Goal: Information Seeking & Learning: Learn about a topic

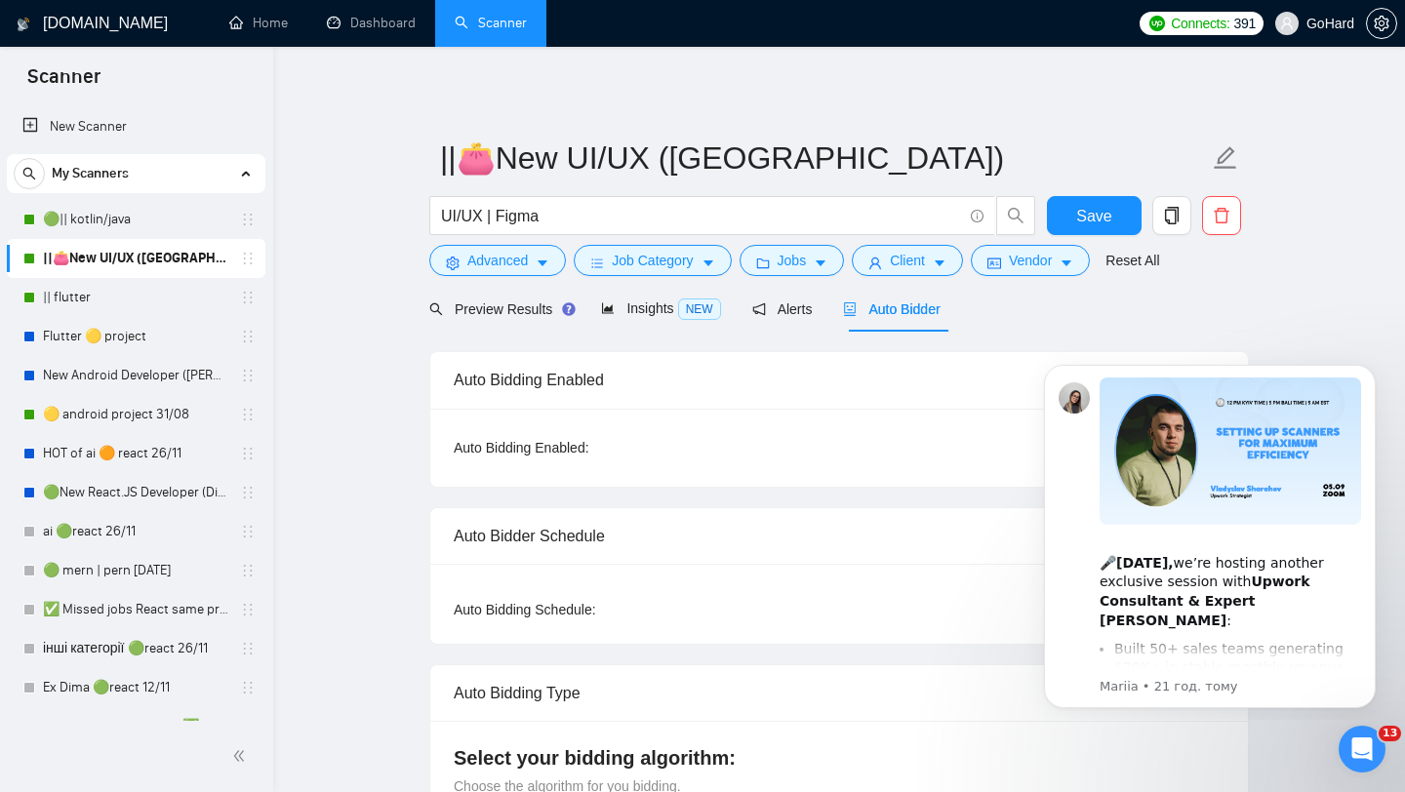
click at [139, 263] on link "||👛New UI/UX ([GEOGRAPHIC_DATA])" at bounding box center [135, 258] width 185 height 39
click at [890, 306] on span "Auto Bidder" at bounding box center [891, 310] width 97 height 16
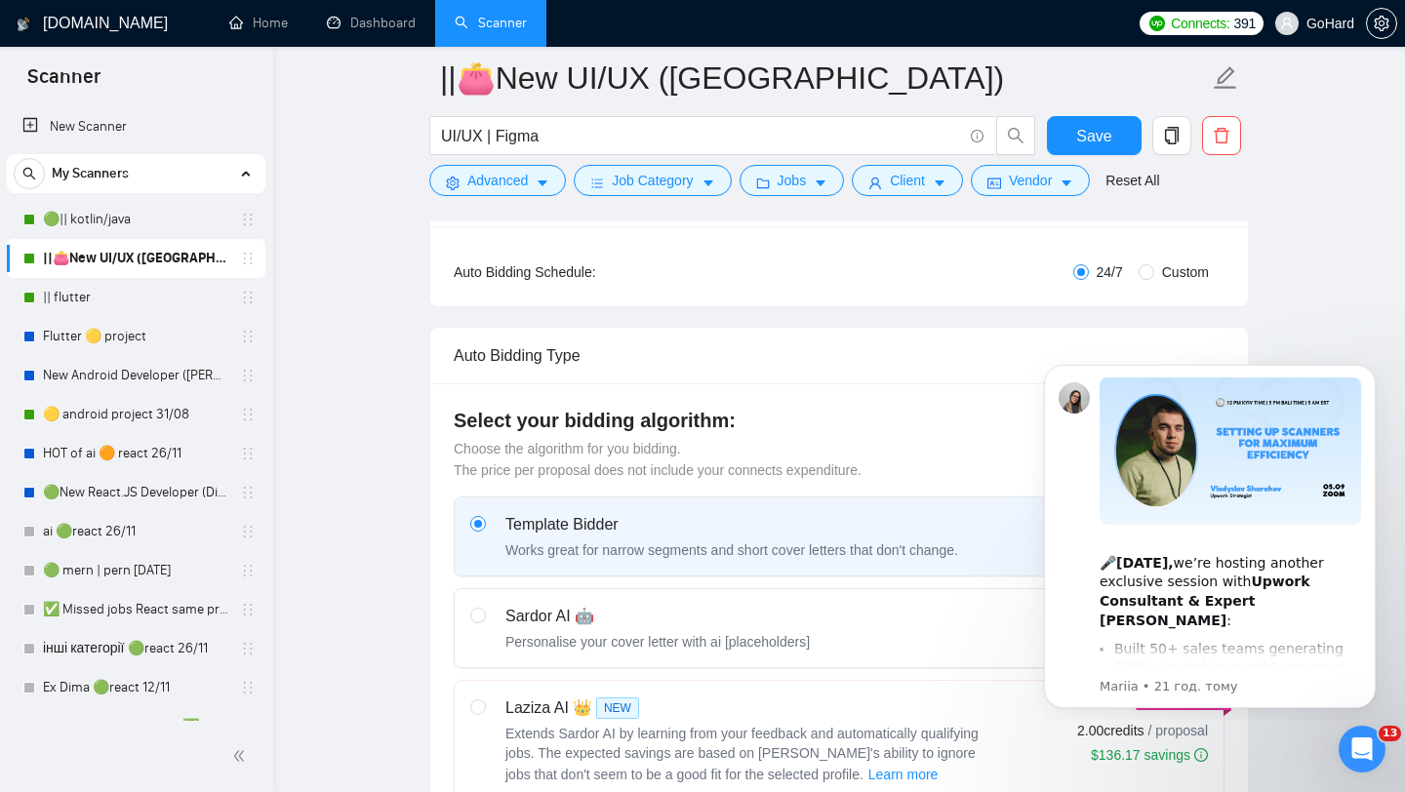
scroll to position [326, 0]
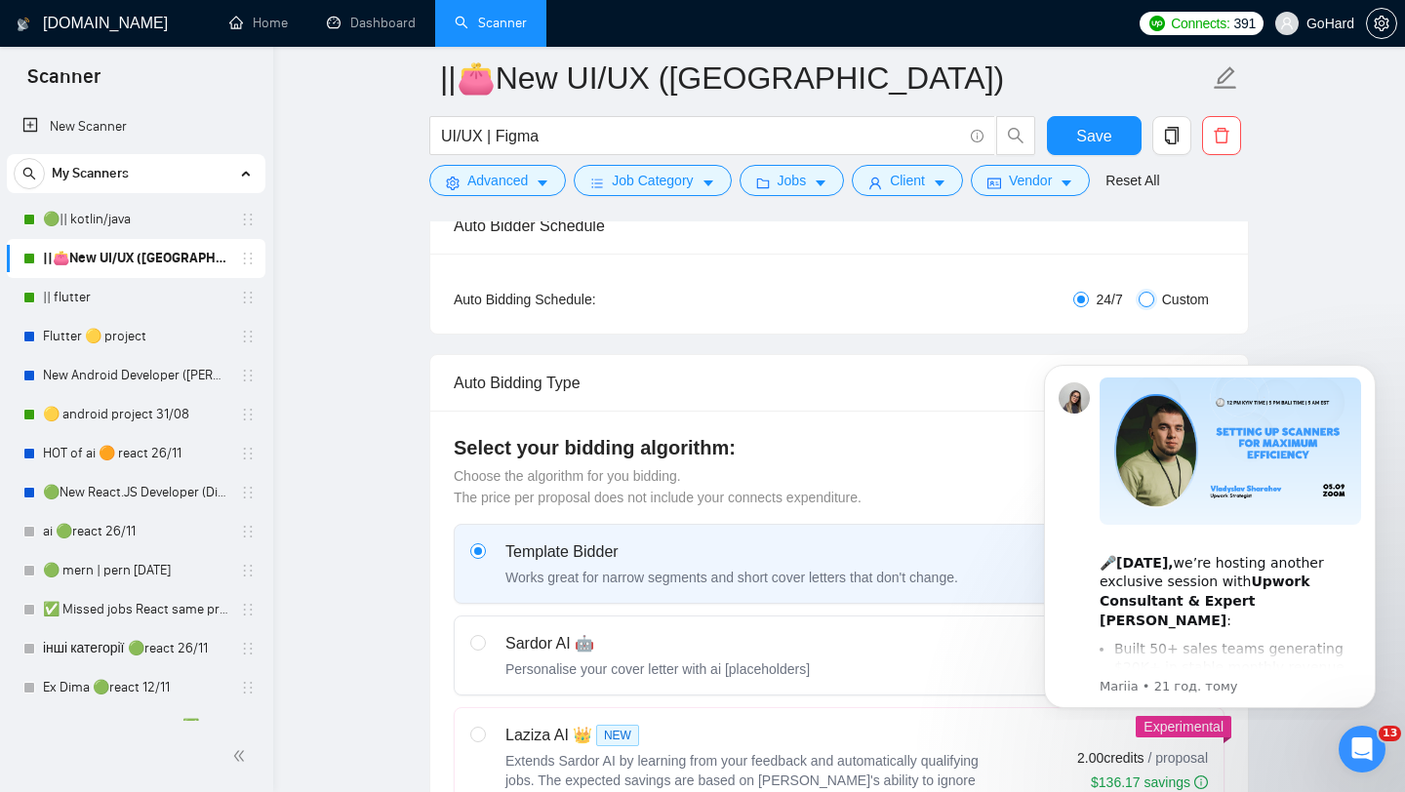
click at [1145, 298] on input "Custom" at bounding box center [1147, 300] width 16 height 16
radio input "true"
radio input "false"
checkbox input "true"
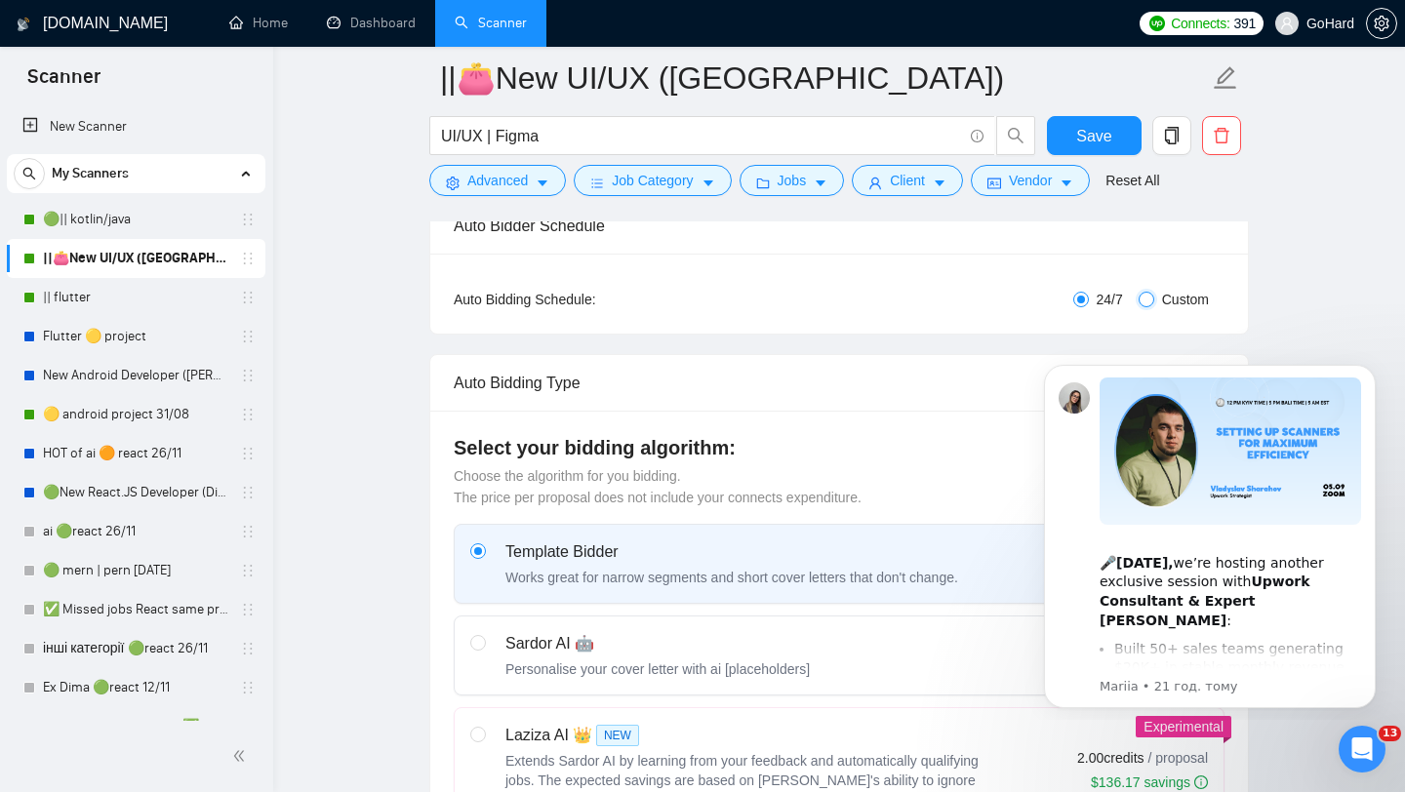
checkbox input "true"
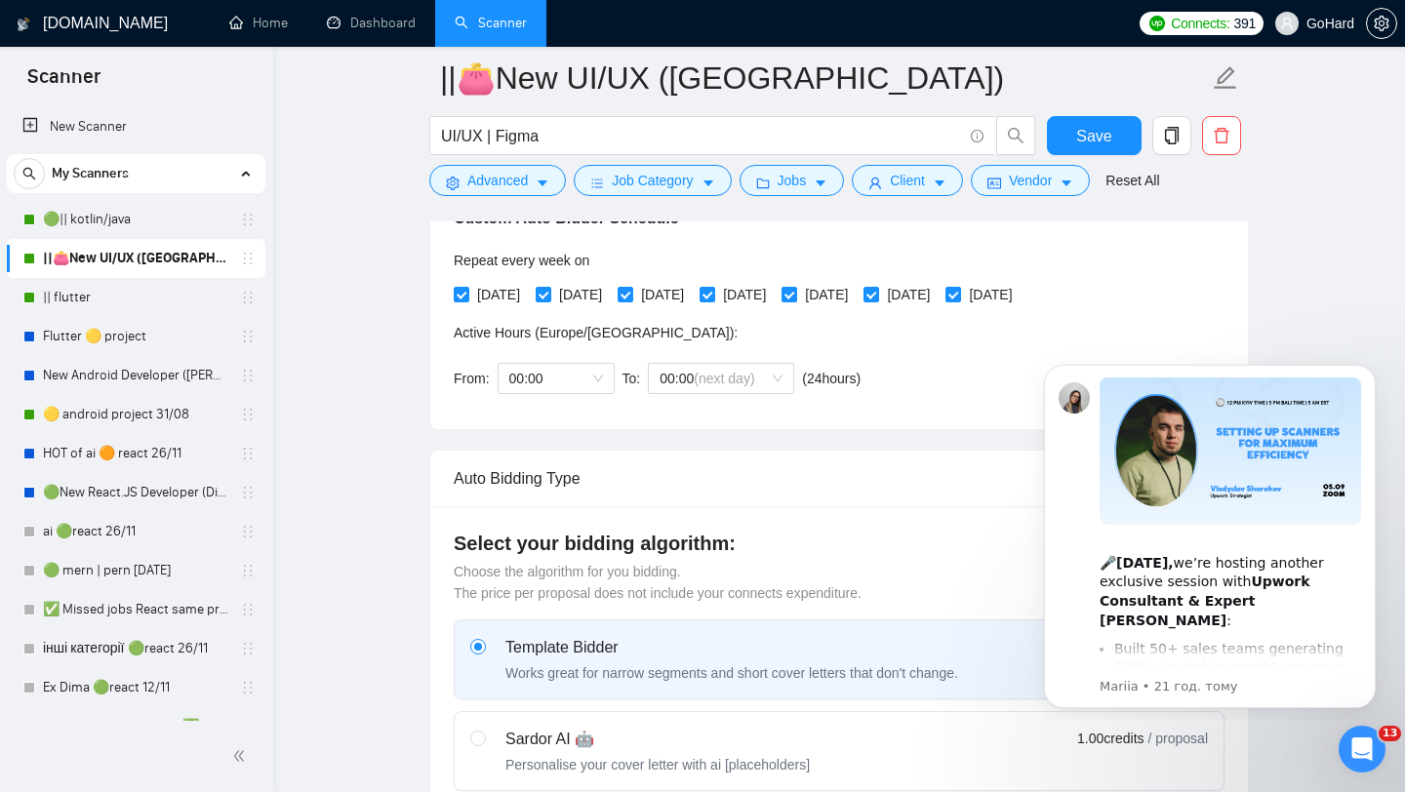
scroll to position [479, 0]
click at [600, 375] on span "00:00" at bounding box center [556, 376] width 94 height 29
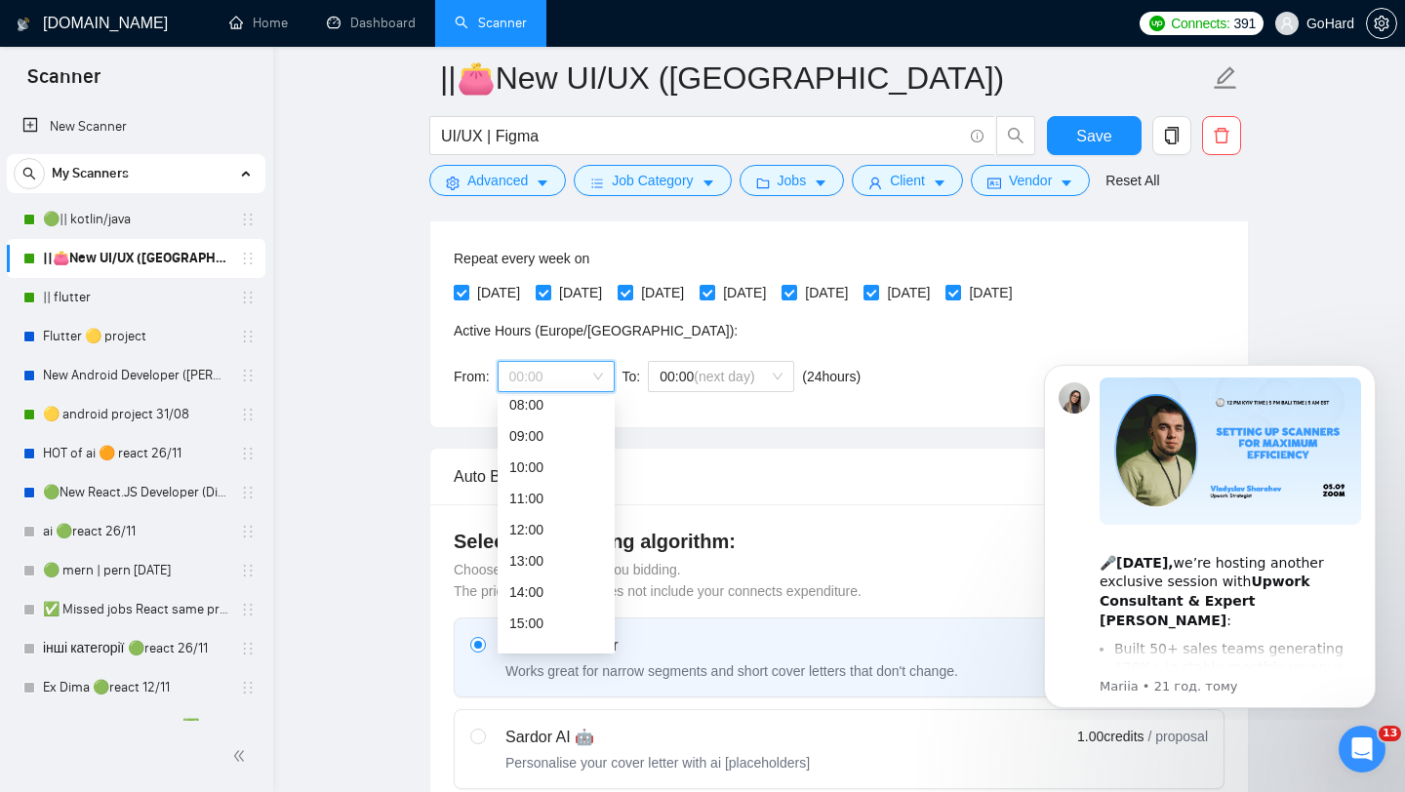
scroll to position [500, 0]
click at [548, 634] on div "23:00" at bounding box center [556, 634] width 94 height 21
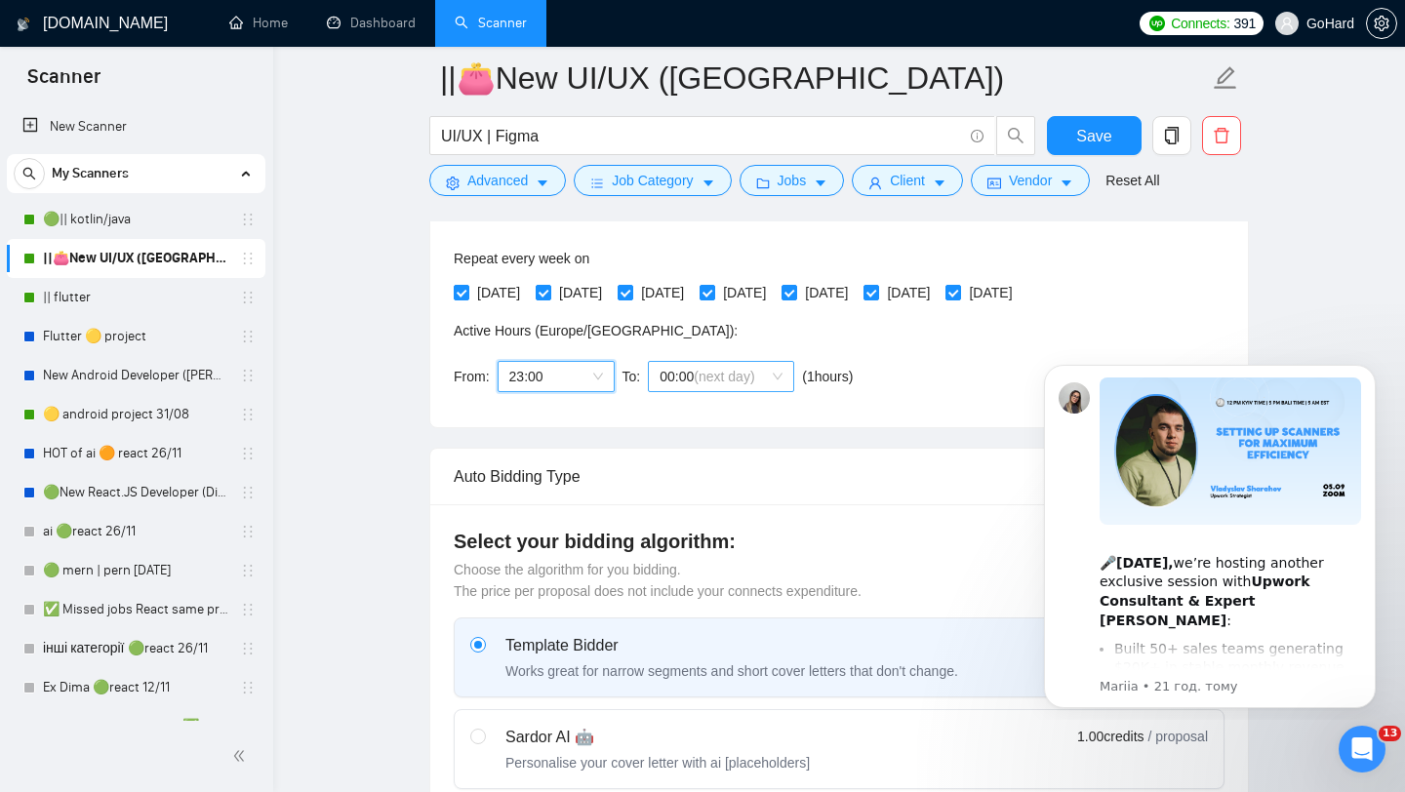
click at [784, 376] on div "00:00 (next day)" at bounding box center [721, 376] width 146 height 31
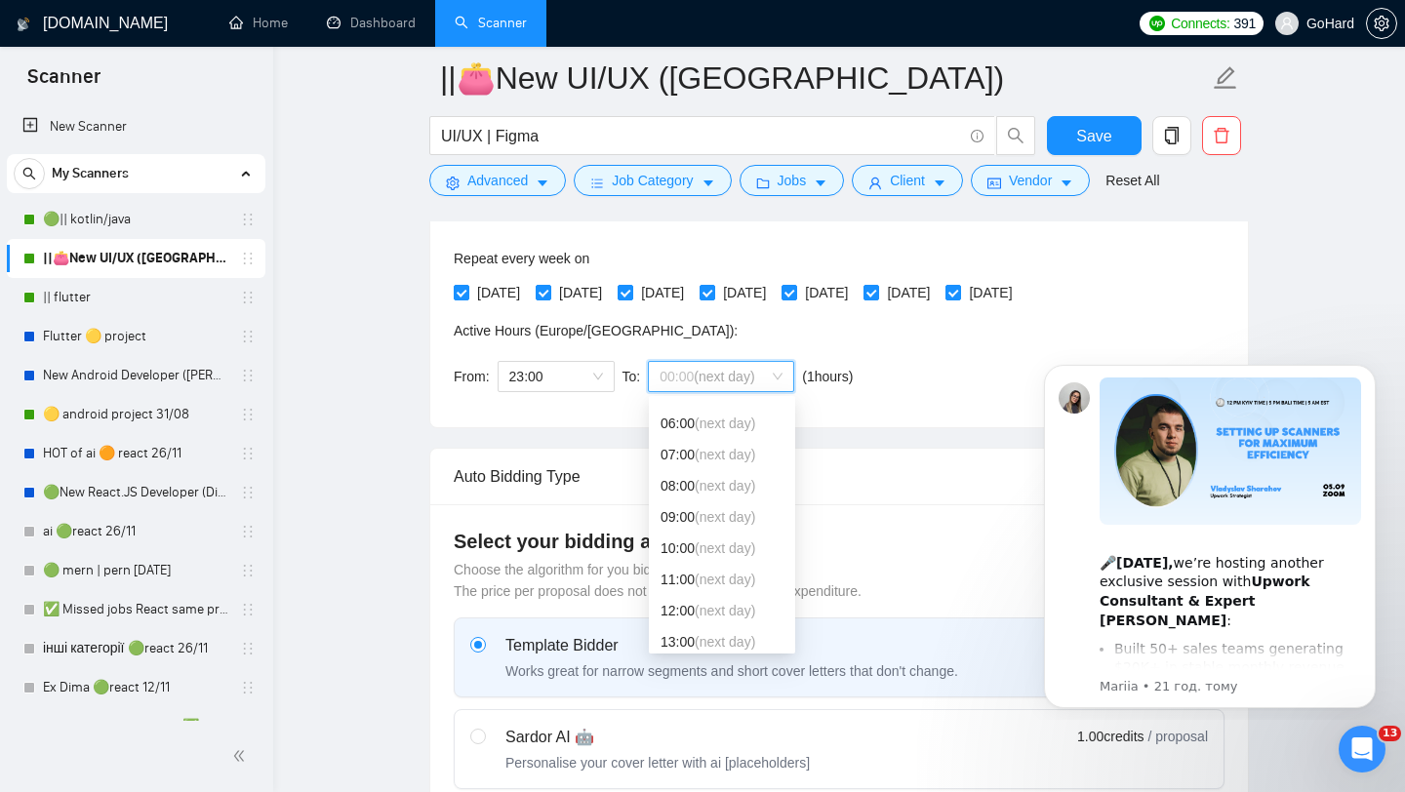
scroll to position [177, 0]
click at [704, 485] on span "(next day)" at bounding box center [725, 489] width 61 height 16
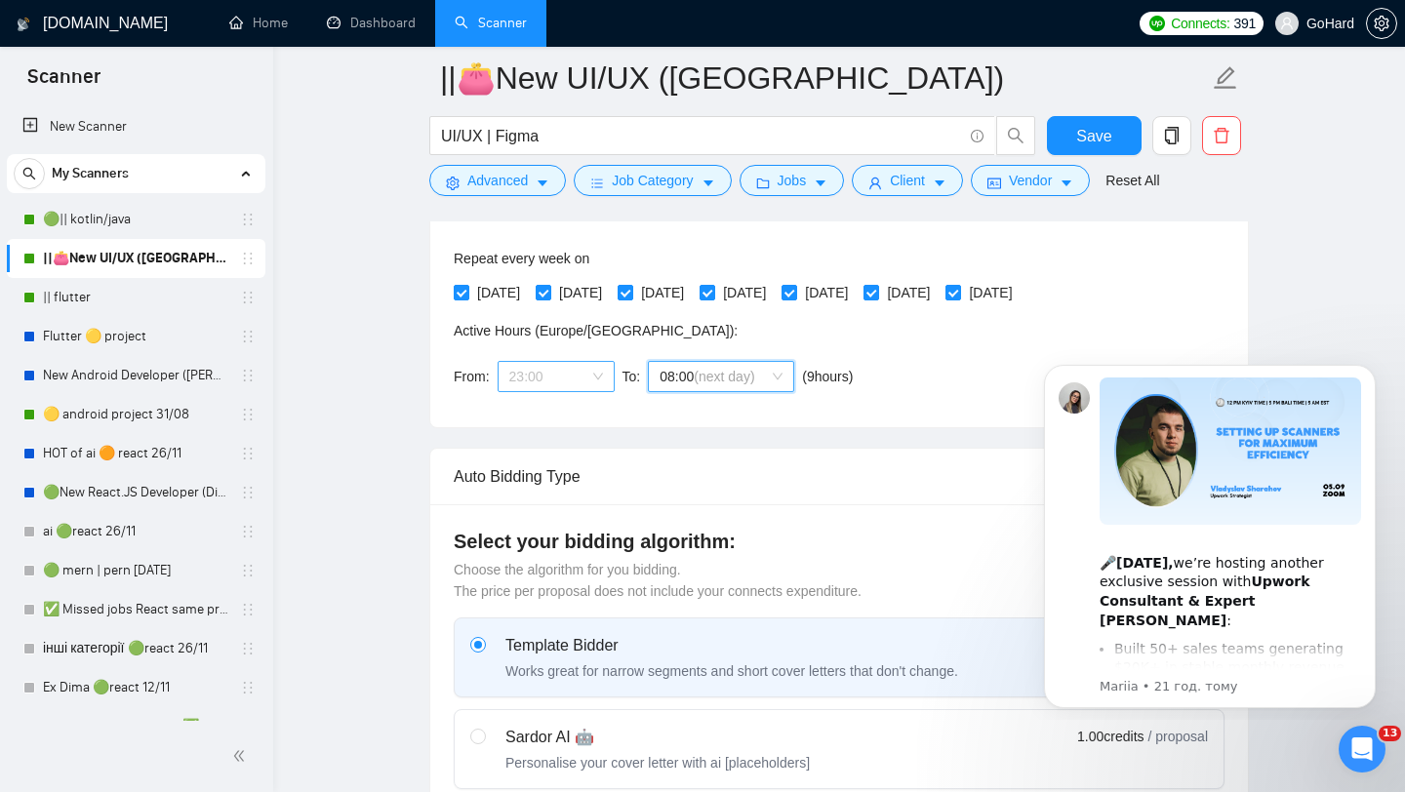
click at [600, 373] on span "23:00" at bounding box center [556, 376] width 94 height 29
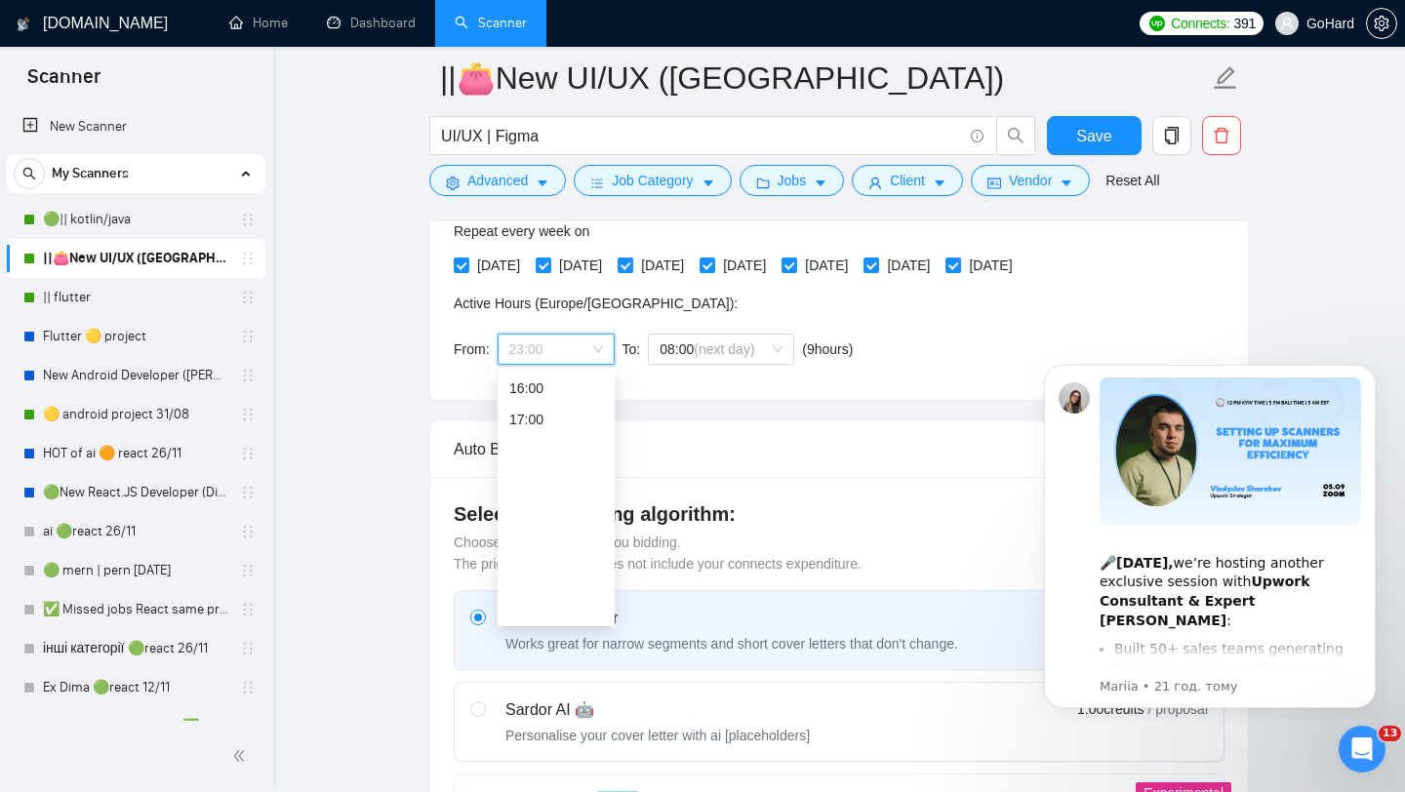
scroll to position [0, 0]
click at [544, 385] on div "00:00" at bounding box center [556, 388] width 94 height 21
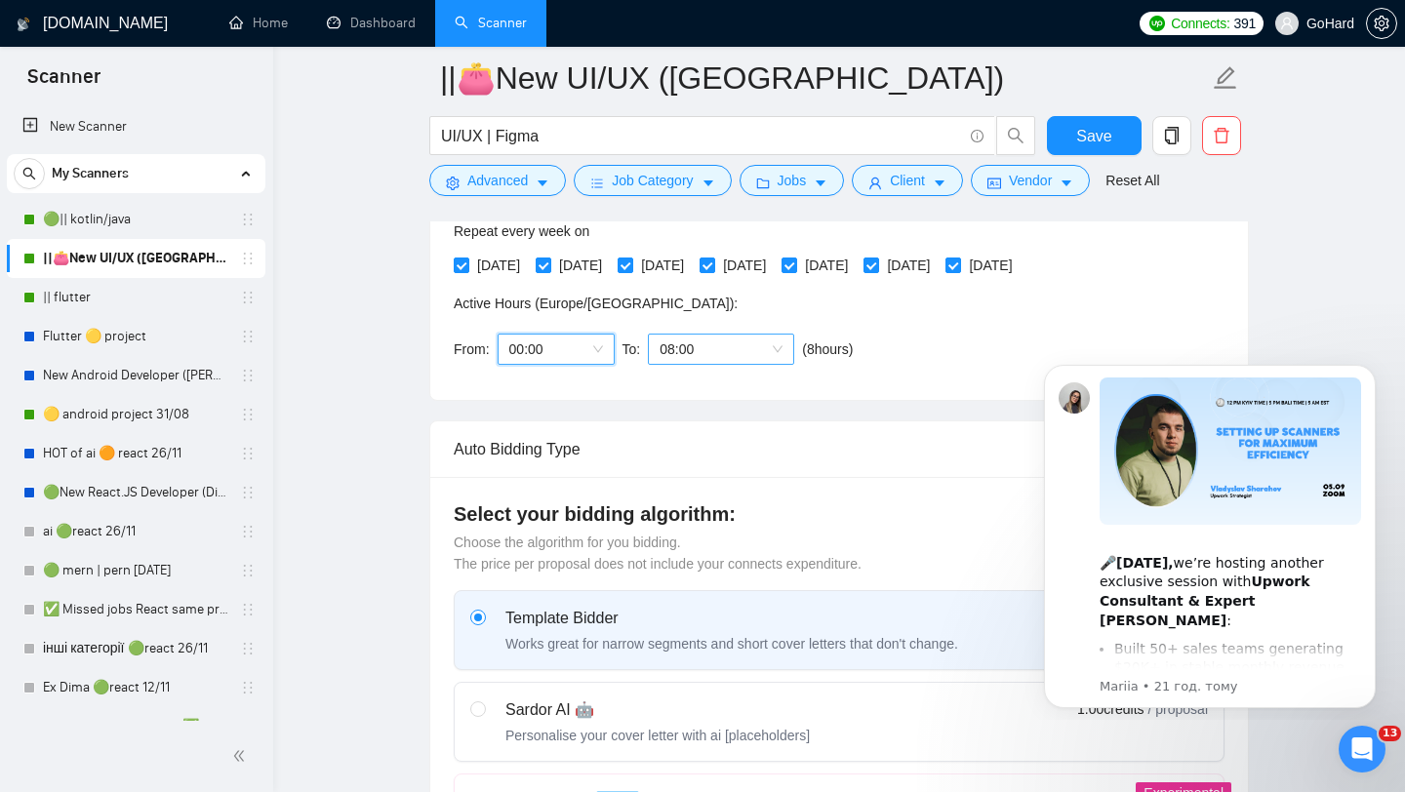
click at [781, 348] on span "08:00" at bounding box center [721, 349] width 123 height 29
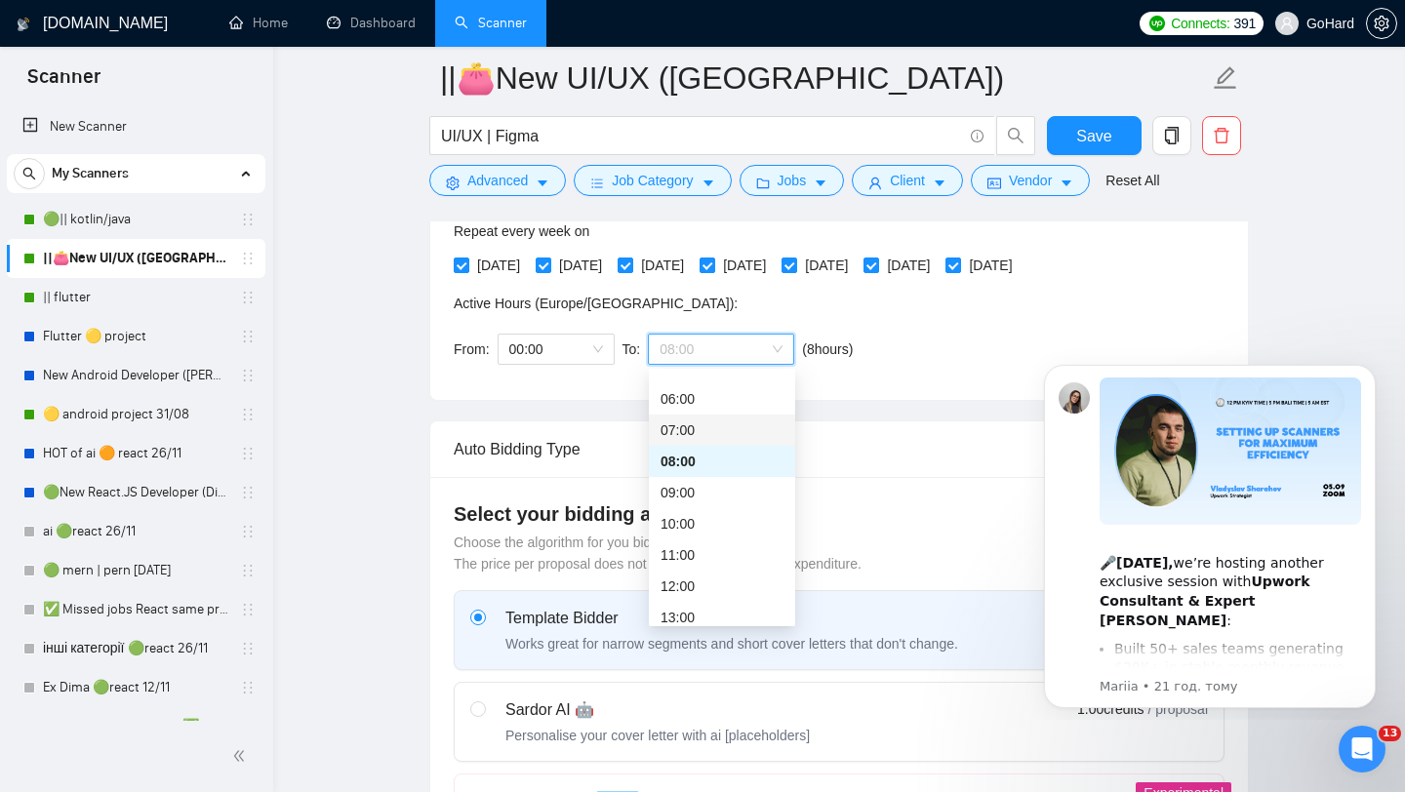
click at [703, 432] on div "07:00" at bounding box center [722, 430] width 123 height 21
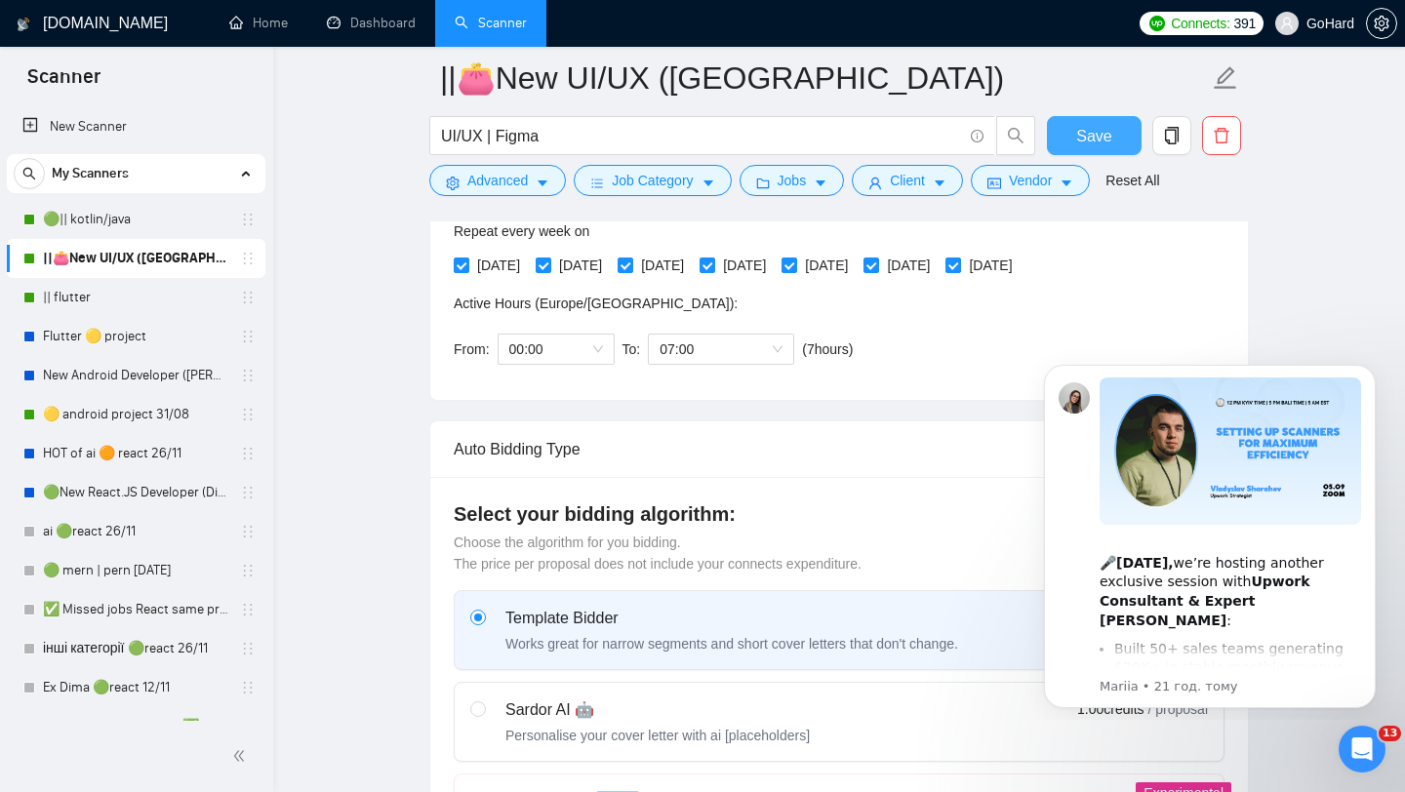
click at [1085, 135] on span "Save" at bounding box center [1093, 136] width 35 height 24
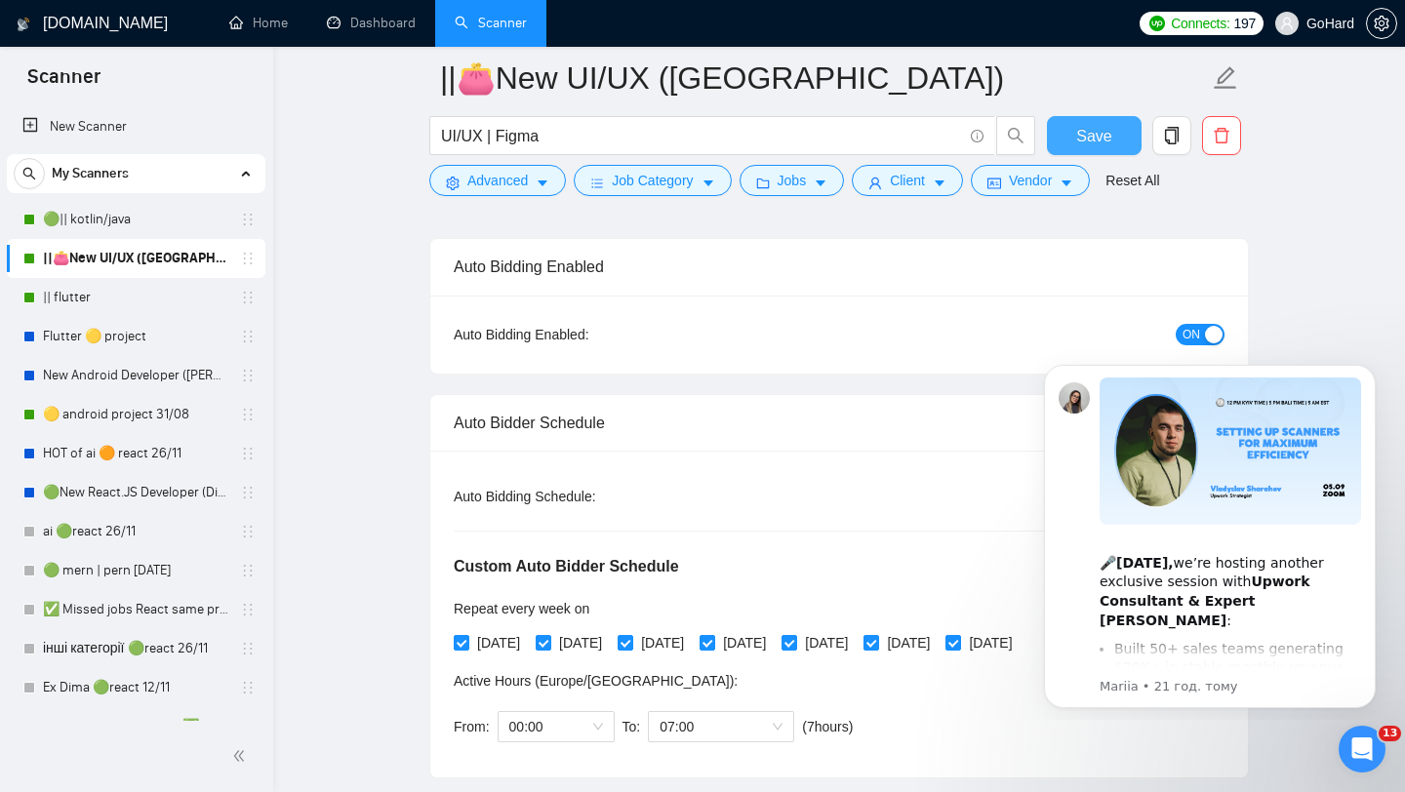
scroll to position [114, 0]
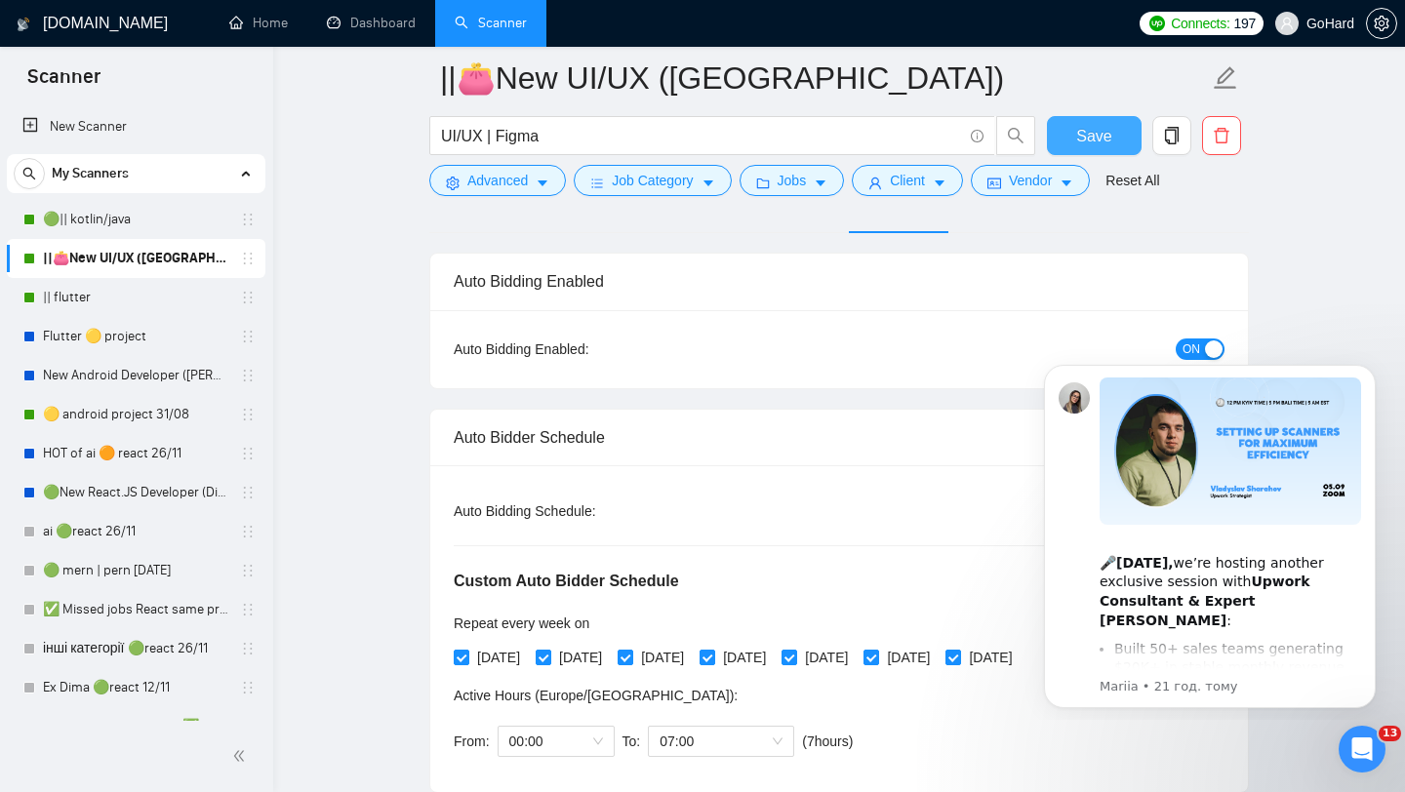
click at [1093, 138] on span "Save" at bounding box center [1093, 136] width 35 height 24
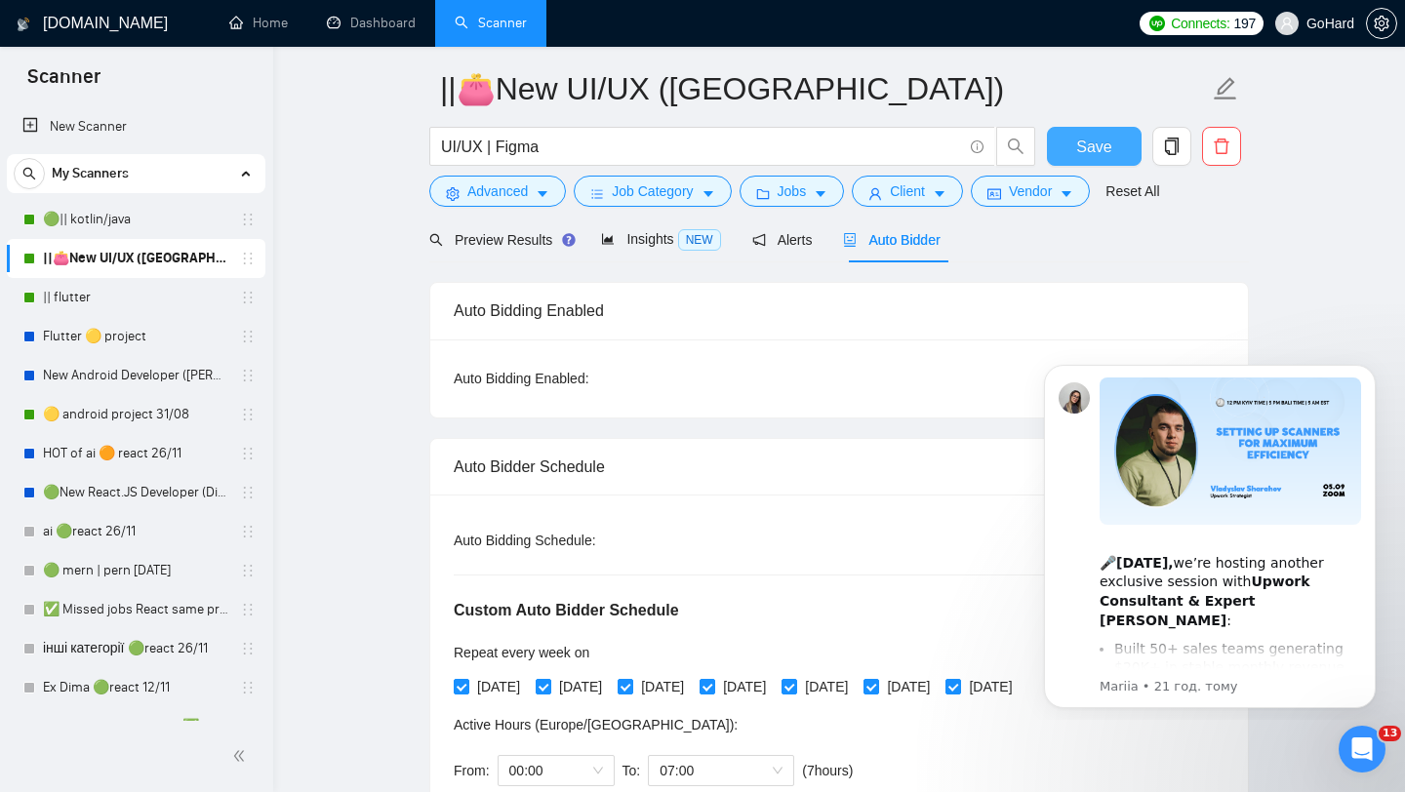
scroll to position [0, 0]
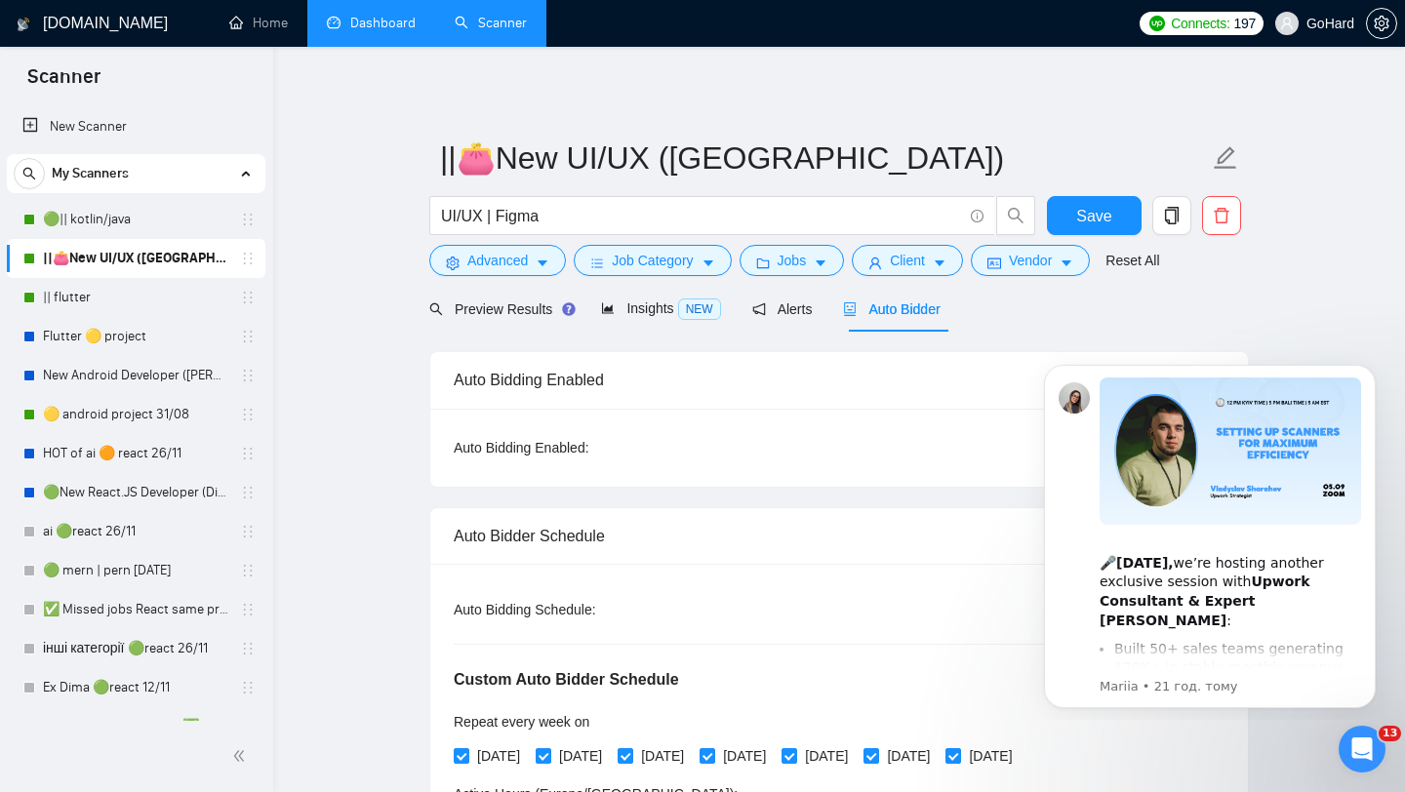
click at [365, 17] on link "Dashboard" at bounding box center [371, 23] width 89 height 17
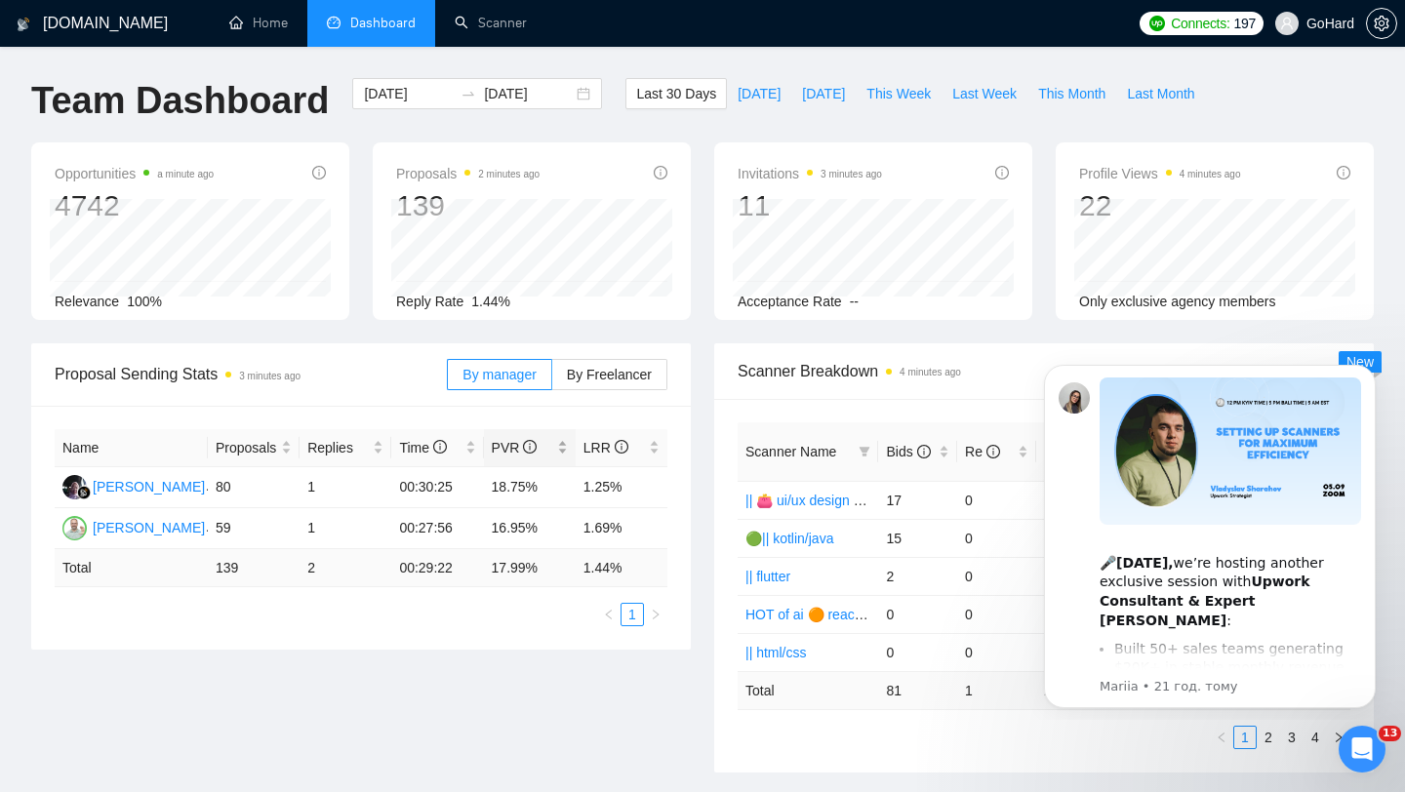
click at [507, 449] on span "PVR" at bounding box center [515, 448] width 46 height 16
click at [1334, 681] on li "3+ years on Upwork, helping clients reach 20%+ conversion rates" at bounding box center [1237, 708] width 247 height 55
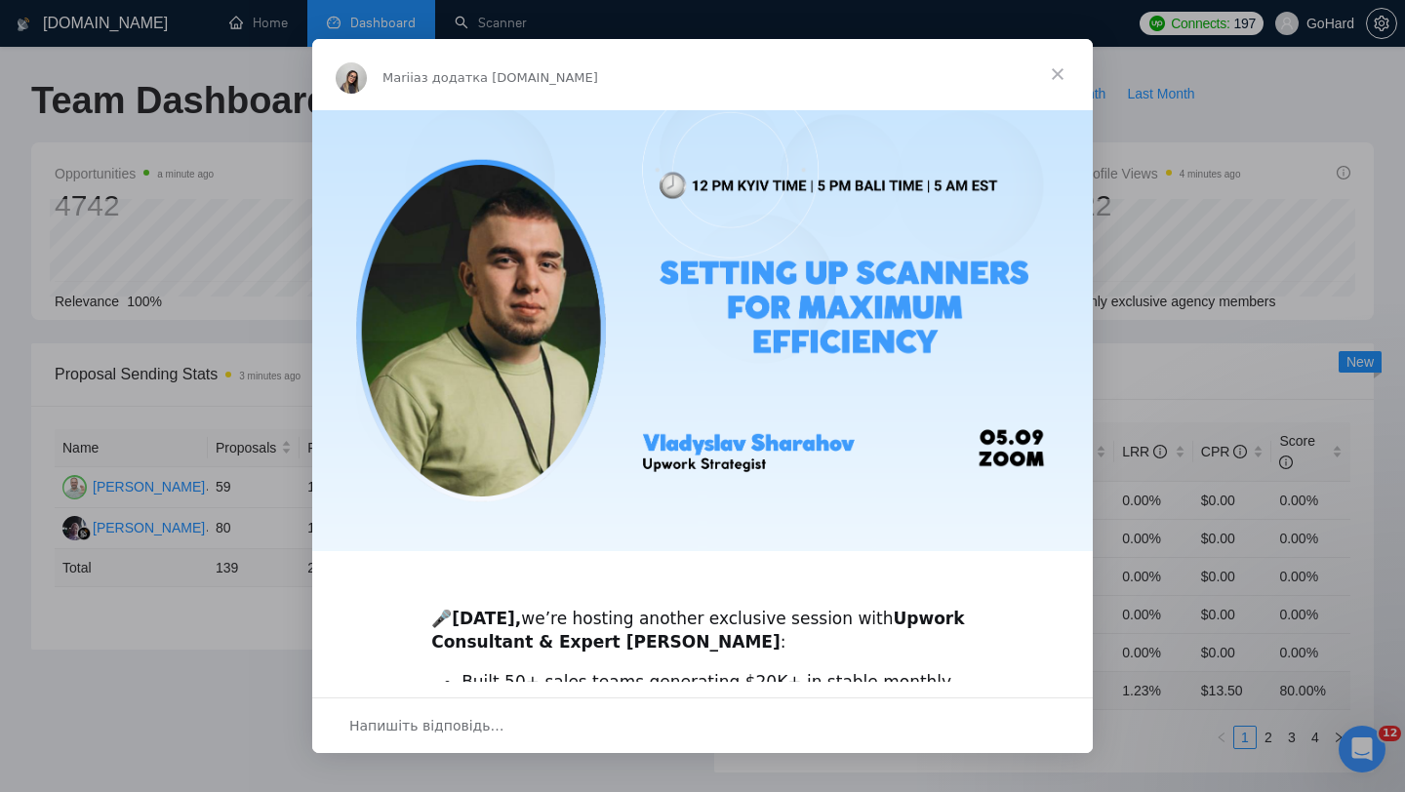
click at [1060, 77] on span "Закрити" at bounding box center [1058, 74] width 70 height 70
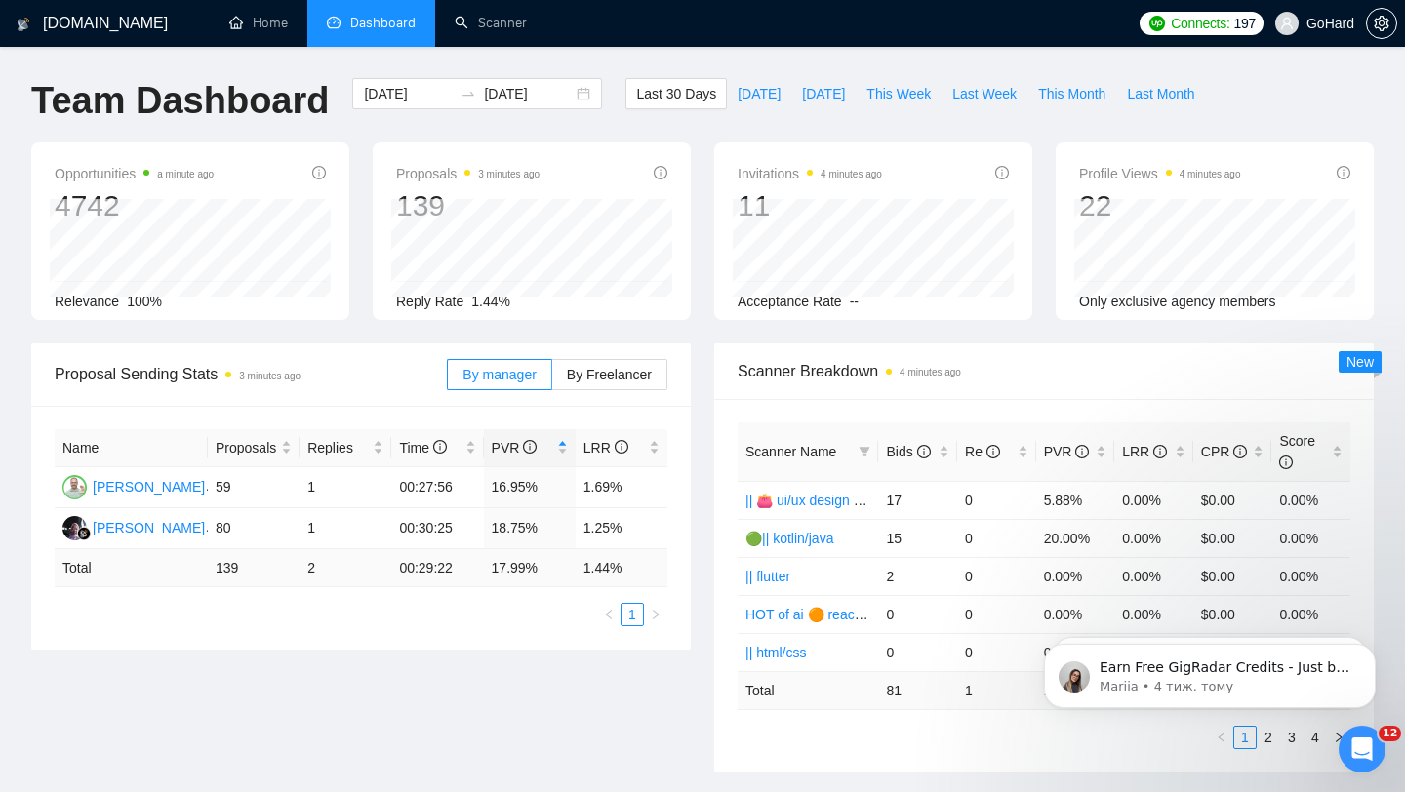
click at [373, 384] on span "Proposal Sending Stats 3 minutes ago" at bounding box center [251, 374] width 392 height 24
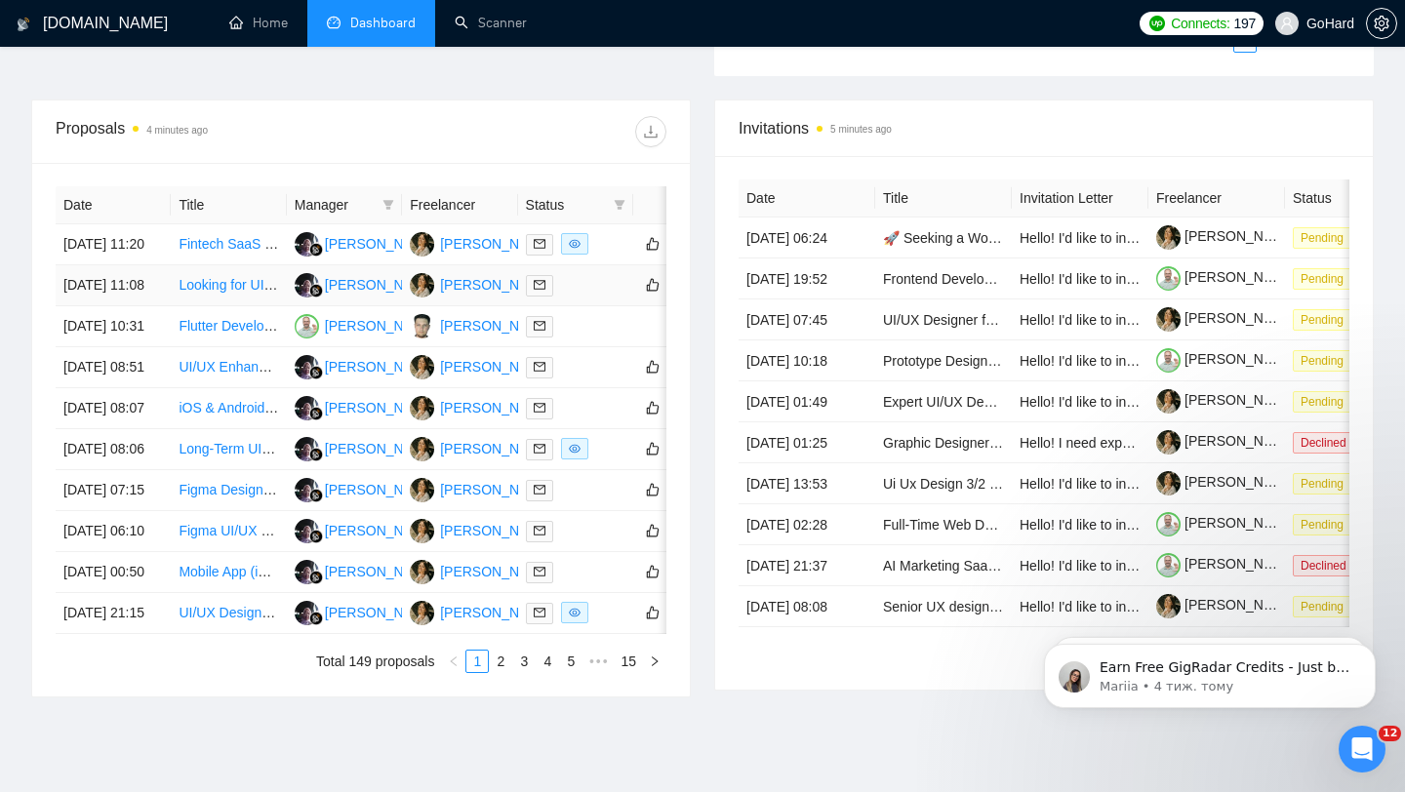
scroll to position [961, 0]
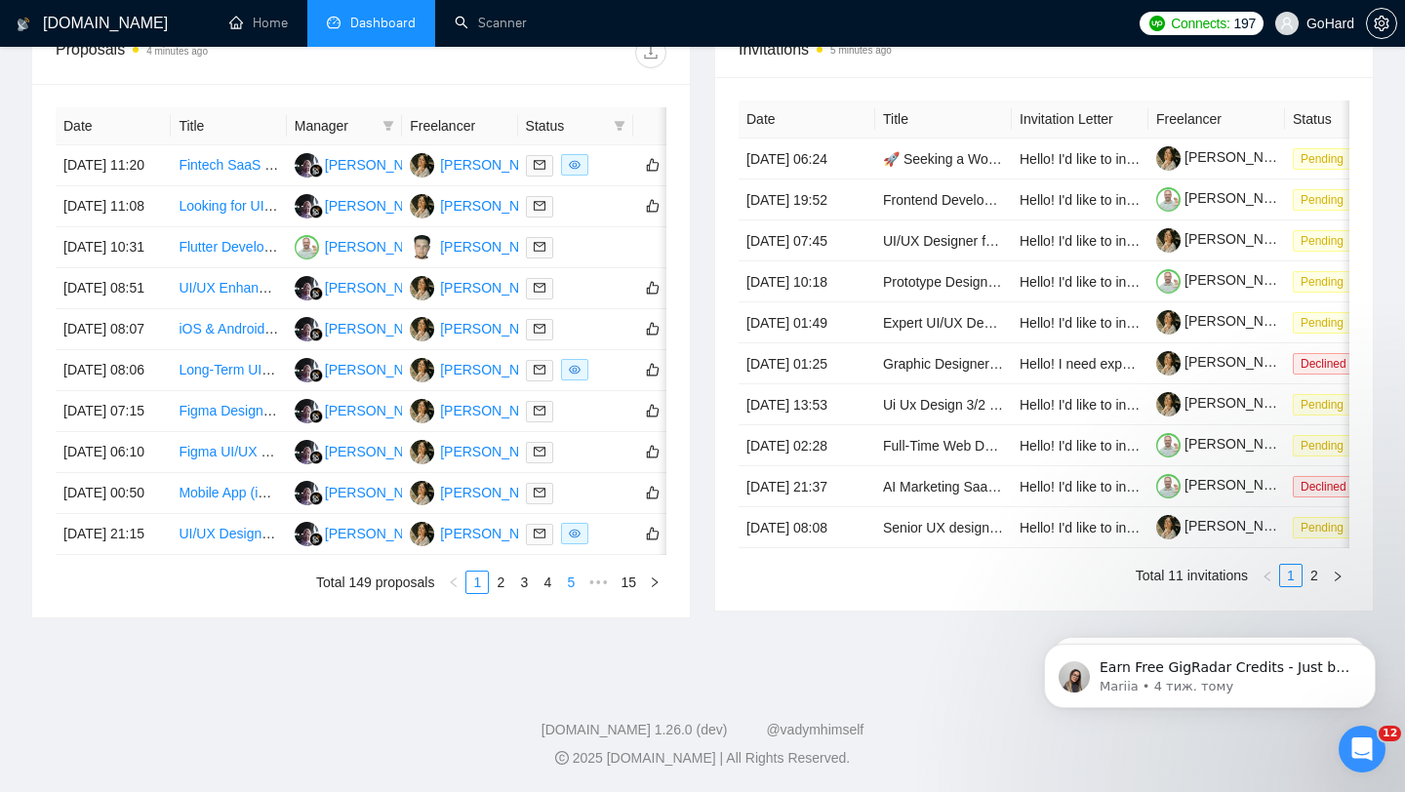
click at [567, 588] on link "5" at bounding box center [570, 582] width 21 height 21
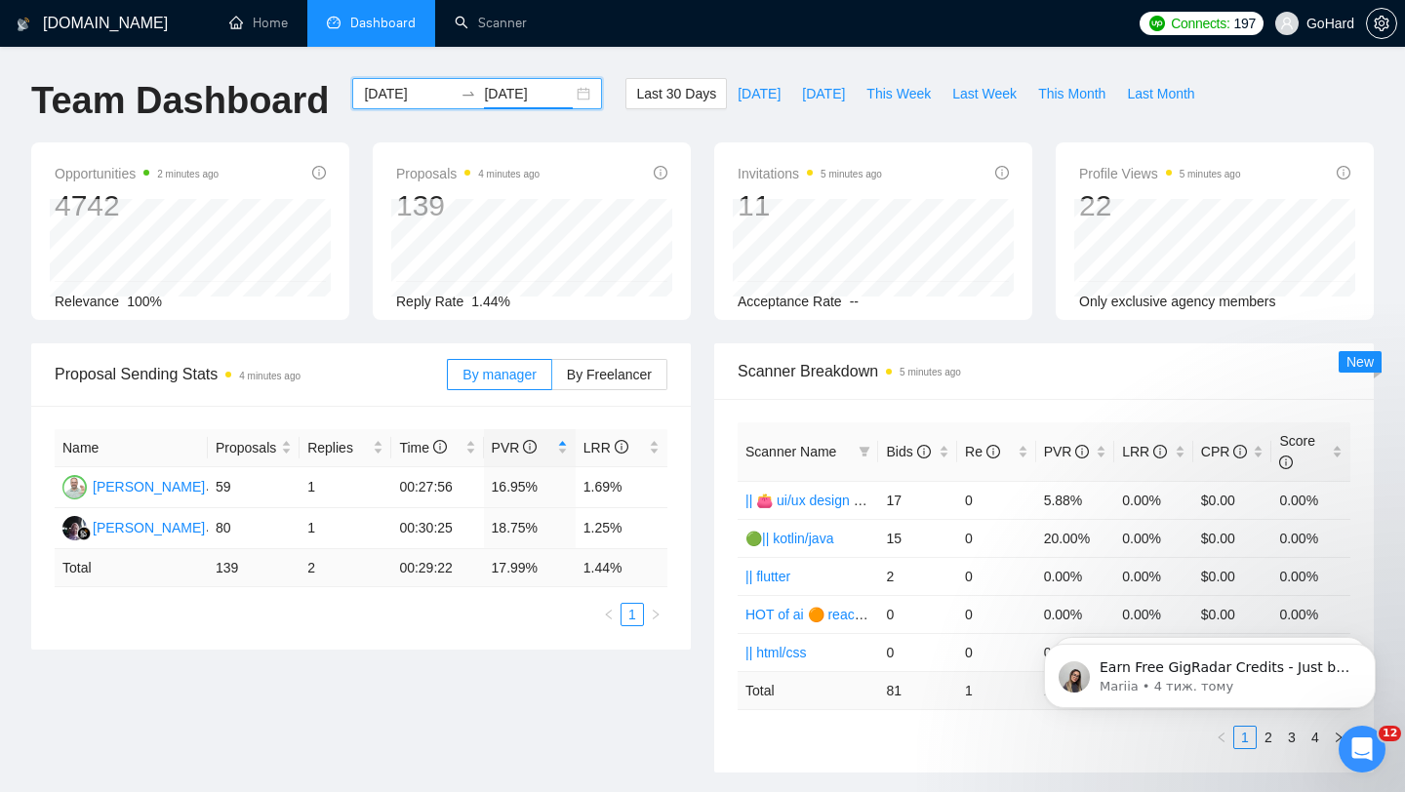
click at [528, 94] on input "[DATE]" at bounding box center [528, 93] width 89 height 21
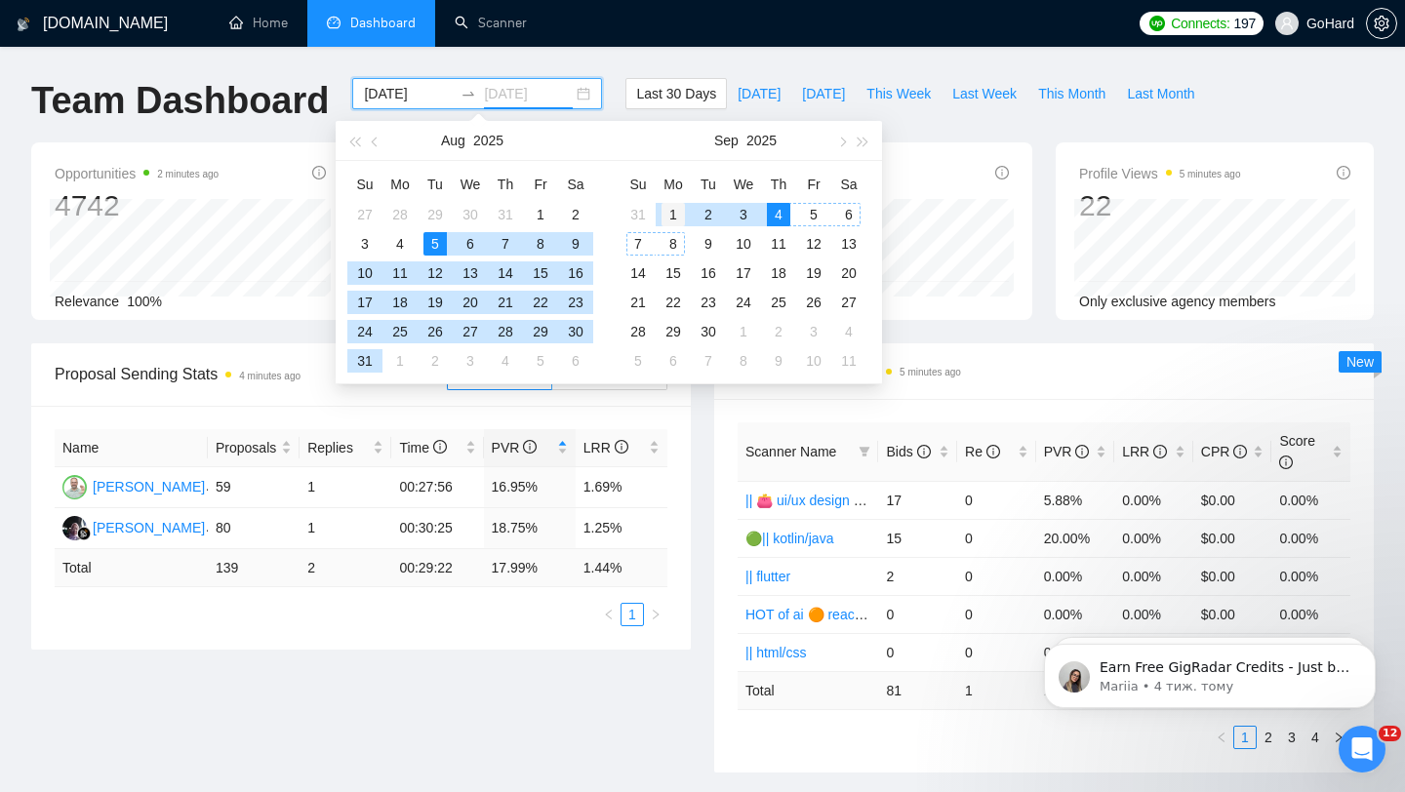
type input "[DATE]"
click at [675, 214] on div "1" at bounding box center [673, 214] width 23 height 23
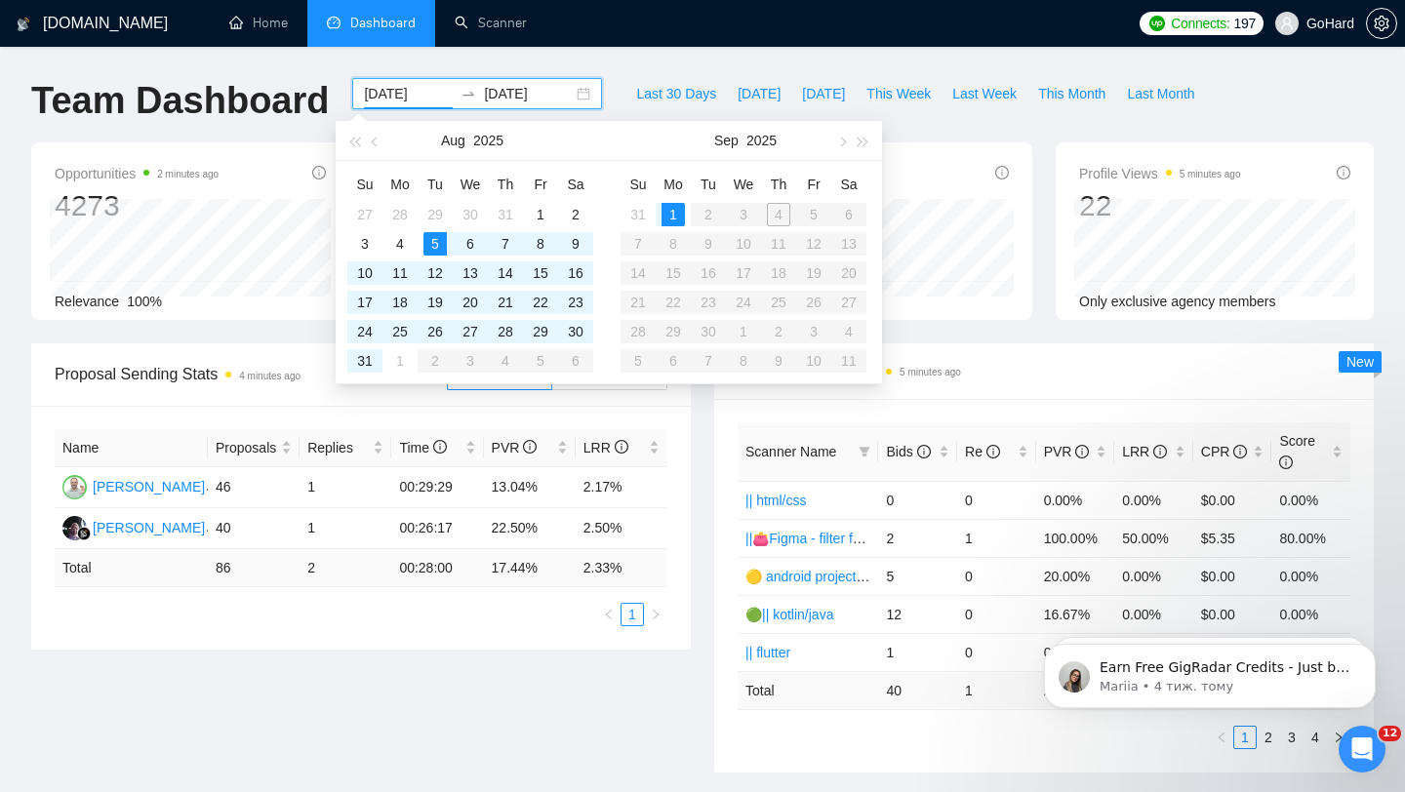
click at [814, 217] on table "Su Mo Tu We Th Fr Sa 31 1 2 3 4 5 6 7 8 9 10 11 12 13 14 15 16 17 18 19 20 21 2…" at bounding box center [744, 272] width 246 height 207
click at [782, 213] on table "Su Mo Tu We Th Fr Sa 31 1 2 3 4 5 6 7 8 9 10 11 12 13 14 15 16 17 18 19 20 21 2…" at bounding box center [744, 272] width 246 height 207
type input "[DATE]"
click at [672, 219] on div "1" at bounding box center [673, 214] width 23 height 23
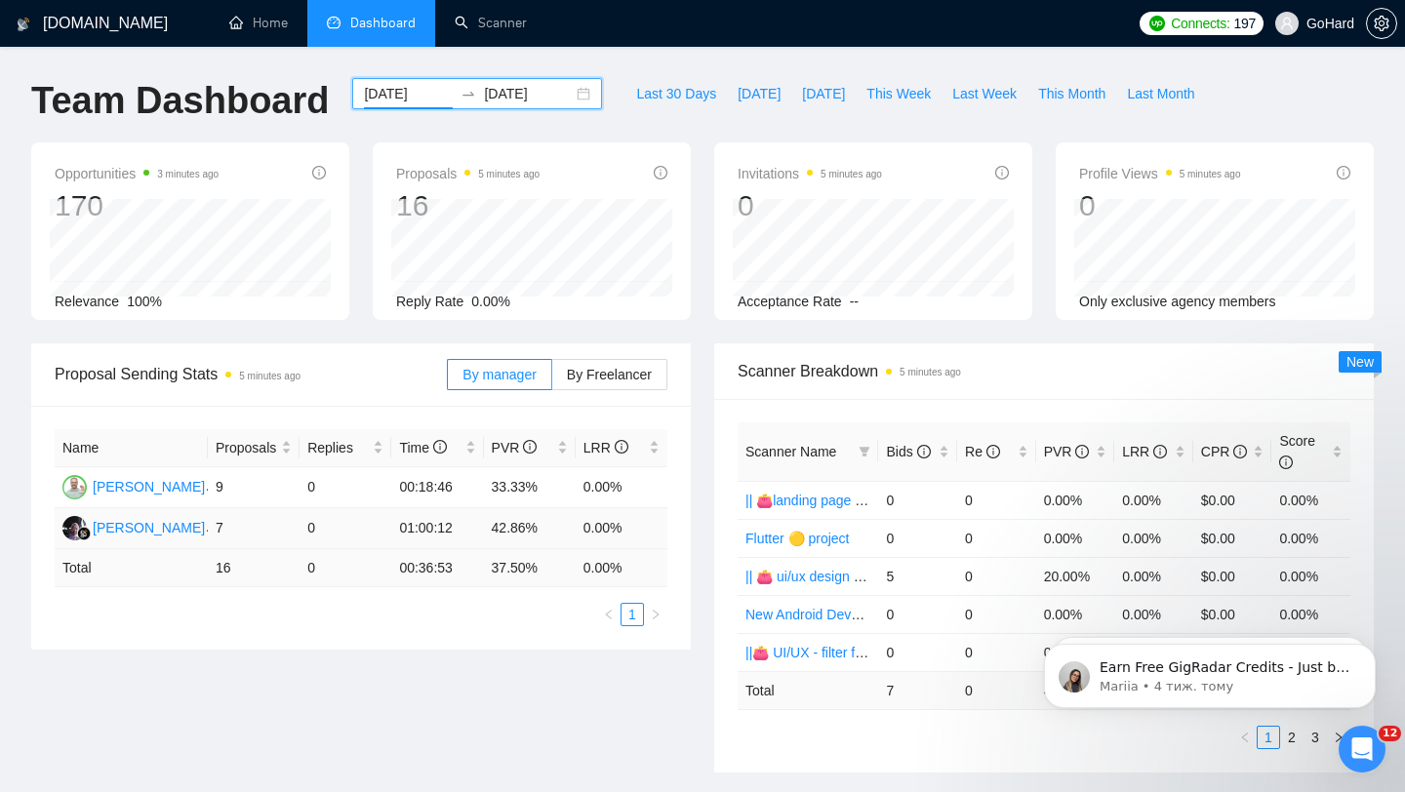
click at [520, 520] on td "42.86%" at bounding box center [530, 528] width 92 height 41
click at [522, 100] on input "[DATE]" at bounding box center [528, 93] width 89 height 21
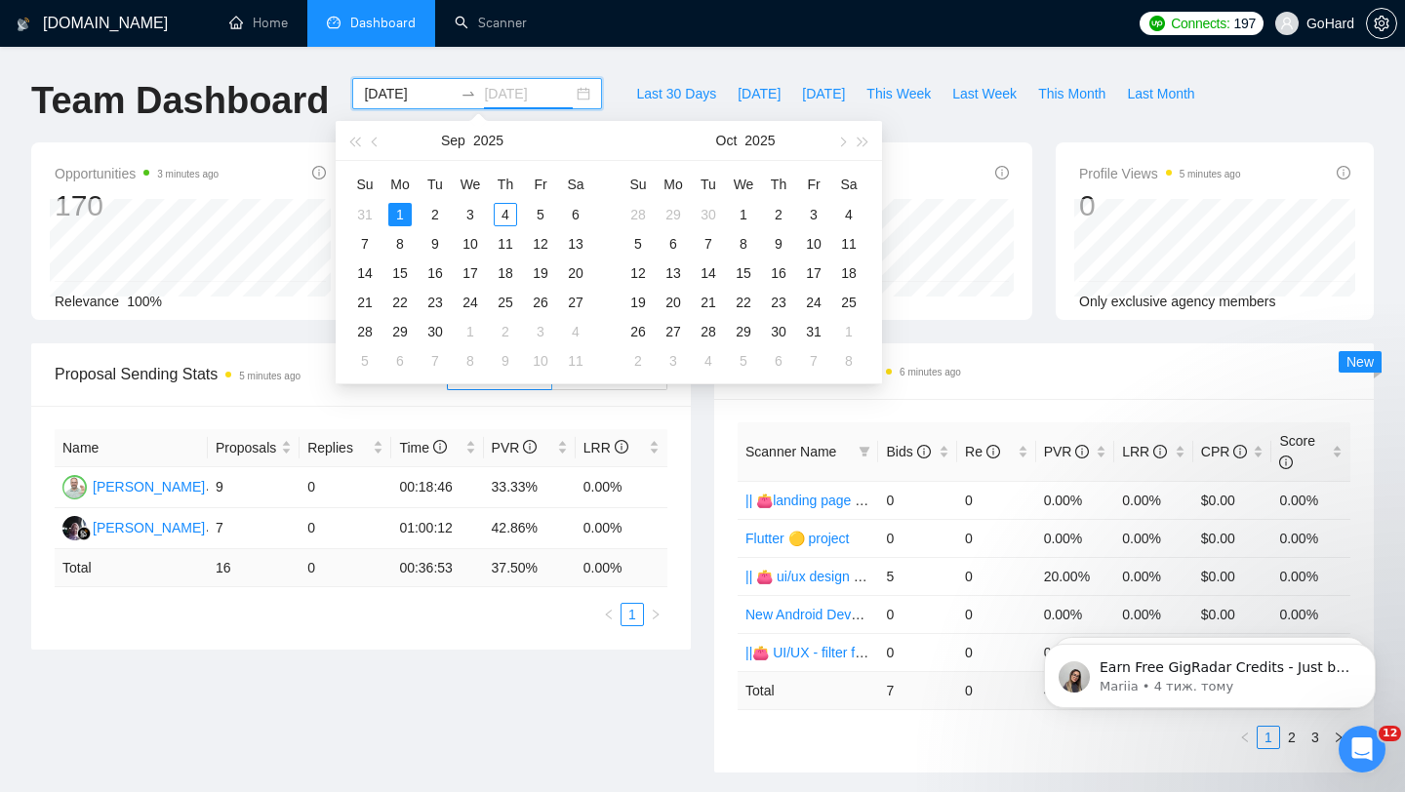
click at [402, 215] on div "1" at bounding box center [399, 214] width 23 height 23
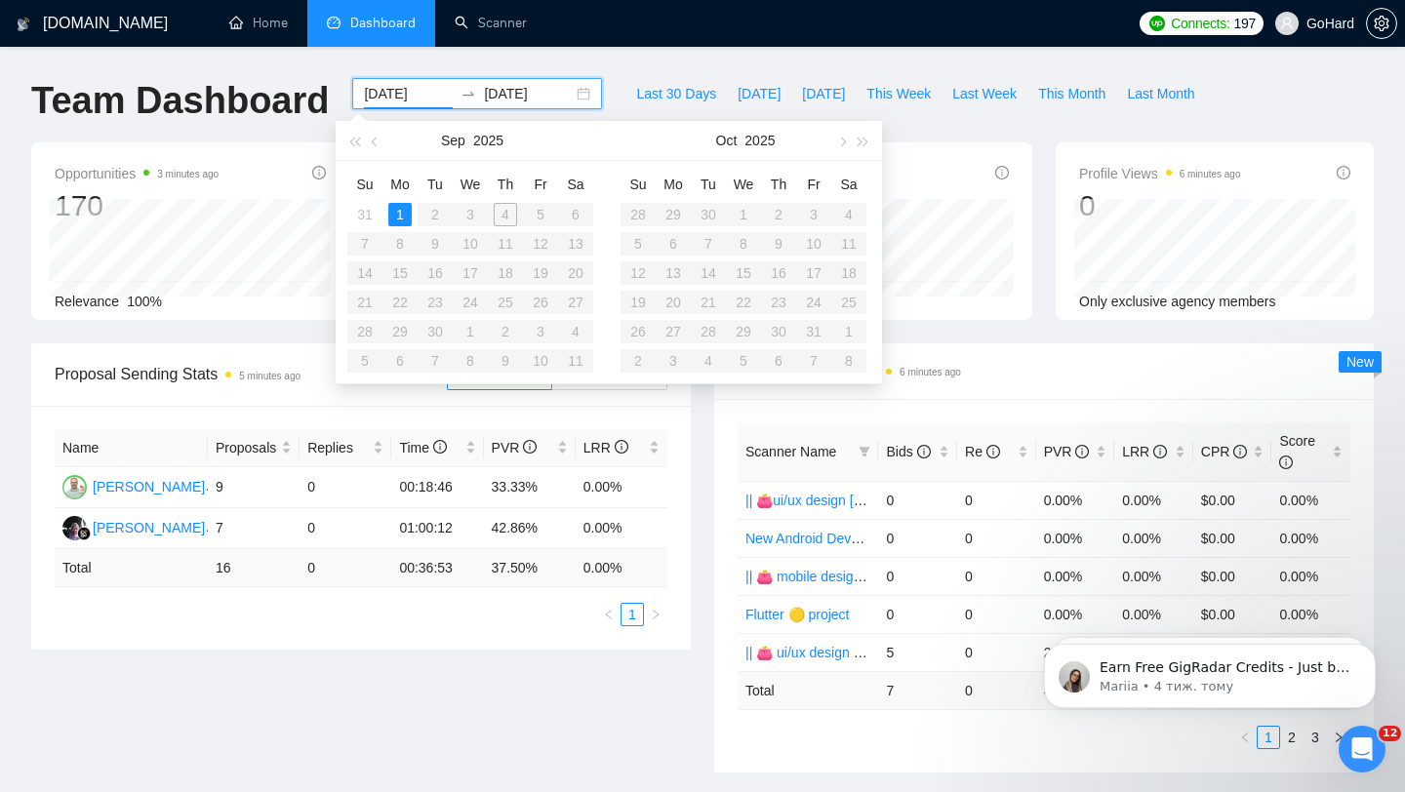
click at [508, 215] on table "Su Mo Tu We Th Fr Sa 31 1 2 3 4 5 6 7 8 9 10 11 12 13 14 15 16 17 18 19 20 21 2…" at bounding box center [470, 272] width 246 height 207
click at [401, 218] on div "1" at bounding box center [399, 214] width 23 height 23
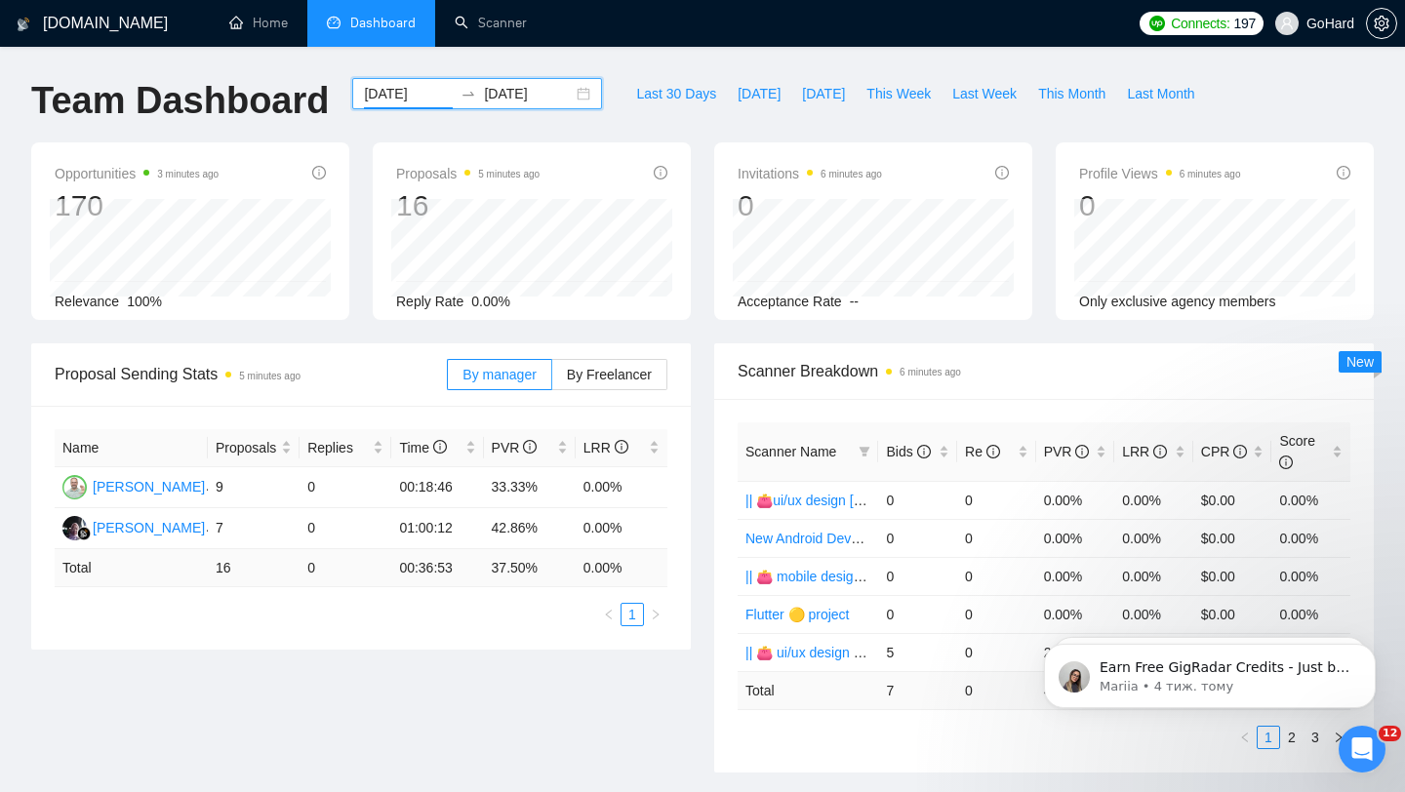
click at [497, 98] on input "[DATE]" at bounding box center [528, 93] width 89 height 21
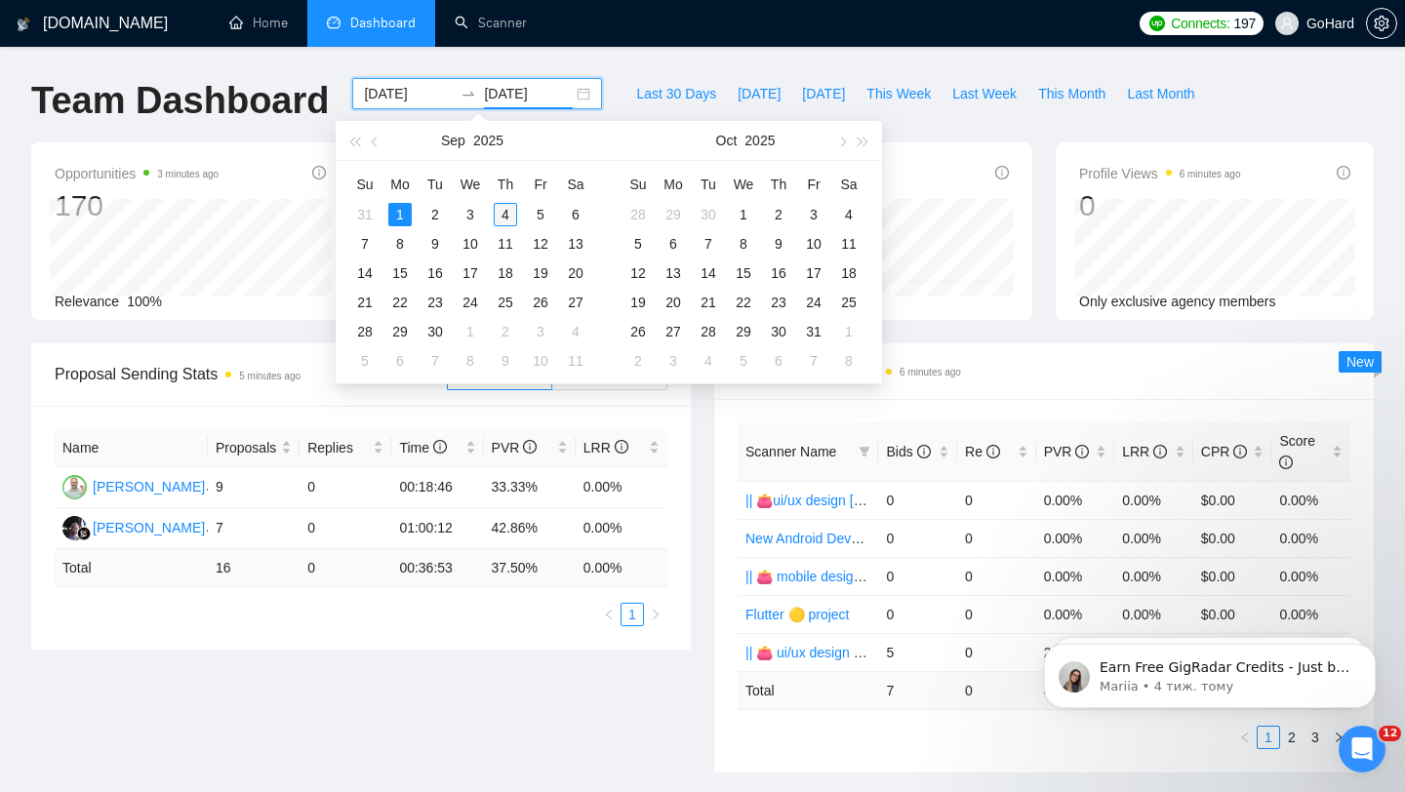
type input "[DATE]"
click at [507, 214] on div "4" at bounding box center [505, 214] width 23 height 23
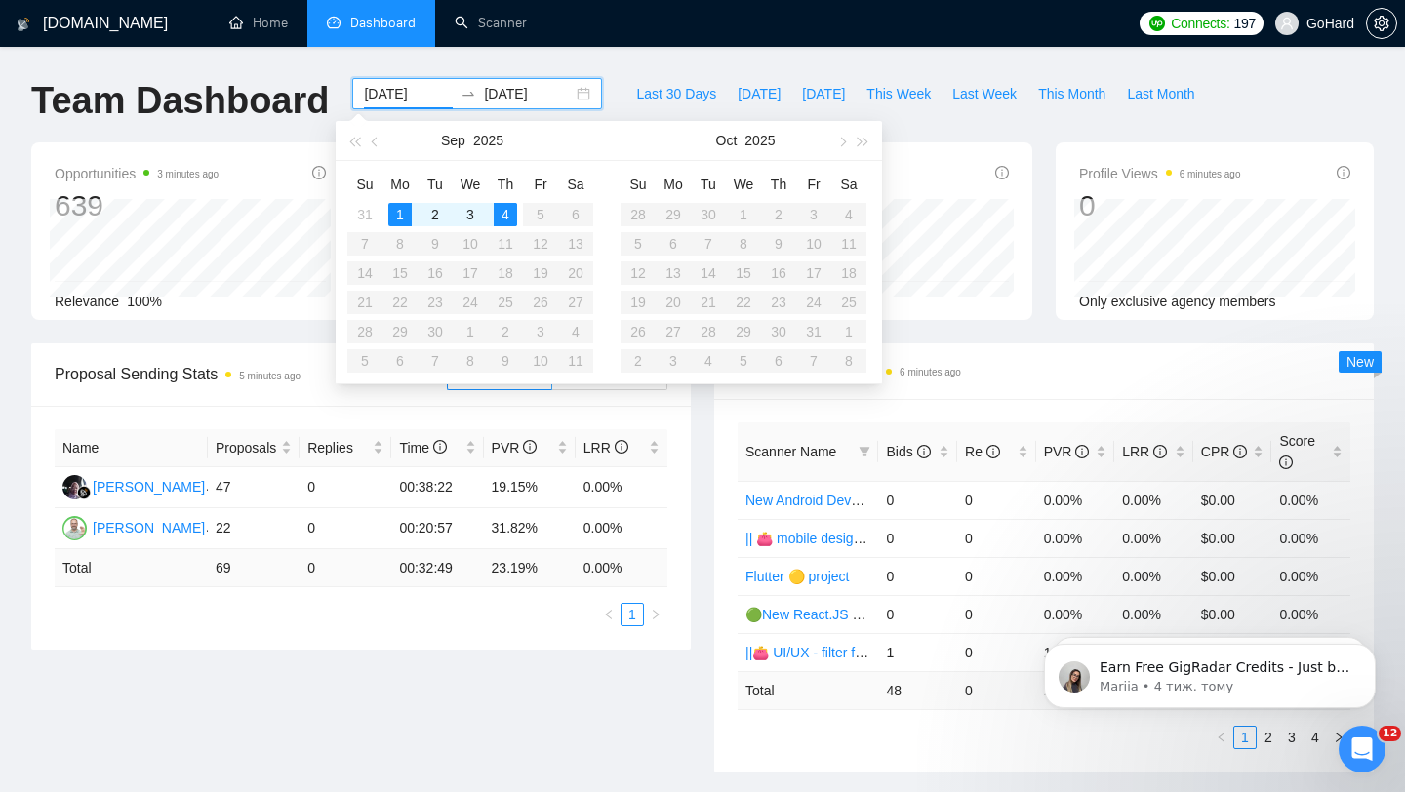
click at [611, 61] on div "[DOMAIN_NAME] Home Dashboard Scanner Connects: 197 GoHard Team Dashboard [DATE]…" at bounding box center [702, 784] width 1405 height 1568
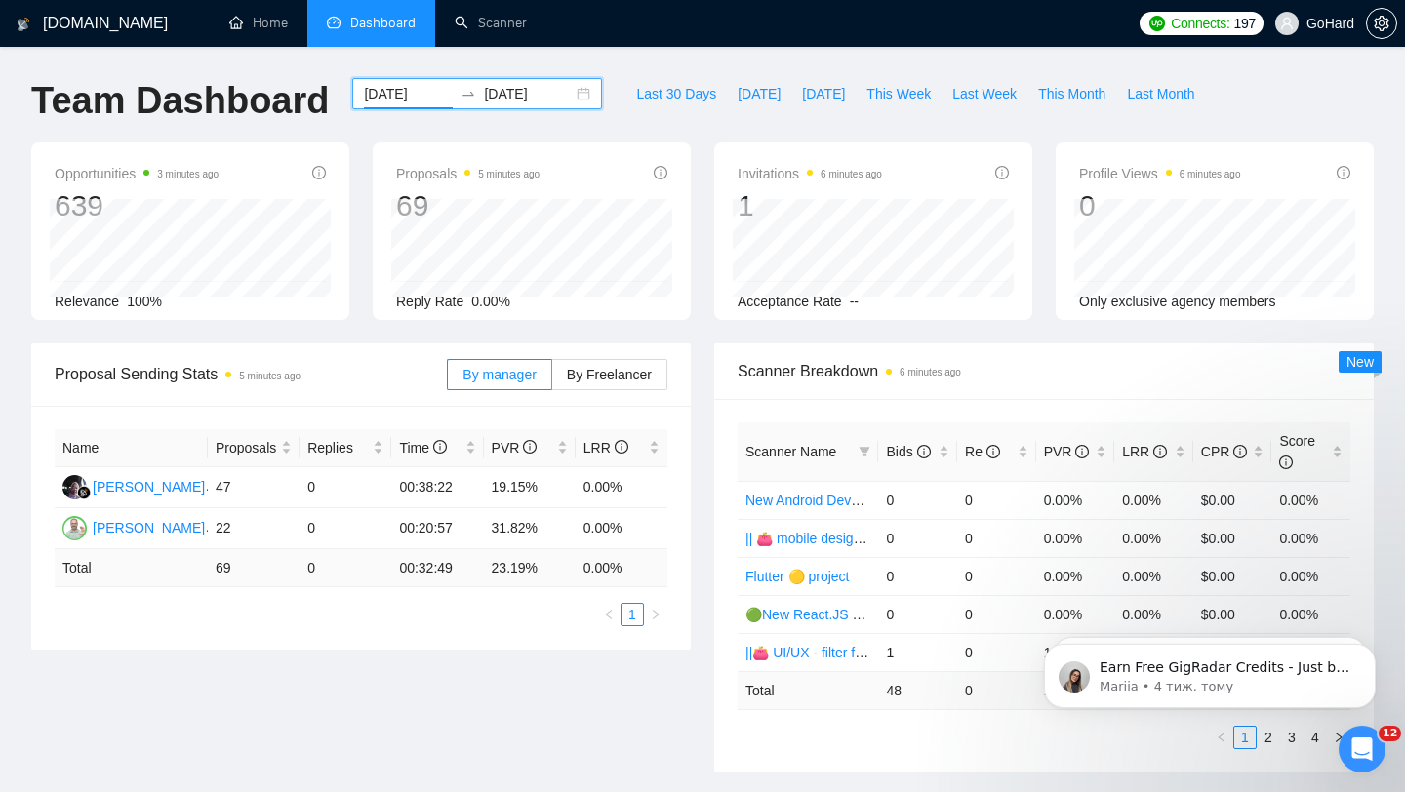
click at [389, 87] on input "[DATE]" at bounding box center [408, 93] width 89 height 21
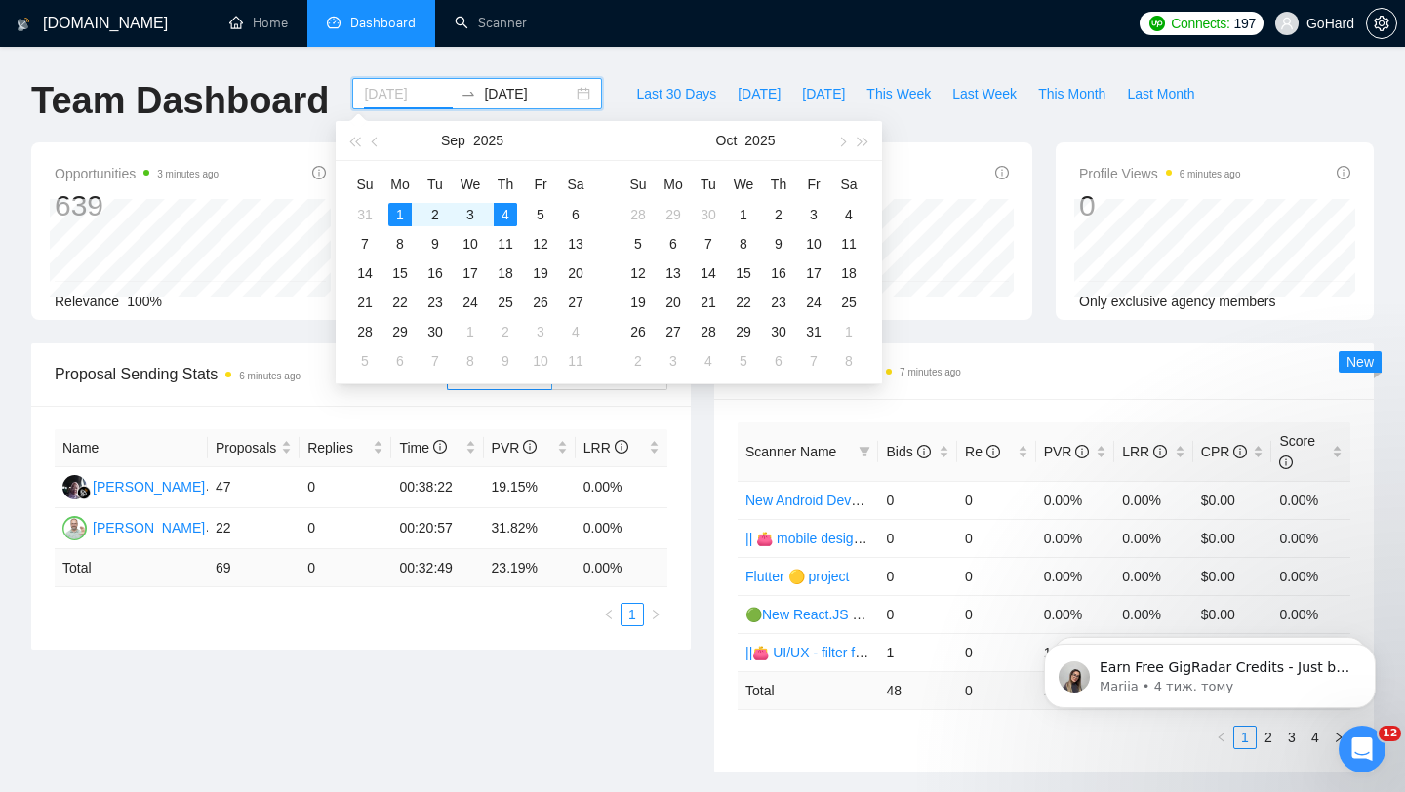
type input "[DATE]"
click at [388, 86] on input "[DATE]" at bounding box center [408, 93] width 89 height 21
click at [430, 87] on input "[DATE]" at bounding box center [408, 93] width 89 height 21
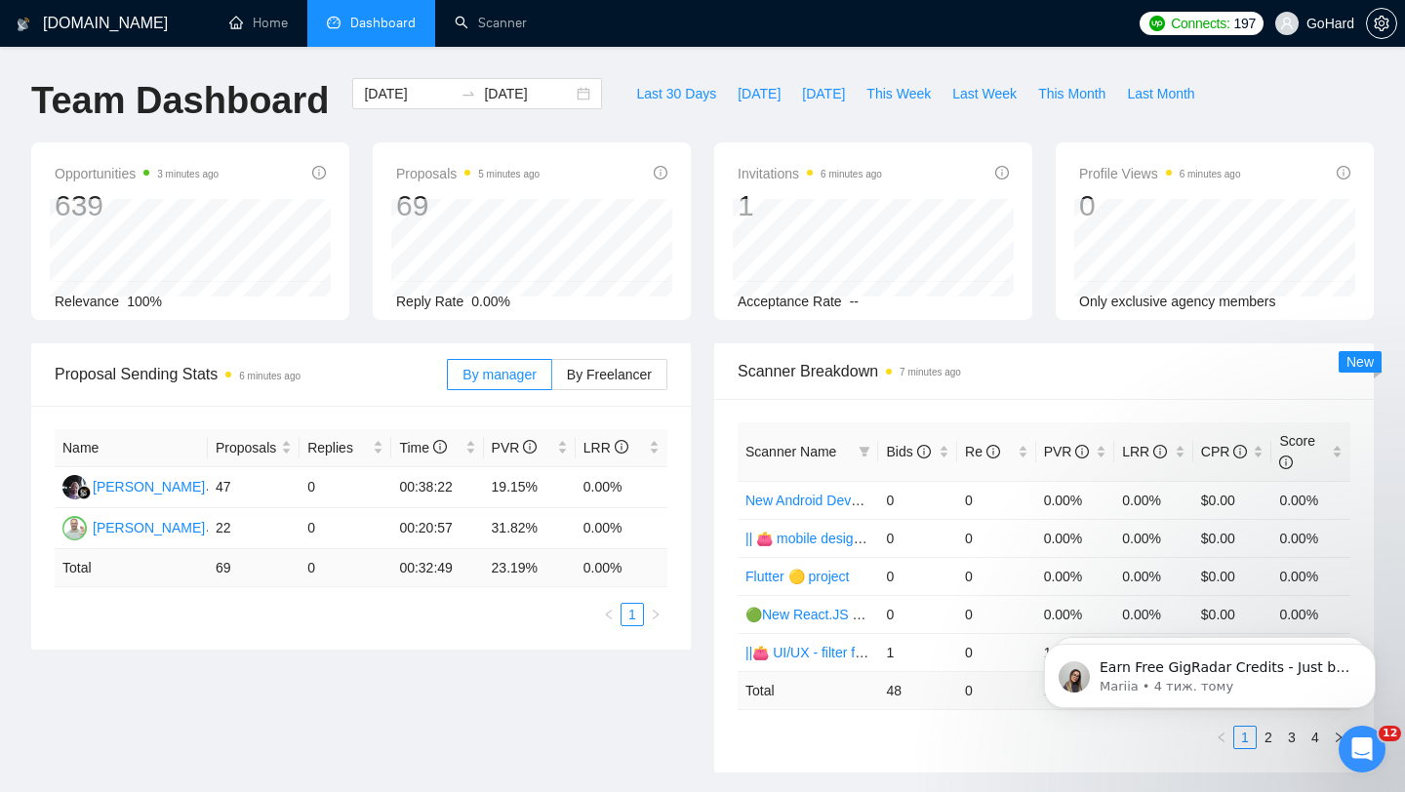
click at [594, 97] on div "[DATE] [DATE]" at bounding box center [477, 110] width 273 height 64
click at [906, 93] on span "This Week" at bounding box center [899, 93] width 64 height 21
type input "[DATE]"
click at [899, 89] on span "This Week" at bounding box center [899, 93] width 64 height 21
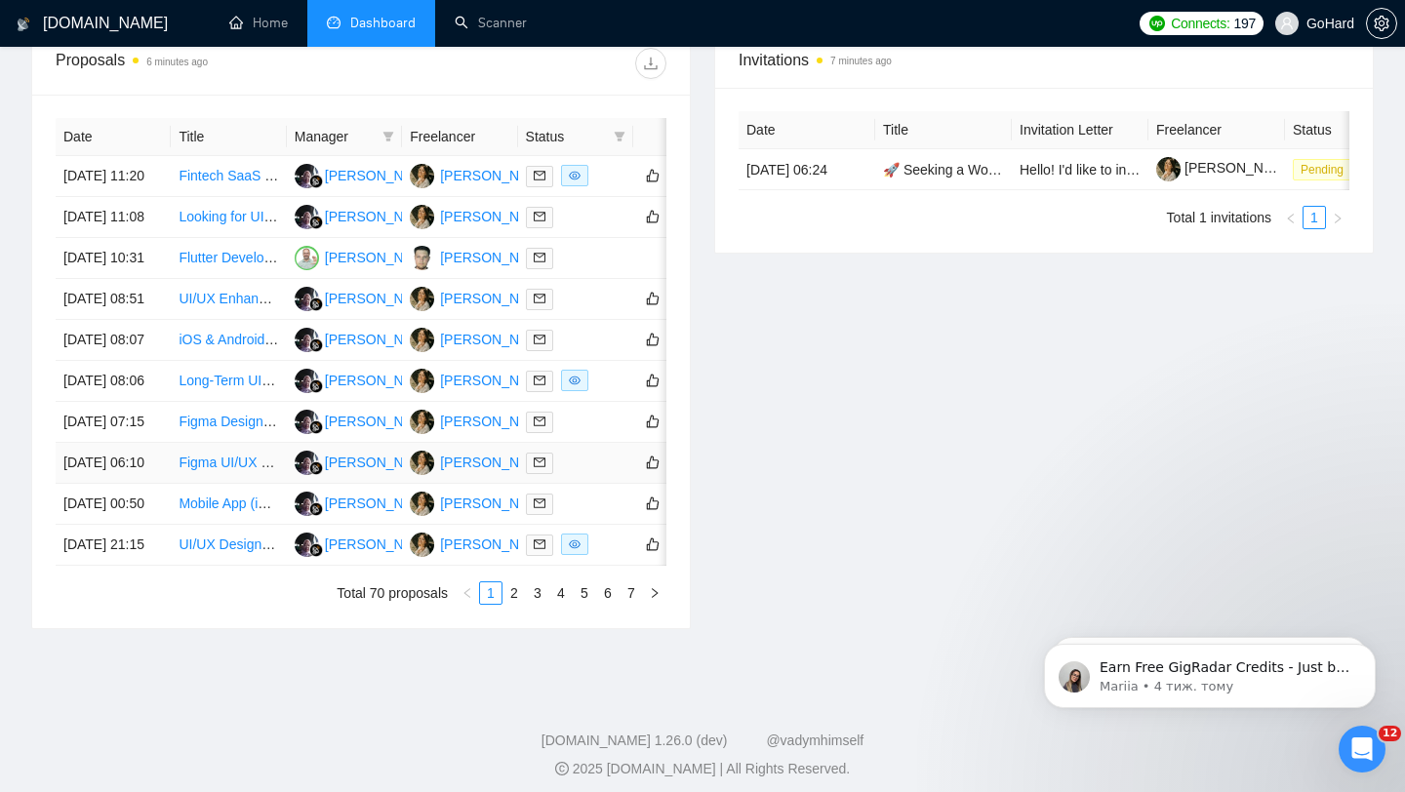
scroll to position [753, 0]
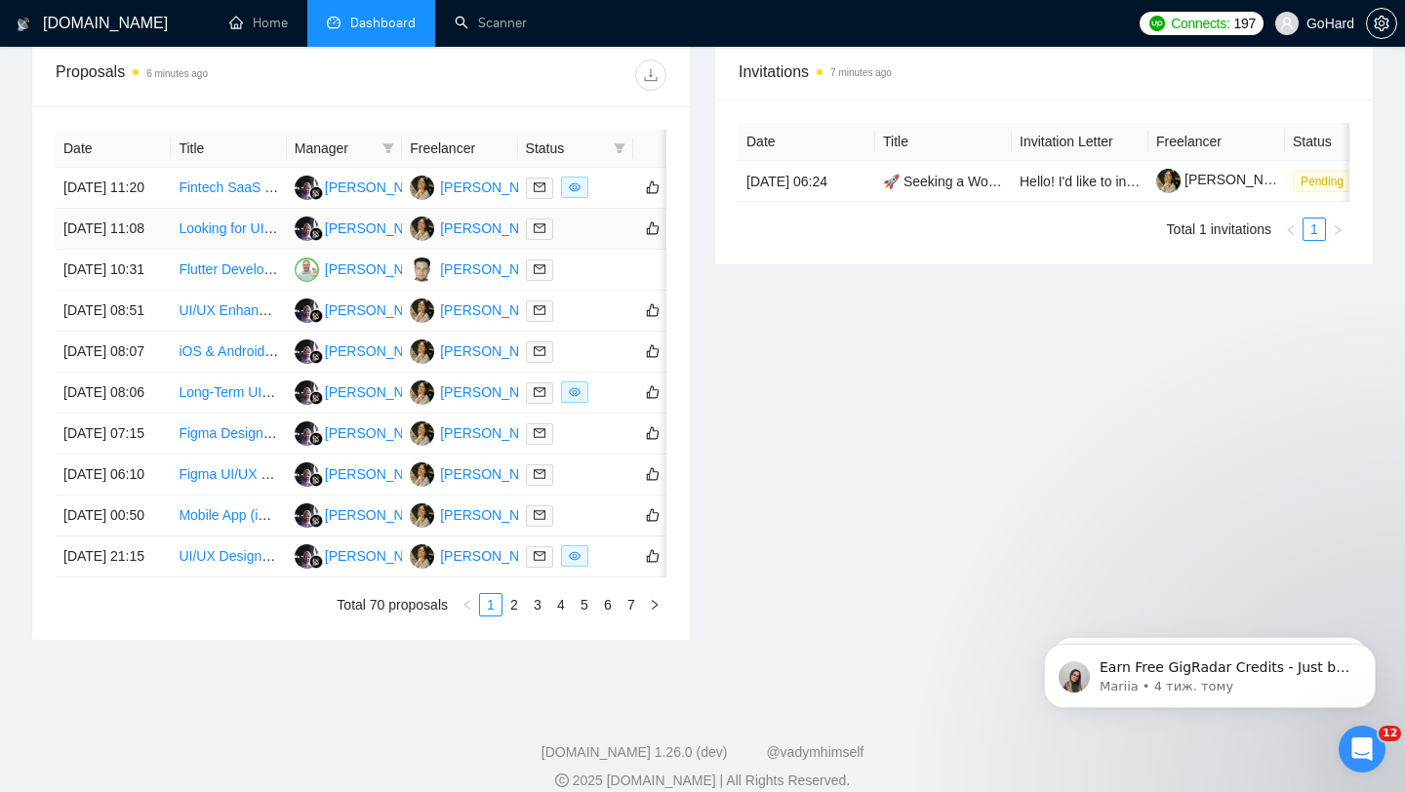
click at [580, 250] on td at bounding box center [575, 229] width 115 height 41
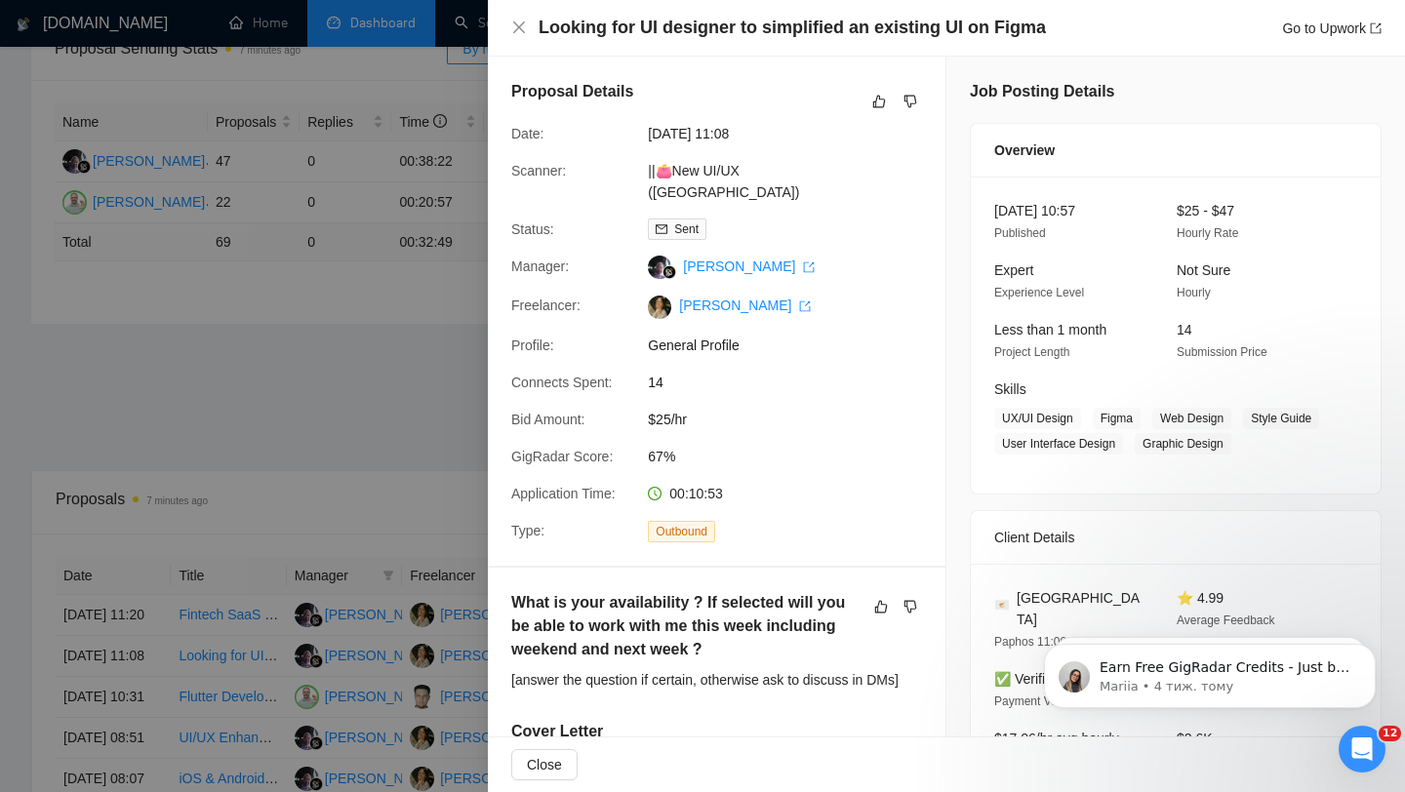
scroll to position [317, 0]
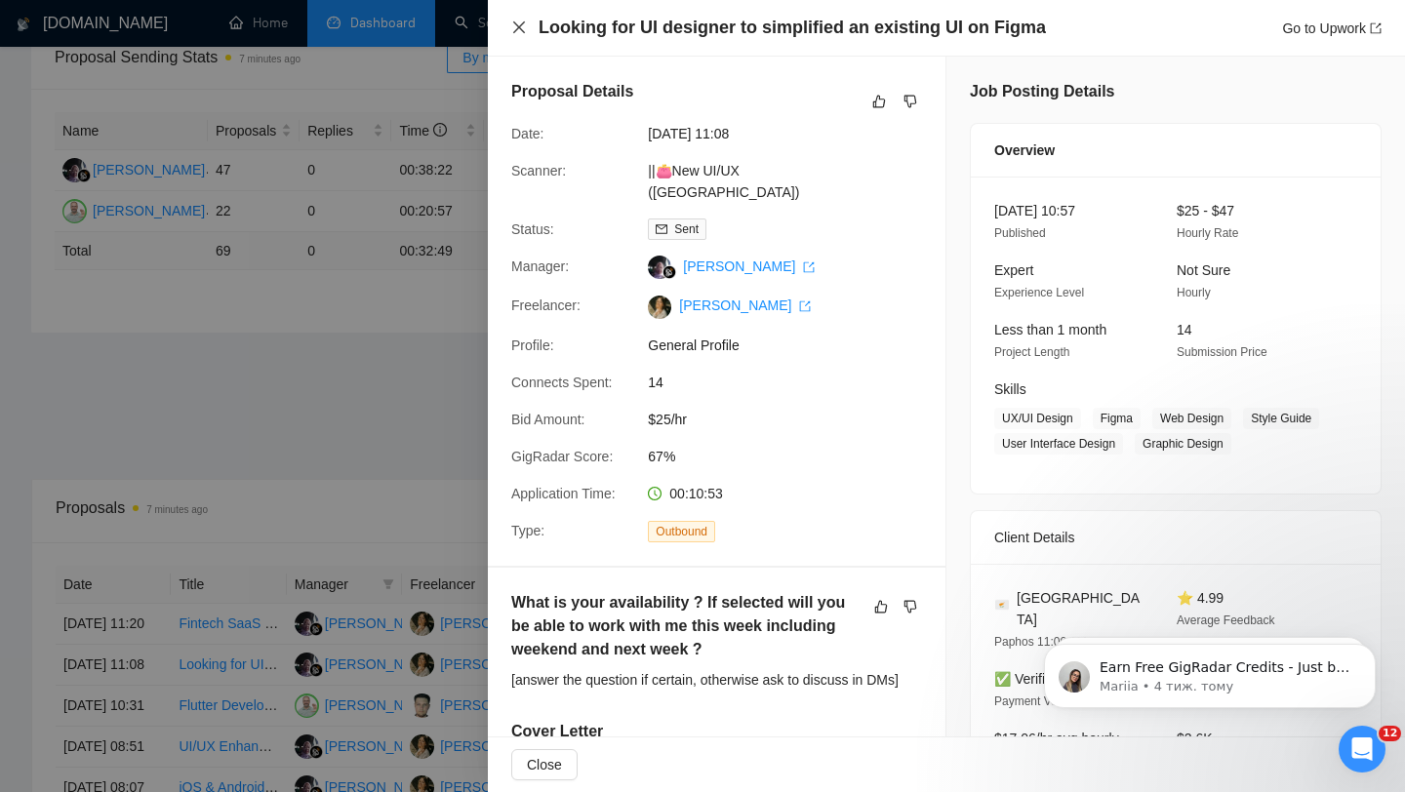
click at [518, 27] on icon "close" at bounding box center [519, 27] width 12 height 12
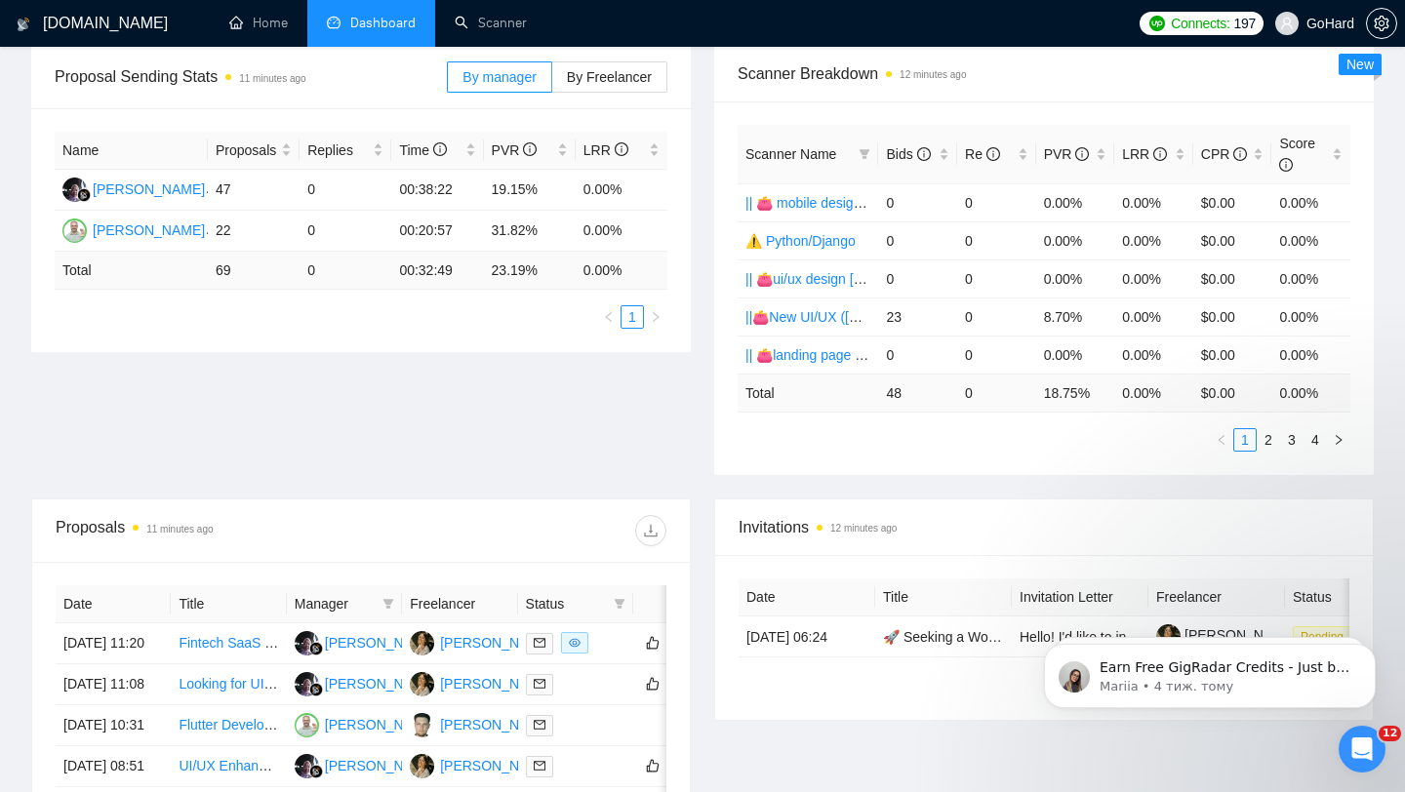
scroll to position [0, 0]
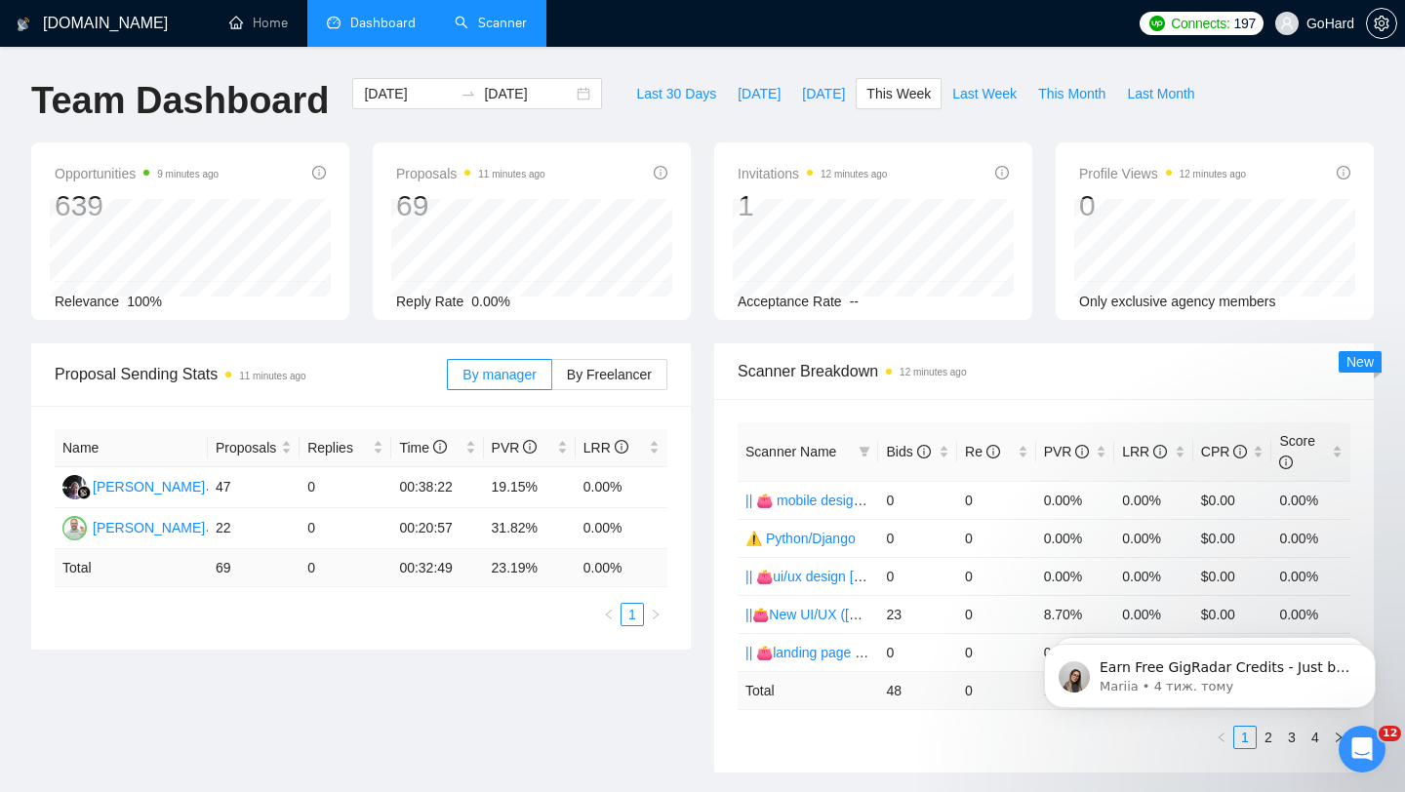
click at [493, 31] on link "Scanner" at bounding box center [491, 23] width 72 height 17
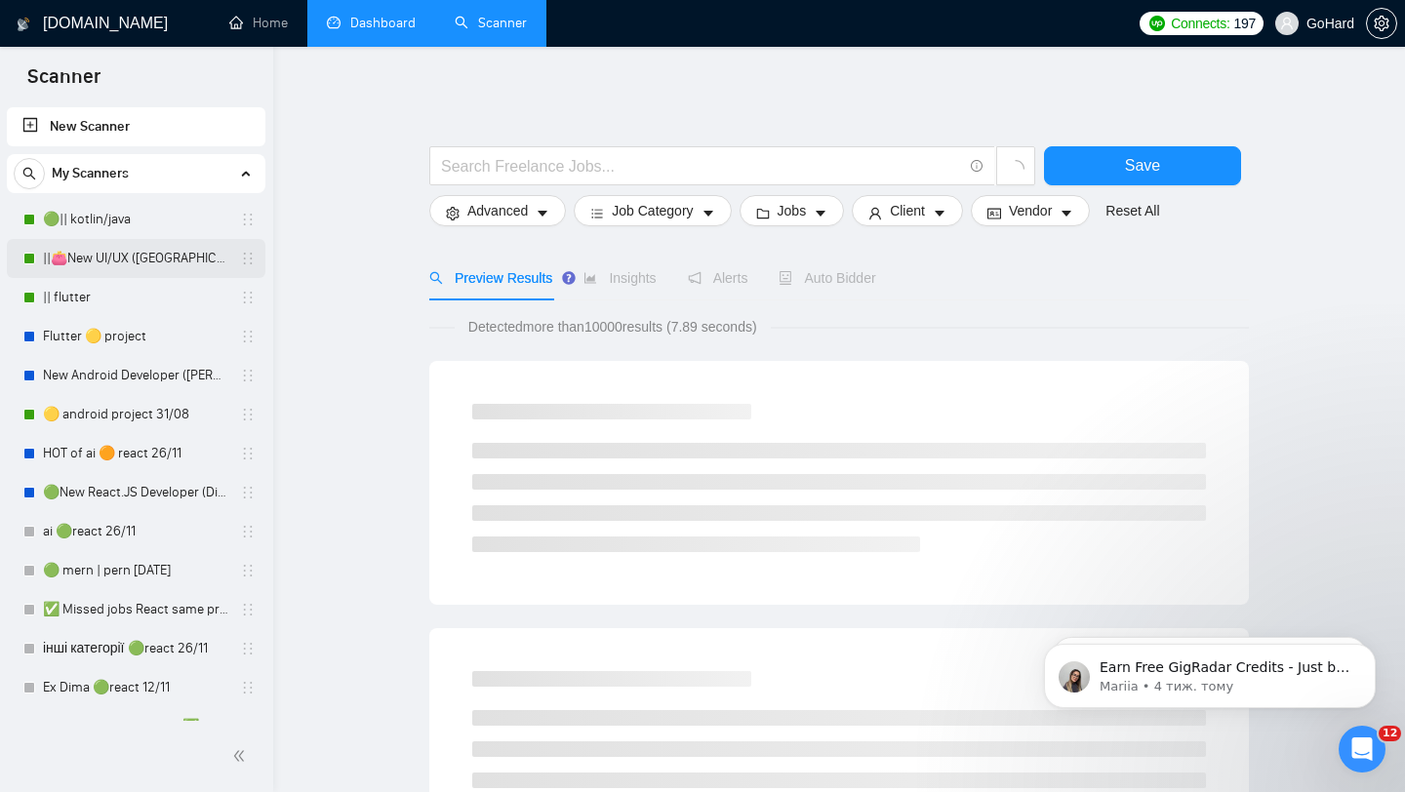
click at [144, 267] on link "||👛New UI/UX ([GEOGRAPHIC_DATA])" at bounding box center [135, 258] width 185 height 39
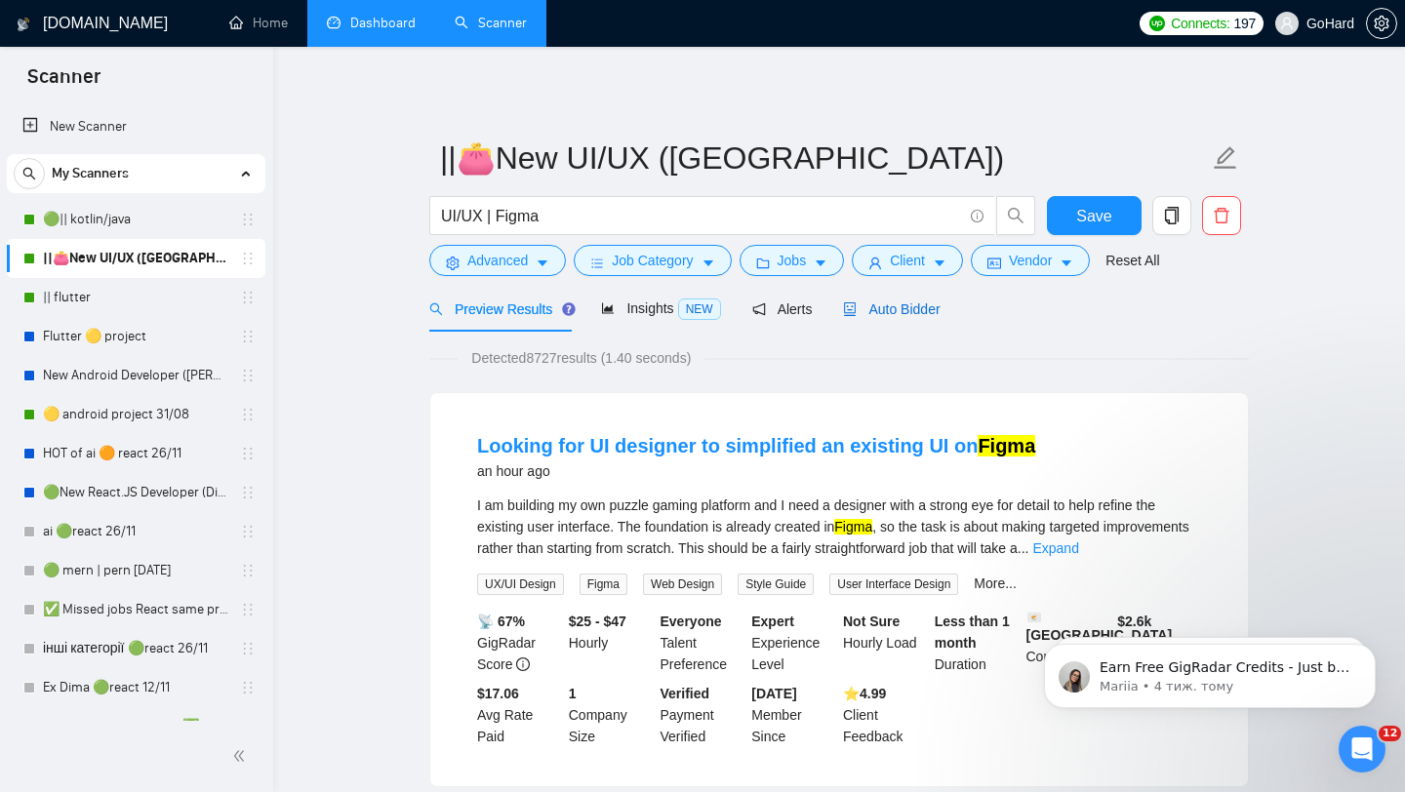
click at [908, 309] on span "Auto Bidder" at bounding box center [891, 310] width 97 height 16
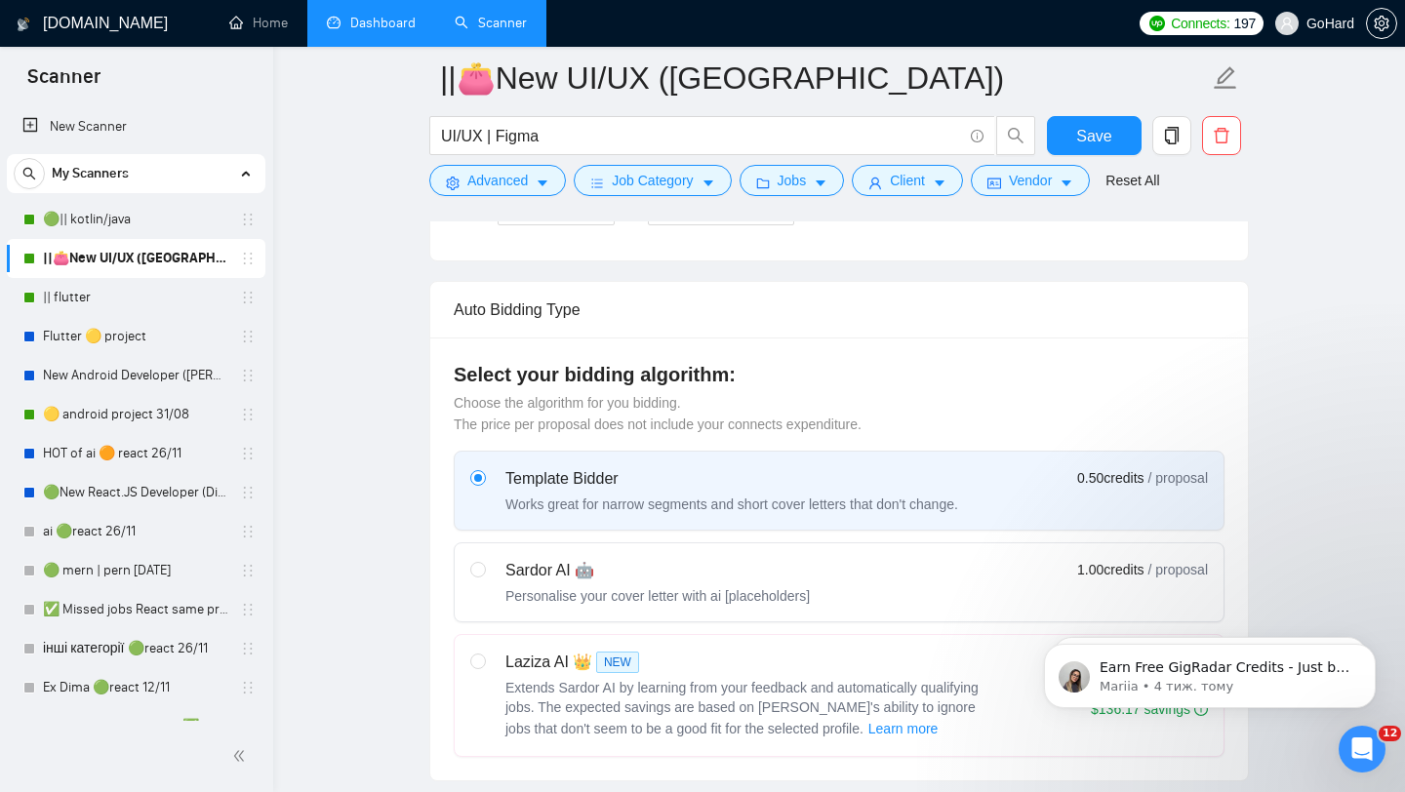
scroll to position [674, 0]
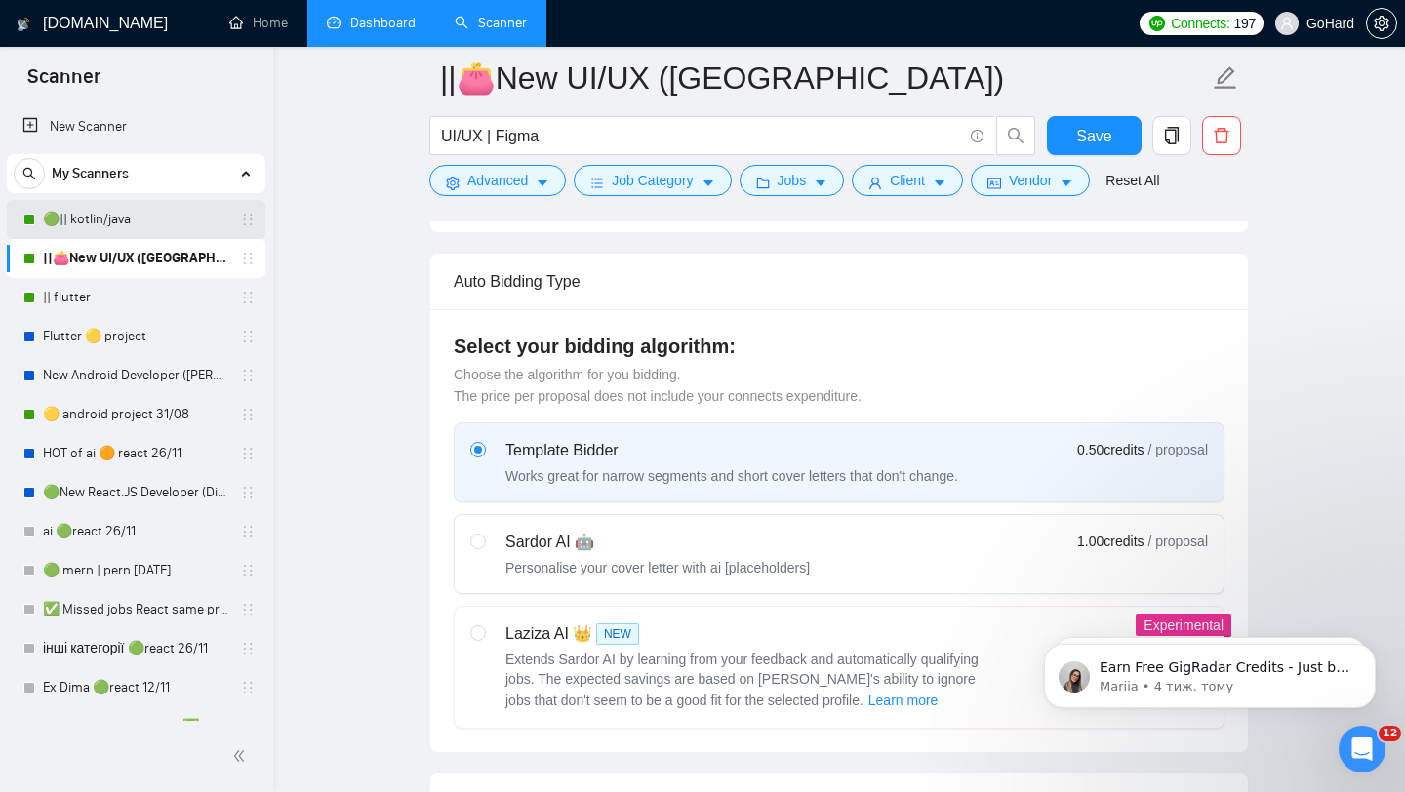
click at [108, 224] on link "🟢|| kotlin/java" at bounding box center [135, 219] width 185 height 39
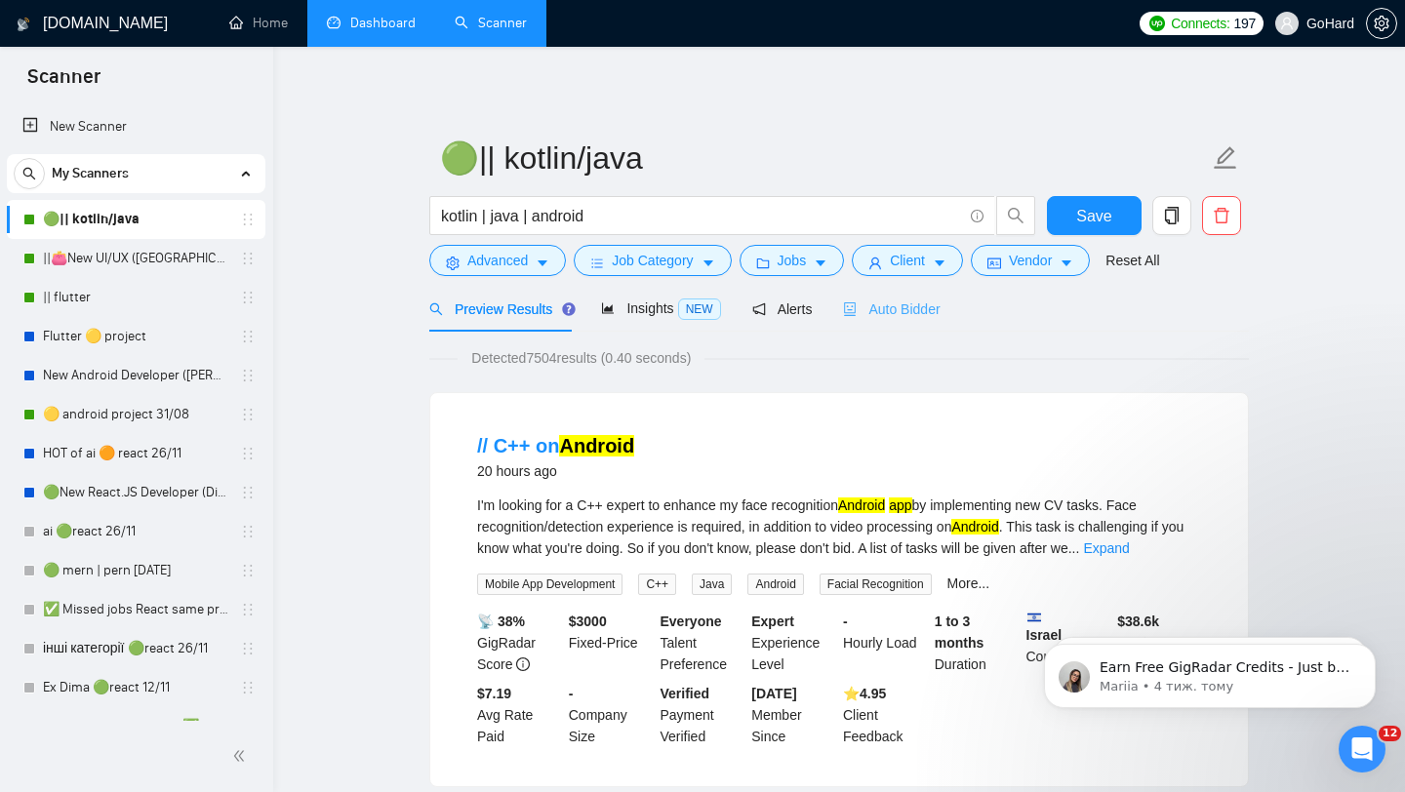
click at [908, 294] on div "Auto Bidder" at bounding box center [891, 309] width 97 height 46
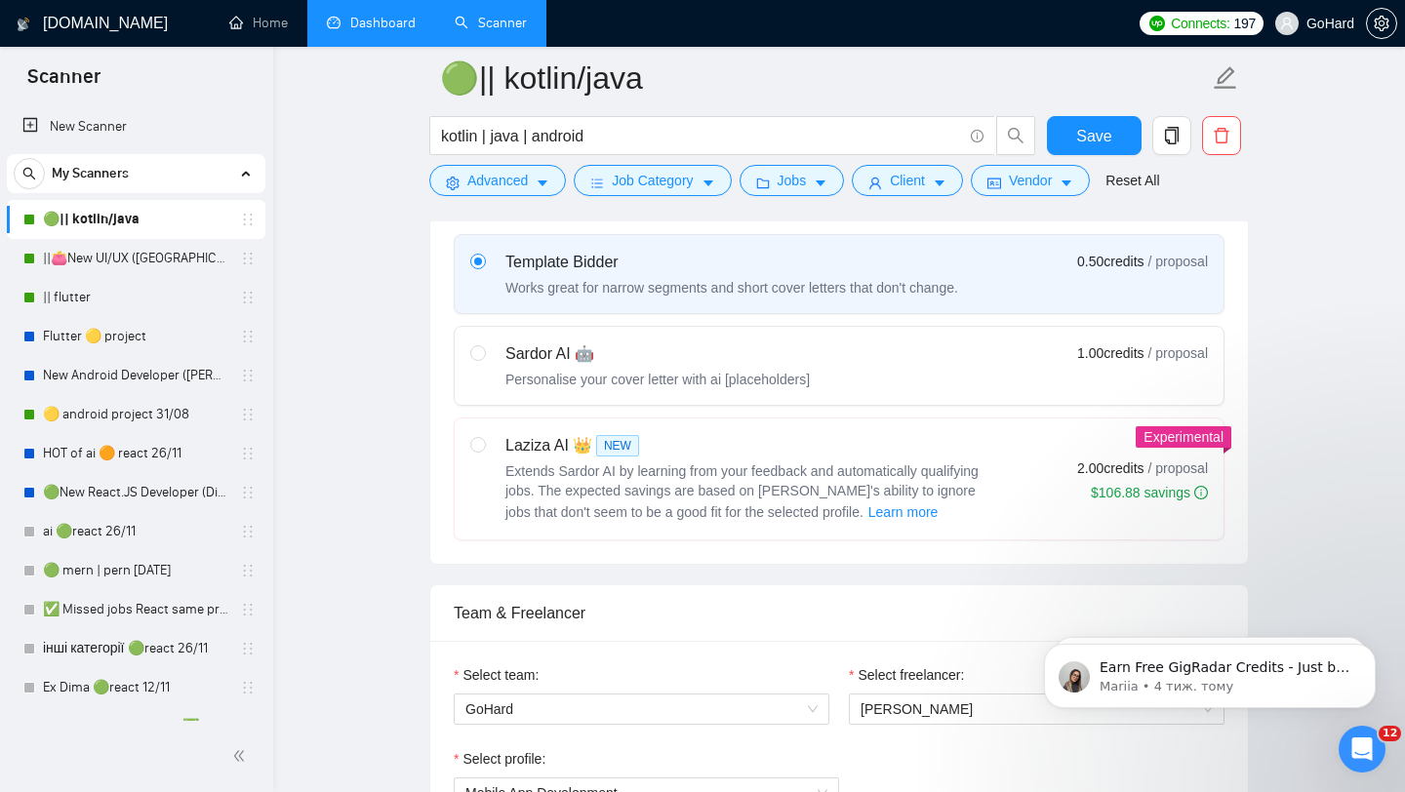
scroll to position [857, 0]
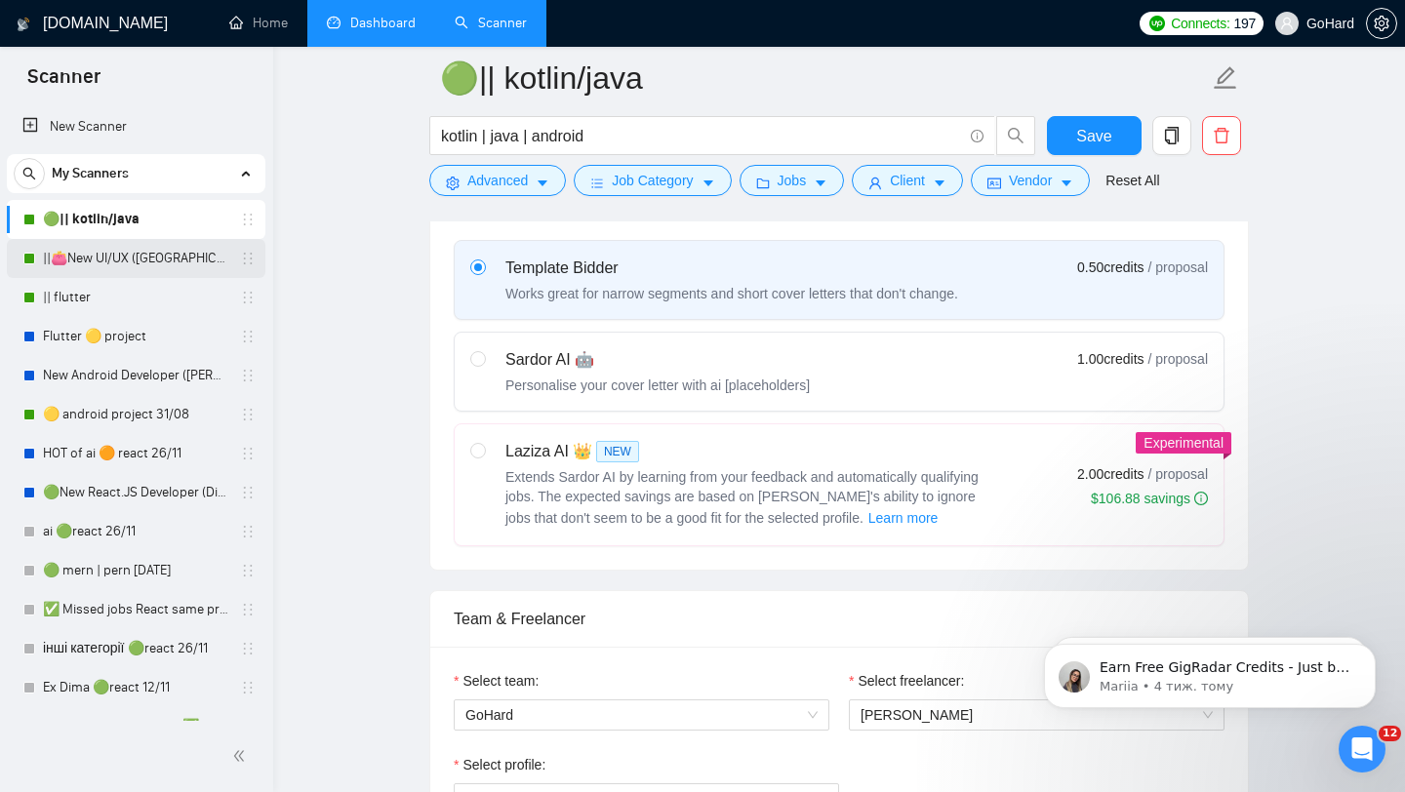
click at [142, 263] on link "||👛New UI/UX ([GEOGRAPHIC_DATA])" at bounding box center [135, 258] width 185 height 39
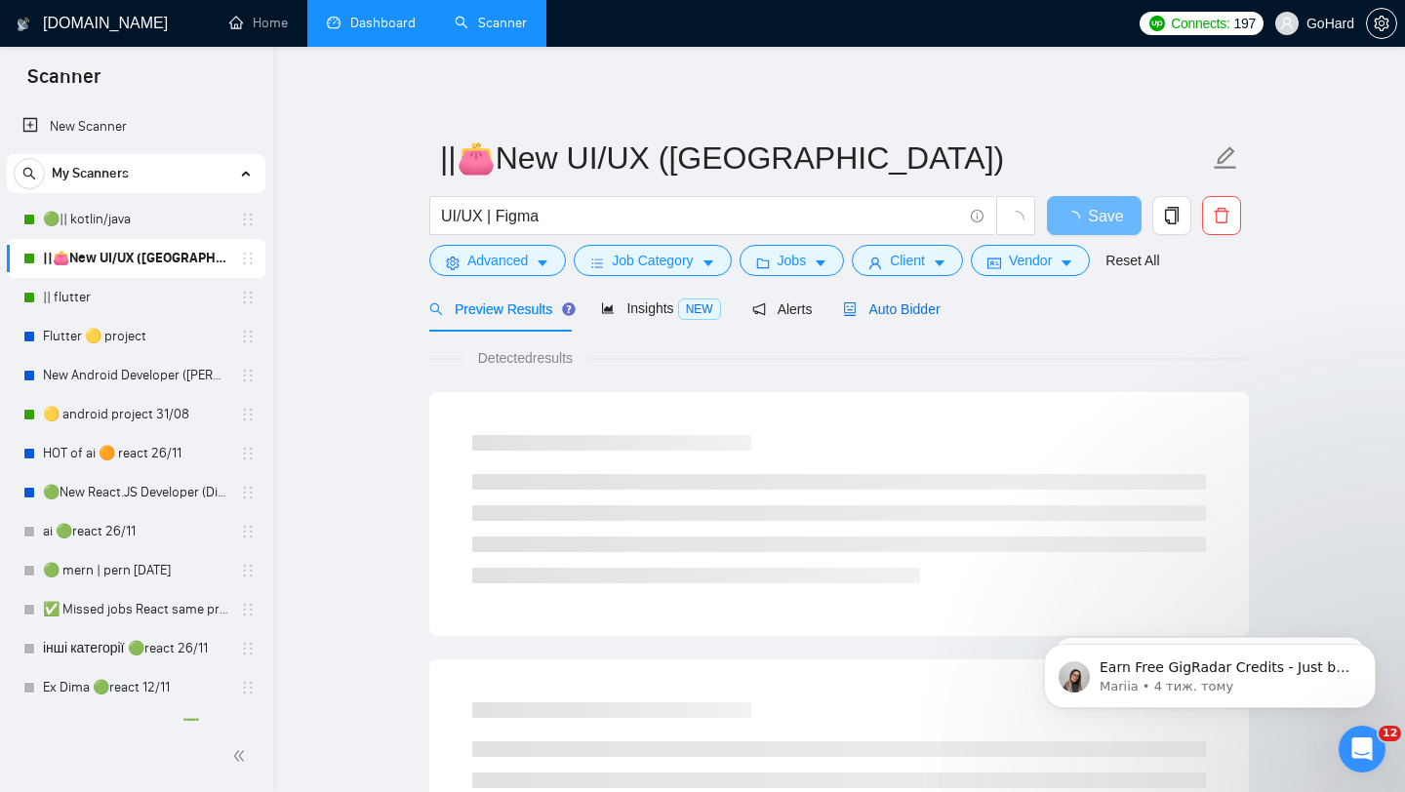
click at [913, 307] on span "Auto Bidder" at bounding box center [891, 310] width 97 height 16
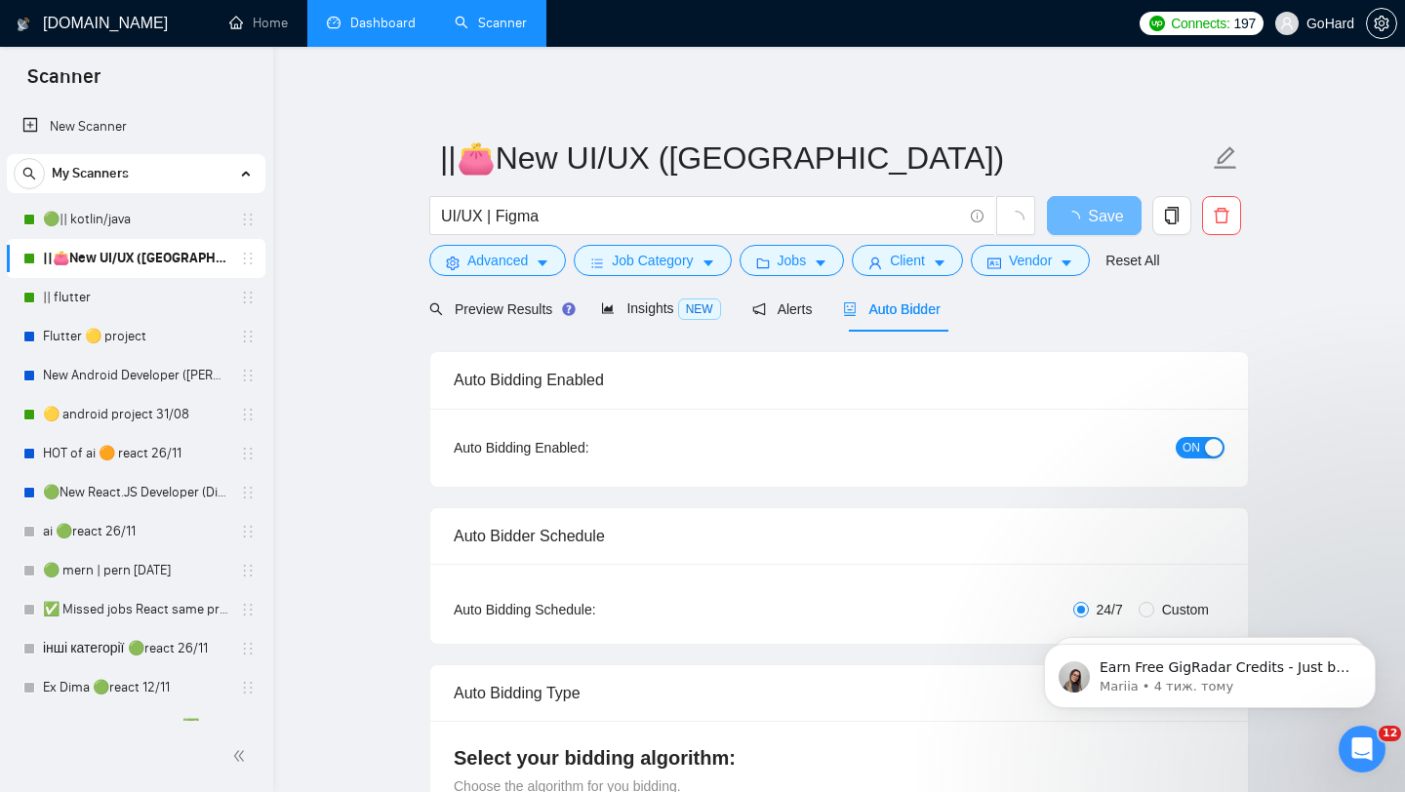
radio input "false"
radio input "true"
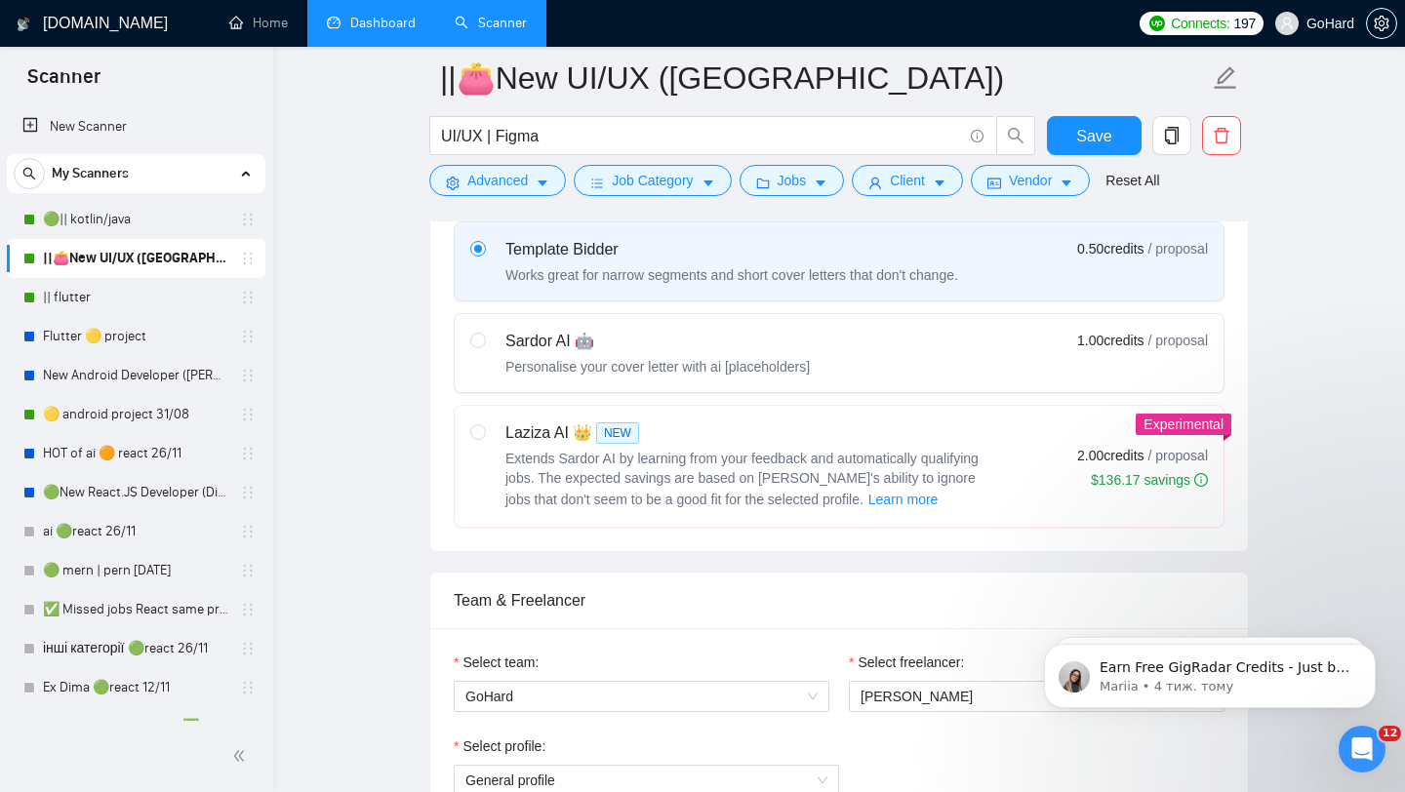
scroll to position [878, 0]
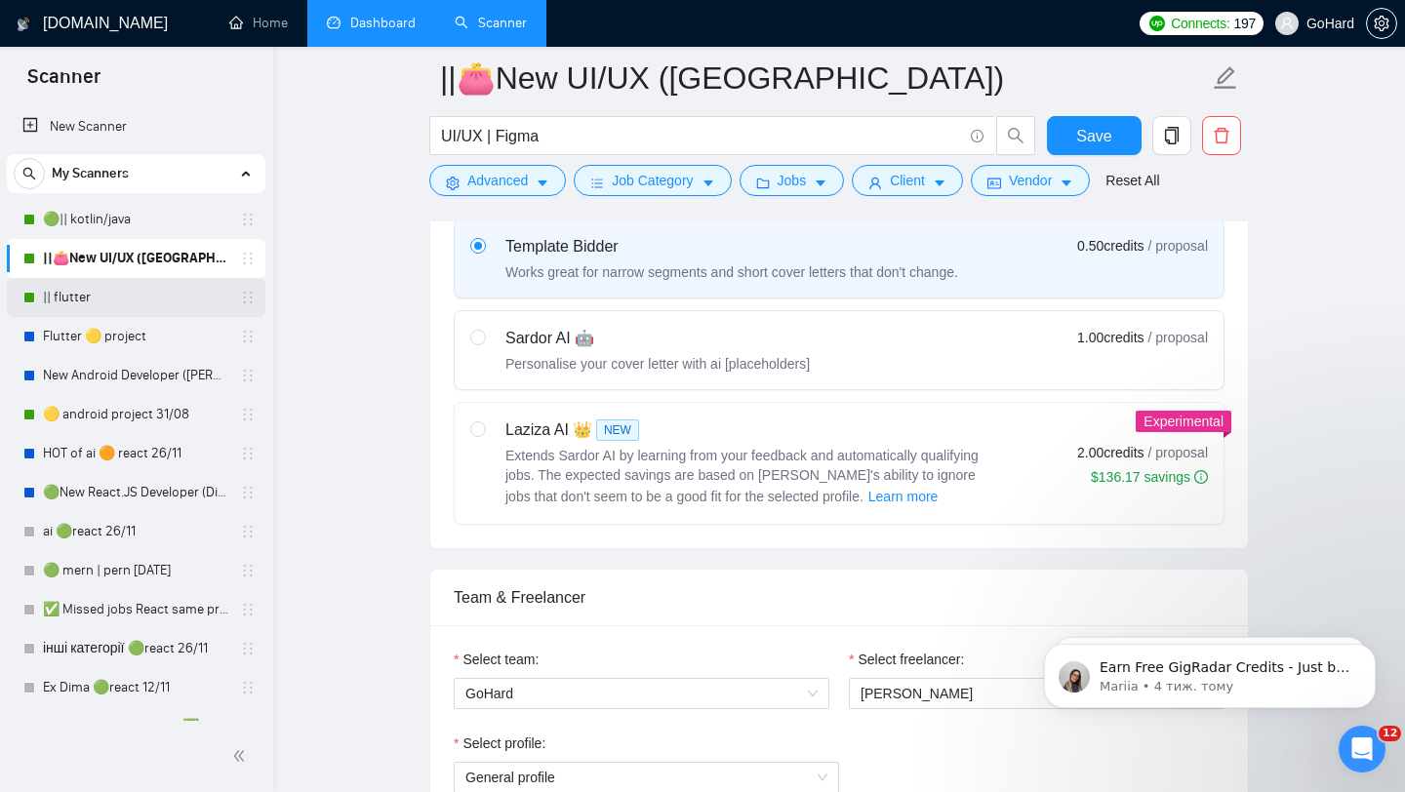
click at [67, 306] on link "|| flutter" at bounding box center [135, 297] width 185 height 39
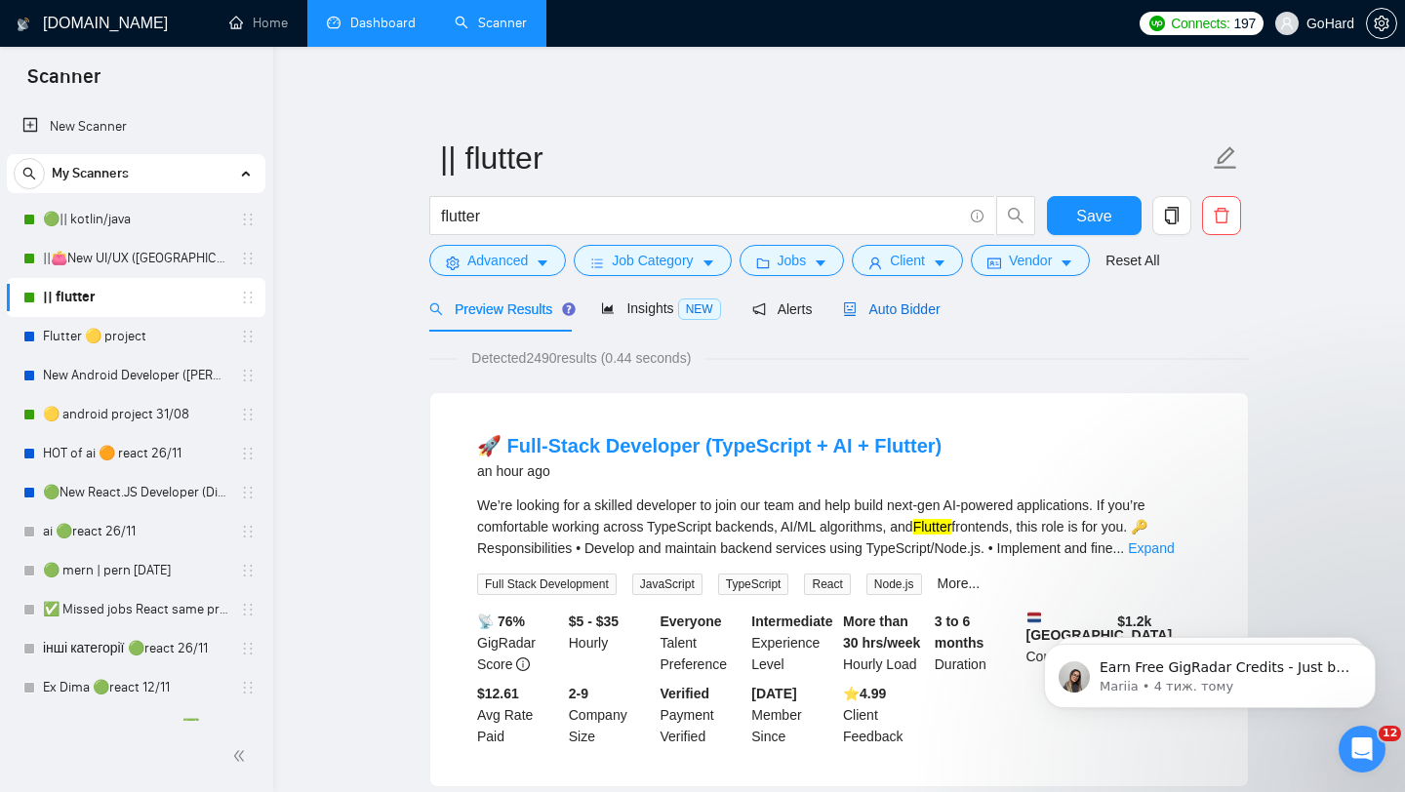
click at [882, 308] on span "Auto Bidder" at bounding box center [891, 310] width 97 height 16
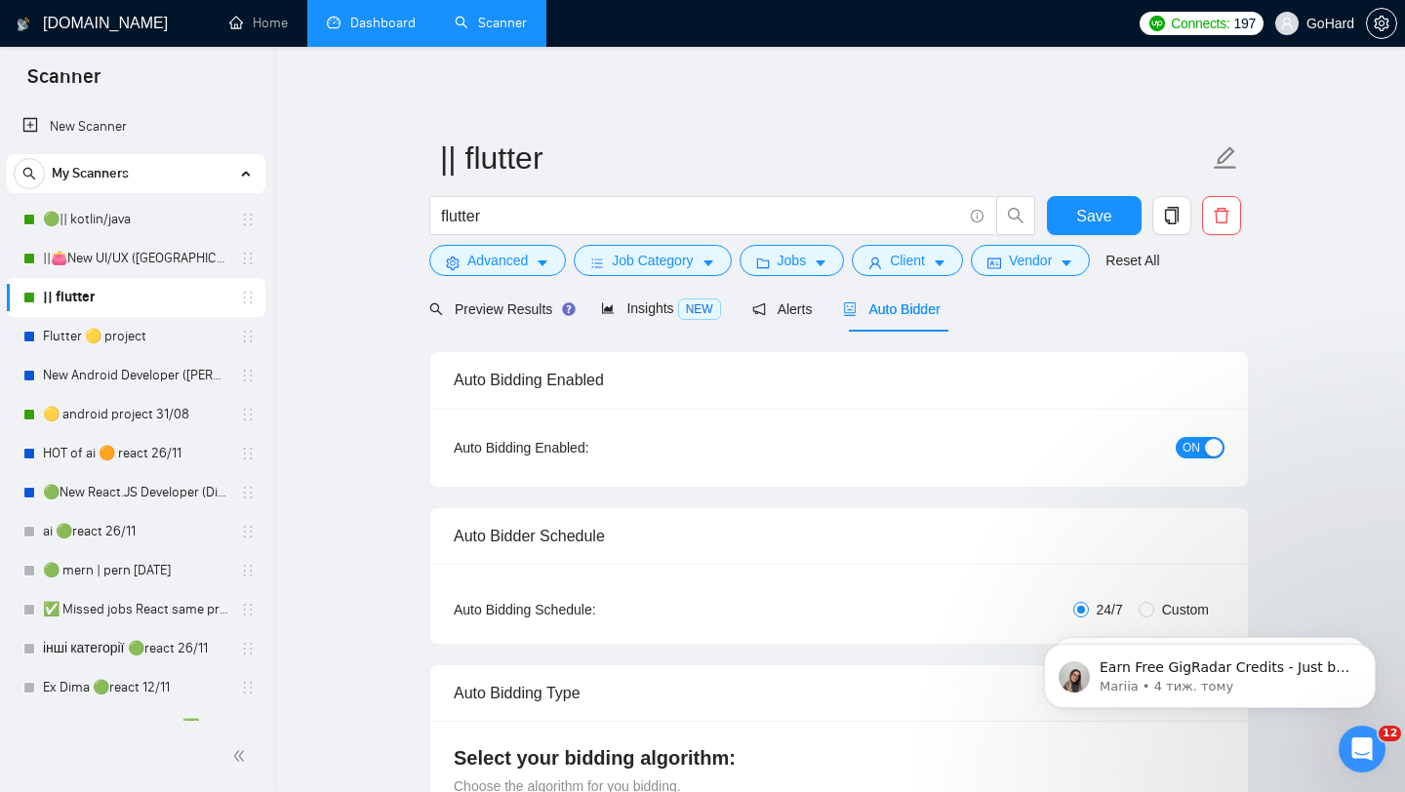
radio input "false"
radio input "true"
checkbox input "true"
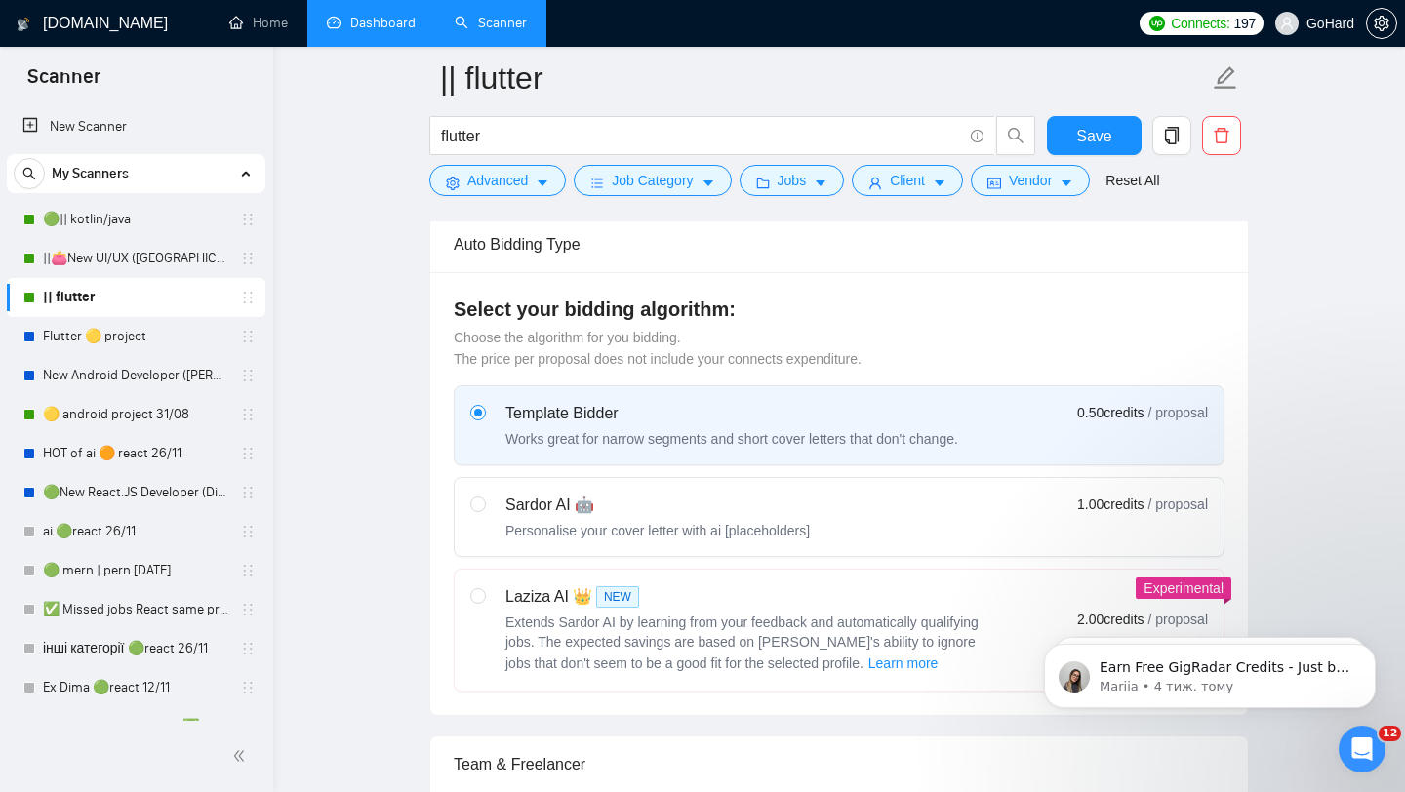
scroll to position [851, 0]
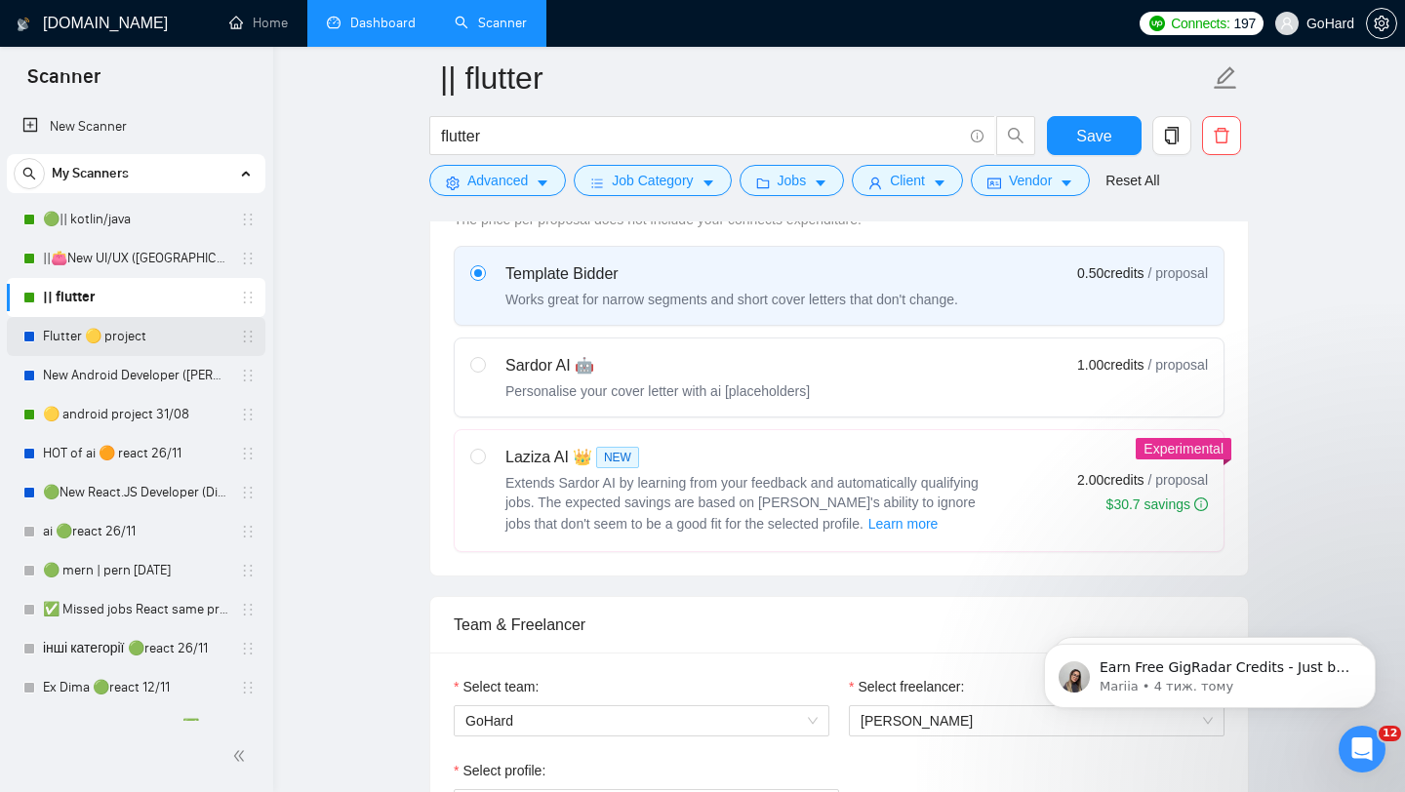
click at [94, 335] on link "Flutter 🟡 project" at bounding box center [135, 336] width 185 height 39
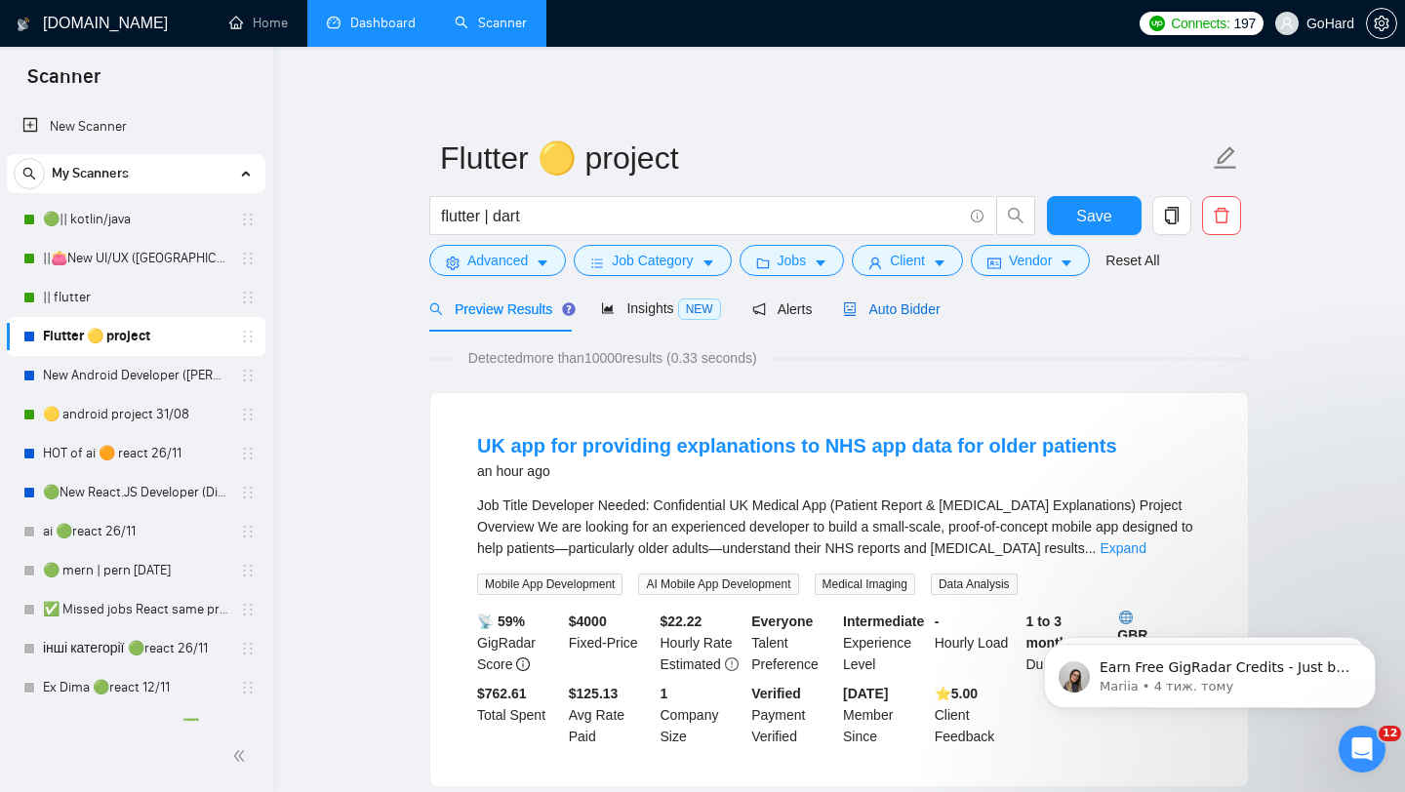
click at [887, 305] on span "Auto Bidder" at bounding box center [891, 310] width 97 height 16
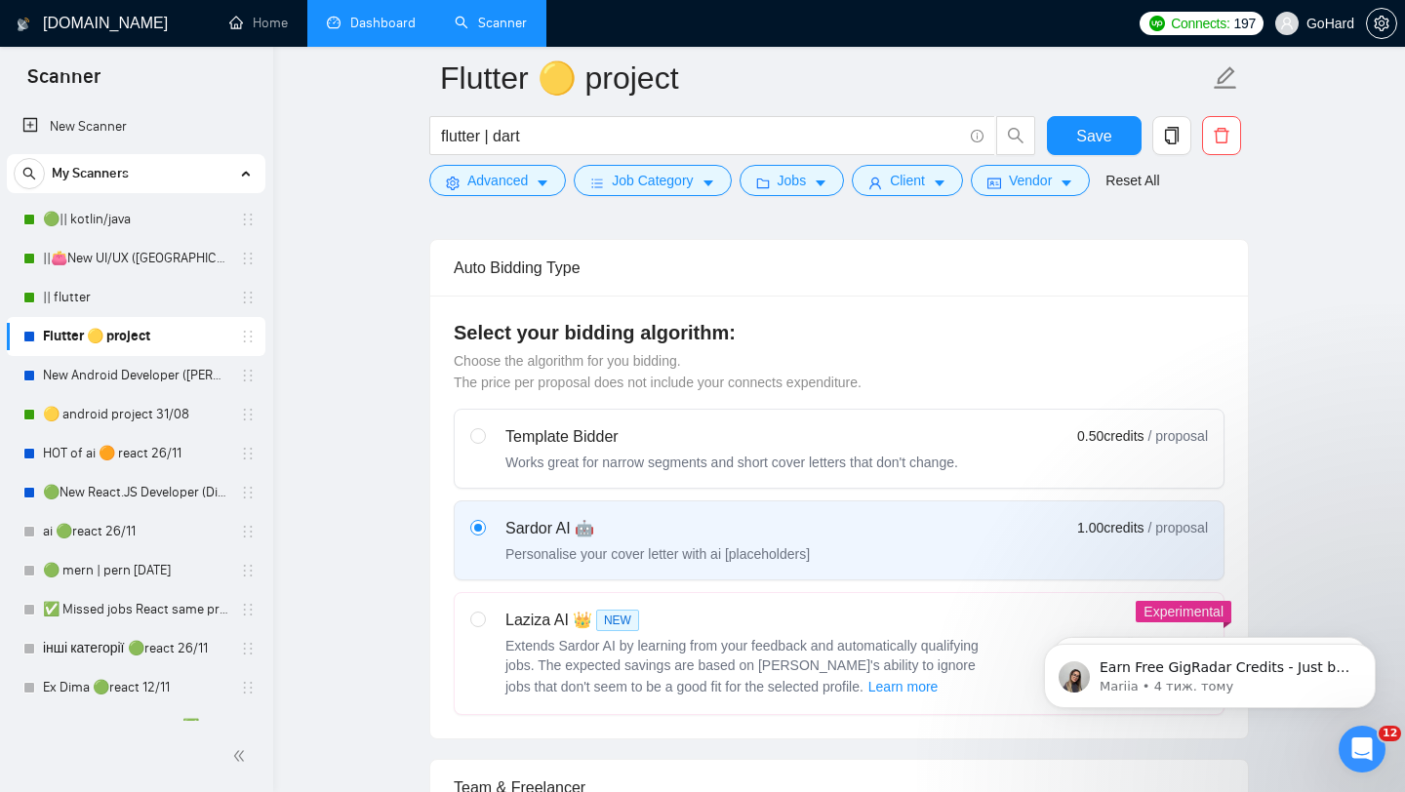
scroll to position [395, 0]
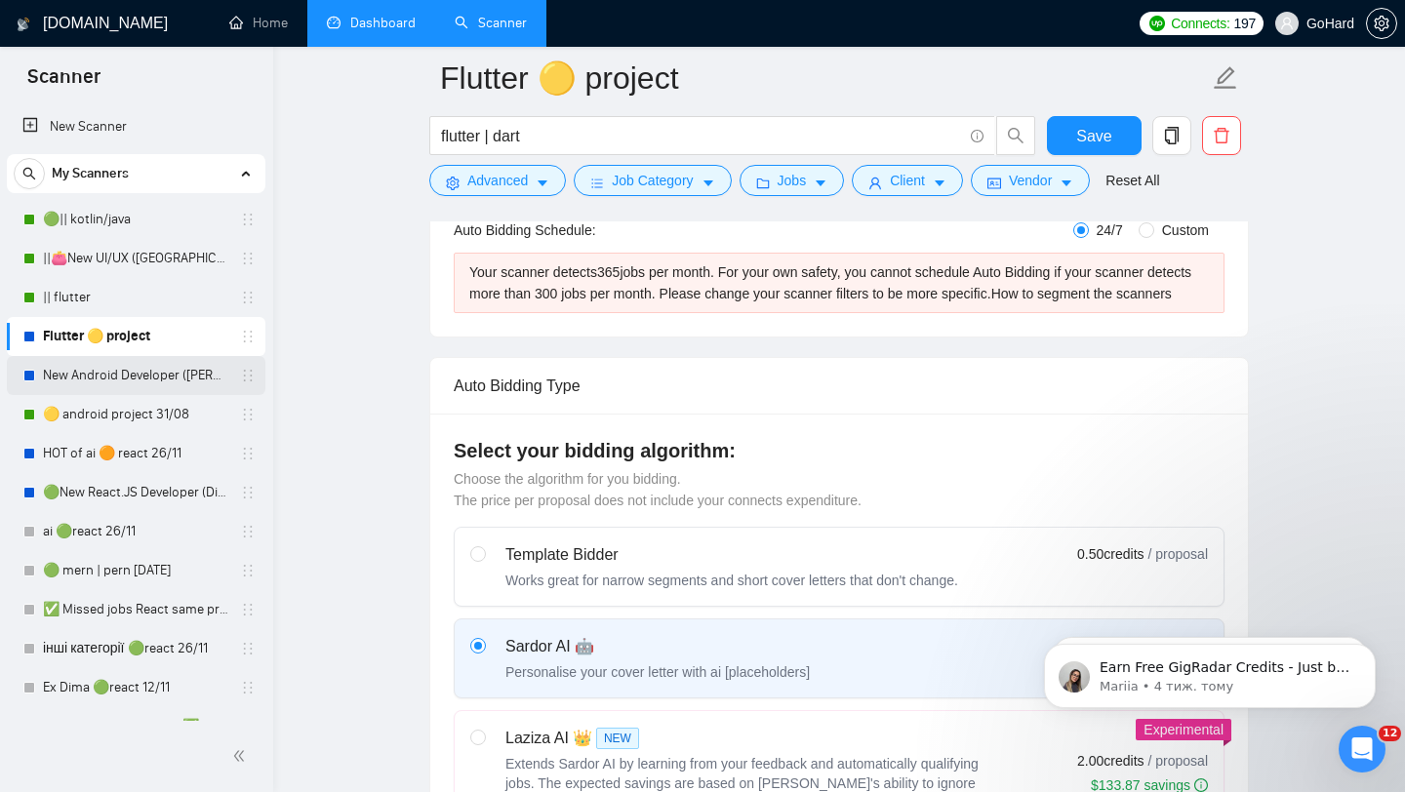
click at [138, 380] on link "New Android Developer ([PERSON_NAME])" at bounding box center [135, 375] width 185 height 39
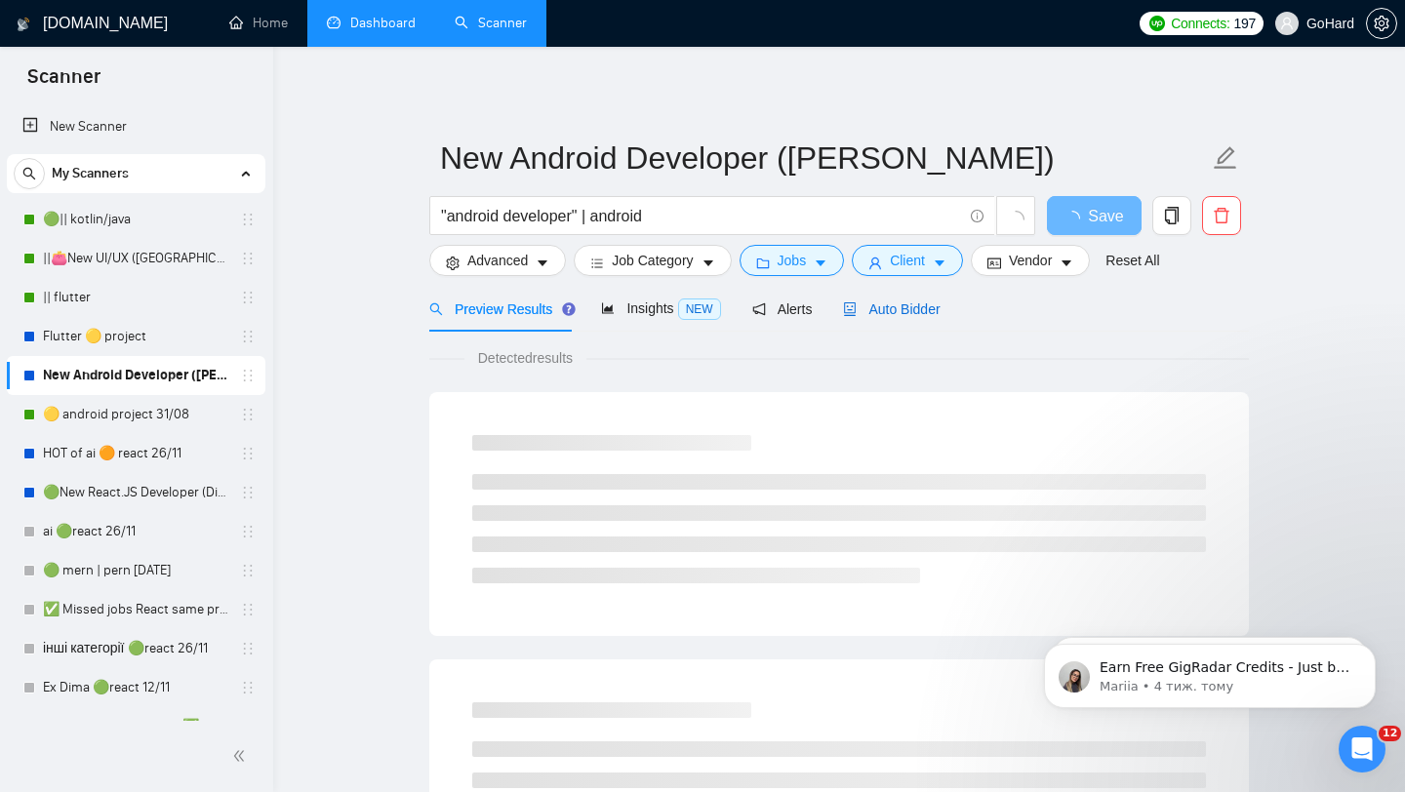
click at [900, 308] on span "Auto Bidder" at bounding box center [891, 310] width 97 height 16
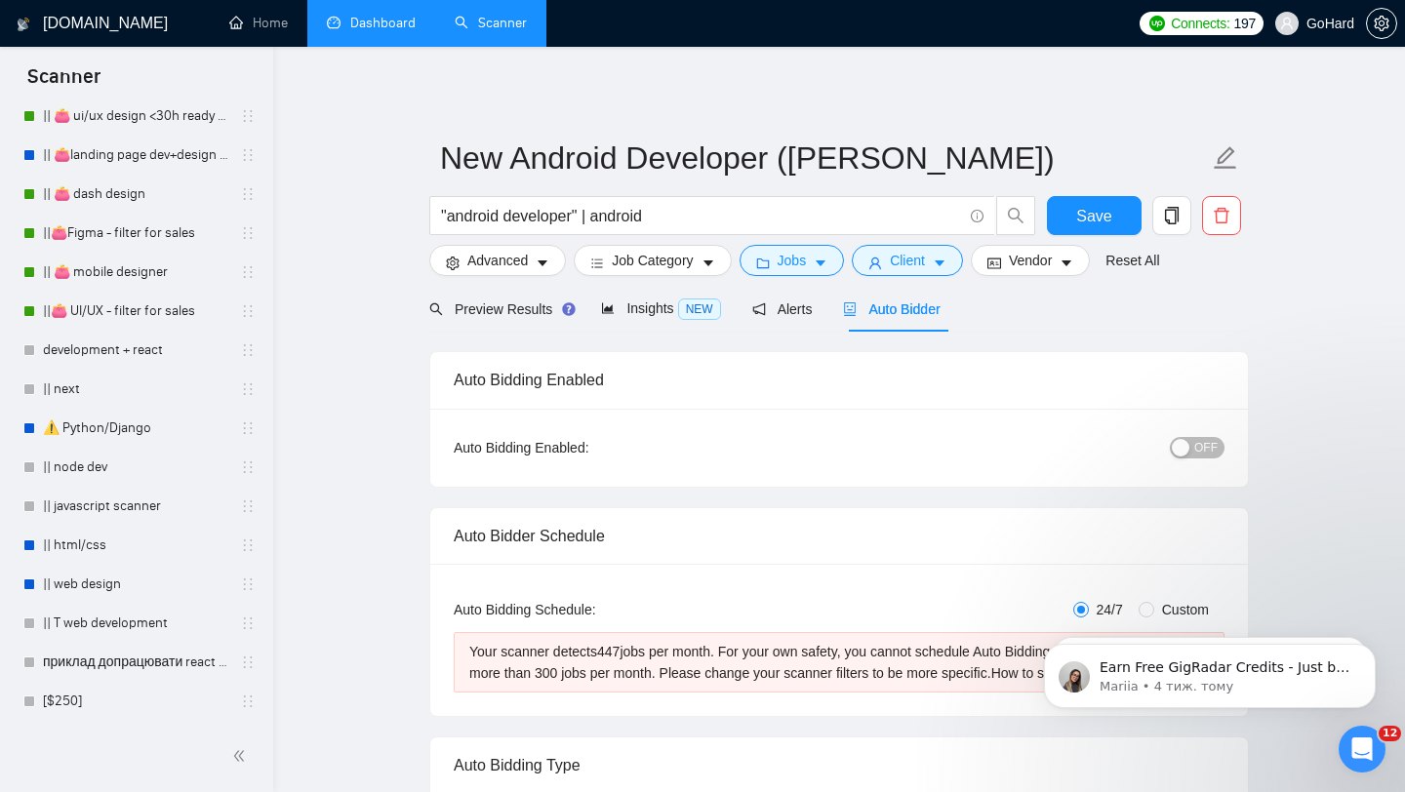
scroll to position [685, 0]
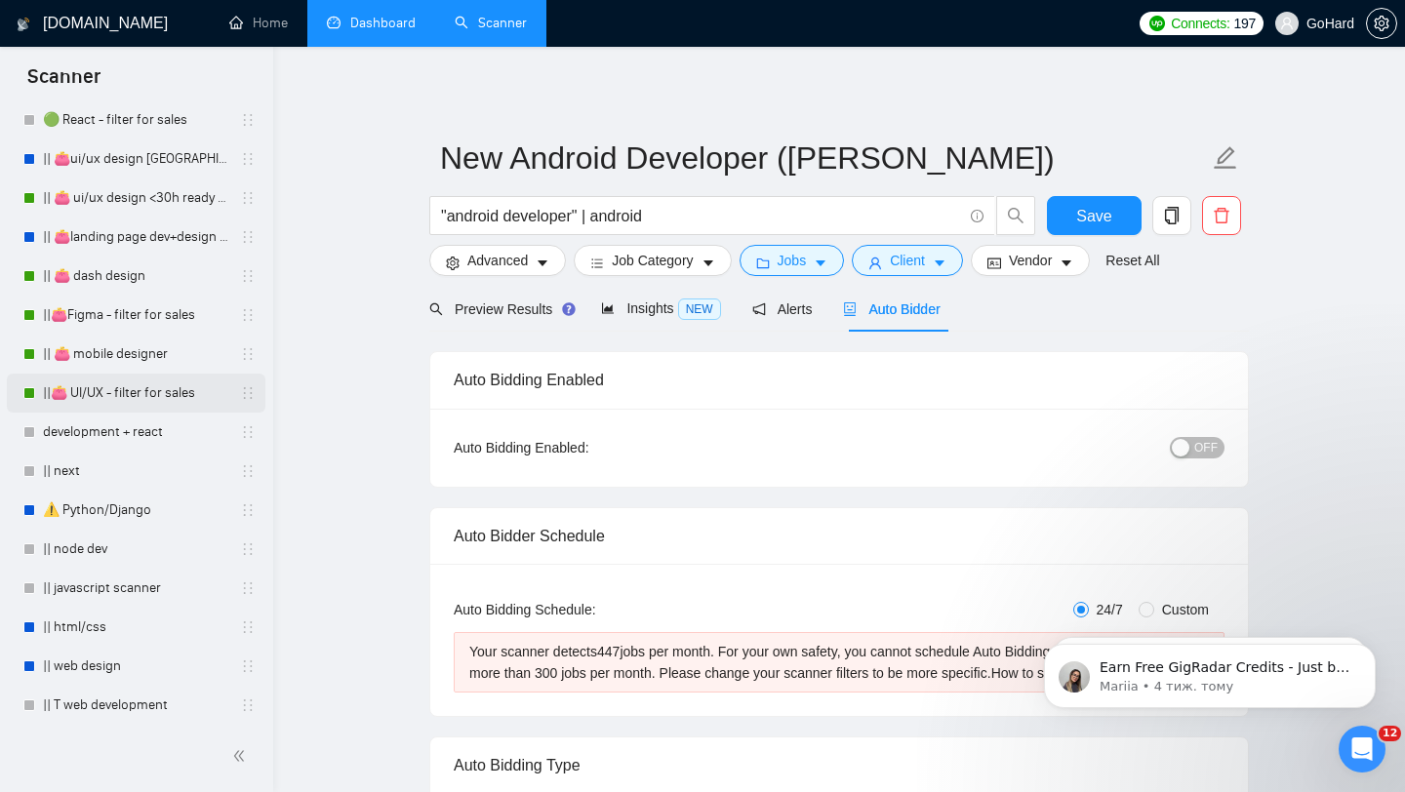
click at [111, 385] on link "||👛 UI/UX - filter for sales" at bounding box center [135, 393] width 185 height 39
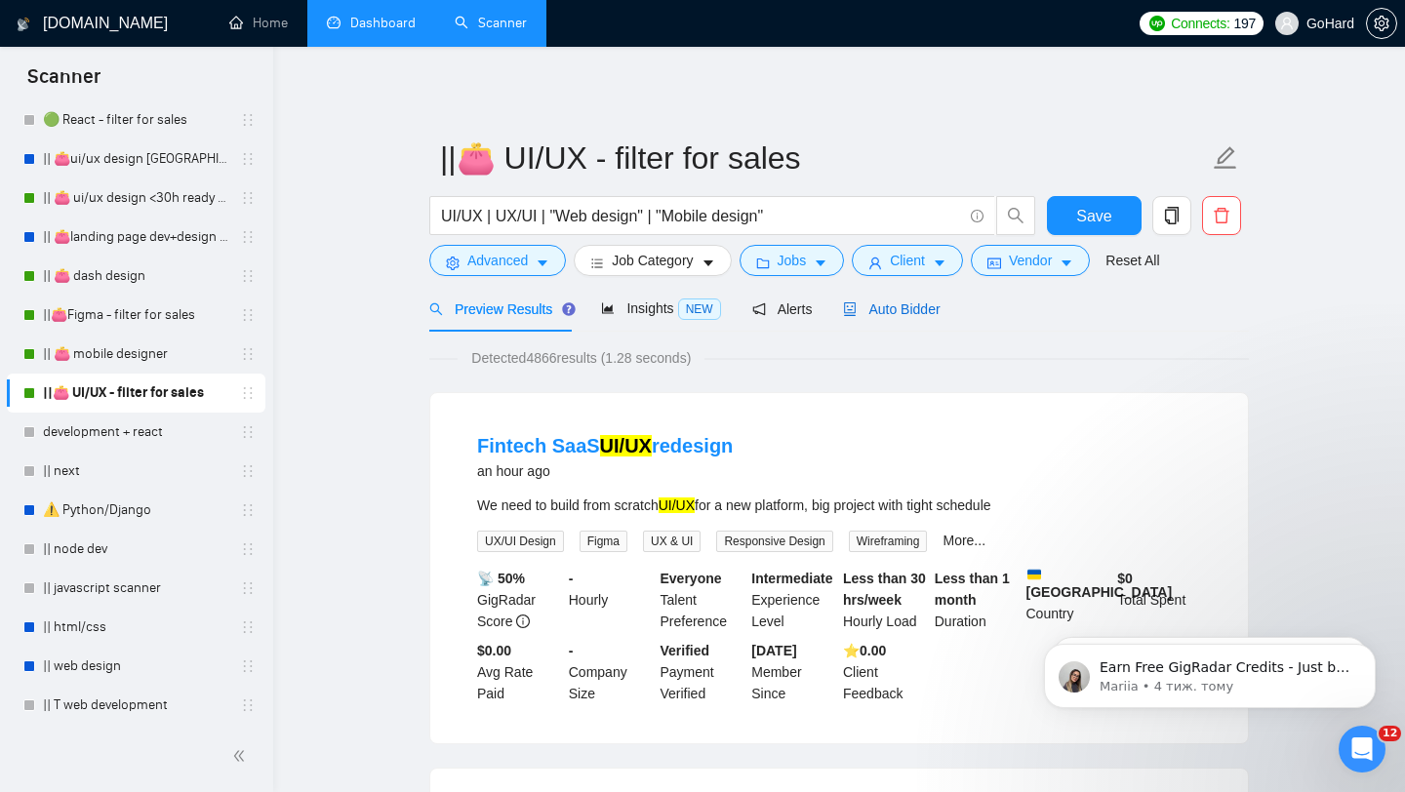
click at [925, 309] on span "Auto Bidder" at bounding box center [891, 310] width 97 height 16
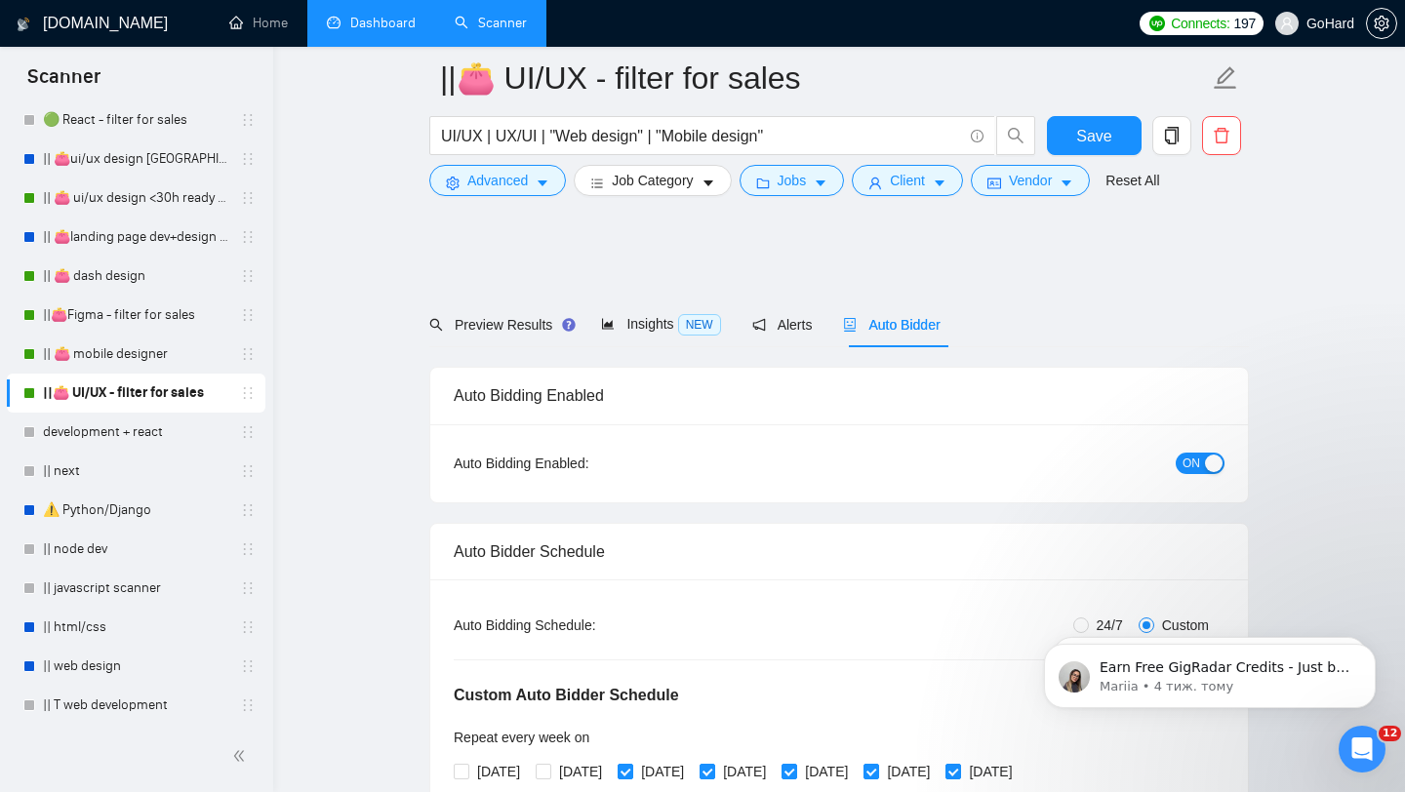
scroll to position [798, 0]
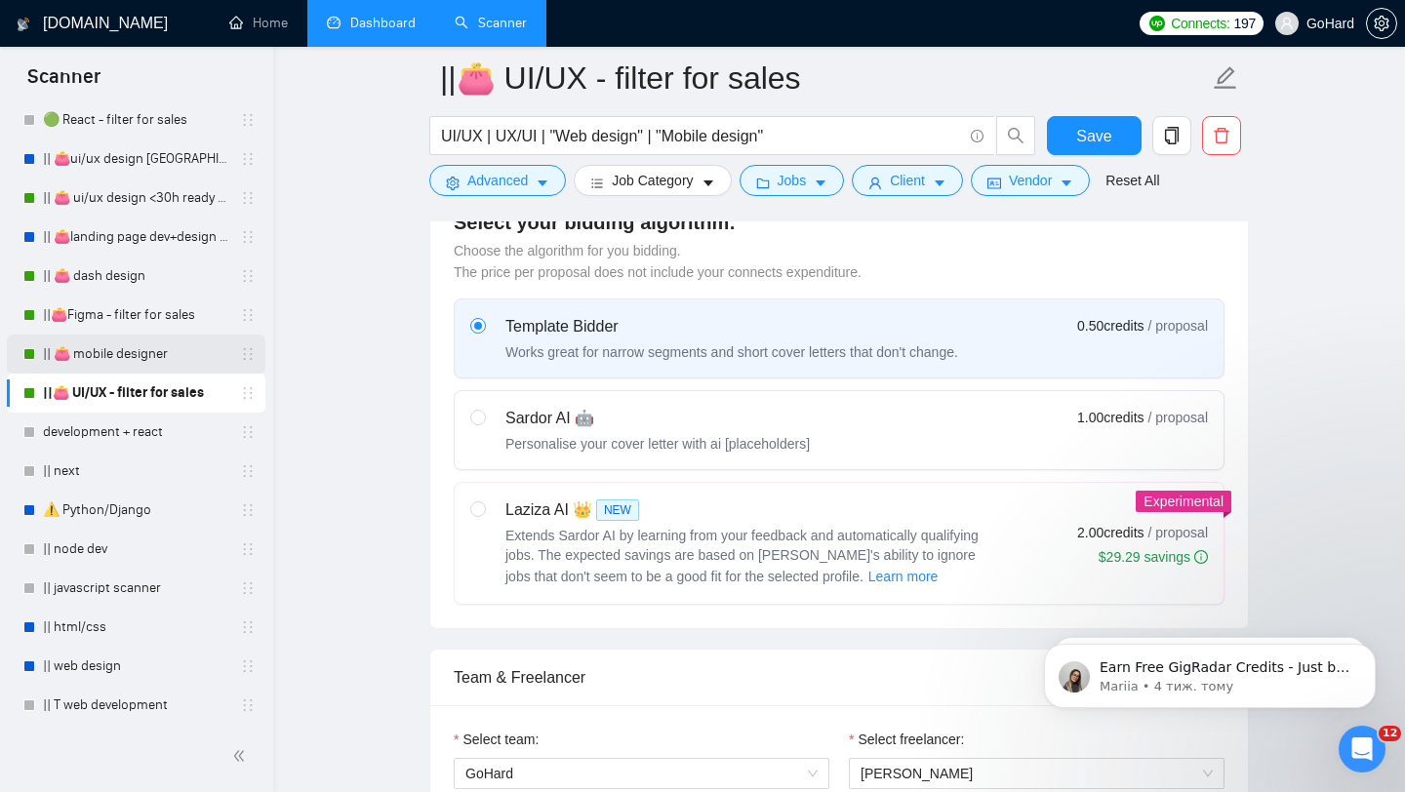
click at [112, 360] on link "|| 👛 mobile designer" at bounding box center [135, 354] width 185 height 39
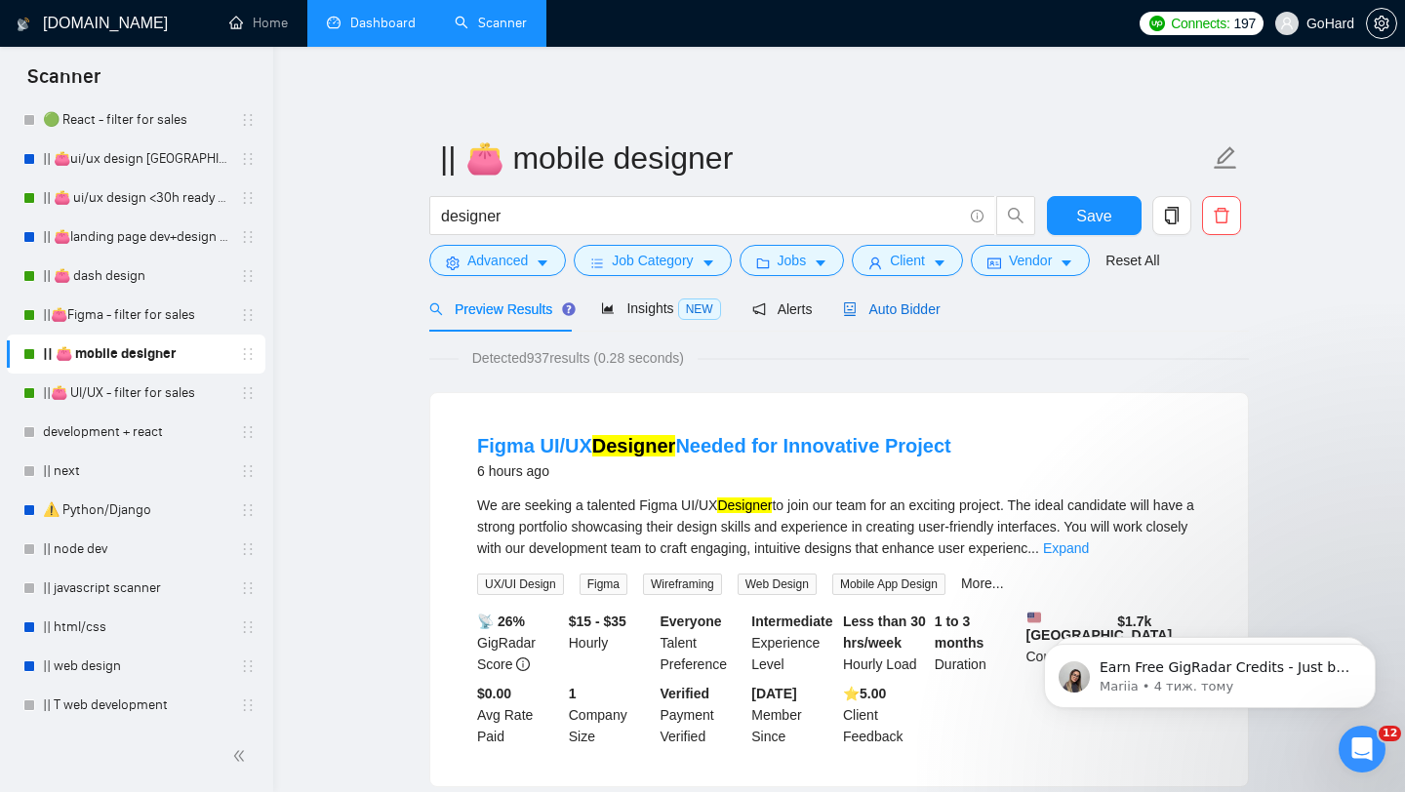
click at [905, 312] on span "Auto Bidder" at bounding box center [891, 310] width 97 height 16
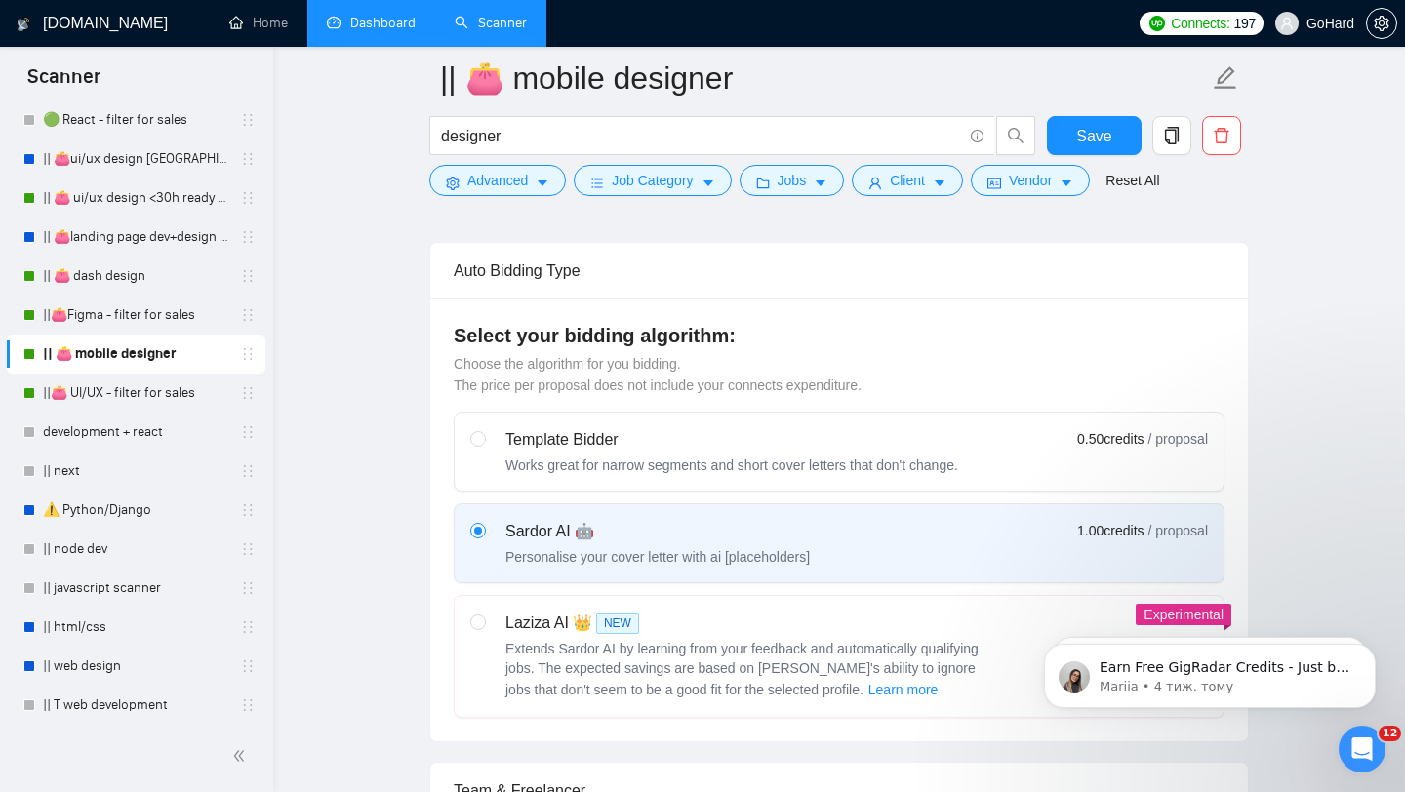
scroll to position [437, 0]
click at [478, 439] on input "radio" at bounding box center [477, 439] width 14 height 14
radio input "true"
radio input "false"
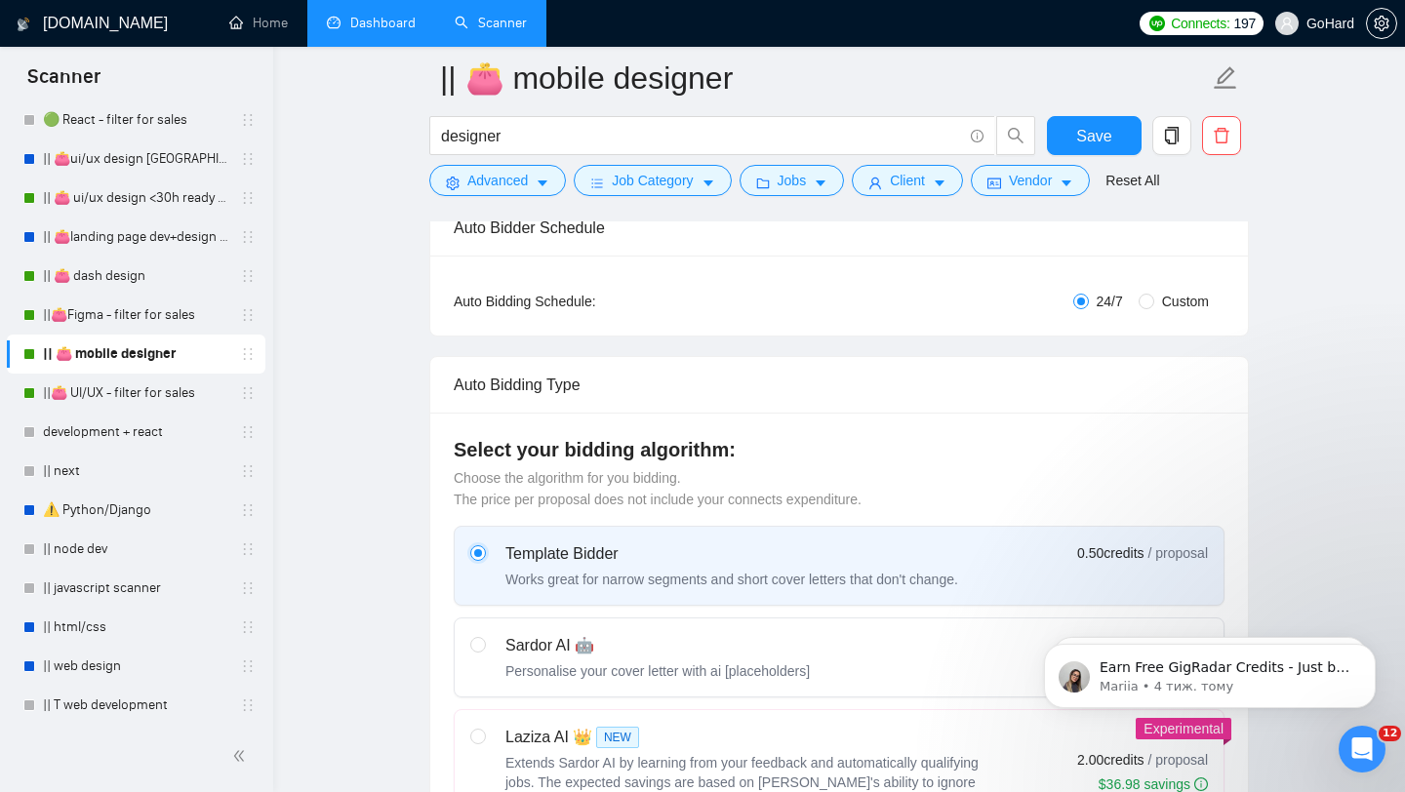
scroll to position [308, 0]
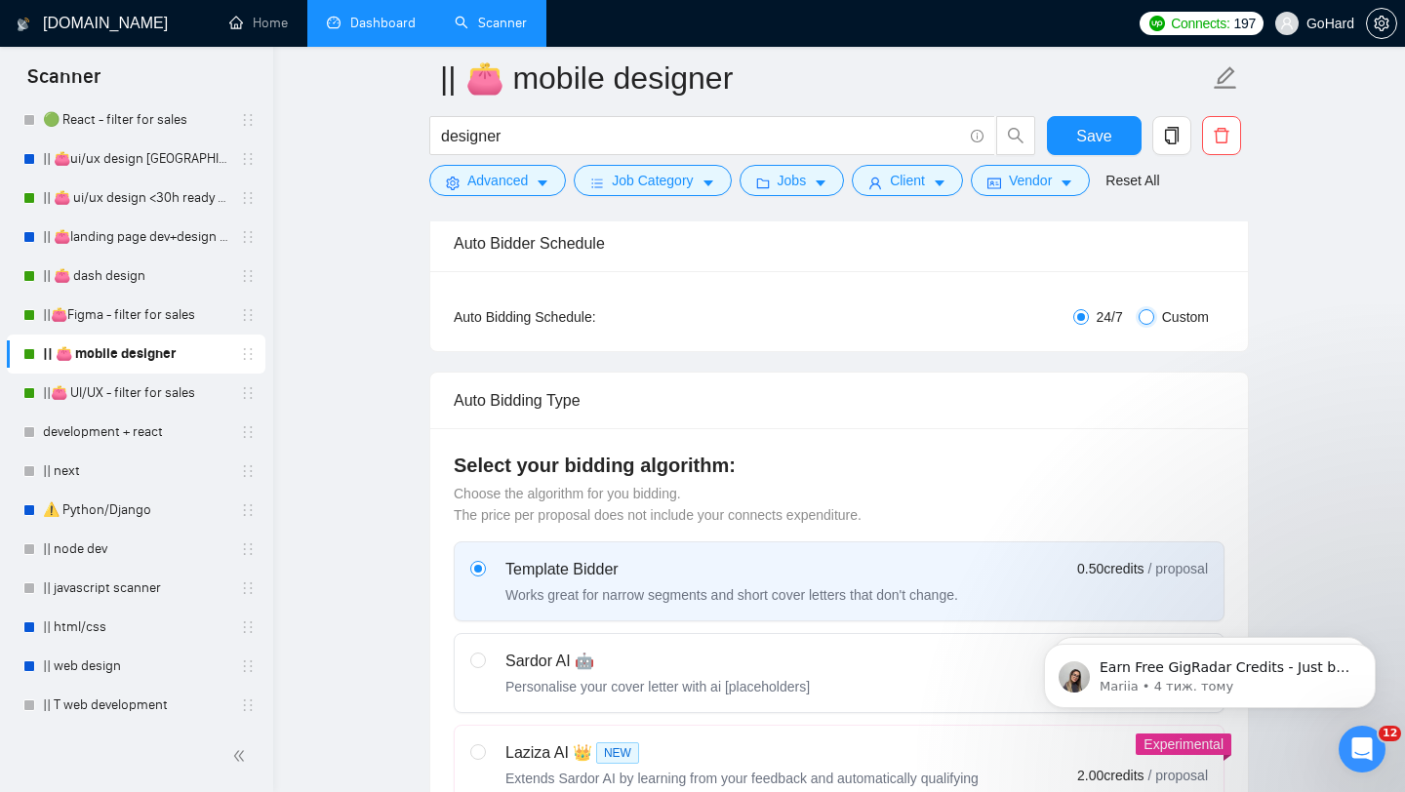
click at [1145, 315] on input "Custom" at bounding box center [1147, 317] width 16 height 16
radio input "true"
radio input "false"
checkbox input "true"
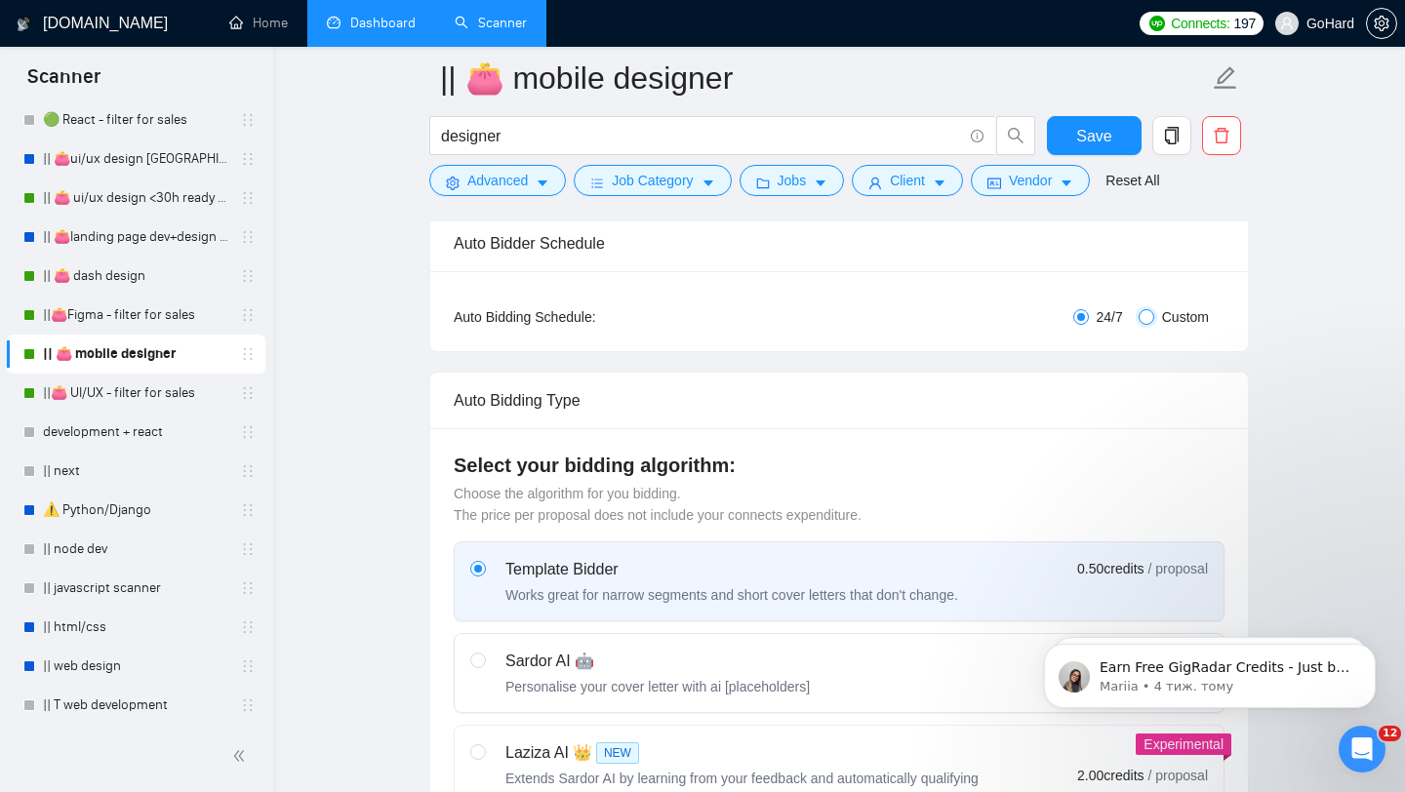
checkbox input "true"
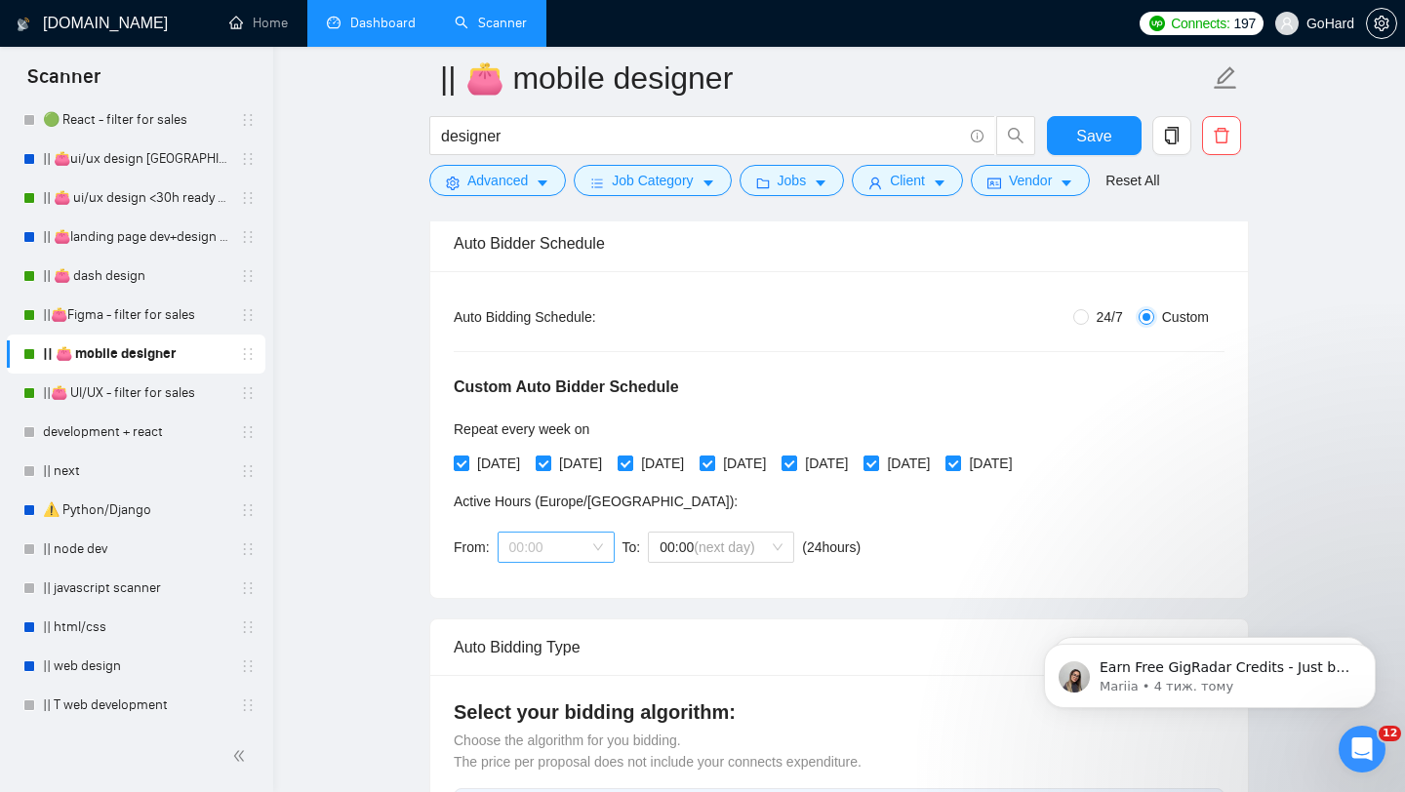
click at [592, 542] on span "00:00" at bounding box center [556, 547] width 94 height 29
click at [526, 668] on div "08:00" at bounding box center [556, 660] width 94 height 21
click at [754, 547] on span "(next day)" at bounding box center [724, 548] width 61 height 16
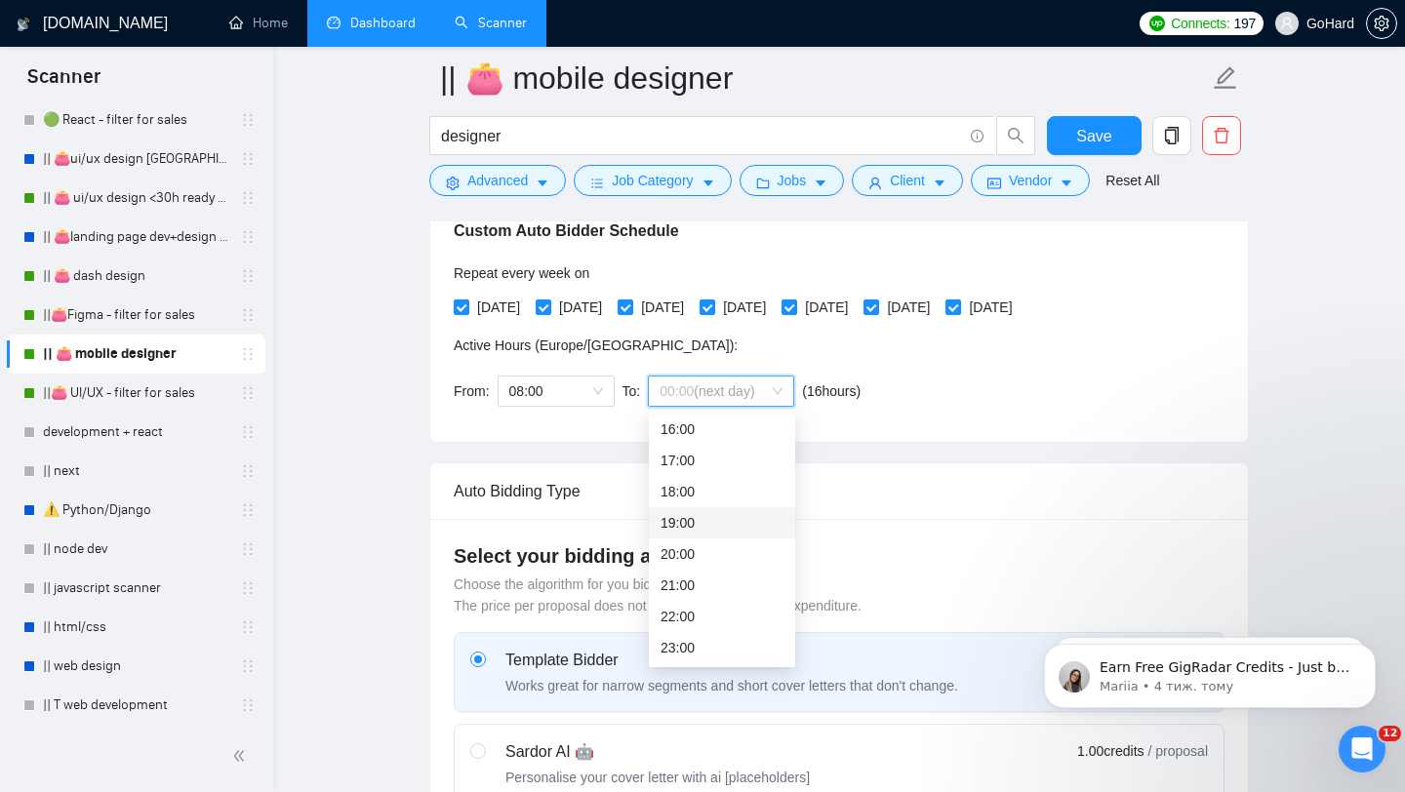
scroll to position [485, 0]
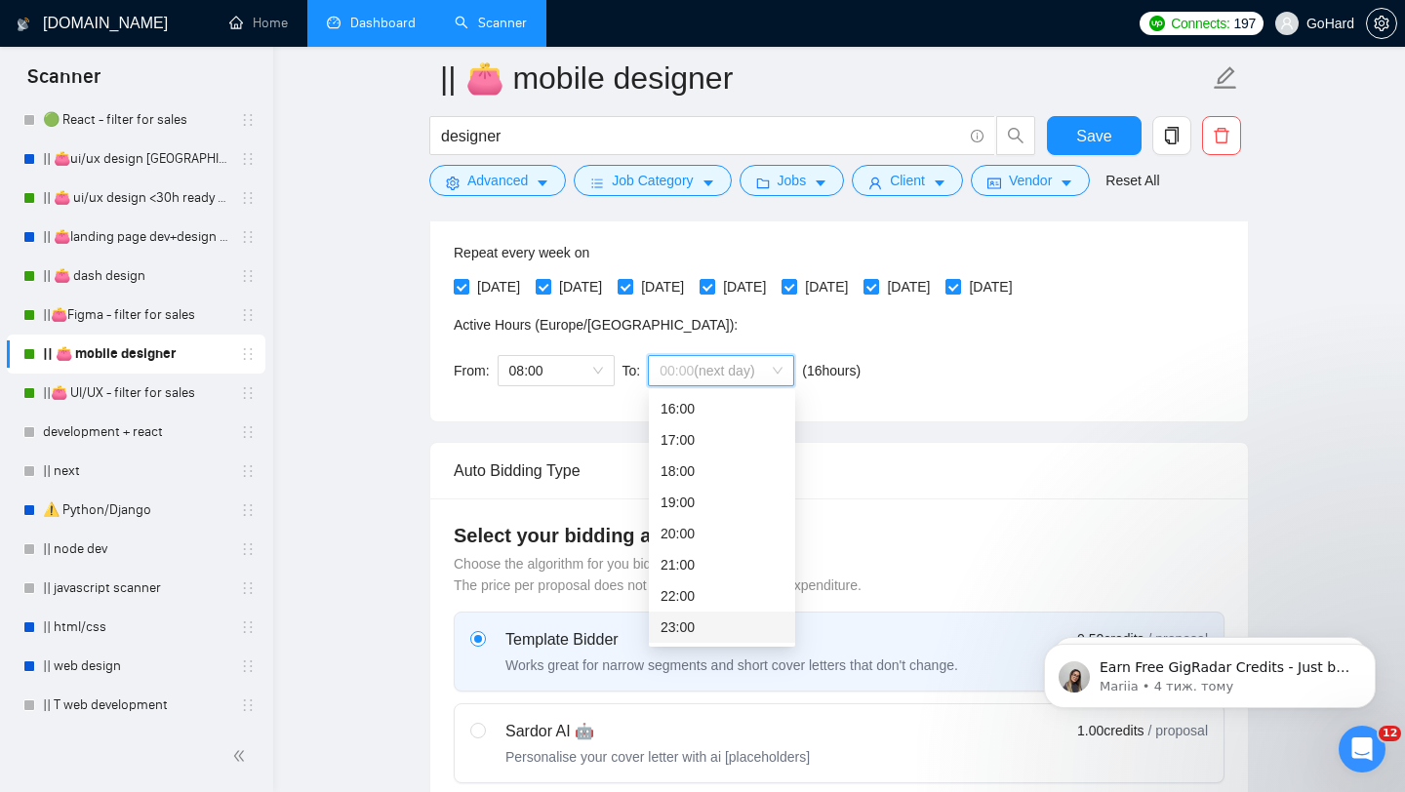
click at [683, 628] on div "23:00" at bounding box center [722, 627] width 123 height 21
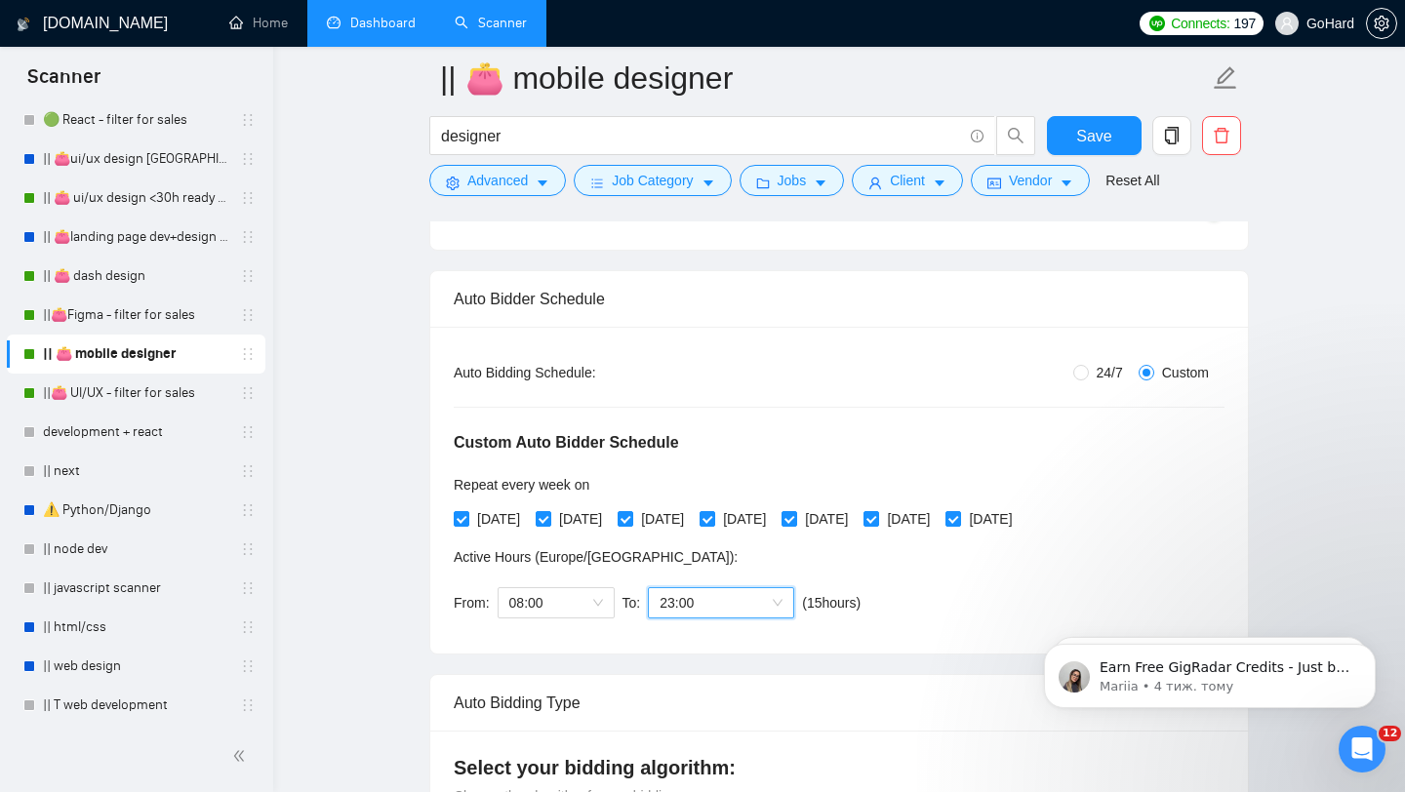
scroll to position [236, 0]
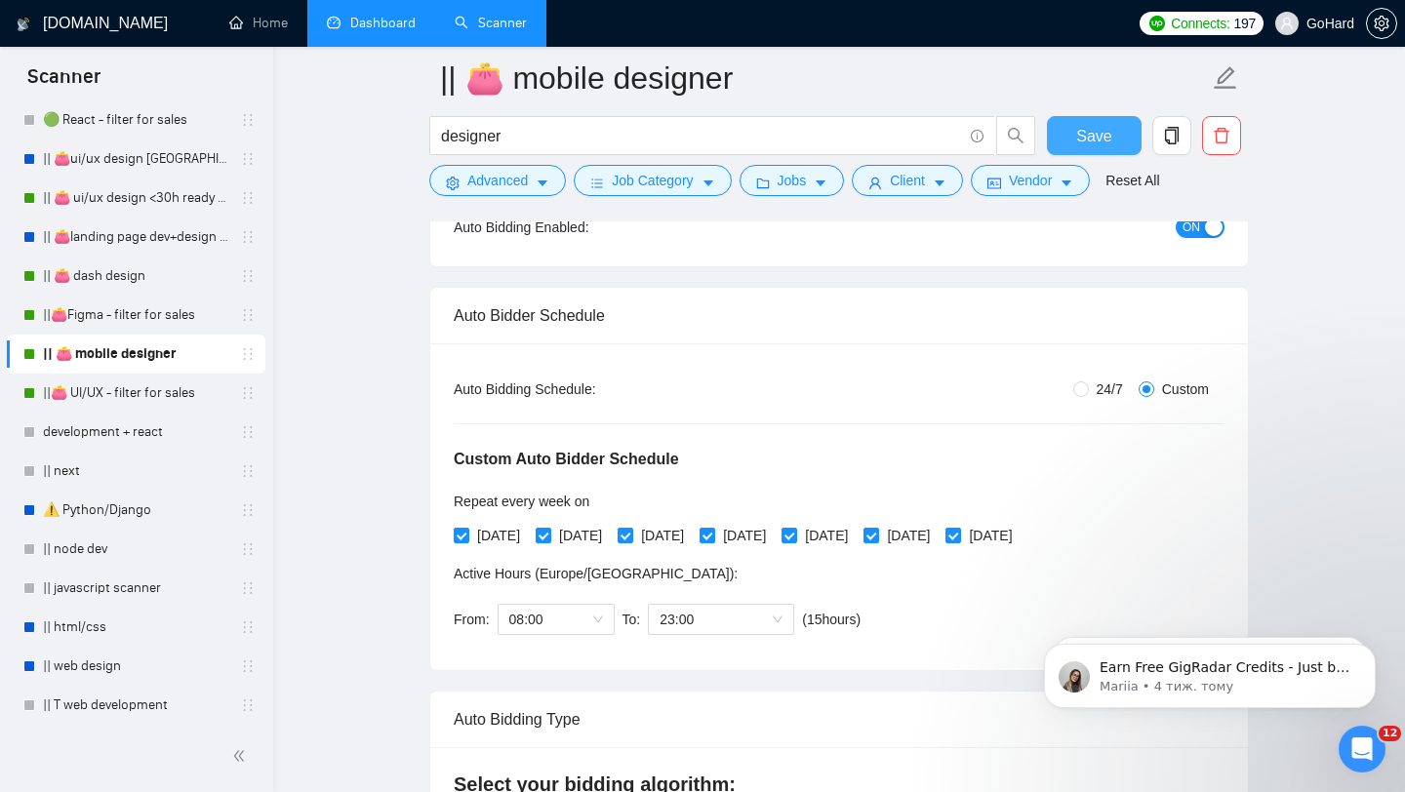
click at [1088, 142] on span "Save" at bounding box center [1093, 136] width 35 height 24
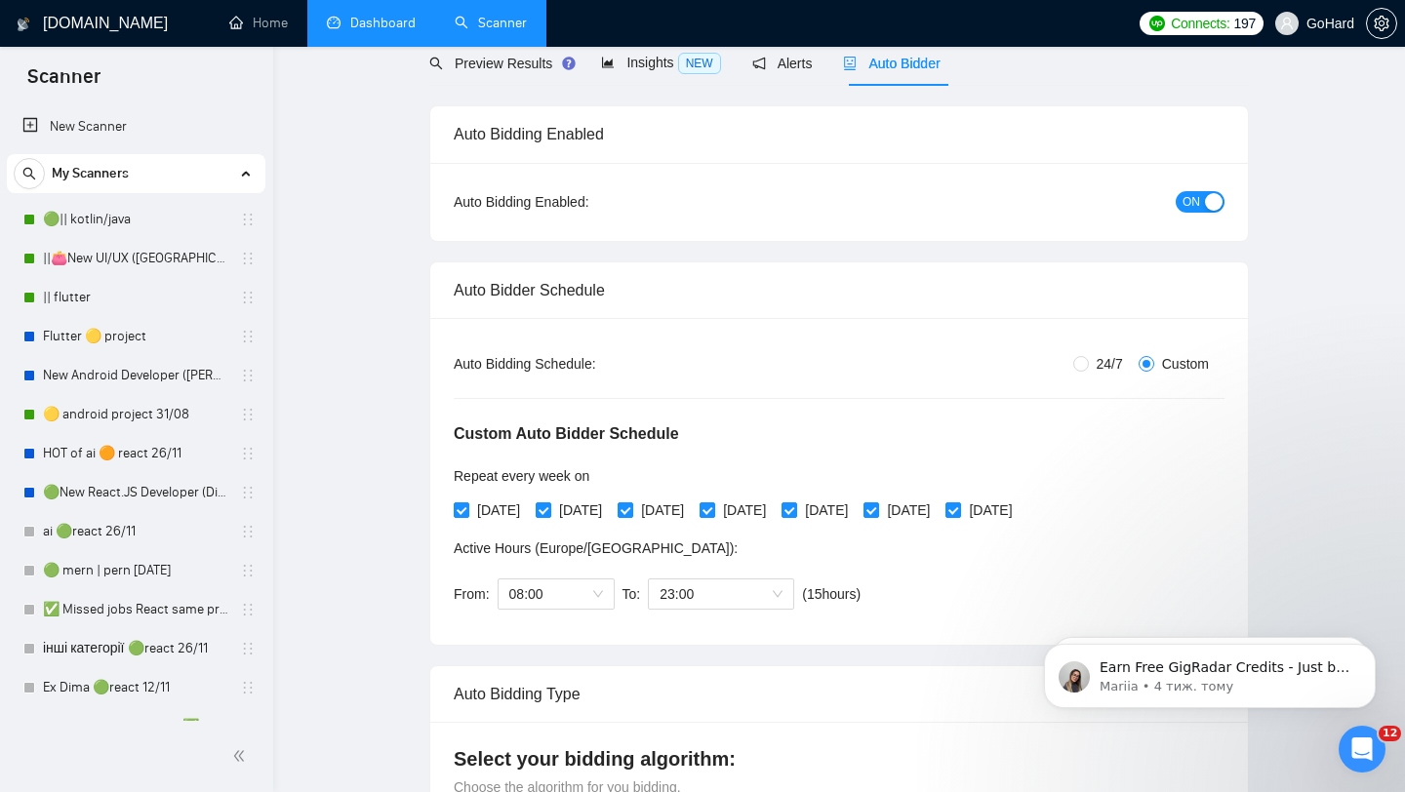
scroll to position [0, 0]
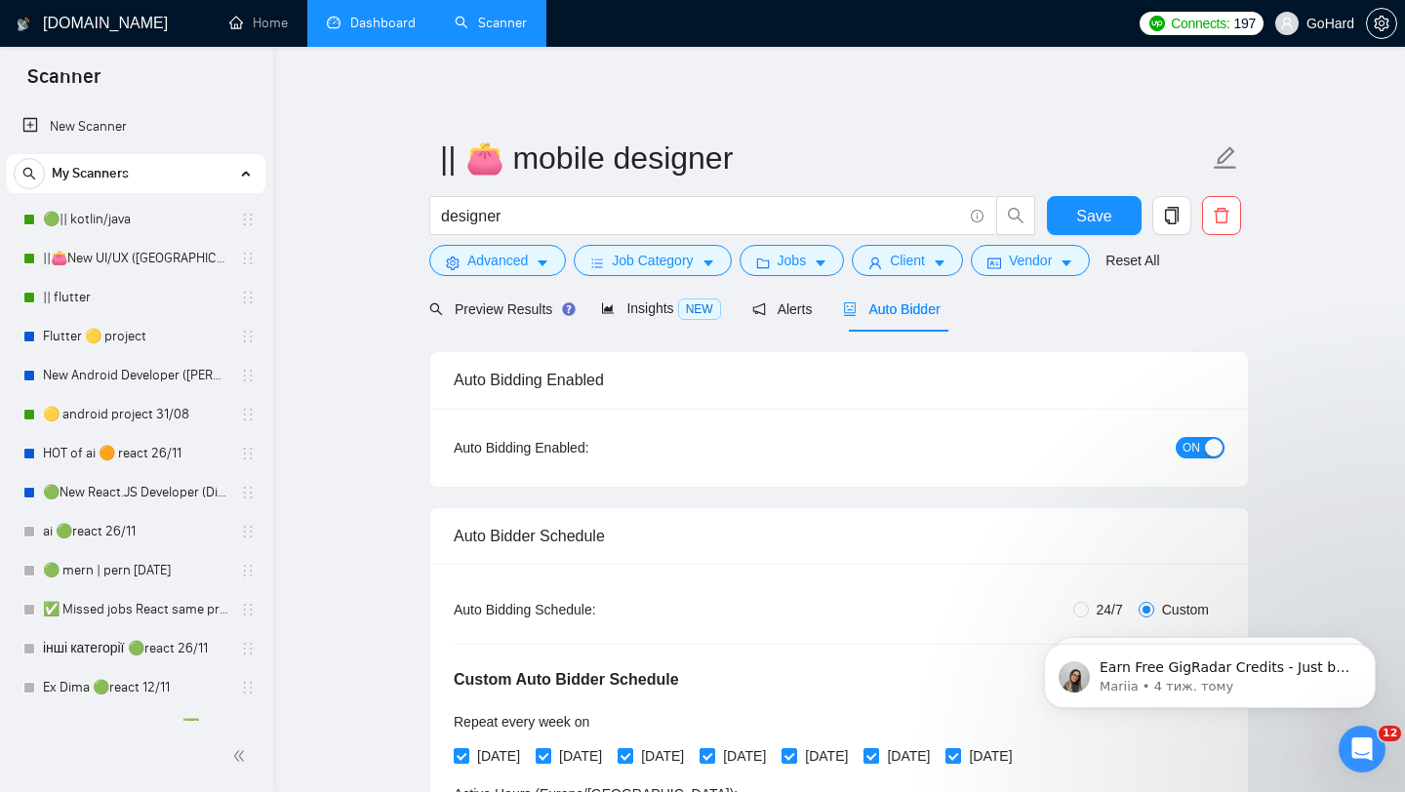
click at [380, 21] on link "Dashboard" at bounding box center [371, 23] width 89 height 17
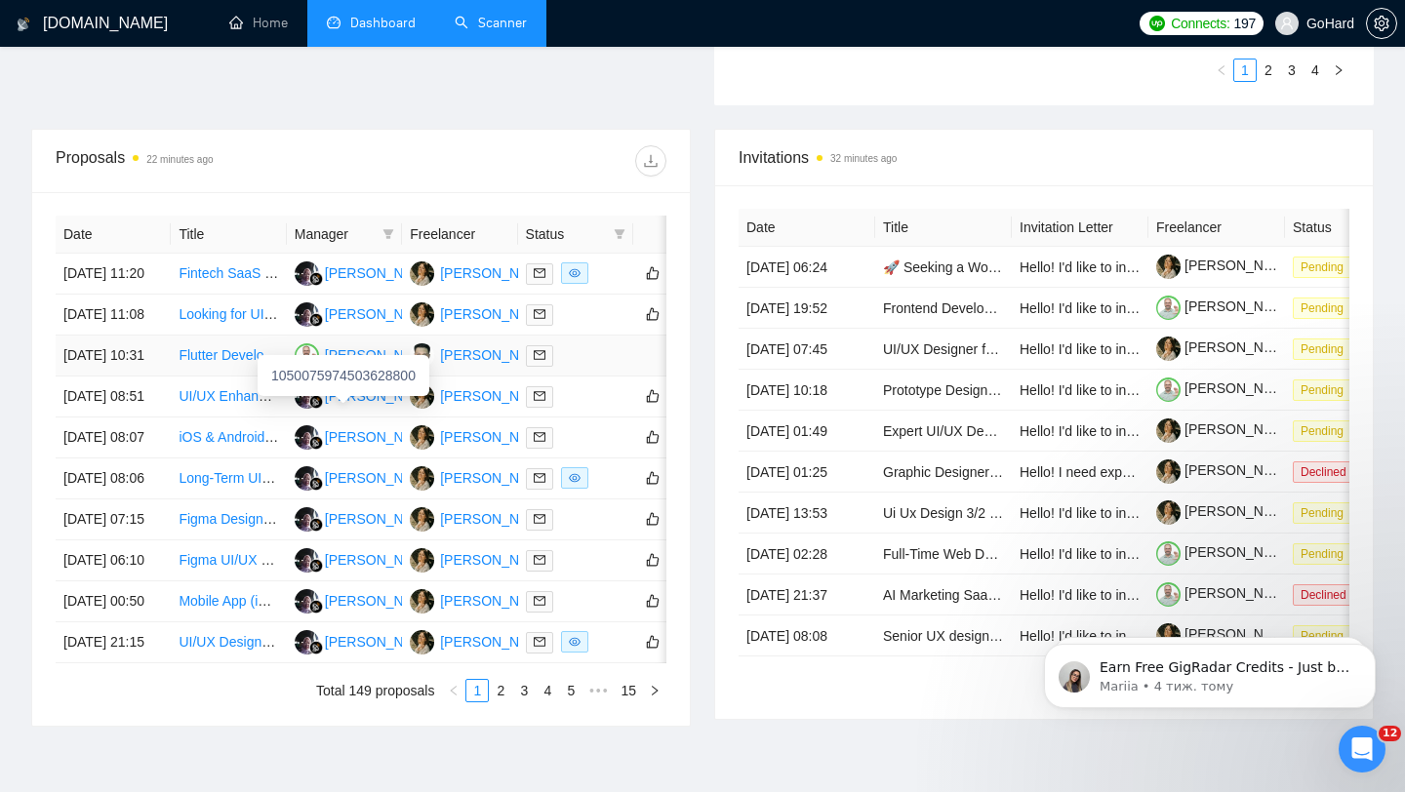
scroll to position [667, 0]
click at [611, 286] on div at bounding box center [576, 274] width 100 height 22
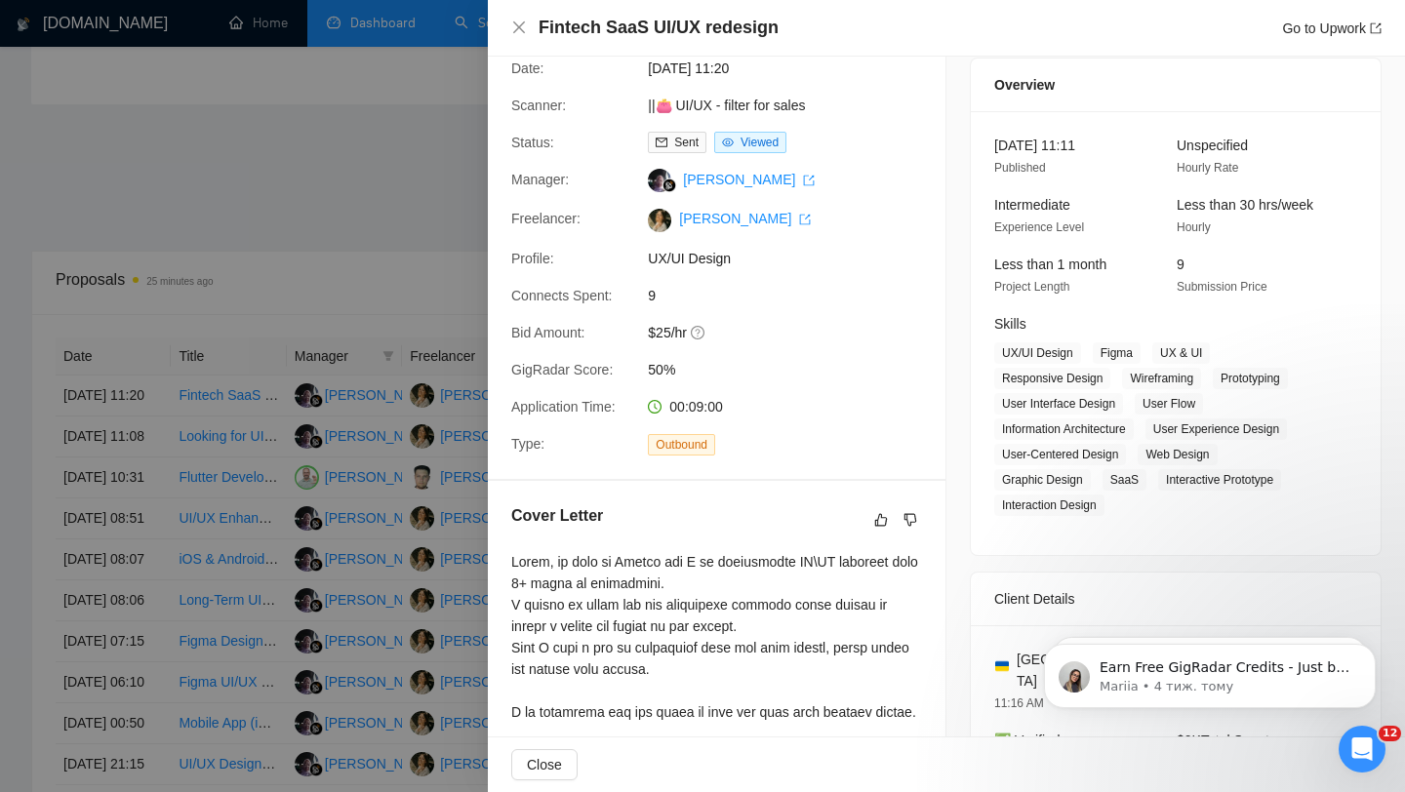
scroll to position [0, 0]
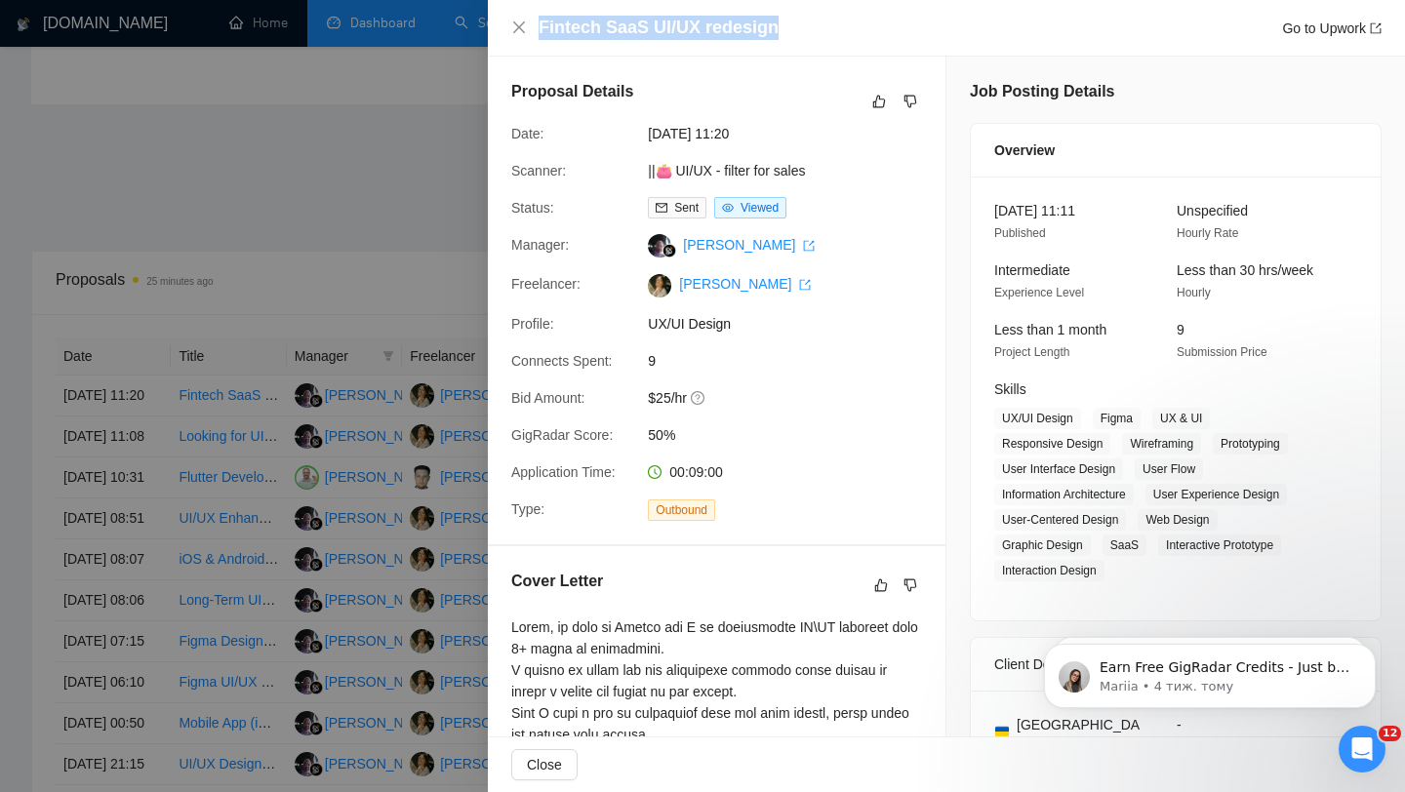
copy h4 "Fintech SaaS UI/UX redesign"
drag, startPoint x: 541, startPoint y: 29, endPoint x: 795, endPoint y: 35, distance: 254.8
click at [795, 35] on div "Fintech SaaS UI/UX redesign Go to Upwork" at bounding box center [960, 28] width 843 height 24
click at [517, 24] on icon "close" at bounding box center [519, 28] width 16 height 16
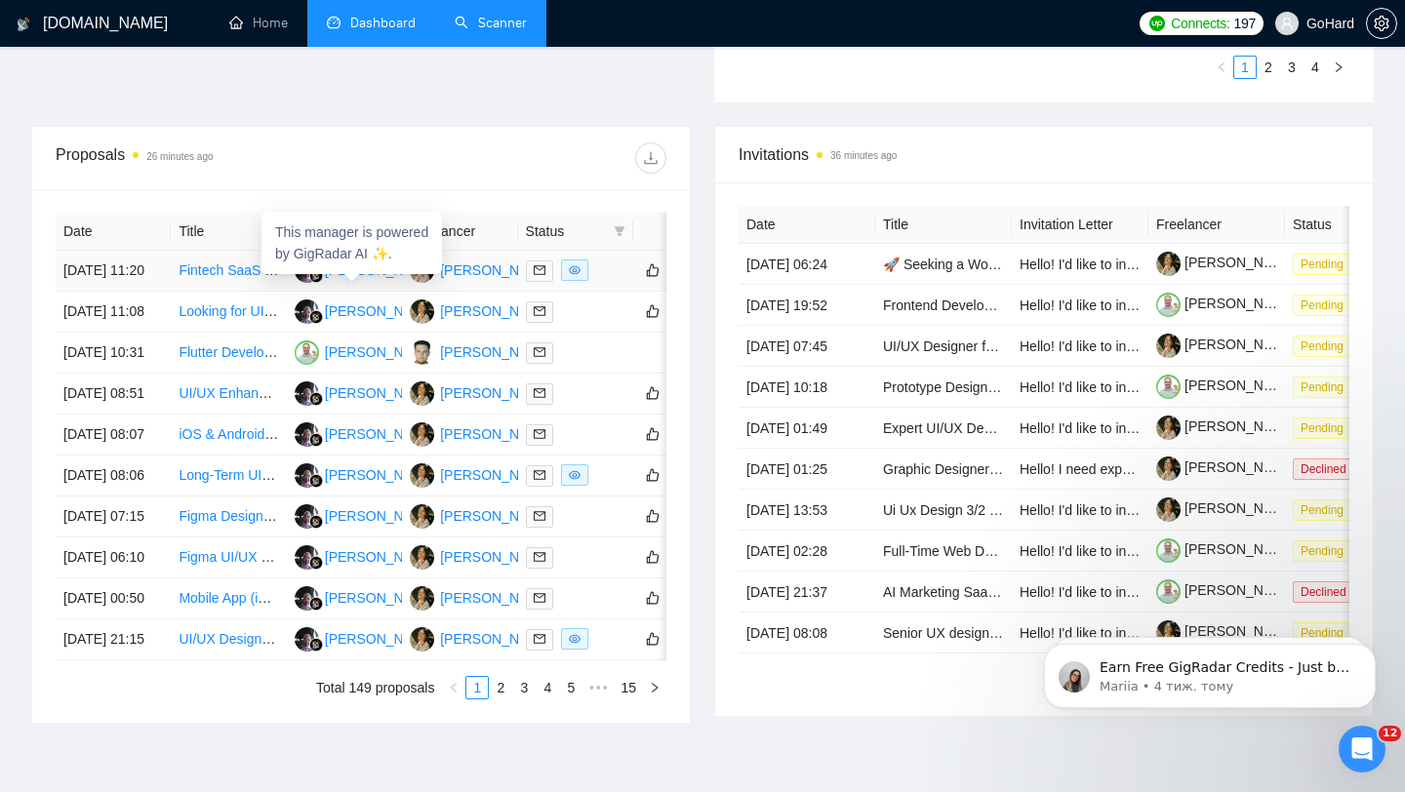
scroll to position [691, 0]
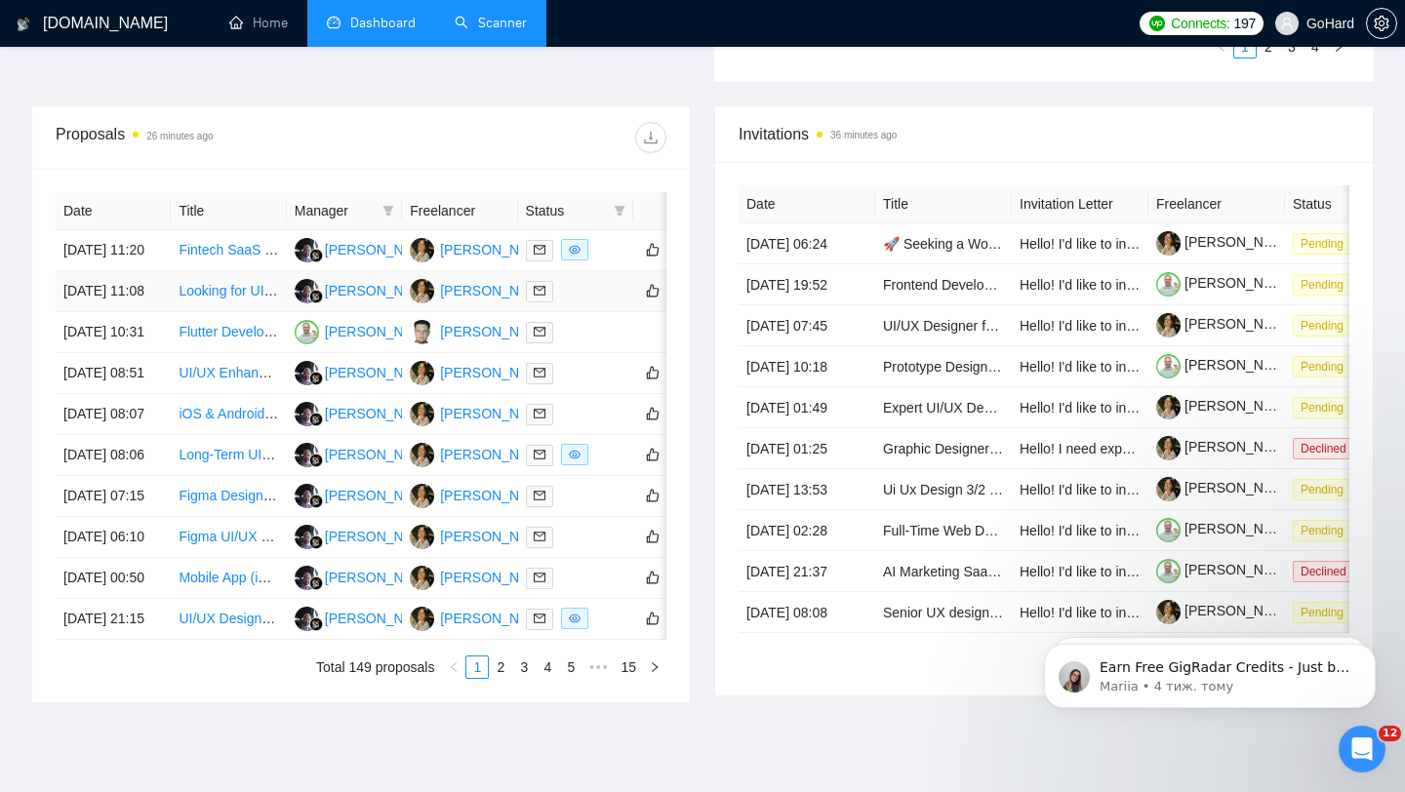
click at [588, 312] on td at bounding box center [575, 291] width 115 height 41
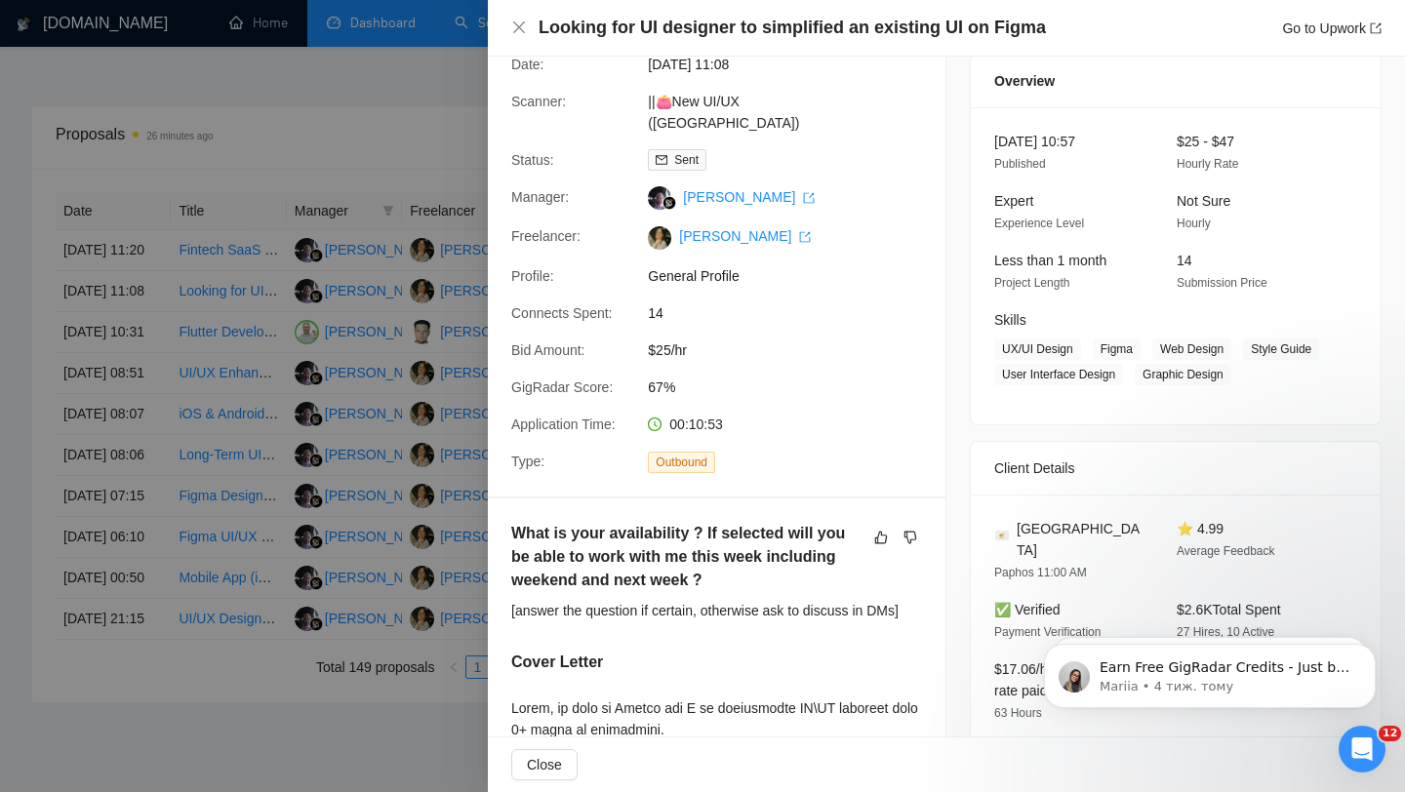
scroll to position [0, 0]
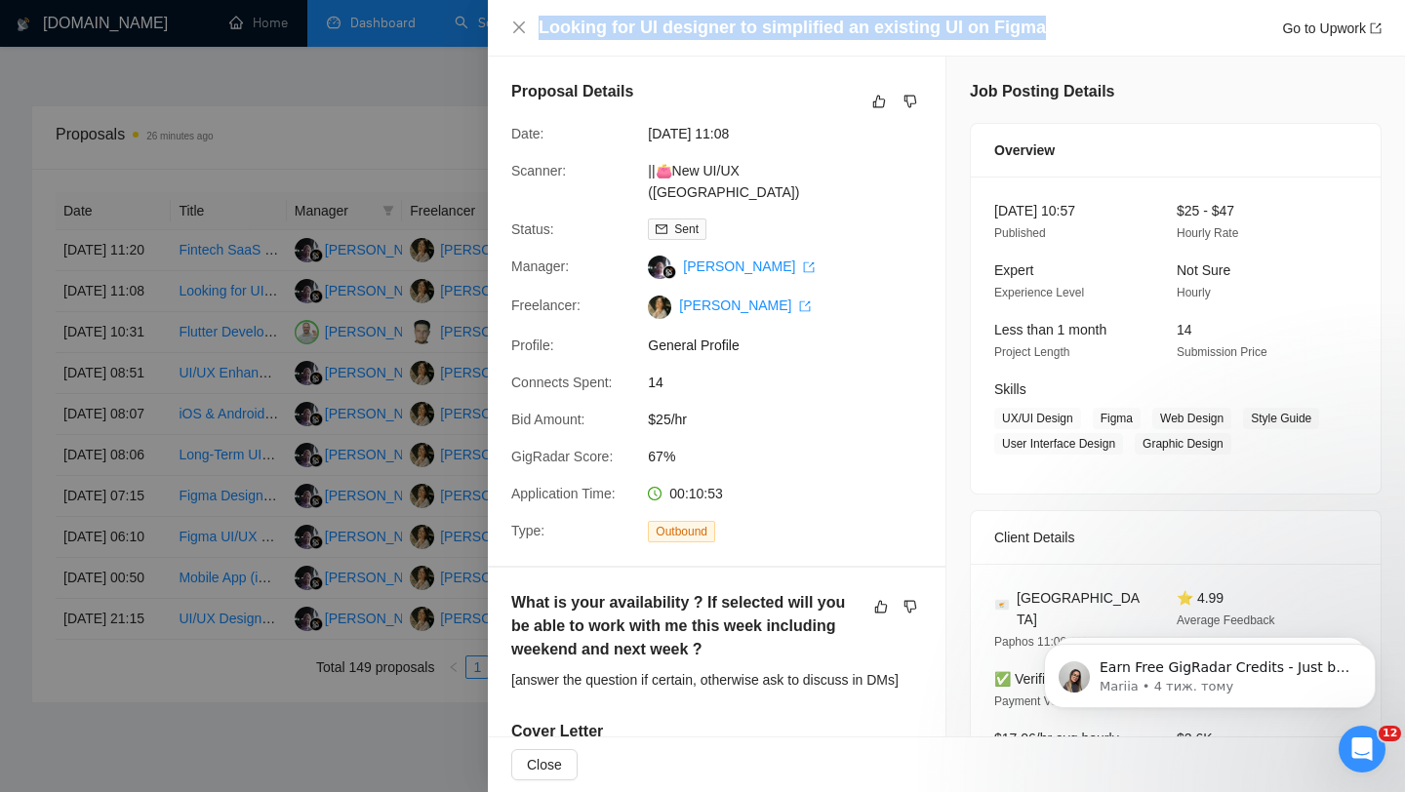
copy h4 "Looking for UI designer to simplified an existing UI on Figma"
drag, startPoint x: 540, startPoint y: 22, endPoint x: 1070, endPoint y: 30, distance: 530.0
click at [1070, 30] on div "Looking for UI designer to simplified an existing UI on Figma Go to Upwork" at bounding box center [960, 28] width 843 height 24
click at [522, 25] on icon "close" at bounding box center [519, 28] width 16 height 16
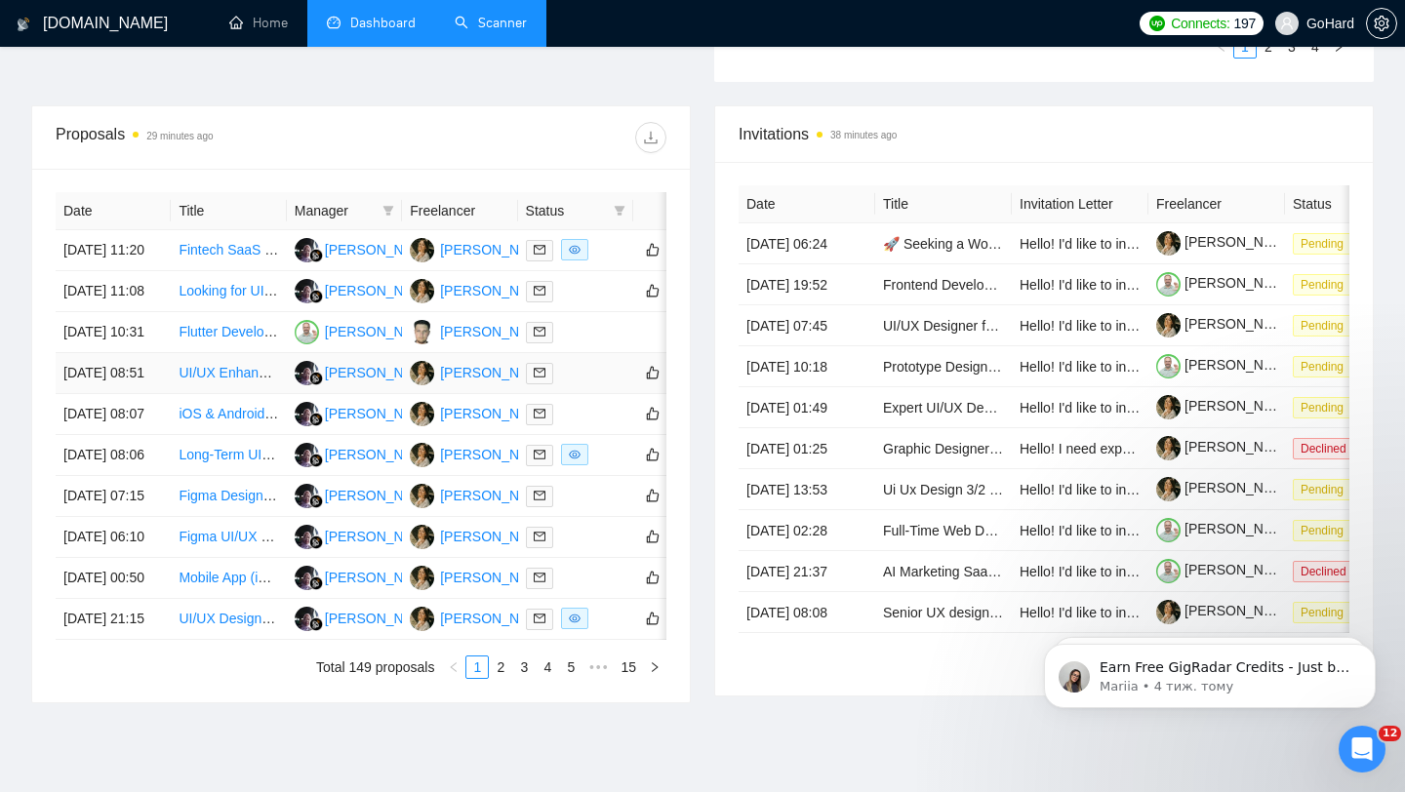
click at [595, 385] on div at bounding box center [576, 373] width 100 height 22
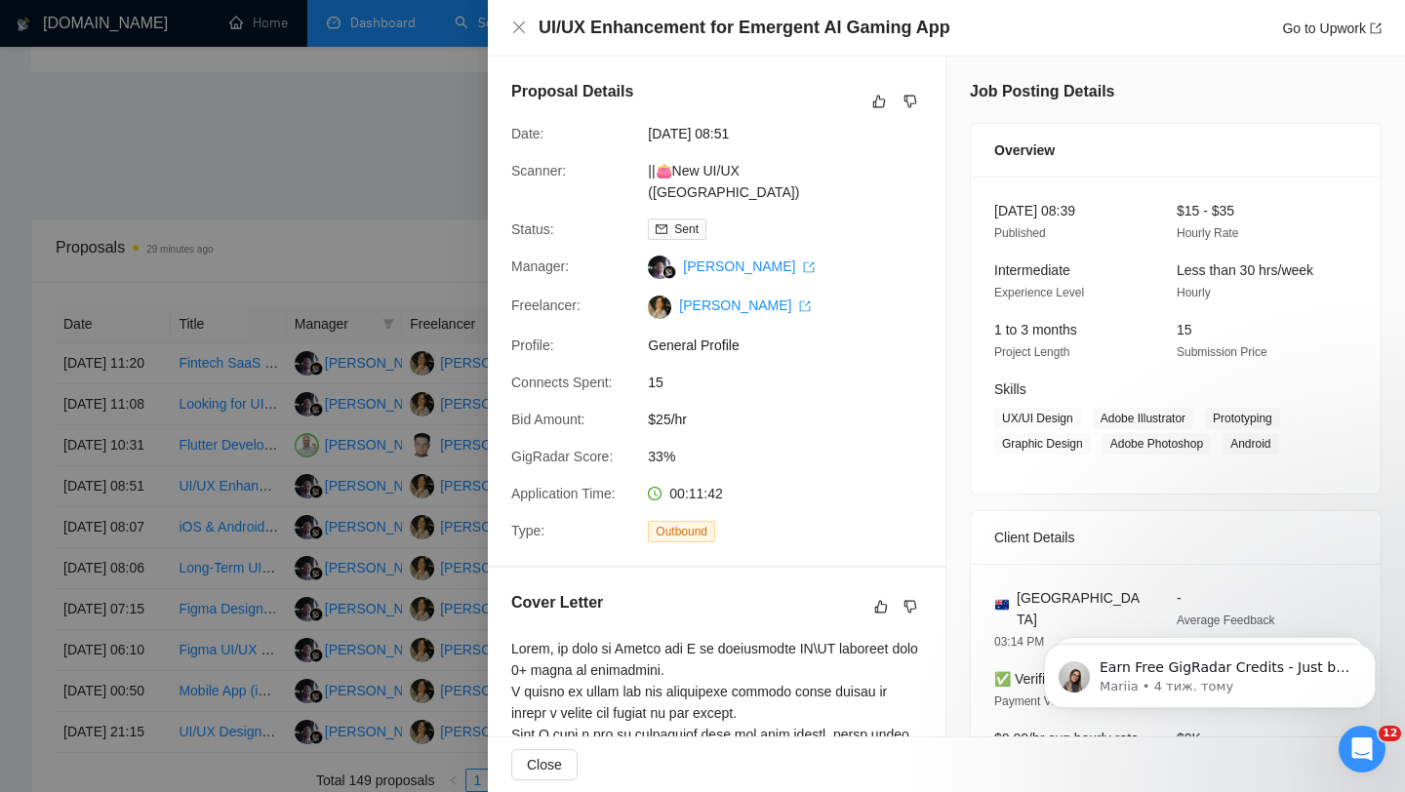
scroll to position [577, 0]
drag, startPoint x: 545, startPoint y: 23, endPoint x: 946, endPoint y: 25, distance: 401.1
click at [946, 25] on div "UI/UX Enhancement for Emergent AI Gaming App Go to Upwork" at bounding box center [960, 28] width 843 height 24
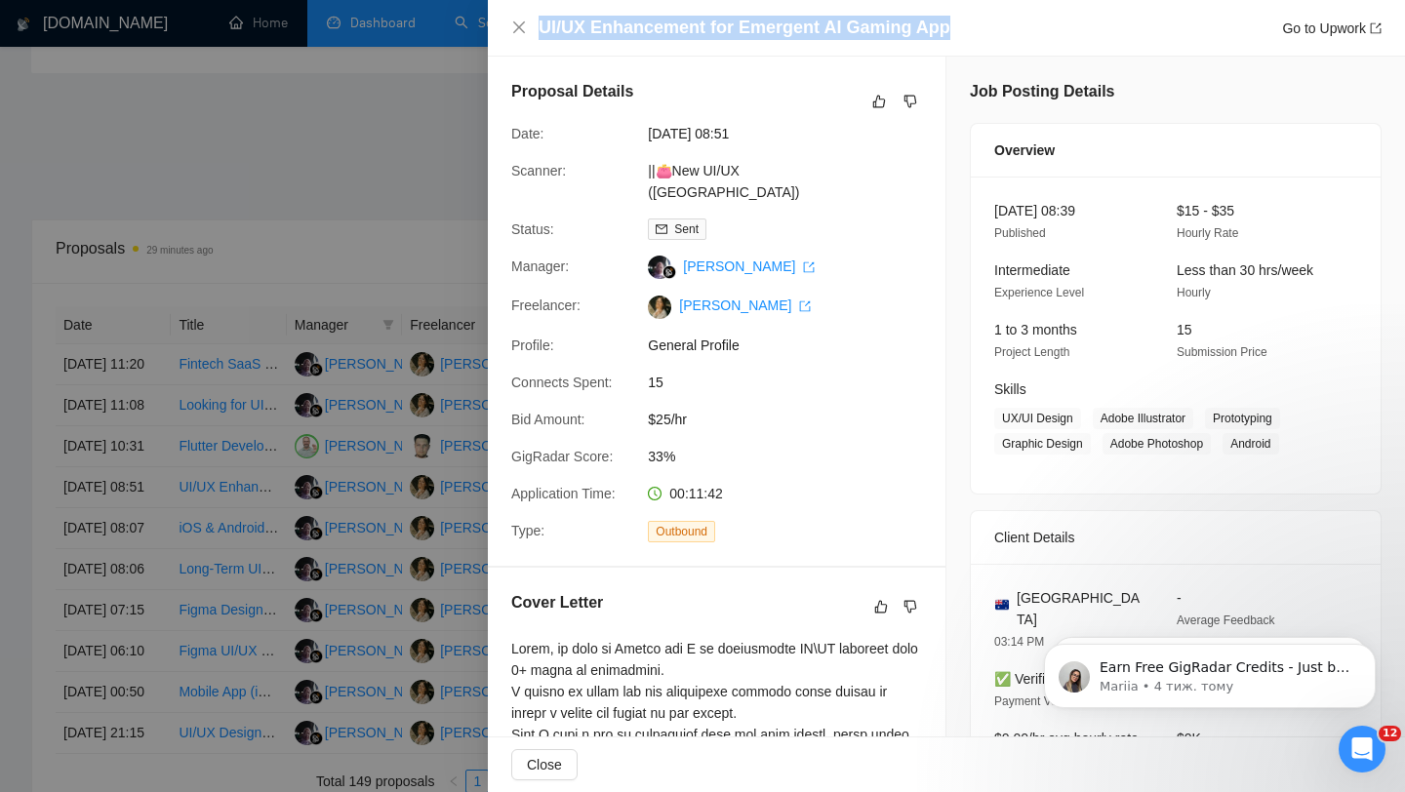
drag, startPoint x: 539, startPoint y: 30, endPoint x: 993, endPoint y: 36, distance: 454.8
click at [993, 36] on div "UI/UX Enhancement for Emergent AI Gaming App Go to Upwork" at bounding box center [960, 28] width 843 height 24
copy h4 "UI/UX Enhancement for Emergent AI Gaming App"
click at [519, 29] on icon "close" at bounding box center [519, 28] width 16 height 16
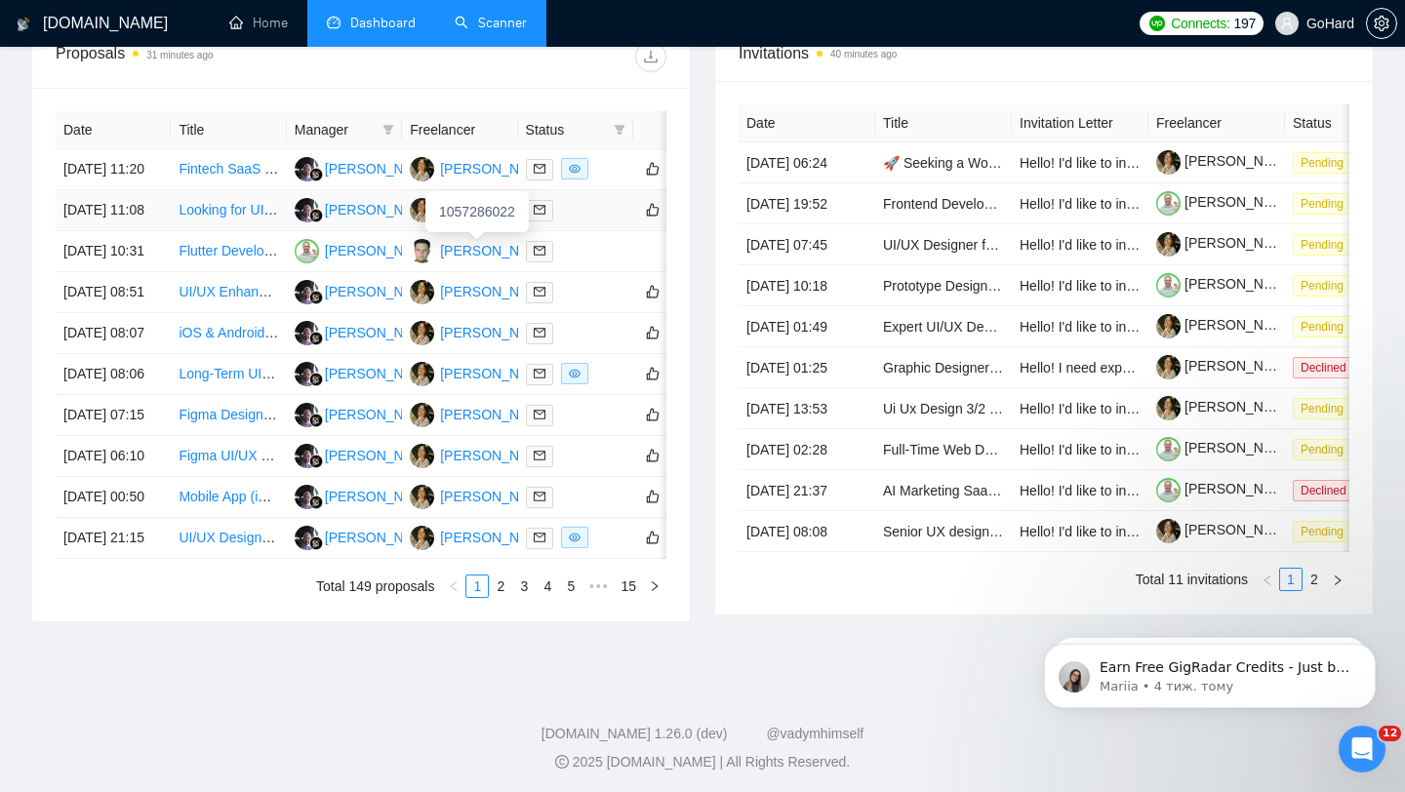
scroll to position [788, 0]
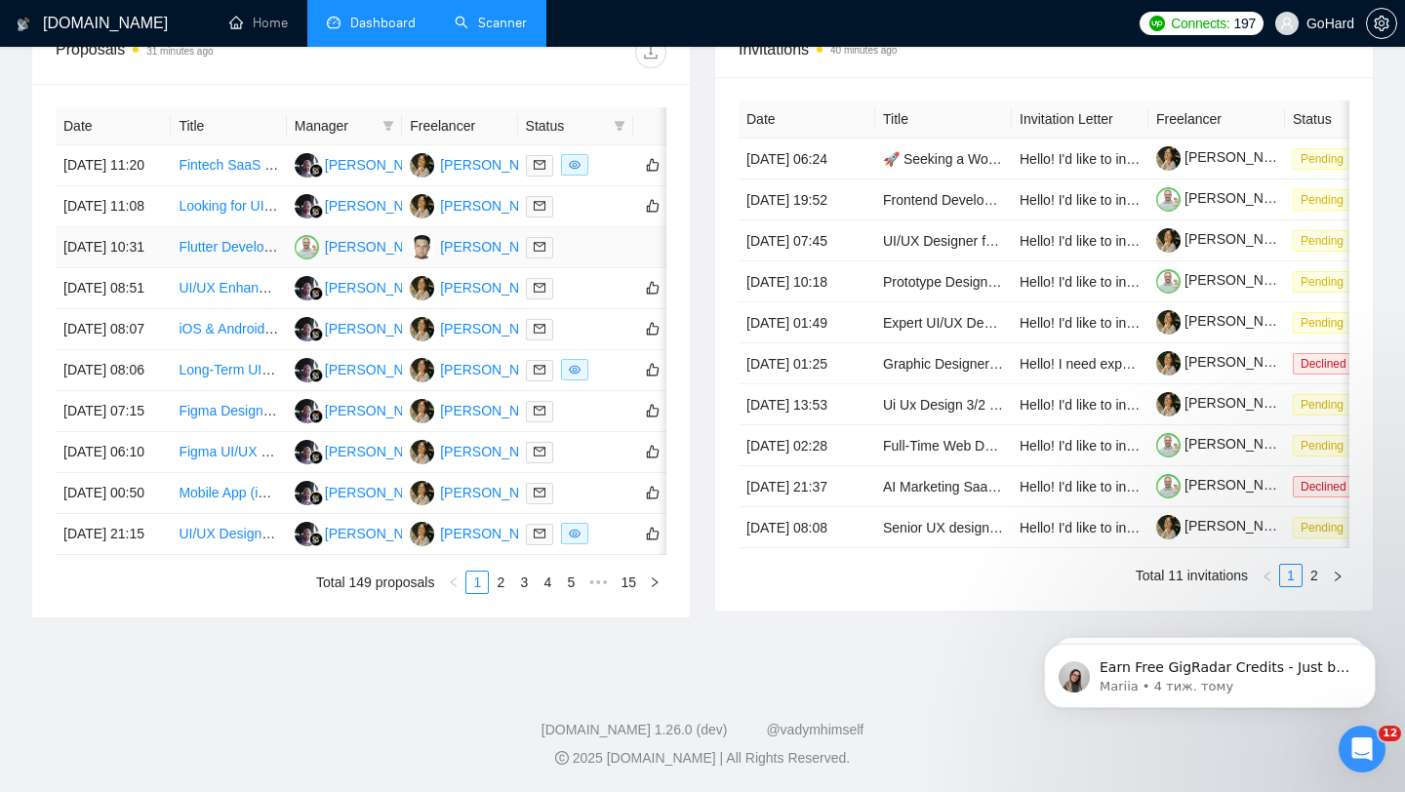
click at [624, 259] on div at bounding box center [576, 247] width 100 height 22
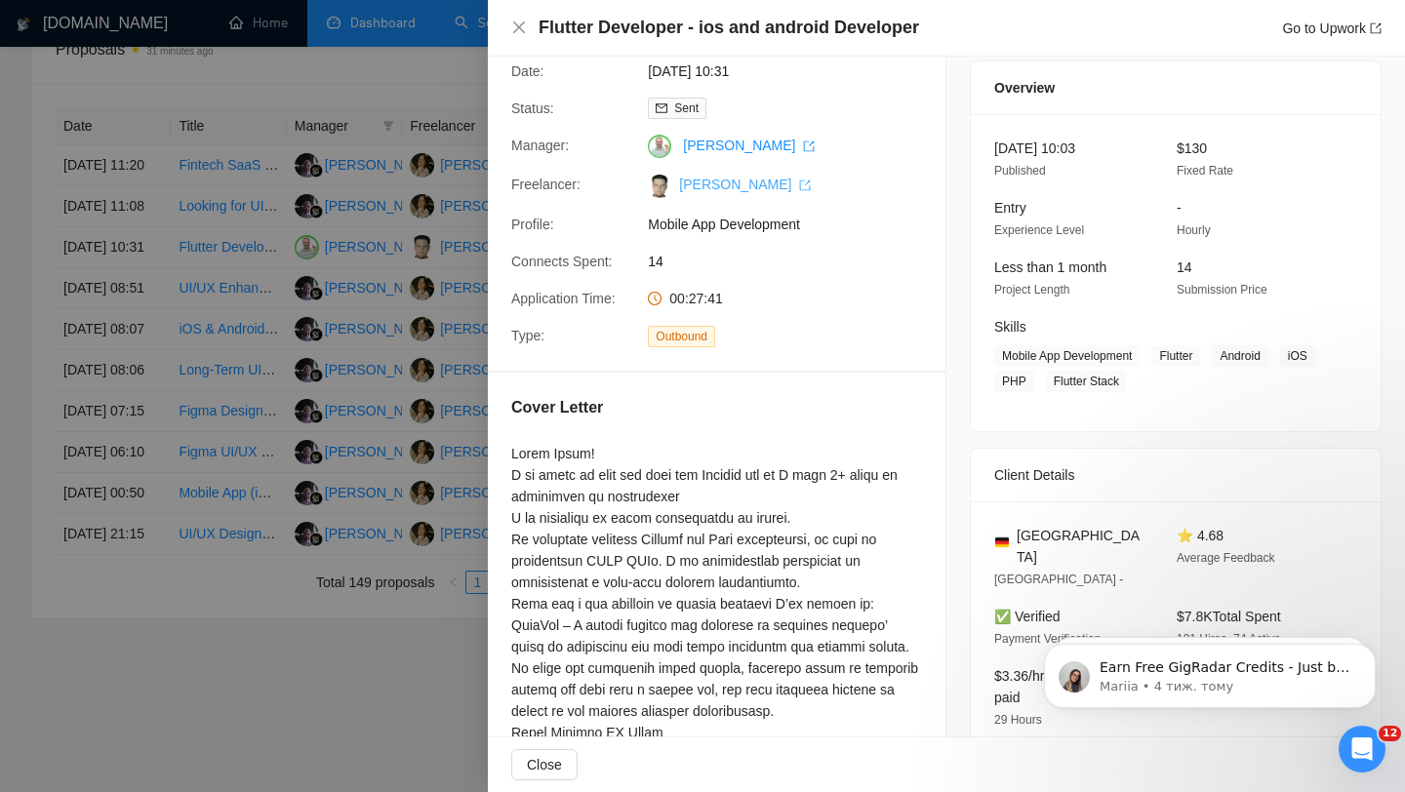
scroll to position [0, 0]
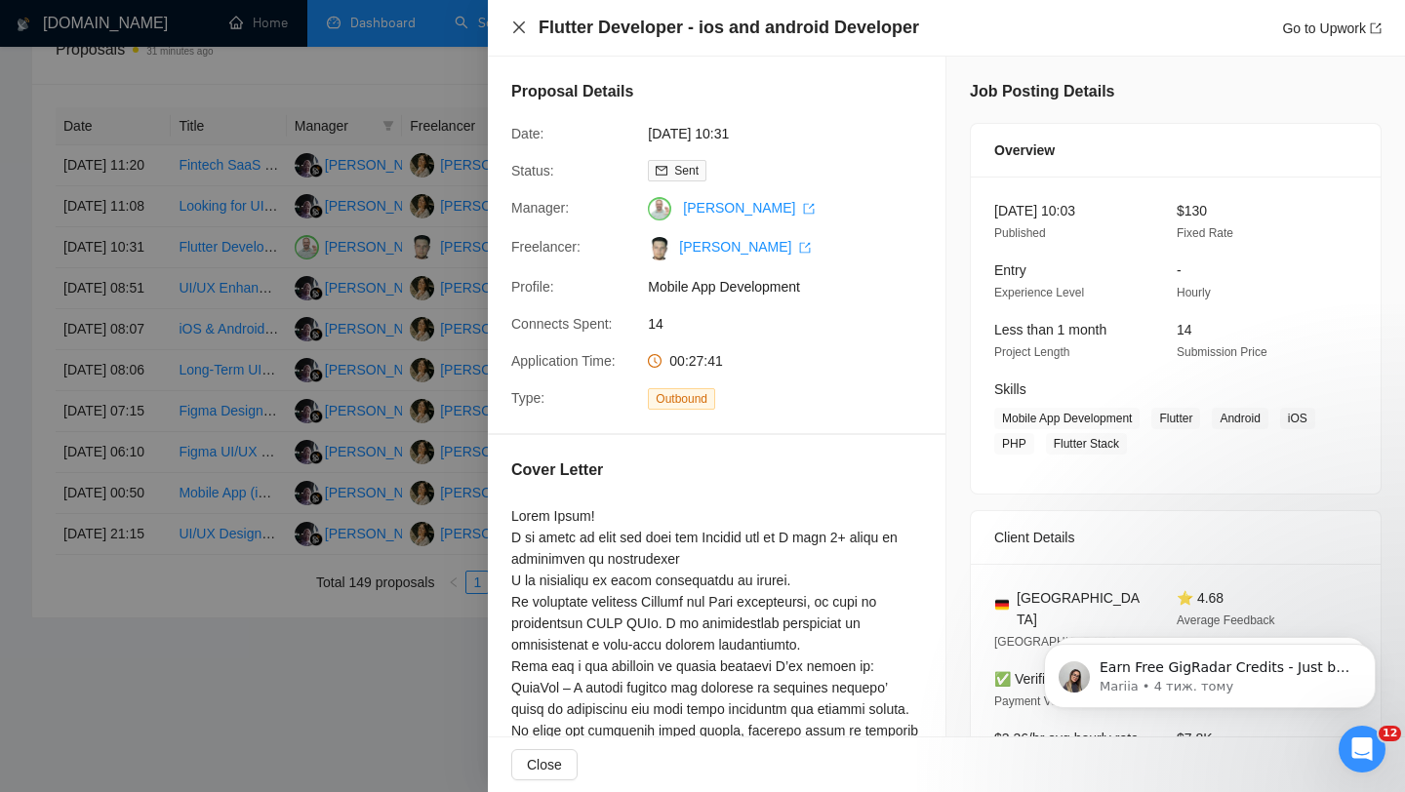
click at [518, 26] on icon "close" at bounding box center [519, 27] width 12 height 12
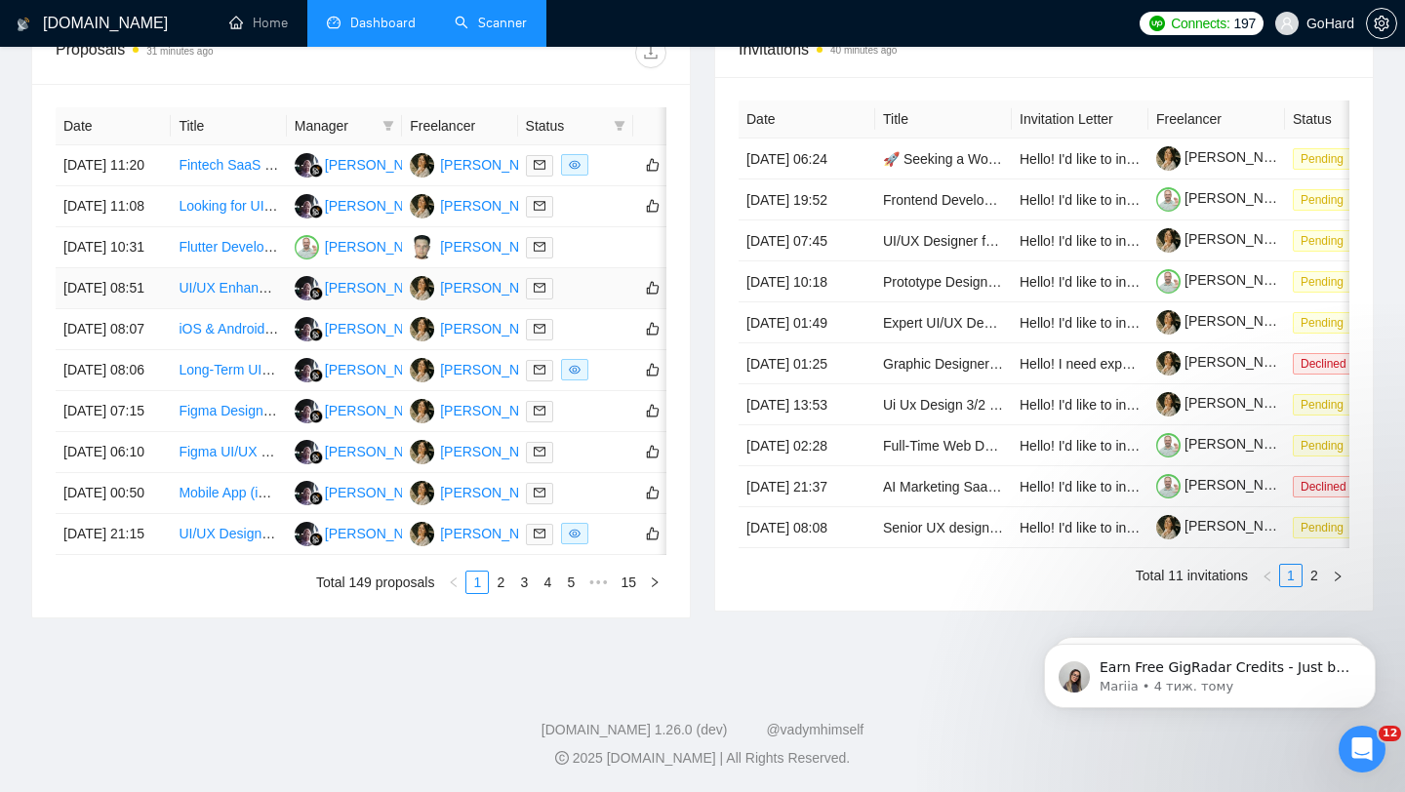
click at [585, 300] on div at bounding box center [576, 288] width 100 height 22
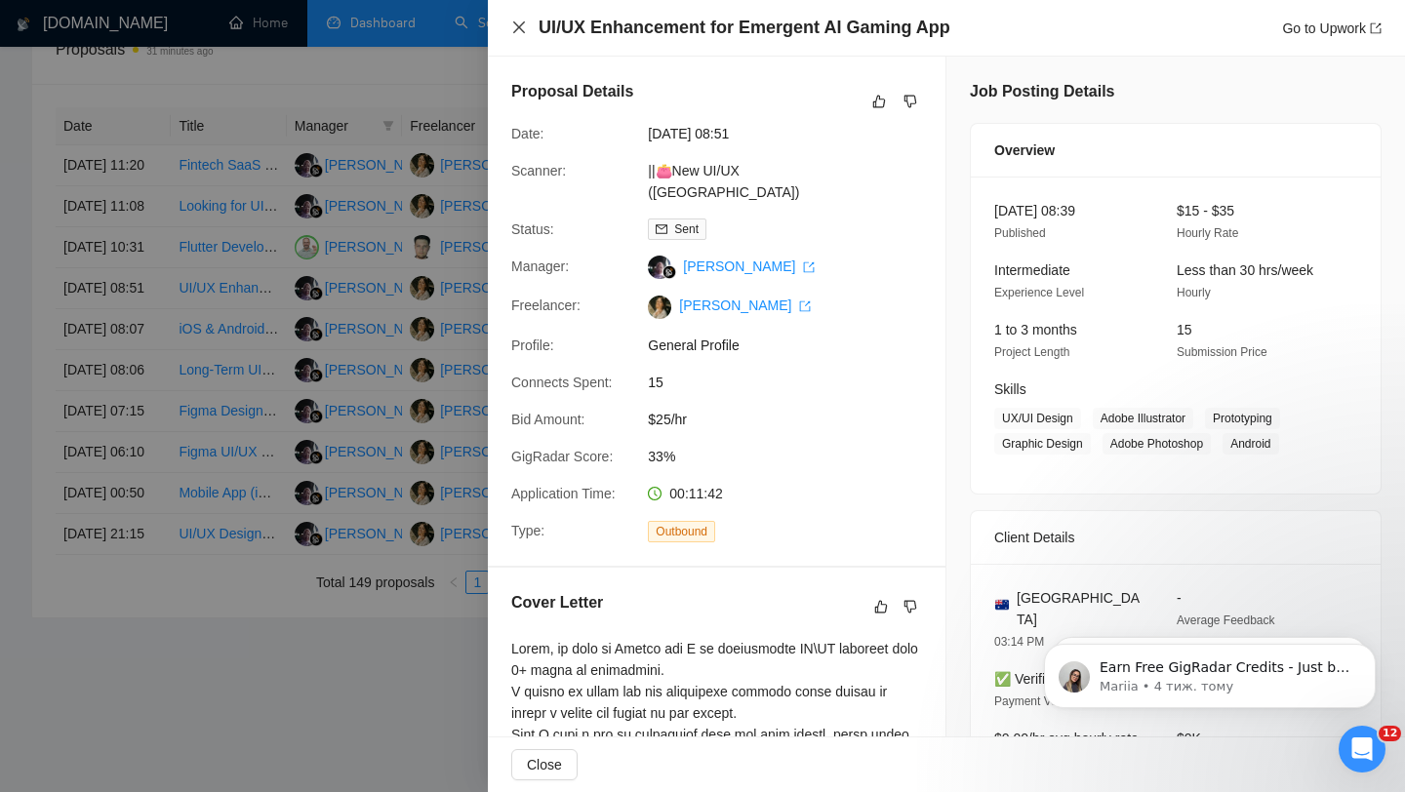
click at [516, 25] on icon "close" at bounding box center [519, 27] width 12 height 12
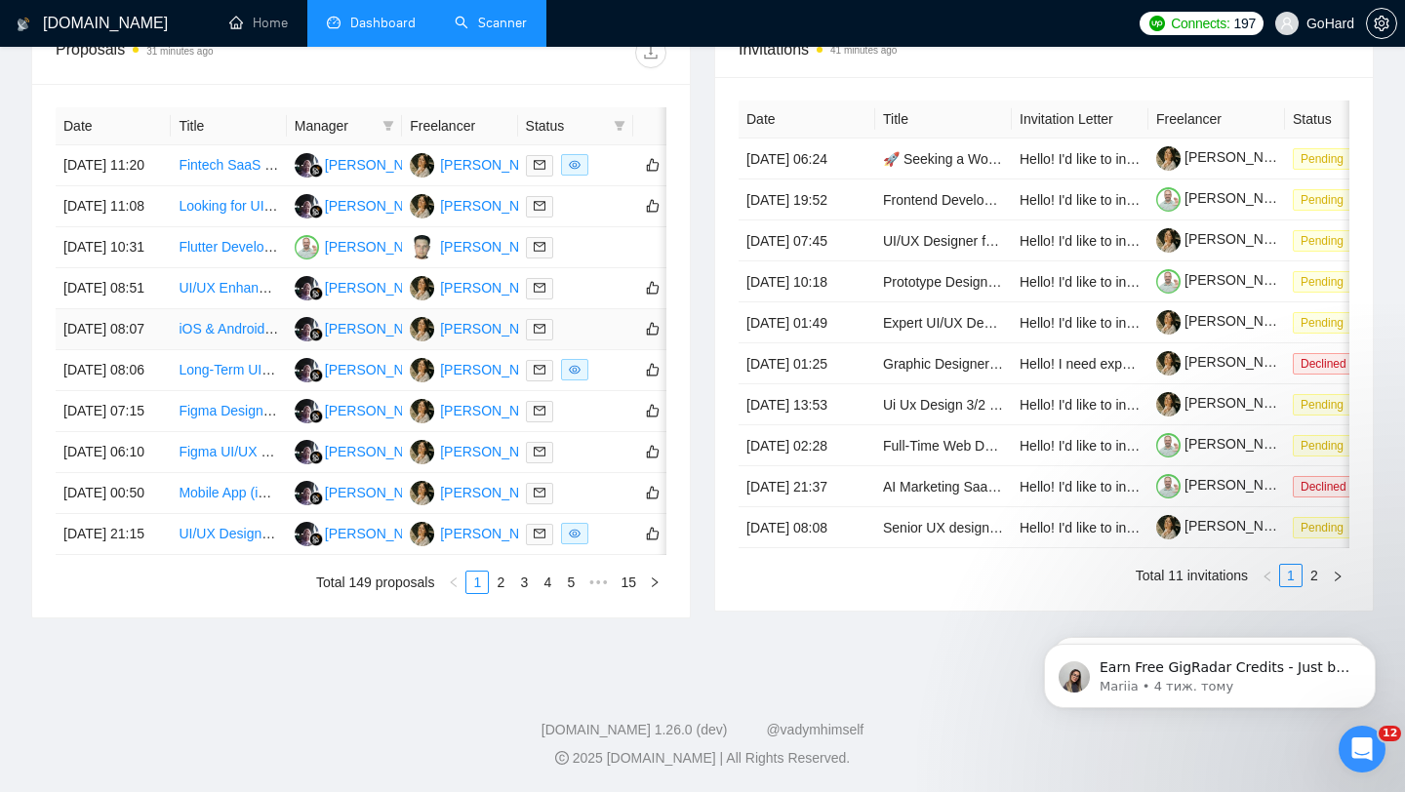
click at [587, 341] on div at bounding box center [576, 329] width 100 height 22
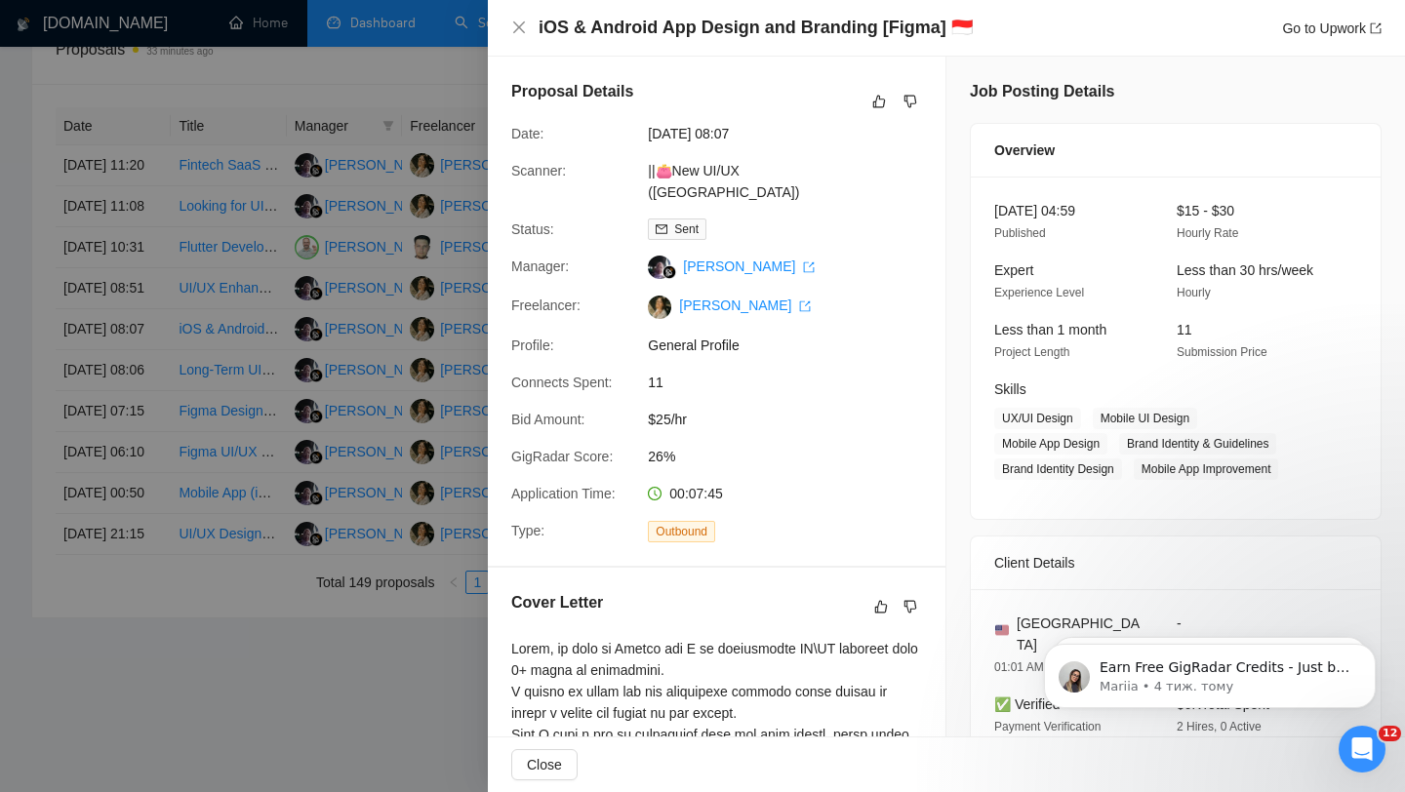
drag, startPoint x: 541, startPoint y: 24, endPoint x: 899, endPoint y: 42, distance: 358.6
click at [901, 43] on div "iOS & Android App Design and Branding [Figma] 🇮🇩 Go to Upwork" at bounding box center [946, 28] width 917 height 57
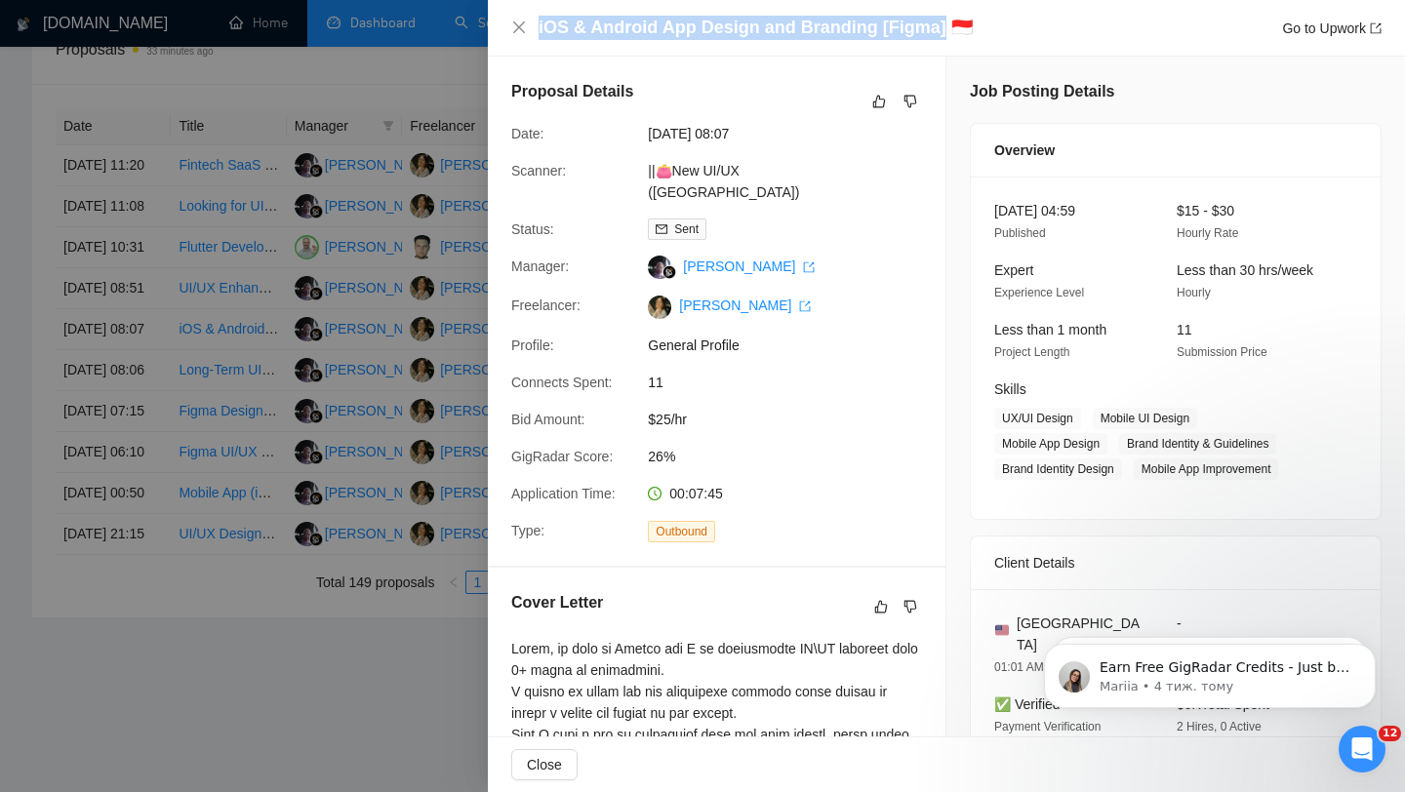
drag, startPoint x: 931, startPoint y: 27, endPoint x: 529, endPoint y: 25, distance: 402.1
click at [529, 25] on div "iOS & Android App Design and Branding [Figma] 🇮🇩 Go to Upwork" at bounding box center [946, 28] width 871 height 24
copy h4 "iOS & Android App Design and Branding [Figma]"
click at [516, 29] on icon "close" at bounding box center [519, 27] width 12 height 12
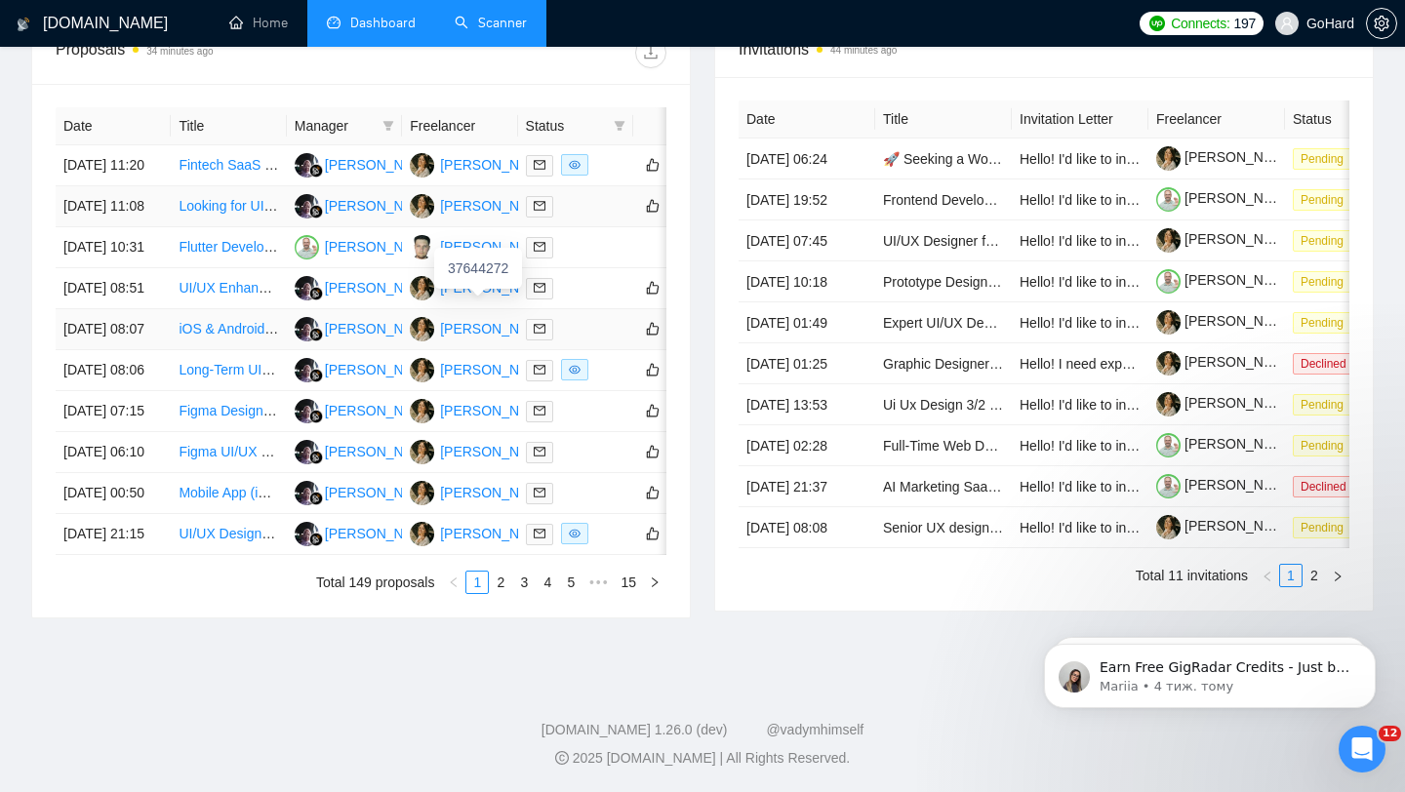
scroll to position [798, 0]
click at [607, 382] on div at bounding box center [576, 370] width 100 height 22
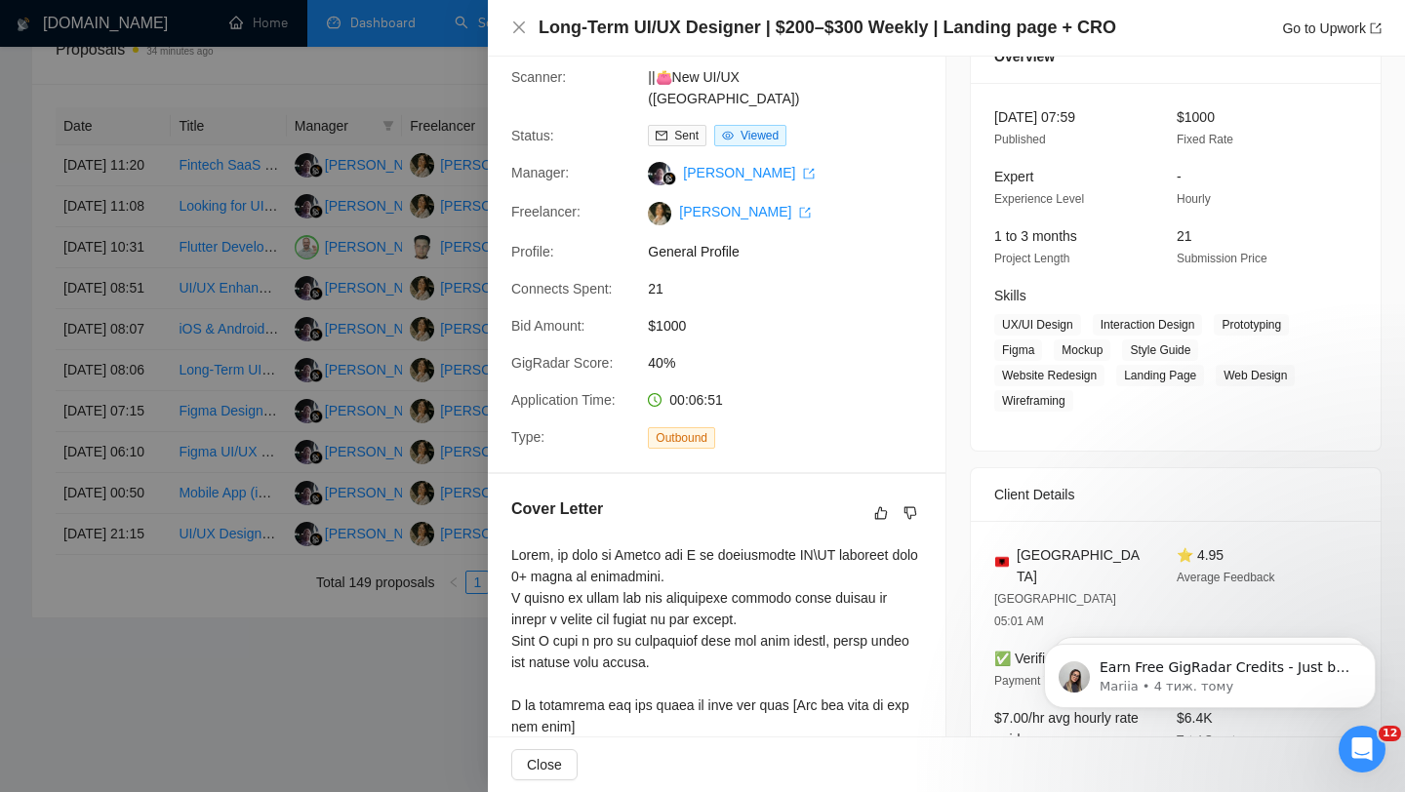
scroll to position [0, 0]
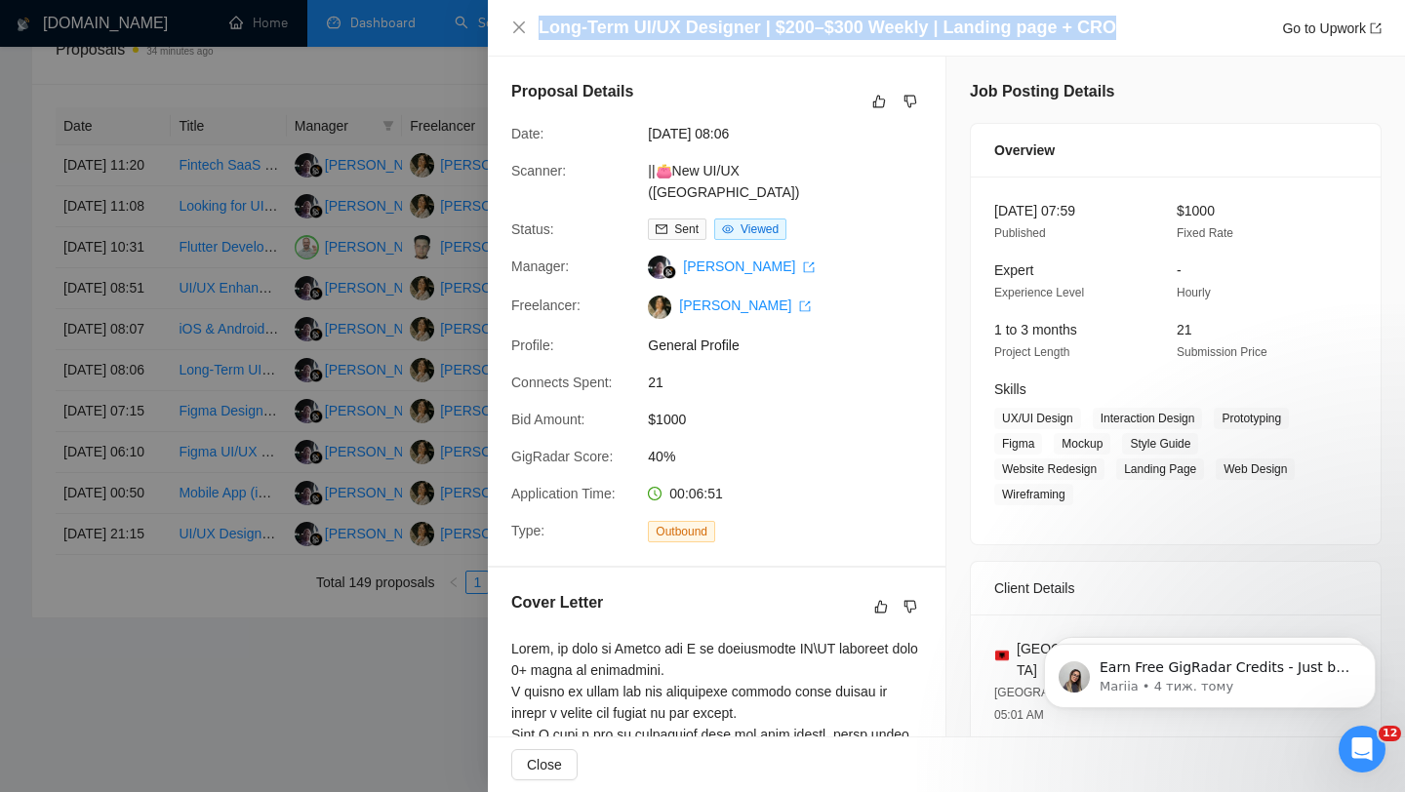
drag, startPoint x: 540, startPoint y: 27, endPoint x: 1127, endPoint y: 29, distance: 587.5
click at [1127, 29] on div "Long-Term UI/UX Designer | $200–$300 Weekly | Landing page + CRO Go to Upwork" at bounding box center [960, 28] width 843 height 24
copy h4 "Long-Term UI/UX Designer | $200–$300 Weekly | Landing page + CRO"
click at [516, 31] on icon "close" at bounding box center [519, 28] width 16 height 16
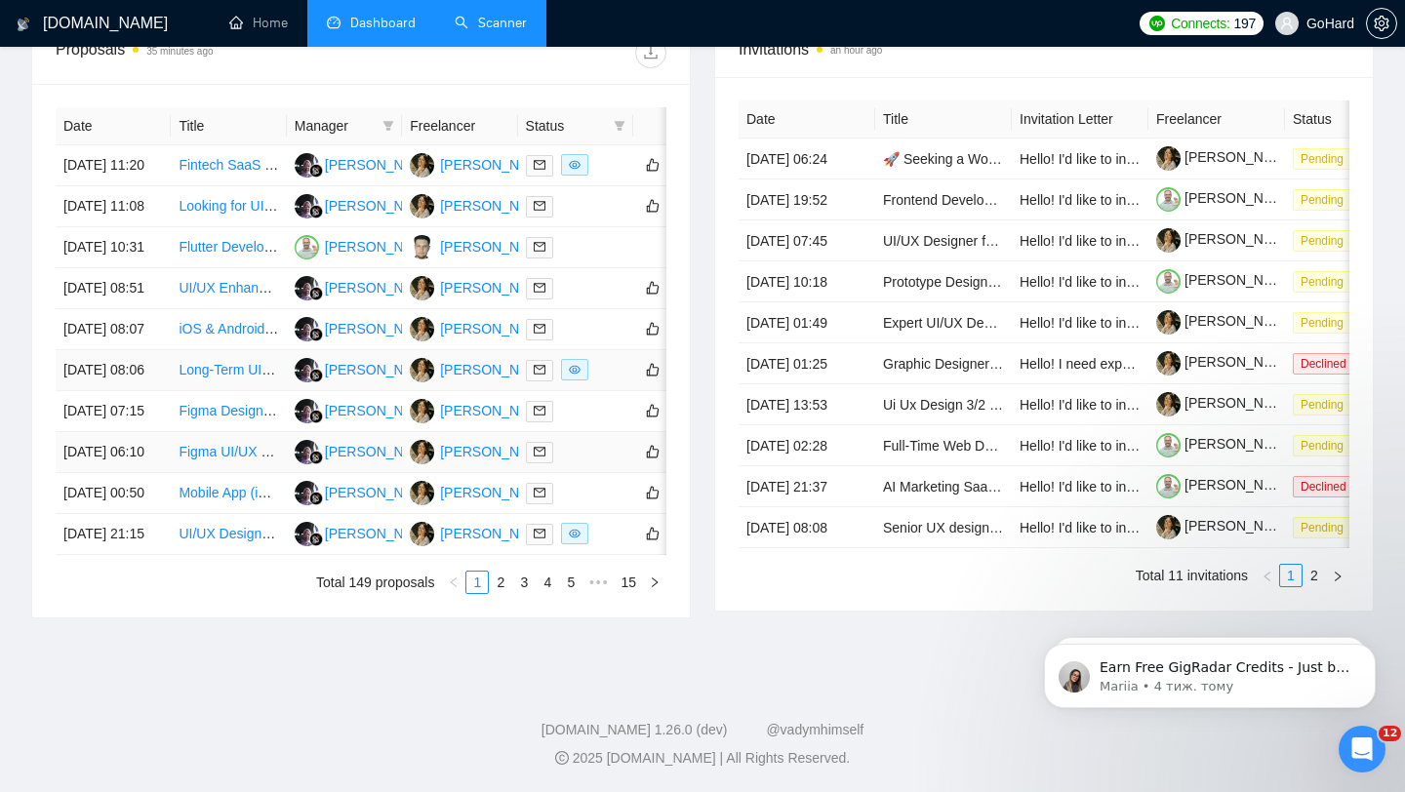
scroll to position [941, 0]
click at [583, 391] on td at bounding box center [575, 411] width 115 height 41
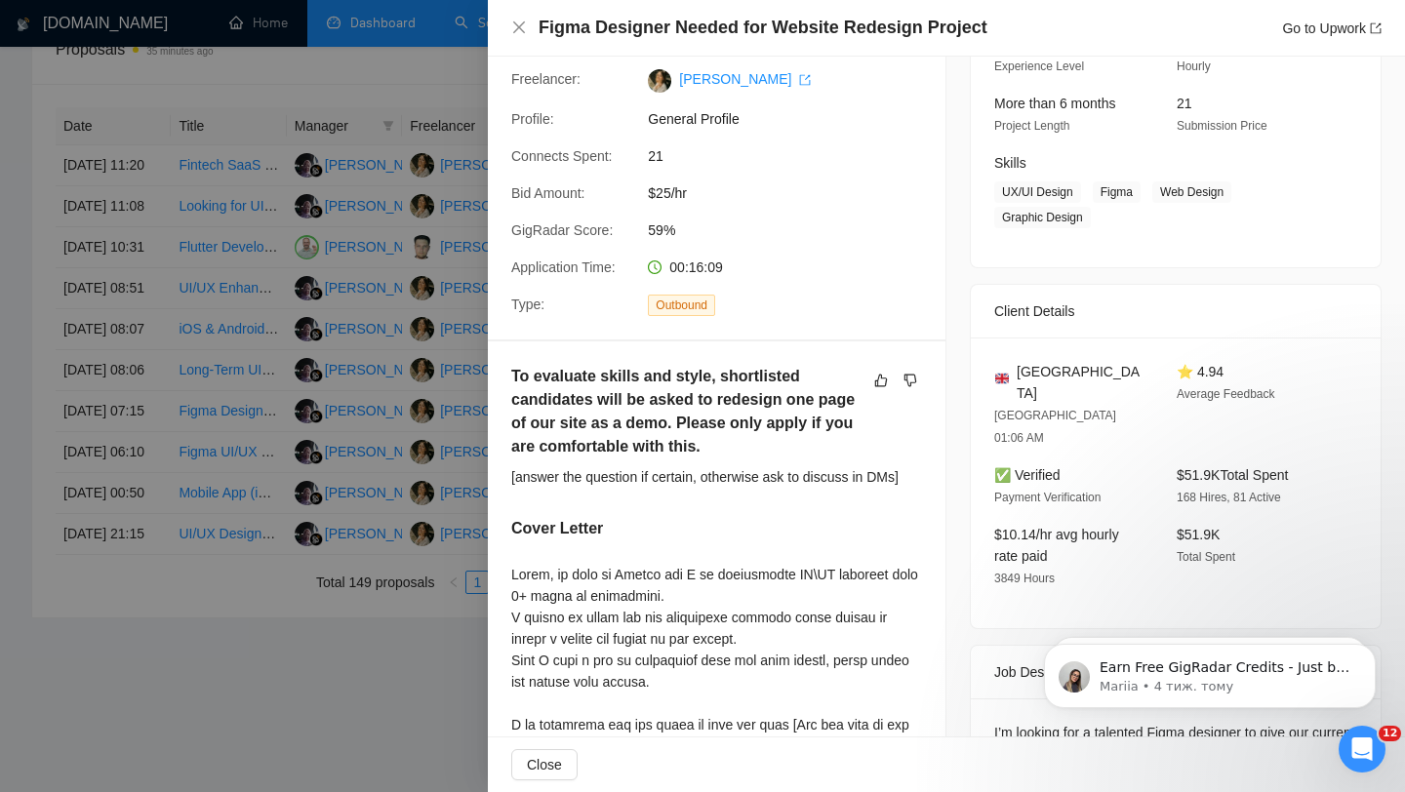
scroll to position [0, 0]
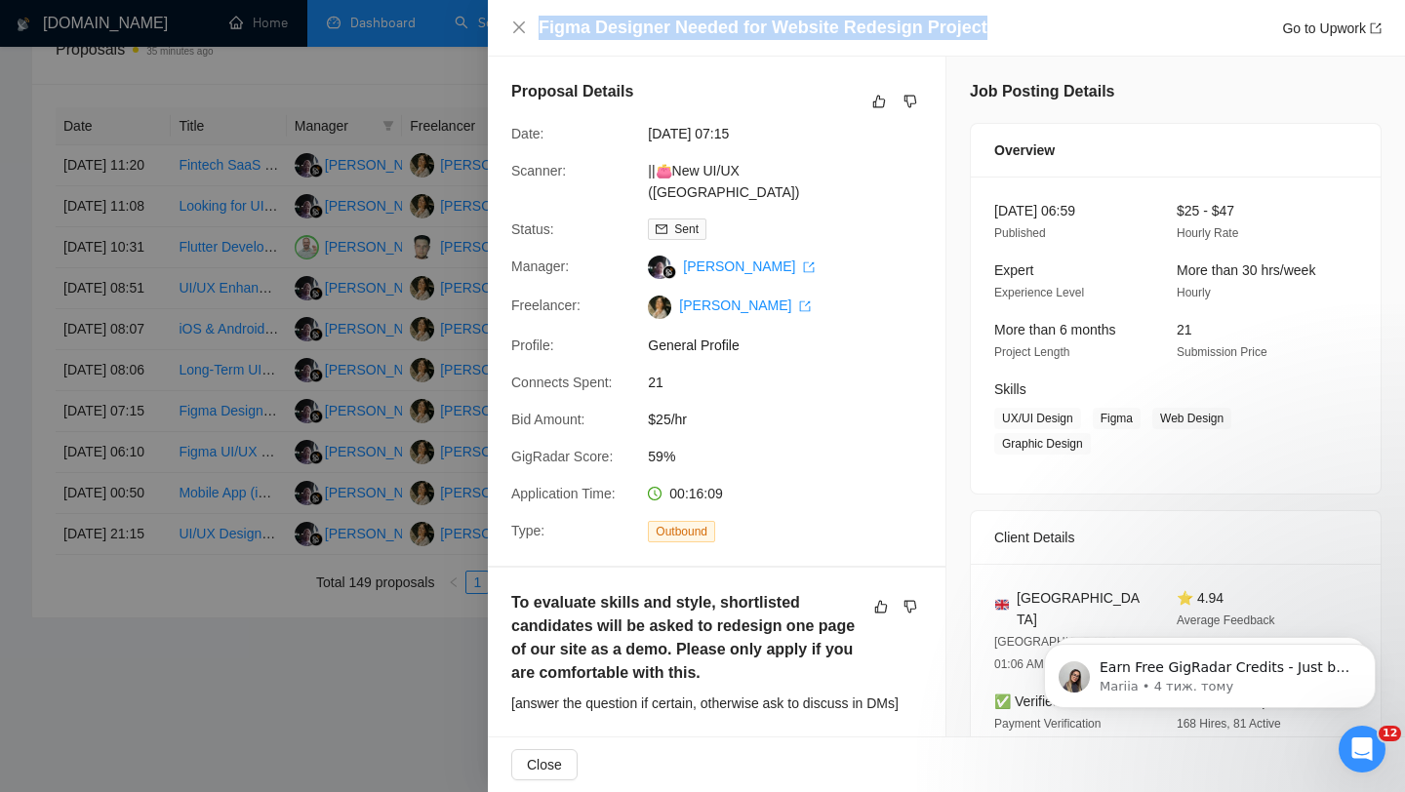
copy h4 "Figma Designer Needed for Website Redesign Project"
drag, startPoint x: 984, startPoint y: 25, endPoint x: 533, endPoint y: 25, distance: 450.9
click at [533, 25] on div "Figma Designer Needed for Website Redesign Project Go to Upwork" at bounding box center [946, 28] width 871 height 24
click at [518, 28] on icon "close" at bounding box center [519, 27] width 12 height 12
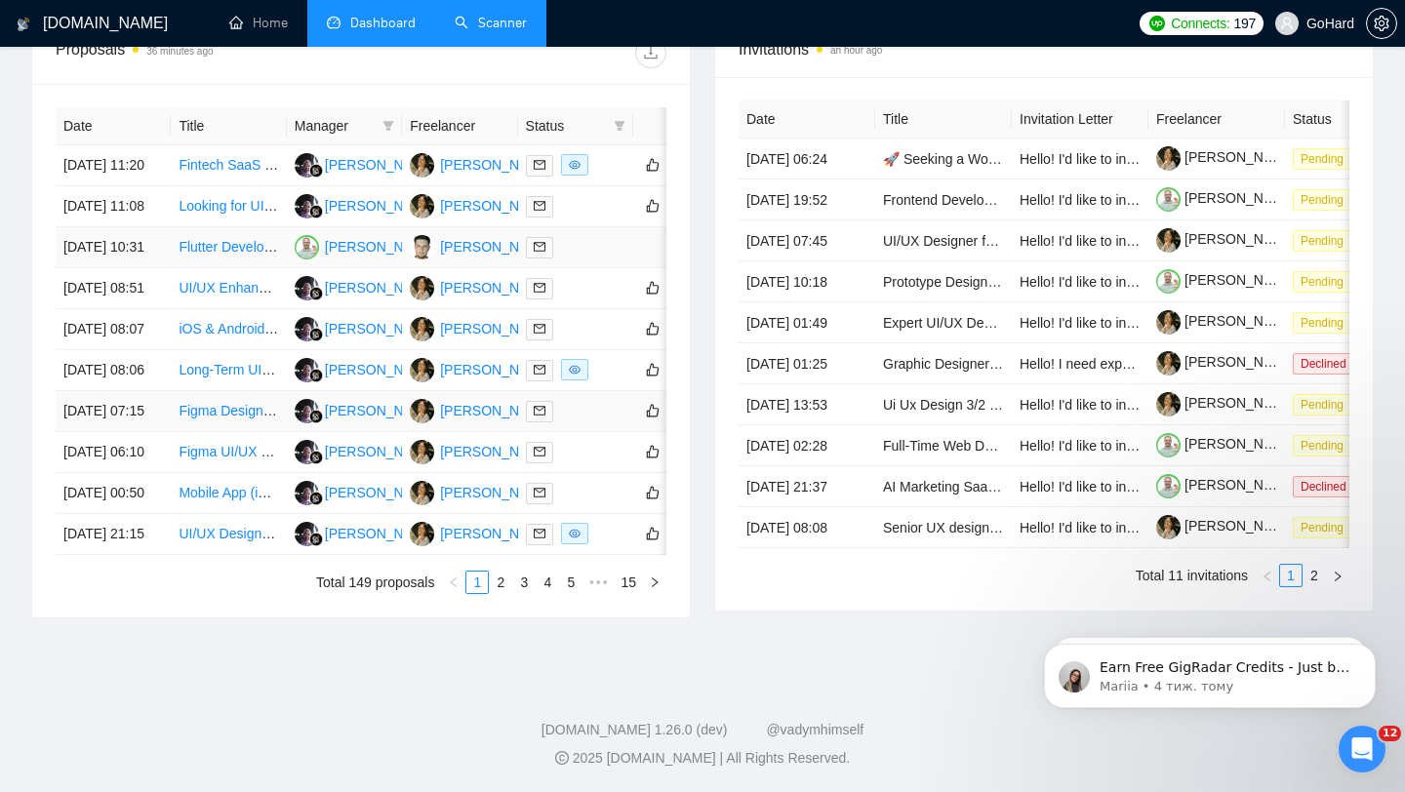
scroll to position [961, 0]
click at [588, 432] on td at bounding box center [575, 452] width 115 height 41
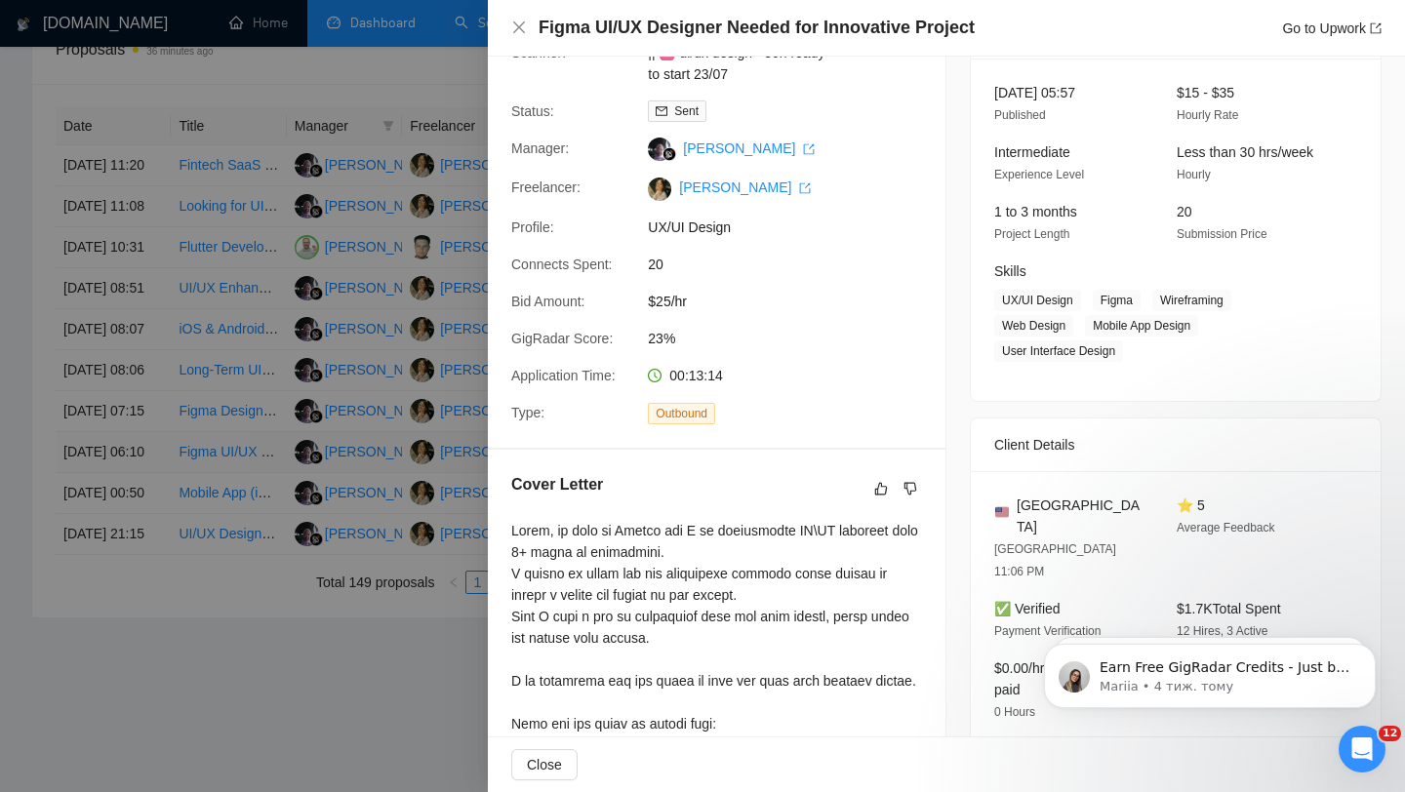
scroll to position [117, 0]
click at [518, 25] on icon "close" at bounding box center [519, 27] width 12 height 12
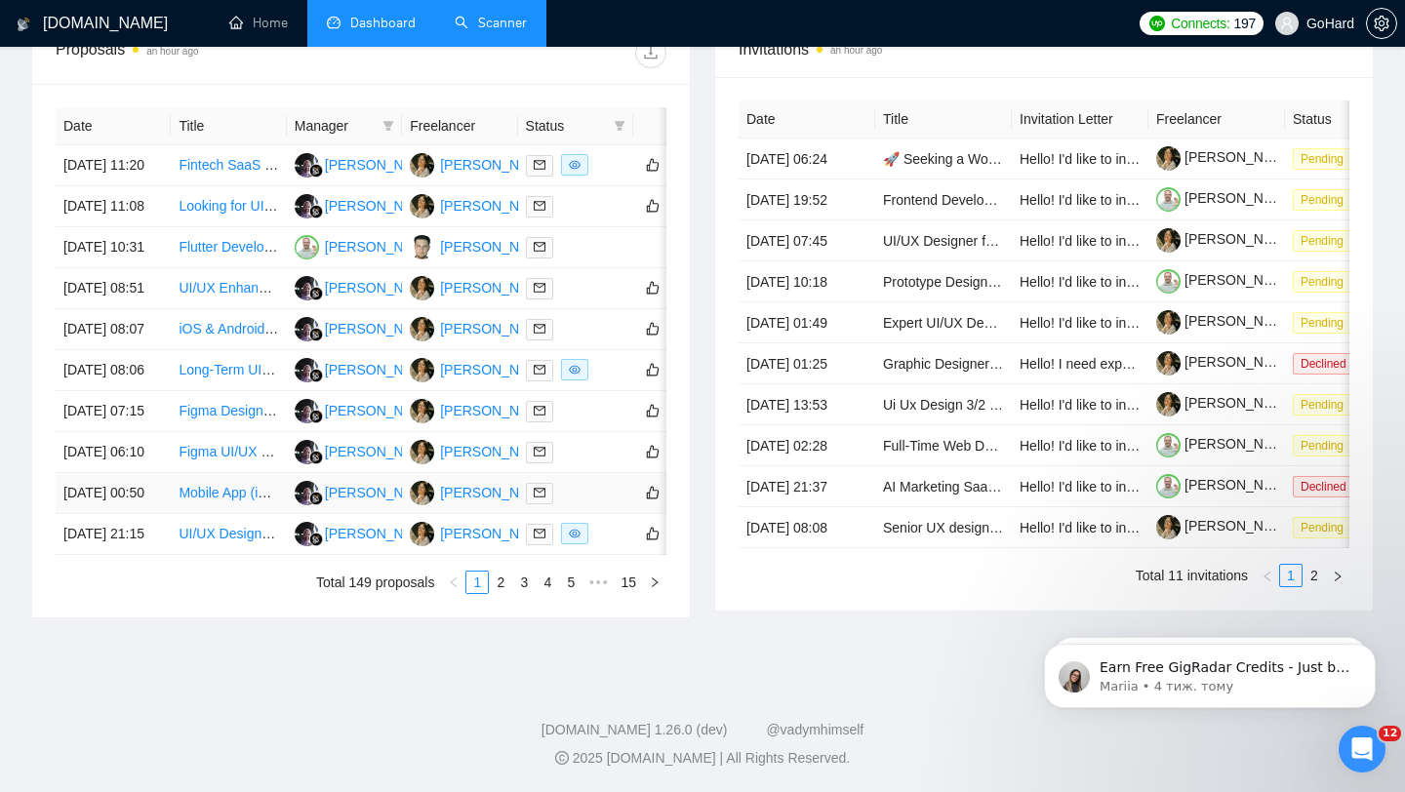
click at [590, 482] on div at bounding box center [576, 493] width 100 height 22
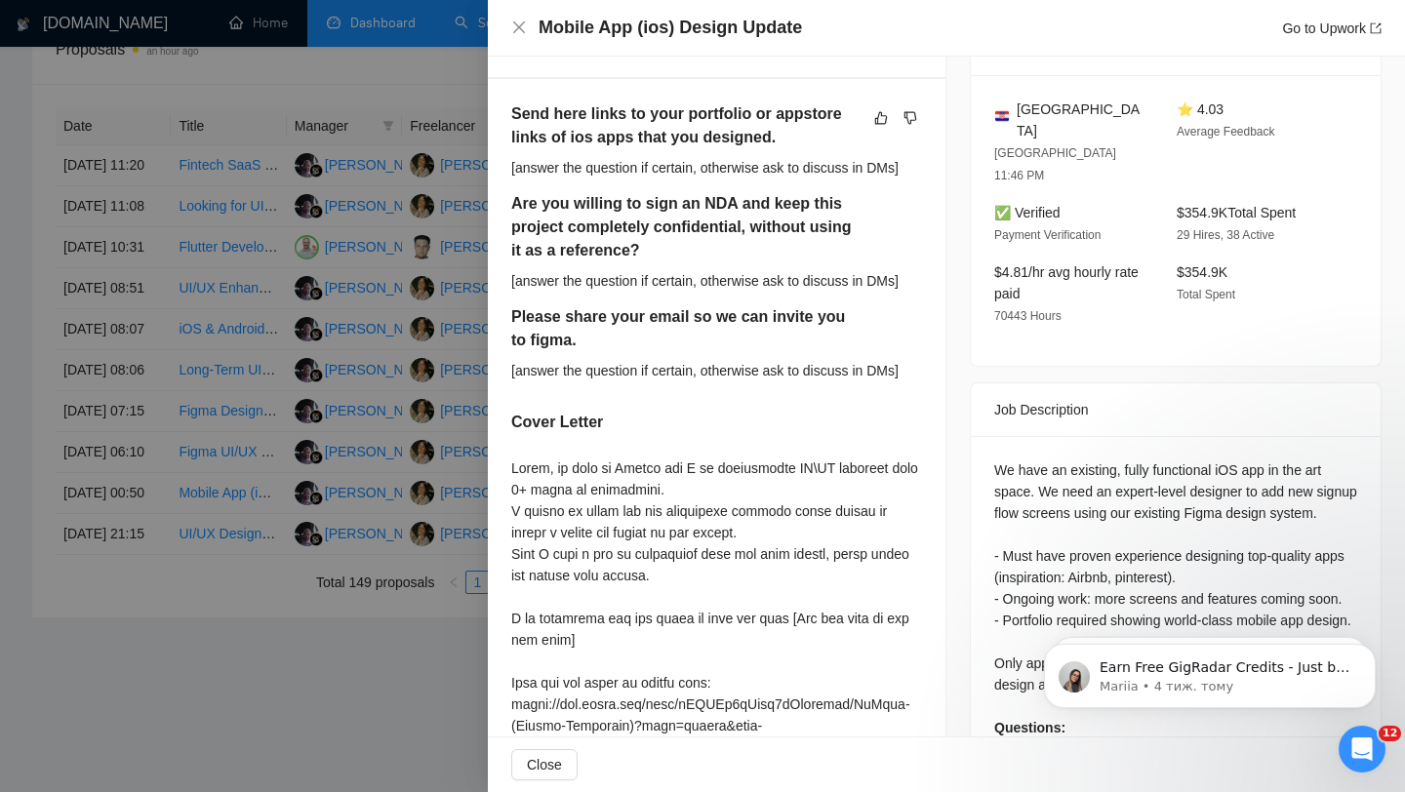
scroll to position [0, 0]
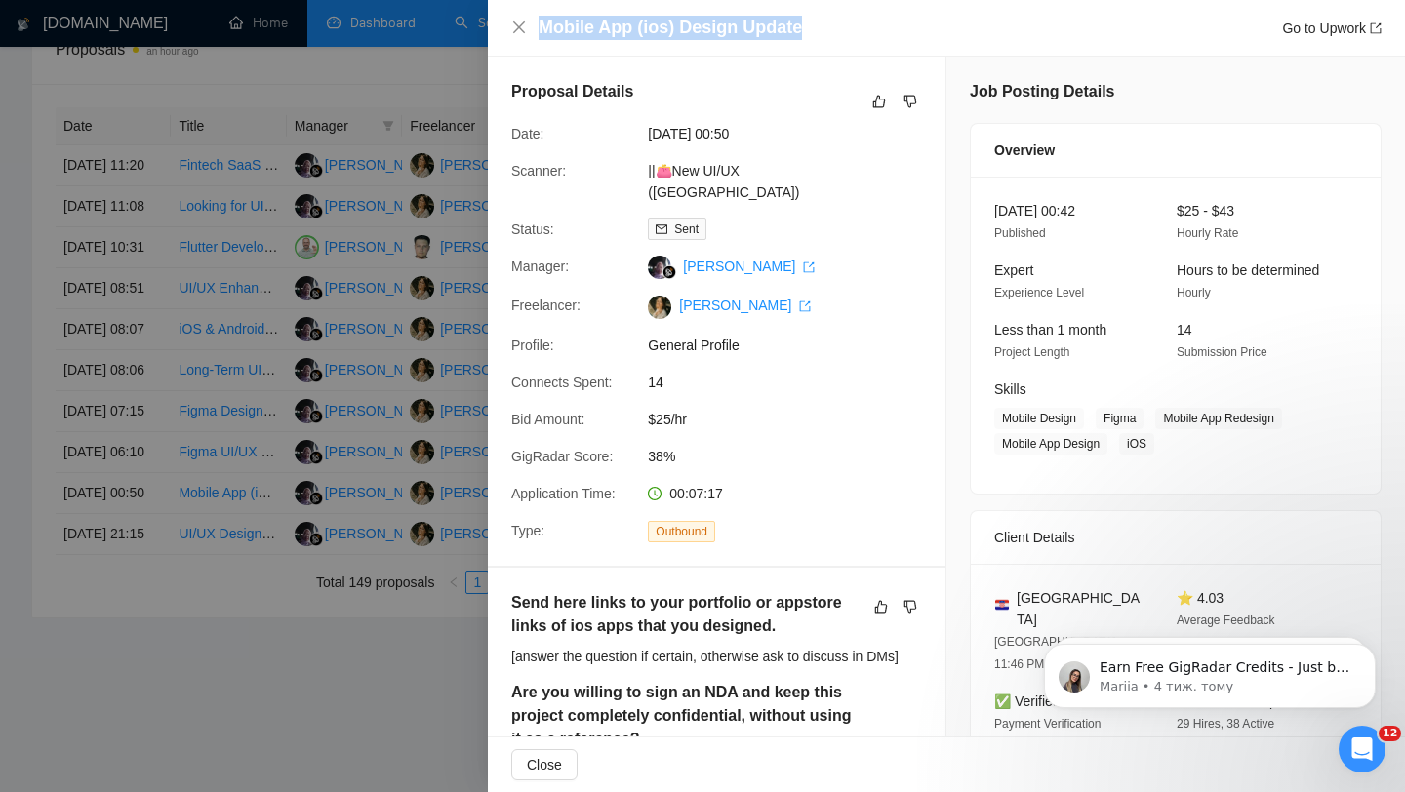
copy h4 "Mobile App (ios) Design Update"
drag, startPoint x: 800, startPoint y: 31, endPoint x: 529, endPoint y: 30, distance: 271.3
click at [529, 30] on div "Mobile App (ios) Design Update Go to Upwork" at bounding box center [946, 28] width 871 height 24
click at [519, 29] on icon "close" at bounding box center [519, 28] width 16 height 16
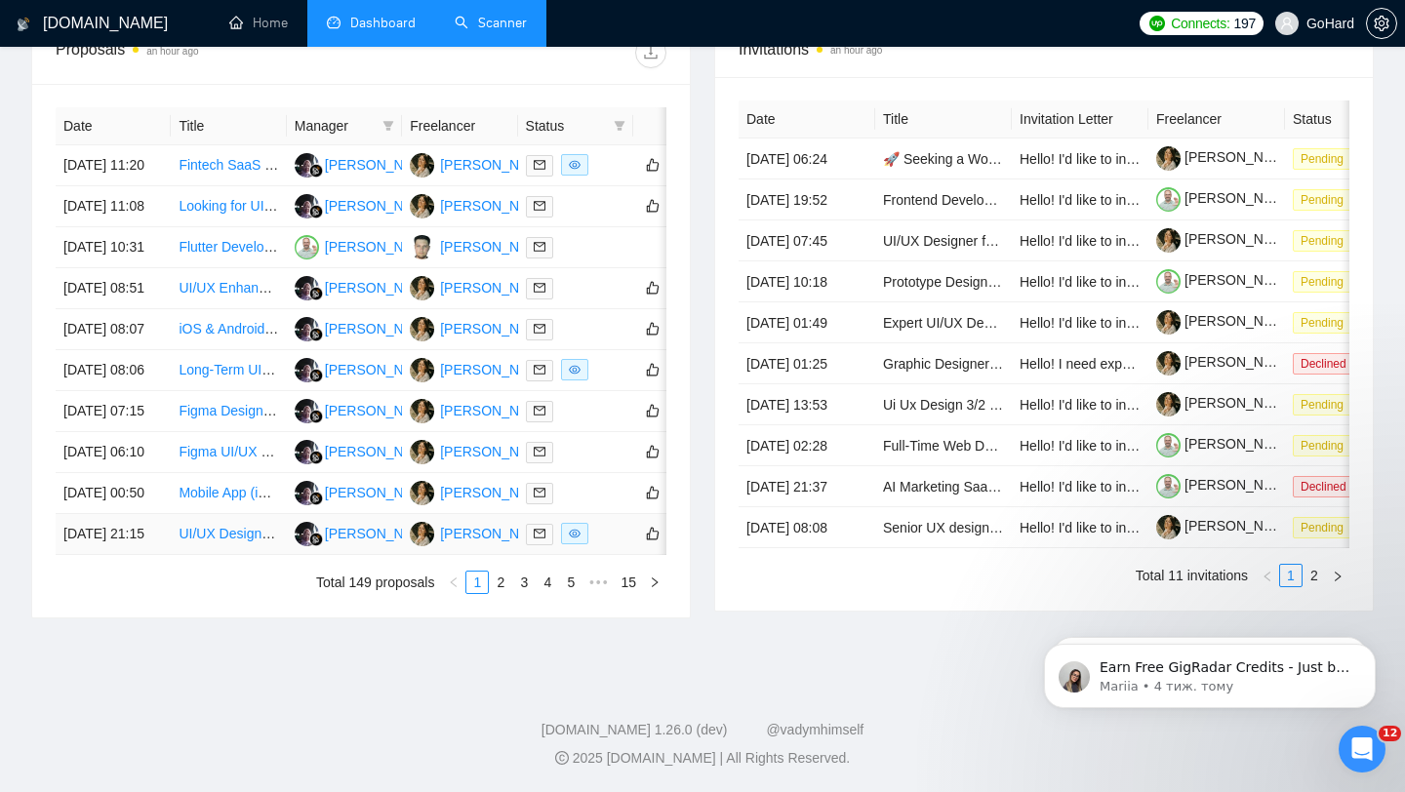
click at [612, 534] on div at bounding box center [576, 534] width 100 height 22
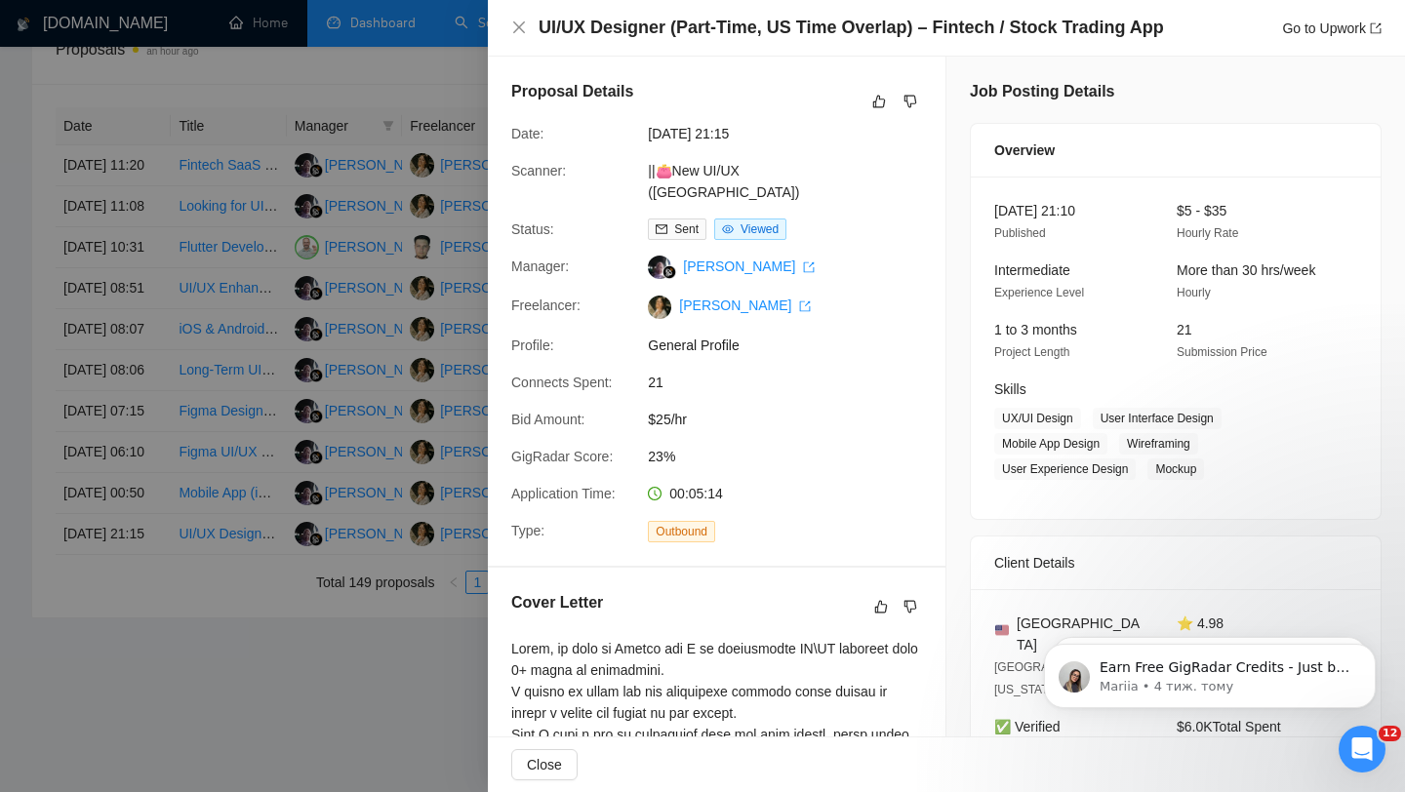
click at [926, 450] on div "Proposal Details Date: [DATE] 21:15 Scanner: ||👛New UI/UX ([GEOGRAPHIC_DATA]) S…" at bounding box center [717, 311] width 458 height 509
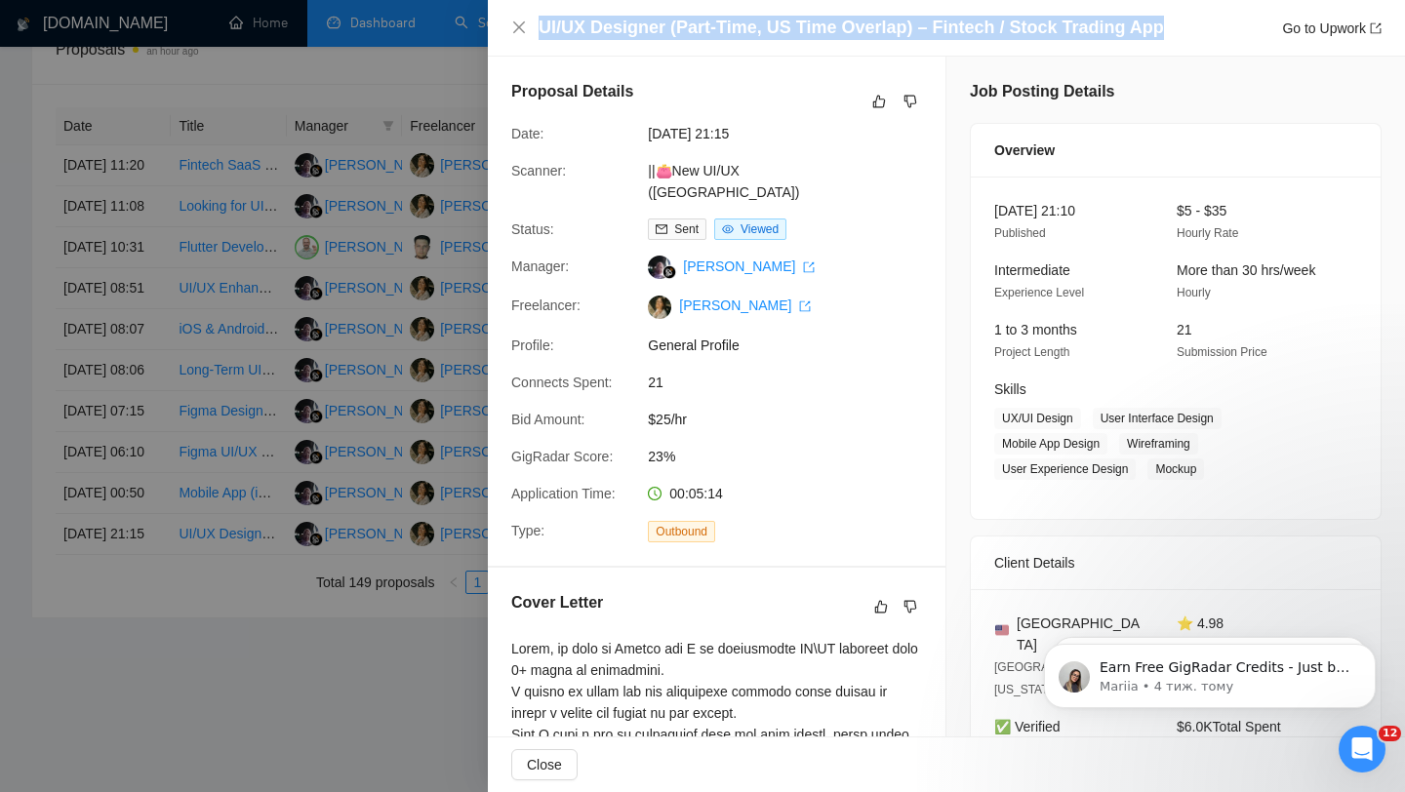
drag, startPoint x: 1157, startPoint y: 25, endPoint x: 542, endPoint y: 34, distance: 615.9
click at [542, 34] on div "UI/UX Designer (Part-Time, US Time Overlap) – Fintech / Stock Trading App Go to…" at bounding box center [960, 28] width 843 height 24
copy h4 "UI/UX Designer (Part-Time, US Time Overlap) – Fintech / Stock Trading App"
click at [525, 24] on icon "close" at bounding box center [519, 28] width 16 height 16
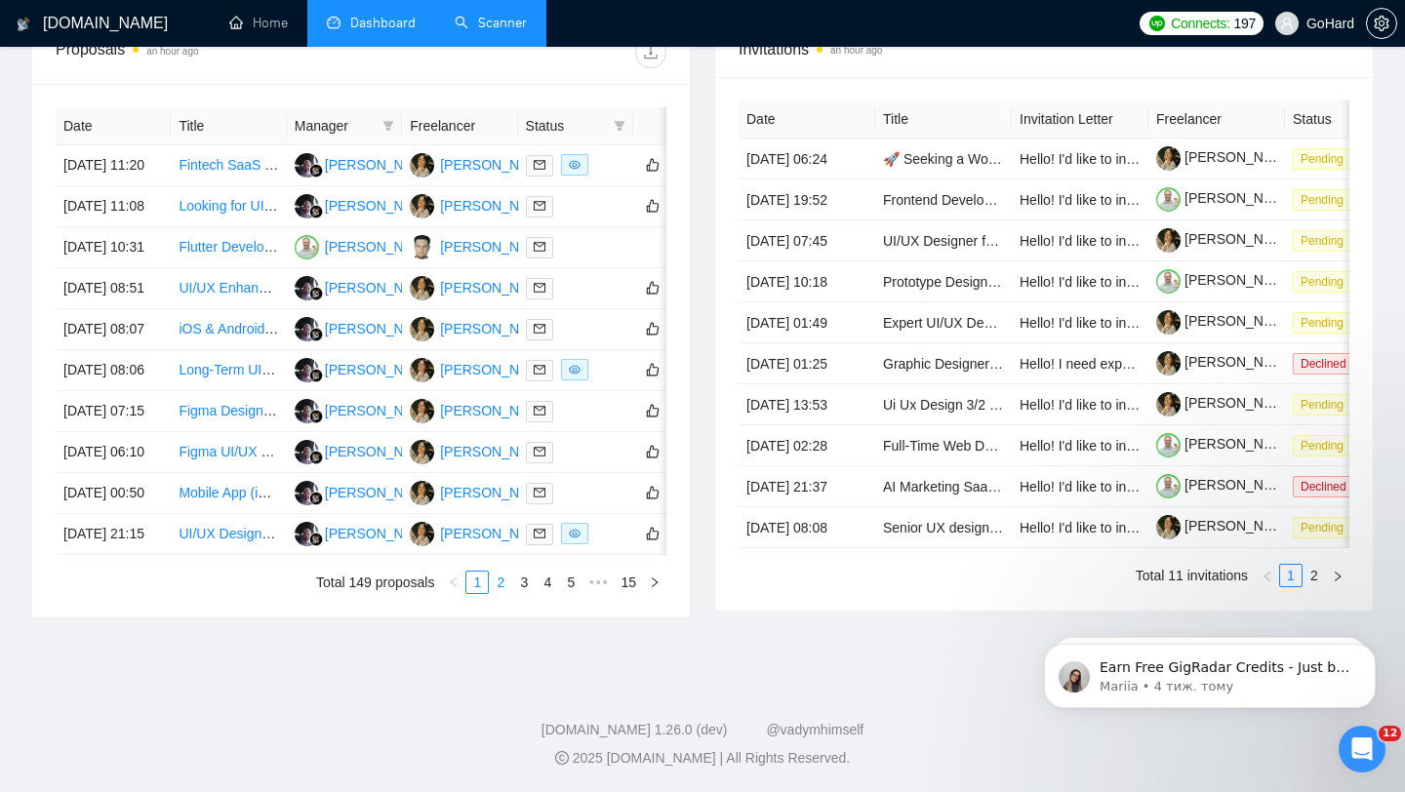
click at [501, 584] on link "2" at bounding box center [500, 582] width 21 height 21
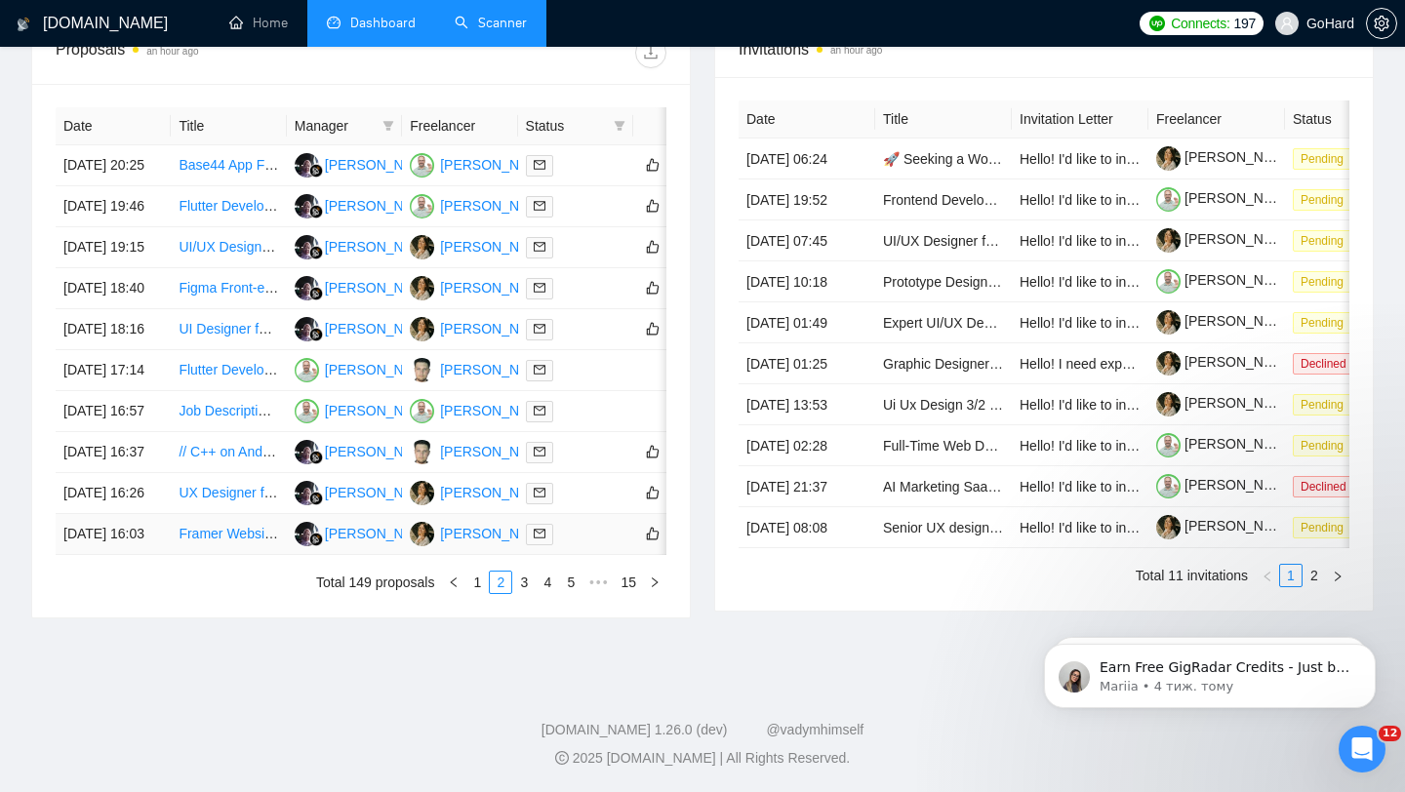
click at [590, 527] on div at bounding box center [576, 534] width 100 height 22
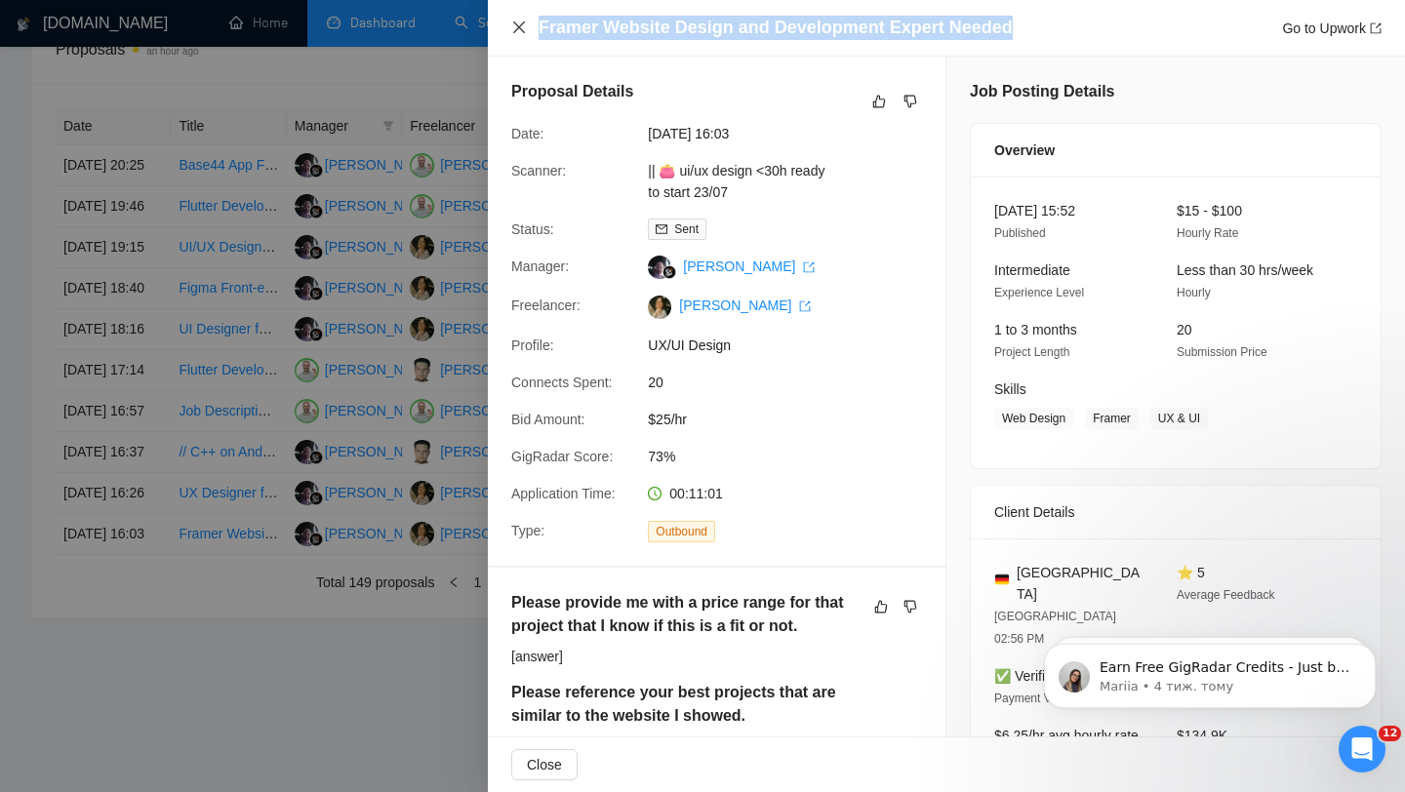
copy h4 "Framer Website Design and Development Expert Needed"
drag, startPoint x: 1006, startPoint y: 25, endPoint x: 516, endPoint y: 31, distance: 489.9
click at [516, 31] on div "Framer Website Design and Development Expert Needed Go to Upwork" at bounding box center [946, 28] width 871 height 24
click at [520, 29] on icon "close" at bounding box center [519, 27] width 12 height 12
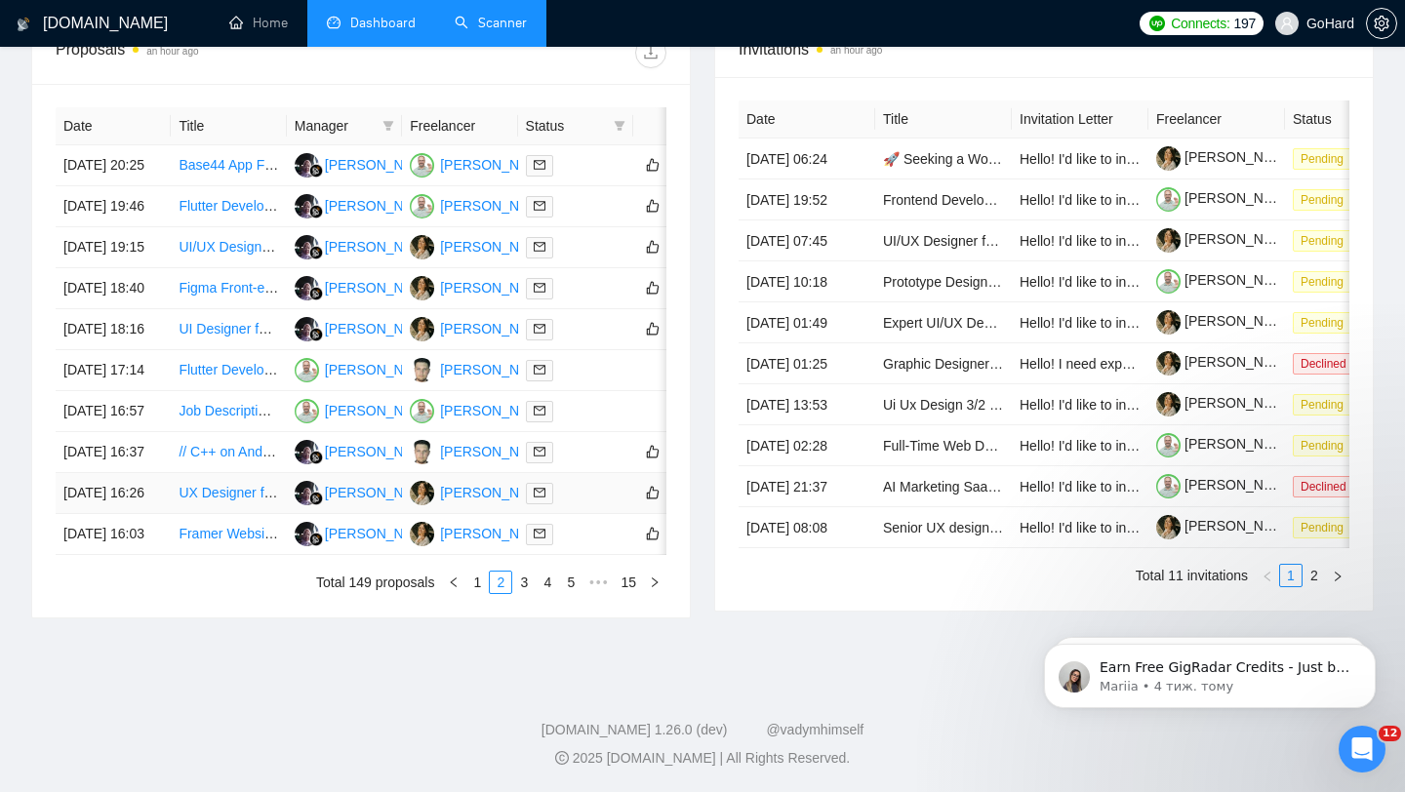
click at [592, 482] on div at bounding box center [576, 493] width 100 height 22
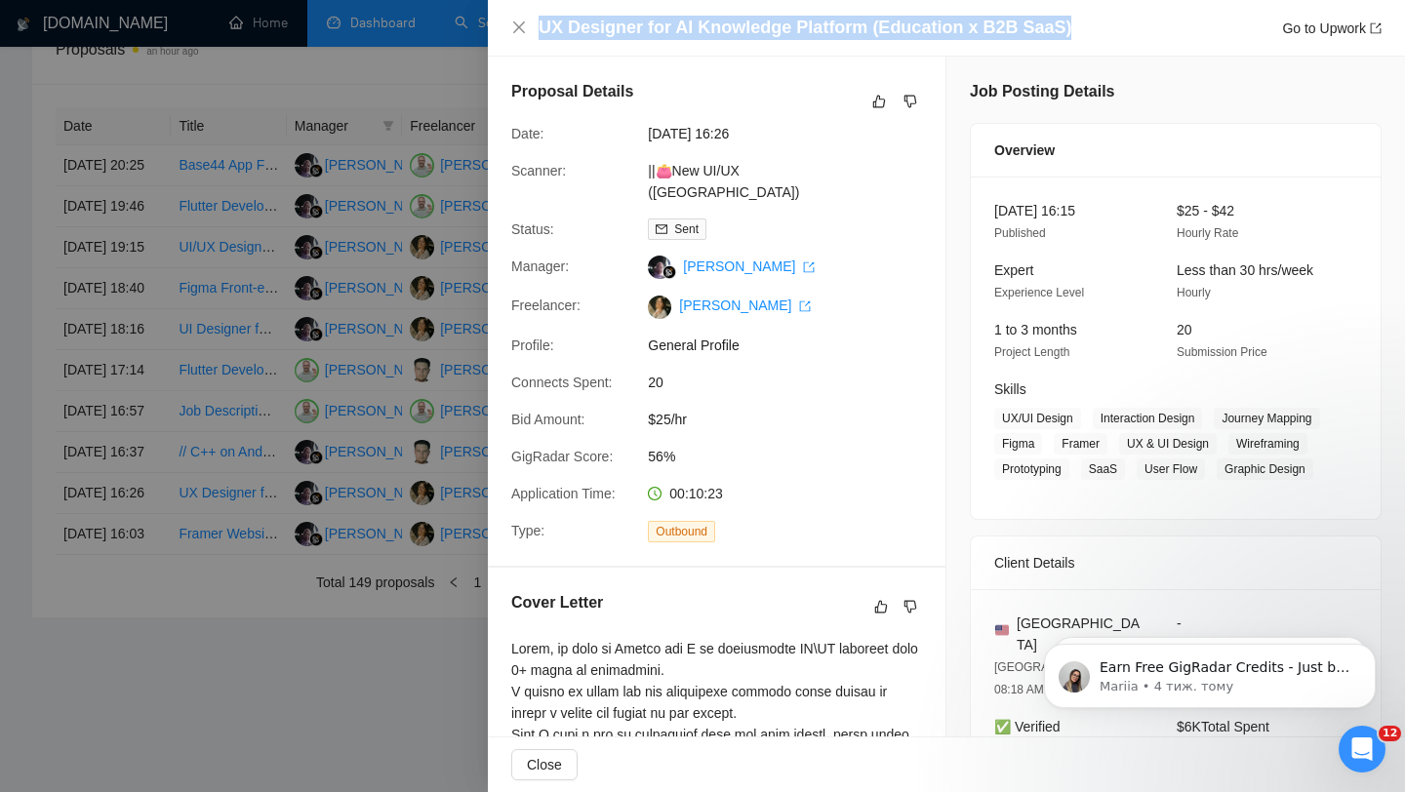
copy h4 "UX Designer for AI Knowledge Platform (Education x B2B SaaS)"
drag, startPoint x: 1059, startPoint y: 28, endPoint x: 534, endPoint y: 27, distance: 525.0
click at [534, 27] on div "UX Designer for AI Knowledge Platform (Education x B2B SaaS) Go to Upwork" at bounding box center [946, 28] width 871 height 24
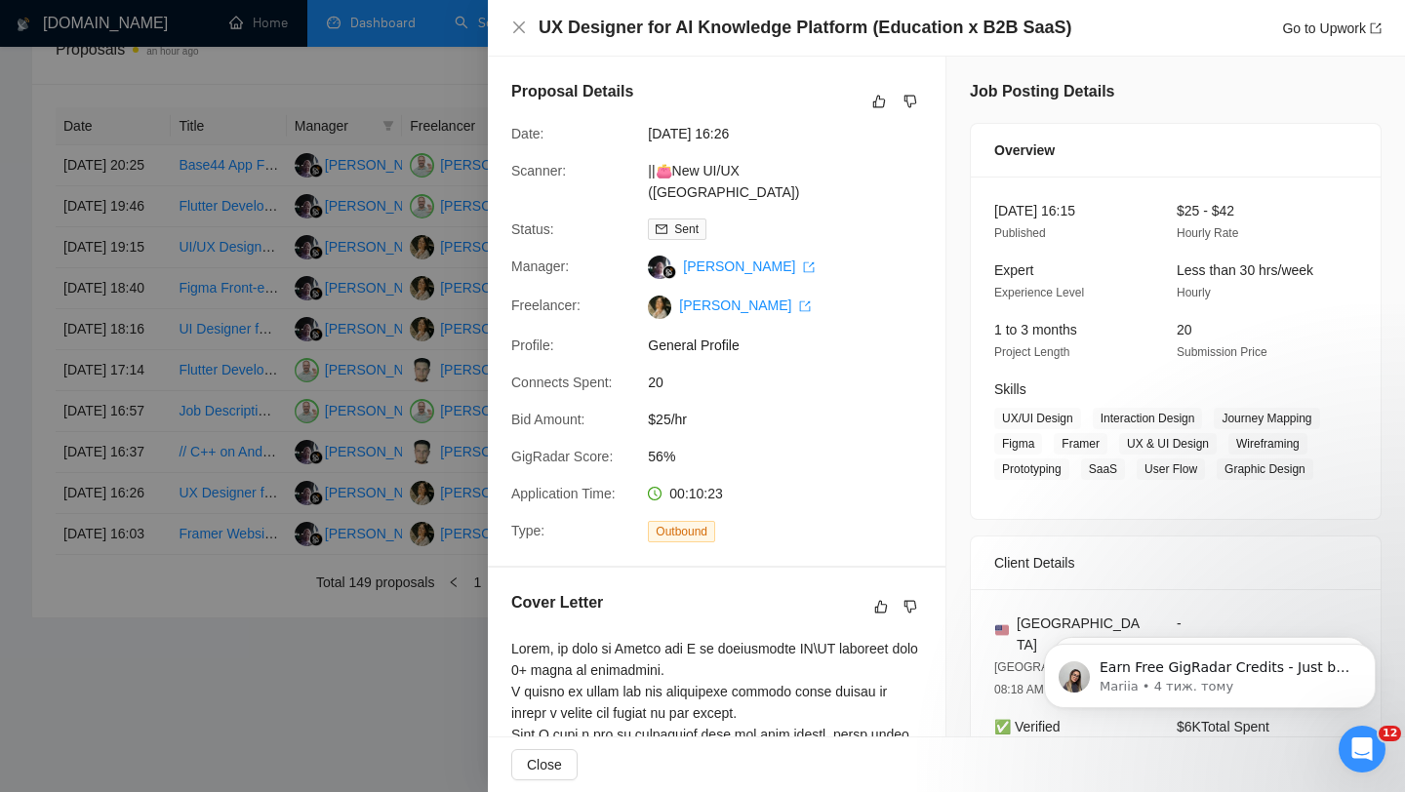
click at [314, 602] on div at bounding box center [702, 396] width 1405 height 792
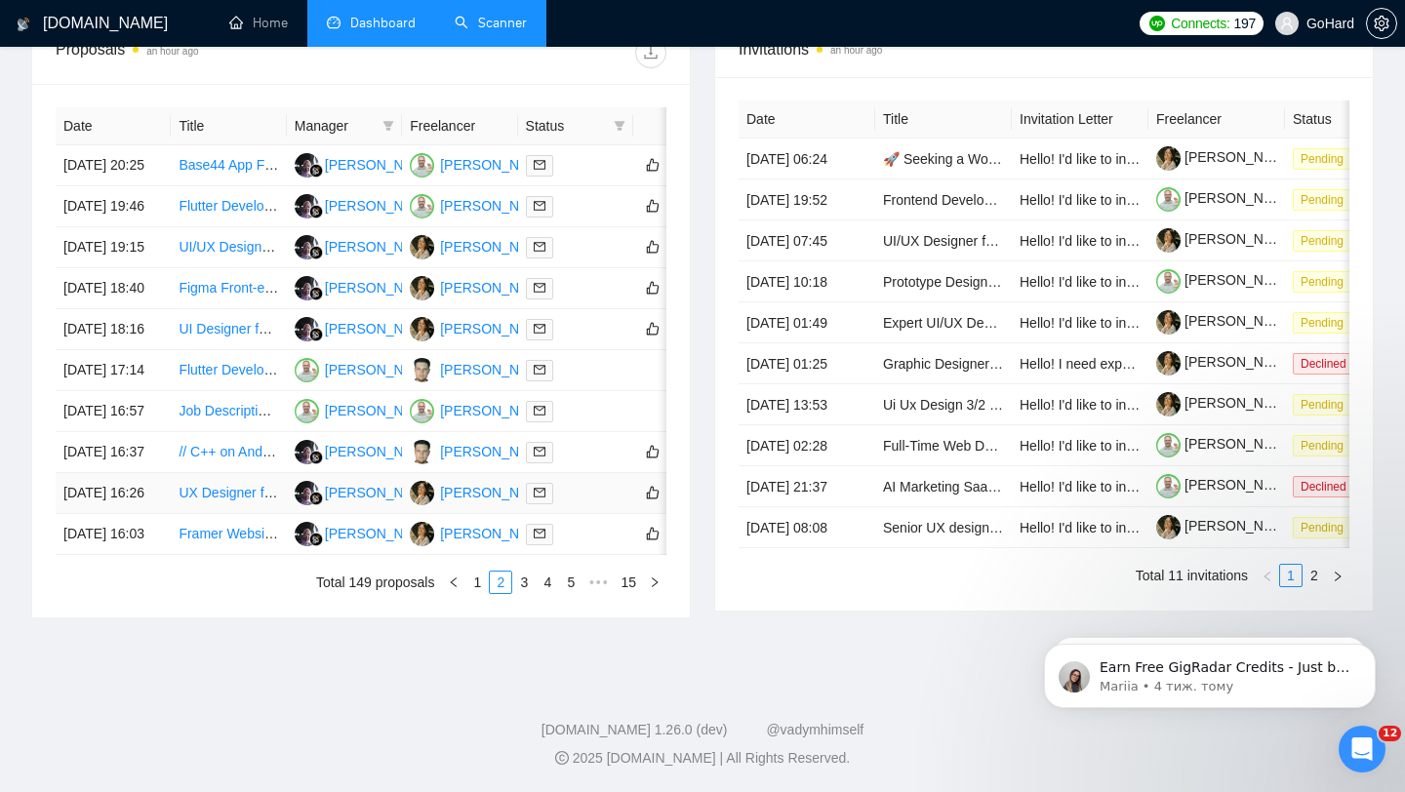
click at [576, 482] on div at bounding box center [576, 493] width 100 height 22
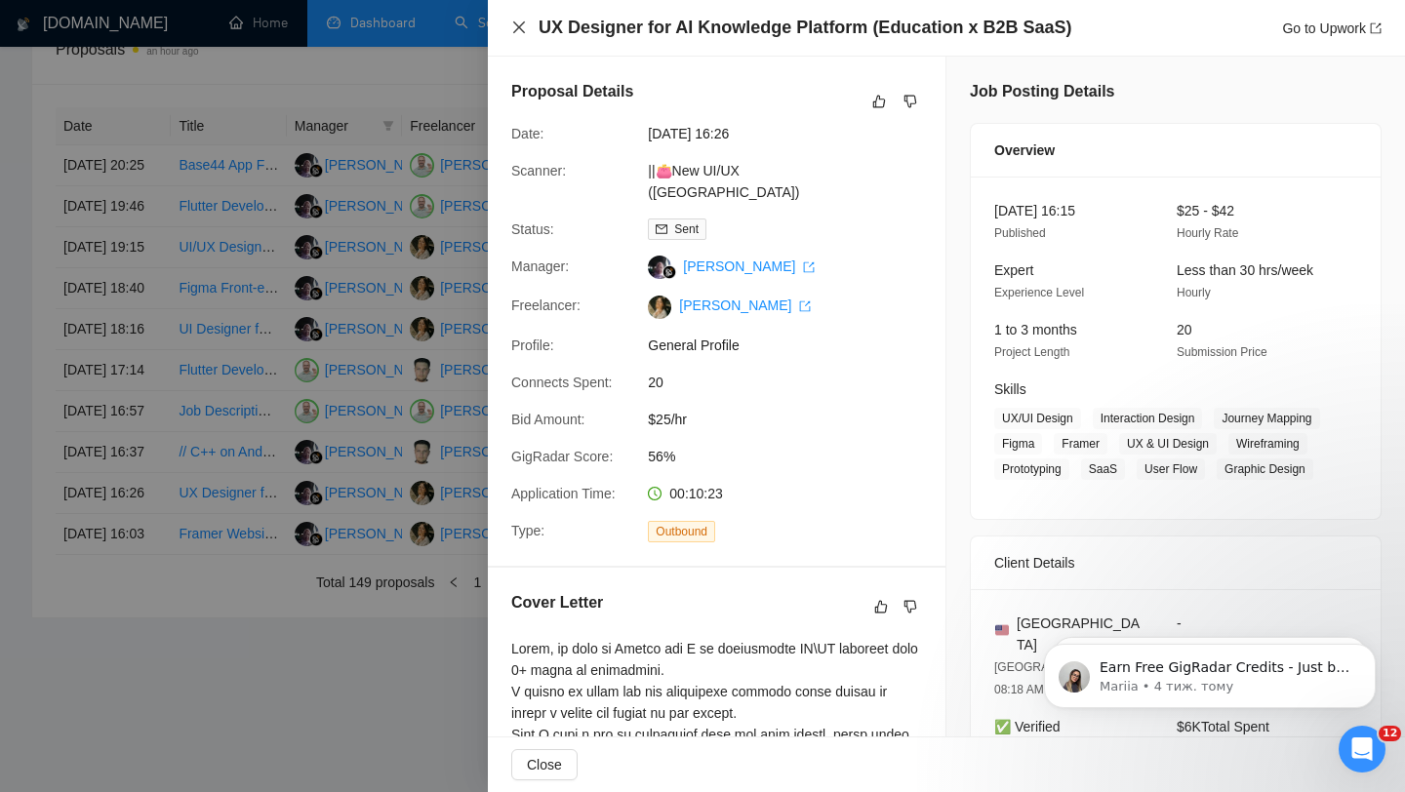
click at [518, 30] on icon "close" at bounding box center [519, 28] width 16 height 16
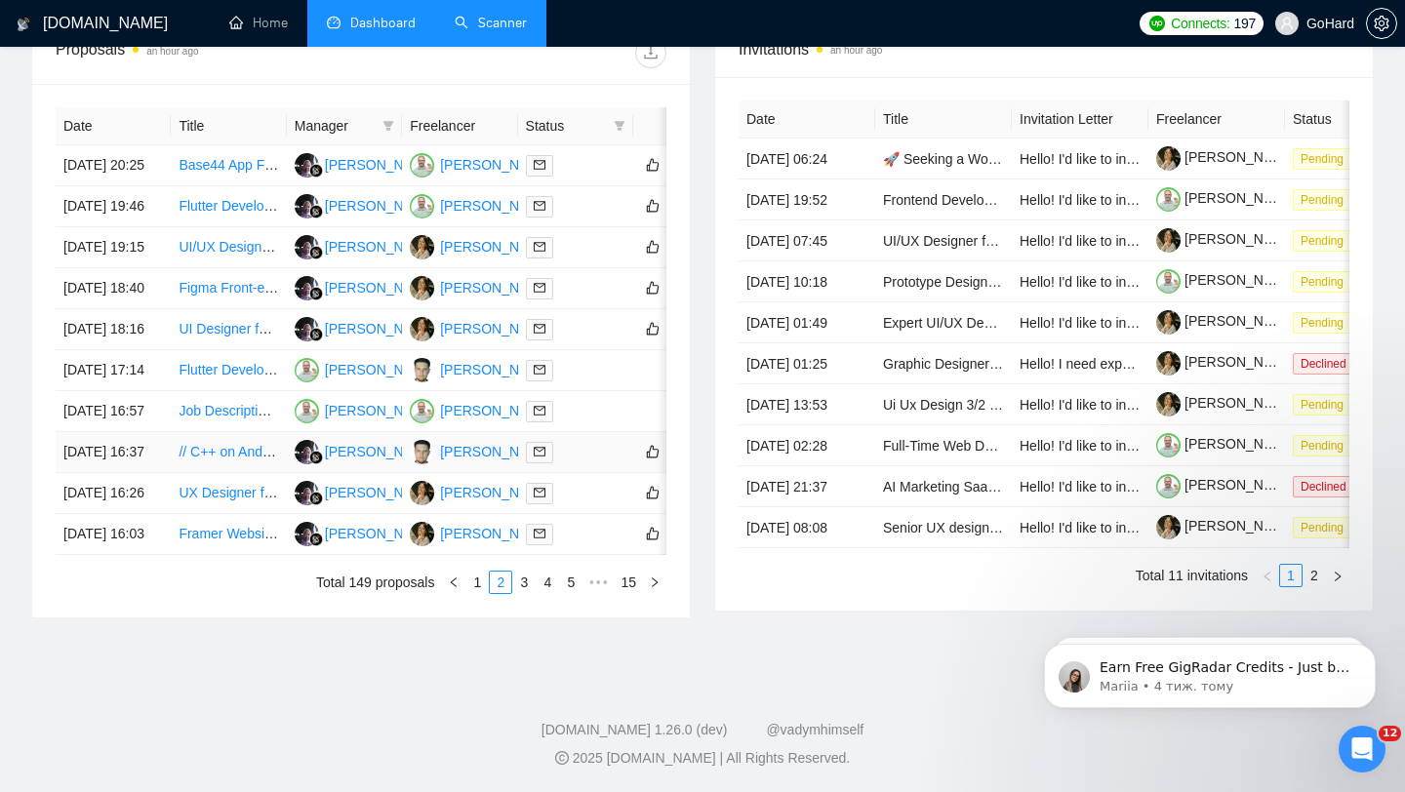
click at [584, 441] on div at bounding box center [576, 452] width 100 height 22
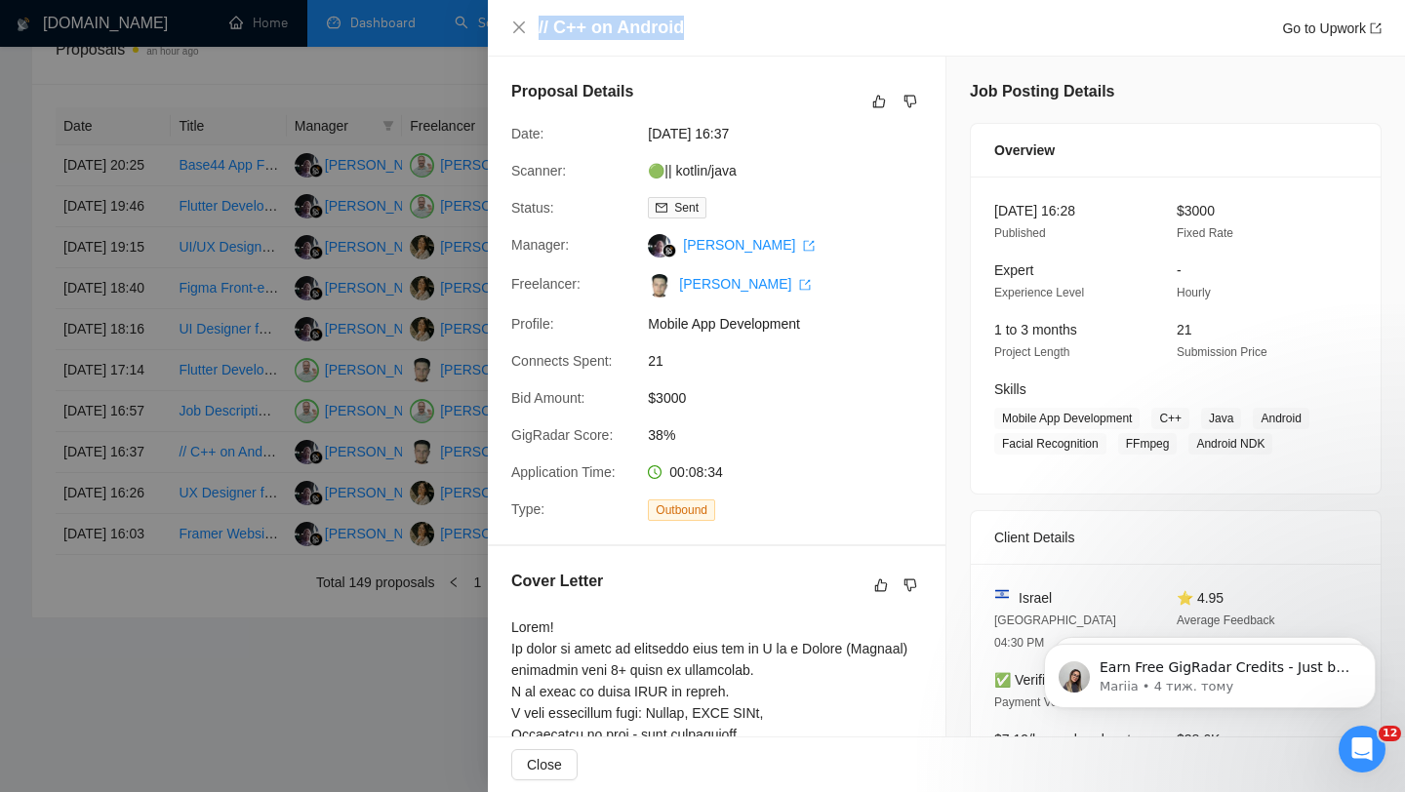
drag, startPoint x: 688, startPoint y: 26, endPoint x: 534, endPoint y: 32, distance: 154.3
click at [534, 32] on div "// C++ on Android Go to Upwork" at bounding box center [946, 28] width 871 height 24
click at [519, 26] on icon "close" at bounding box center [519, 27] width 12 height 12
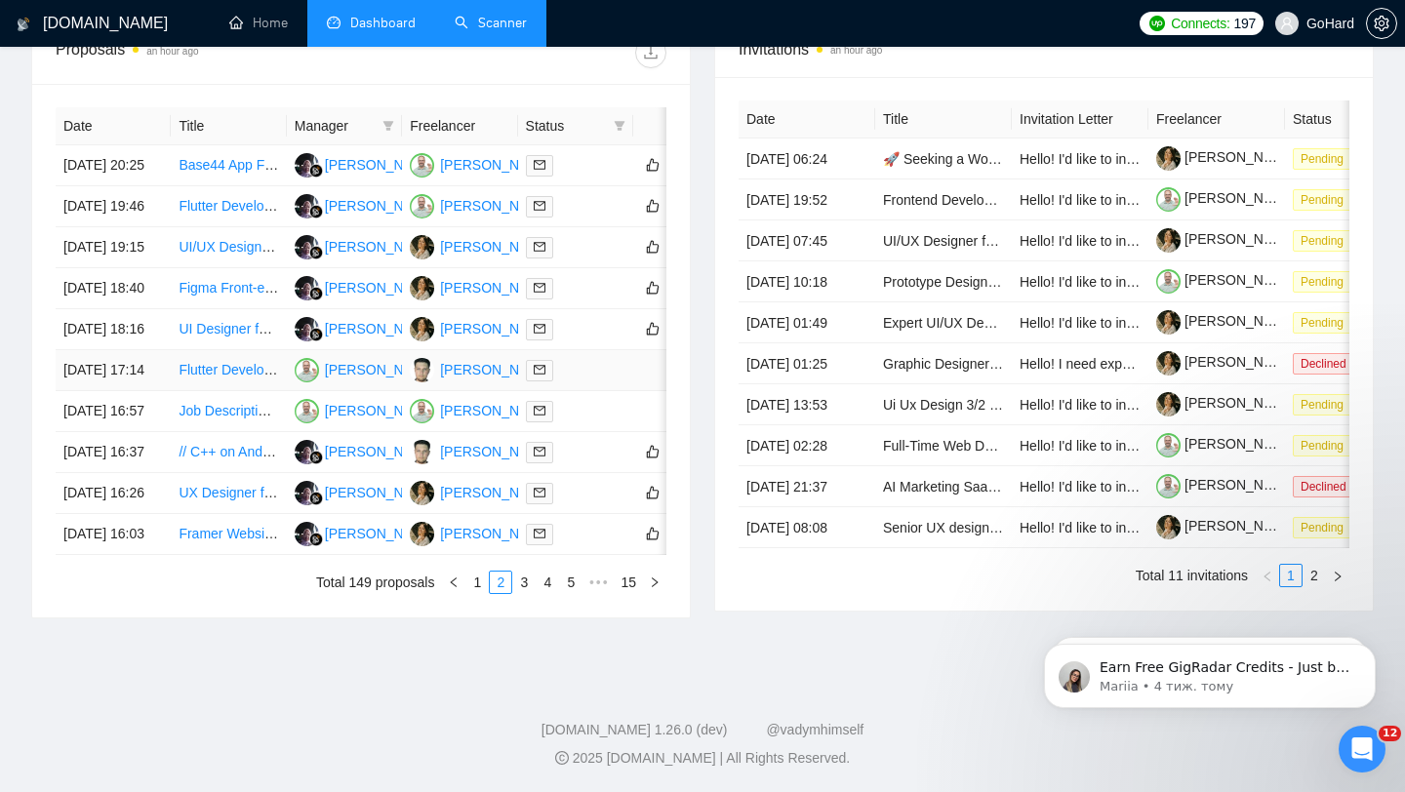
scroll to position [825, 0]
click at [595, 341] on div at bounding box center [576, 329] width 100 height 22
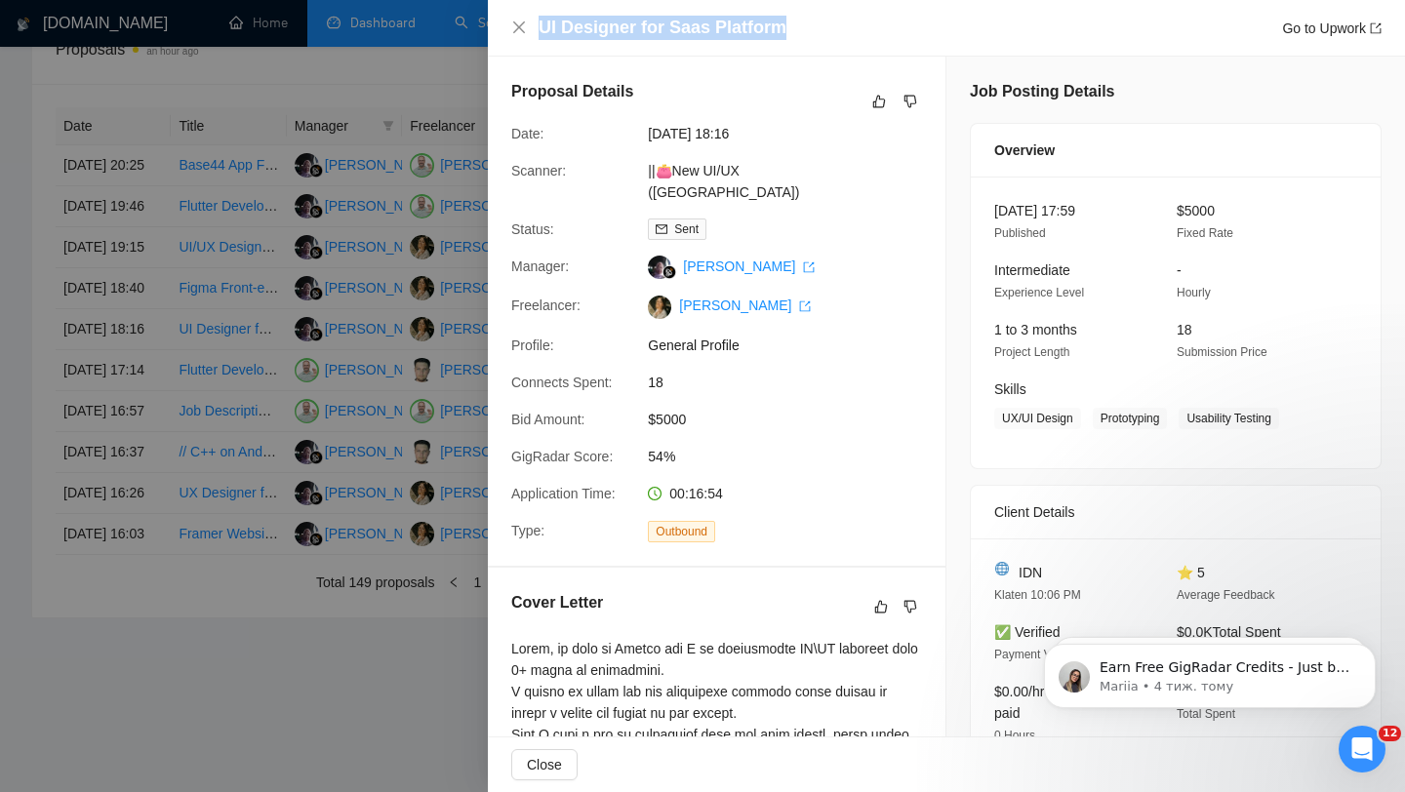
drag, startPoint x: 790, startPoint y: 28, endPoint x: 537, endPoint y: 35, distance: 253.8
click at [537, 35] on div "UI Designer for Saas Platform Go to Upwork" at bounding box center [946, 28] width 871 height 24
click at [521, 25] on icon "close" at bounding box center [519, 27] width 12 height 12
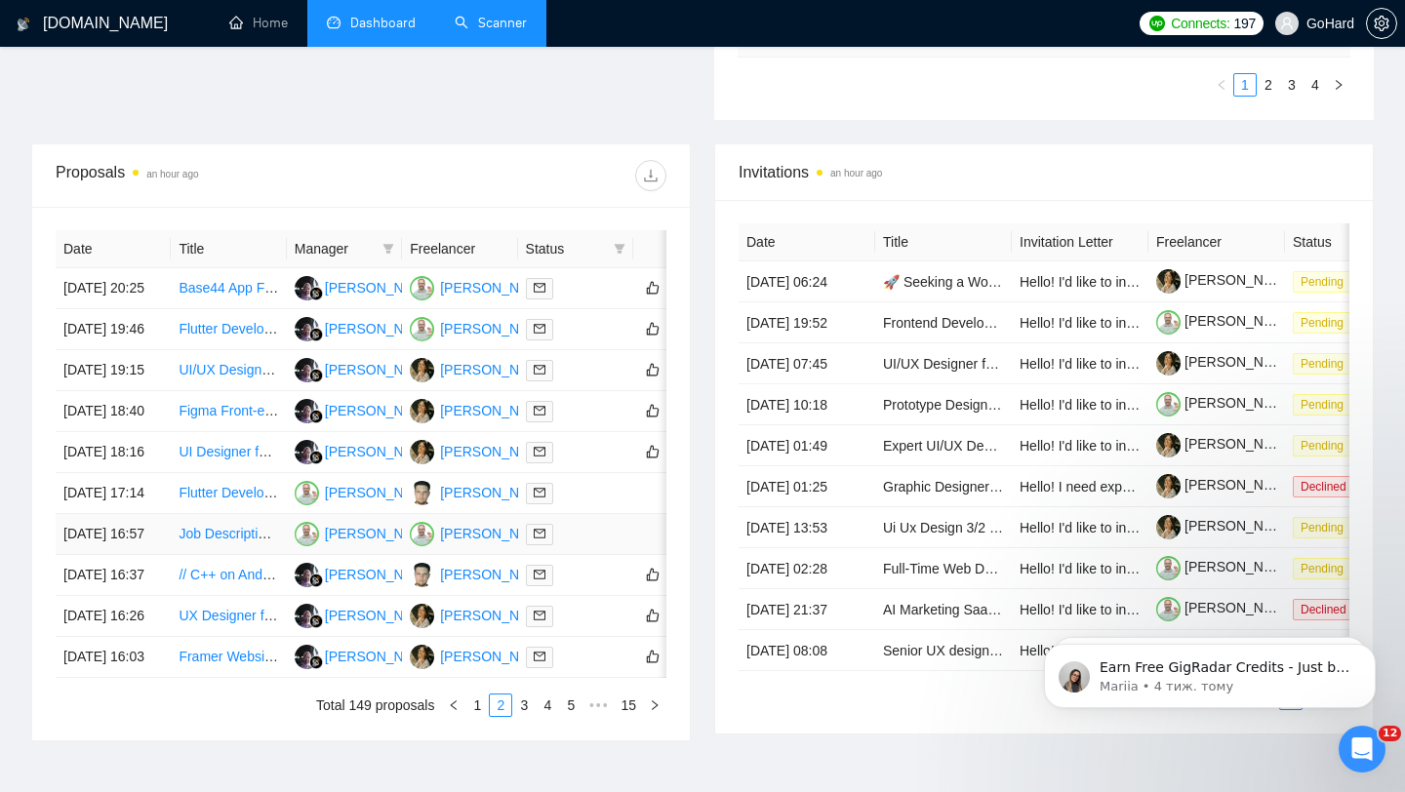
scroll to position [650, 0]
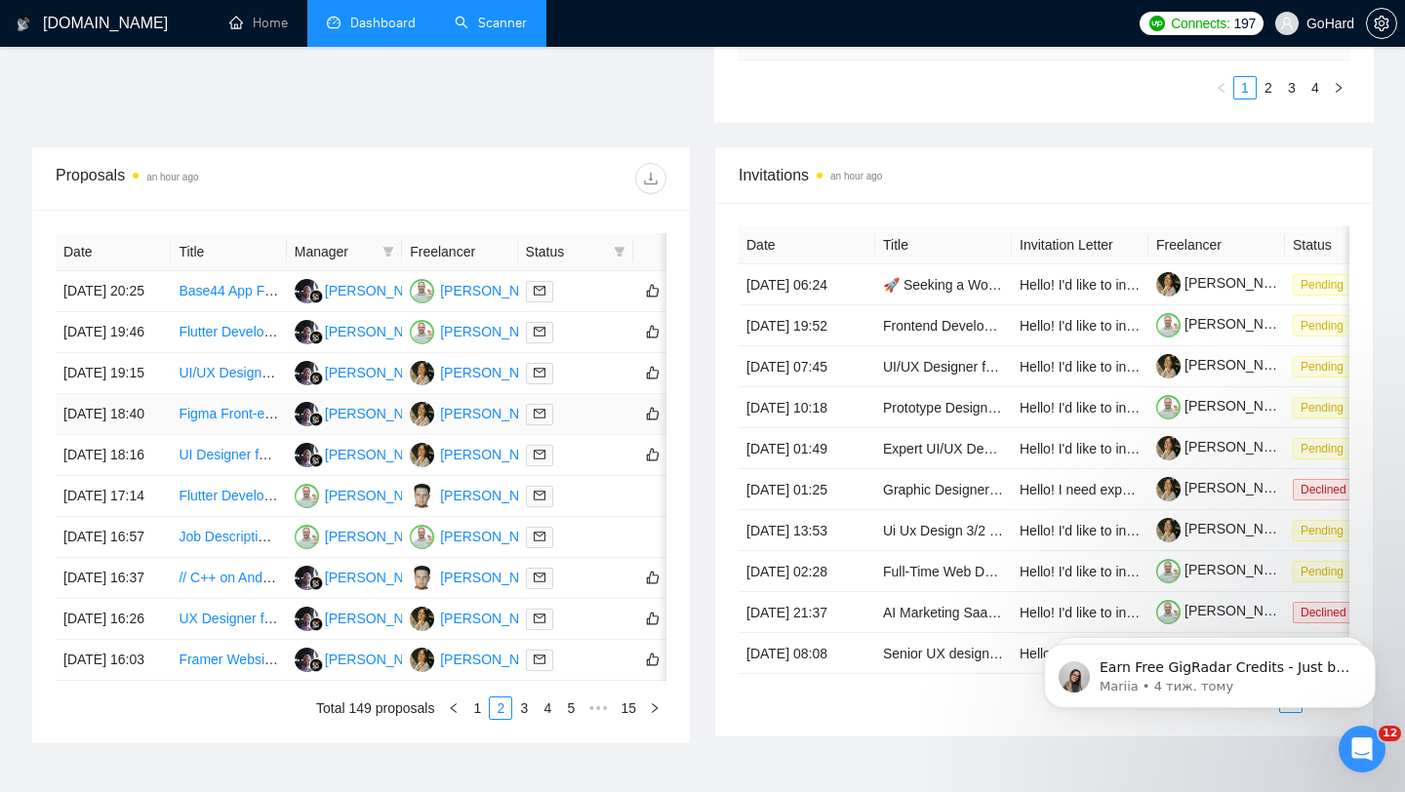
click at [588, 426] on div at bounding box center [576, 414] width 100 height 22
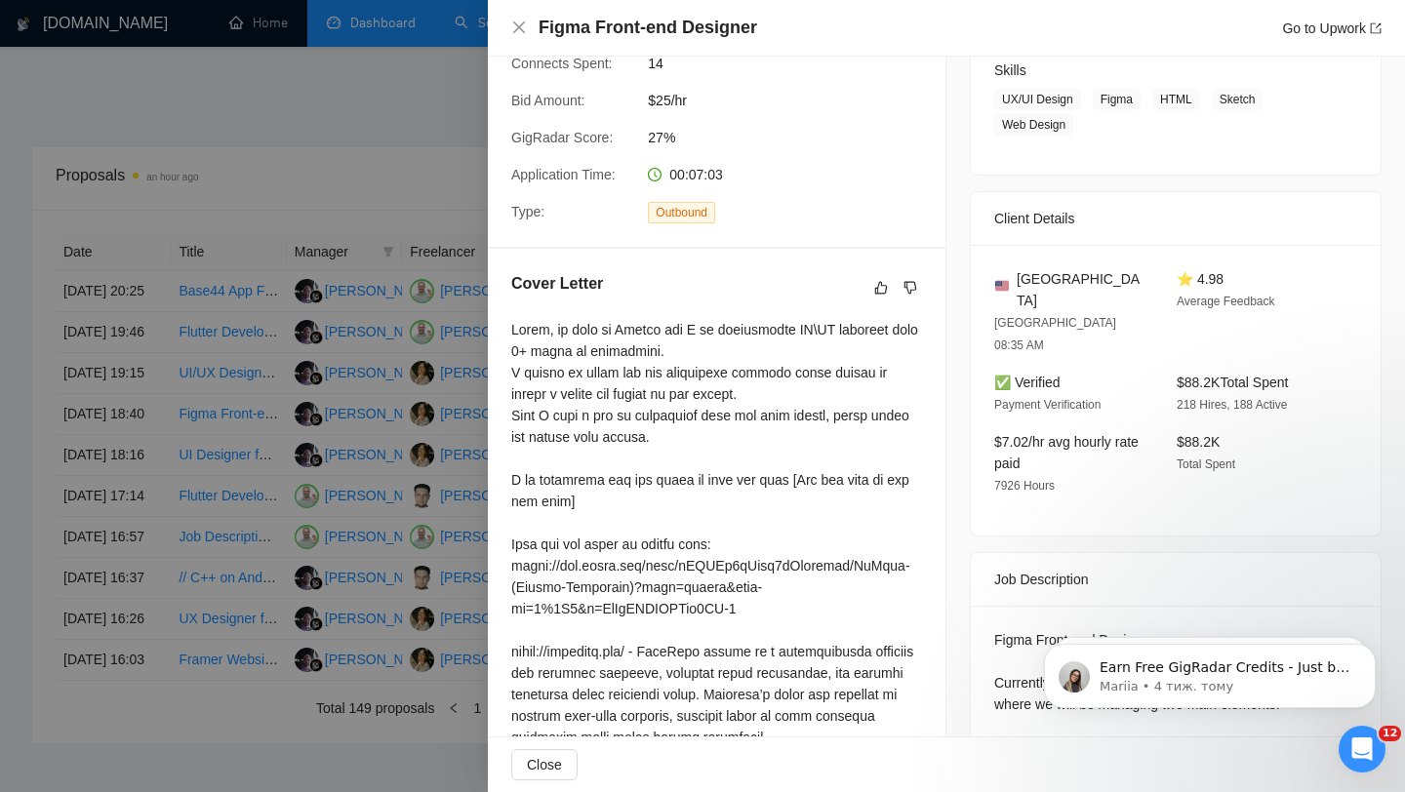
scroll to position [317, 0]
drag, startPoint x: 767, startPoint y: 28, endPoint x: 539, endPoint y: 24, distance: 228.4
click at [539, 24] on div "Figma Front-end Designer Go to Upwork" at bounding box center [960, 28] width 843 height 24
click at [522, 19] on div "Figma Front-end Designer Go to Upwork" at bounding box center [946, 28] width 871 height 24
click at [520, 28] on icon "close" at bounding box center [519, 27] width 12 height 12
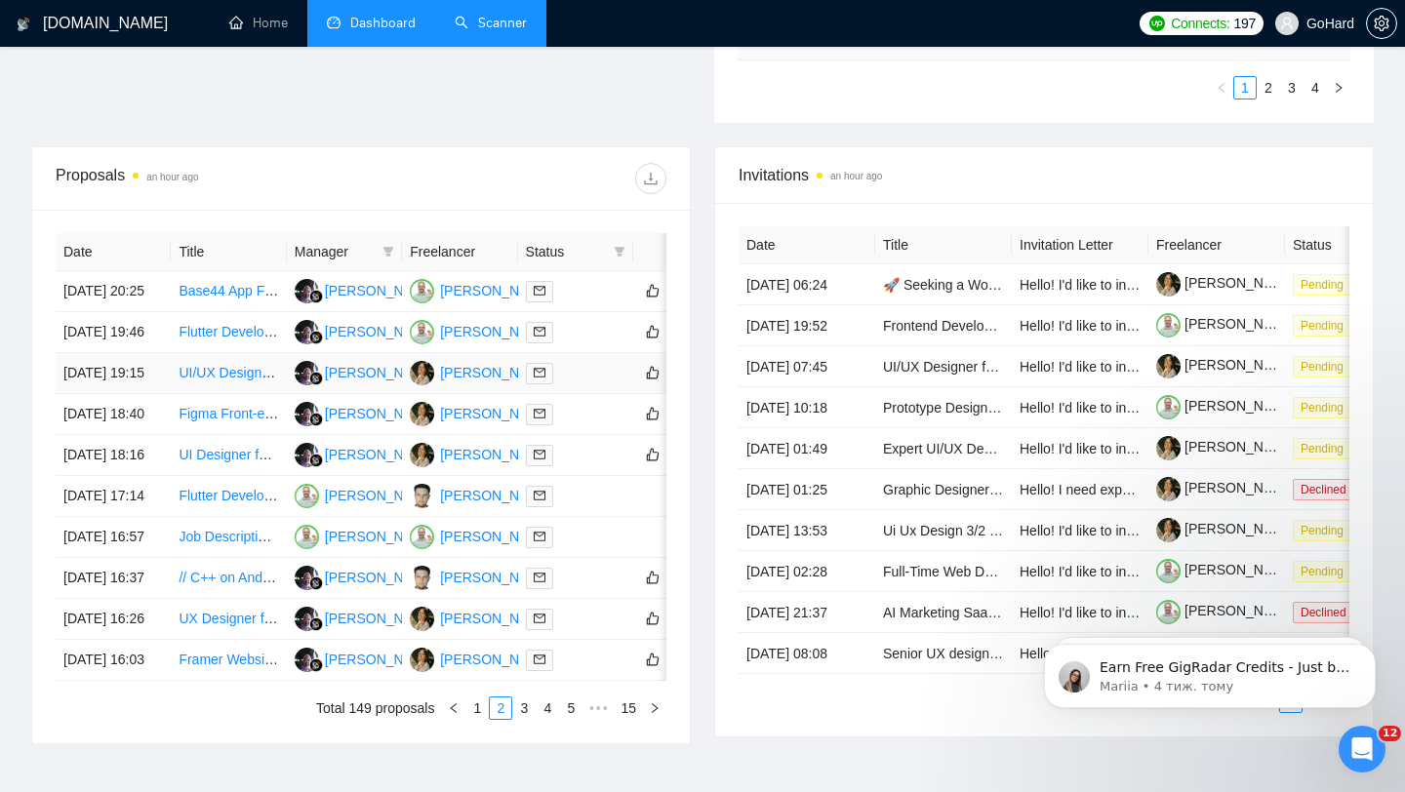
click at [590, 385] on div at bounding box center [576, 373] width 100 height 22
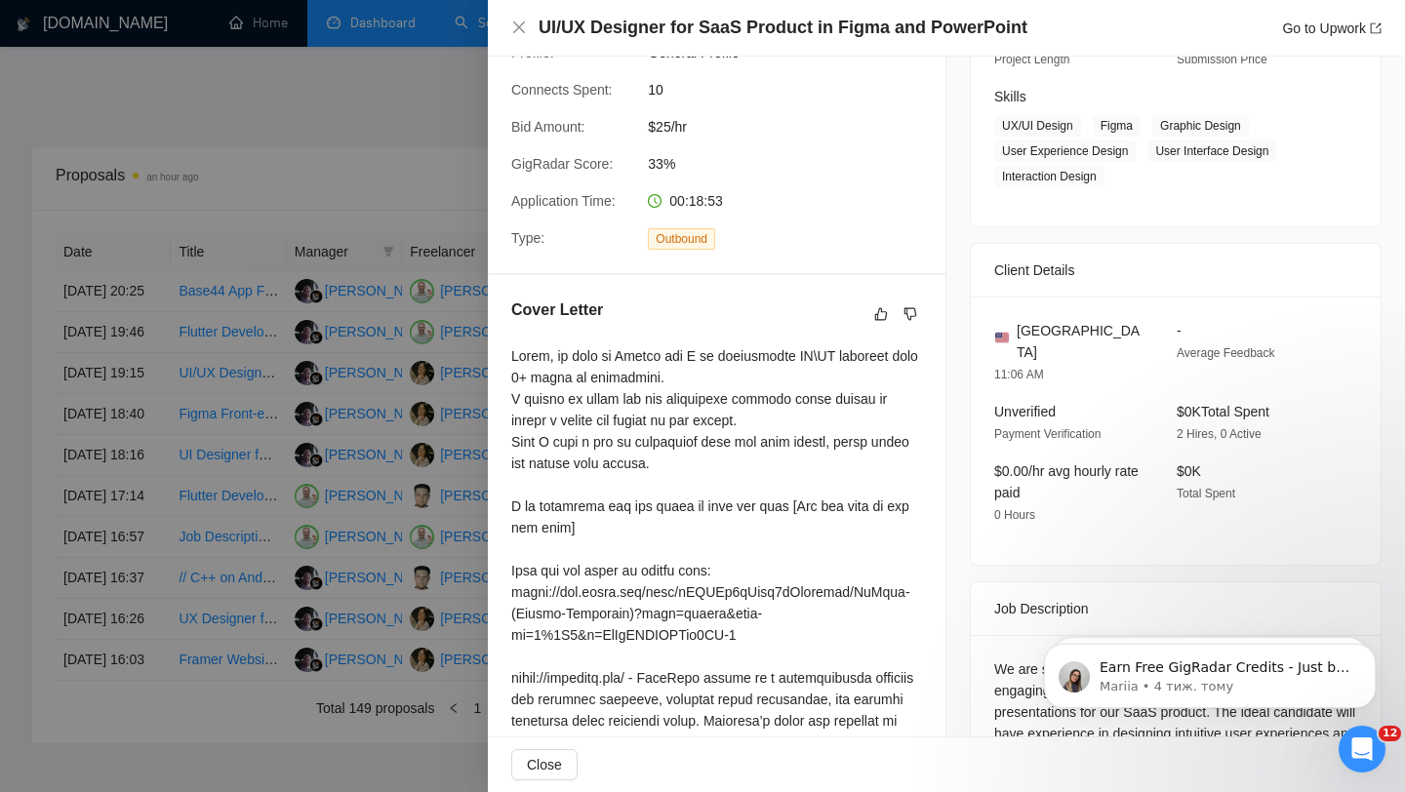
scroll to position [275, 0]
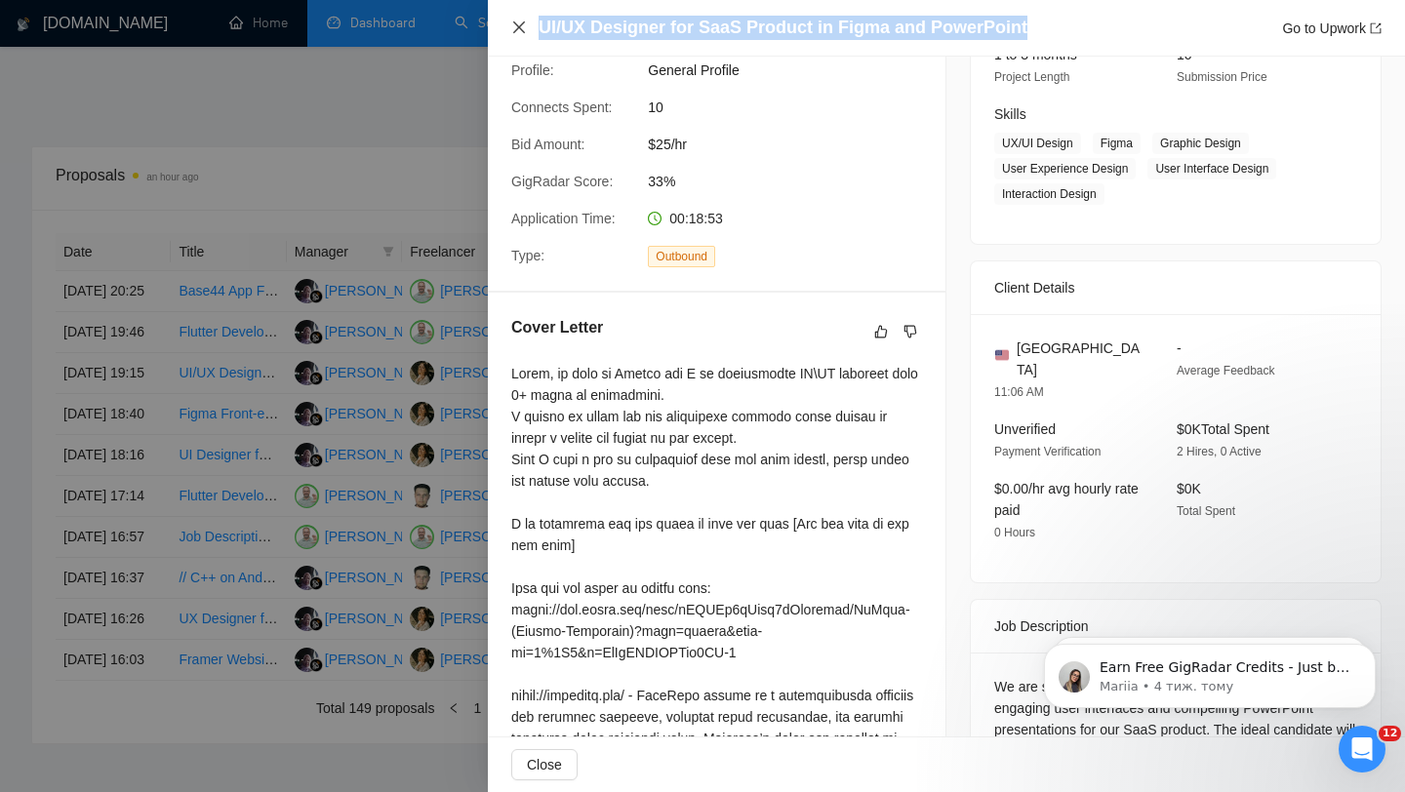
drag, startPoint x: 1012, startPoint y: 26, endPoint x: 510, endPoint y: 20, distance: 501.7
click at [511, 20] on div "UI/UX Designer for SaaS Product in Figma and PowerPoint Go to Upwork" at bounding box center [946, 28] width 871 height 24
click at [518, 21] on icon "close" at bounding box center [519, 28] width 16 height 16
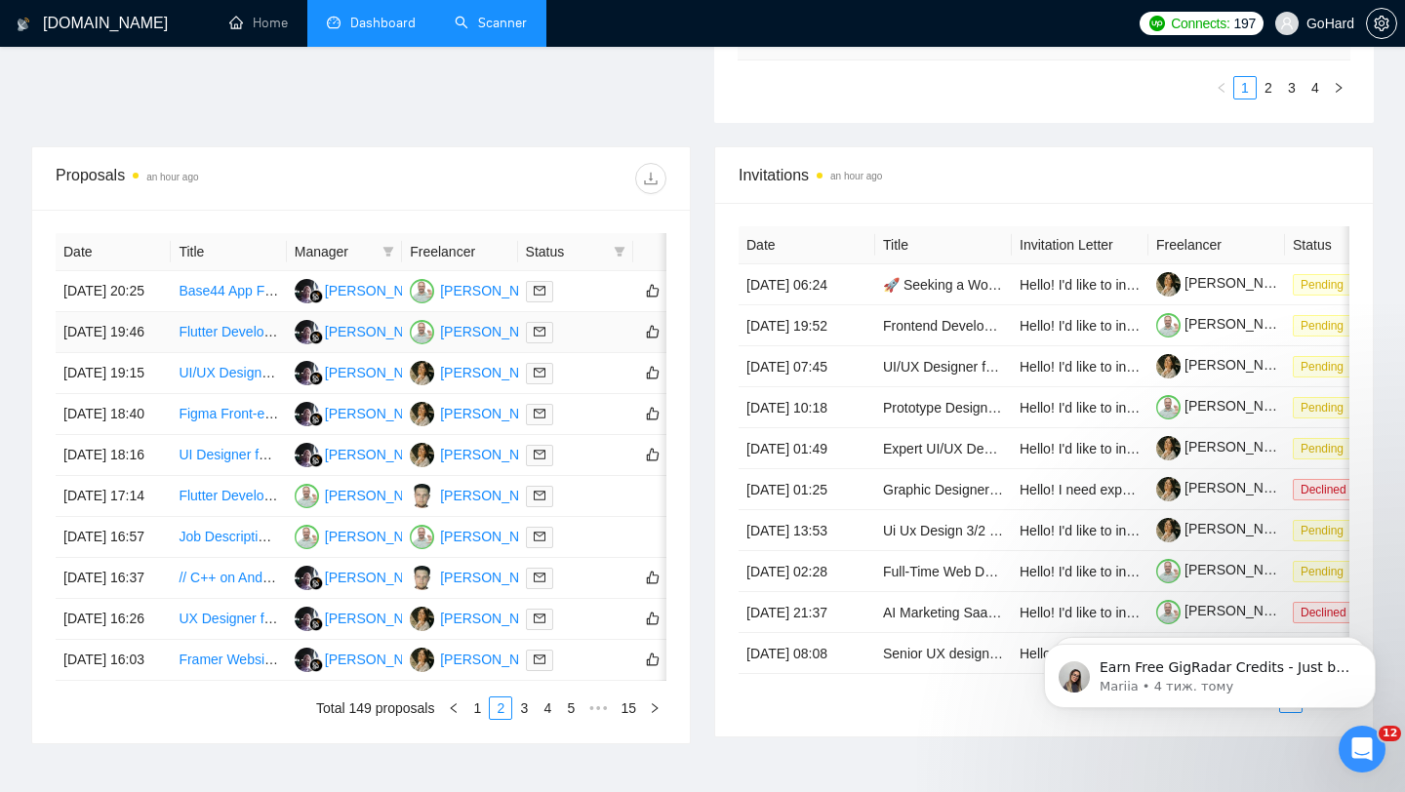
click at [581, 344] on div at bounding box center [576, 332] width 100 height 22
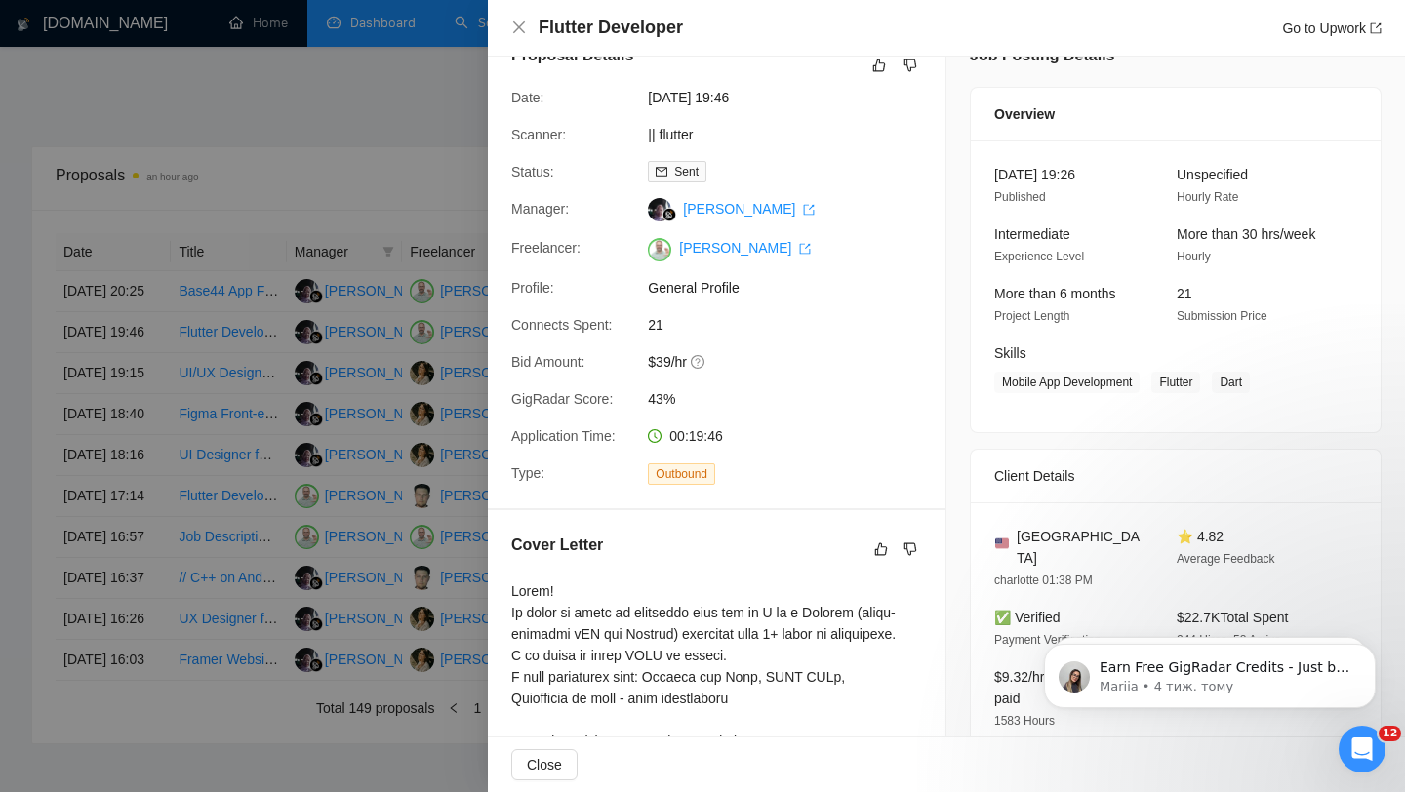
scroll to position [39, 0]
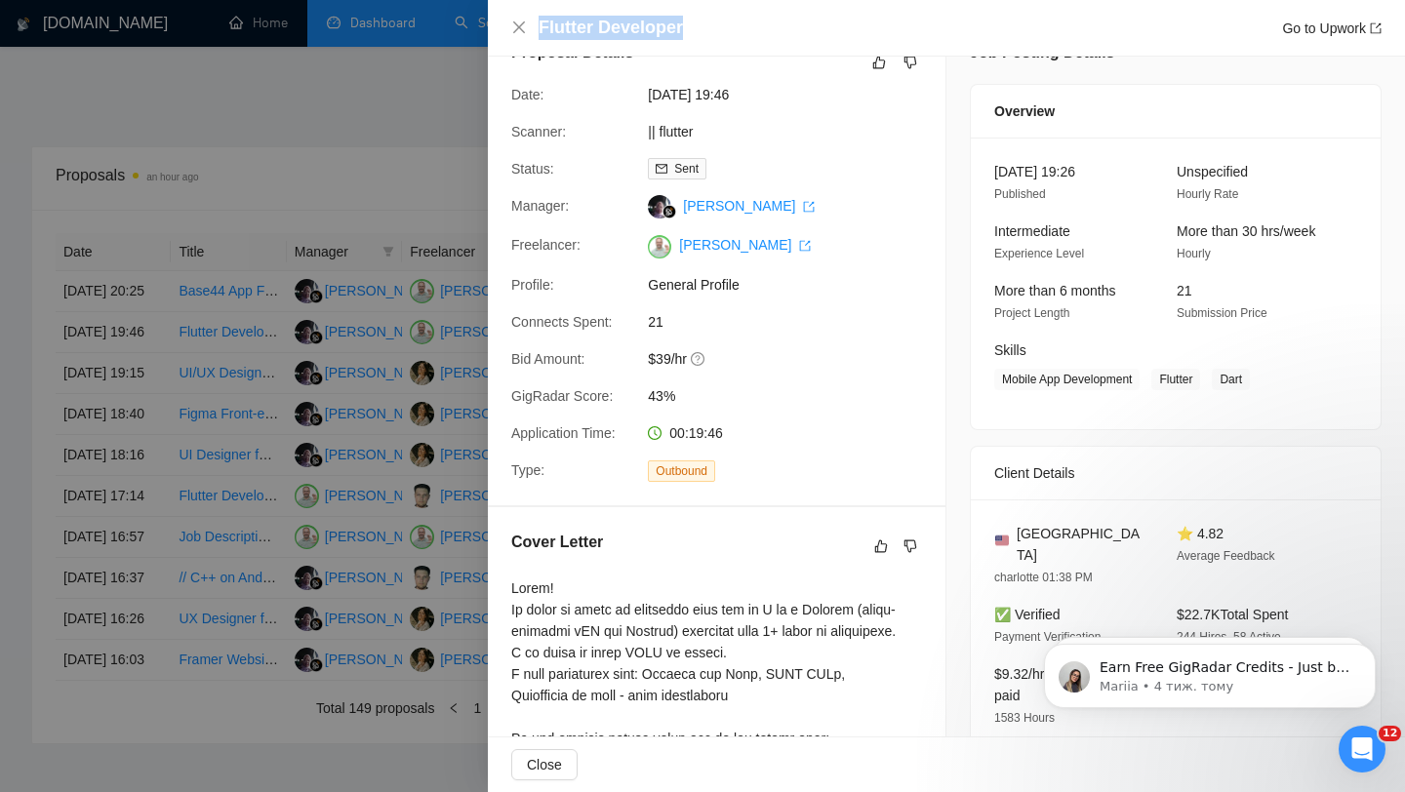
drag, startPoint x: 700, startPoint y: 27, endPoint x: 536, endPoint y: 39, distance: 164.4
click at [536, 39] on div "Flutter Developer Go to Upwork" at bounding box center [946, 28] width 871 height 24
click at [518, 27] on icon "close" at bounding box center [519, 27] width 12 height 12
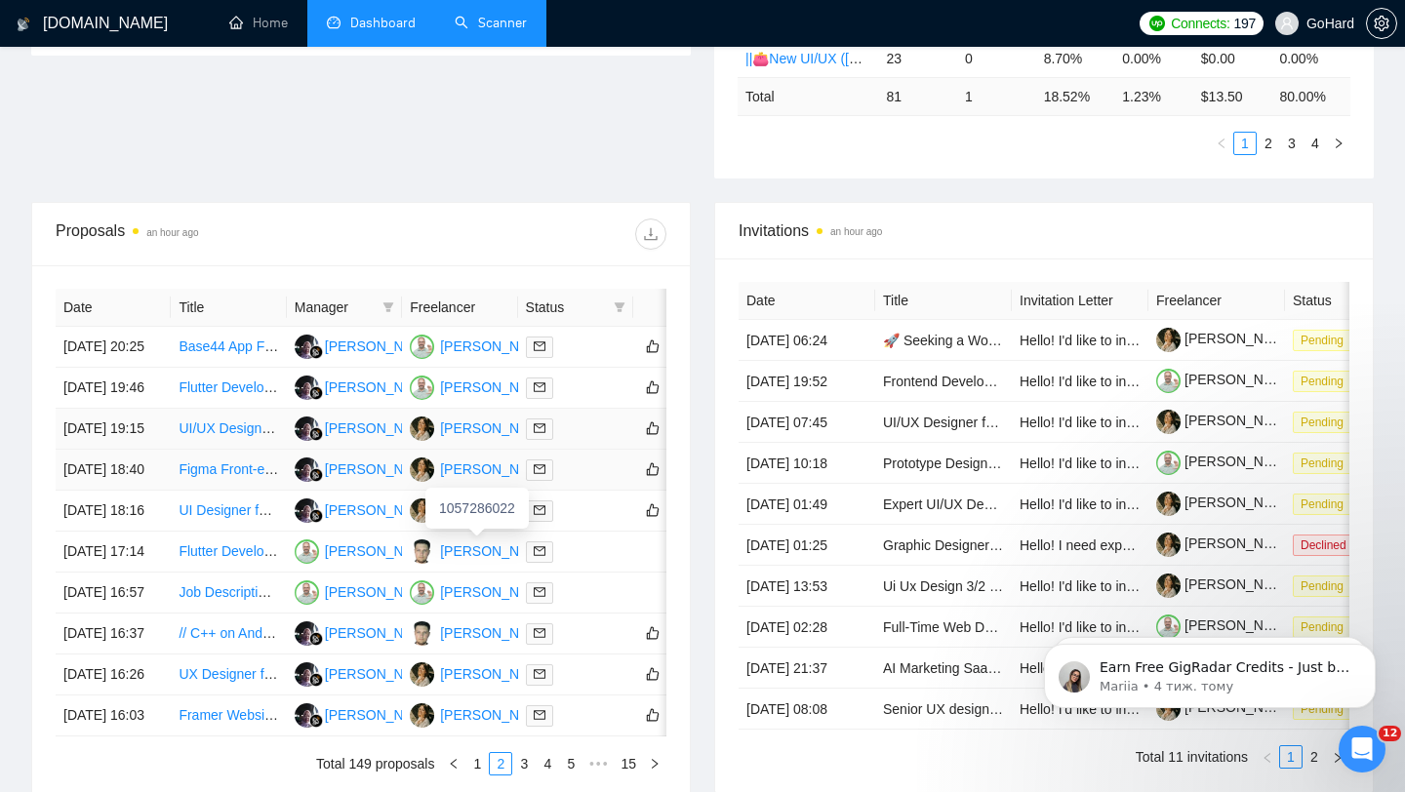
scroll to position [592, 0]
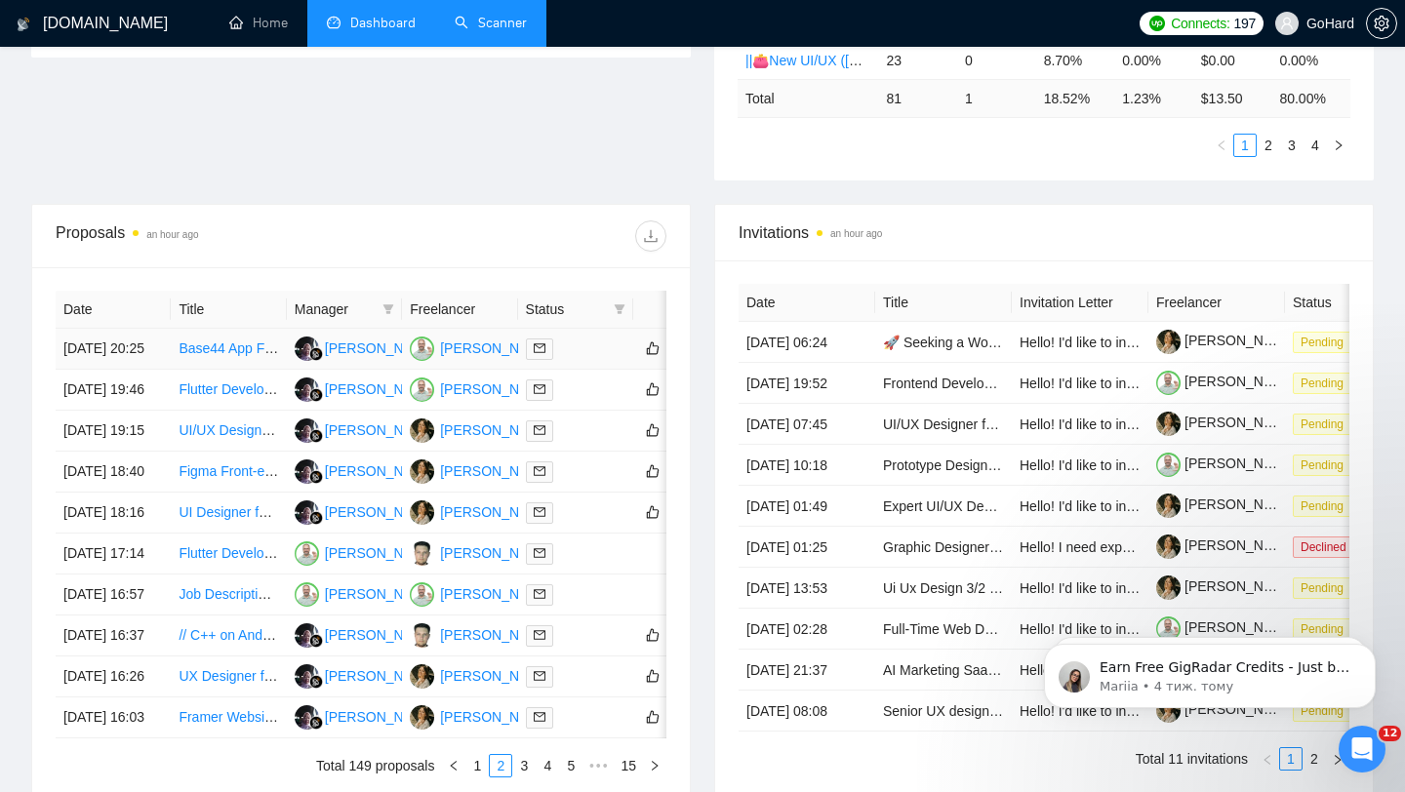
click at [583, 357] on div at bounding box center [576, 349] width 100 height 22
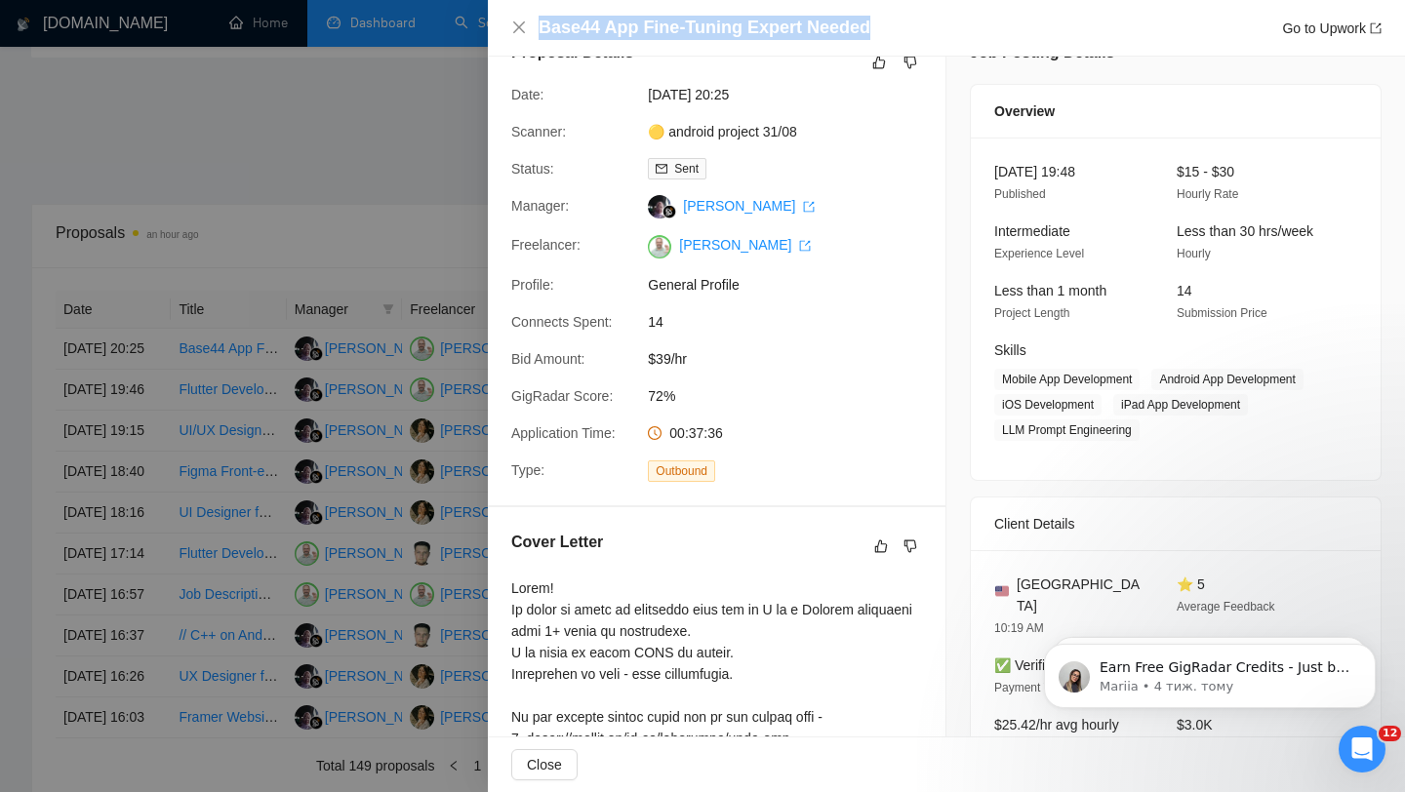
drag, startPoint x: 875, startPoint y: 25, endPoint x: 533, endPoint y: 38, distance: 342.8
click at [533, 38] on div "Base44 App Fine-Tuning Expert Needed Go to Upwork" at bounding box center [946, 28] width 871 height 24
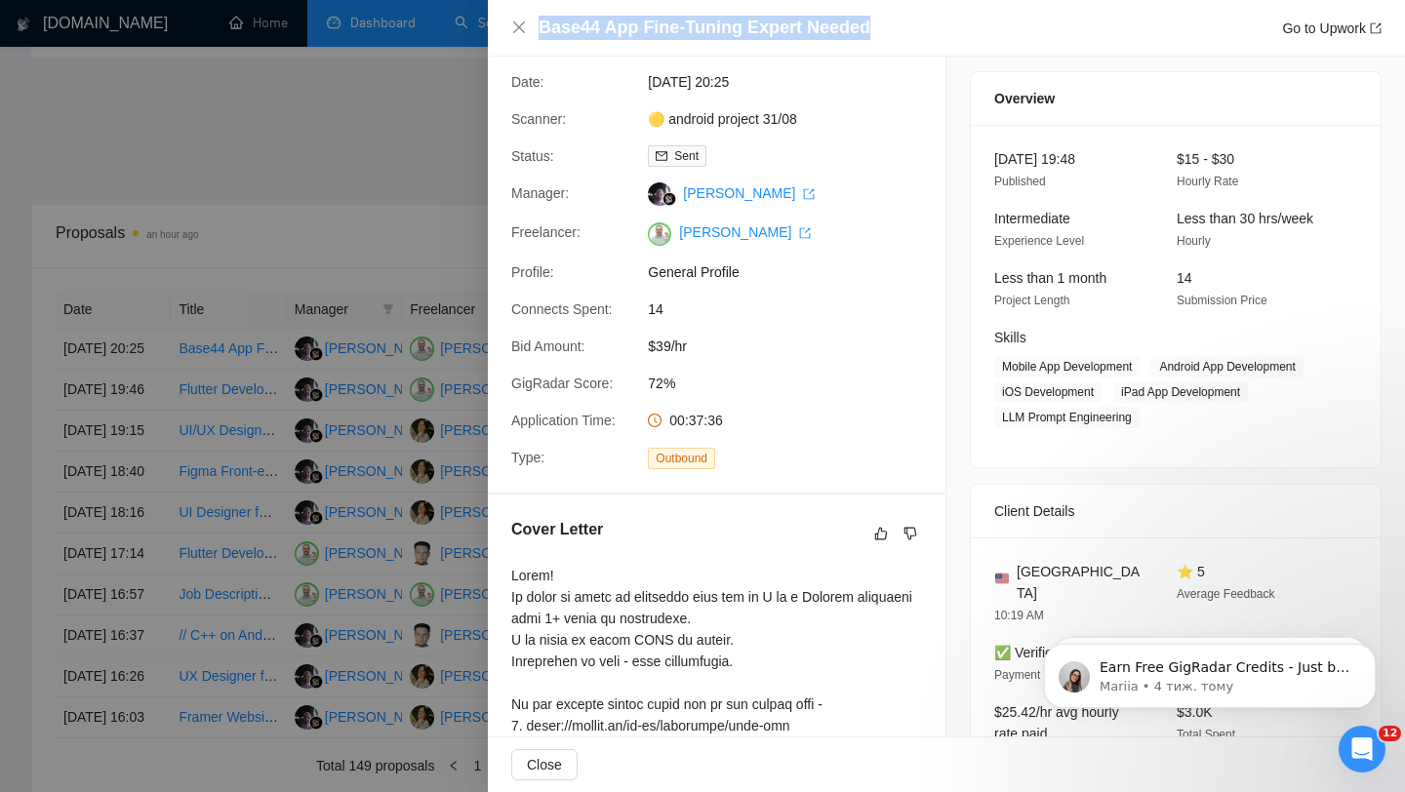
scroll to position [14, 0]
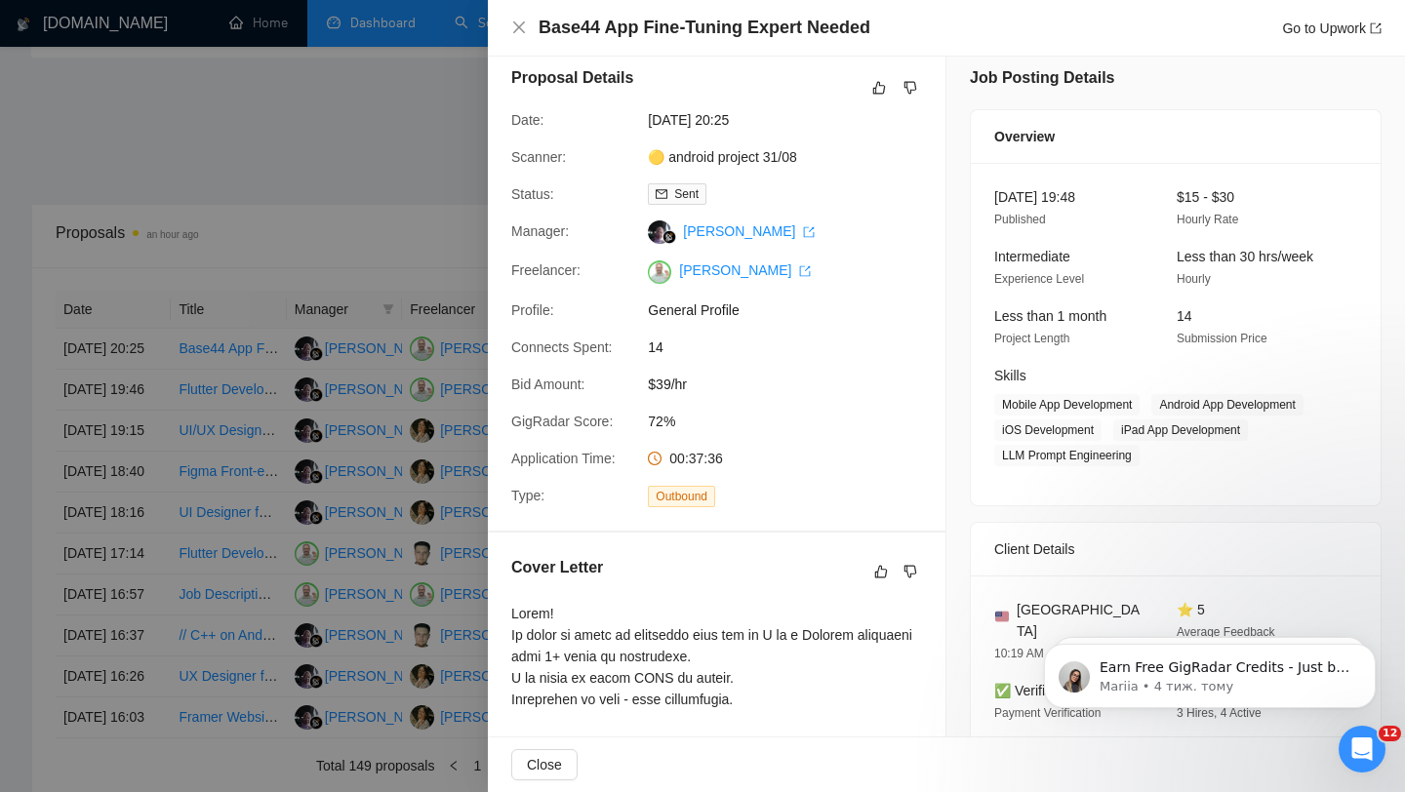
click at [292, 140] on div at bounding box center [702, 396] width 1405 height 792
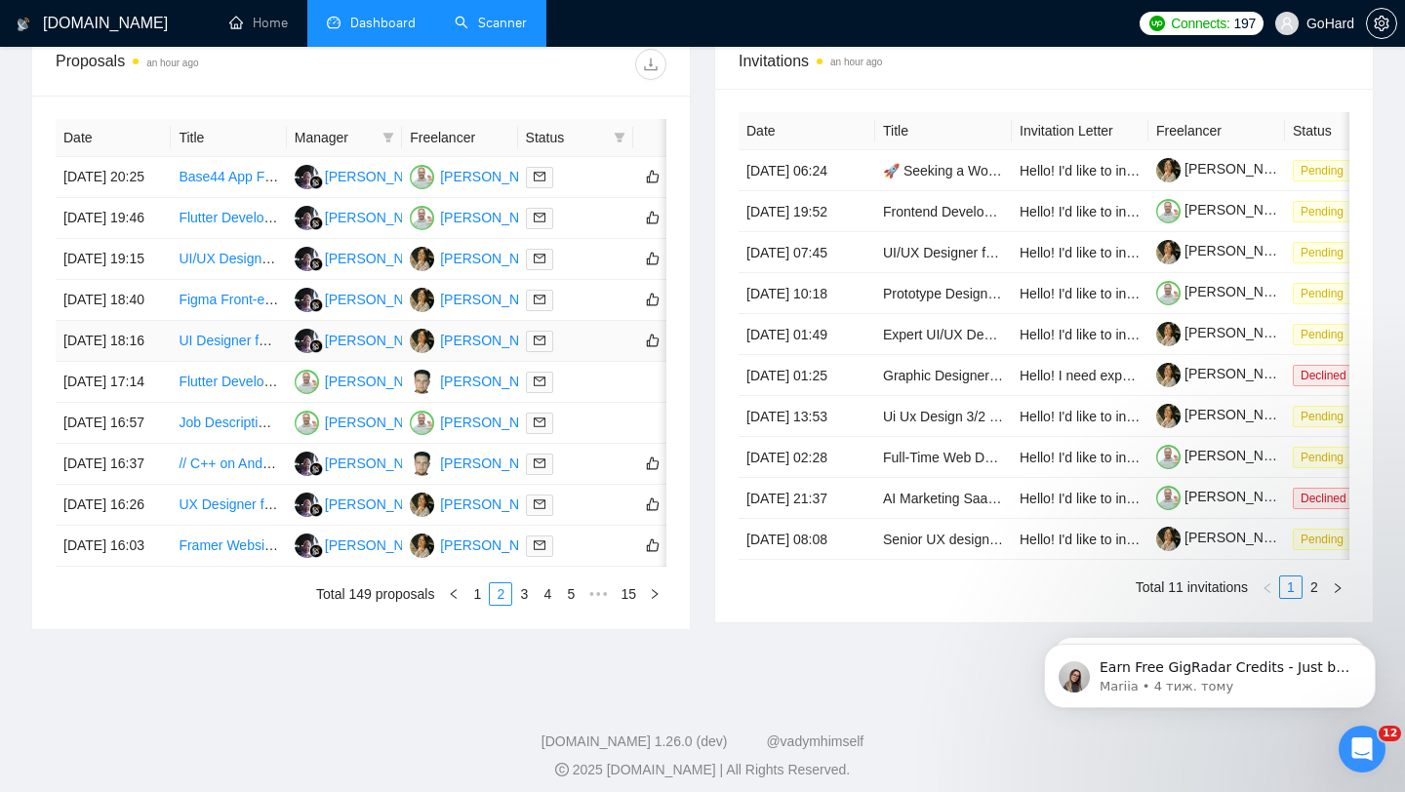
scroll to position [961, 0]
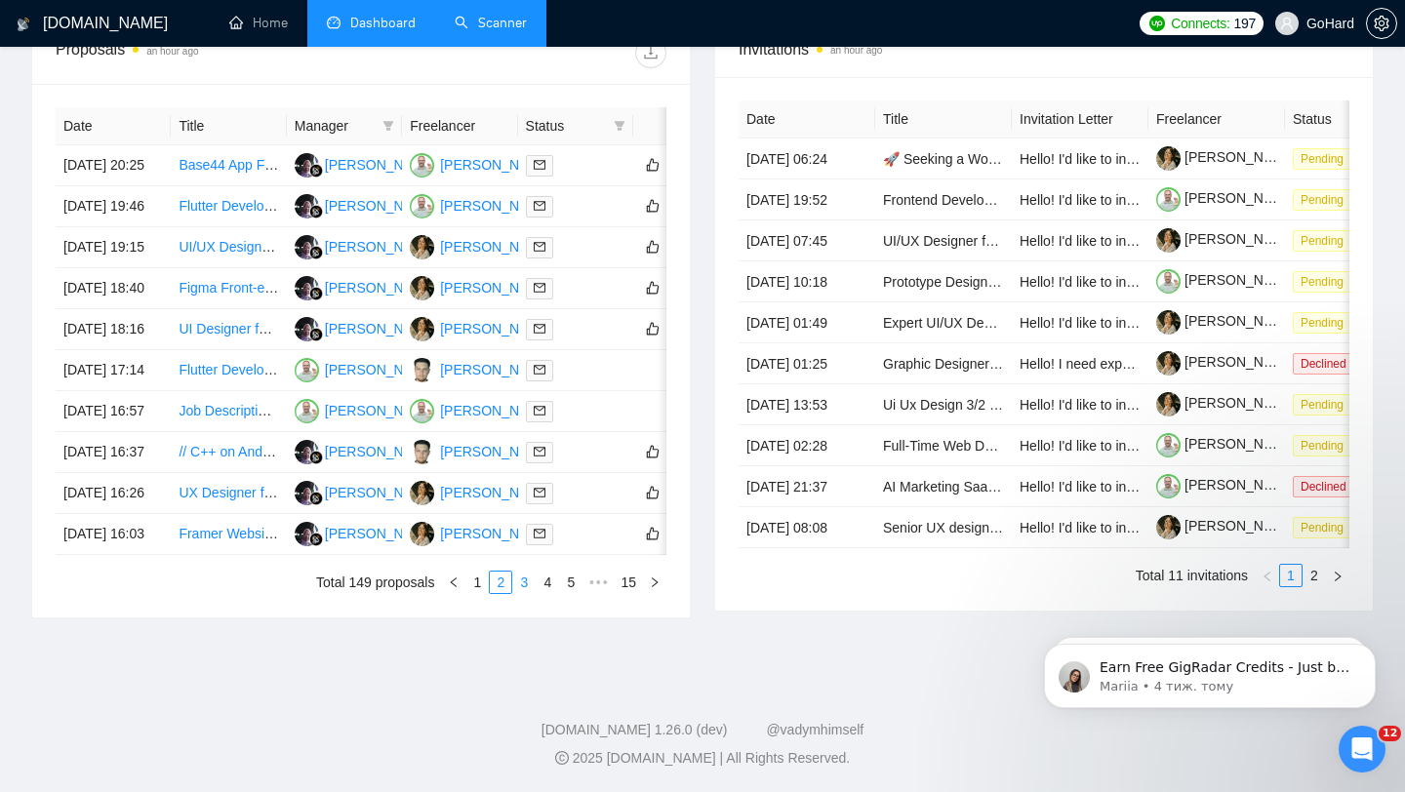
click at [520, 585] on link "3" at bounding box center [523, 582] width 21 height 21
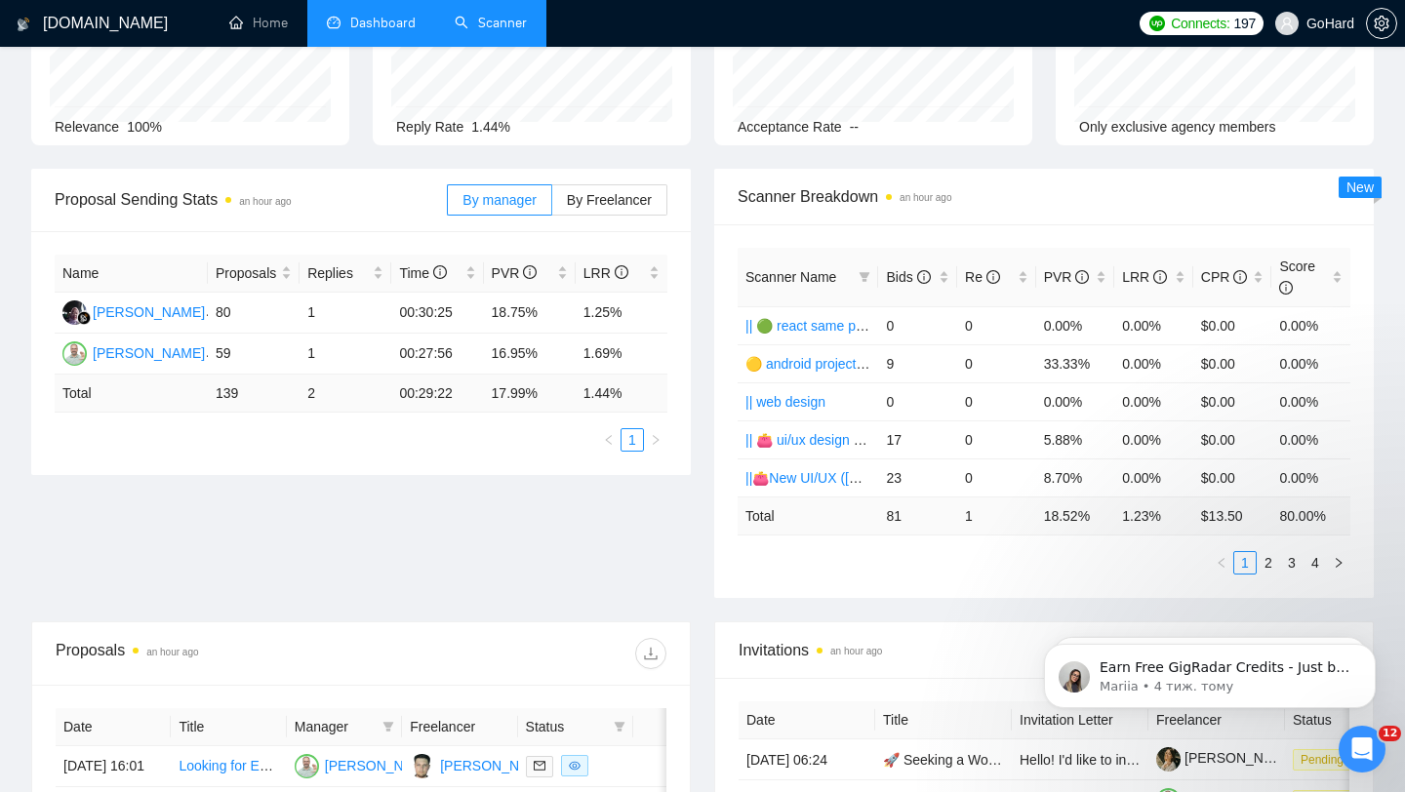
scroll to position [0, 0]
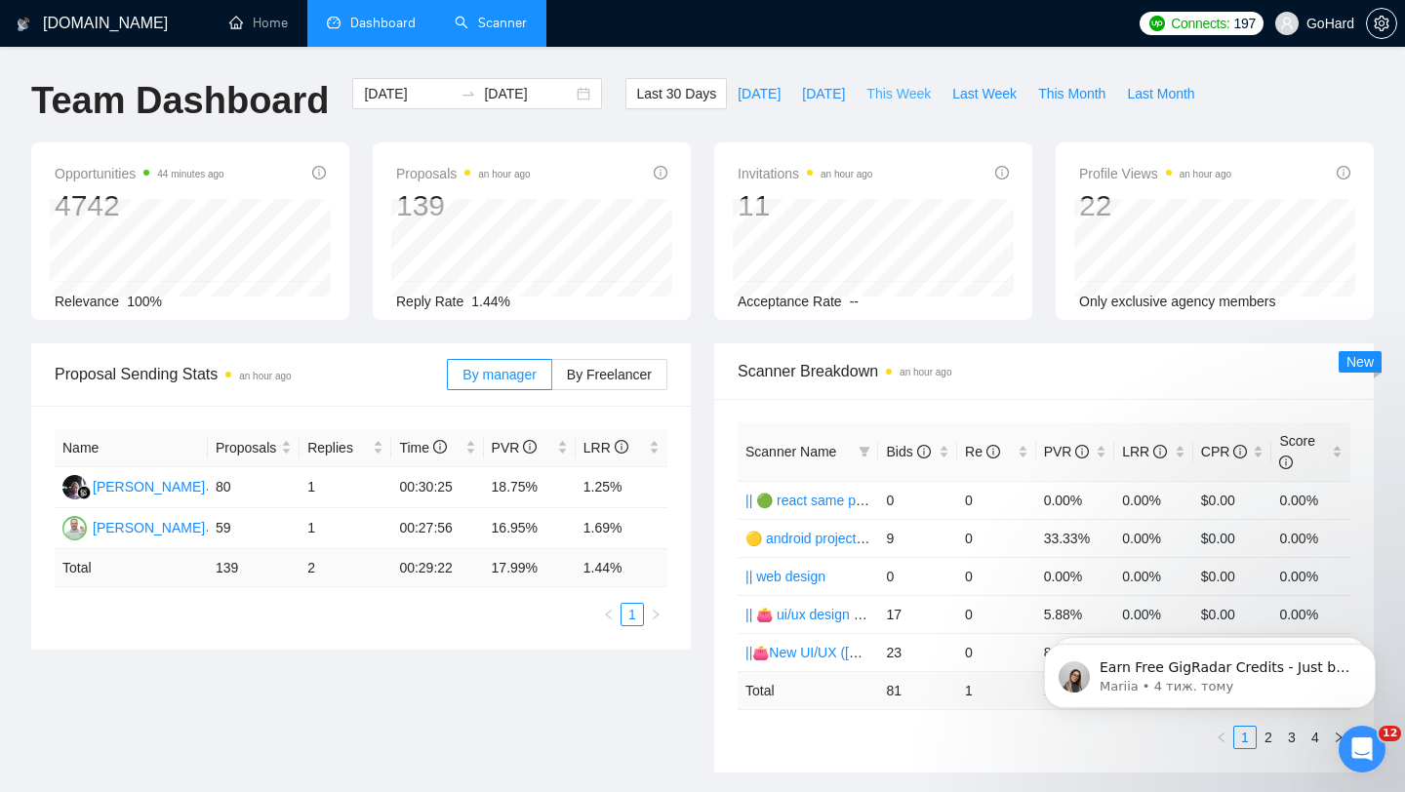
click at [891, 97] on span "This Week" at bounding box center [899, 93] width 64 height 21
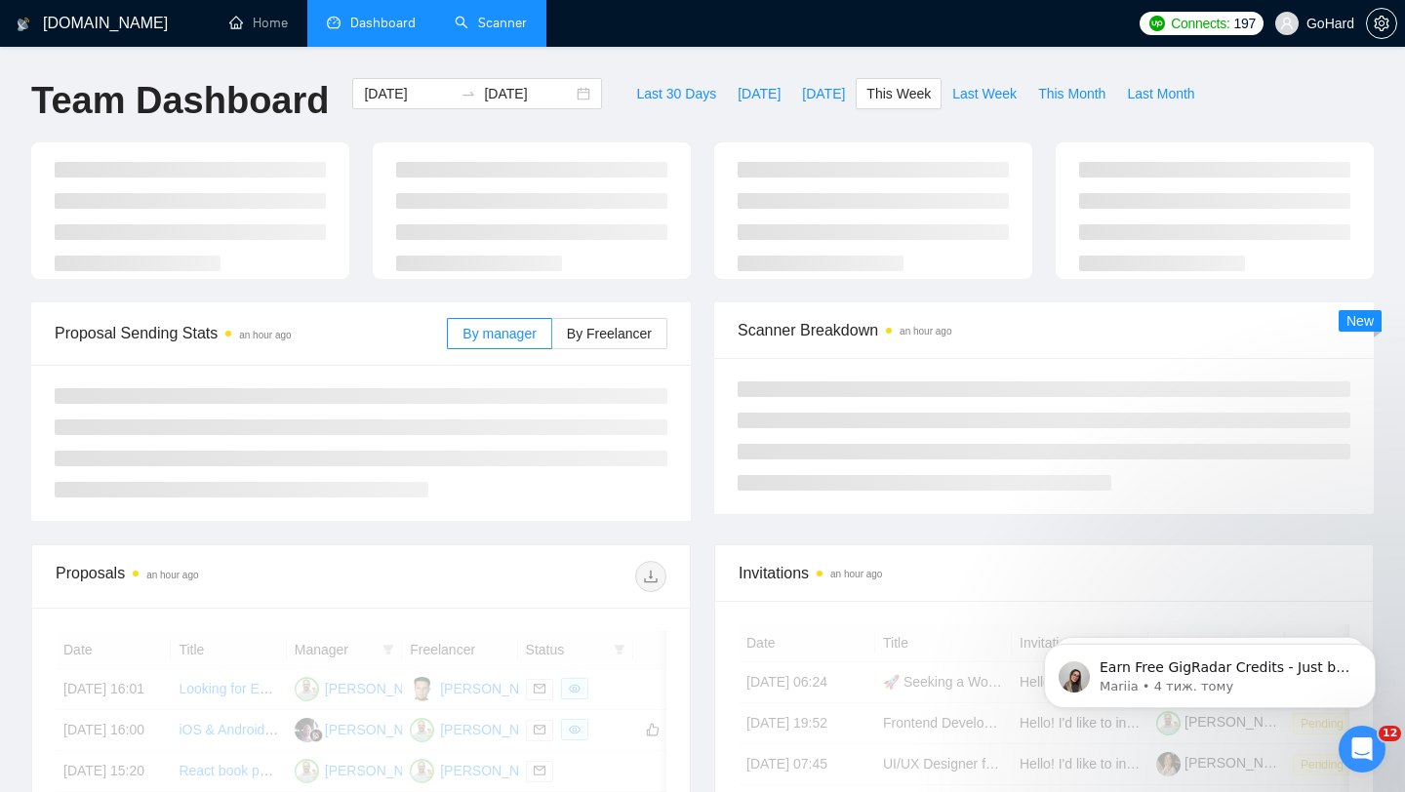
type input "[DATE]"
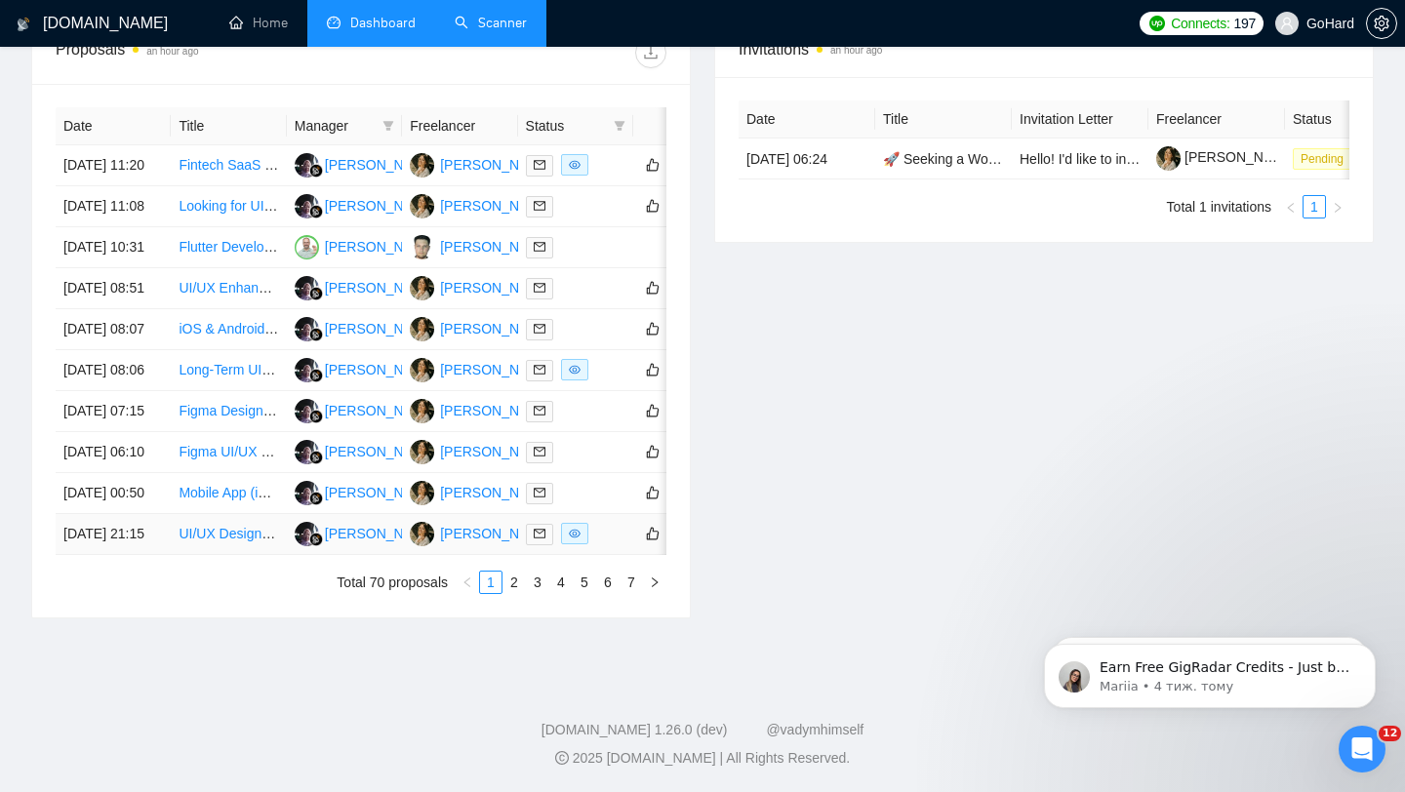
scroll to position [893, 0]
click at [513, 593] on link "2" at bounding box center [514, 582] width 21 height 21
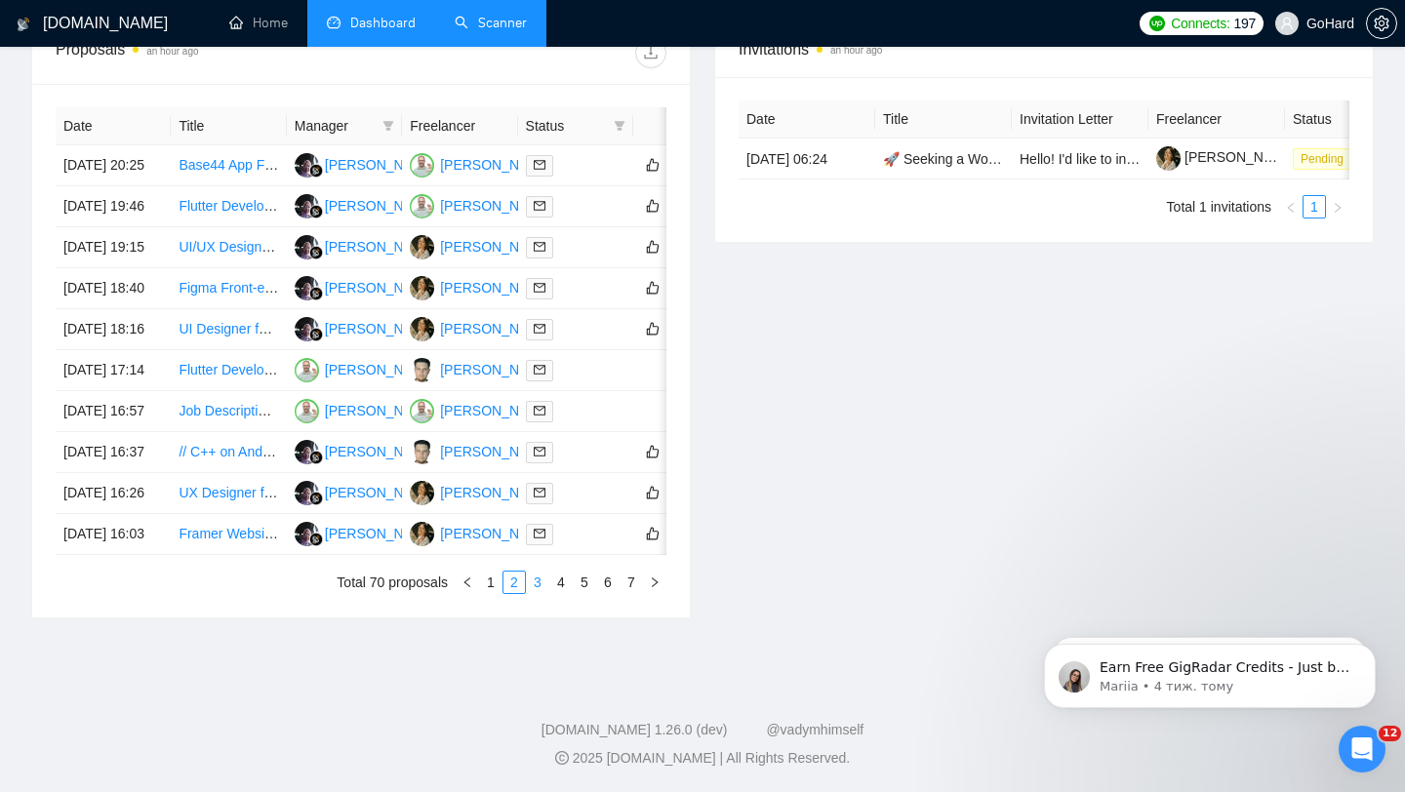
click at [538, 593] on link "3" at bounding box center [537, 582] width 21 height 21
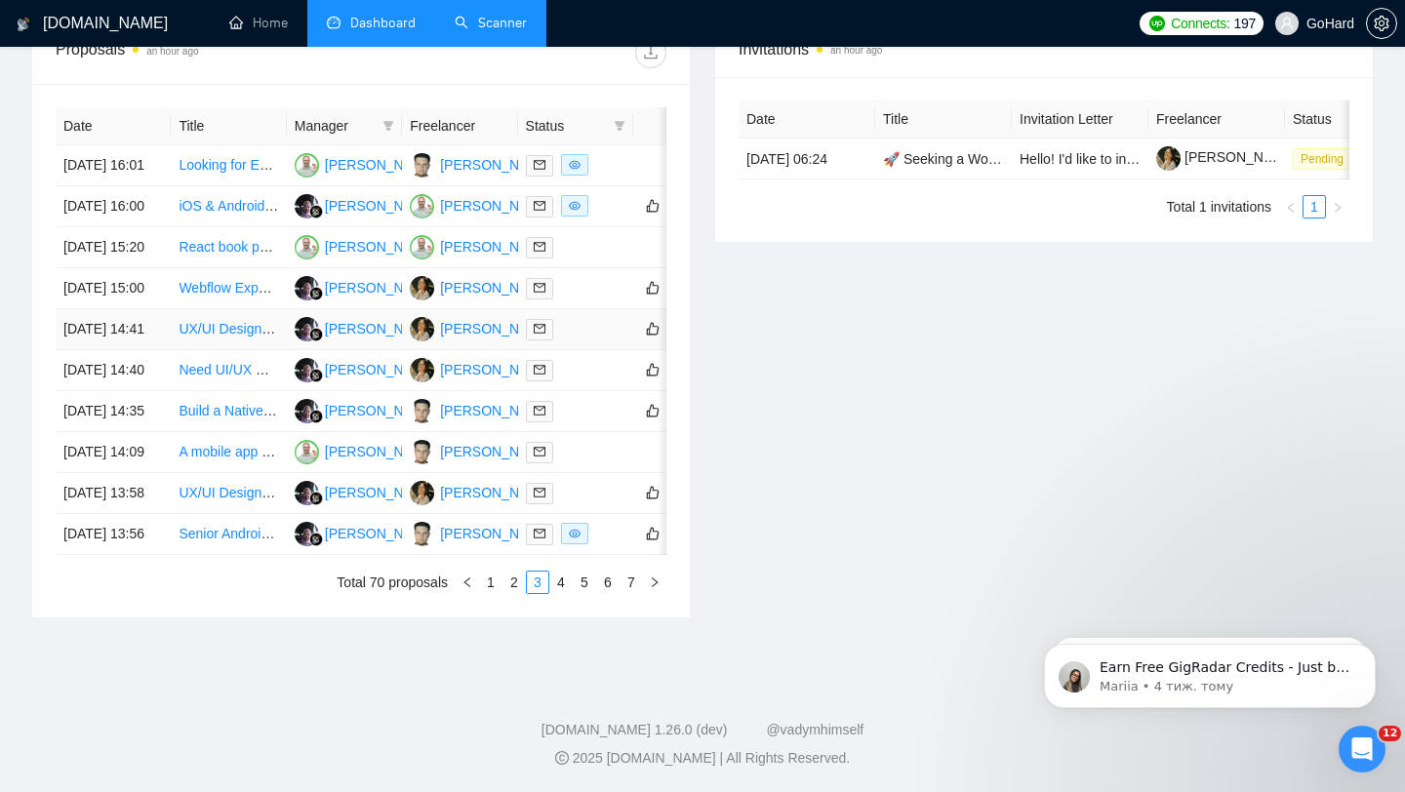
scroll to position [843, 0]
click at [589, 289] on div at bounding box center [576, 288] width 100 height 22
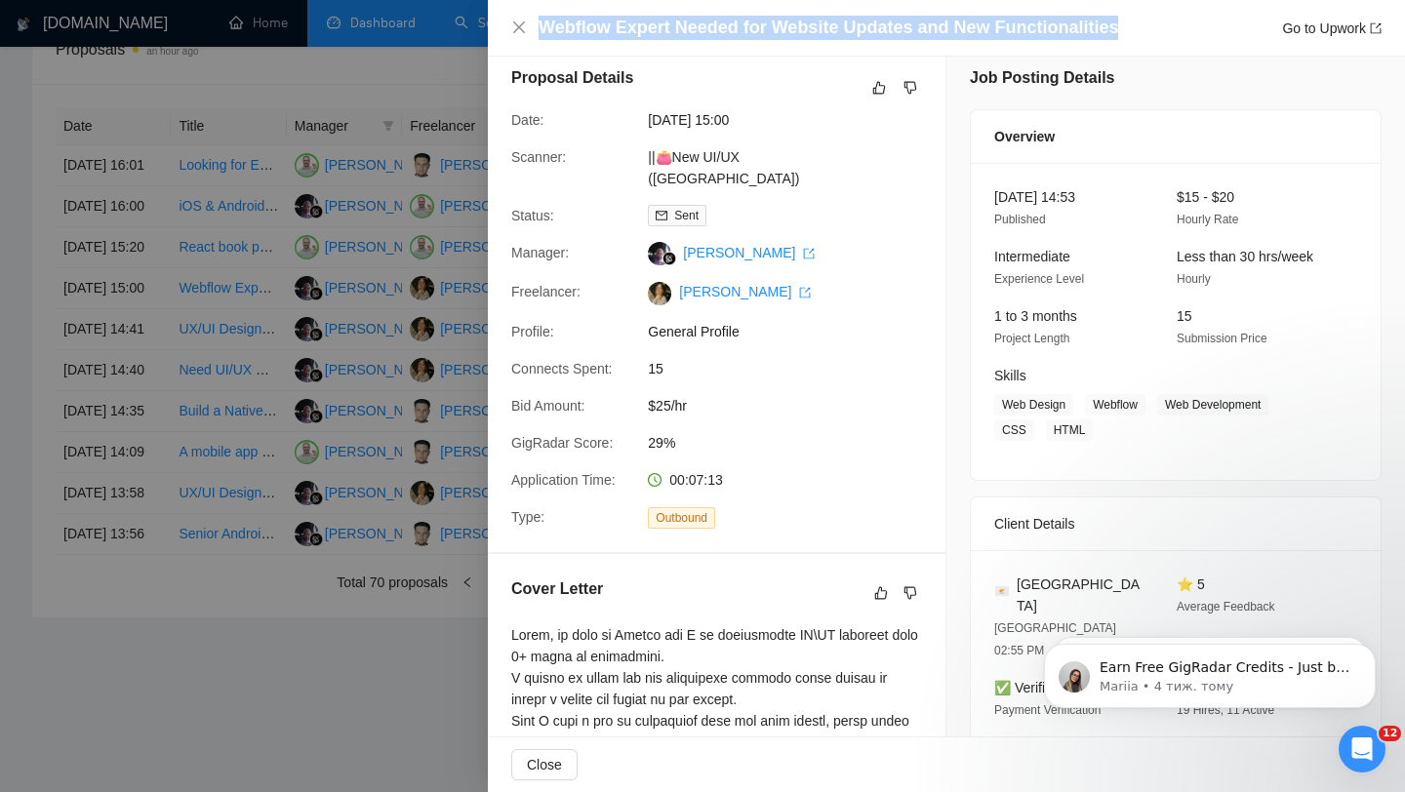
drag, startPoint x: 544, startPoint y: 27, endPoint x: 1132, endPoint y: 31, distance: 588.5
click at [1132, 31] on div "Webflow Expert Needed for Website Updates and New Functionalities Go to Upwork" at bounding box center [960, 28] width 843 height 24
click at [517, 26] on icon "close" at bounding box center [519, 27] width 12 height 12
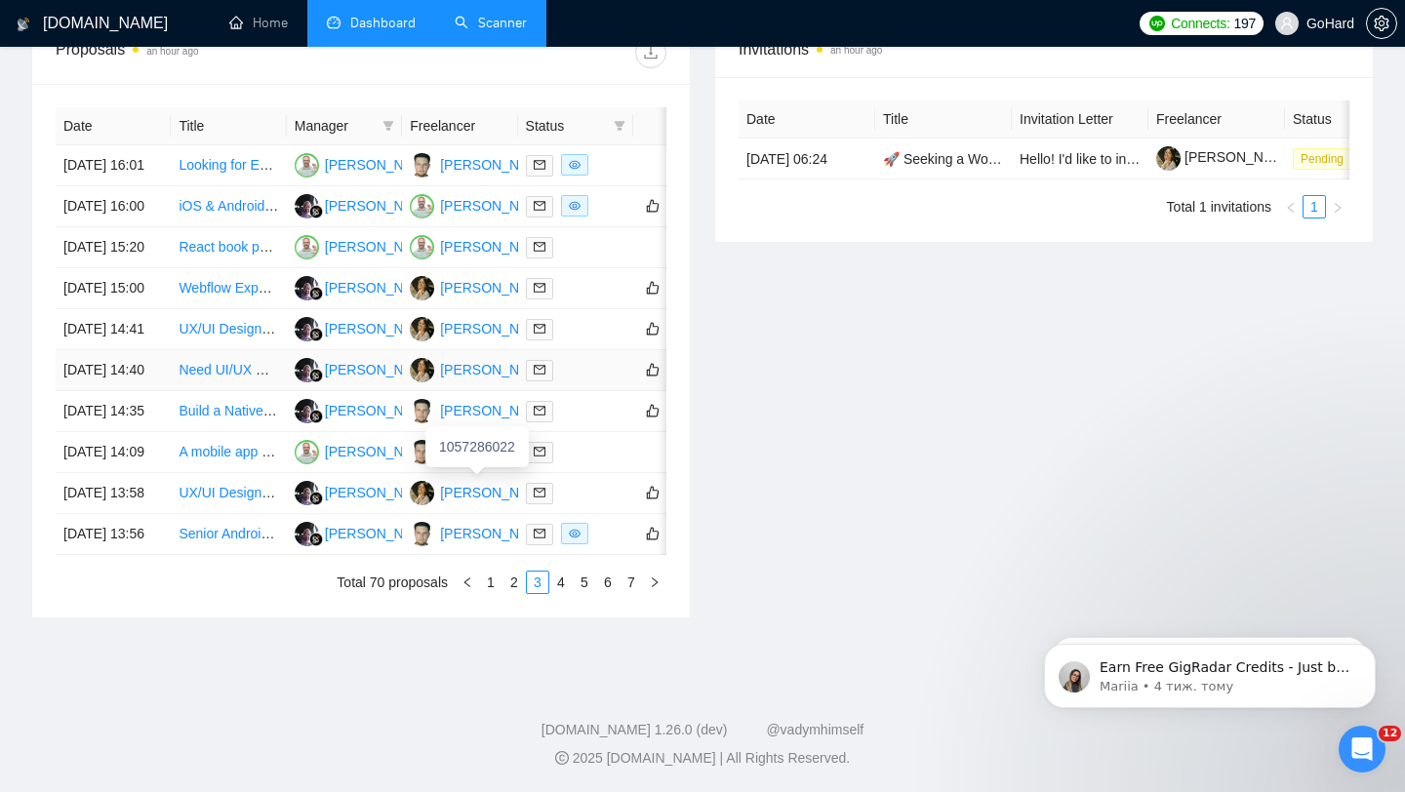
scroll to position [774, 0]
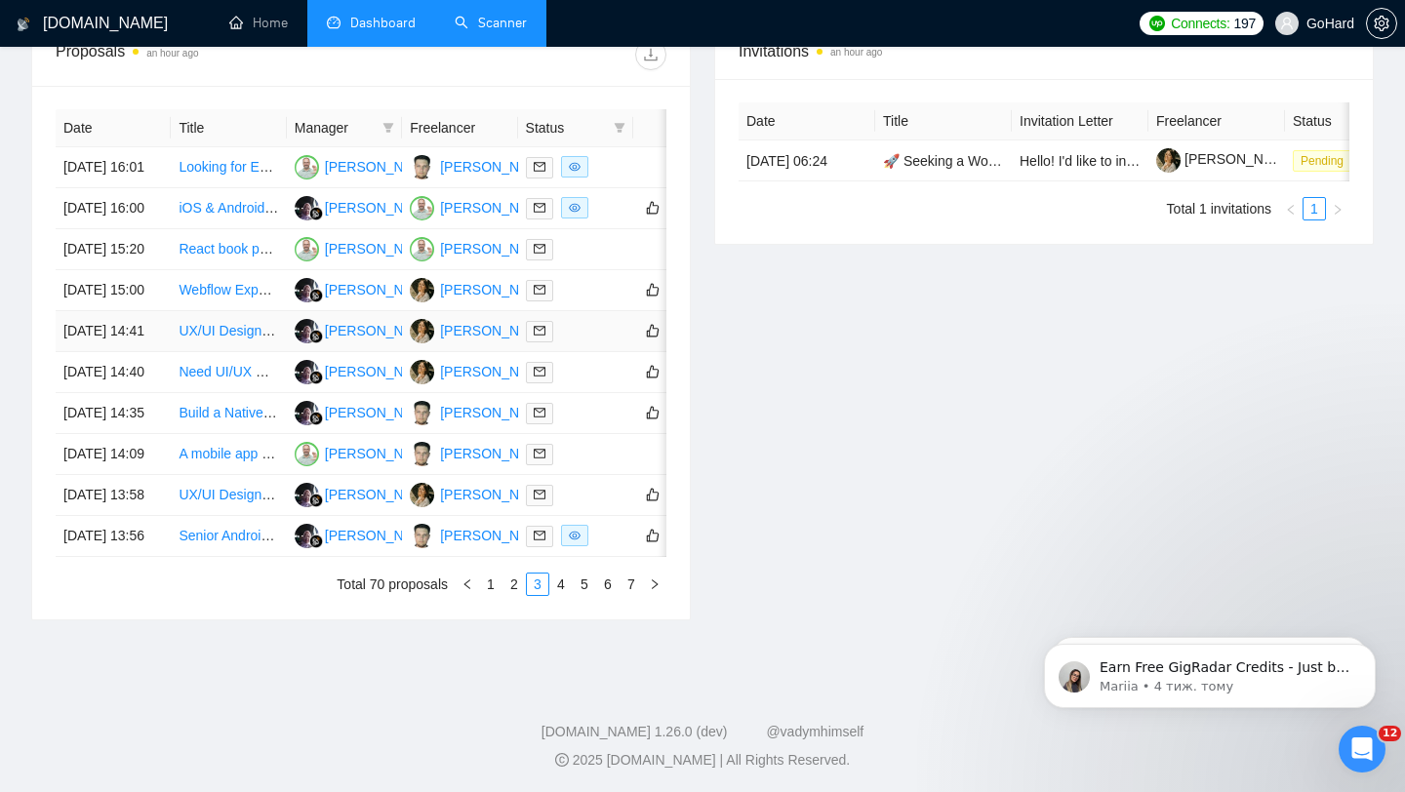
click at [587, 343] on div at bounding box center [576, 331] width 100 height 22
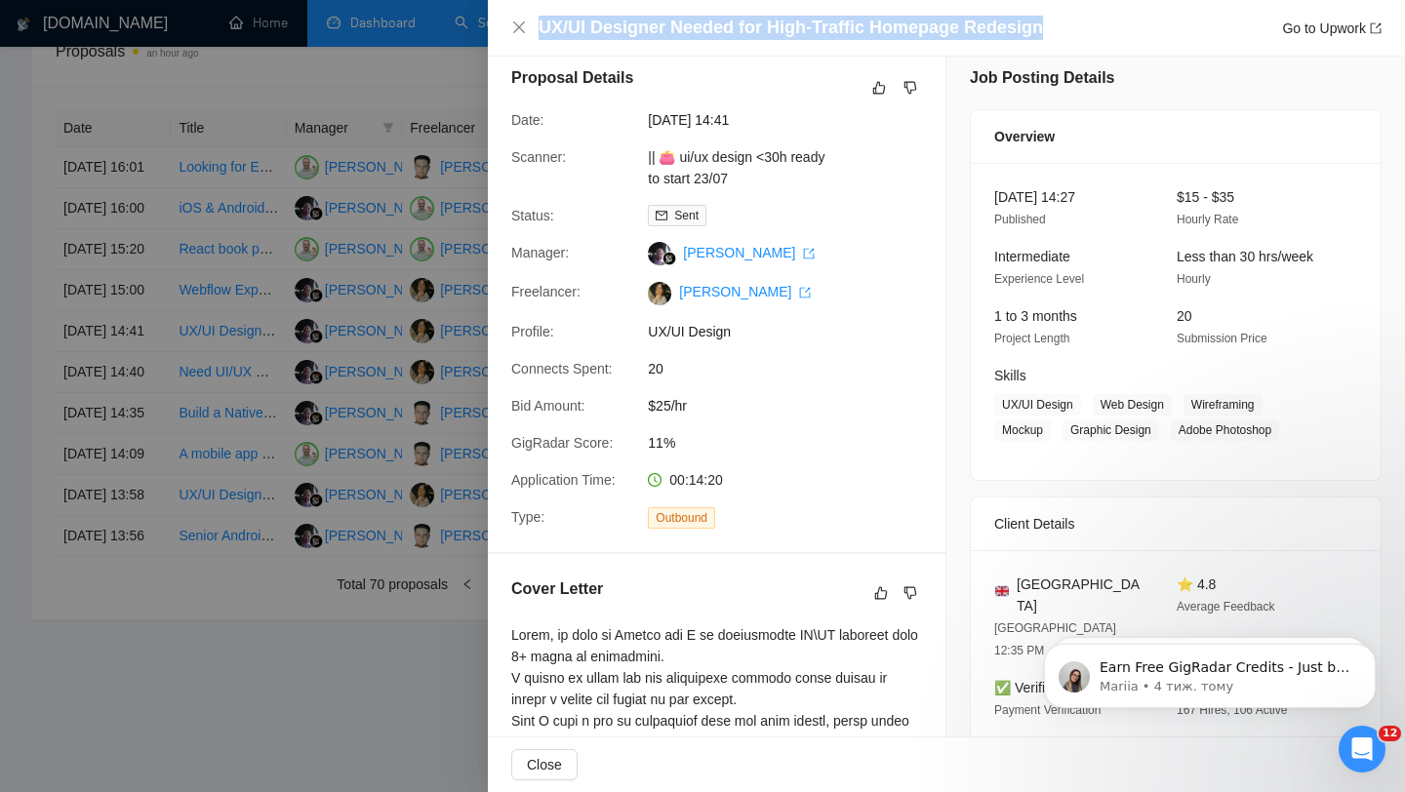
drag, startPoint x: 1039, startPoint y: 28, endPoint x: 541, endPoint y: 32, distance: 498.7
click at [541, 32] on div "UX/UI Designer Needed for High-Traffic Homepage Redesign Go to Upwork" at bounding box center [960, 28] width 843 height 24
click at [519, 25] on icon "close" at bounding box center [519, 28] width 16 height 16
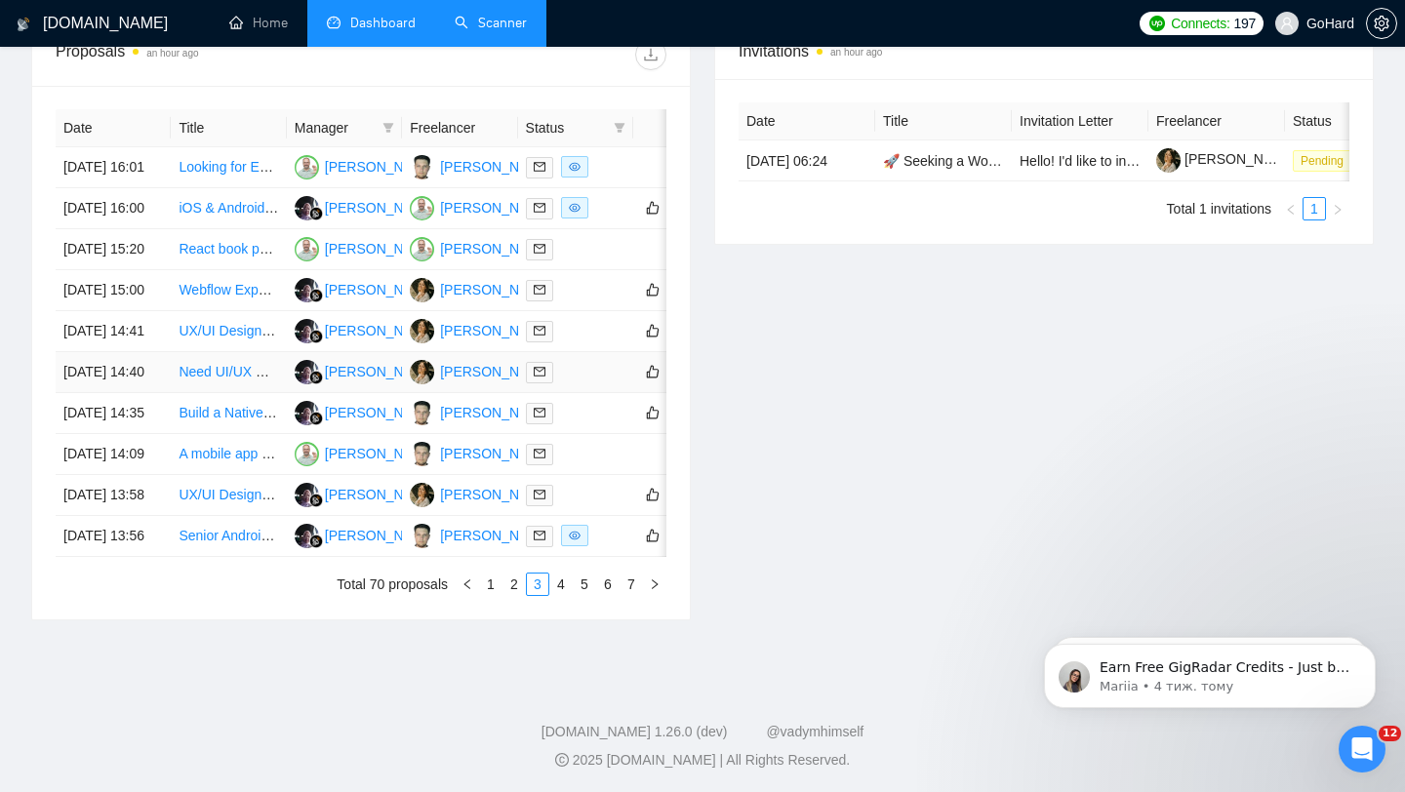
click at [579, 384] on div at bounding box center [576, 372] width 100 height 22
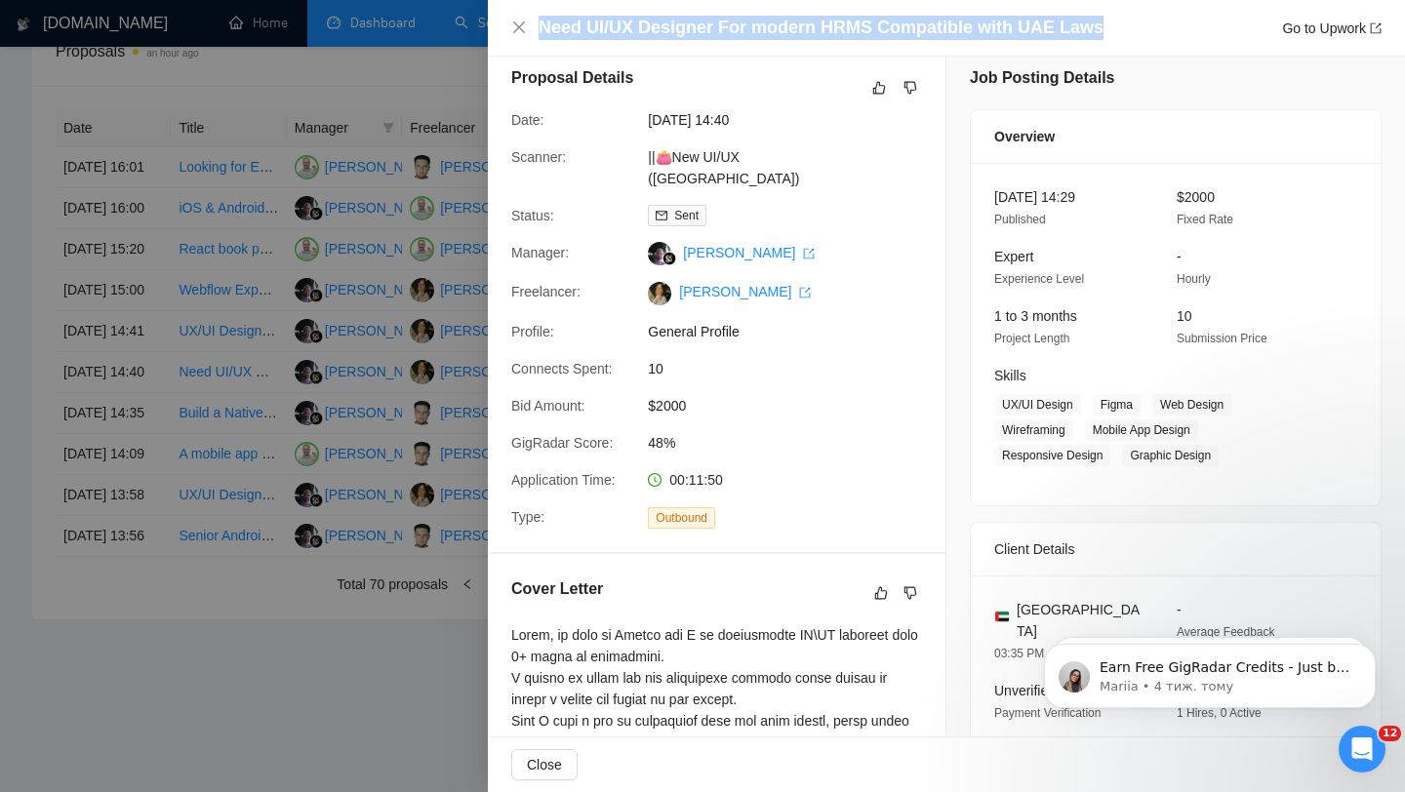
drag, startPoint x: 1099, startPoint y: 27, endPoint x: 538, endPoint y: 35, distance: 561.2
click at [539, 35] on div "Need UI/UX Designer For modern HRMS Compatible with UAE Laws Go to Upwork" at bounding box center [960, 28] width 843 height 24
click at [514, 32] on icon "close" at bounding box center [519, 27] width 12 height 12
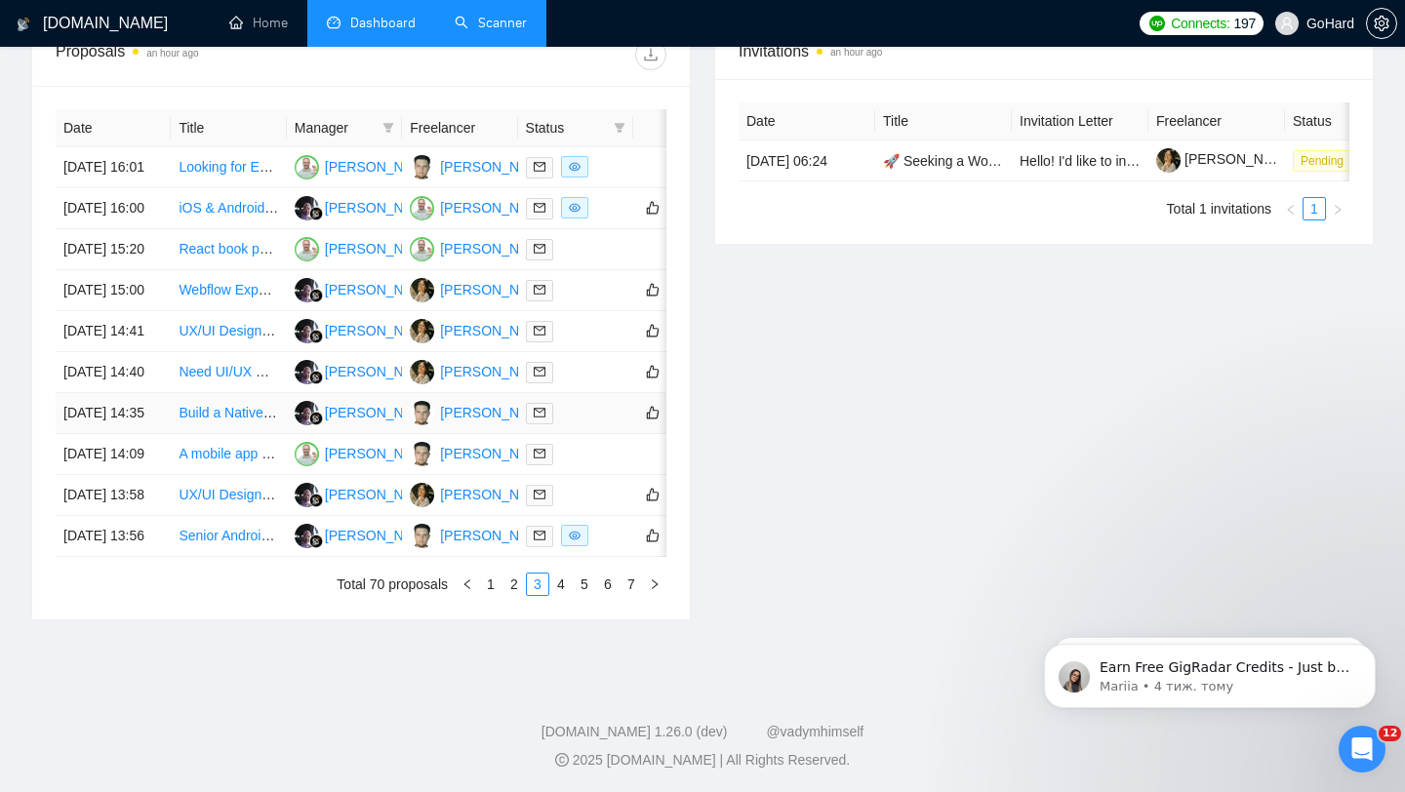
click at [586, 425] on div at bounding box center [576, 413] width 100 height 22
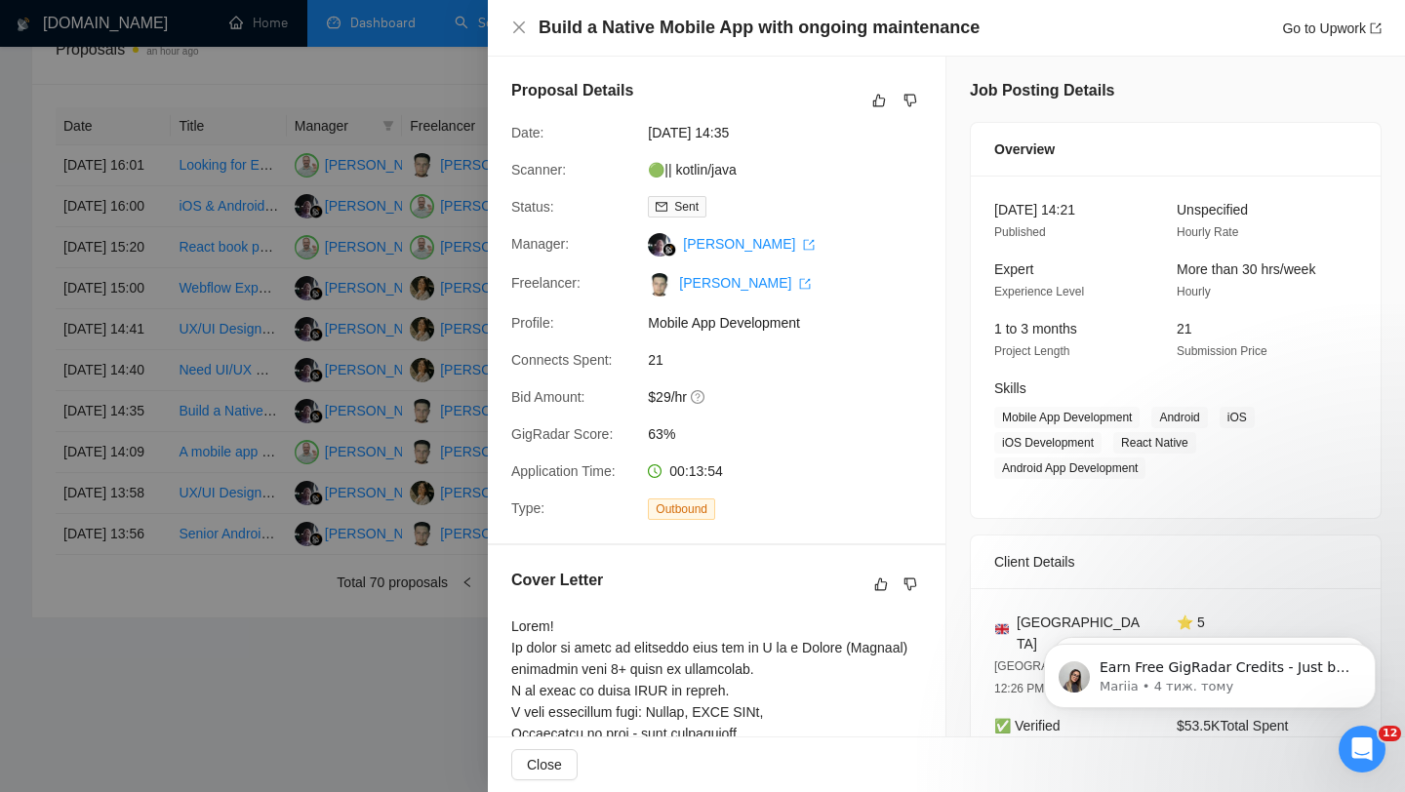
scroll to position [0, 0]
click at [522, 24] on icon "close" at bounding box center [519, 27] width 12 height 12
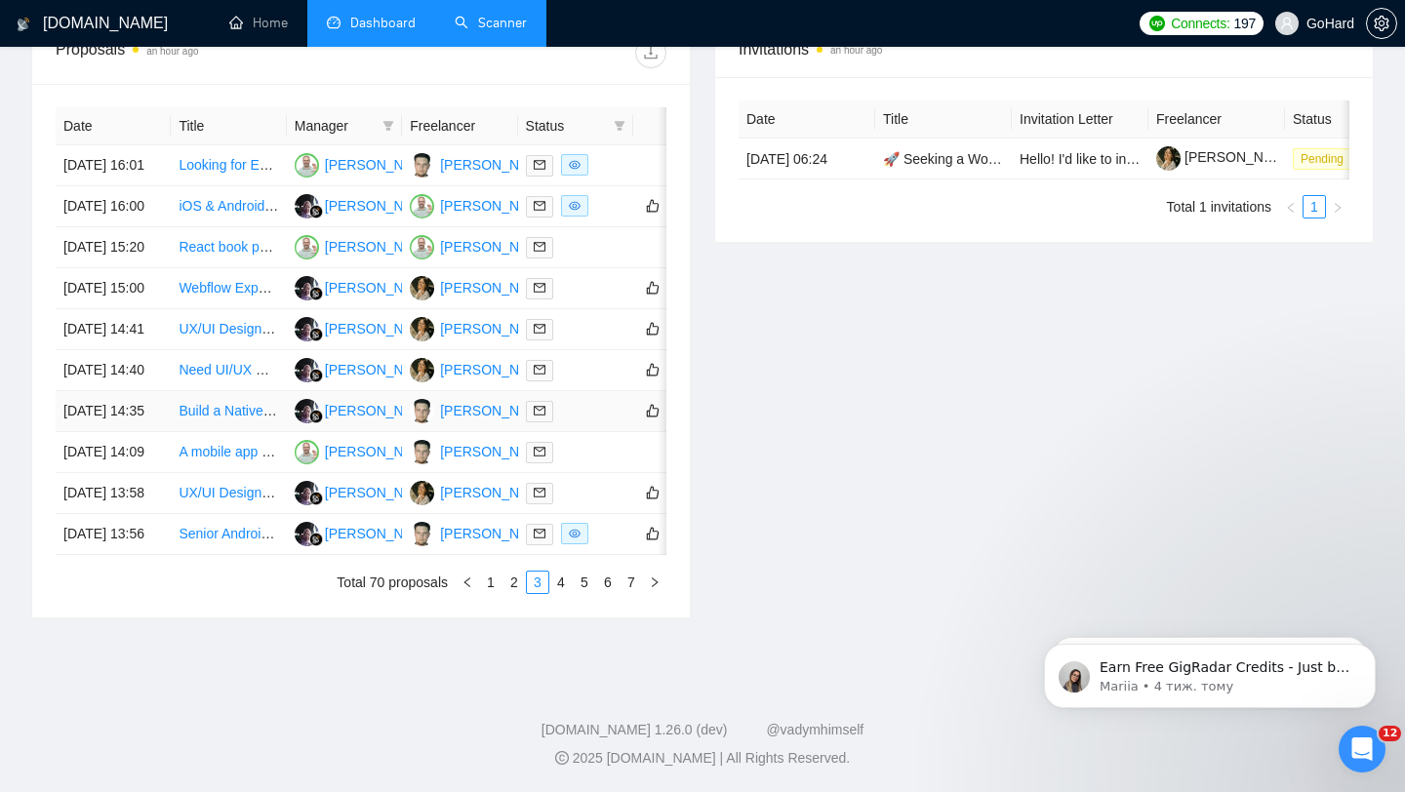
click at [587, 423] on div at bounding box center [576, 411] width 100 height 22
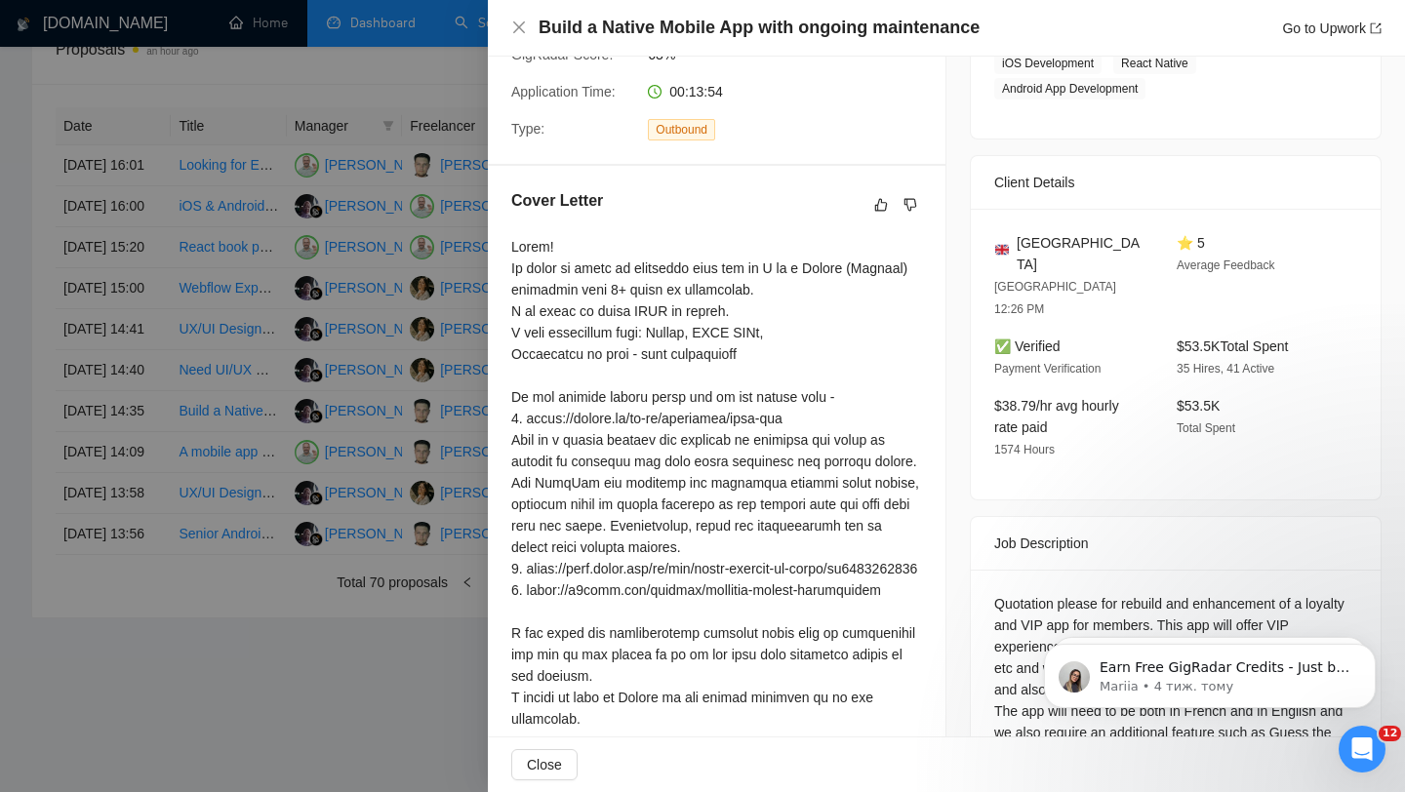
scroll to position [554, 0]
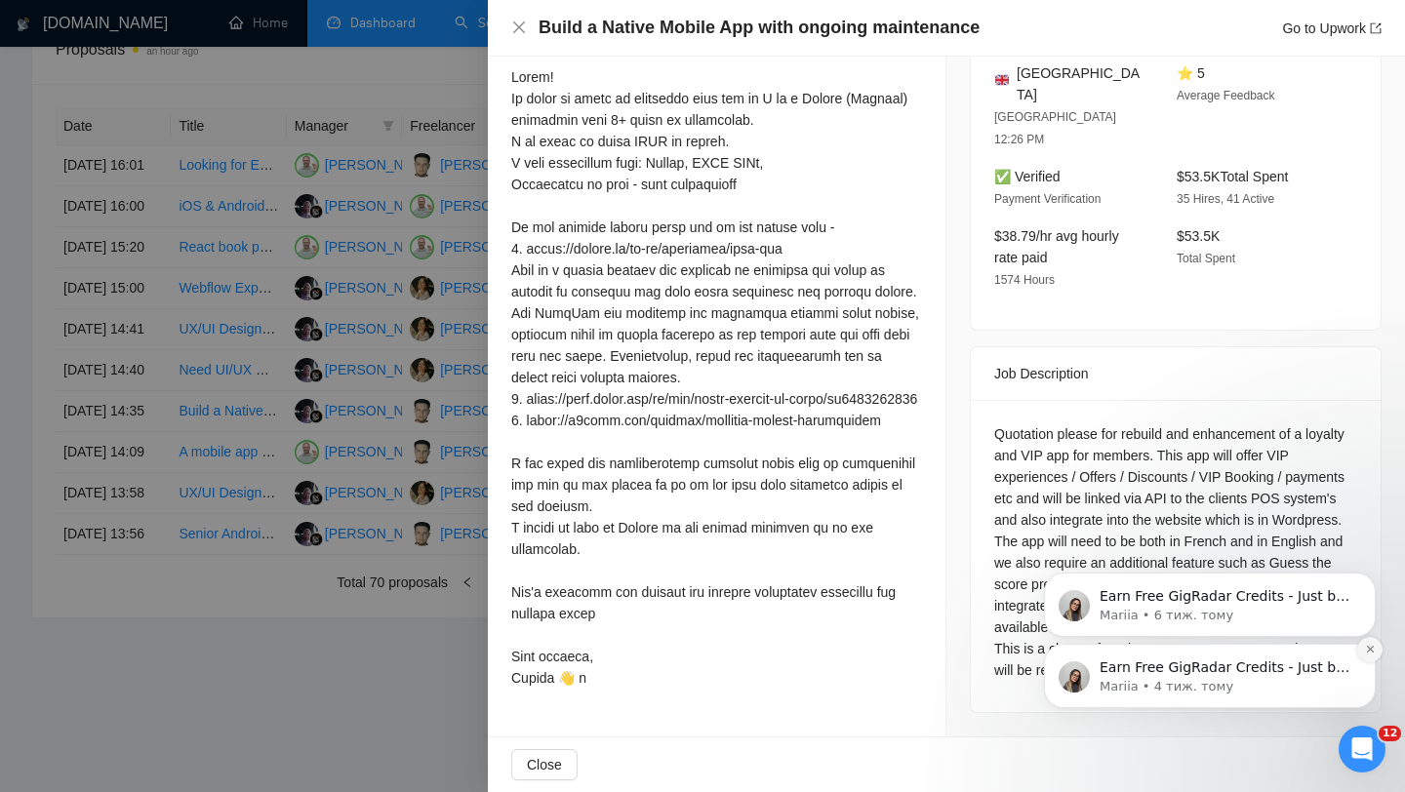
click at [1372, 651] on icon "Dismiss notification" at bounding box center [1369, 649] width 7 height 7
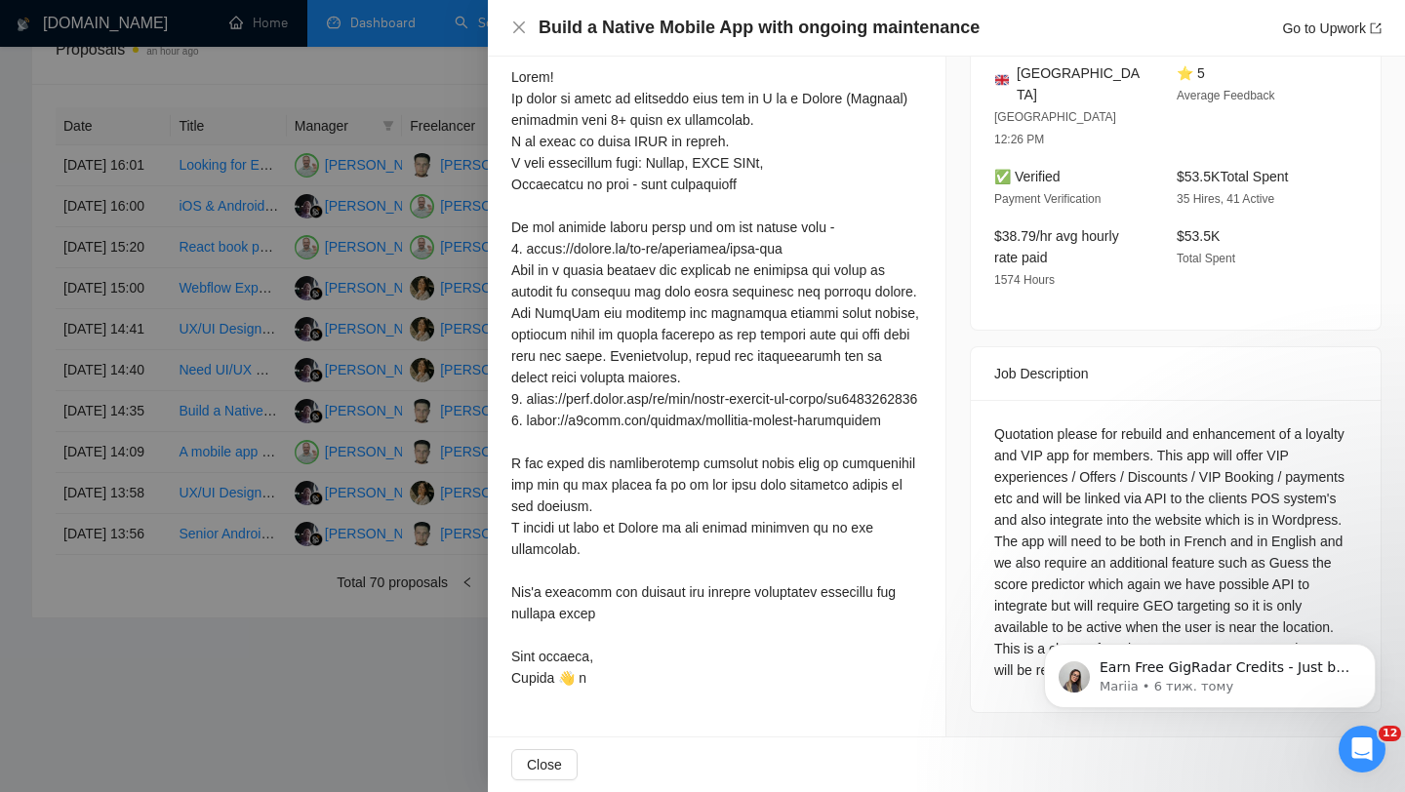
click at [1372, 651] on icon "Dismiss notification" at bounding box center [1370, 650] width 6 height 6
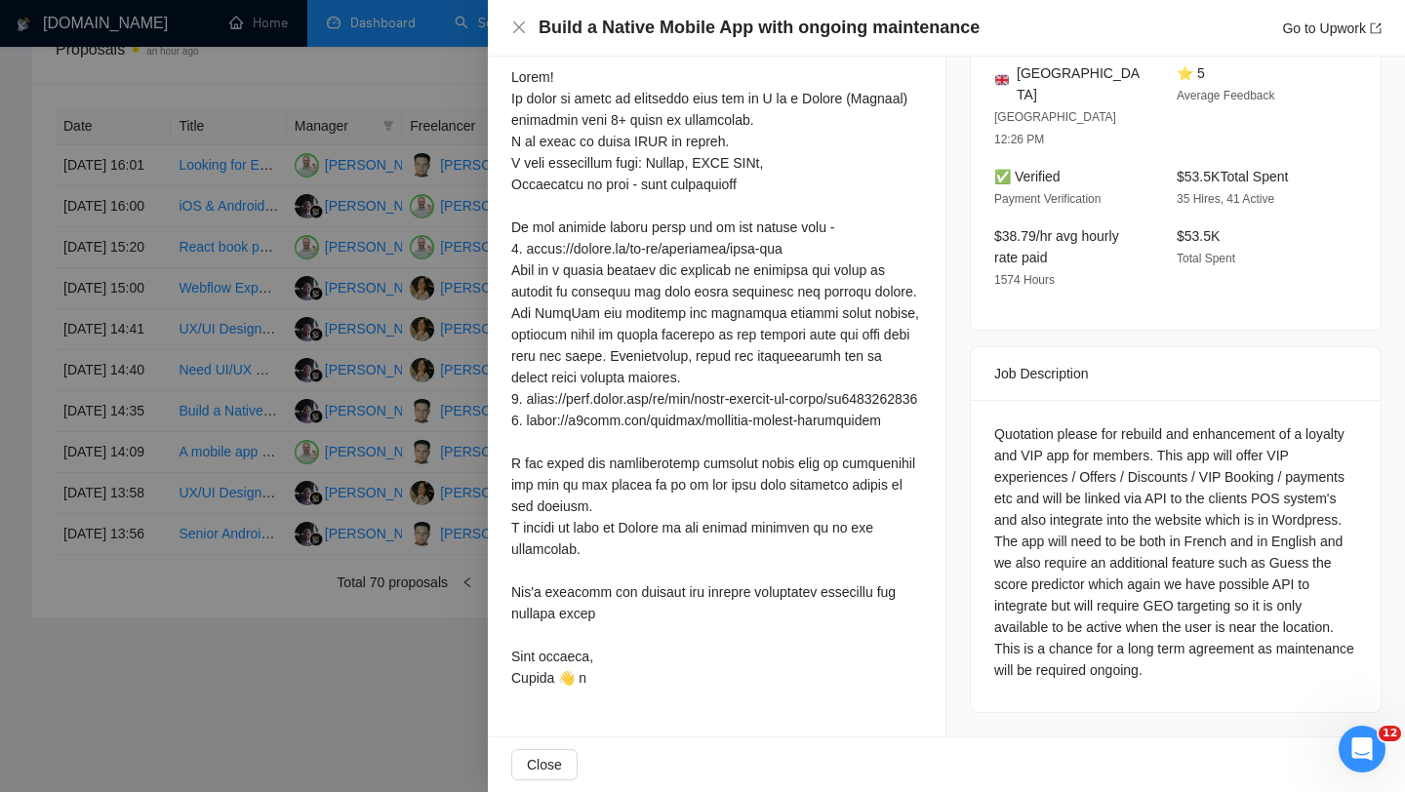
click at [1229, 629] on div "Quotation please for rebuild and enhancement of a loyalty and VIP app for membe…" at bounding box center [1175, 553] width 363 height 258
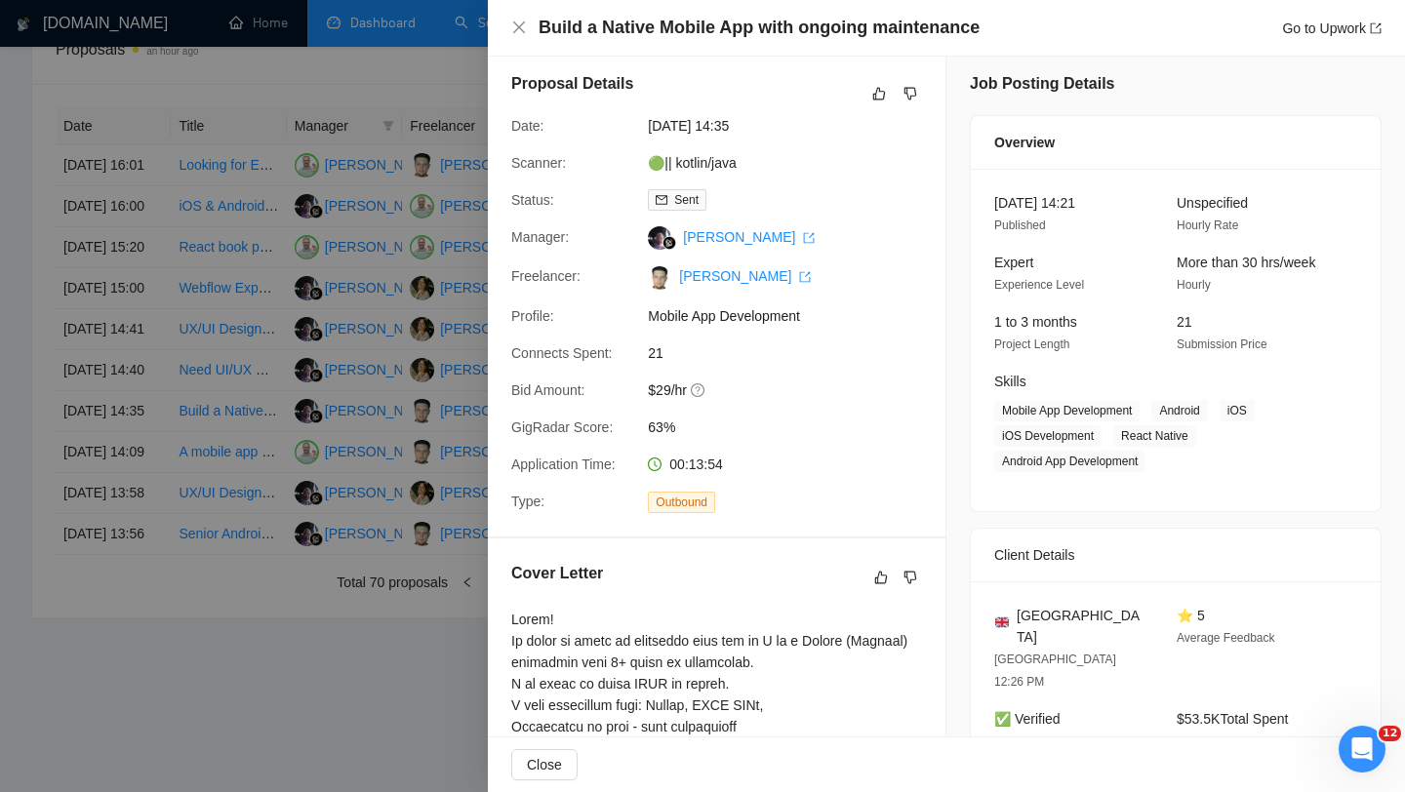
scroll to position [0, 0]
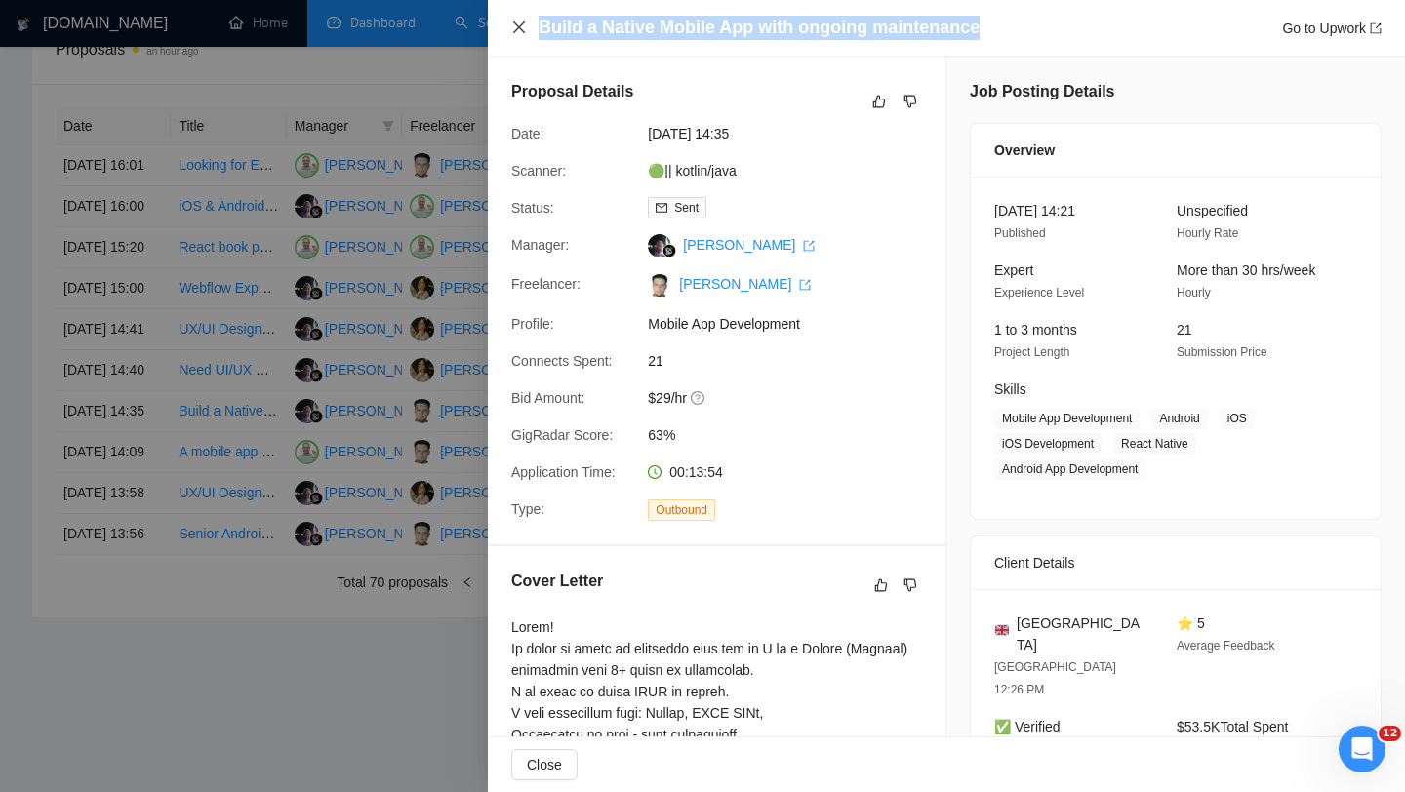
drag, startPoint x: 975, startPoint y: 29, endPoint x: 524, endPoint y: 34, distance: 450.9
click at [523, 34] on div "Build a Native Mobile App with ongoing maintenance Go to Upwork" at bounding box center [946, 28] width 871 height 24
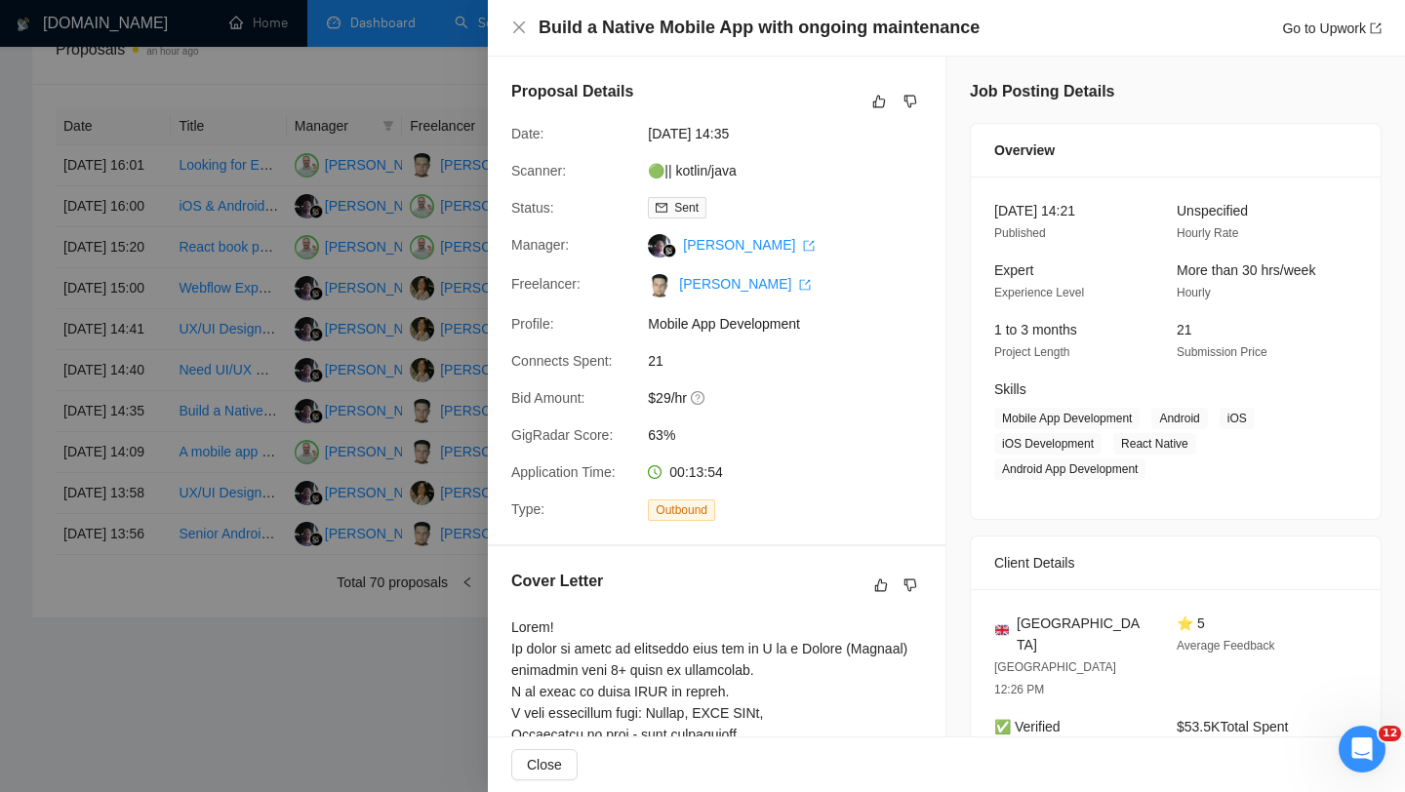
click at [360, 409] on div at bounding box center [702, 396] width 1405 height 792
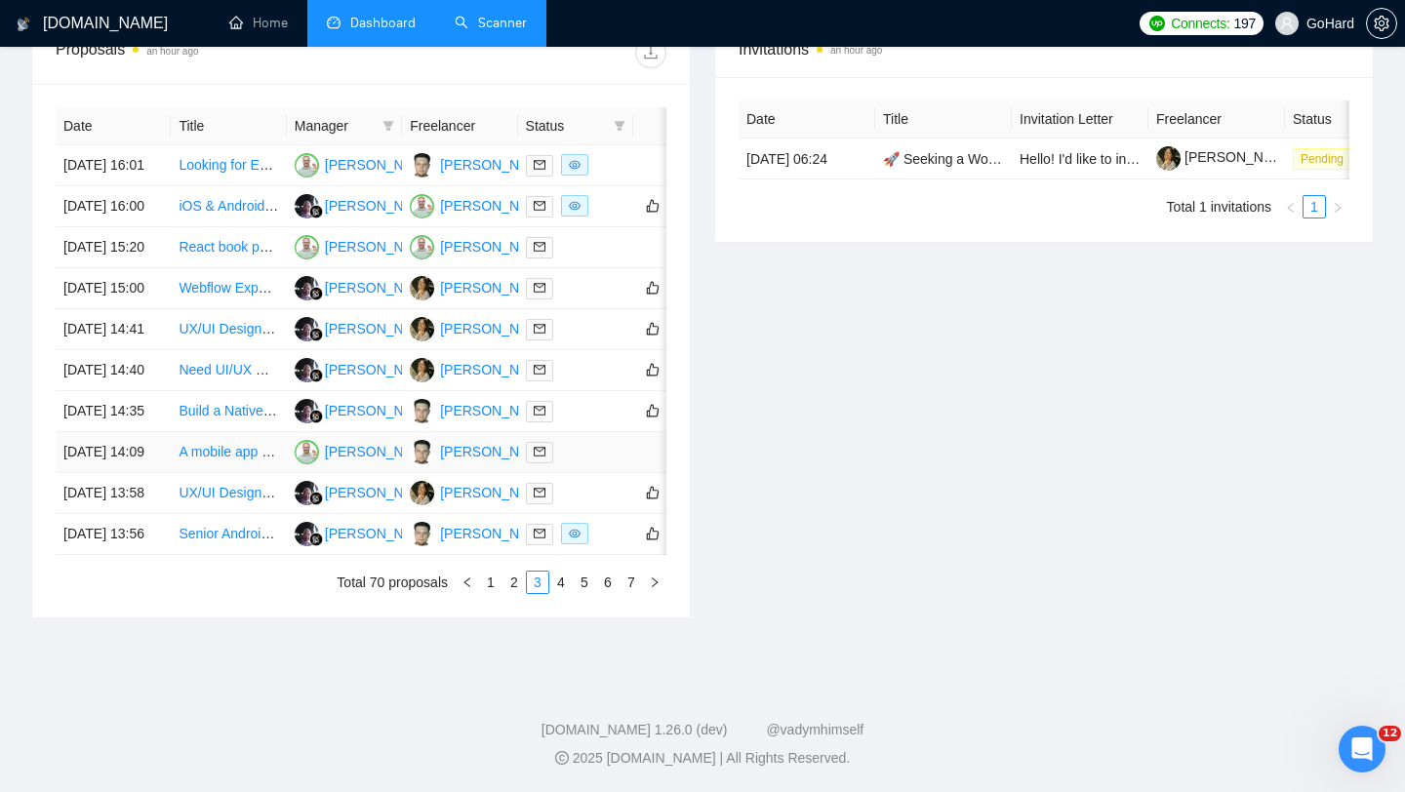
scroll to position [913, 0]
click at [595, 505] on div at bounding box center [576, 493] width 100 height 22
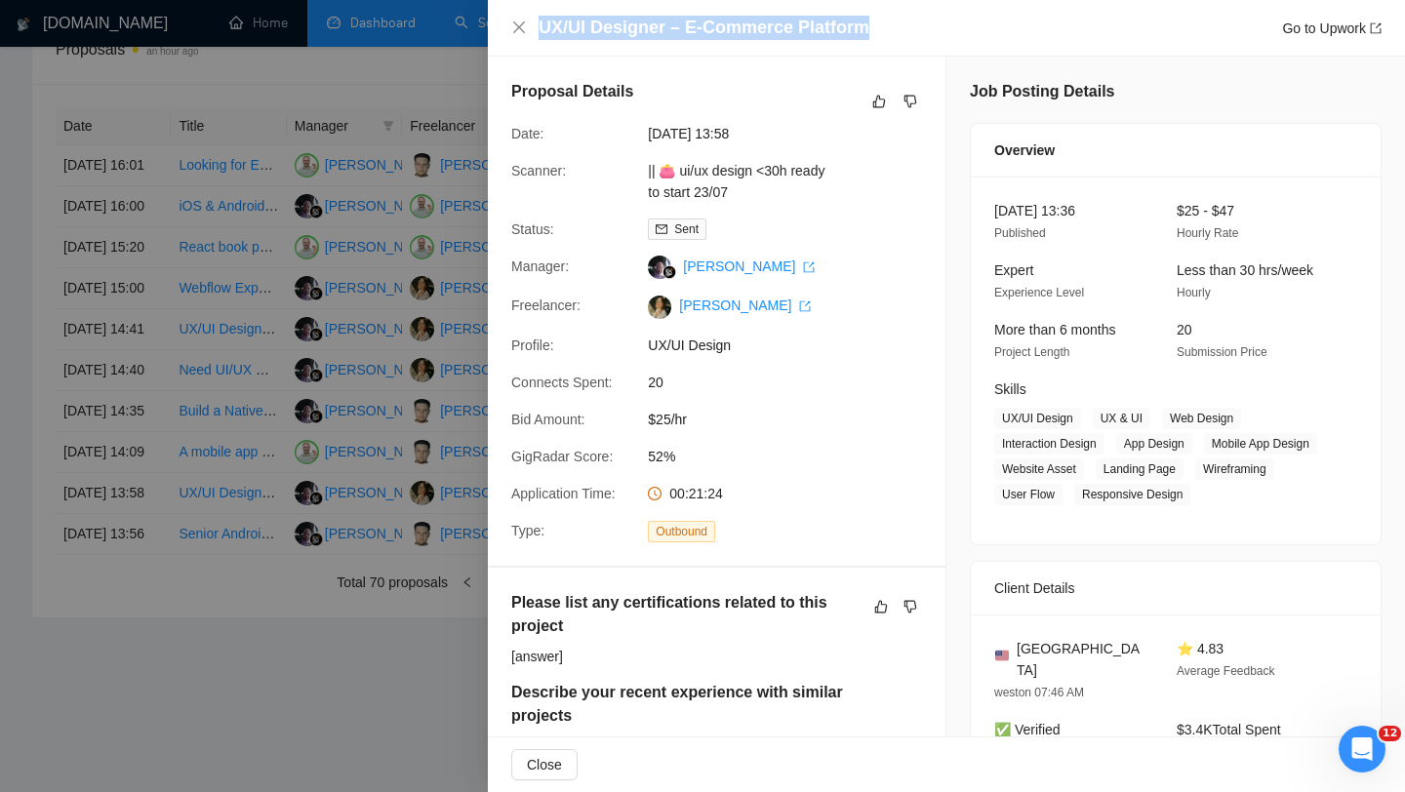
drag, startPoint x: 874, startPoint y: 31, endPoint x: 536, endPoint y: 38, distance: 338.7
click at [536, 38] on div "UX/UI Designer – E-Commerce Platform Go to Upwork" at bounding box center [946, 28] width 871 height 24
click at [514, 34] on icon "close" at bounding box center [519, 28] width 16 height 16
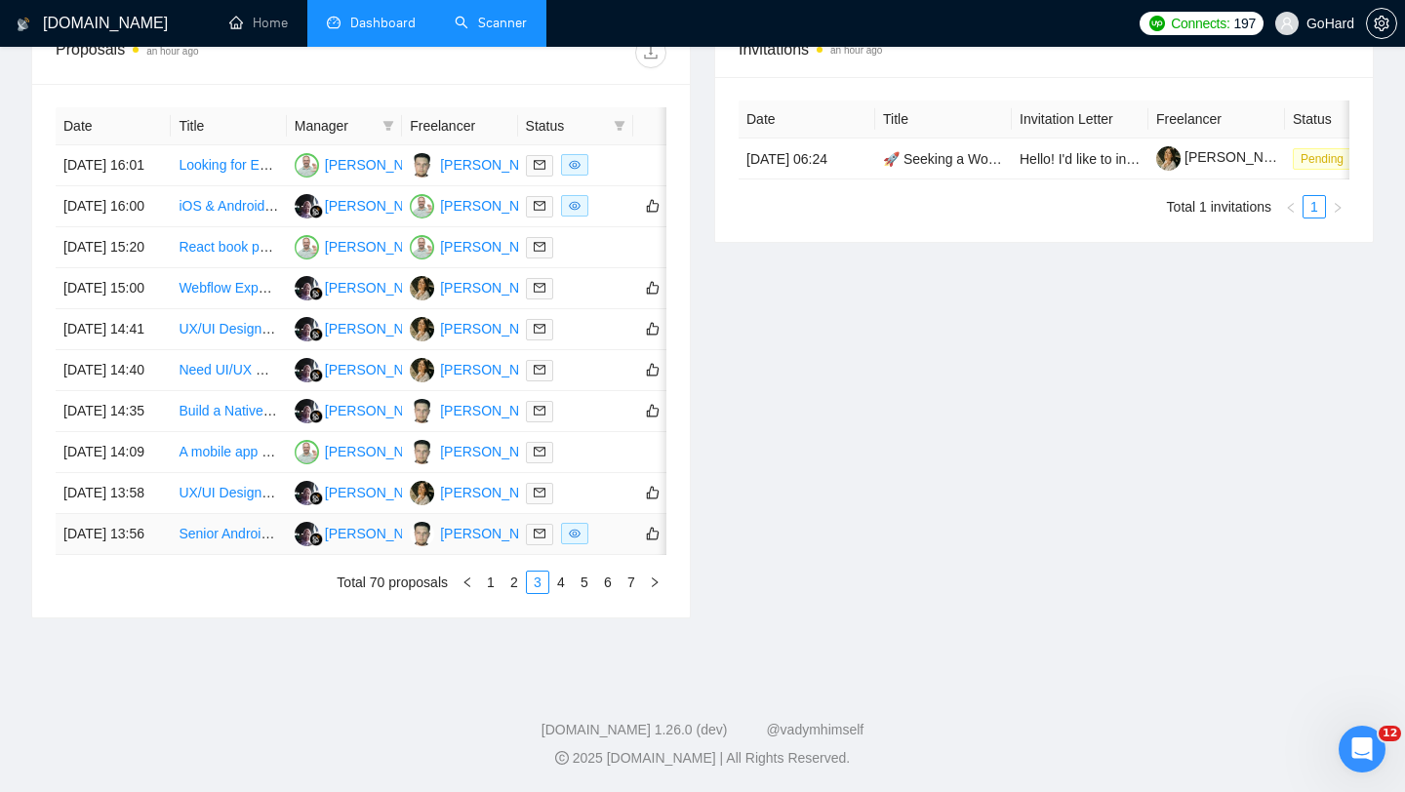
click at [610, 546] on div at bounding box center [576, 534] width 100 height 22
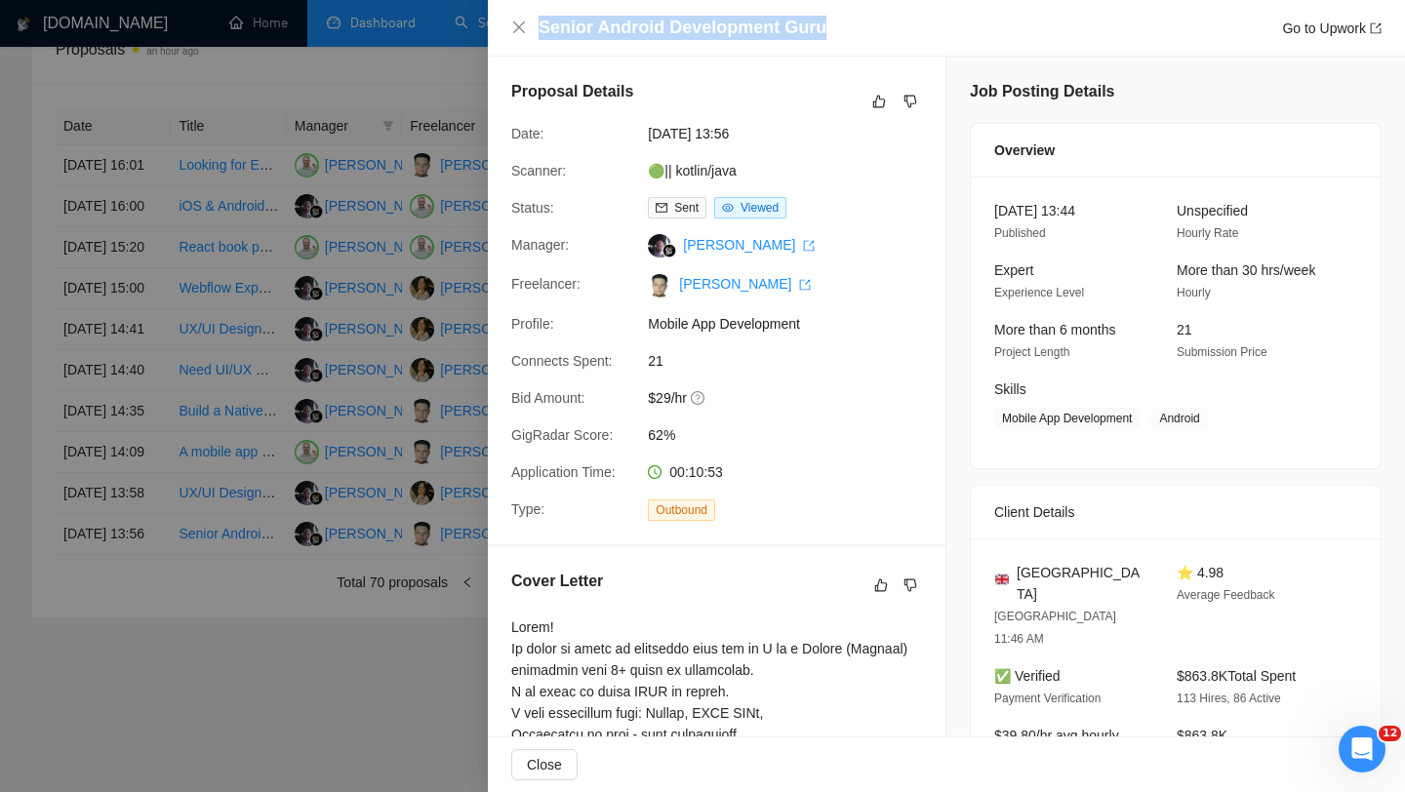
drag, startPoint x: 825, startPoint y: 30, endPoint x: 540, endPoint y: 32, distance: 285.0
click at [540, 32] on div "Senior Android Development Guru Go to Upwork" at bounding box center [960, 28] width 843 height 24
click at [519, 25] on icon "close" at bounding box center [519, 27] width 12 height 12
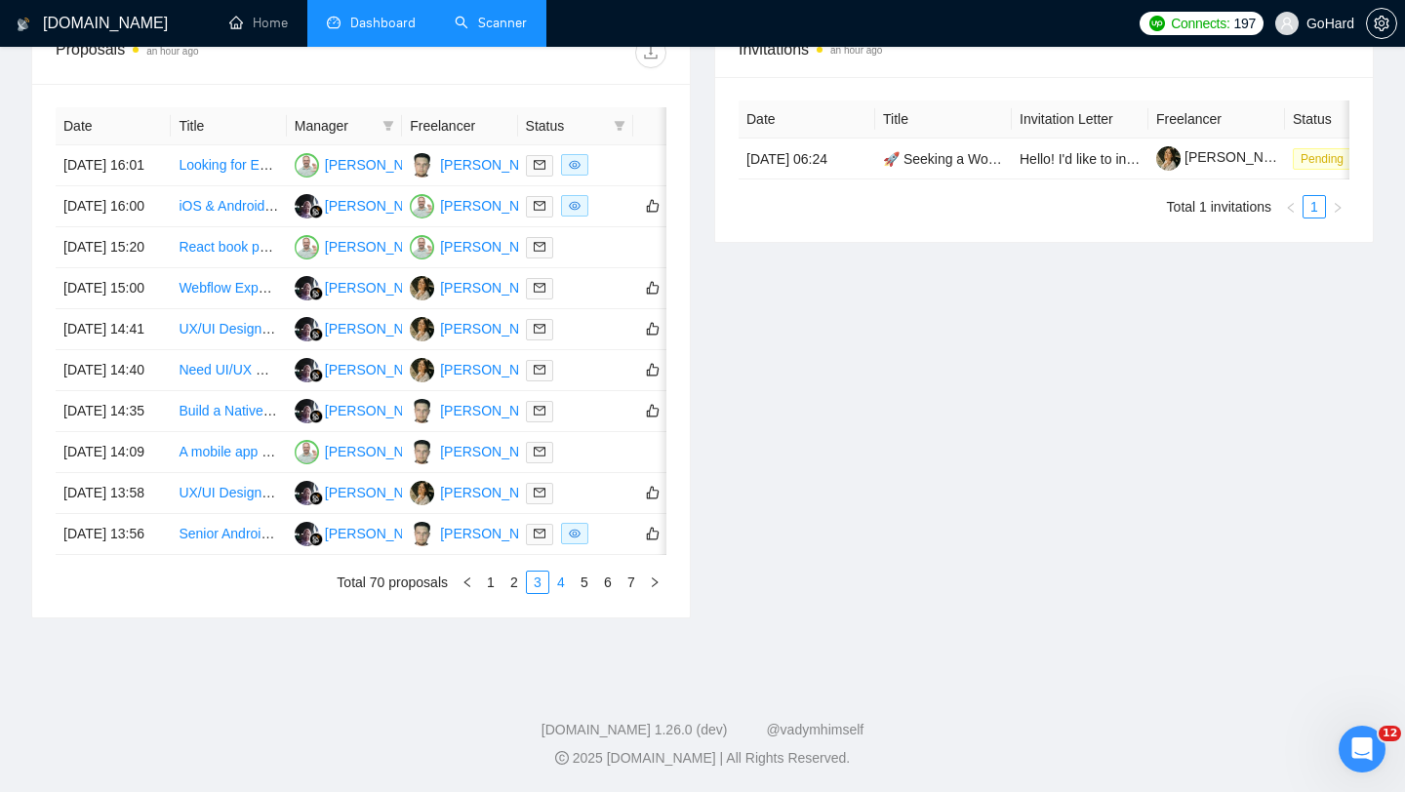
click at [563, 593] on link "4" at bounding box center [560, 582] width 21 height 21
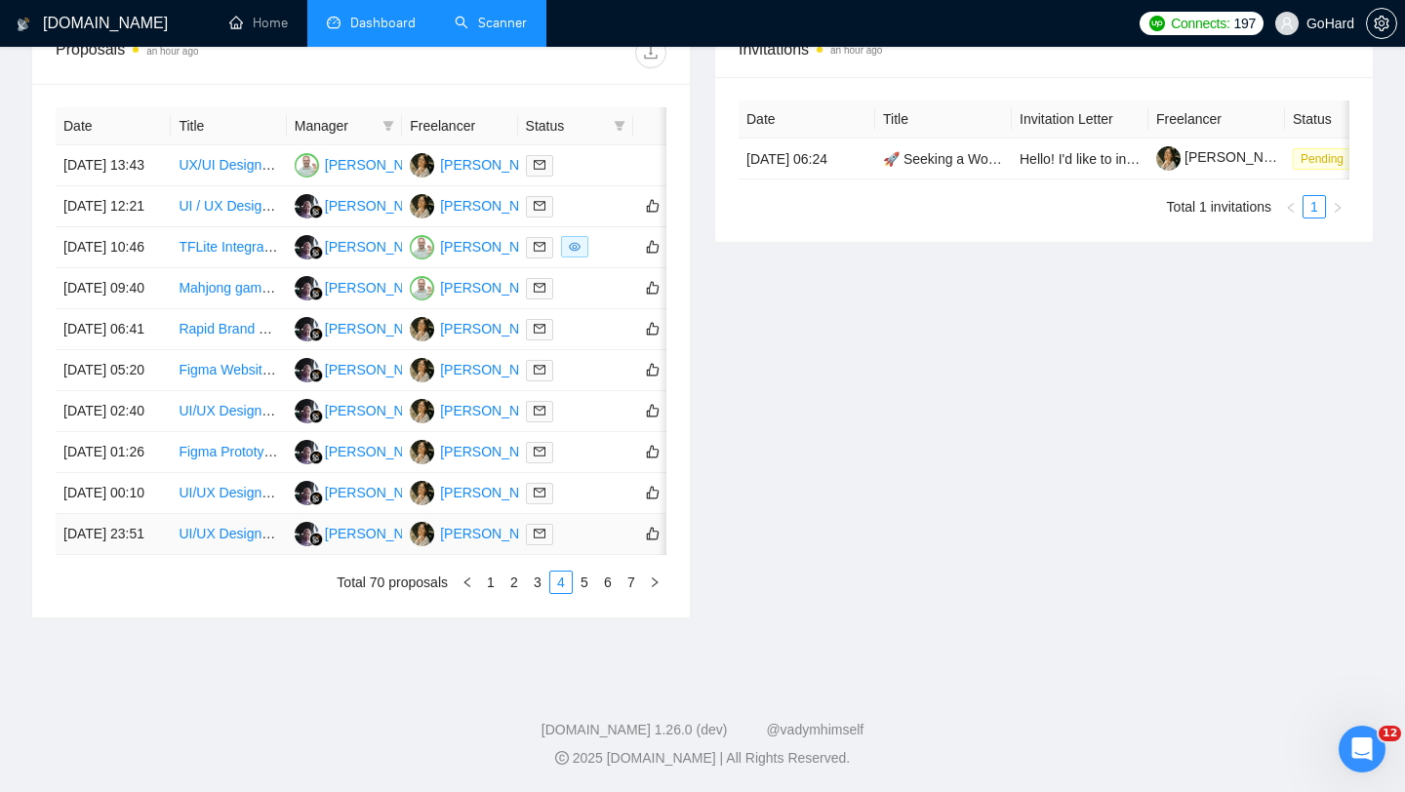
click at [593, 546] on div at bounding box center [576, 534] width 100 height 22
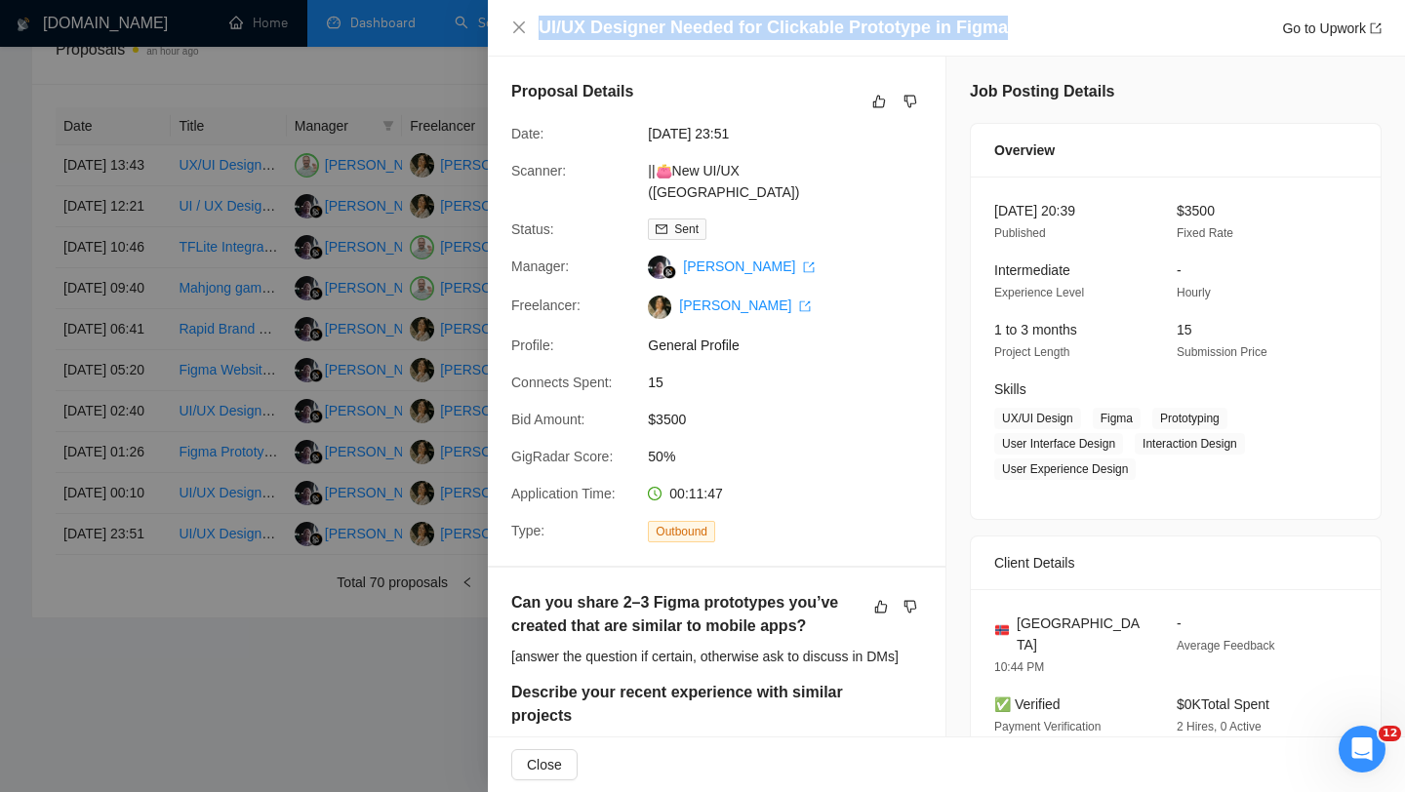
drag, startPoint x: 1016, startPoint y: 30, endPoint x: 536, endPoint y: 34, distance: 480.2
click at [536, 34] on div "UI/UX Designer Needed for Clickable Prototype in Figma Go to Upwork" at bounding box center [946, 28] width 871 height 24
click at [518, 26] on icon "close" at bounding box center [519, 27] width 12 height 12
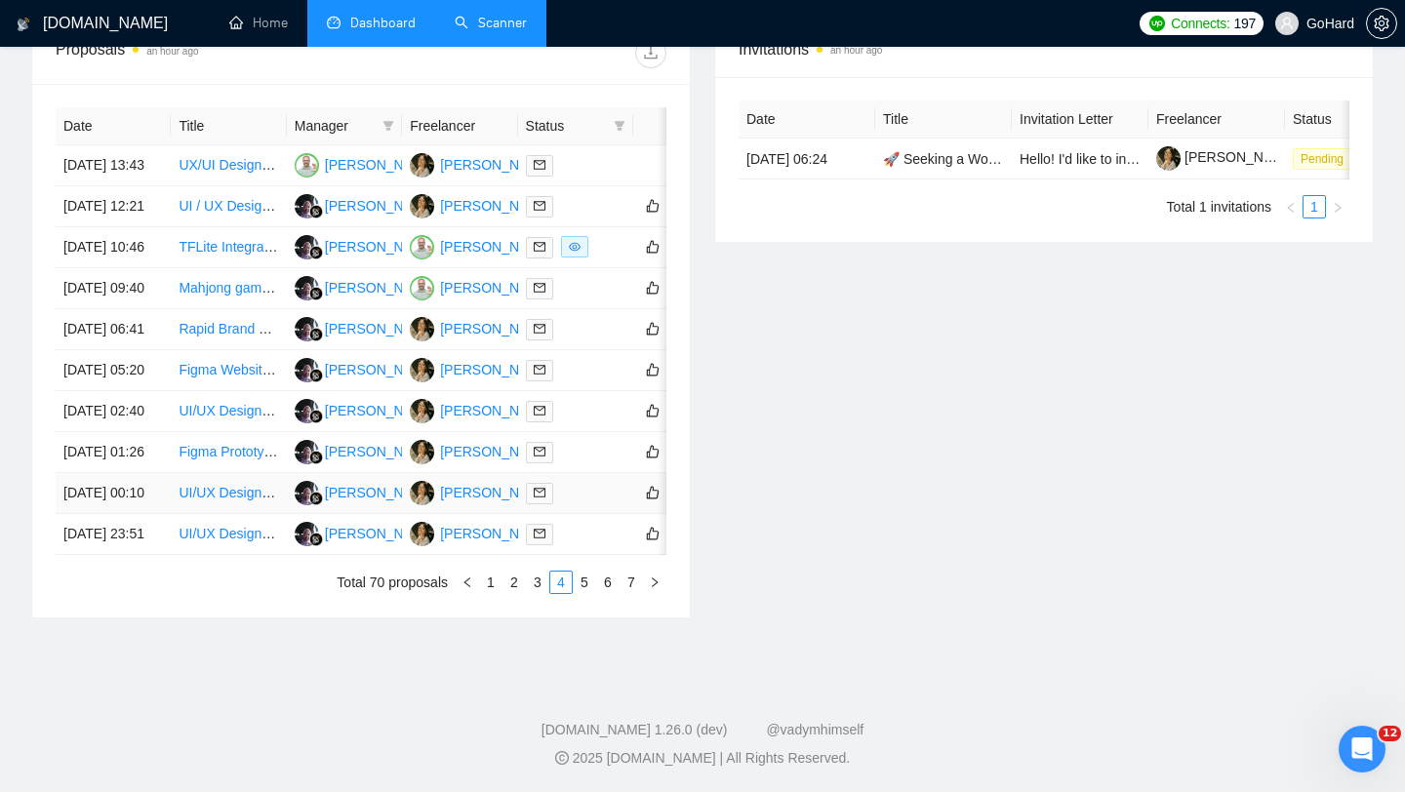
click at [588, 505] on div at bounding box center [576, 493] width 100 height 22
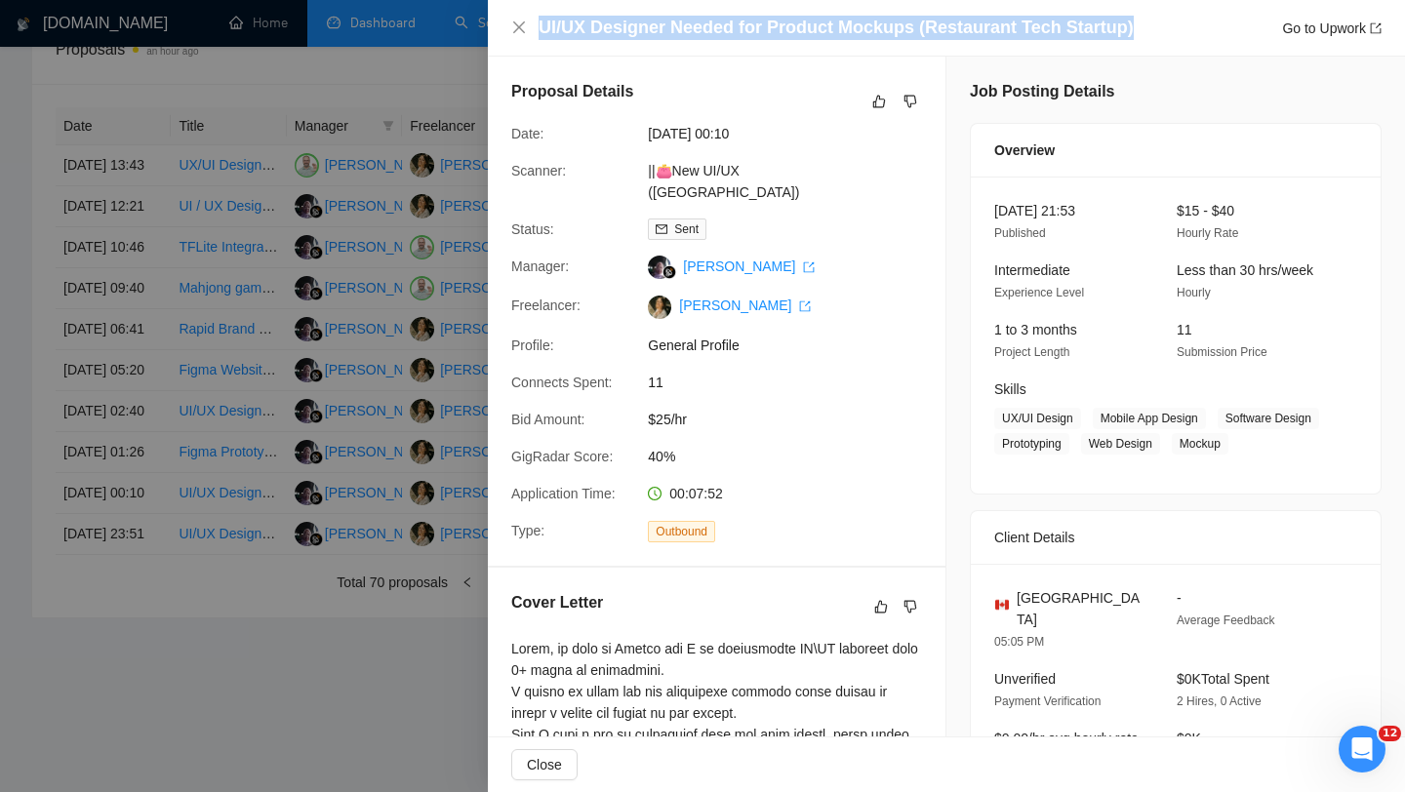
drag, startPoint x: 1135, startPoint y: 27, endPoint x: 534, endPoint y: 24, distance: 601.2
click at [534, 24] on div "UI/UX Designer Needed for Product Mockups (Restaurant Tech Startup) Go to Upwork" at bounding box center [946, 28] width 871 height 24
click at [515, 25] on icon "close" at bounding box center [519, 28] width 16 height 16
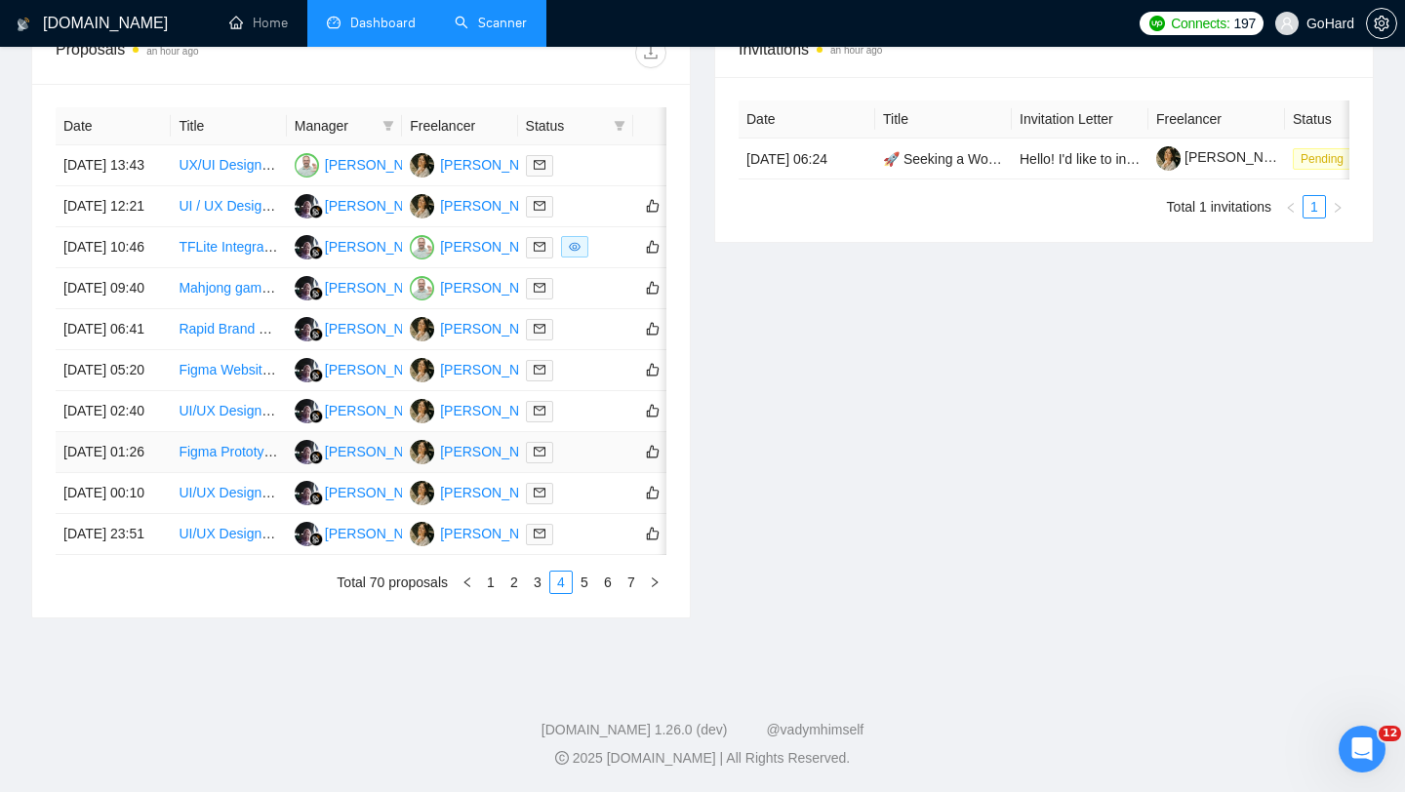
click at [583, 454] on div at bounding box center [576, 452] width 100 height 22
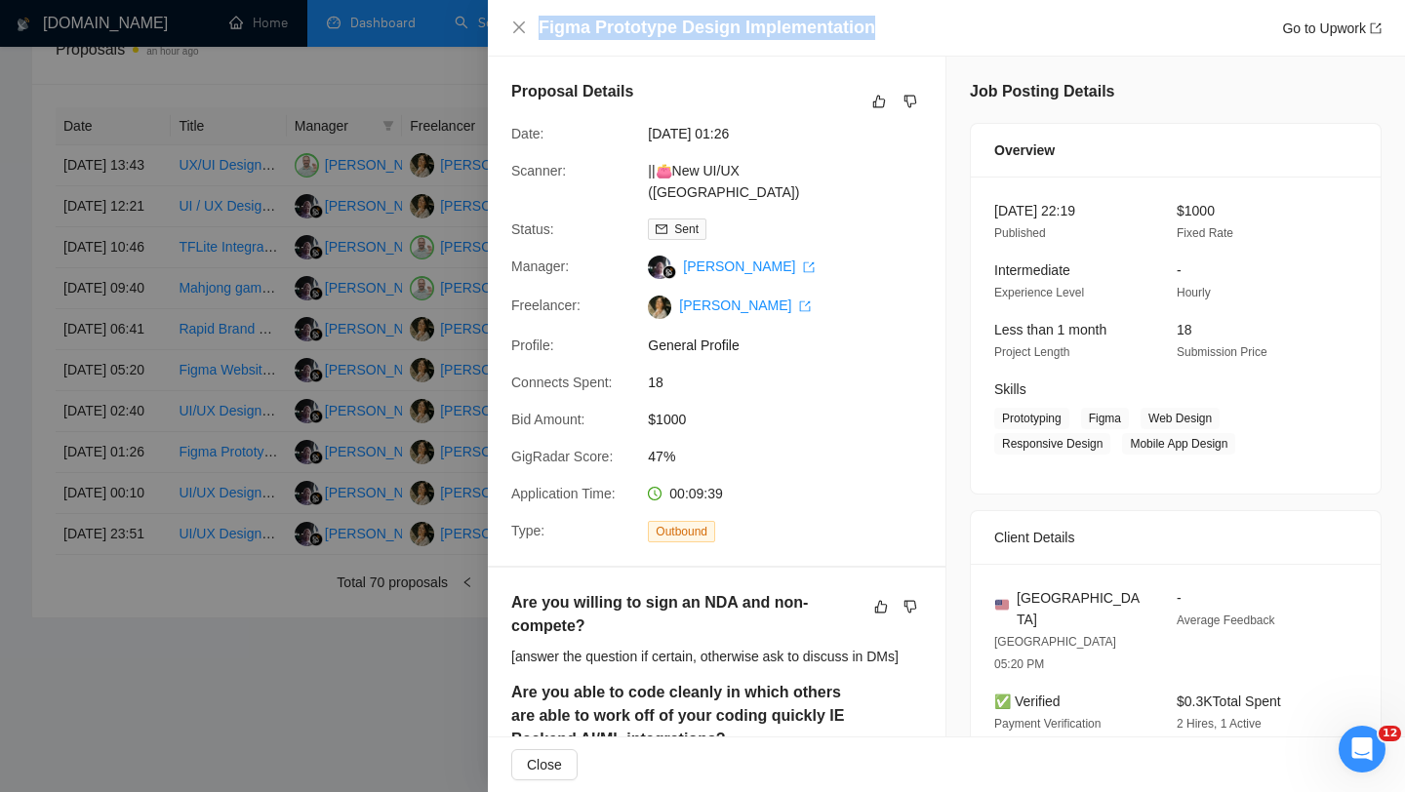
drag, startPoint x: 887, startPoint y: 32, endPoint x: 543, endPoint y: 29, distance: 344.5
click at [543, 29] on div "Figma Prototype Design Implementation Go to Upwork" at bounding box center [960, 28] width 843 height 24
click at [520, 31] on icon "close" at bounding box center [519, 28] width 16 height 16
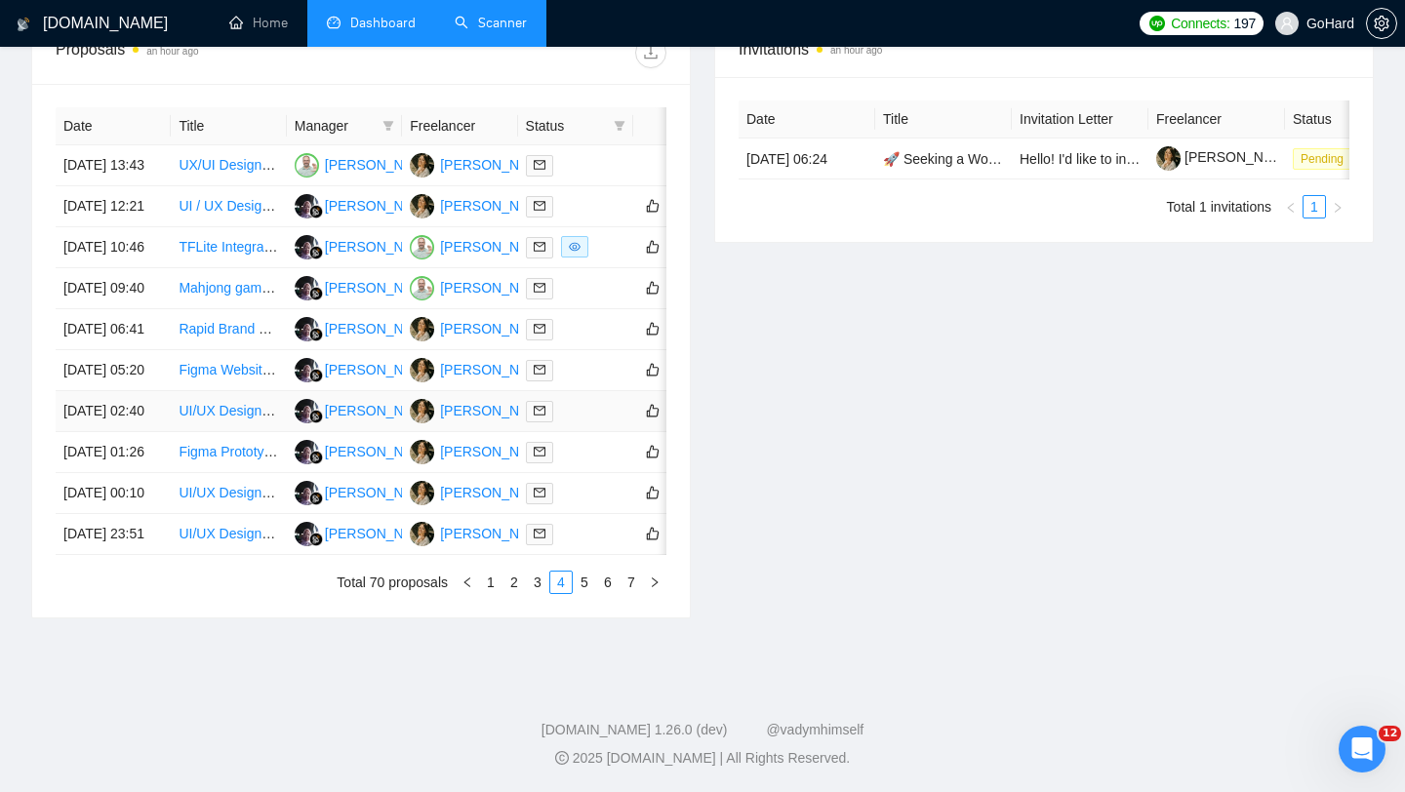
click at [581, 405] on td at bounding box center [575, 411] width 115 height 41
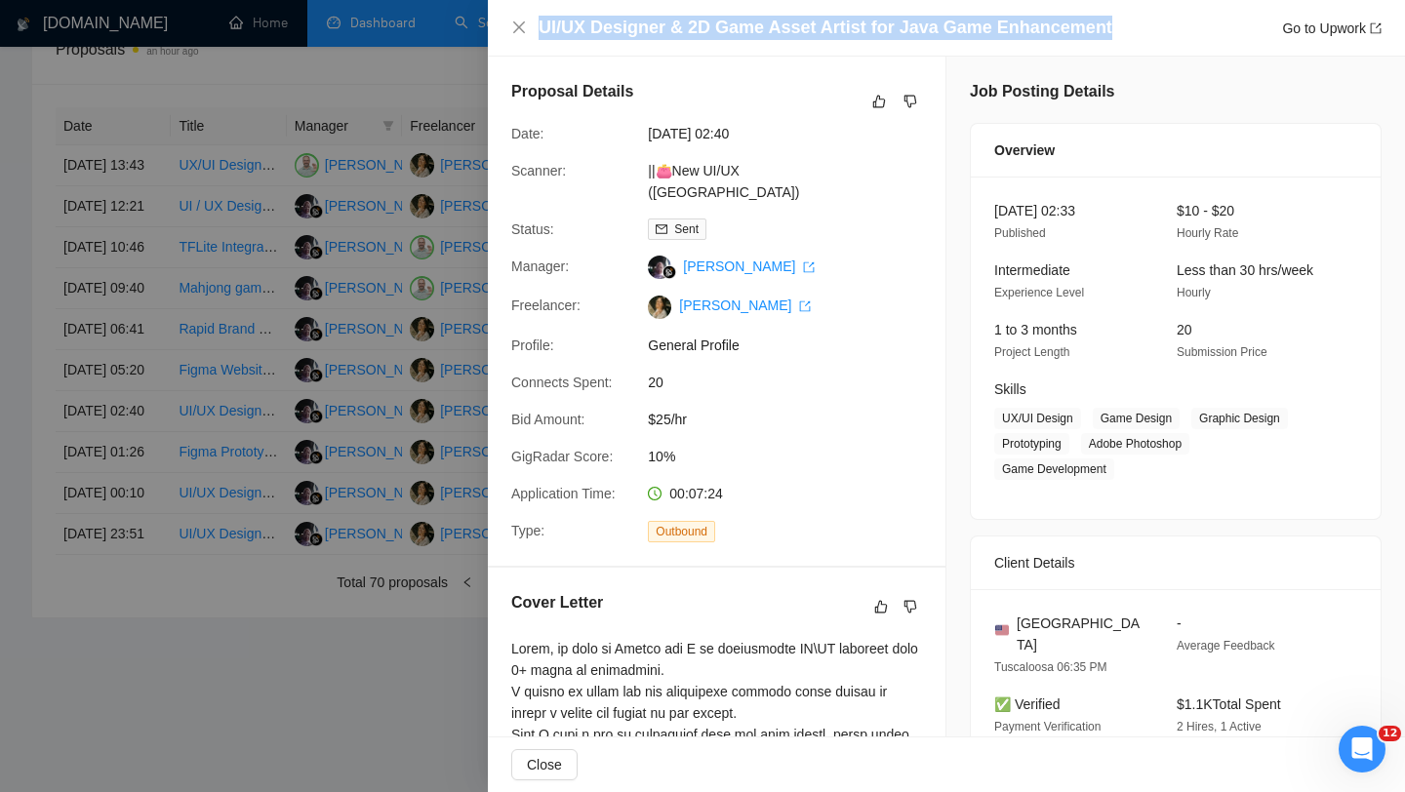
drag, startPoint x: 1114, startPoint y: 25, endPoint x: 536, endPoint y: 38, distance: 577.9
click at [536, 38] on div "UI/UX Designer & 2D Game Asset Artist for Java Game Enhancement Go to Upwork" at bounding box center [946, 28] width 871 height 24
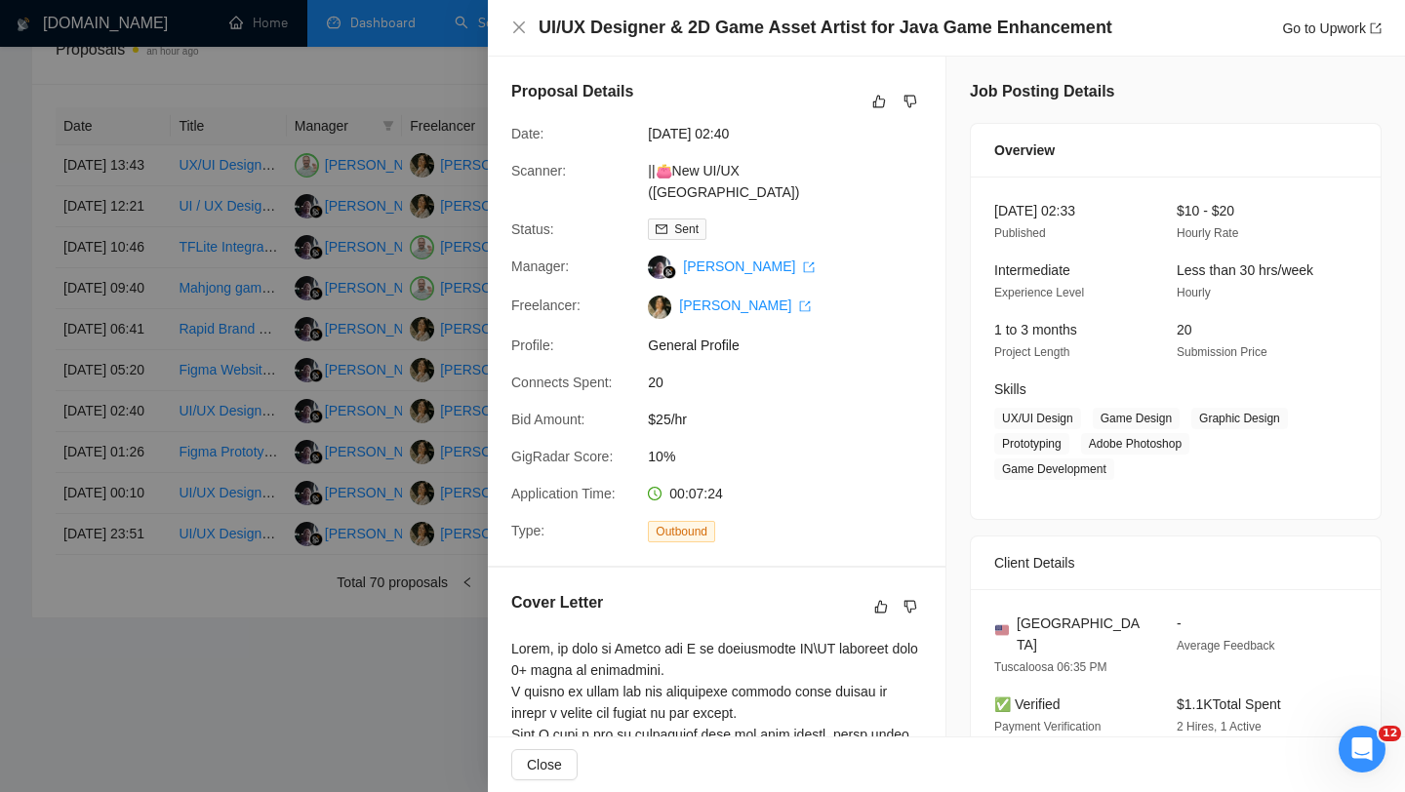
click at [248, 396] on div at bounding box center [702, 396] width 1405 height 792
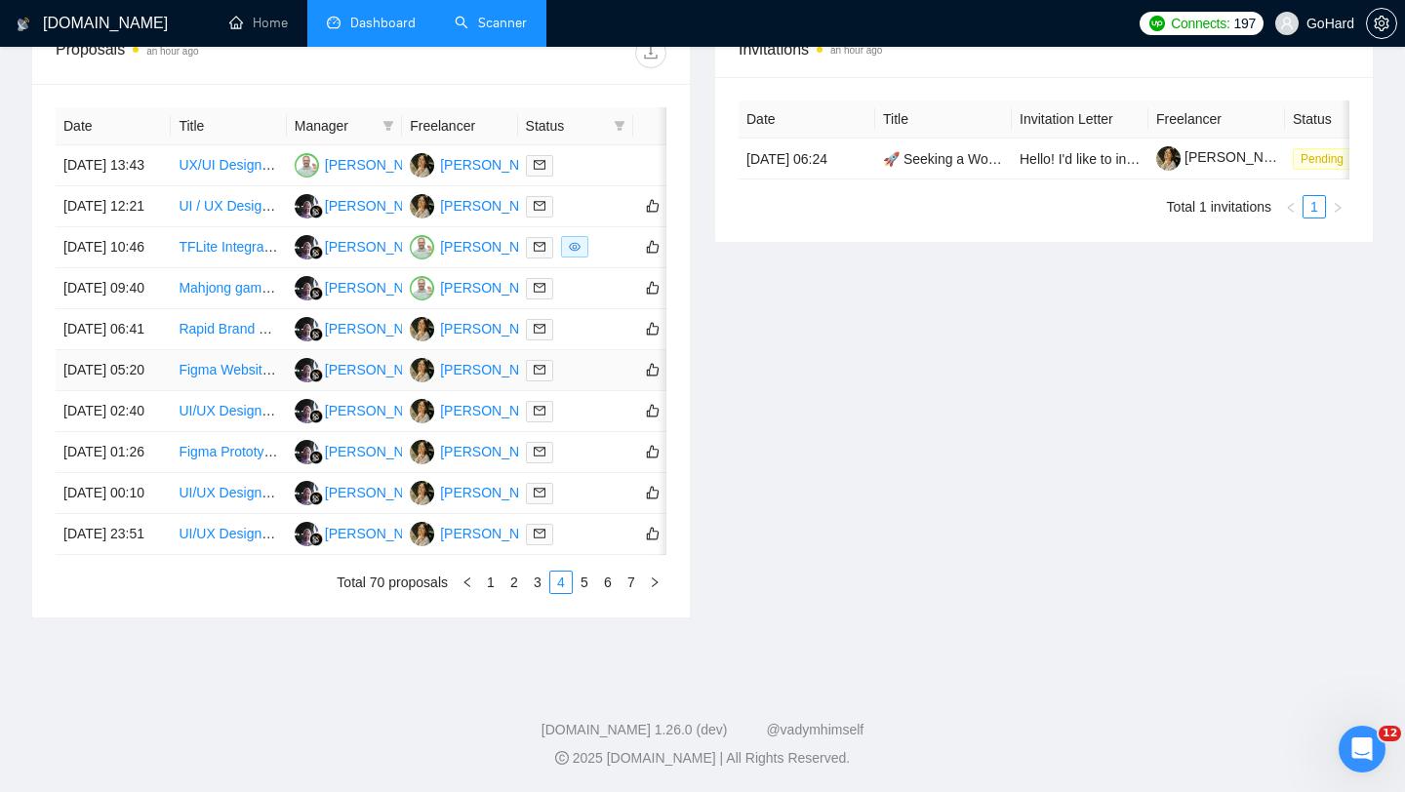
click at [237, 362] on link "Figma Website Design Expert Needed" at bounding box center [295, 370] width 232 height 16
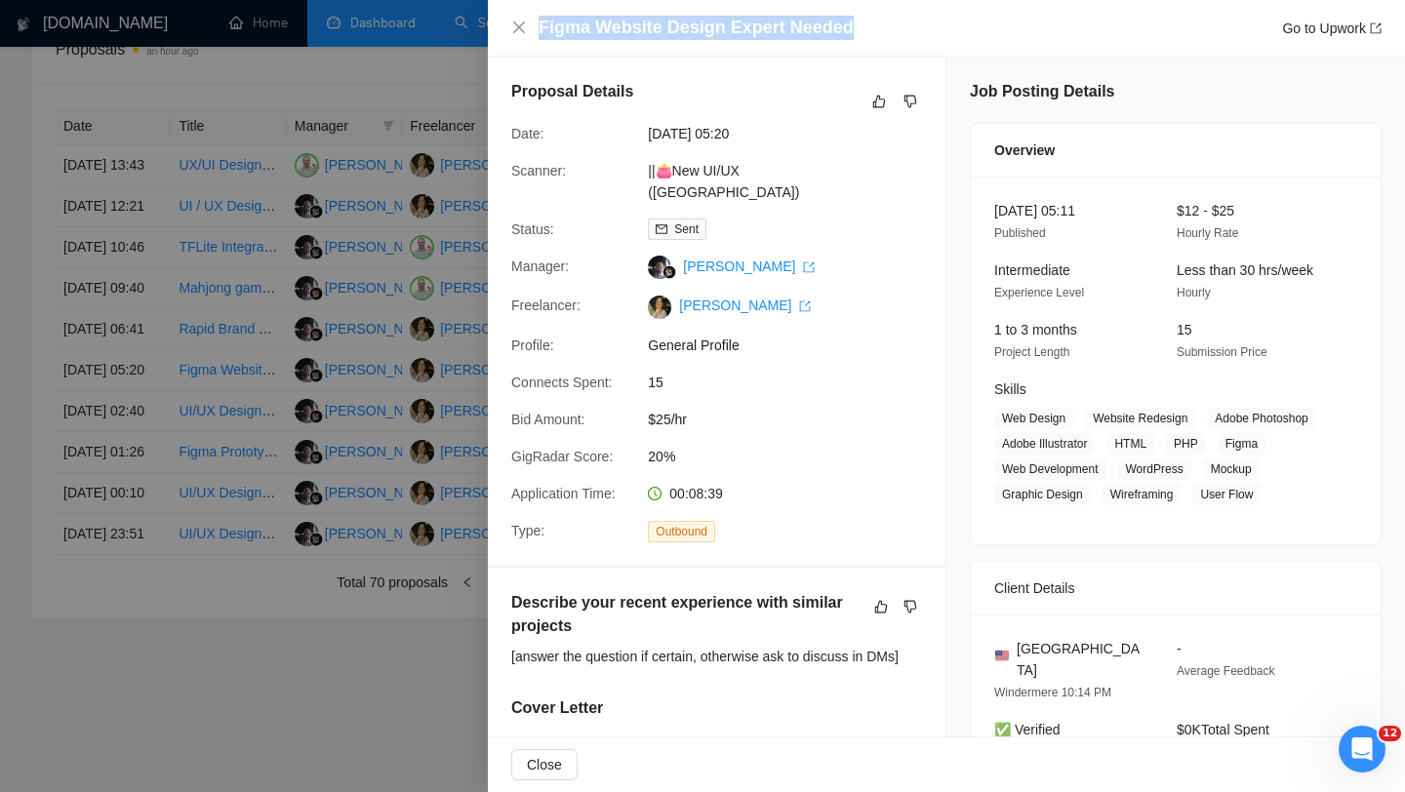
drag, startPoint x: 854, startPoint y: 21, endPoint x: 522, endPoint y: 41, distance: 332.4
click at [521, 40] on div "Figma Website Design Expert Needed Go to Upwork" at bounding box center [946, 28] width 871 height 24
click at [517, 26] on icon "close" at bounding box center [519, 27] width 12 height 12
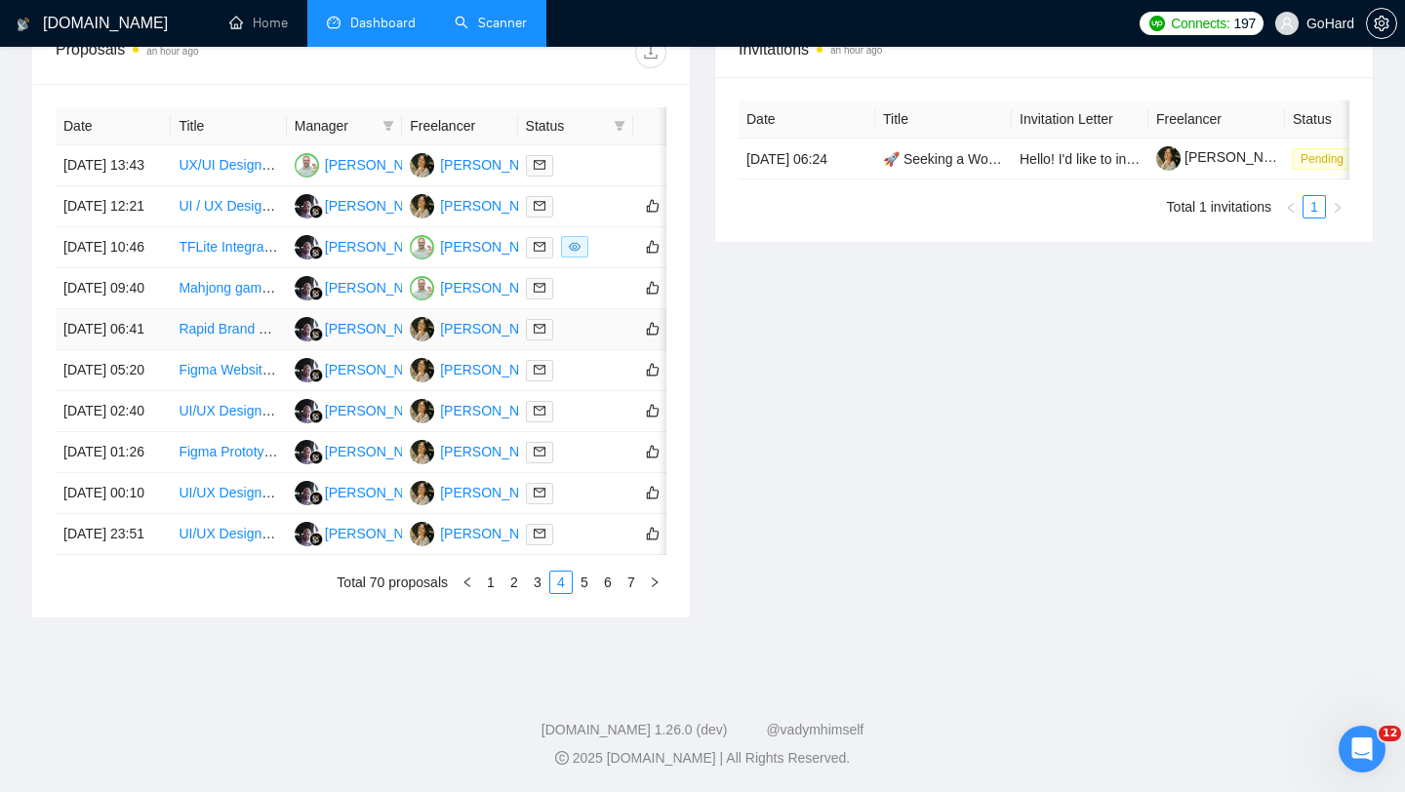
click at [589, 318] on div at bounding box center [576, 329] width 100 height 22
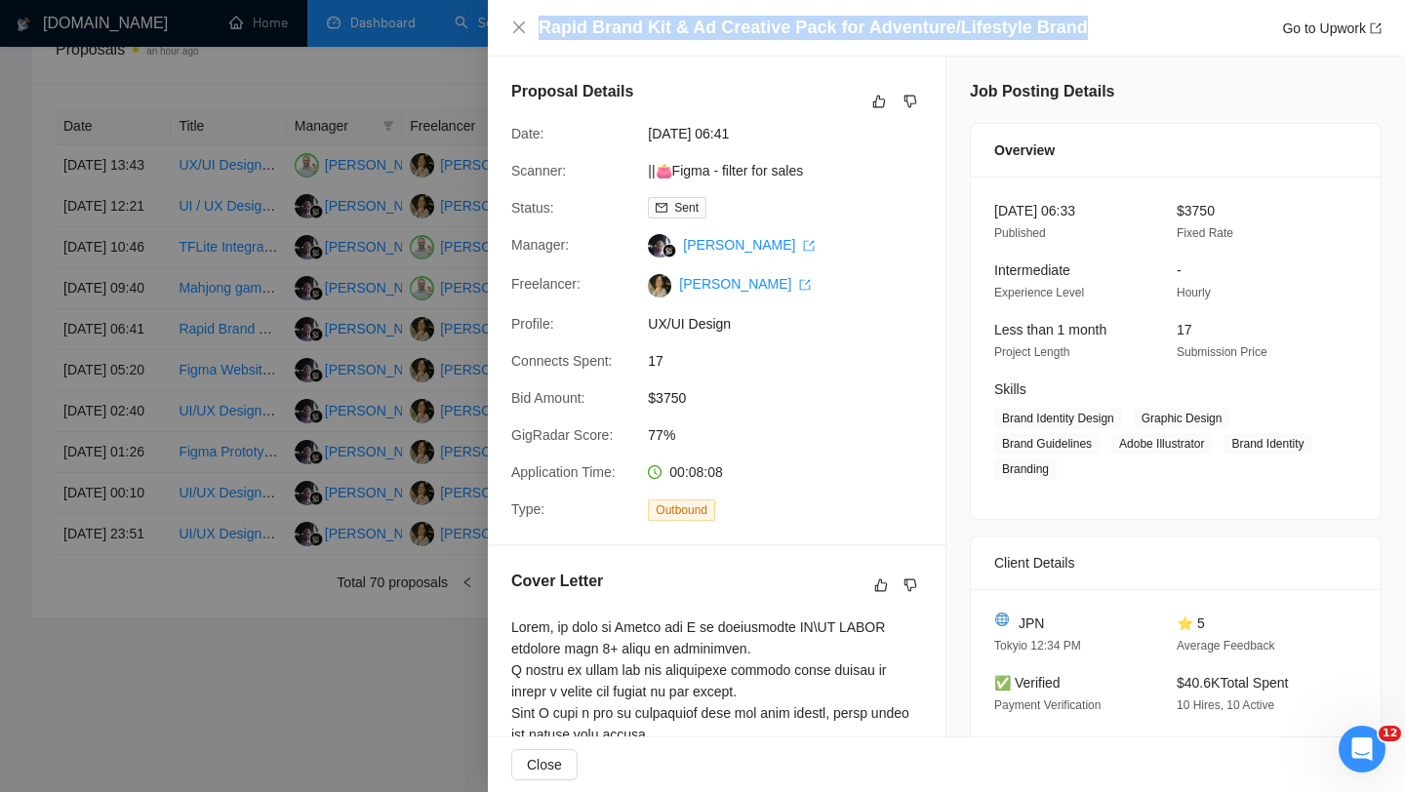
drag, startPoint x: 1073, startPoint y: 28, endPoint x: 529, endPoint y: 34, distance: 543.6
click at [529, 34] on div "Rapid Brand Kit & Ad Creative Pack for Adventure/Lifestyle Brand Go to Upwork" at bounding box center [946, 28] width 871 height 24
click at [516, 25] on icon "close" at bounding box center [519, 27] width 12 height 12
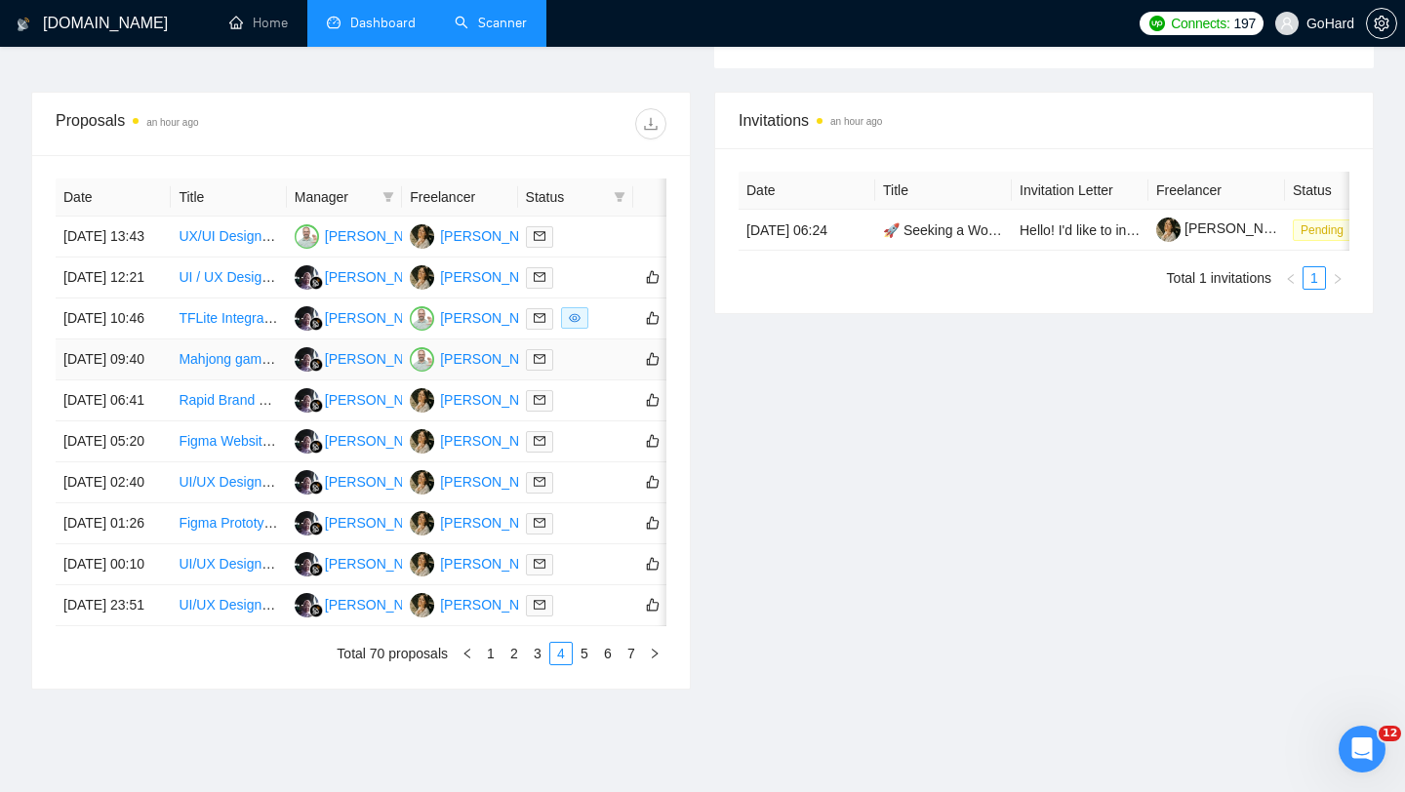
scroll to position [670, 0]
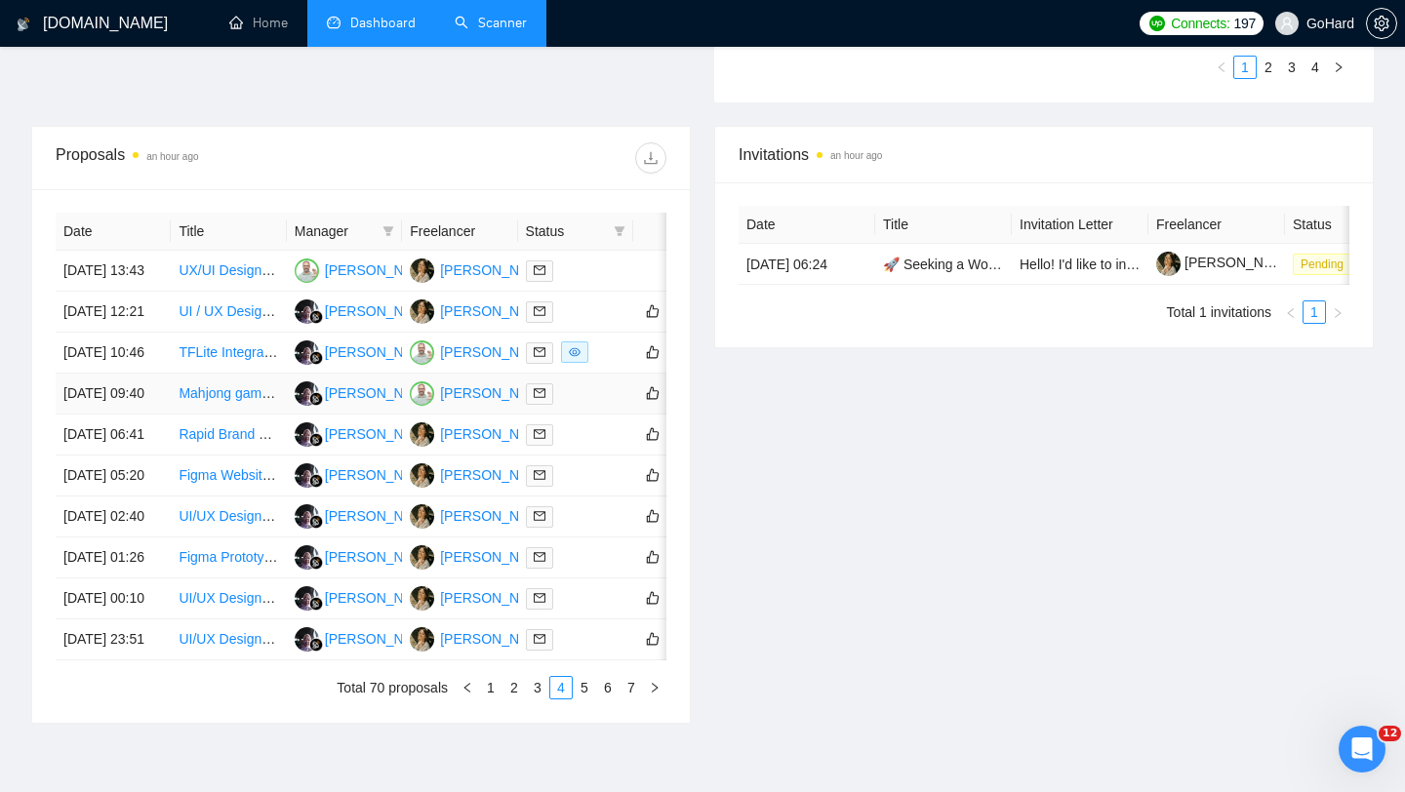
click at [590, 415] on td at bounding box center [575, 394] width 115 height 41
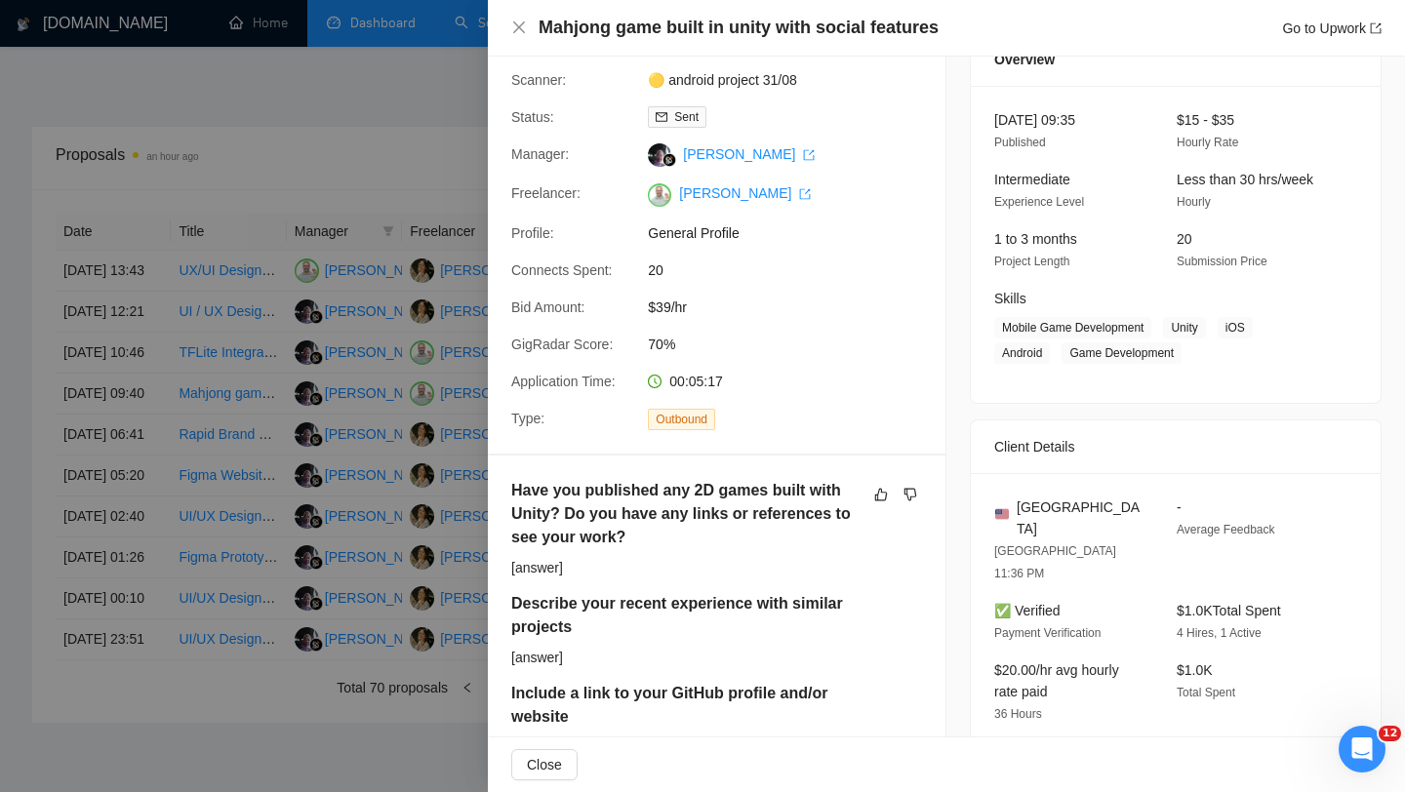
scroll to position [0, 0]
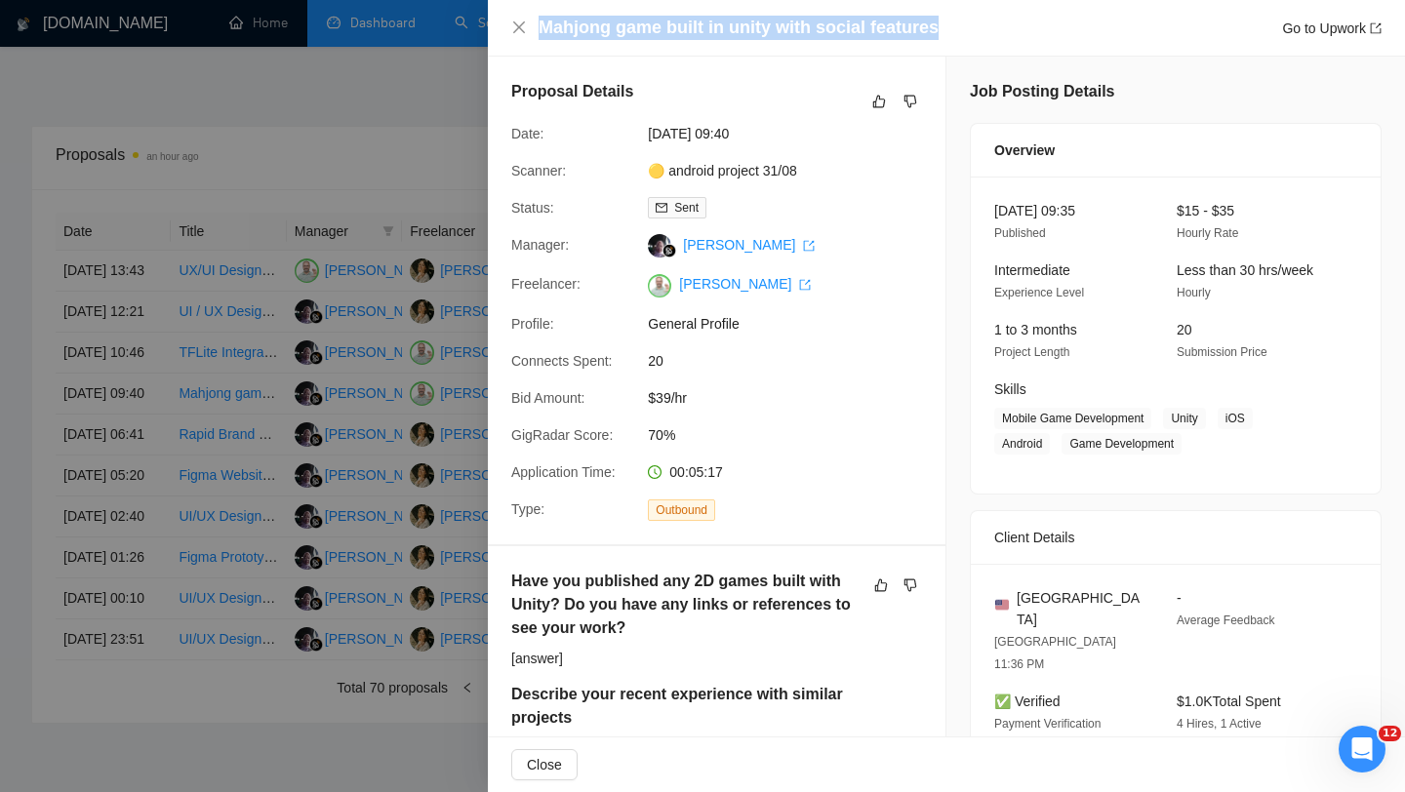
drag, startPoint x: 948, startPoint y: 28, endPoint x: 536, endPoint y: 39, distance: 412.0
click at [536, 39] on div "Mahjong game built in unity with social features Go to Upwork" at bounding box center [946, 28] width 871 height 24
click at [520, 28] on icon "close" at bounding box center [519, 28] width 16 height 16
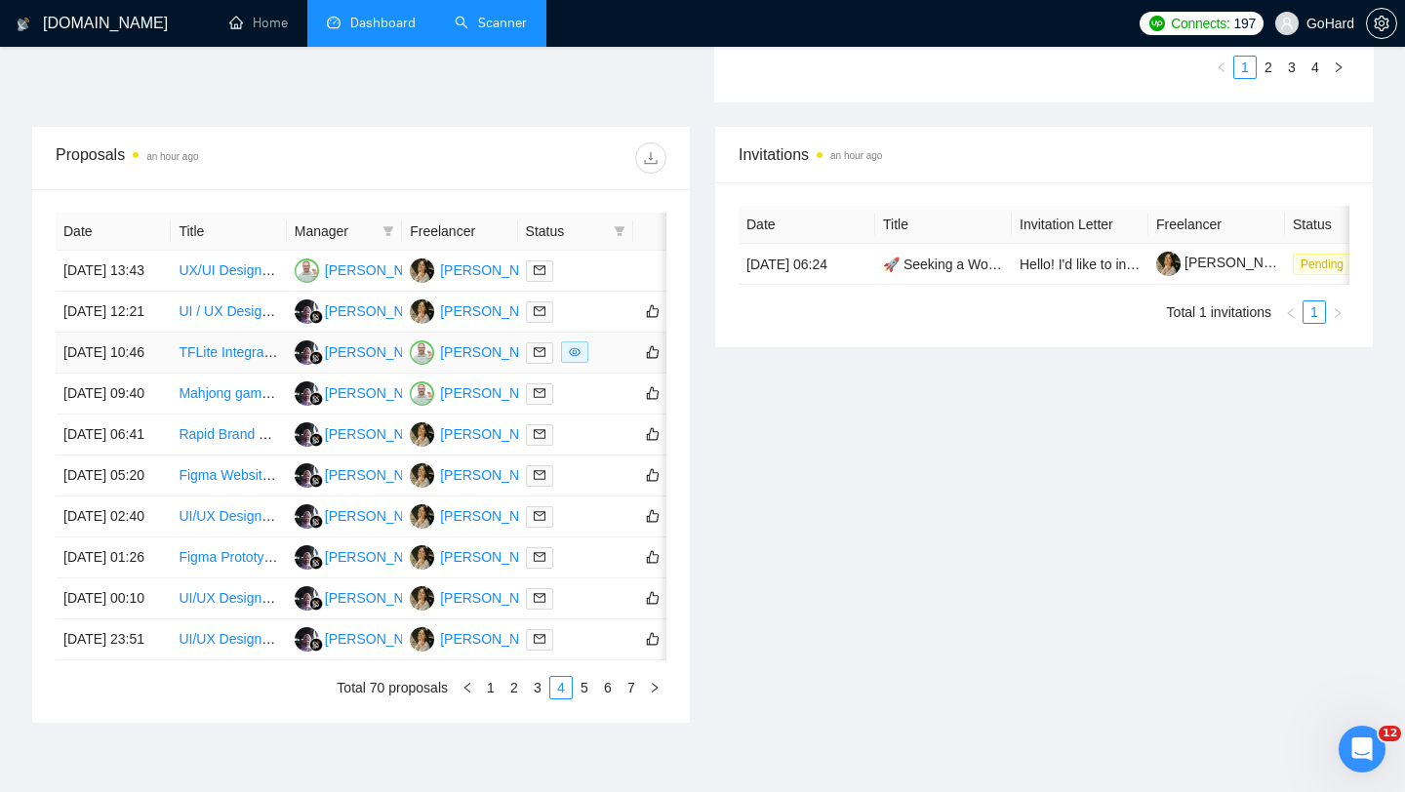
click at [604, 364] on div at bounding box center [576, 353] width 100 height 22
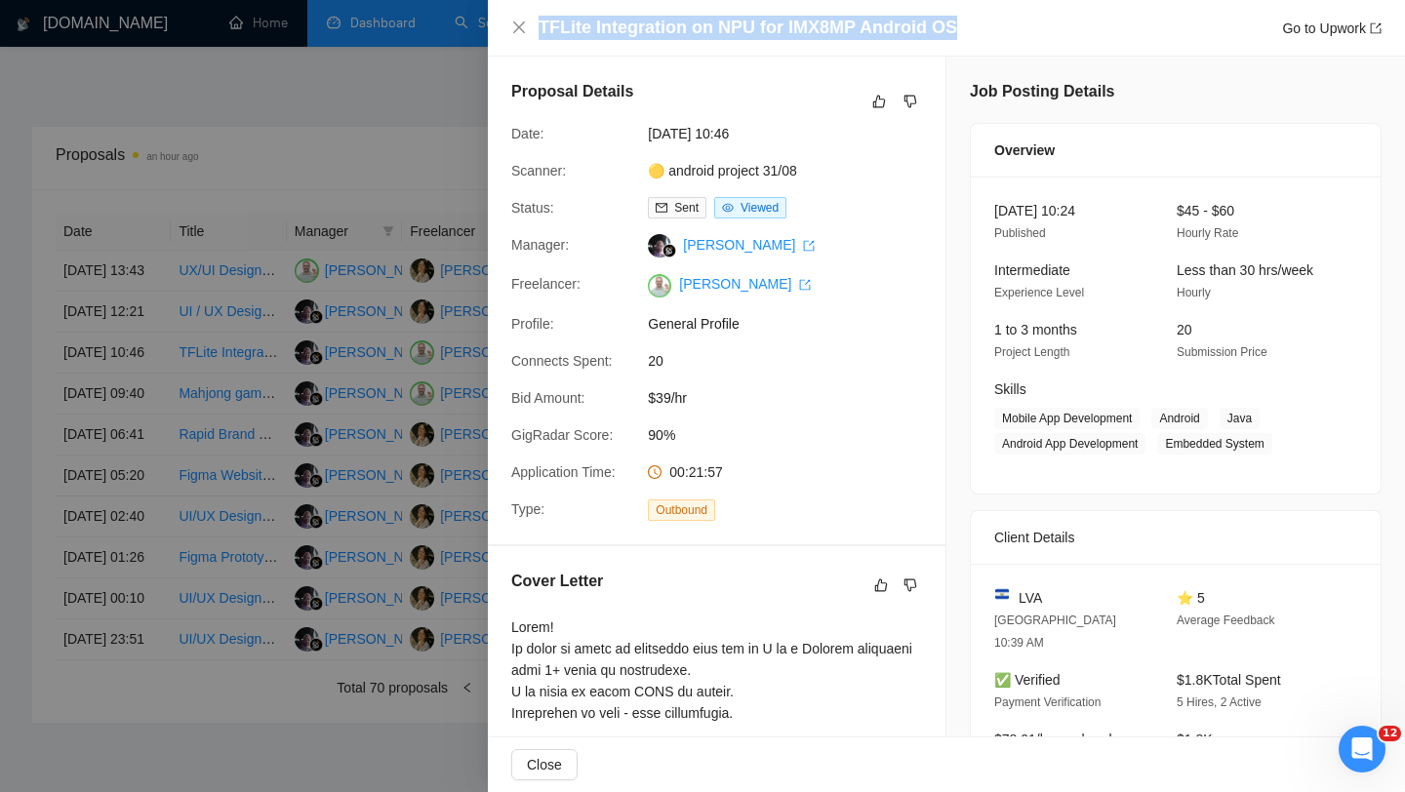
drag, startPoint x: 960, startPoint y: 26, endPoint x: 528, endPoint y: 34, distance: 432.4
click at [528, 34] on div "TFLite Integration on NPU for IMX8MP Android OS Go to Upwork" at bounding box center [946, 28] width 871 height 24
click at [520, 27] on icon "close" at bounding box center [519, 27] width 12 height 12
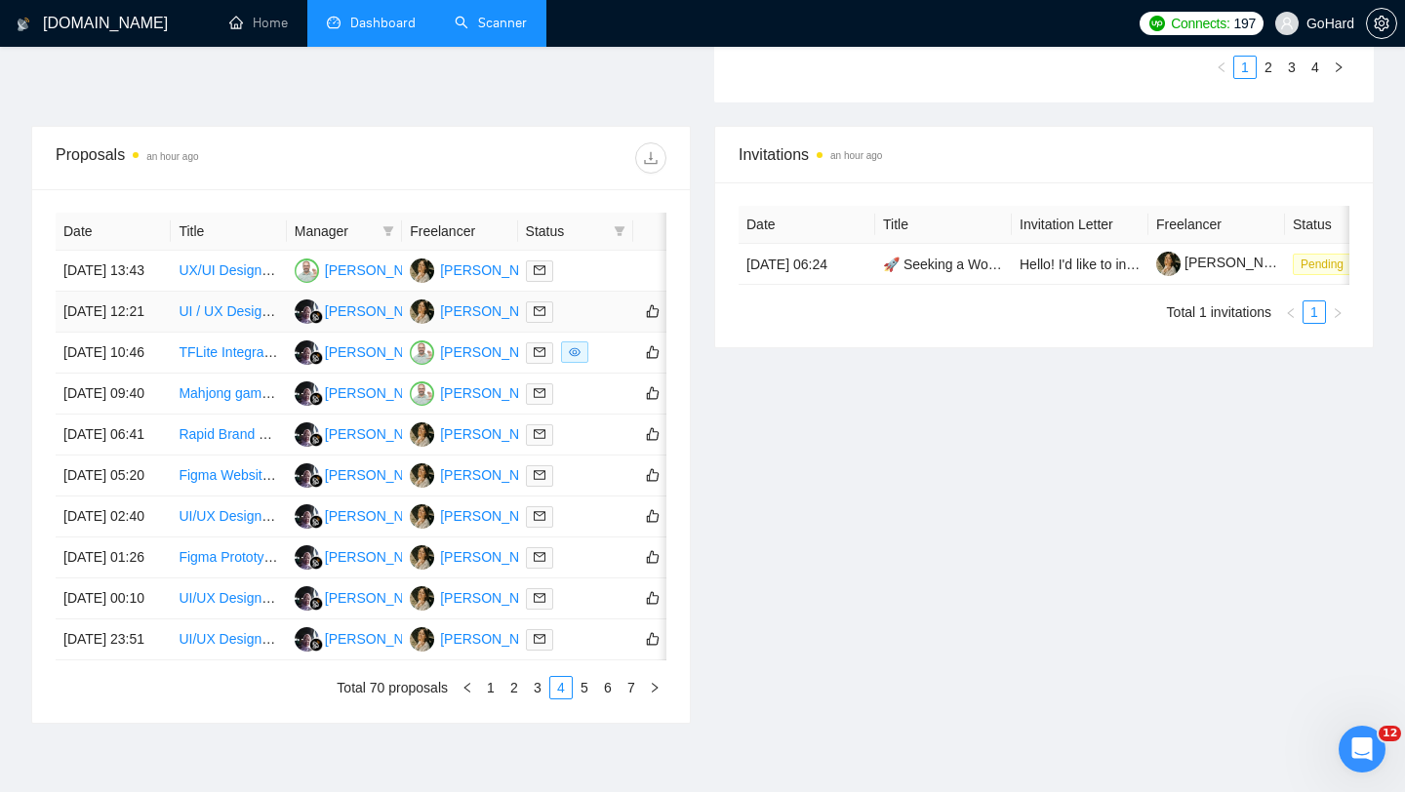
click at [583, 323] on div at bounding box center [576, 312] width 100 height 22
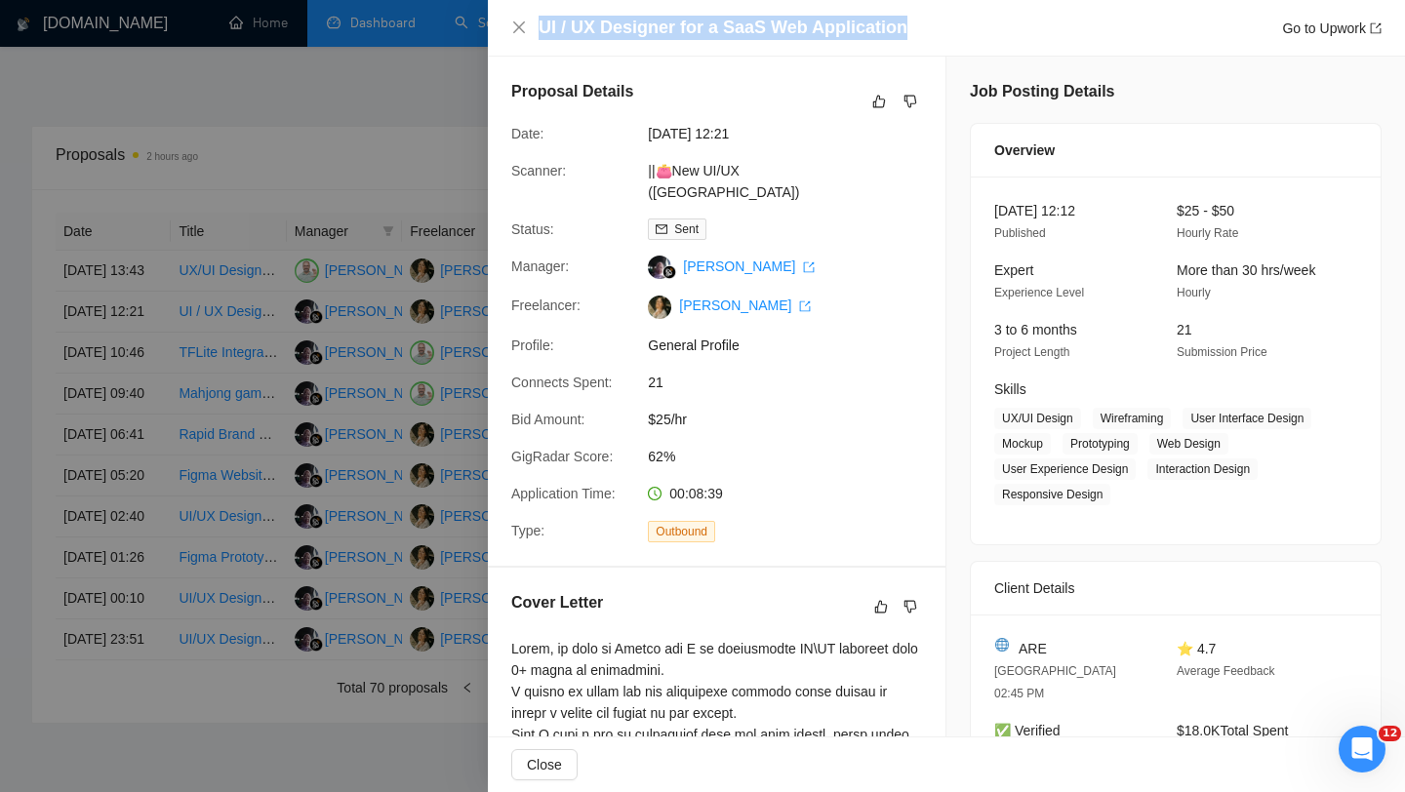
drag, startPoint x: 913, startPoint y: 27, endPoint x: 532, endPoint y: 28, distance: 381.6
click at [532, 28] on div "UI / UX Designer for a SaaS Web Application Go to Upwork" at bounding box center [946, 28] width 871 height 24
click at [515, 28] on icon "close" at bounding box center [519, 28] width 16 height 16
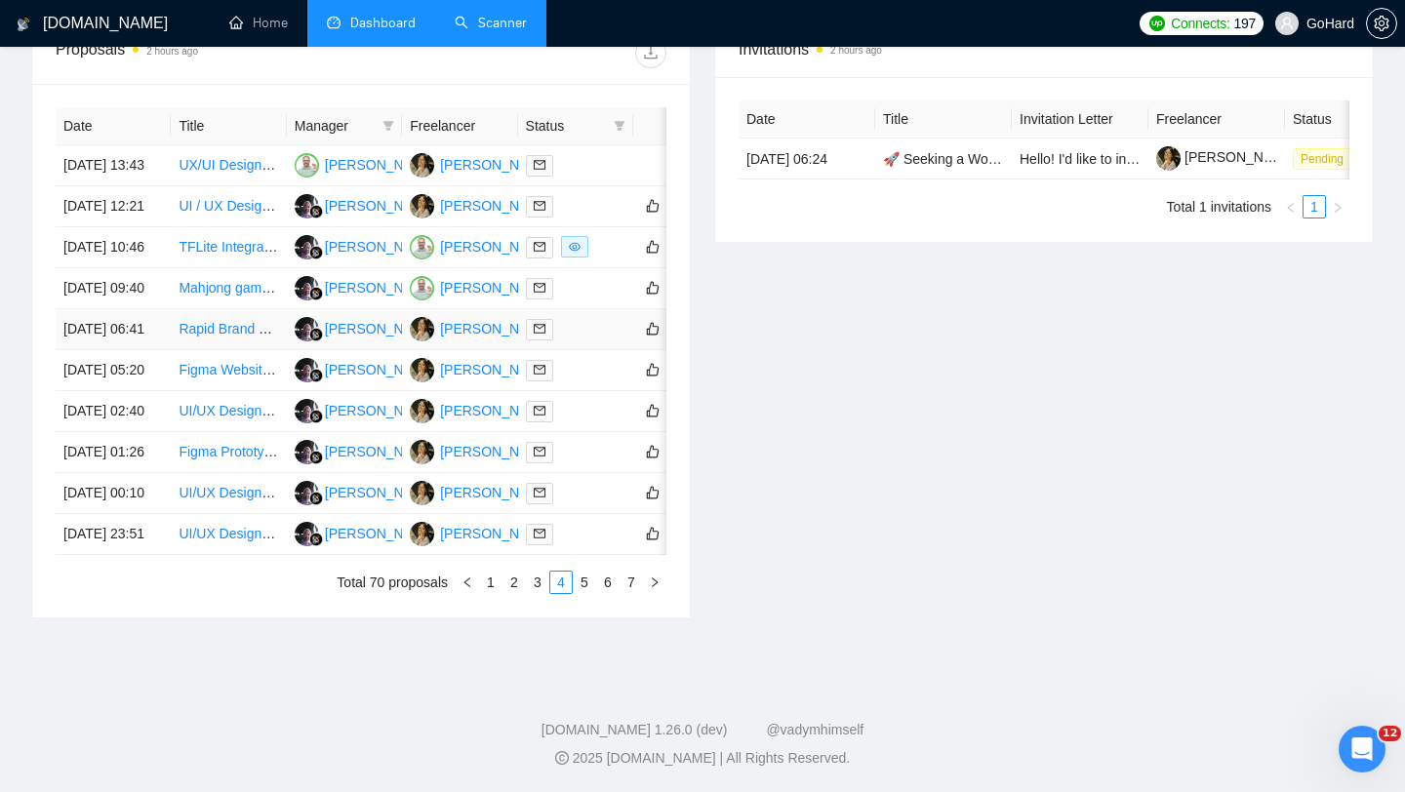
scroll to position [893, 0]
click at [586, 464] on div at bounding box center [576, 452] width 100 height 22
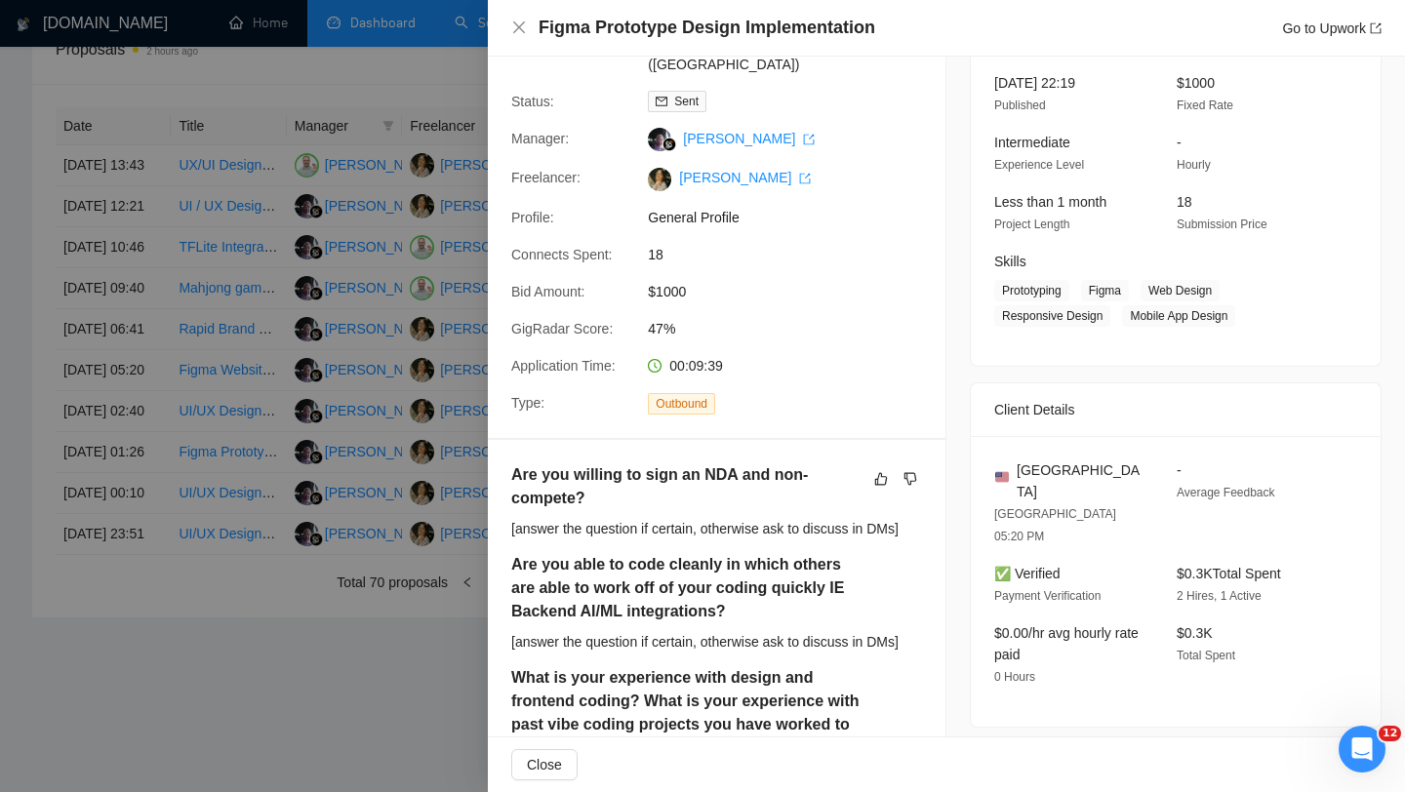
scroll to position [0, 0]
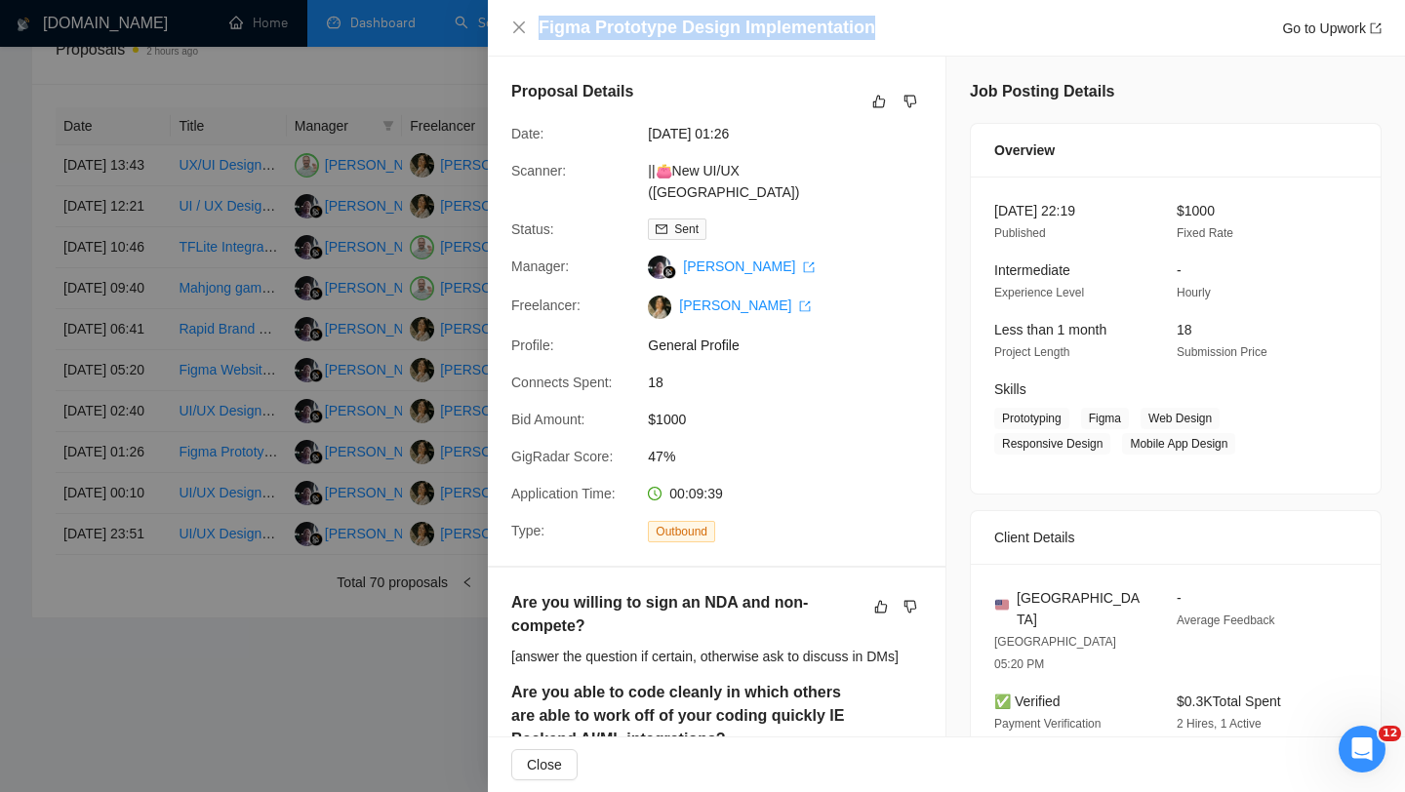
drag, startPoint x: 541, startPoint y: 26, endPoint x: 890, endPoint y: 25, distance: 349.4
click at [890, 25] on div "Figma Prototype Design Implementation Go to Upwork" at bounding box center [960, 28] width 843 height 24
click at [512, 26] on icon "close" at bounding box center [519, 28] width 16 height 16
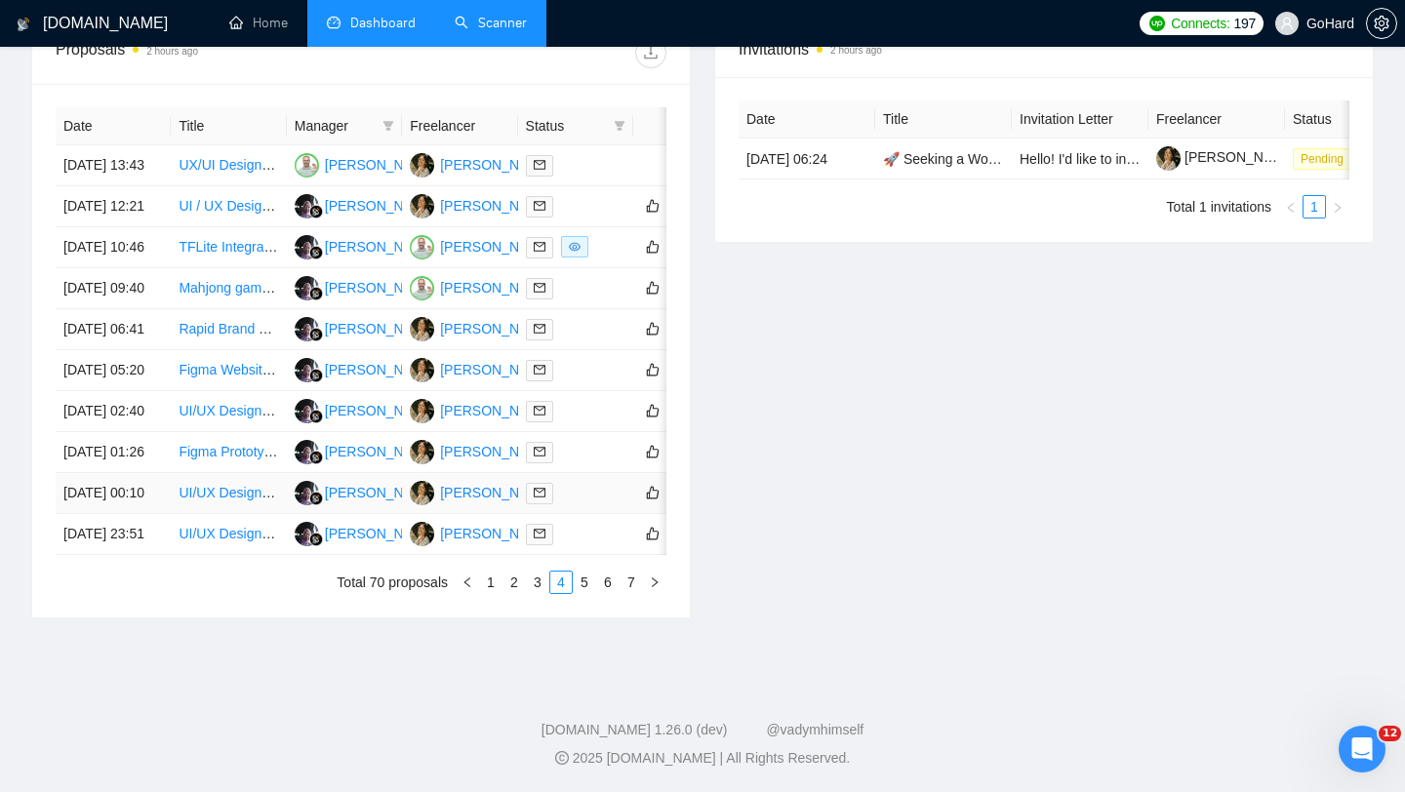
click at [595, 482] on div at bounding box center [576, 493] width 100 height 22
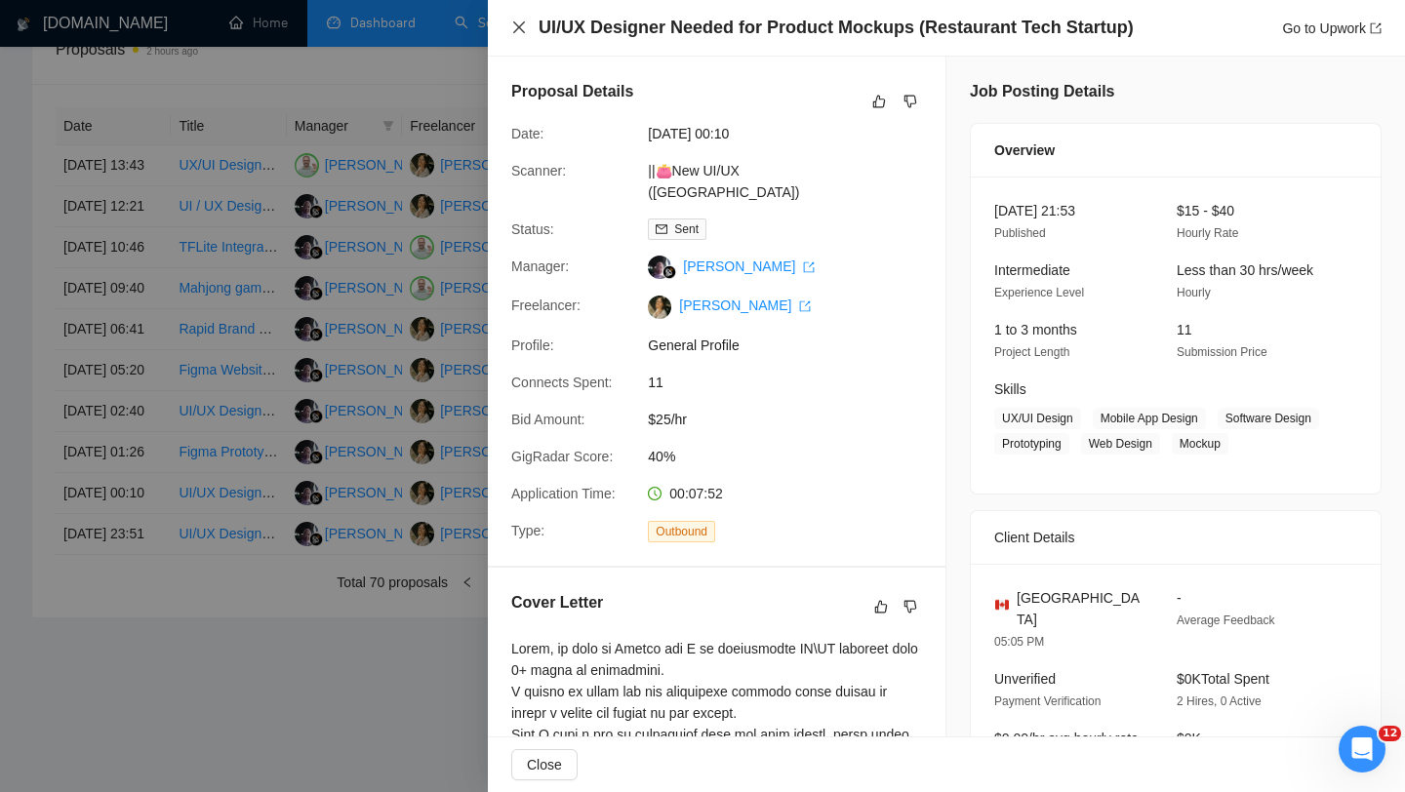
click at [518, 32] on icon "close" at bounding box center [519, 28] width 16 height 16
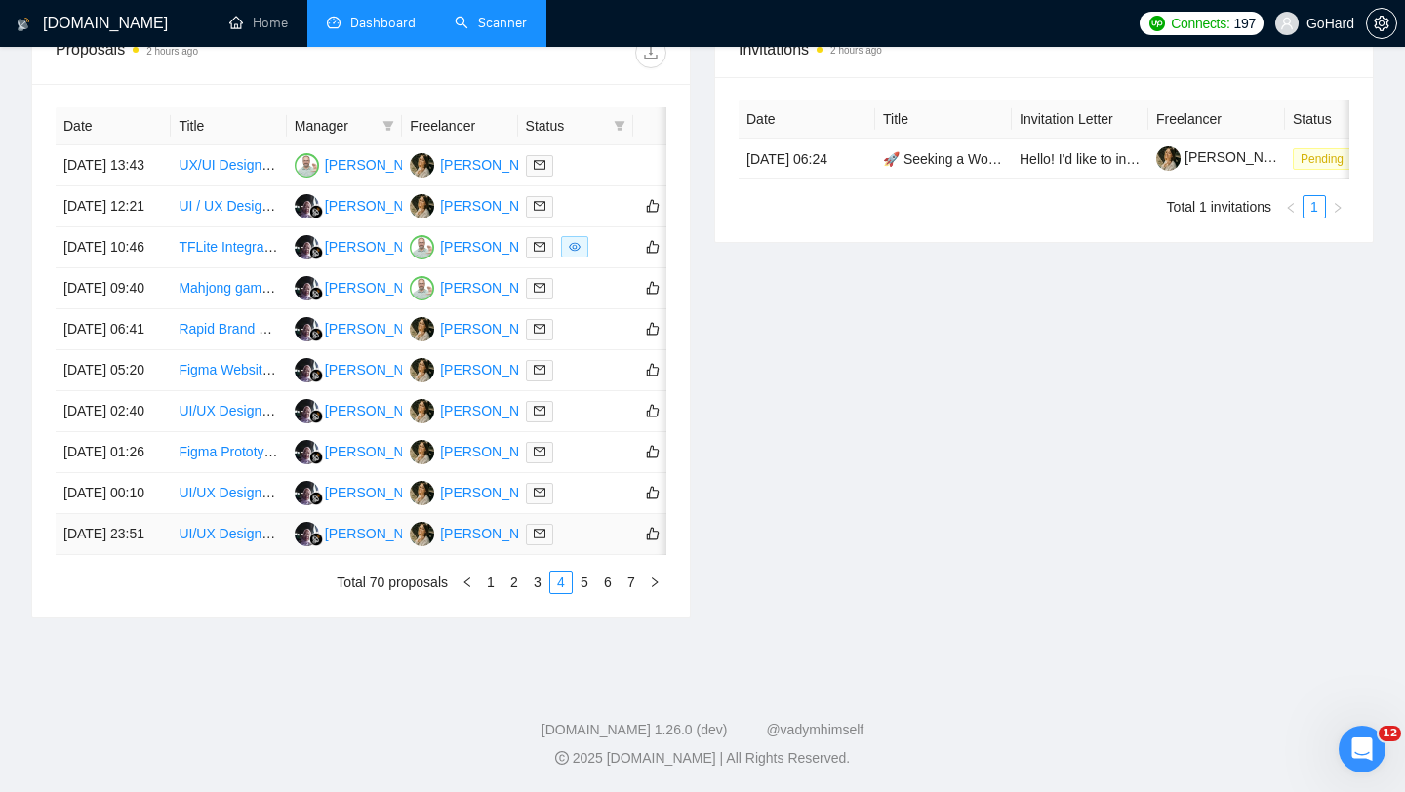
click at [583, 527] on div at bounding box center [576, 534] width 100 height 22
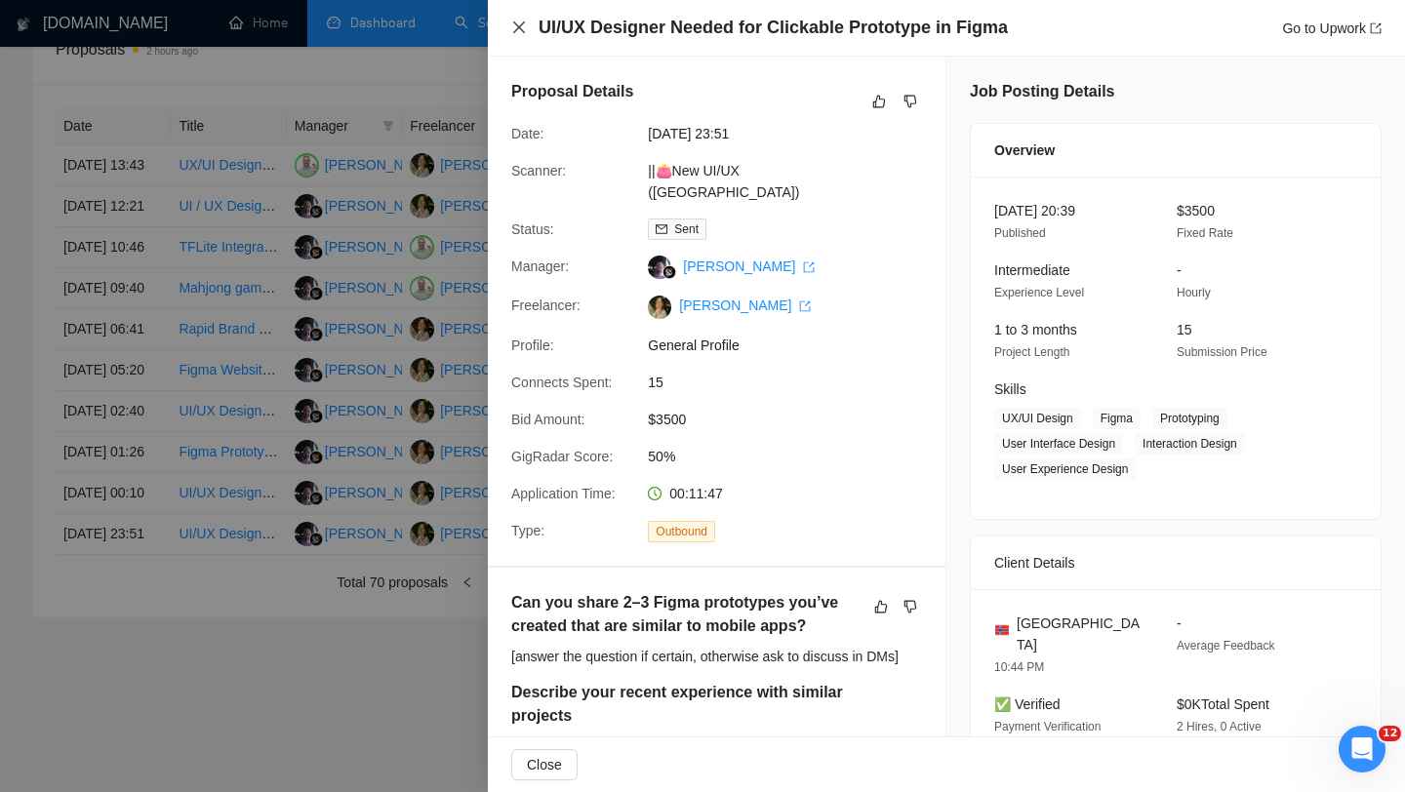
click at [517, 25] on icon "close" at bounding box center [519, 27] width 12 height 12
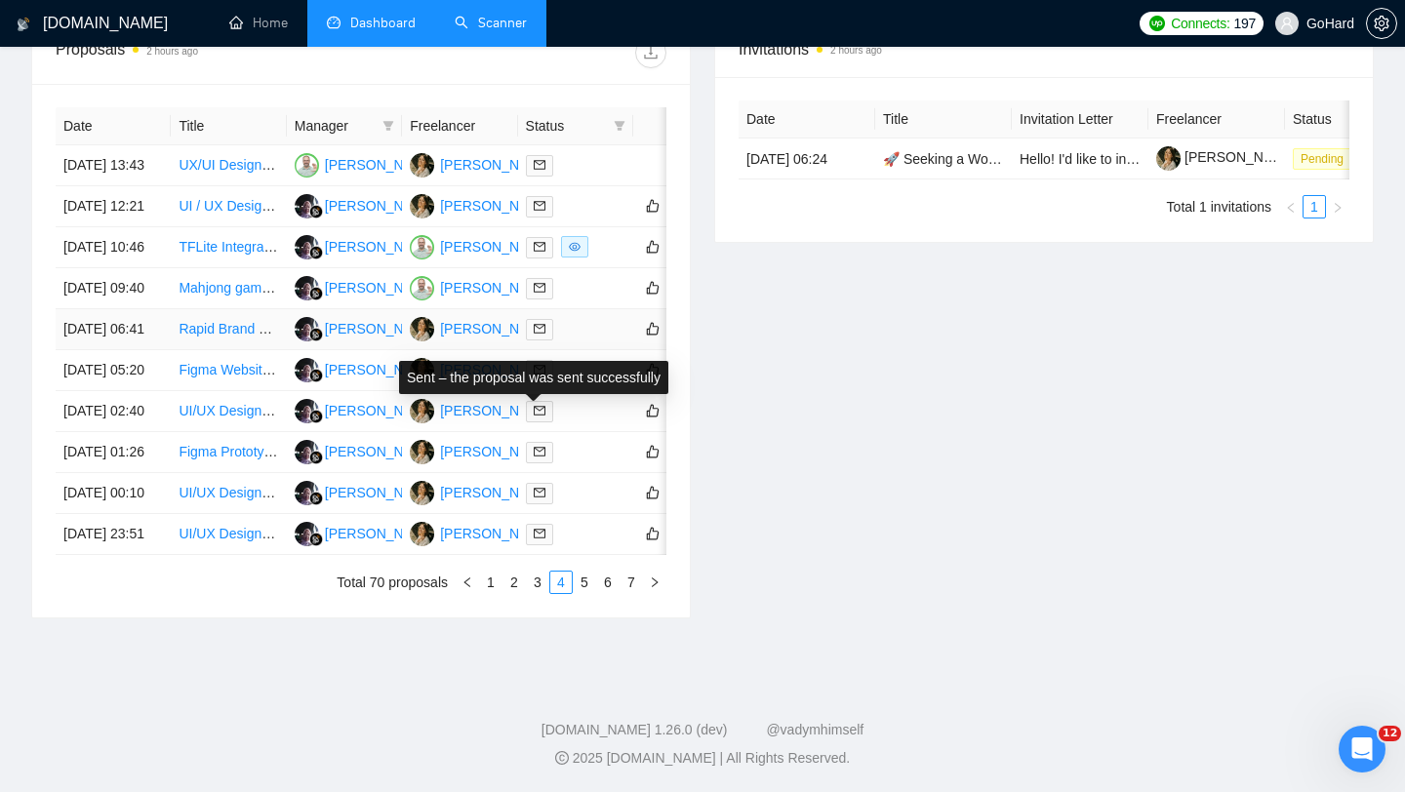
scroll to position [961, 0]
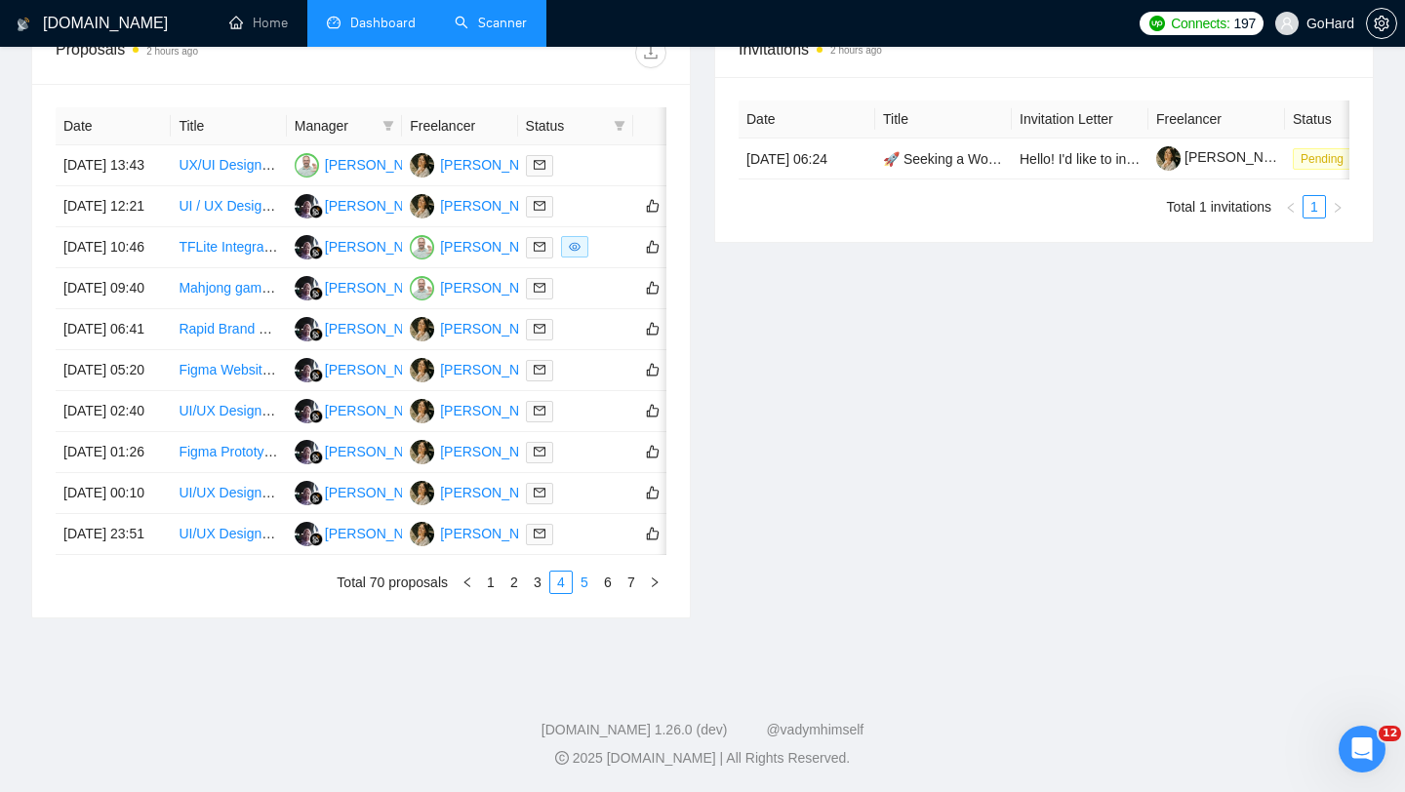
click at [584, 588] on link "5" at bounding box center [584, 582] width 21 height 21
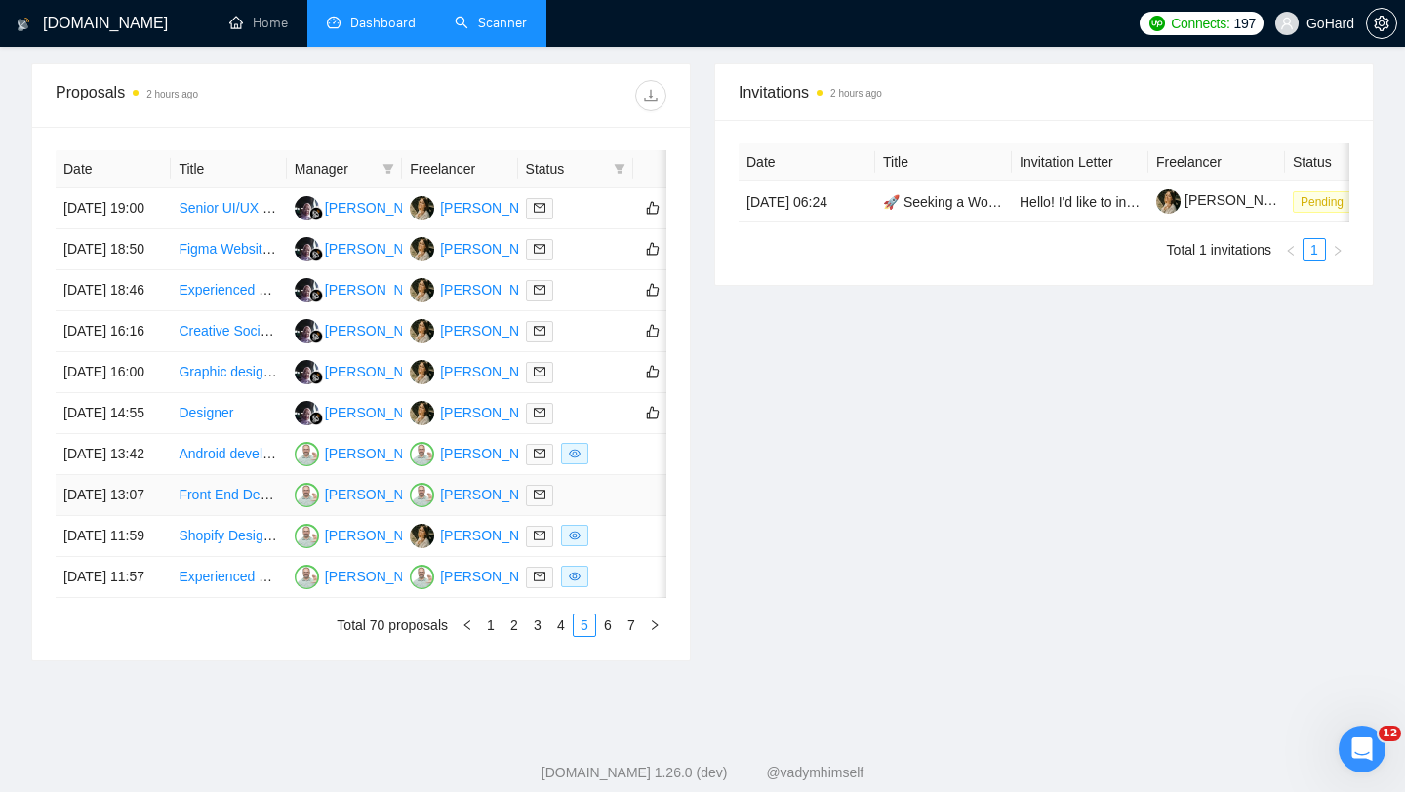
scroll to position [731, 0]
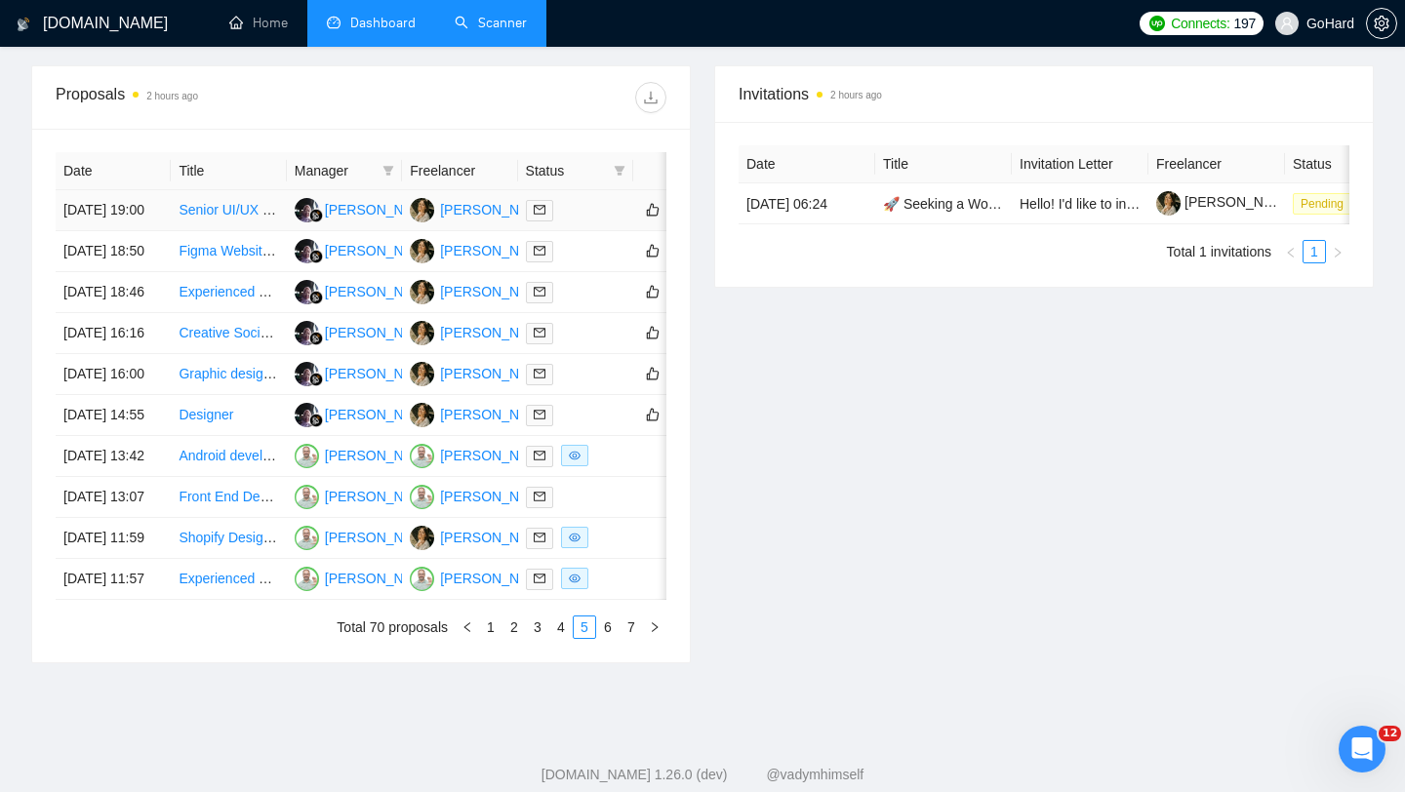
click at [589, 219] on div at bounding box center [576, 210] width 100 height 22
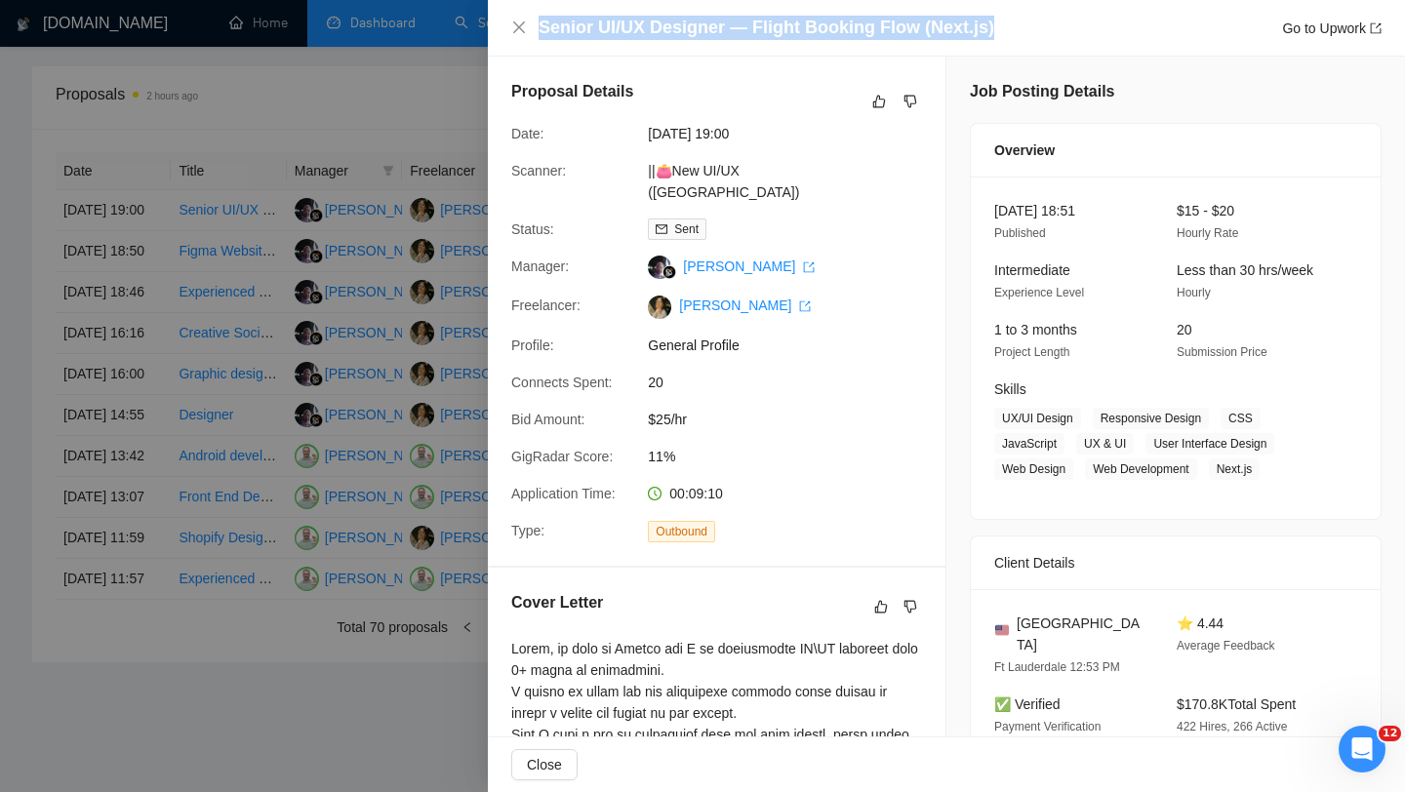
drag, startPoint x: 987, startPoint y: 29, endPoint x: 474, endPoint y: 42, distance: 512.5
click at [474, 42] on div "Senior UI/UX Designer — Flight Booking Flow (Next.js) Go to Upwork Proposal Det…" at bounding box center [702, 396] width 1405 height 792
click at [514, 24] on icon "close" at bounding box center [519, 27] width 12 height 12
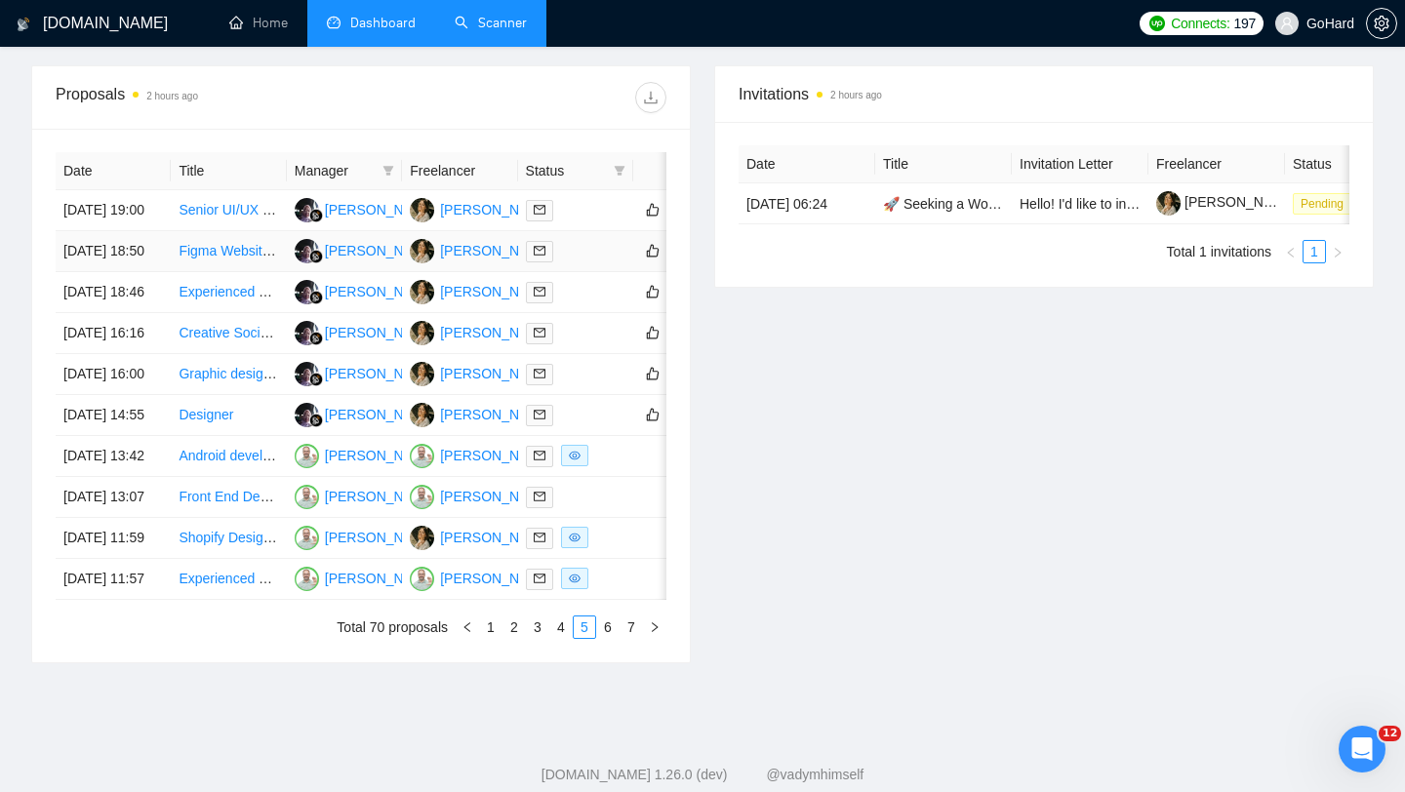
click at [587, 263] on div at bounding box center [576, 251] width 100 height 22
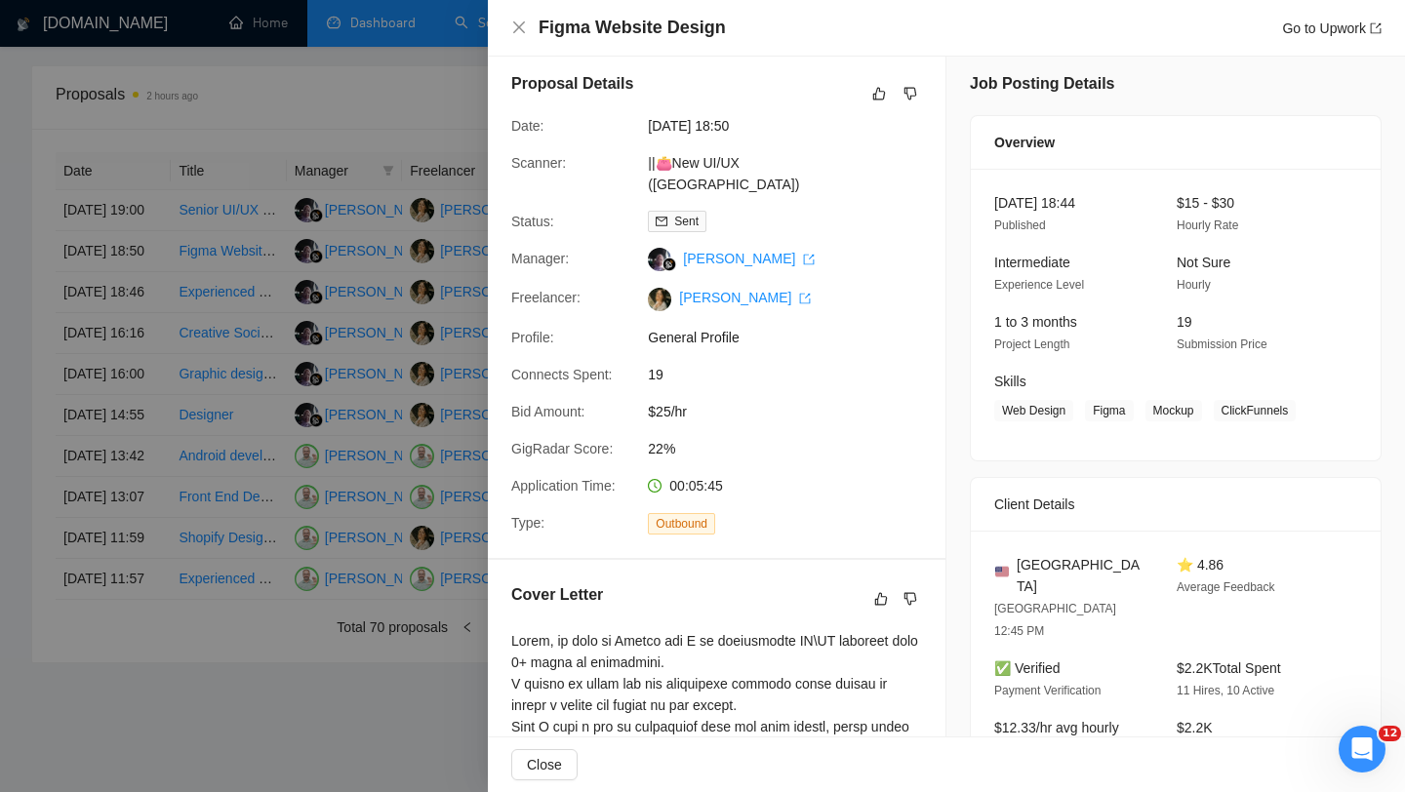
scroll to position [0, 0]
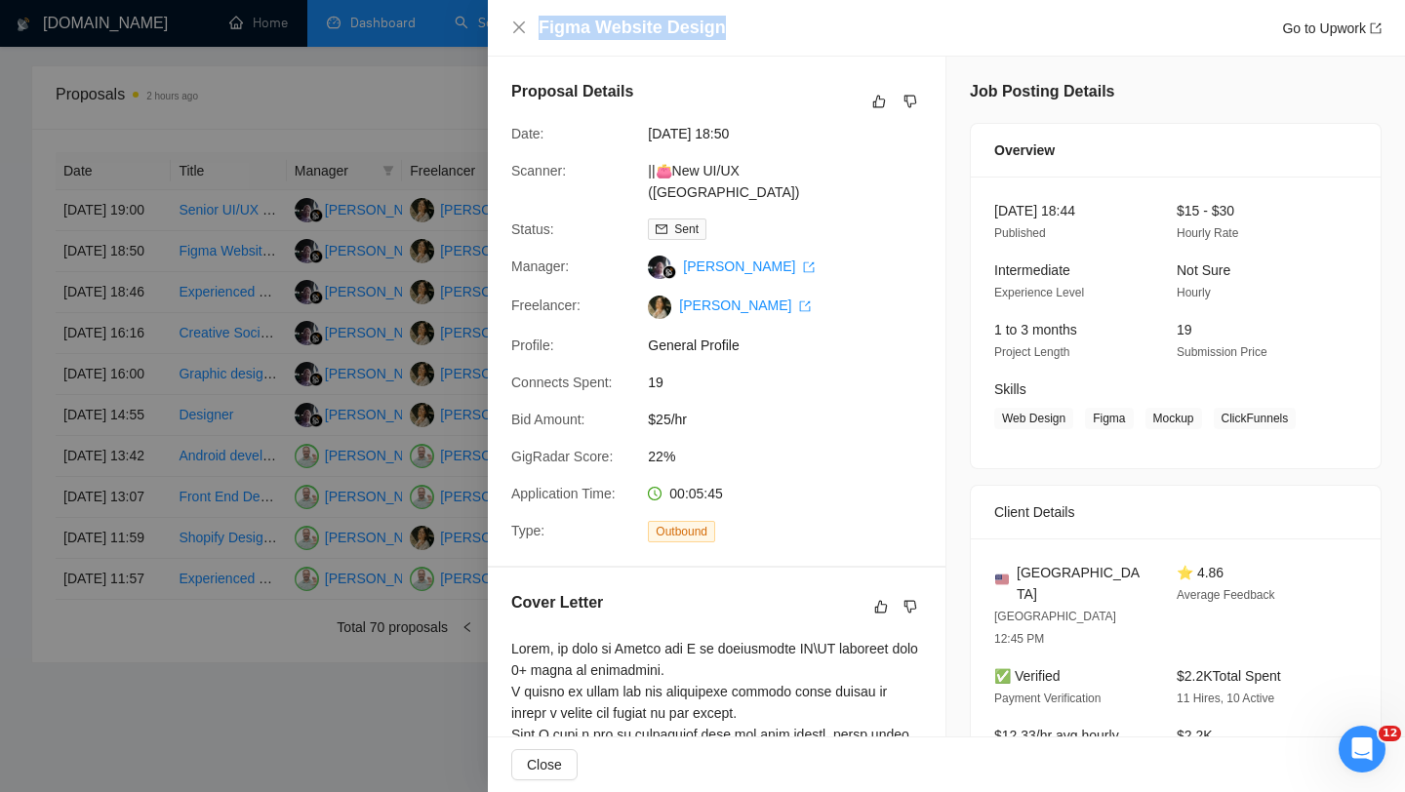
drag, startPoint x: 539, startPoint y: 26, endPoint x: 798, endPoint y: 26, distance: 259.6
click at [798, 26] on div "Figma Website Design Go to Upwork" at bounding box center [960, 28] width 843 height 24
click at [518, 29] on icon "close" at bounding box center [519, 28] width 16 height 16
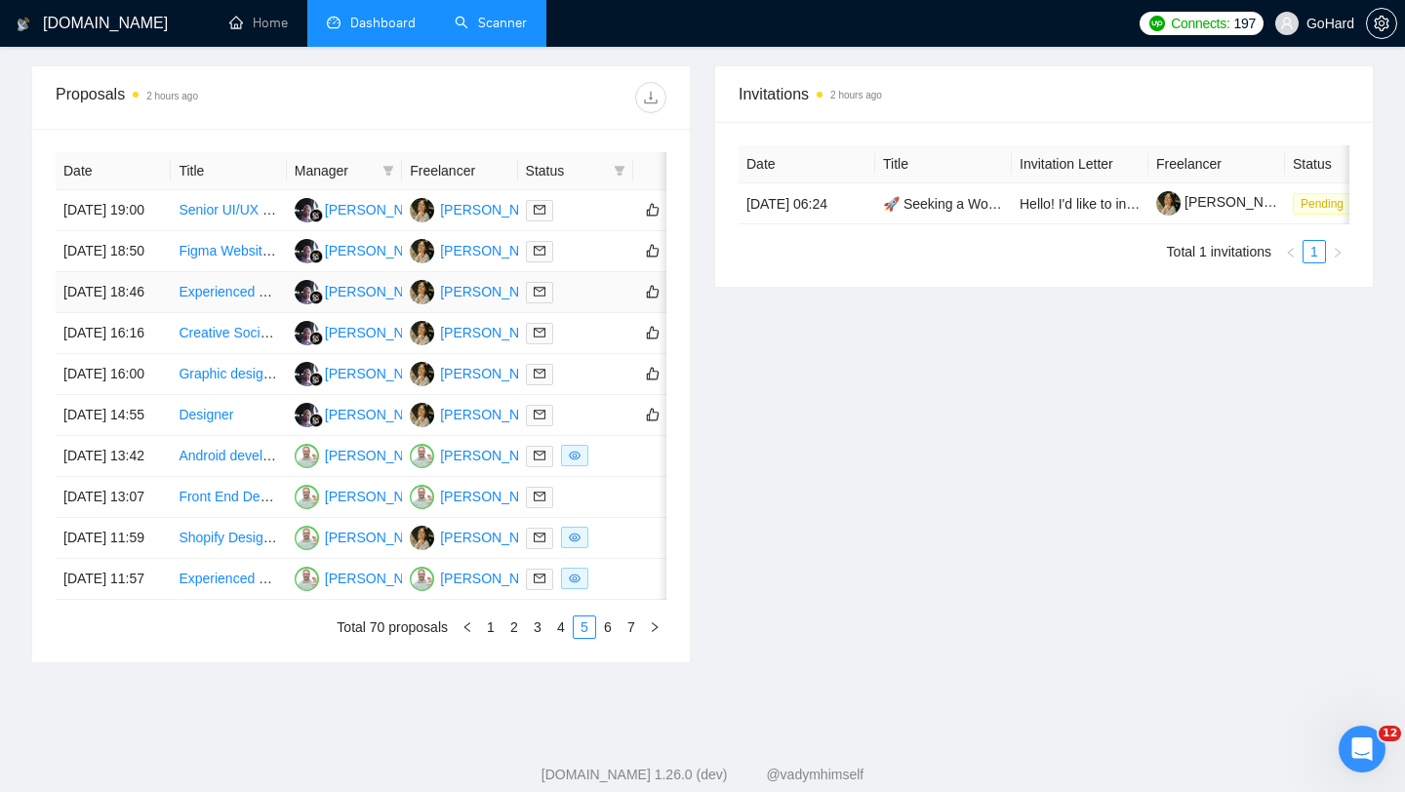
click at [594, 304] on div at bounding box center [576, 292] width 100 height 22
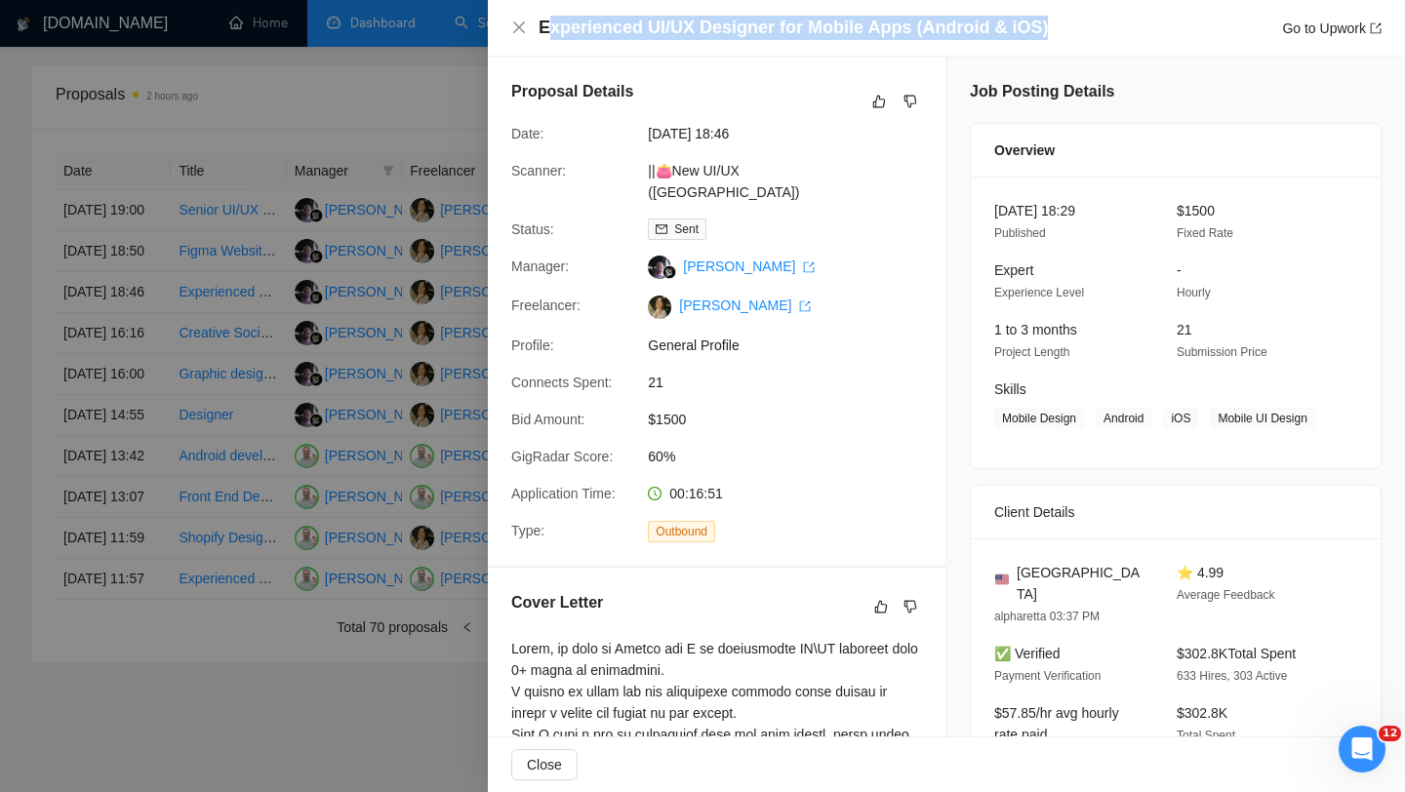
drag, startPoint x: 546, startPoint y: 27, endPoint x: 1092, endPoint y: 28, distance: 546.5
click at [1092, 28] on div "Experienced UI/UX Designer for Mobile Apps (Android & iOS) Go to Upwork" at bounding box center [960, 28] width 843 height 24
drag, startPoint x: 540, startPoint y: 31, endPoint x: 1095, endPoint y: 21, distance: 555.4
click at [1095, 21] on div "Experienced UI/UX Designer for Mobile Apps (Android & iOS) Go to Upwork" at bounding box center [960, 28] width 843 height 24
click at [515, 26] on icon "close" at bounding box center [519, 28] width 16 height 16
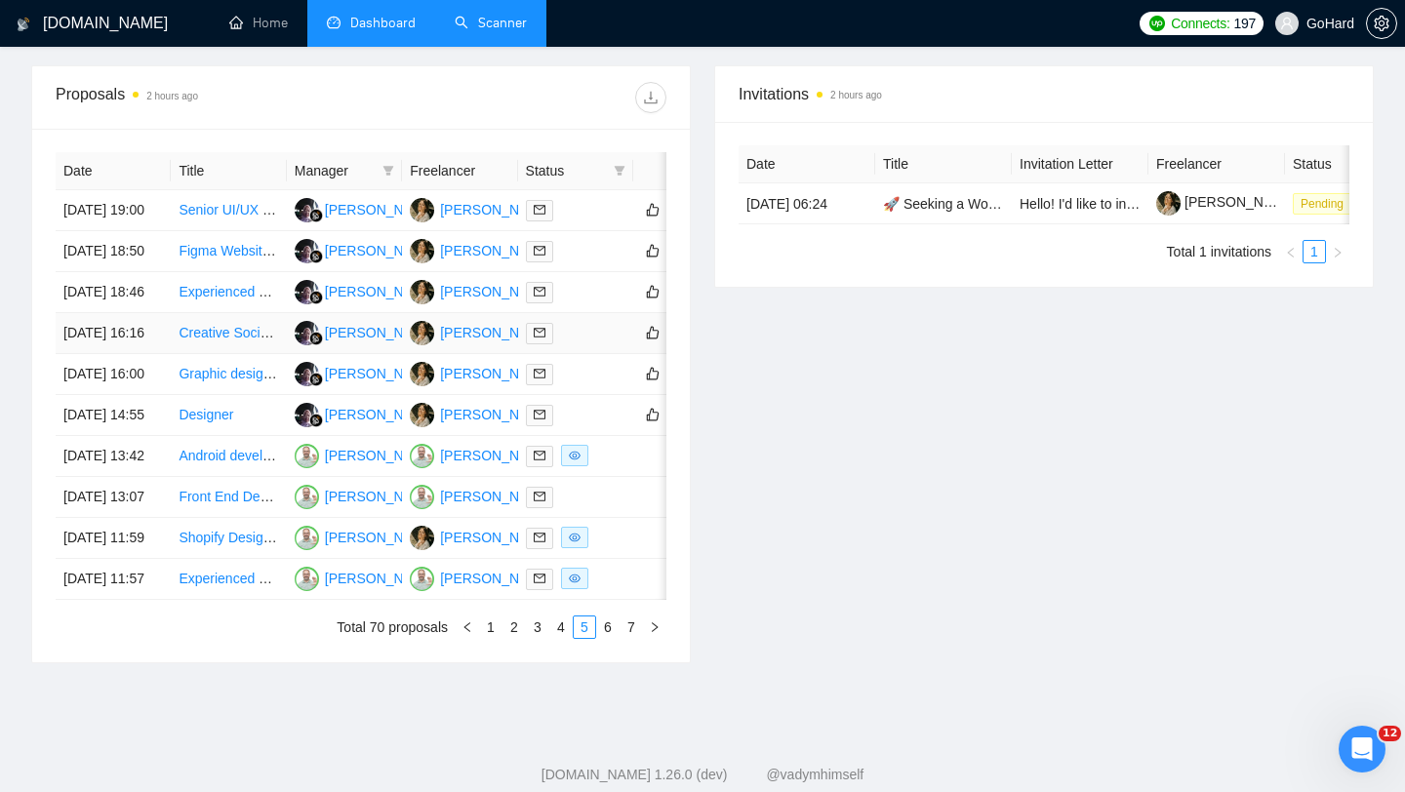
click at [590, 354] on td at bounding box center [575, 333] width 115 height 41
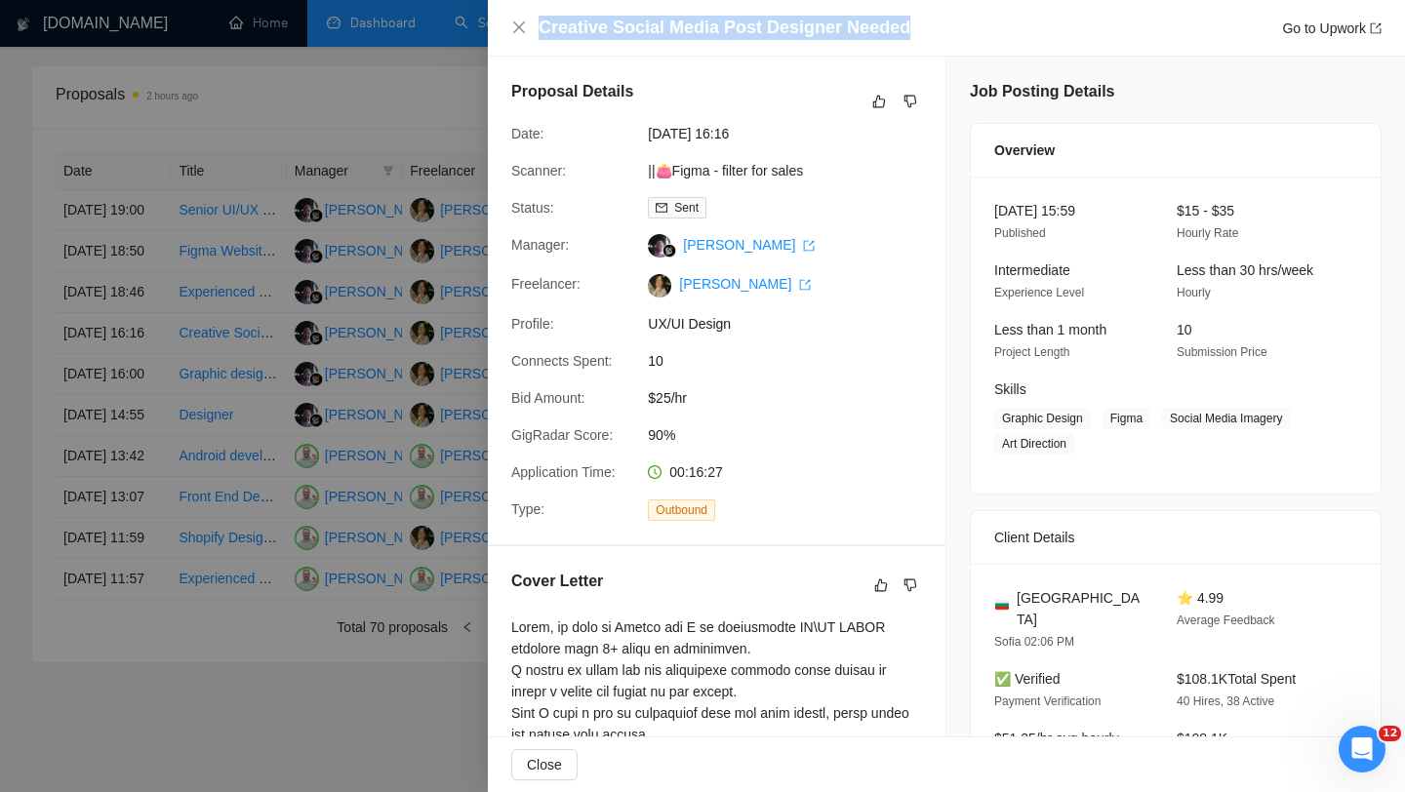
drag, startPoint x: 915, startPoint y: 32, endPoint x: 534, endPoint y: 33, distance: 381.6
click at [534, 33] on div "Creative Social Media Post Designer Needed Go to Upwork" at bounding box center [946, 28] width 871 height 24
click at [520, 20] on icon "close" at bounding box center [519, 28] width 16 height 16
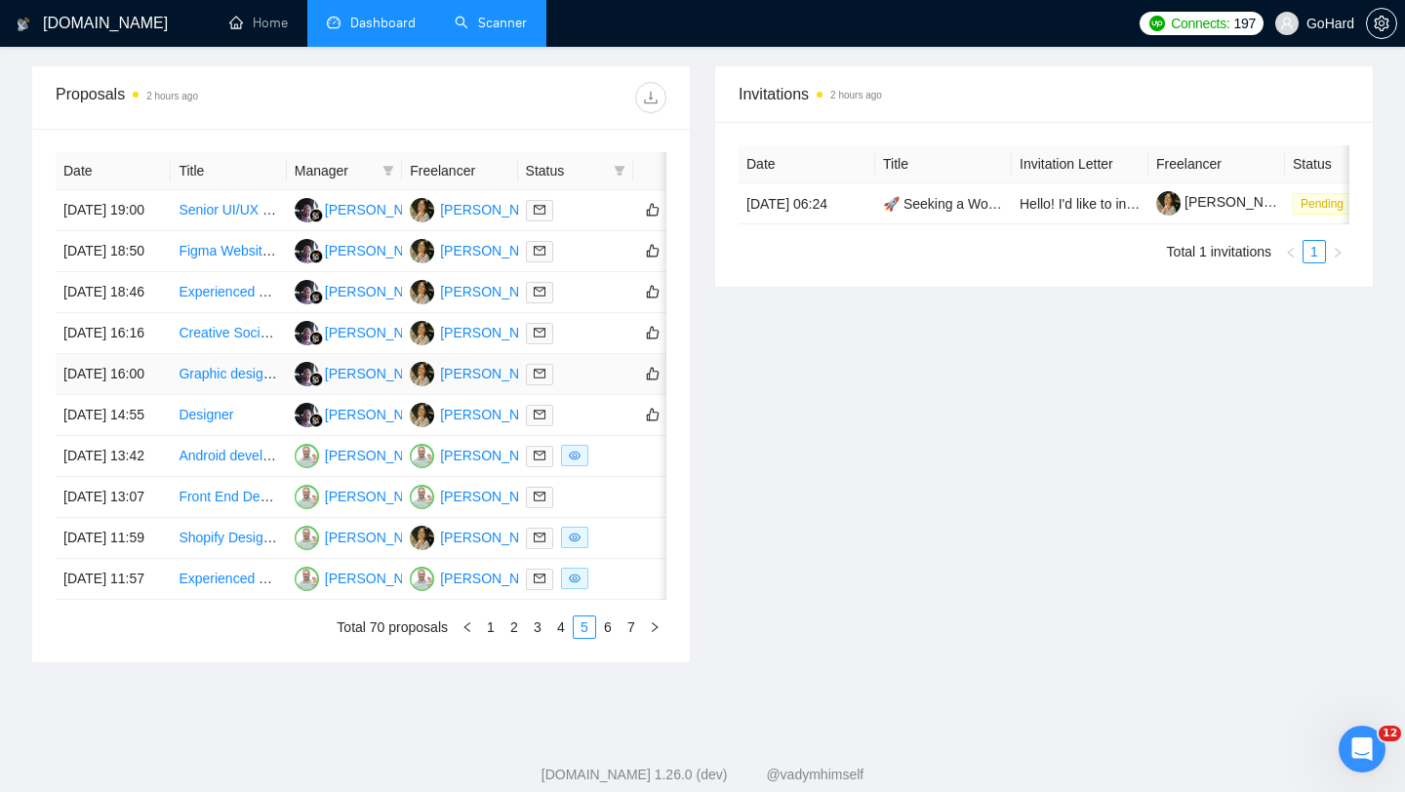
click at [581, 385] on div at bounding box center [576, 374] width 100 height 22
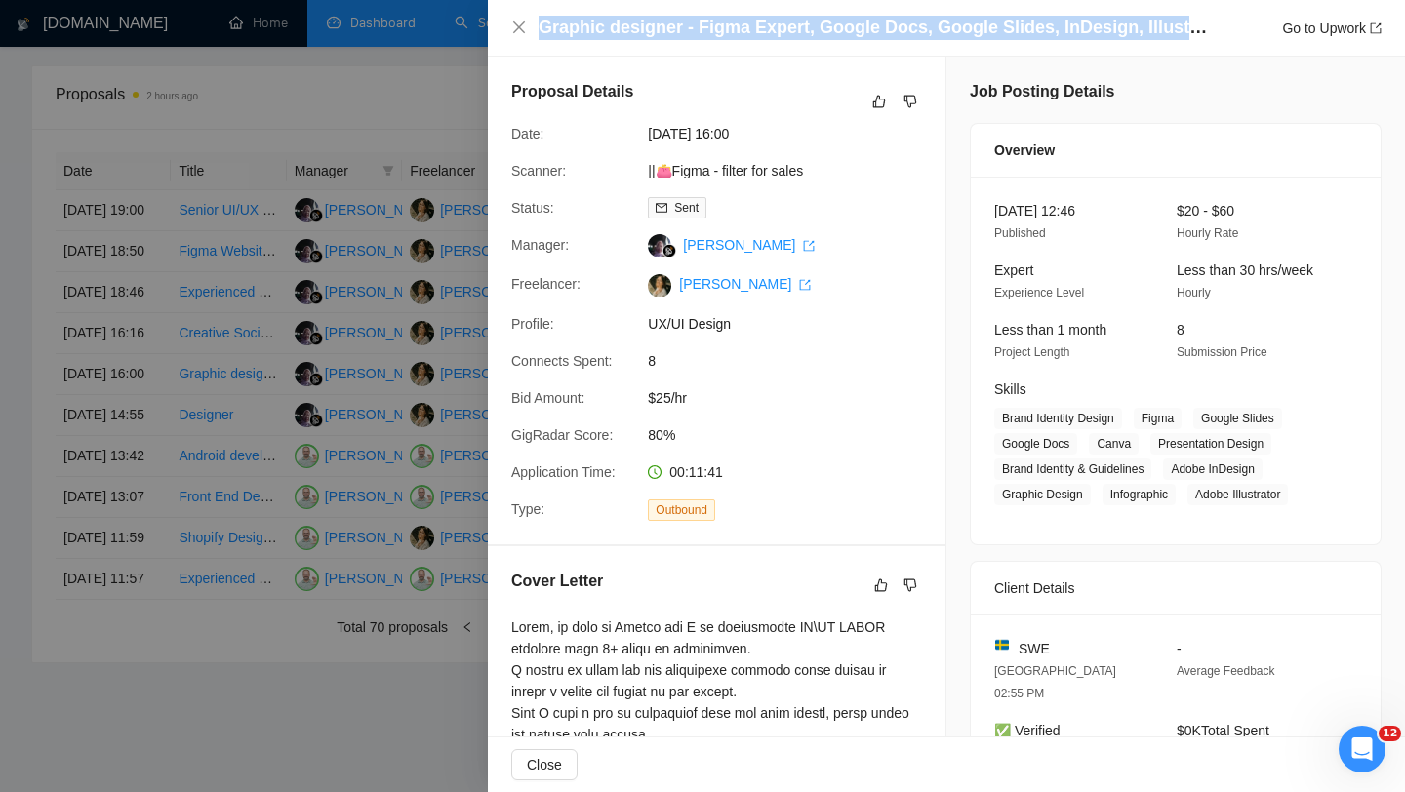
drag, startPoint x: 539, startPoint y: 29, endPoint x: 1222, endPoint y: 23, distance: 683.2
click at [1222, 23] on div "Graphic designer - Figma Expert, Google Docs, Google Slides, InDesign, Illustra…" at bounding box center [960, 28] width 843 height 24
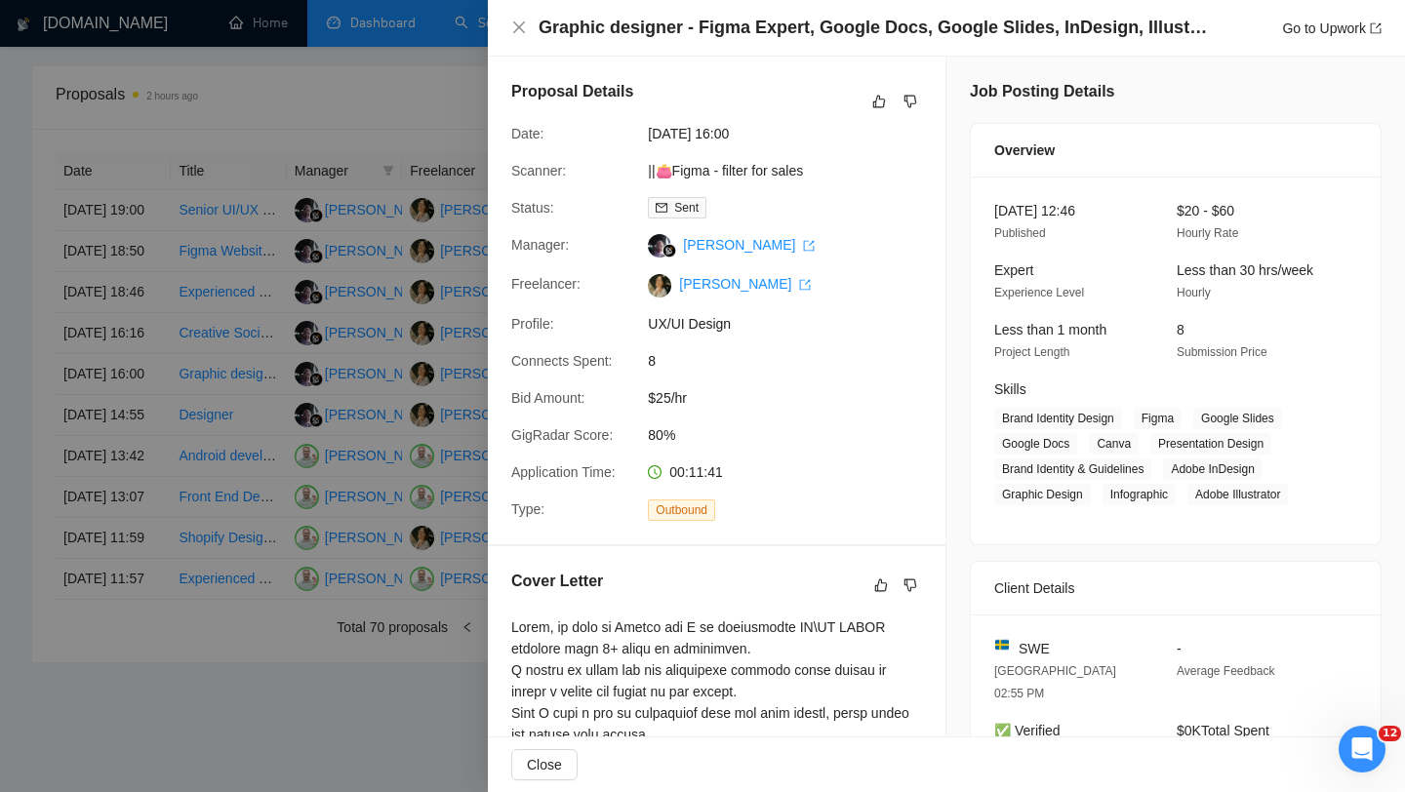
click at [509, 23] on div "Graphic designer - Figma Expert, Google Docs, Google Slides, InDesign, Illustra…" at bounding box center [946, 28] width 917 height 57
click at [519, 24] on icon "close" at bounding box center [519, 28] width 16 height 16
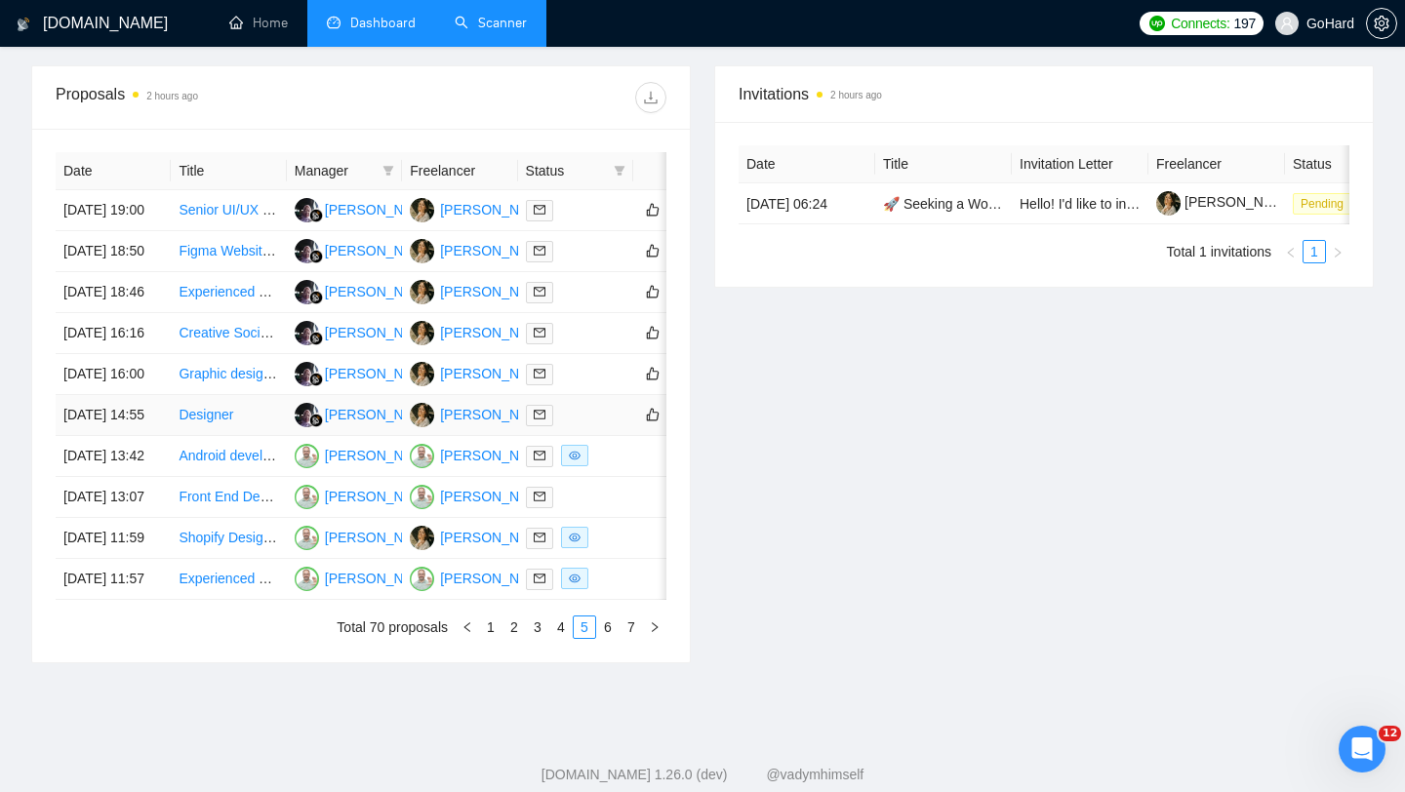
click at [570, 426] on div at bounding box center [576, 415] width 100 height 22
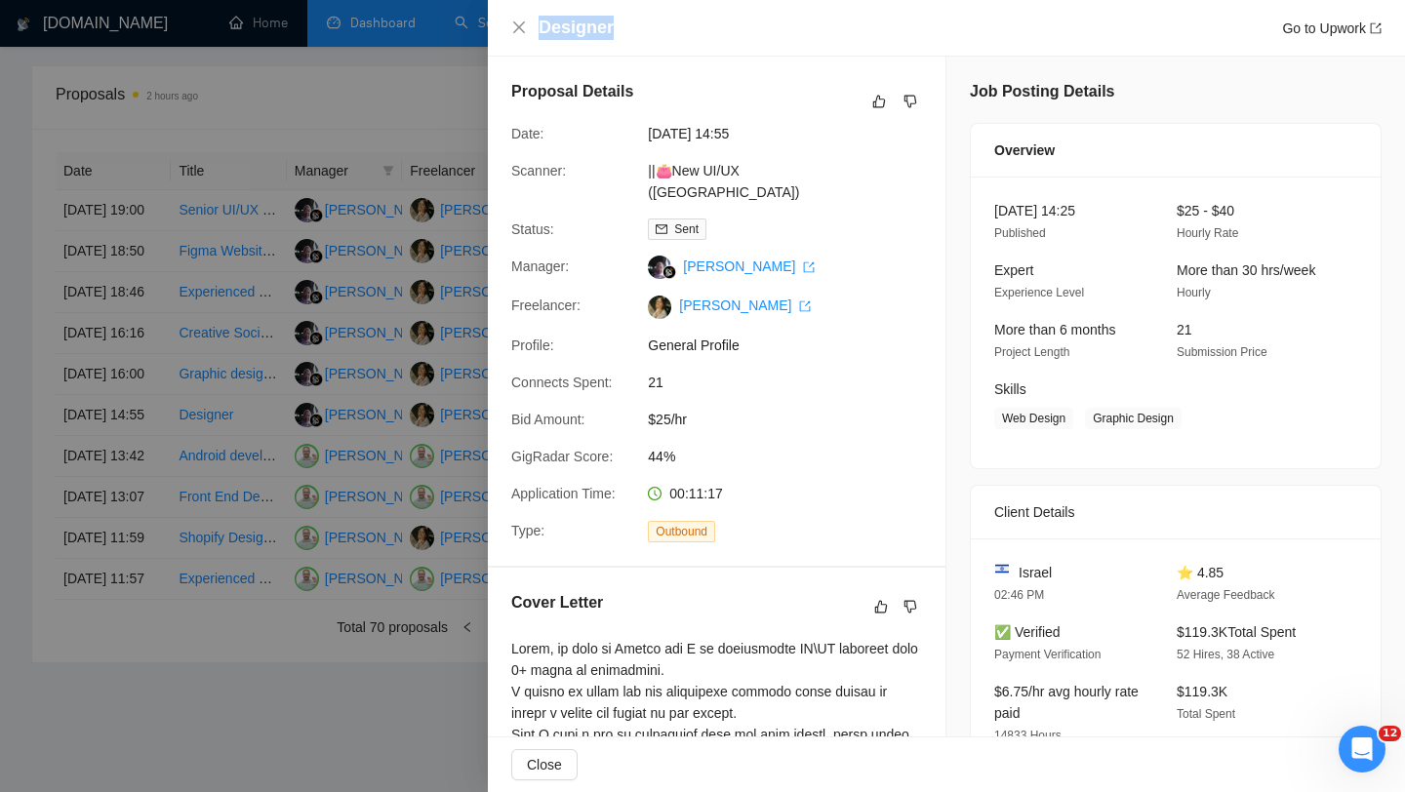
drag, startPoint x: 645, startPoint y: 25, endPoint x: 508, endPoint y: 25, distance: 136.6
click at [508, 25] on div "Designer Go to Upwork" at bounding box center [946, 28] width 917 height 57
click at [519, 31] on icon "close" at bounding box center [519, 28] width 16 height 16
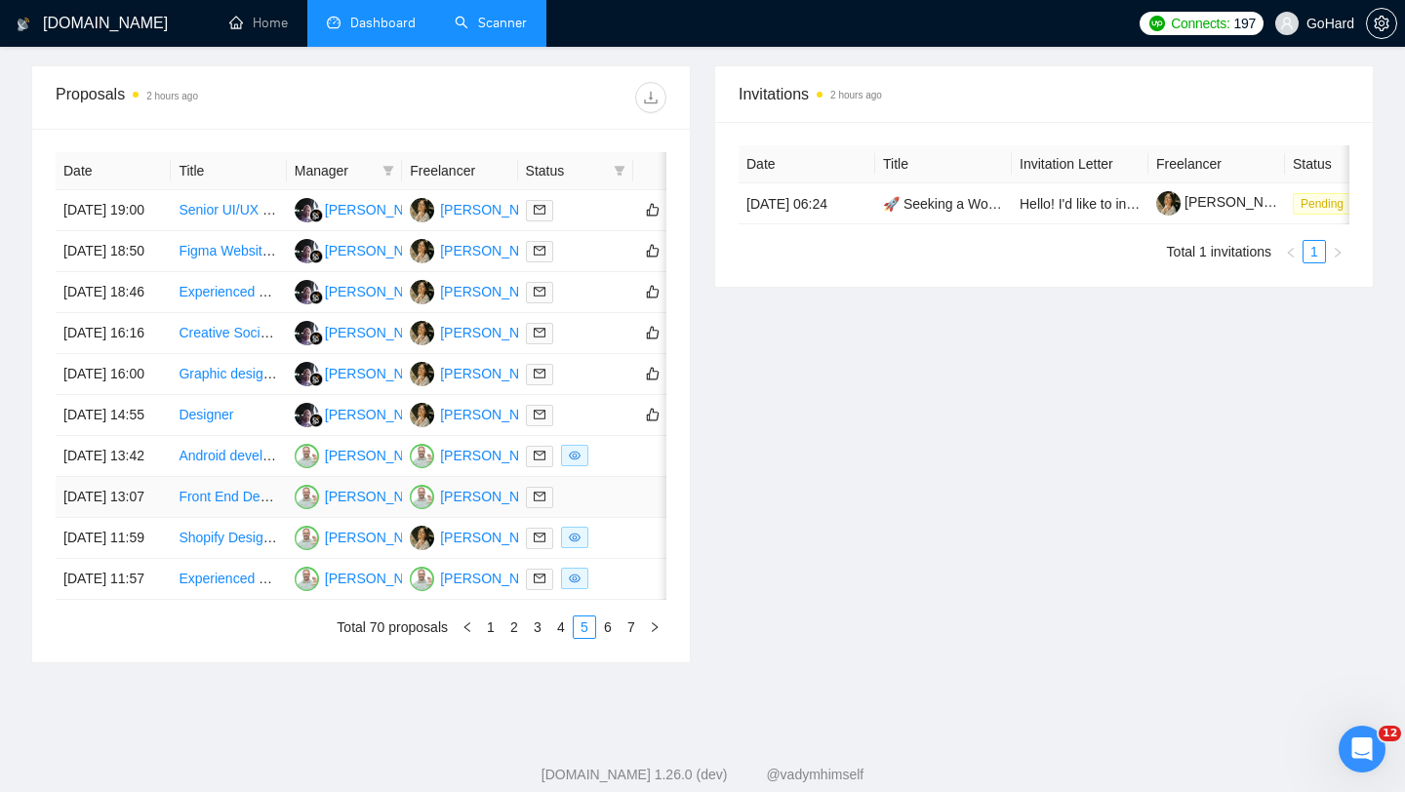
scroll to position [961, 0]
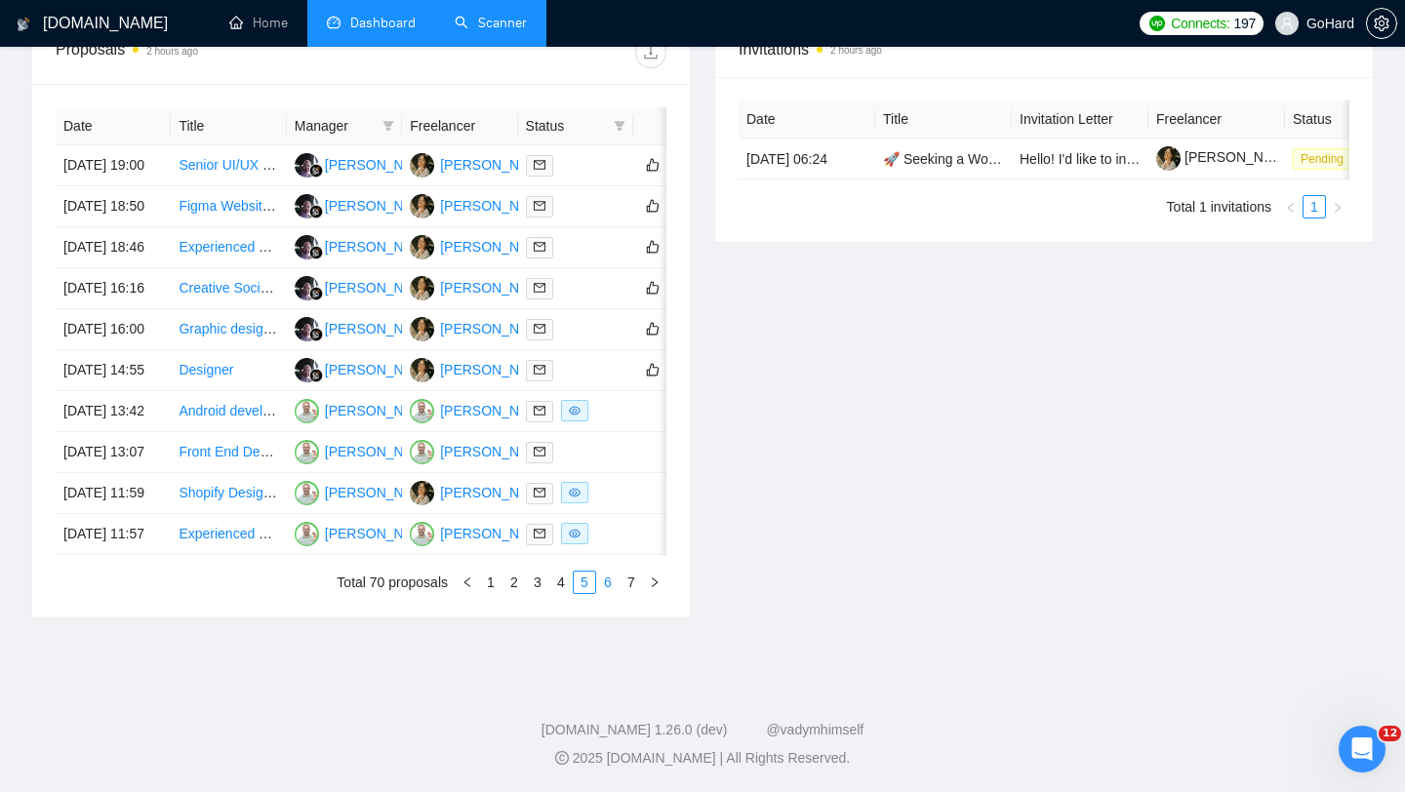
click at [606, 585] on link "6" at bounding box center [607, 582] width 21 height 21
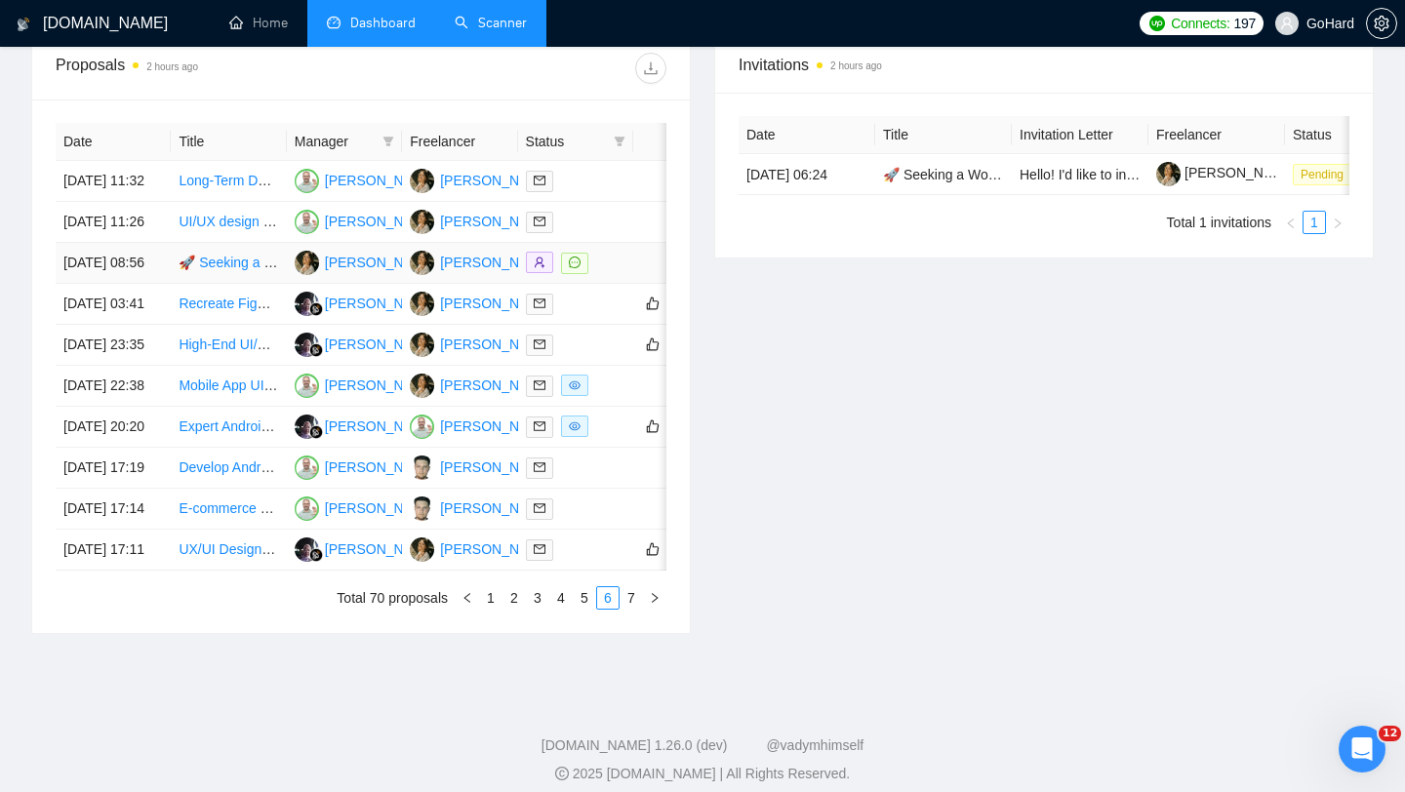
scroll to position [811, 0]
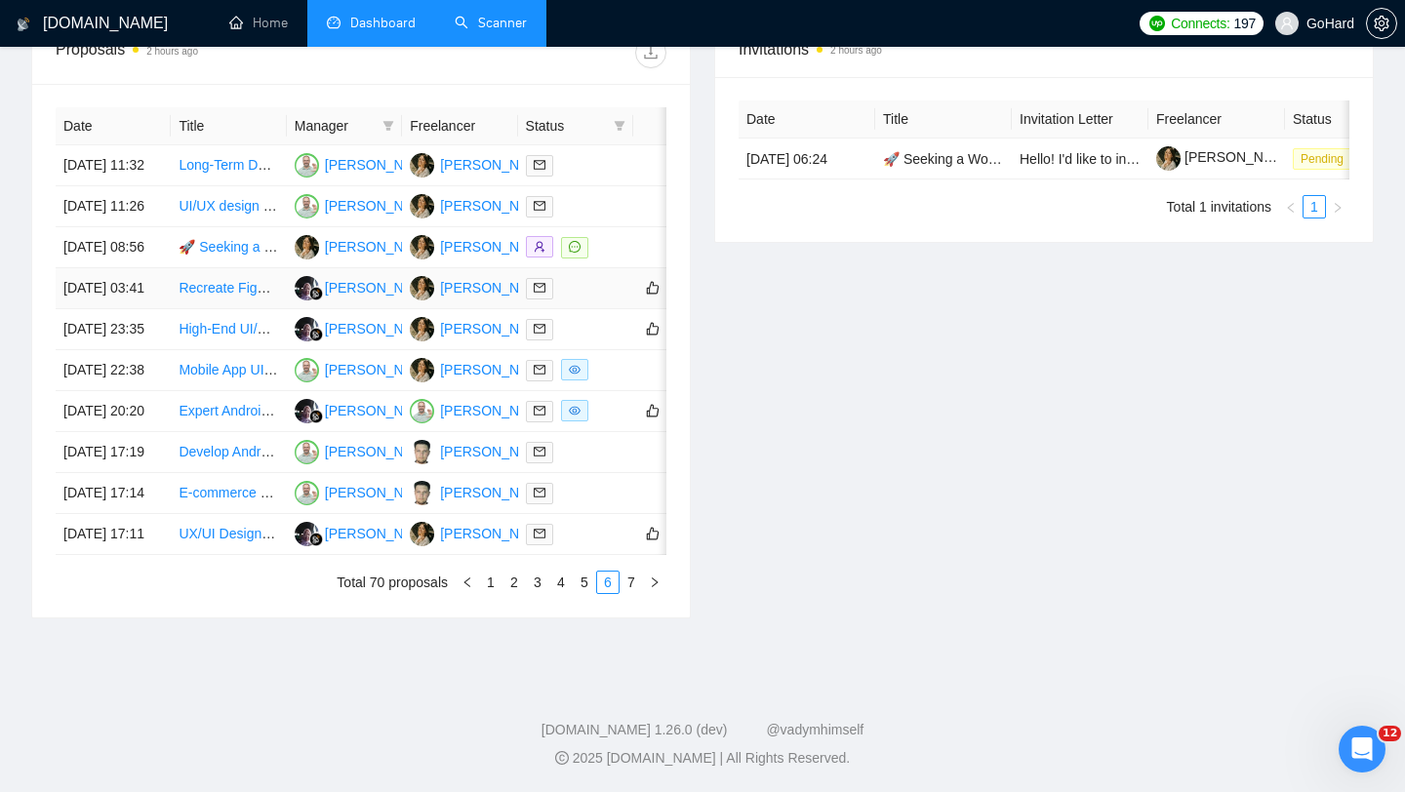
click at [598, 300] on div at bounding box center [576, 288] width 100 height 22
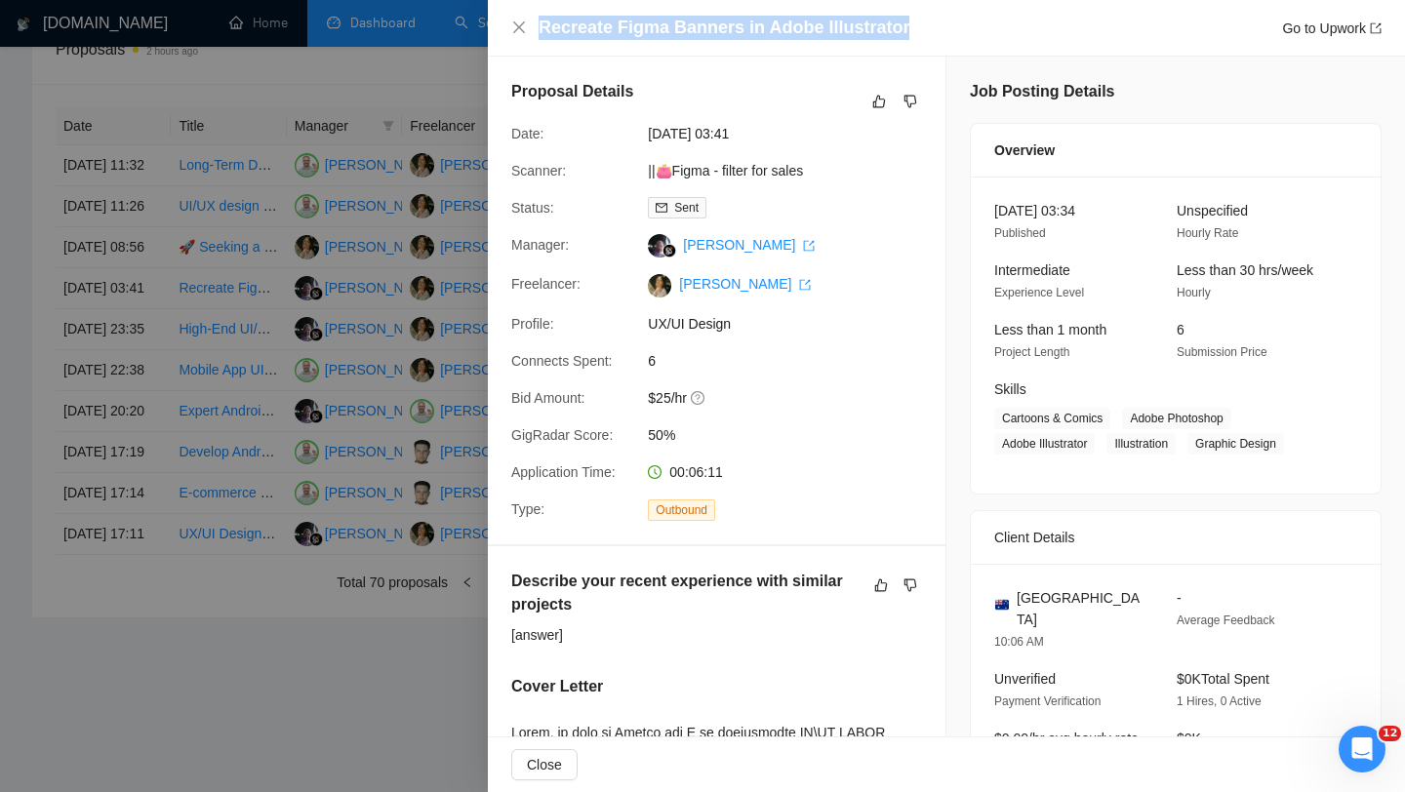
drag, startPoint x: 903, startPoint y: 31, endPoint x: 535, endPoint y: 36, distance: 368.0
click at [535, 36] on div "Recreate Figma Banners in Adobe Illustrator Go to Upwork" at bounding box center [946, 28] width 871 height 24
click at [520, 25] on icon "close" at bounding box center [519, 27] width 12 height 12
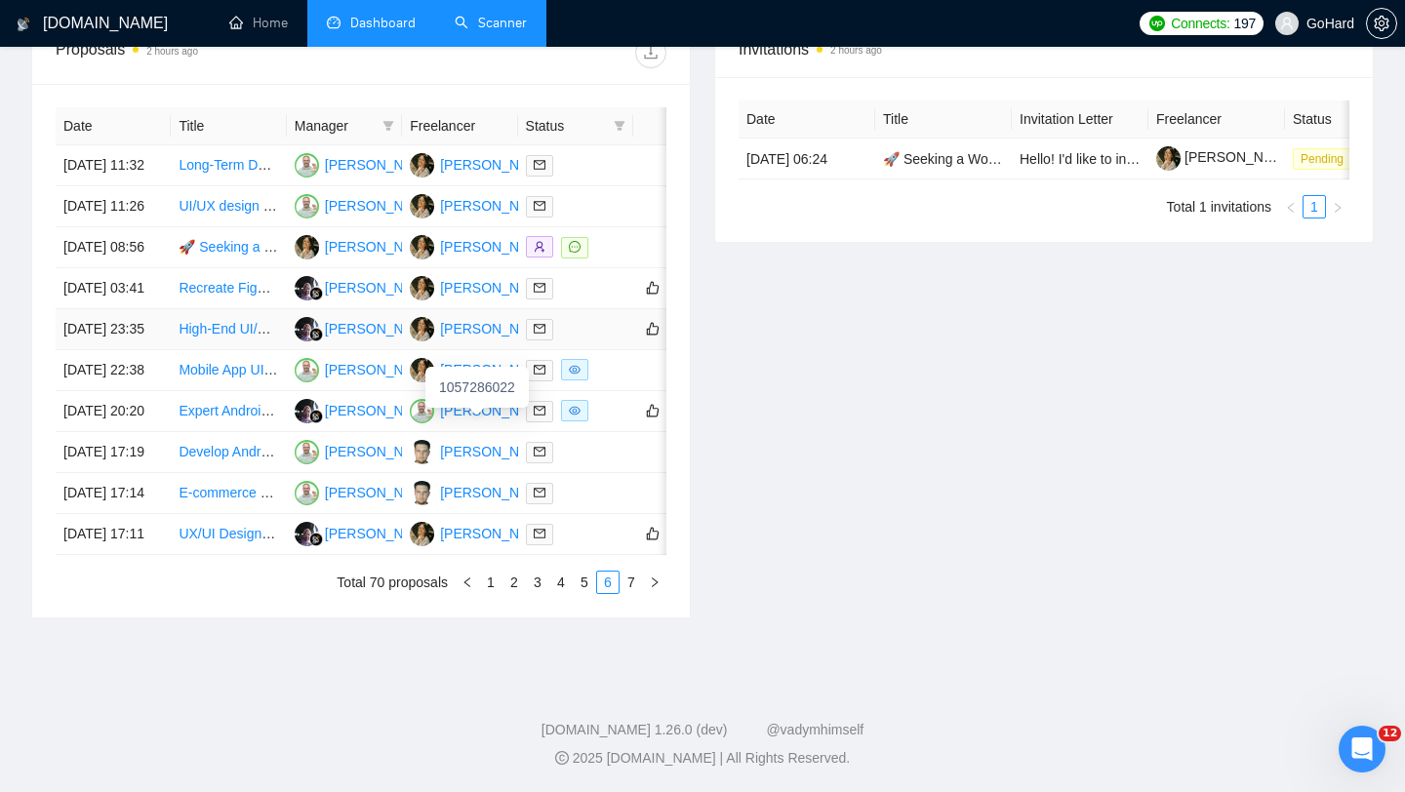
scroll to position [872, 0]
click at [583, 321] on div at bounding box center [576, 329] width 100 height 22
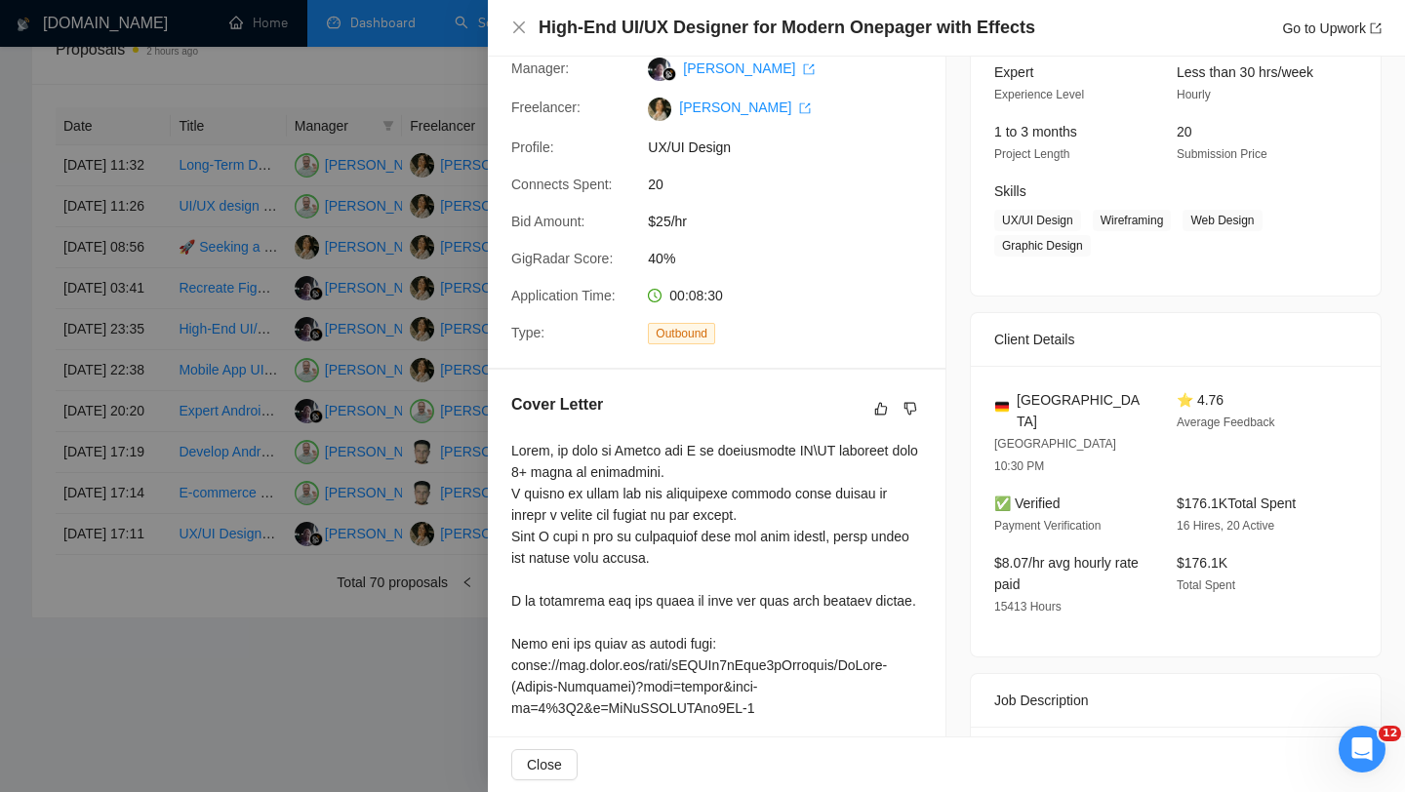
scroll to position [0, 0]
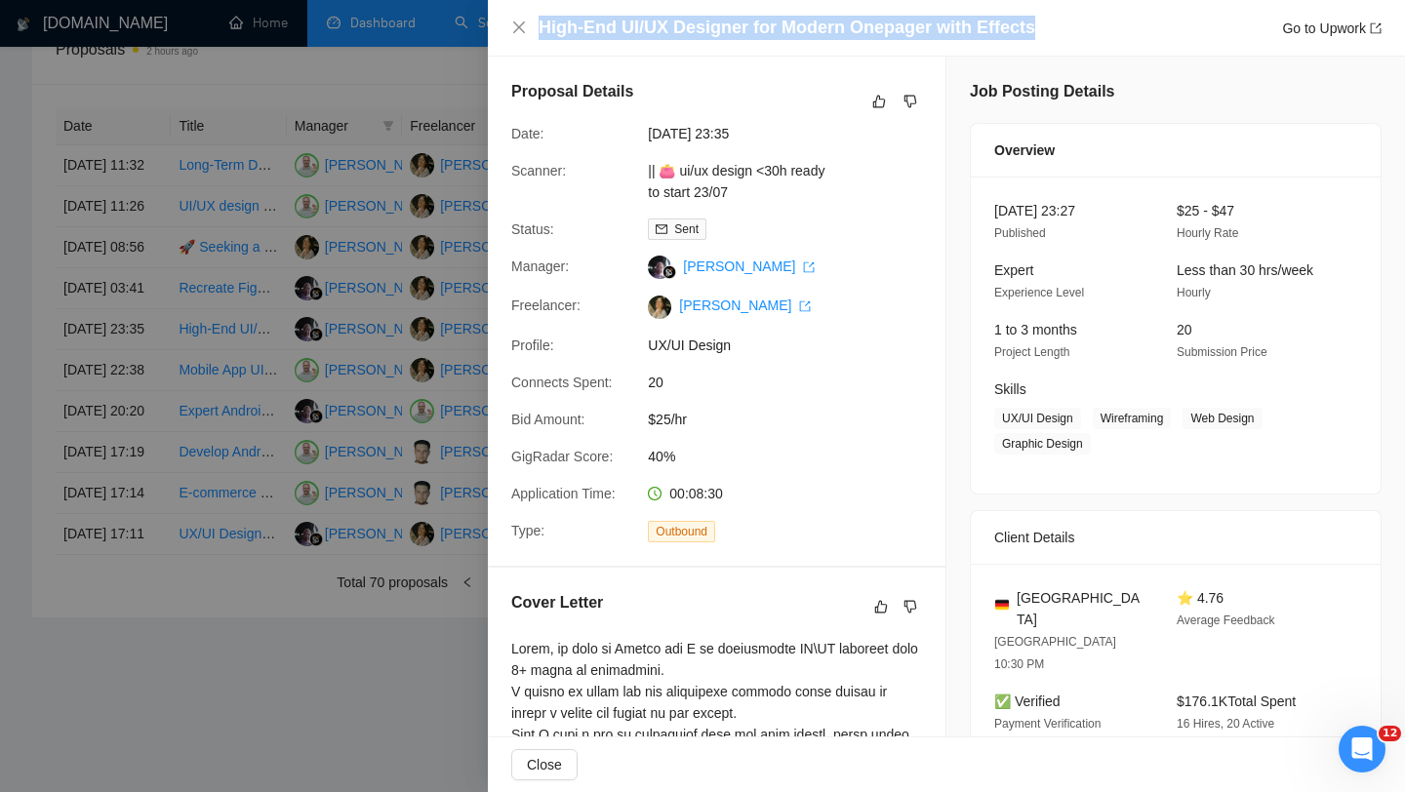
drag, startPoint x: 1042, startPoint y: 29, endPoint x: 540, endPoint y: 34, distance: 502.6
click at [540, 34] on div "High-End UI/UX Designer for Modern Onepager with Effects Go to Upwork" at bounding box center [960, 28] width 843 height 24
click at [518, 27] on icon "close" at bounding box center [519, 27] width 12 height 12
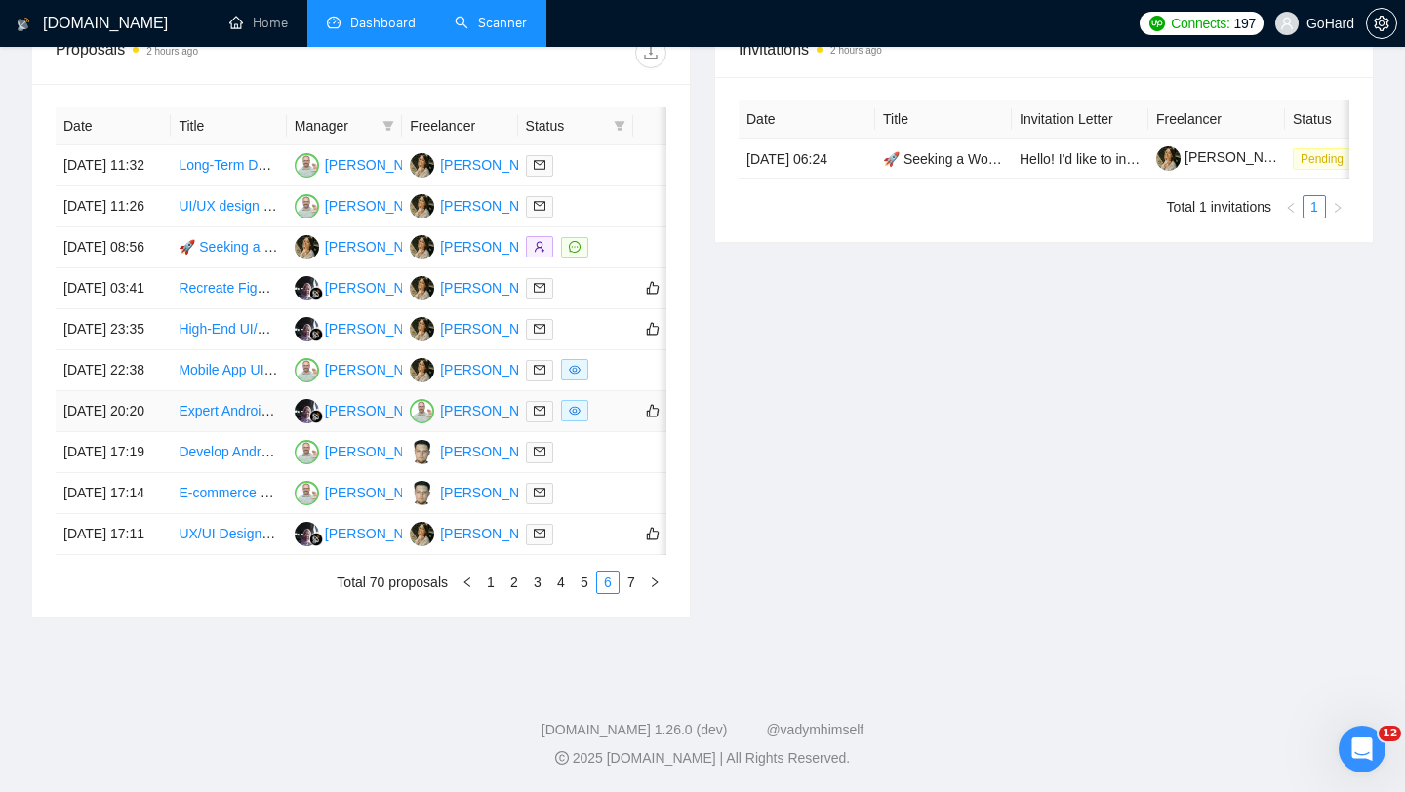
click at [603, 423] on div at bounding box center [576, 411] width 100 height 22
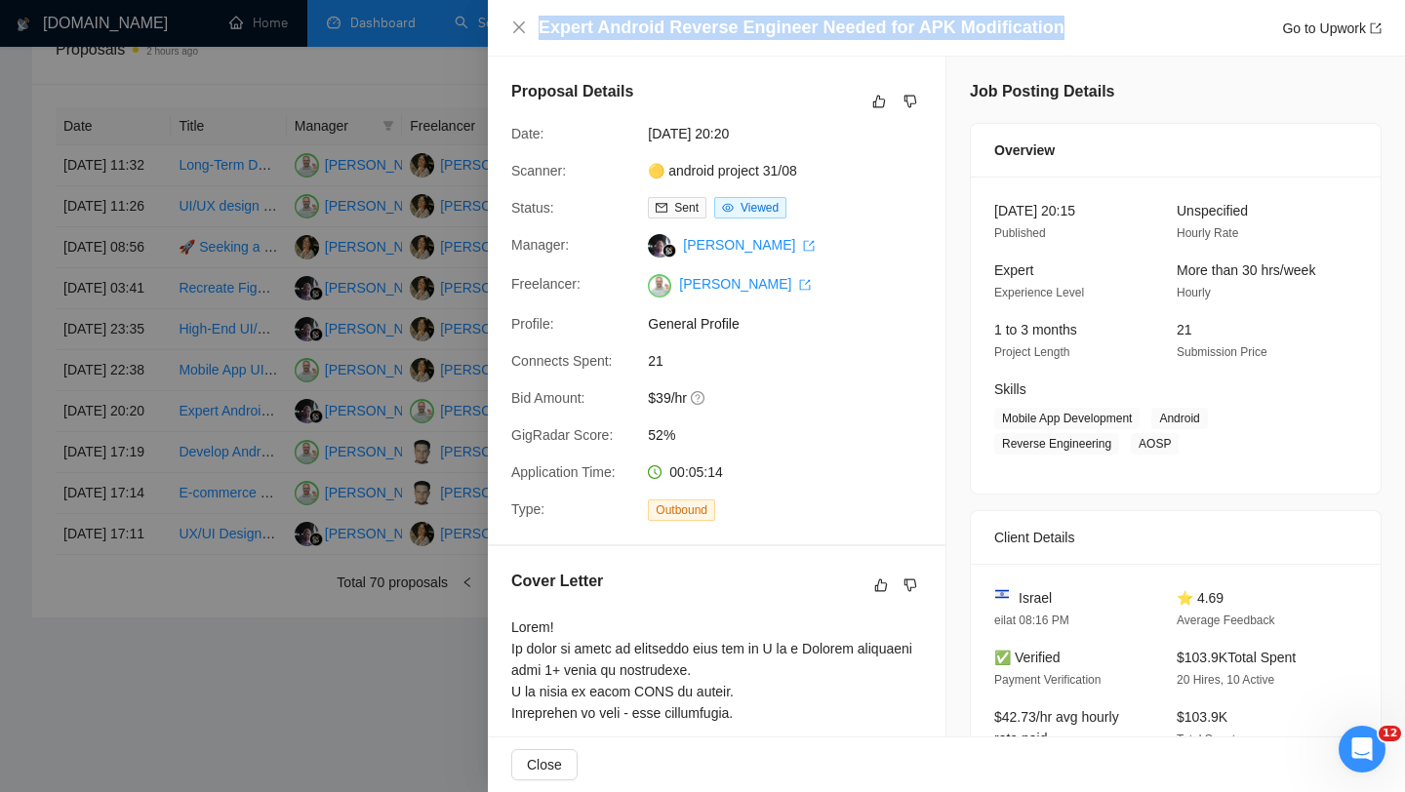
drag, startPoint x: 1062, startPoint y: 28, endPoint x: 536, endPoint y: 30, distance: 526.0
click at [536, 30] on div "Expert Android Reverse Engineer Needed for APK Modification Go to Upwork" at bounding box center [946, 28] width 871 height 24
click at [518, 32] on icon "close" at bounding box center [519, 28] width 16 height 16
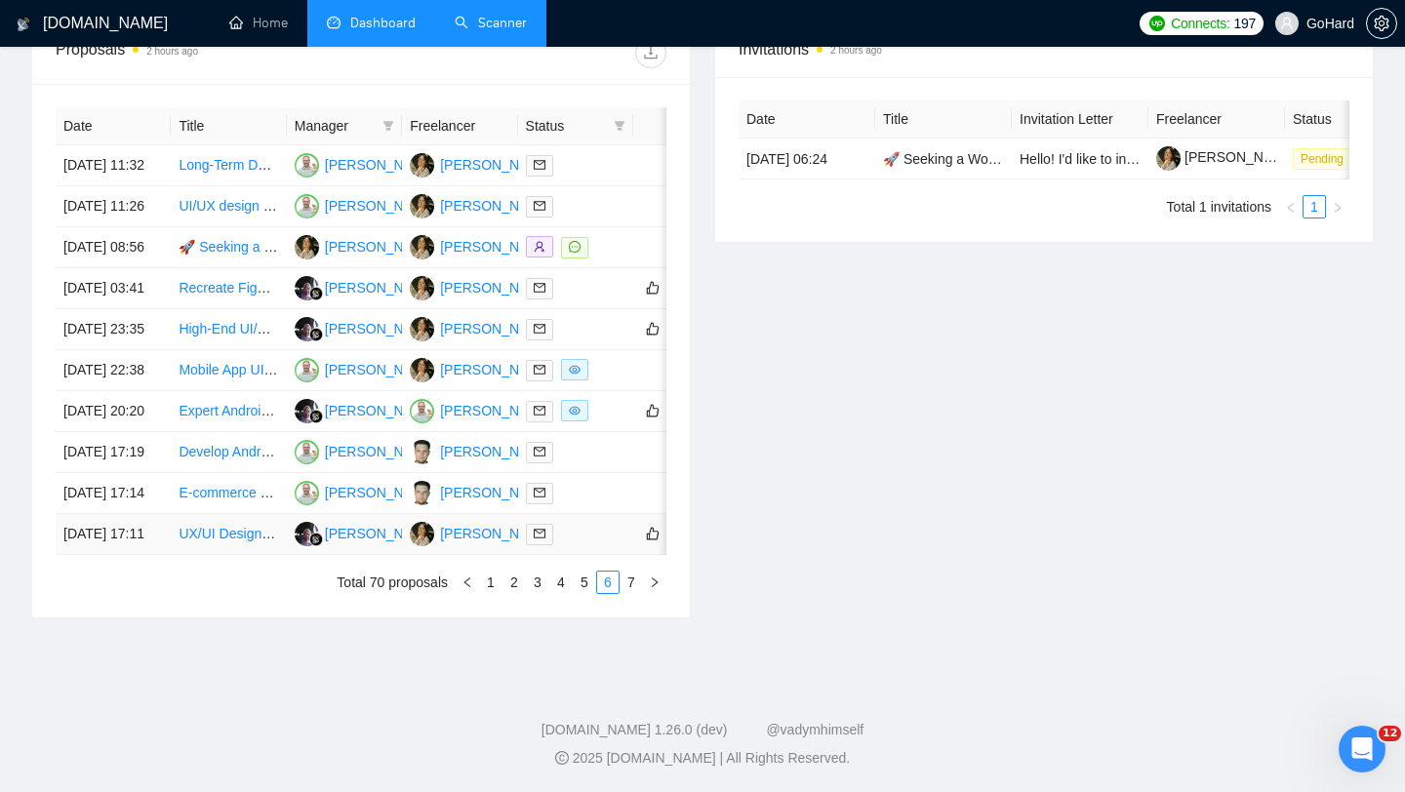
click at [591, 546] on div at bounding box center [576, 534] width 100 height 22
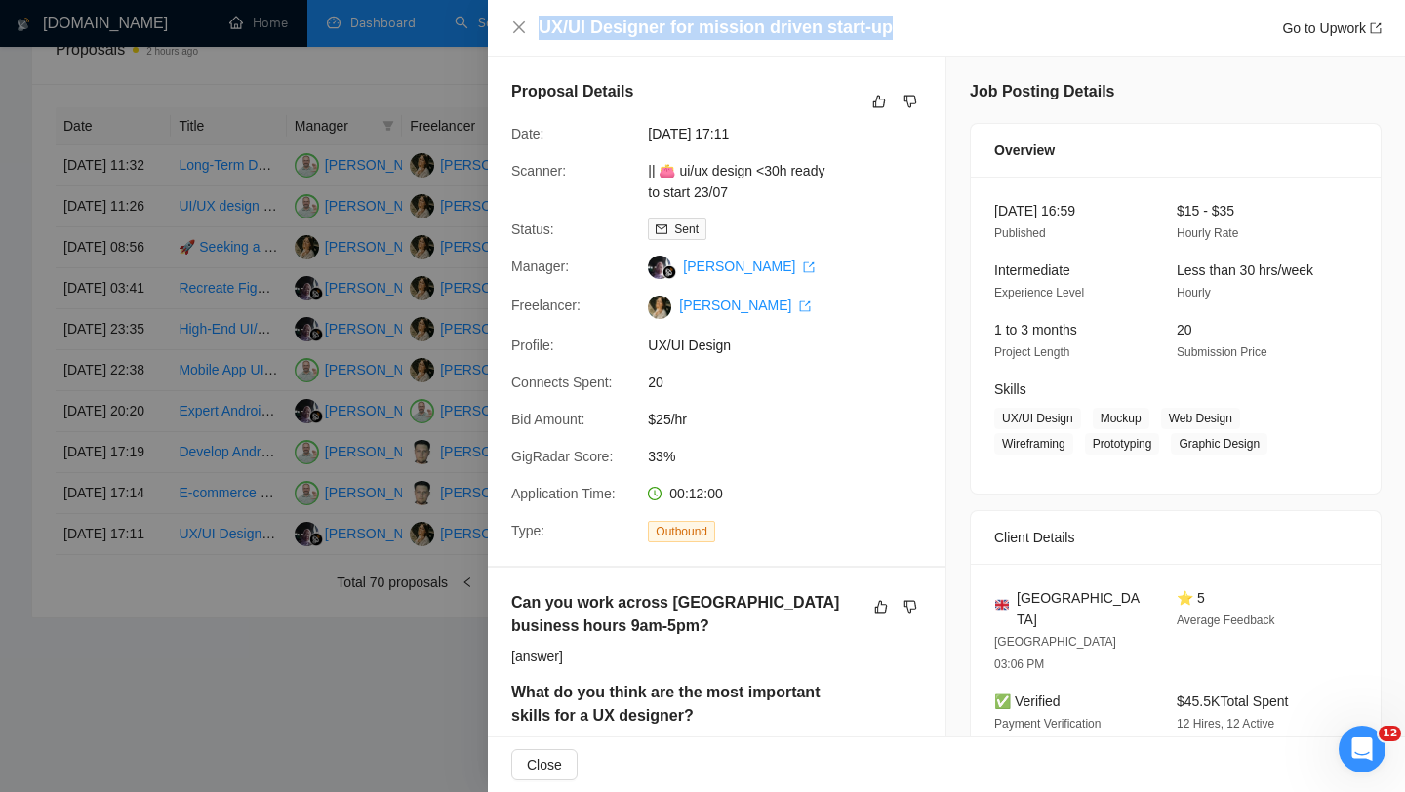
drag, startPoint x: 902, startPoint y: 25, endPoint x: 532, endPoint y: 21, distance: 369.9
click at [532, 21] on div "UX/UI Designer for mission driven start-up Go to Upwork" at bounding box center [946, 28] width 871 height 24
click at [516, 28] on icon "close" at bounding box center [519, 28] width 16 height 16
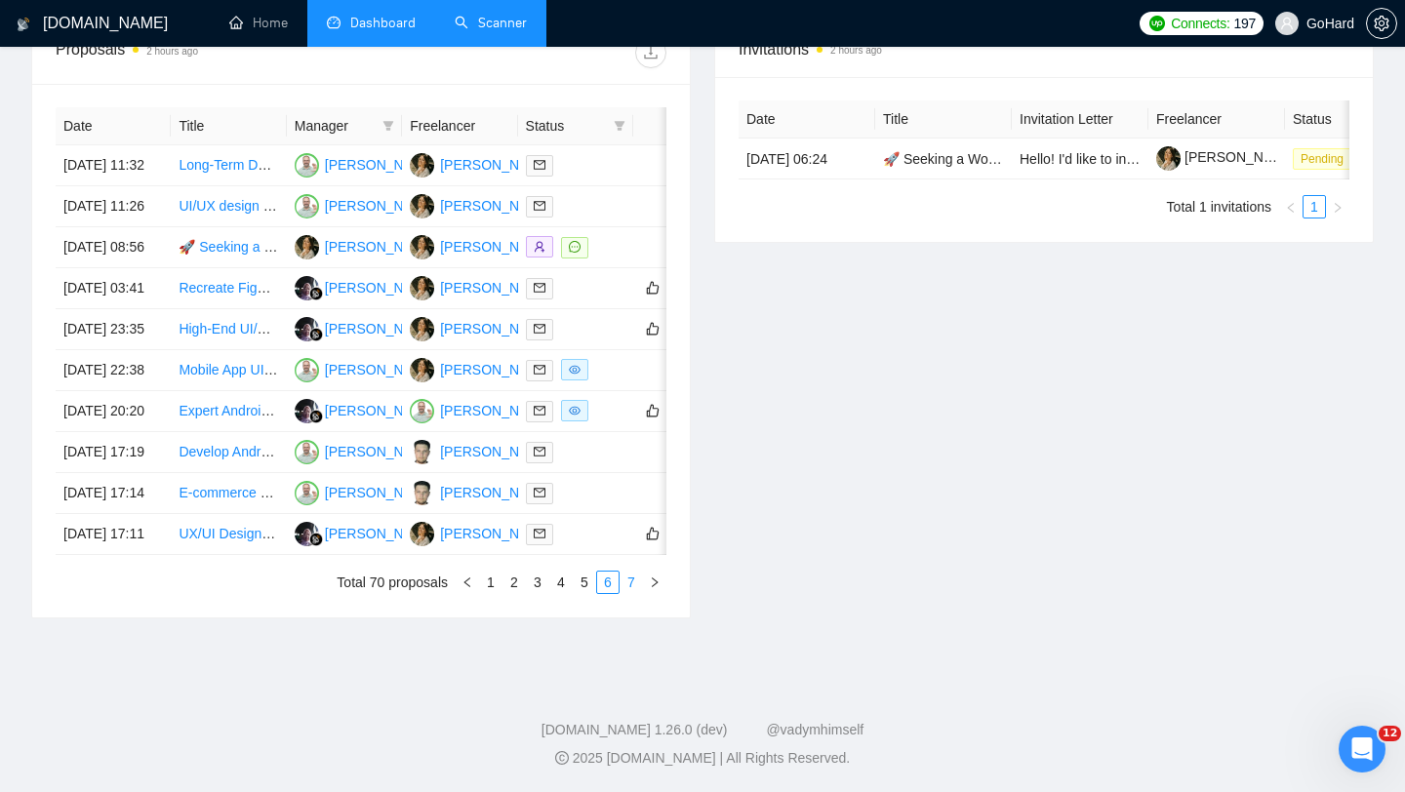
click at [630, 593] on link "7" at bounding box center [631, 582] width 21 height 21
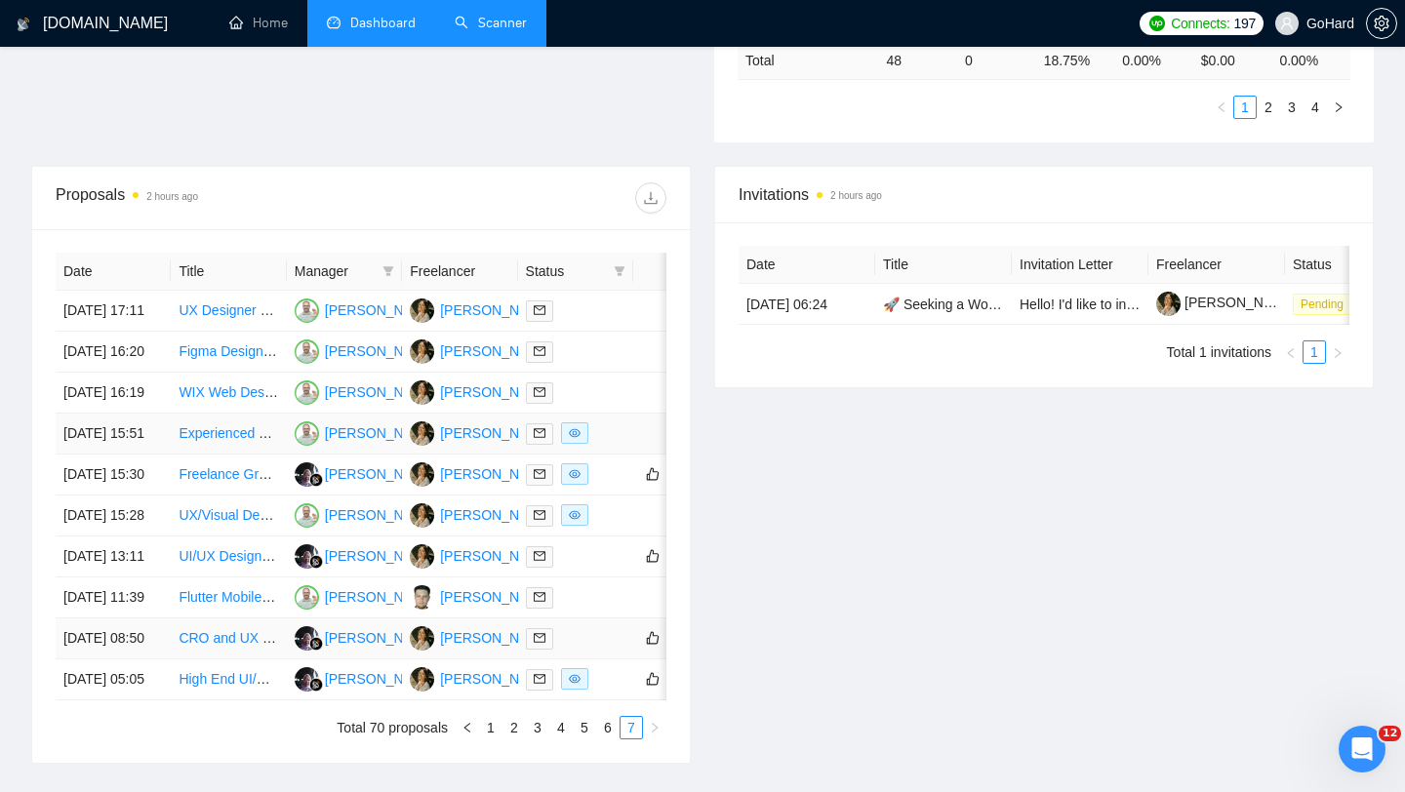
scroll to position [561, 0]
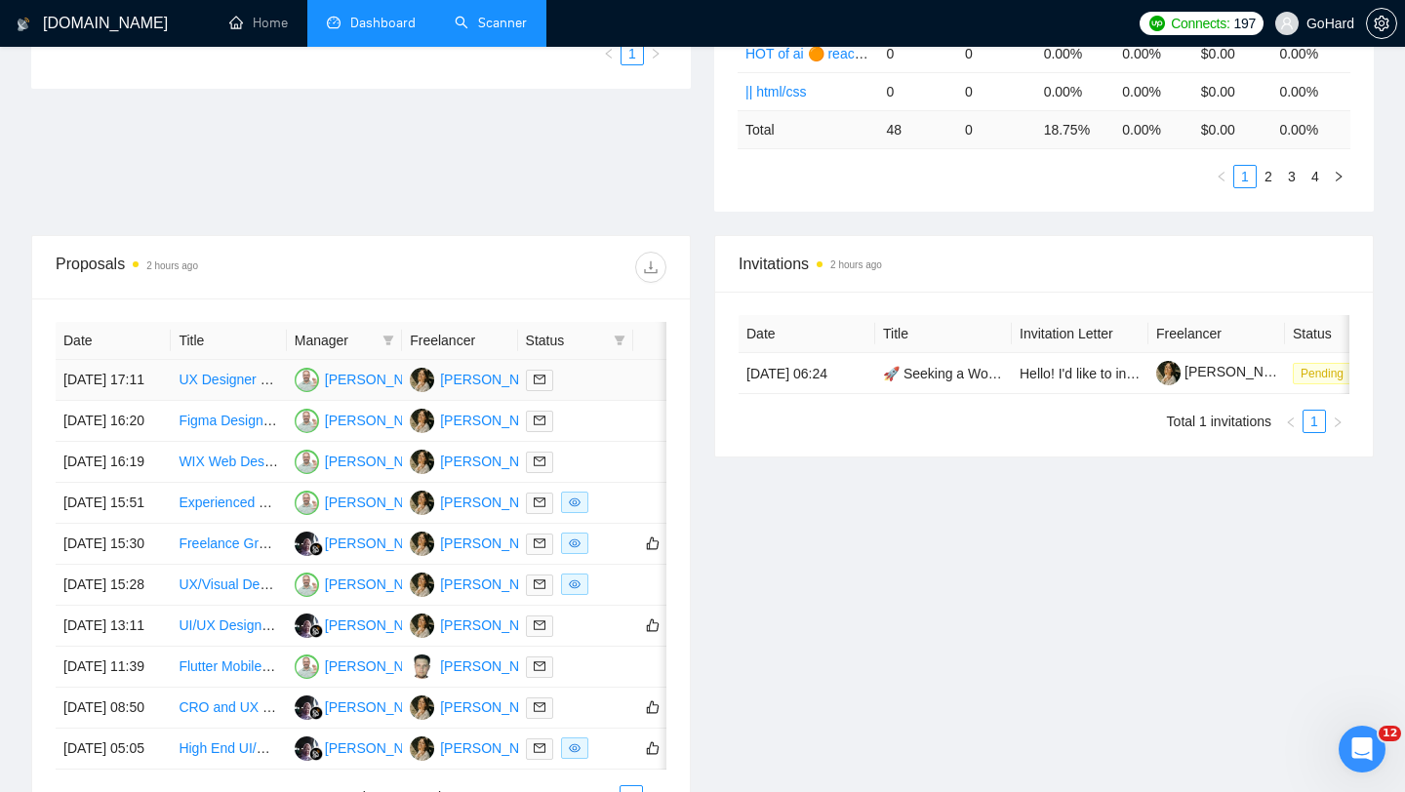
click at [601, 391] on div at bounding box center [576, 380] width 100 height 22
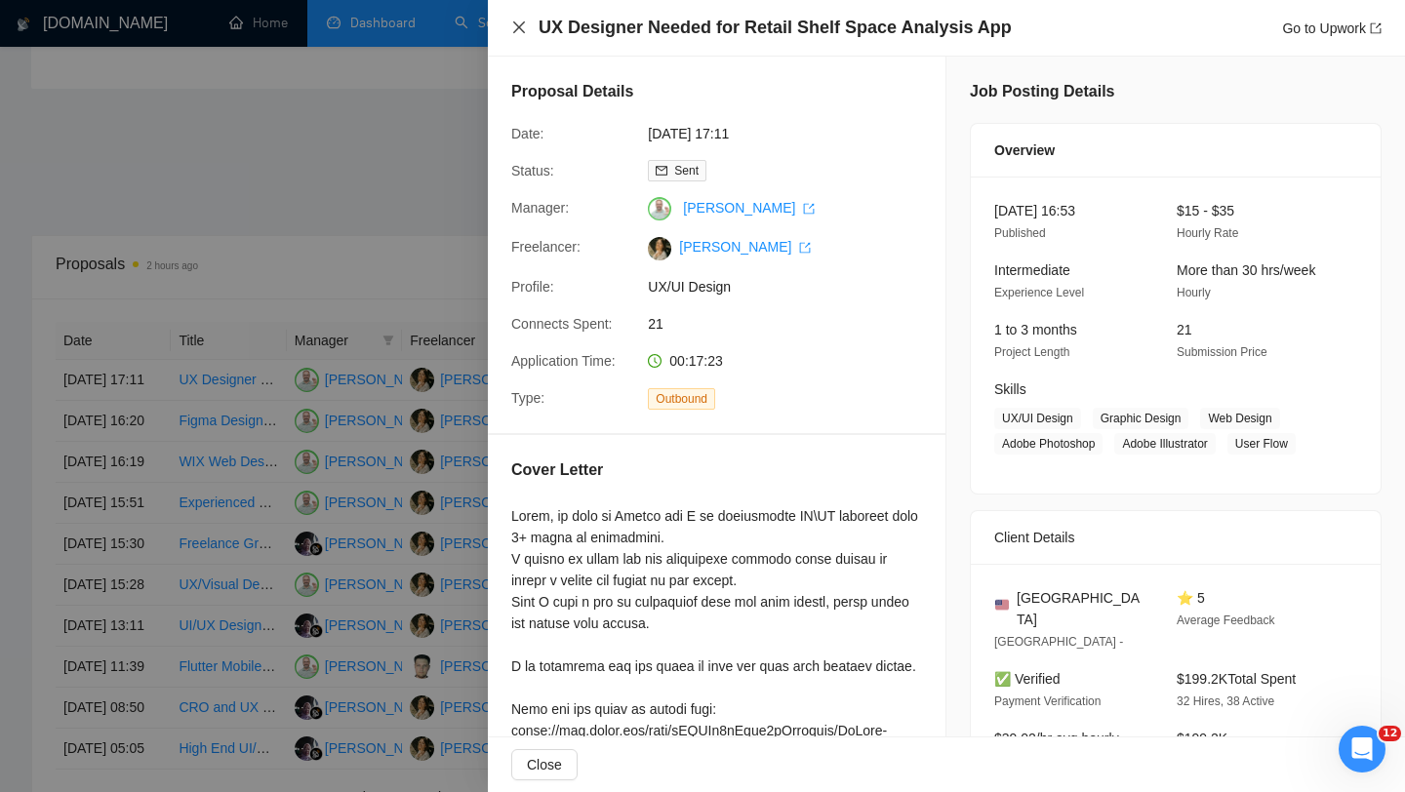
click at [520, 20] on icon "close" at bounding box center [519, 28] width 16 height 16
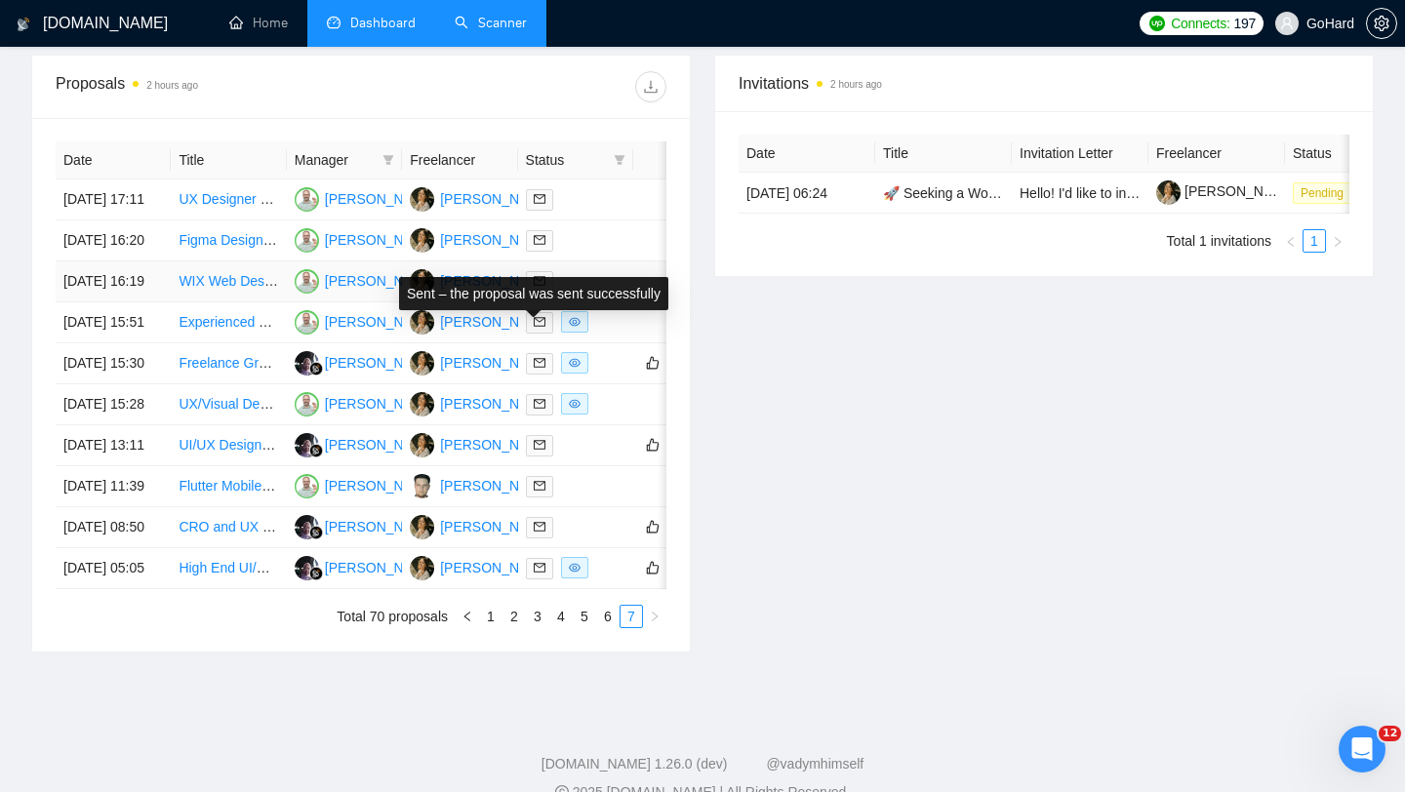
scroll to position [762, 0]
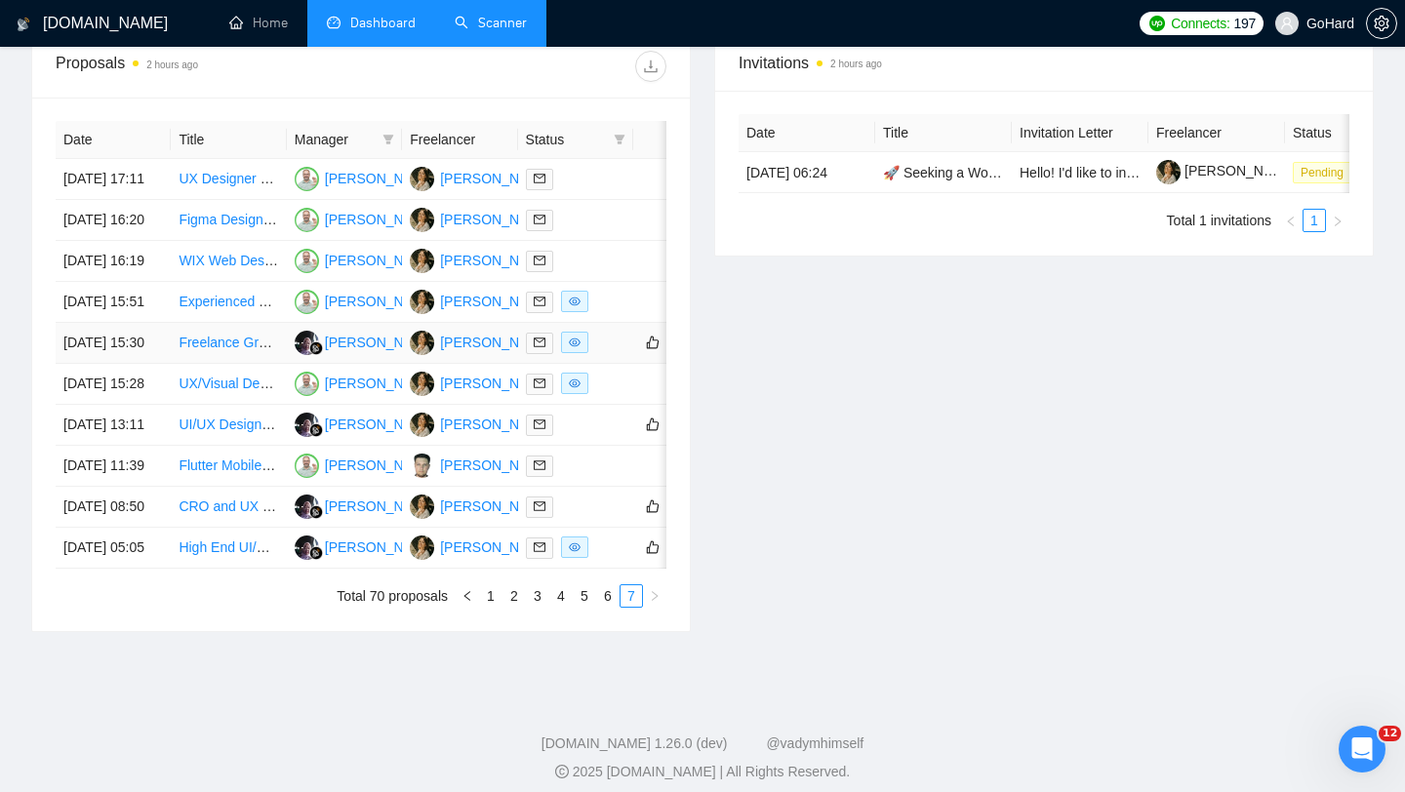
click at [608, 354] on div at bounding box center [576, 343] width 100 height 22
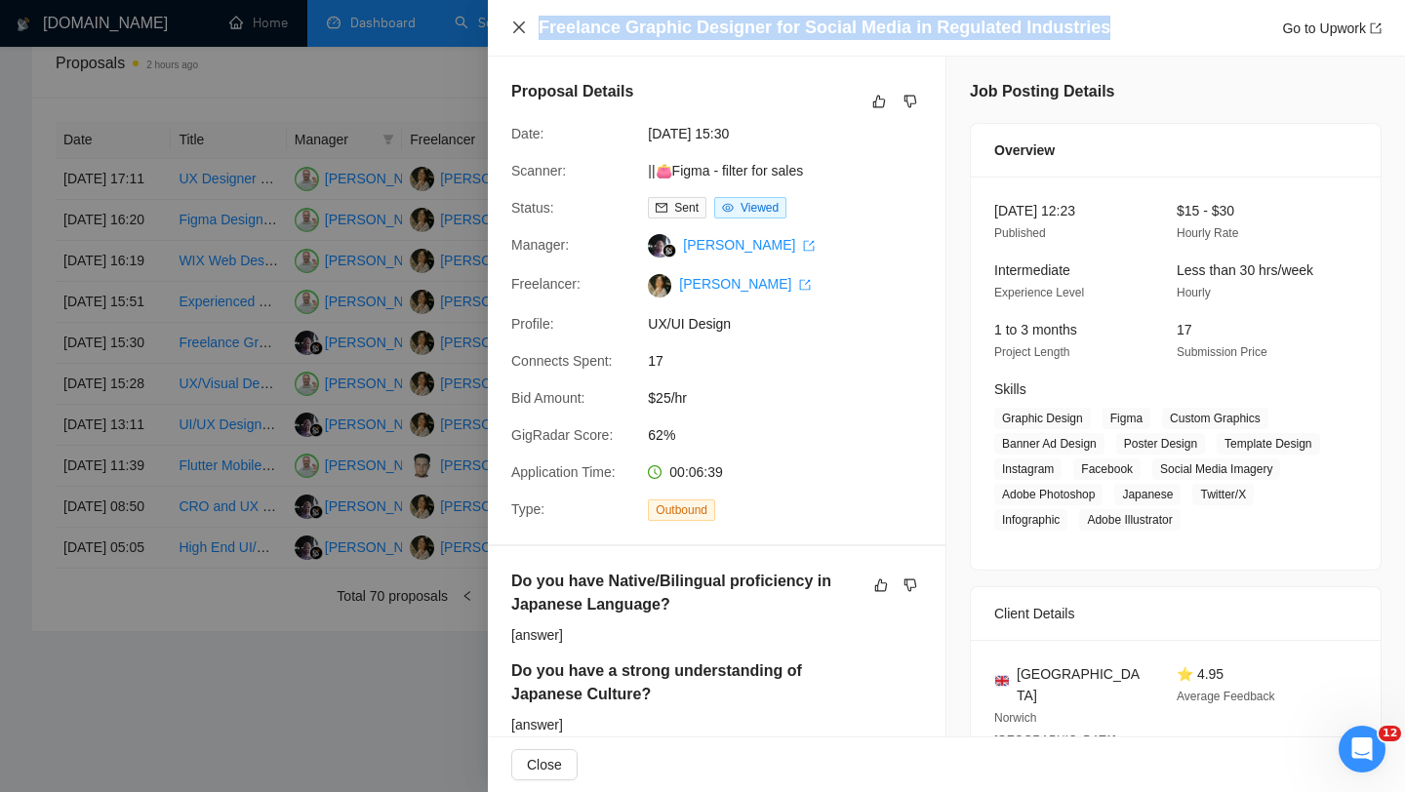
drag, startPoint x: 1104, startPoint y: 26, endPoint x: 523, endPoint y: 33, distance: 580.7
click at [523, 33] on div "Freelance Graphic Designer for Social Media in Regulated Industries Go to Upwork" at bounding box center [946, 28] width 871 height 24
click at [521, 27] on icon "close" at bounding box center [519, 28] width 16 height 16
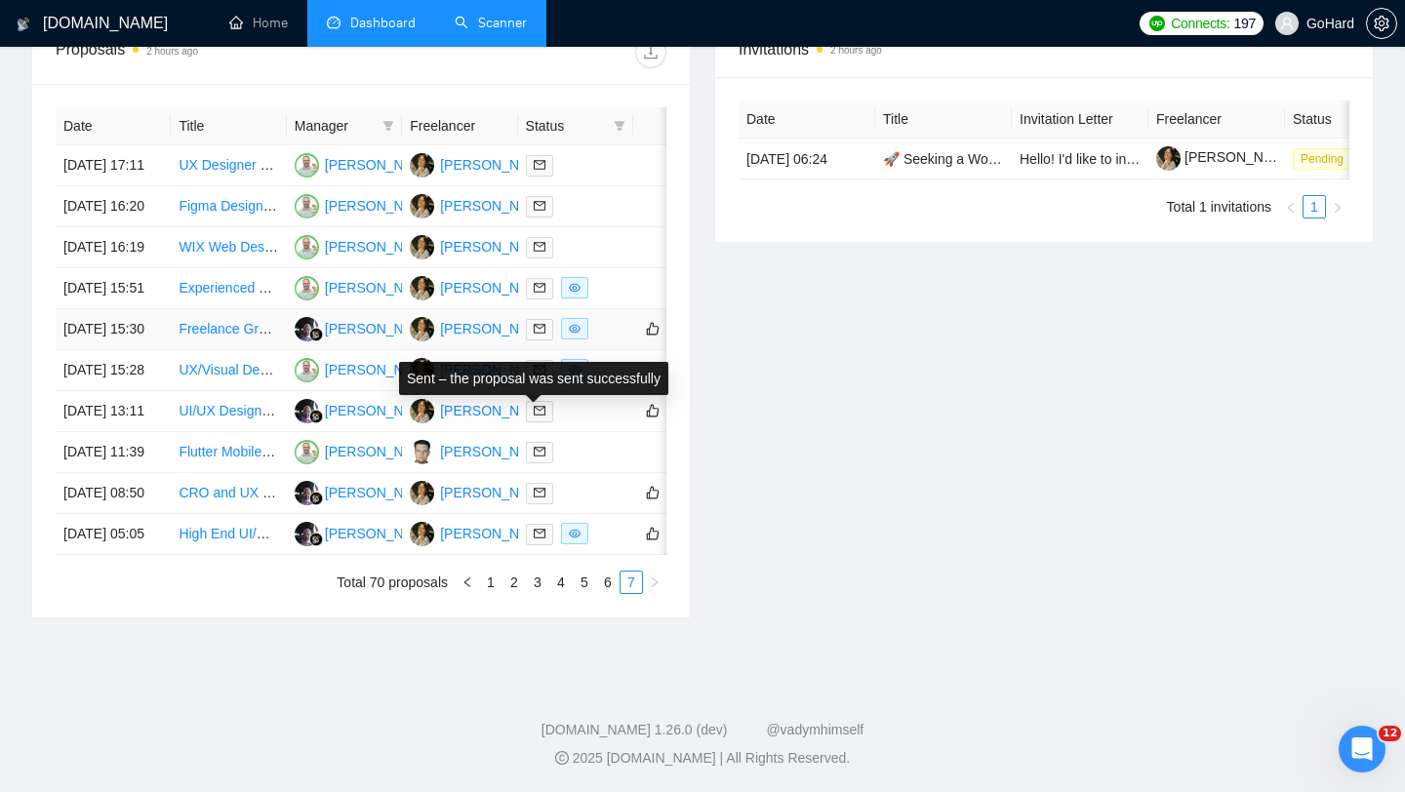
scroll to position [949, 0]
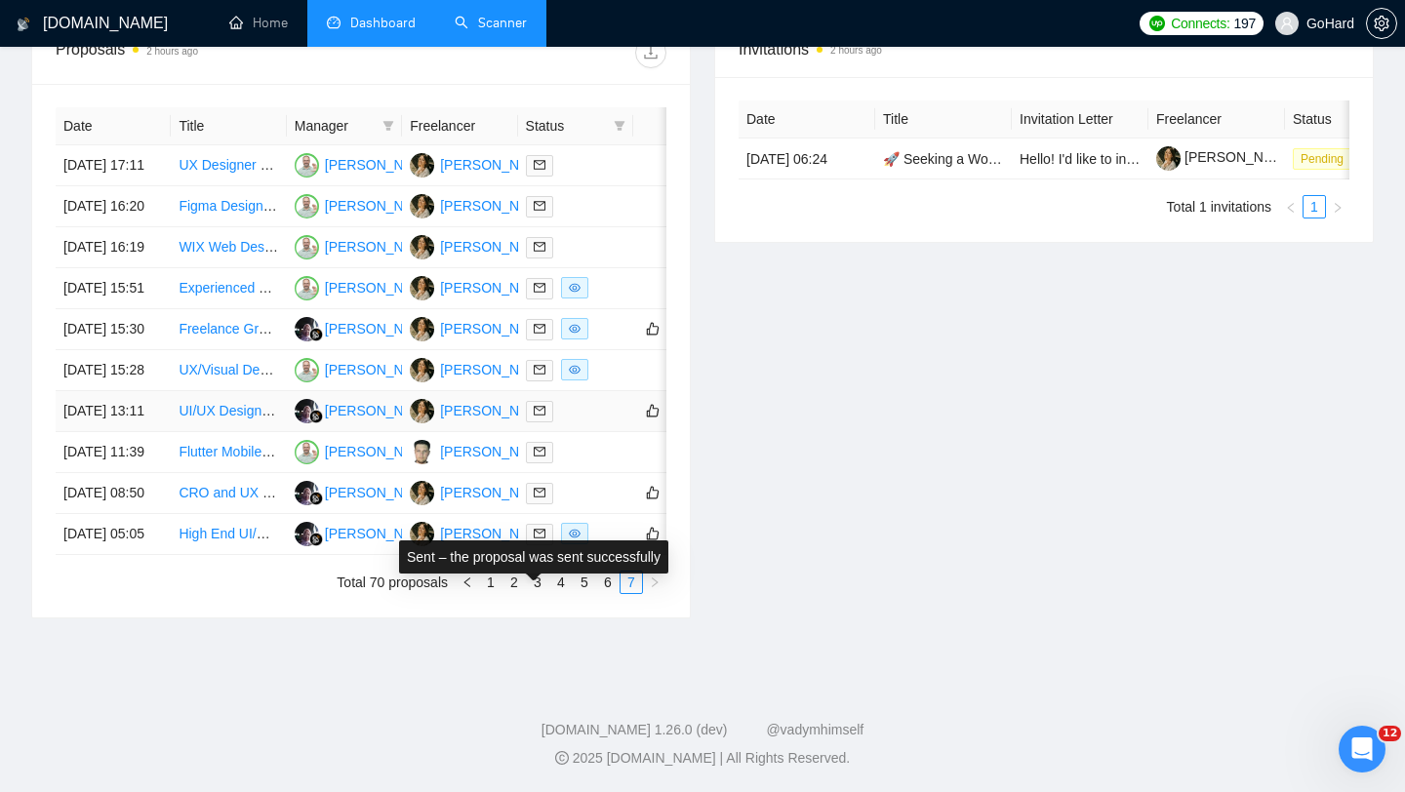
click at [589, 400] on div at bounding box center [576, 411] width 100 height 22
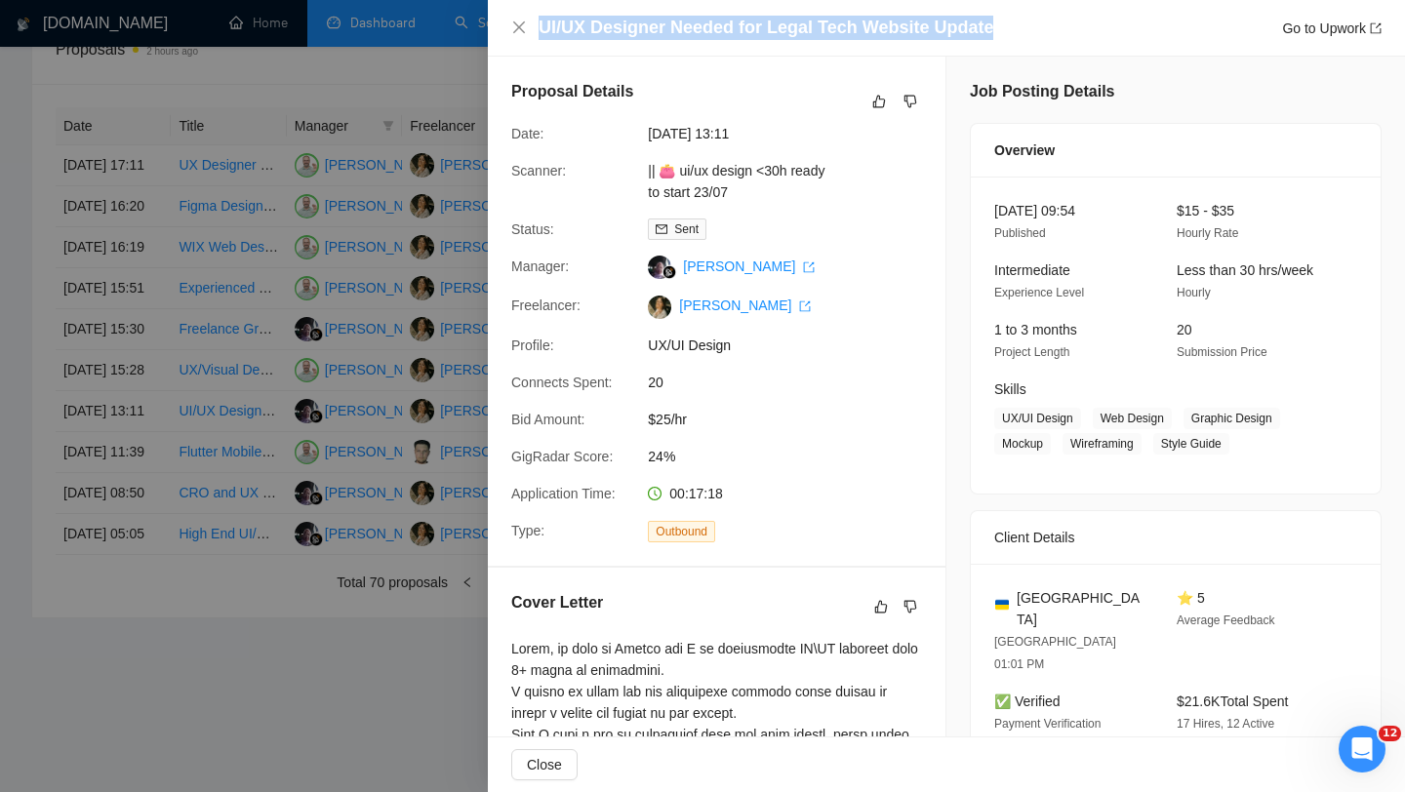
drag, startPoint x: 1019, startPoint y: 26, endPoint x: 537, endPoint y: 28, distance: 482.1
click at [537, 28] on div "UI/UX Designer Needed for Legal Tech Website Update Go to Upwork" at bounding box center [946, 28] width 871 height 24
click at [521, 30] on icon "close" at bounding box center [519, 27] width 12 height 12
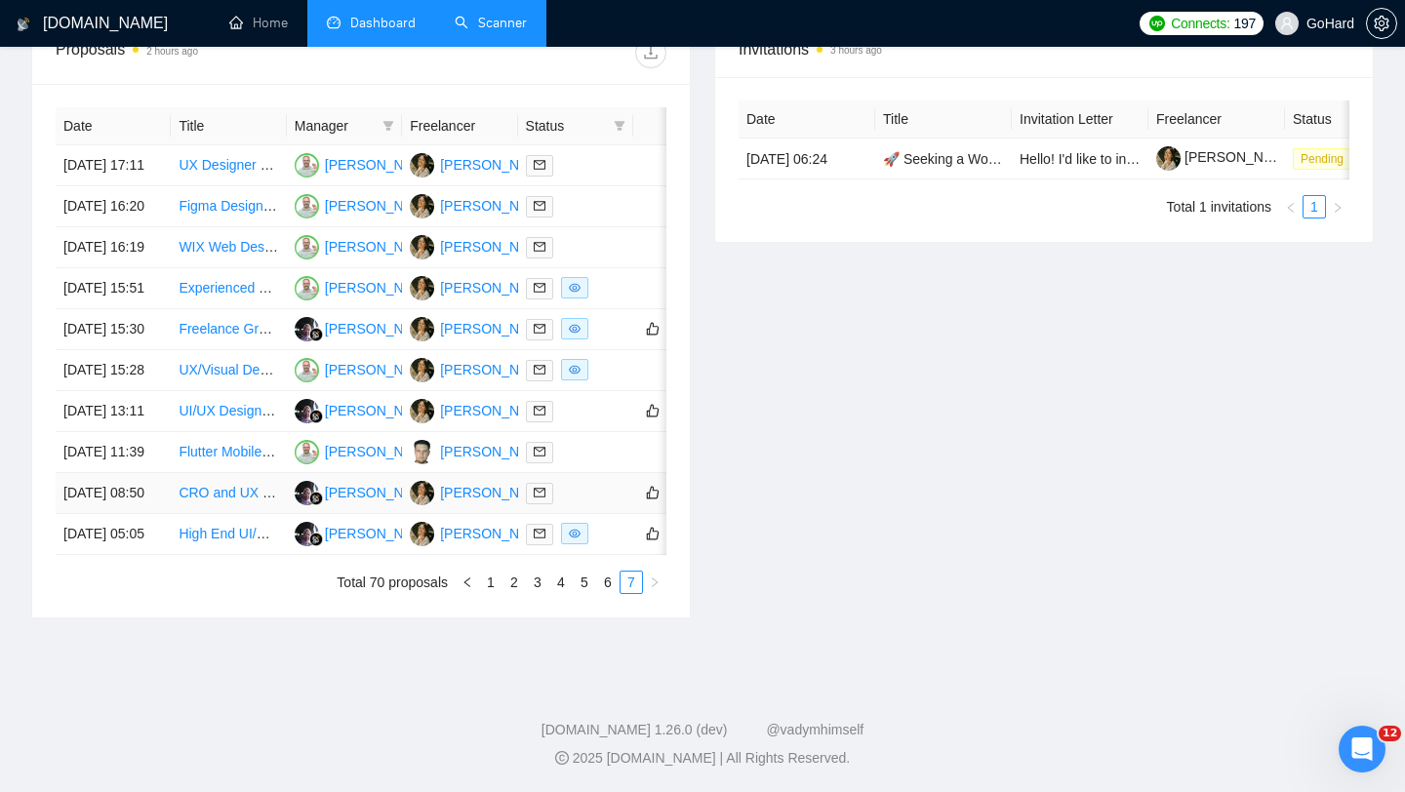
click at [589, 482] on div at bounding box center [576, 493] width 100 height 22
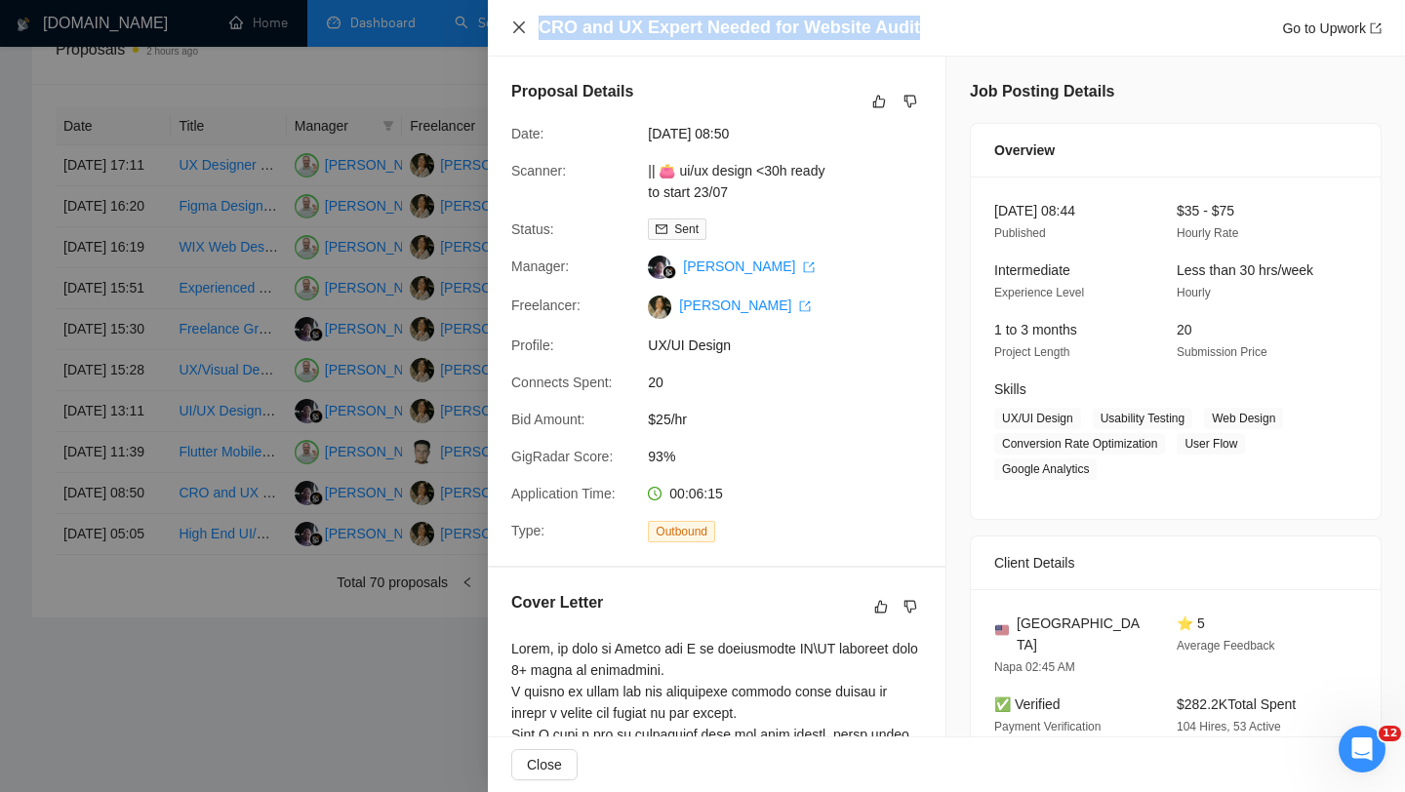
drag, startPoint x: 950, startPoint y: 23, endPoint x: 513, endPoint y: 34, distance: 436.4
click at [513, 34] on div "CRO and UX Expert Needed for Website Audit Go to Upwork" at bounding box center [946, 28] width 871 height 24
click at [525, 26] on icon "close" at bounding box center [519, 28] width 16 height 16
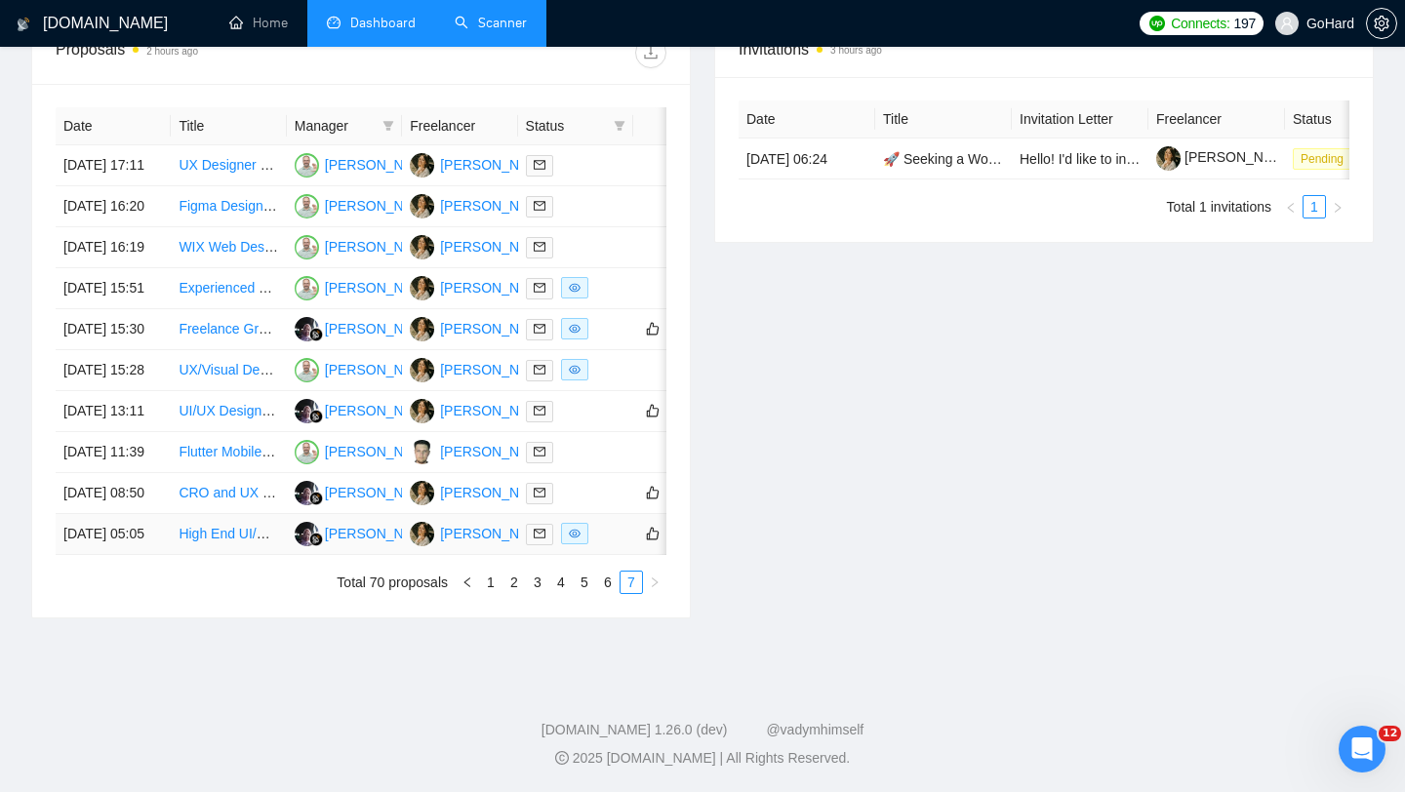
click at [610, 537] on div at bounding box center [576, 534] width 100 height 22
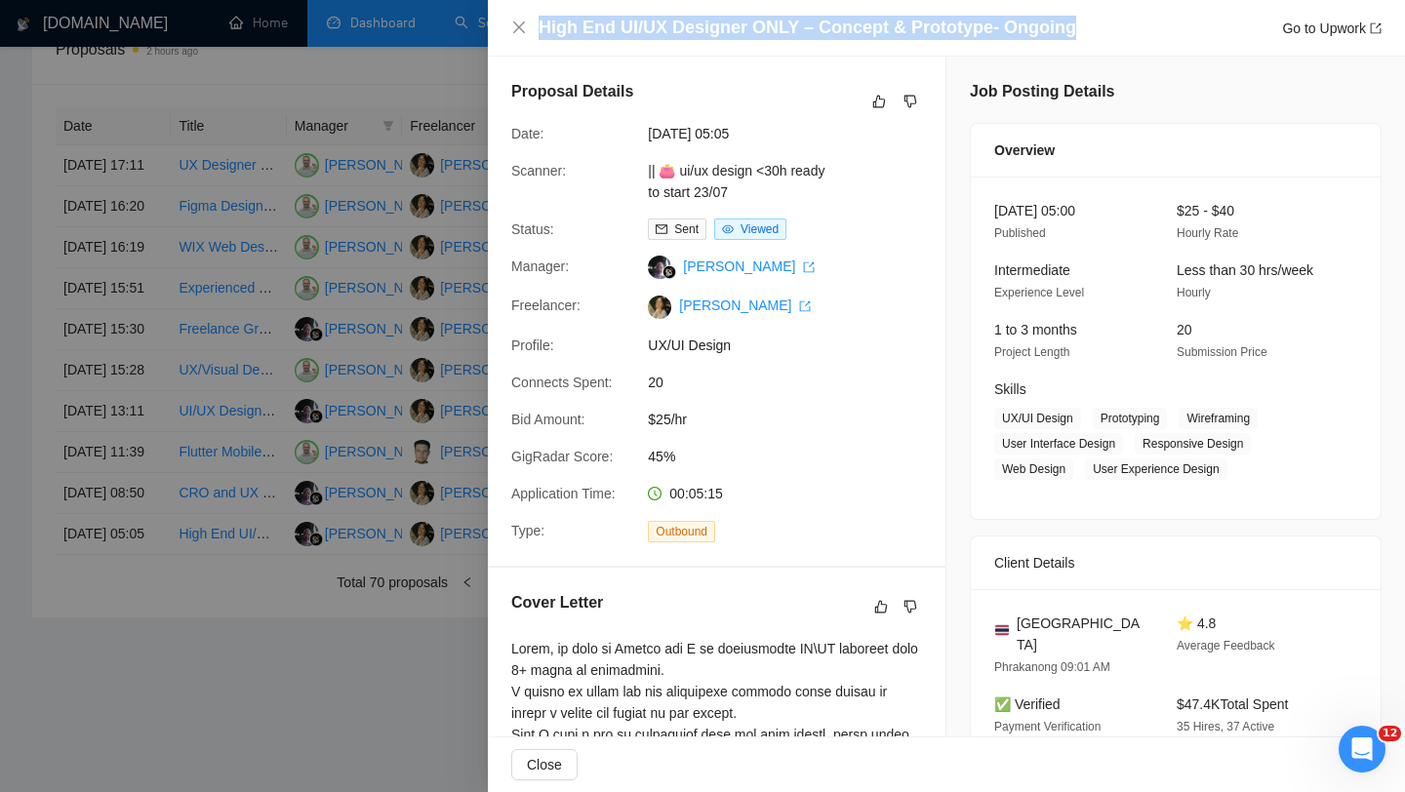
drag, startPoint x: 537, startPoint y: 25, endPoint x: 1084, endPoint y: 39, distance: 547.7
click at [1084, 39] on div "High End UI/UX Designer ONLY – Concept & Prototype- Ongoing Go to Upwork" at bounding box center [946, 28] width 871 height 24
click at [523, 32] on icon "close" at bounding box center [519, 27] width 12 height 12
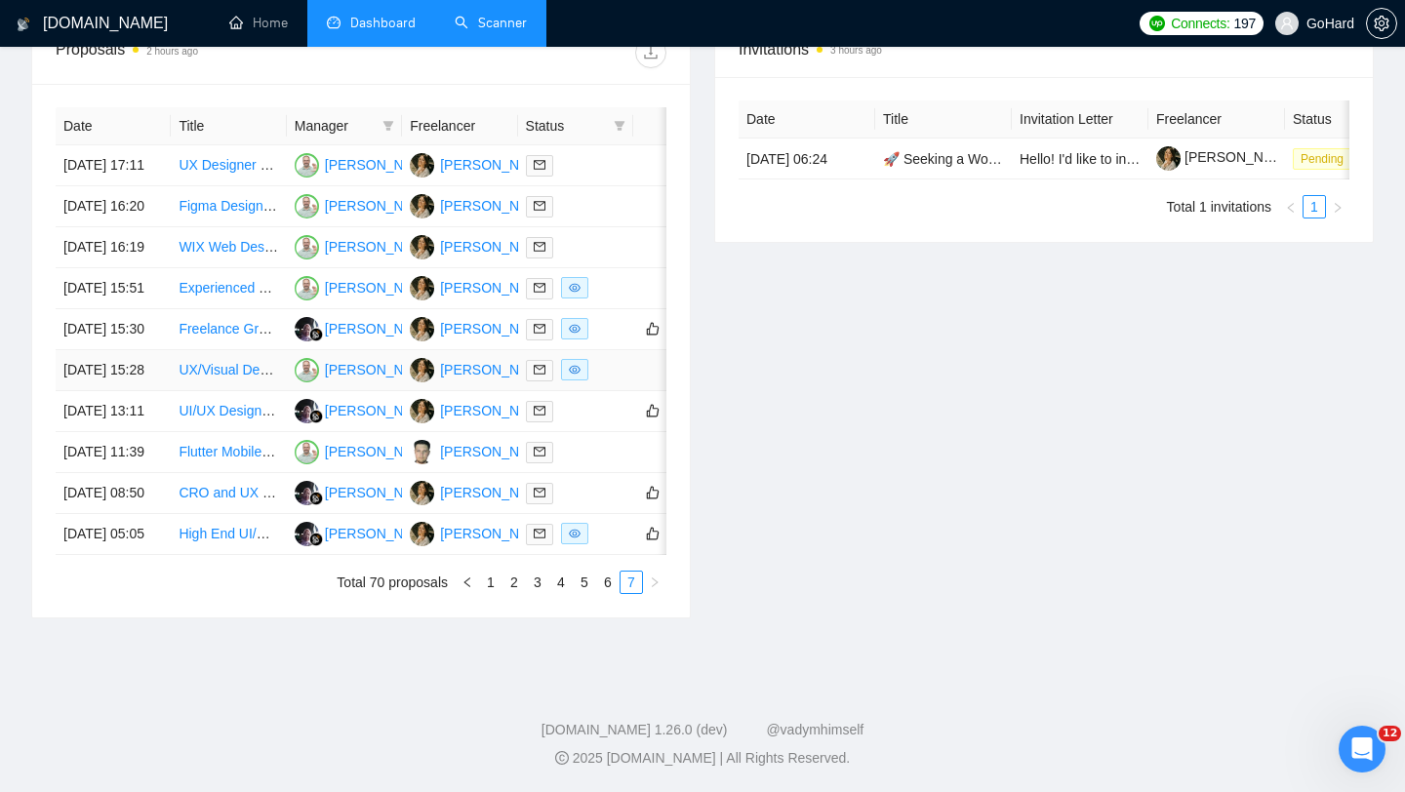
scroll to position [961, 0]
click at [606, 579] on link "6" at bounding box center [607, 582] width 21 height 21
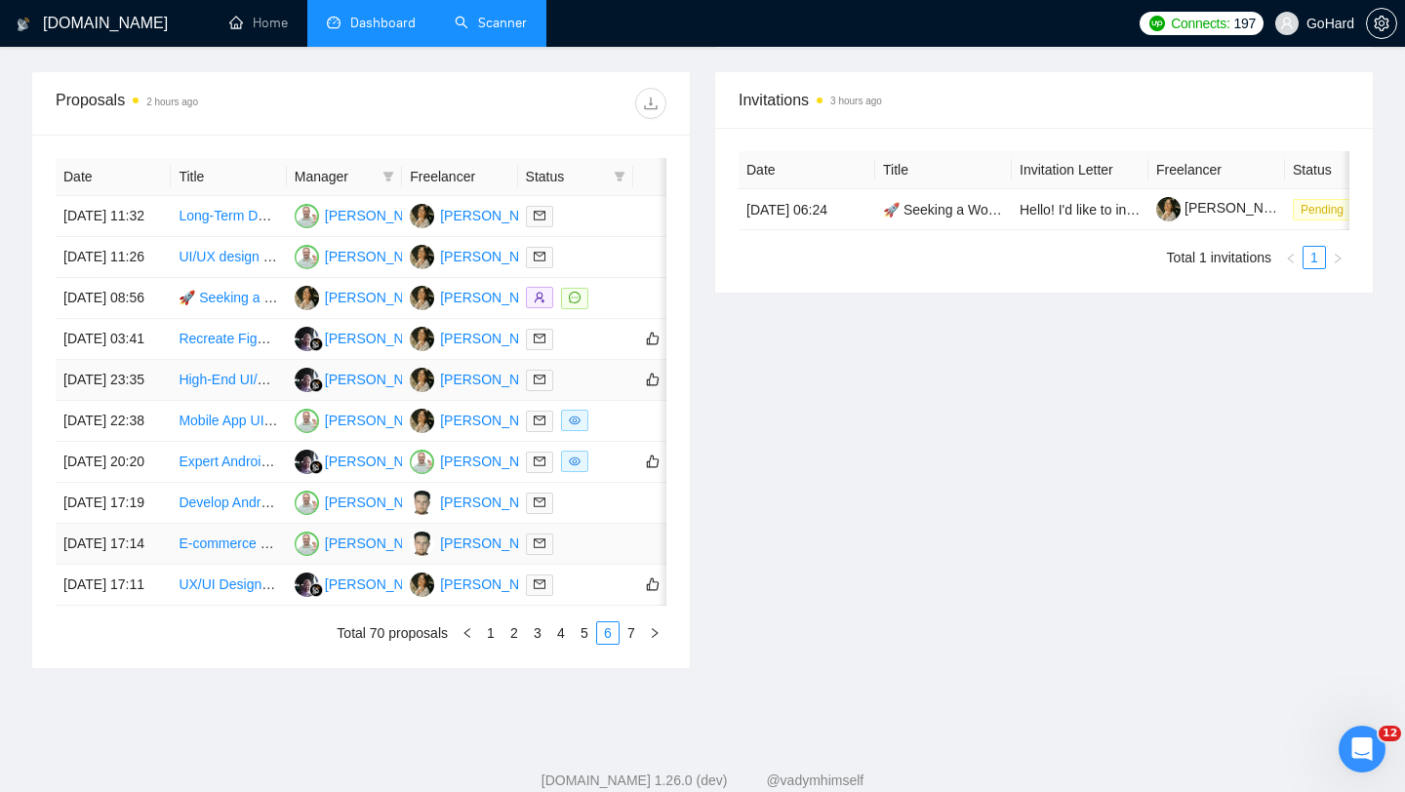
scroll to position [740, 0]
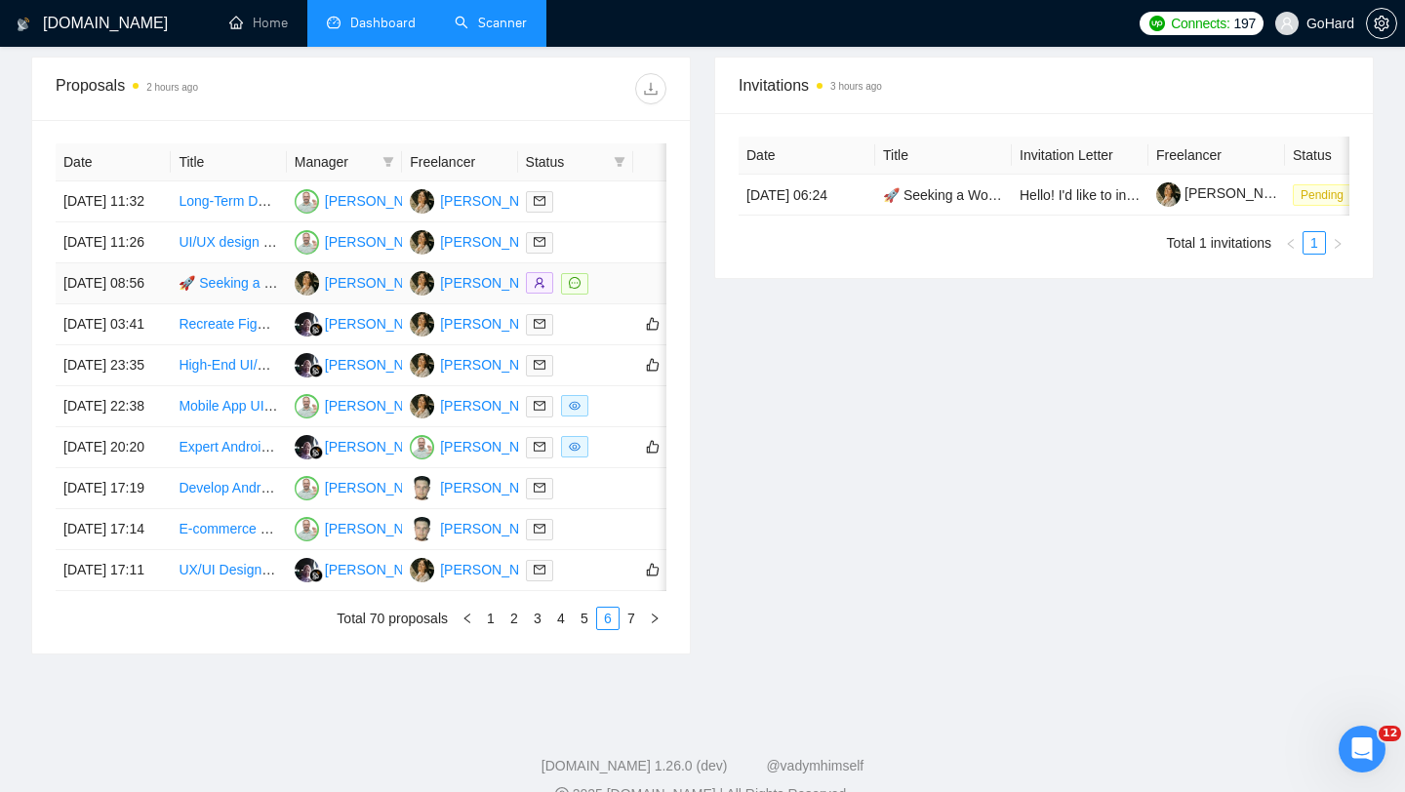
click at [610, 295] on div at bounding box center [576, 283] width 100 height 22
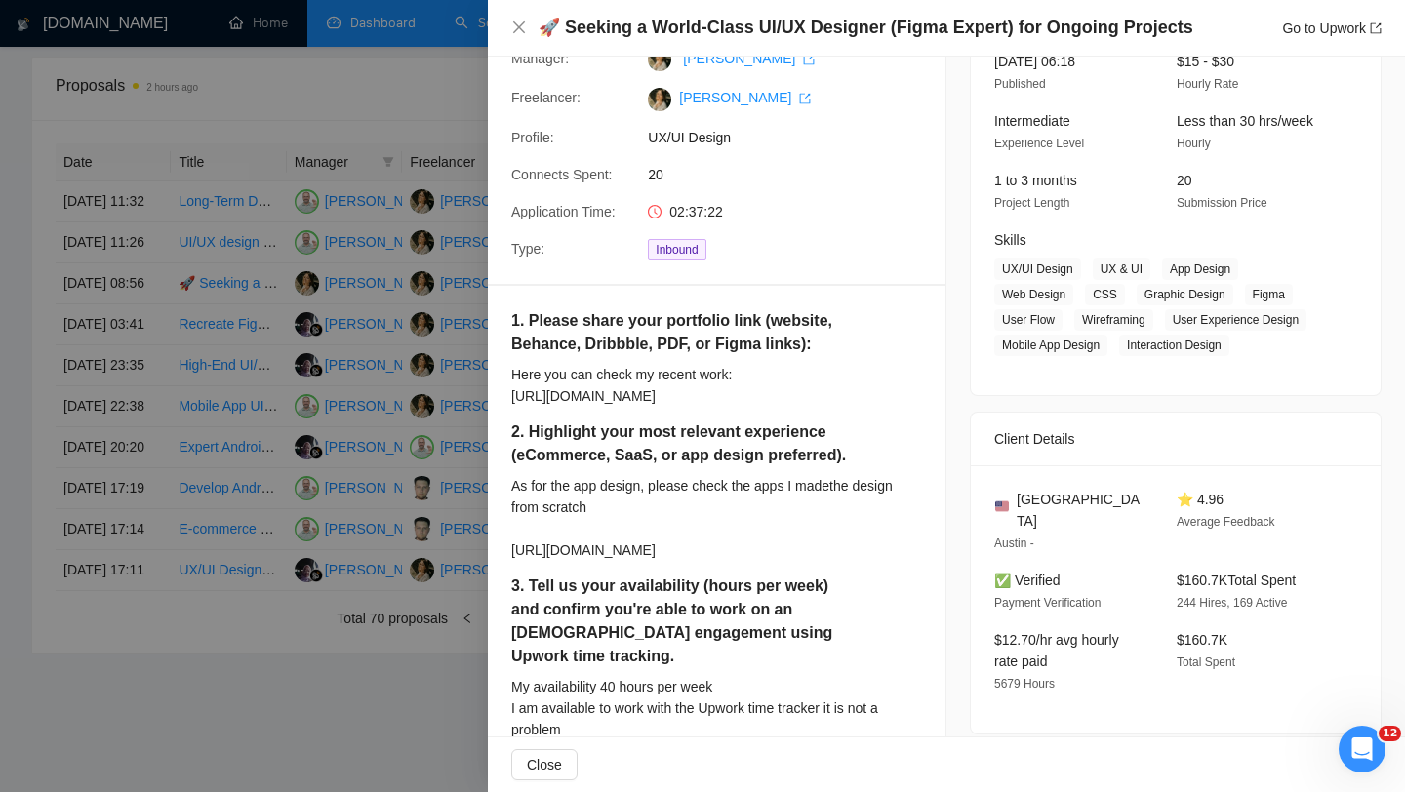
scroll to position [0, 0]
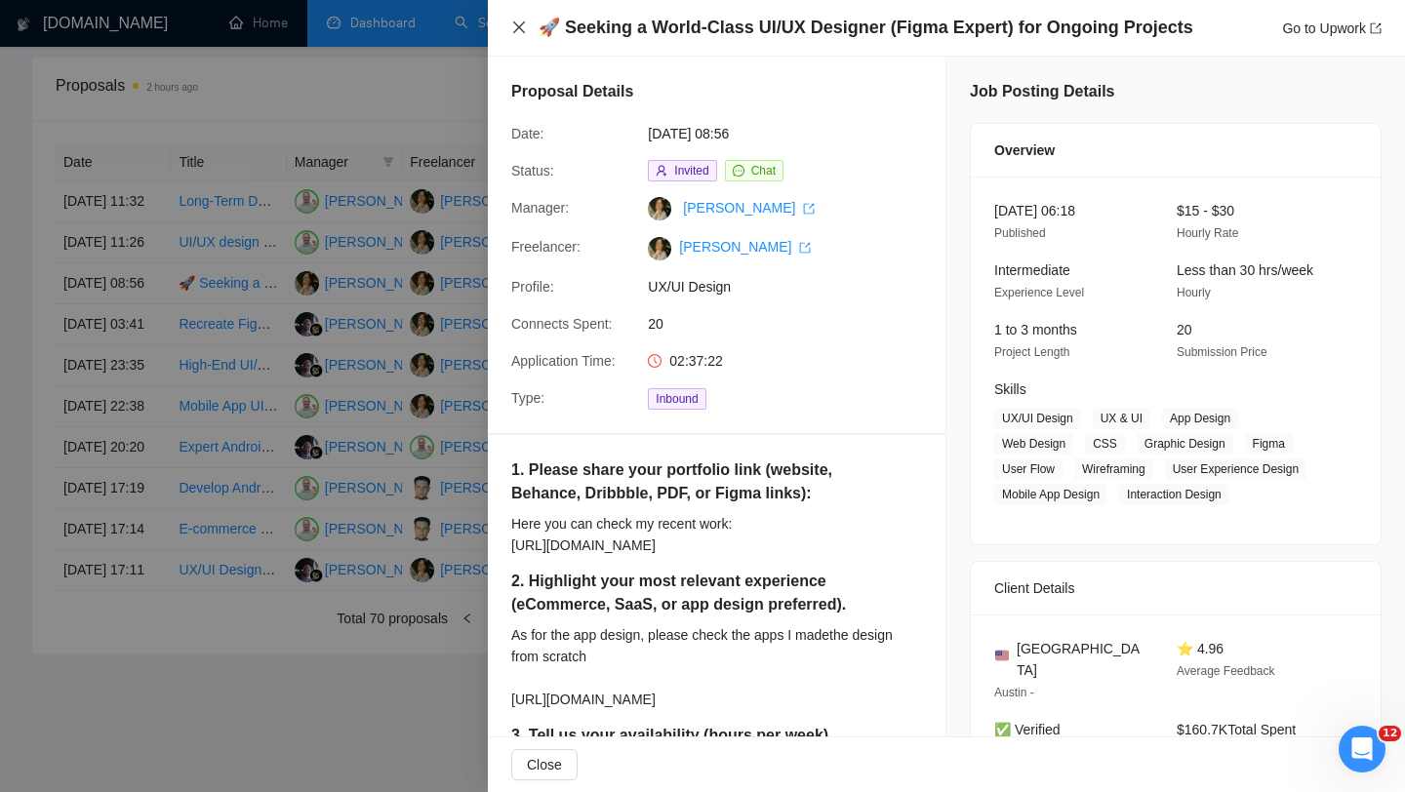
click at [518, 22] on icon "close" at bounding box center [519, 28] width 16 height 16
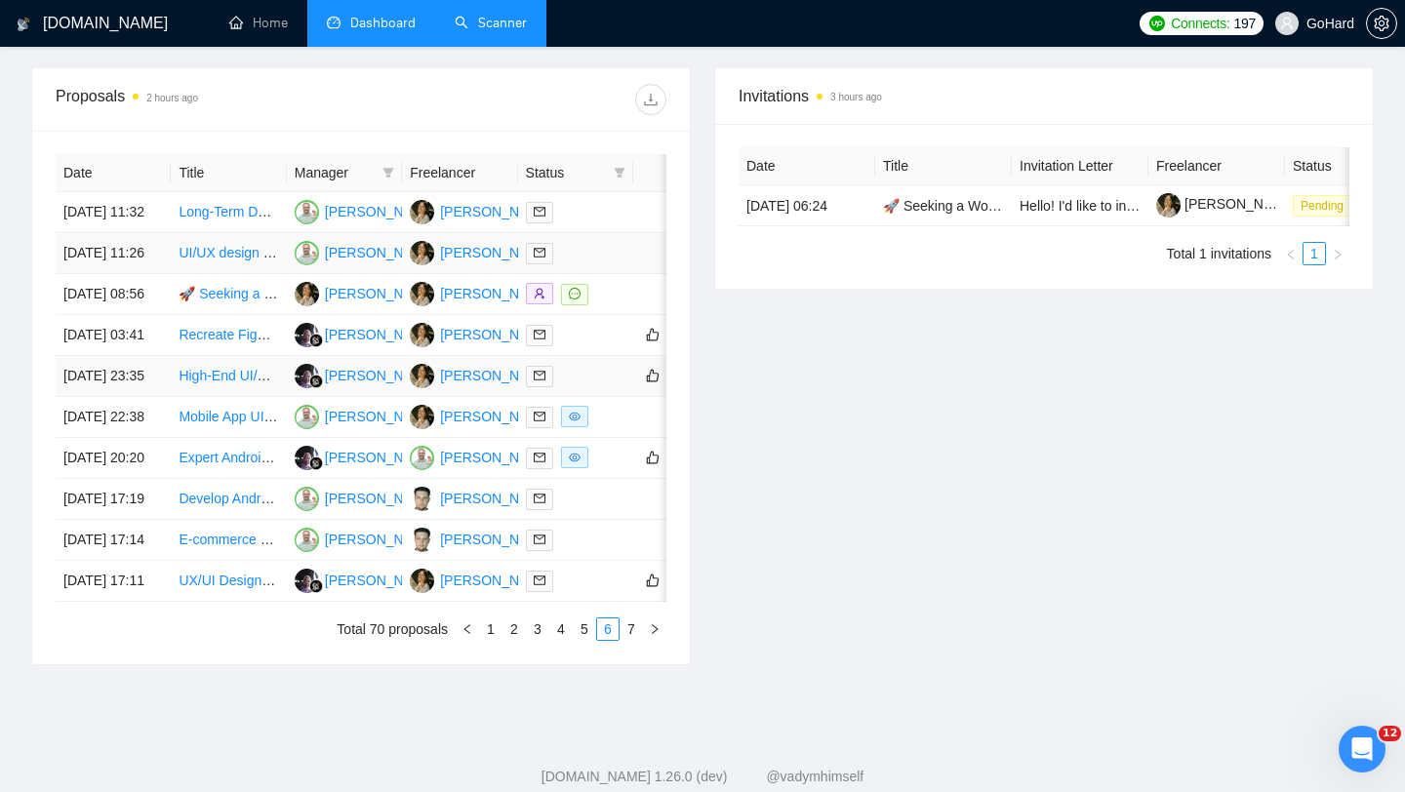
scroll to position [961, 0]
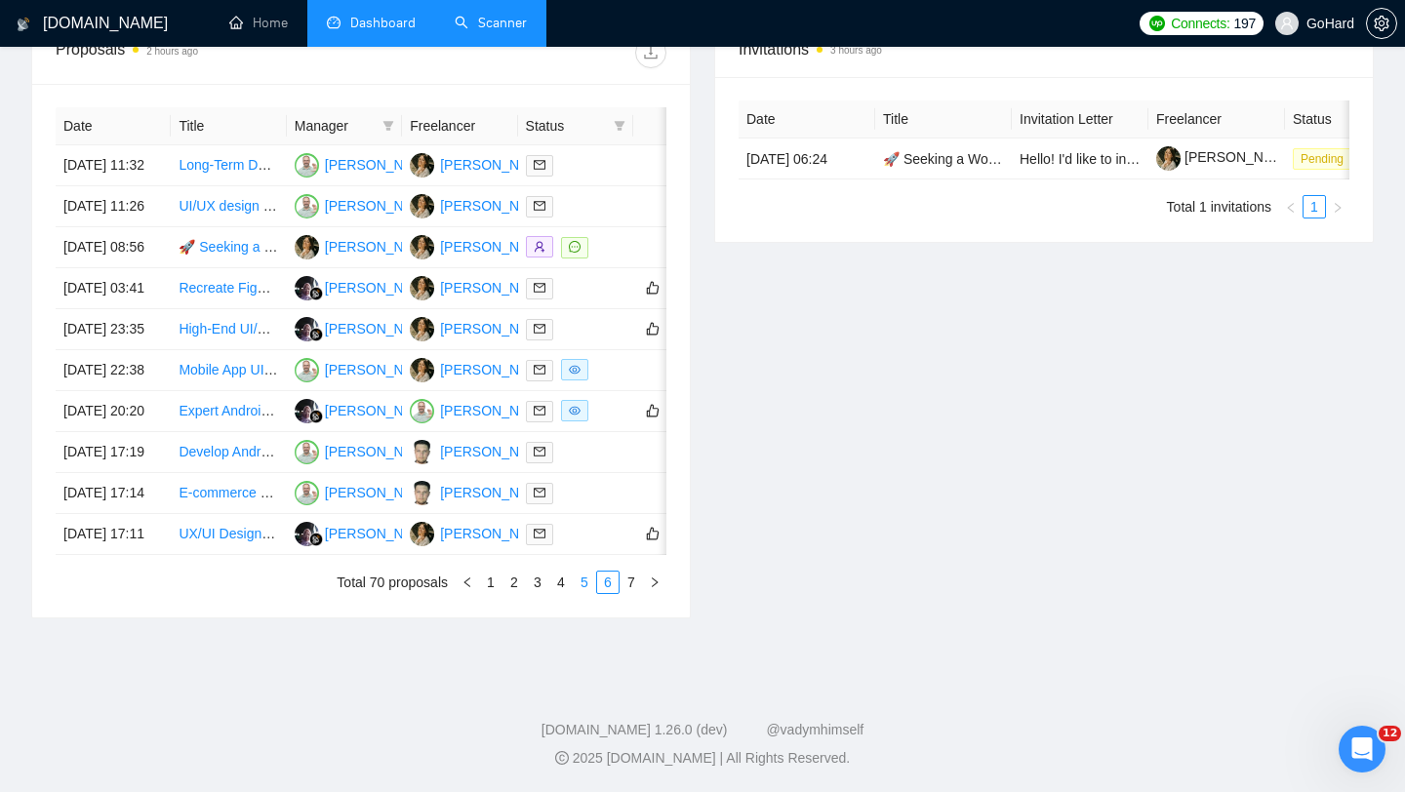
click at [587, 584] on link "5" at bounding box center [584, 582] width 21 height 21
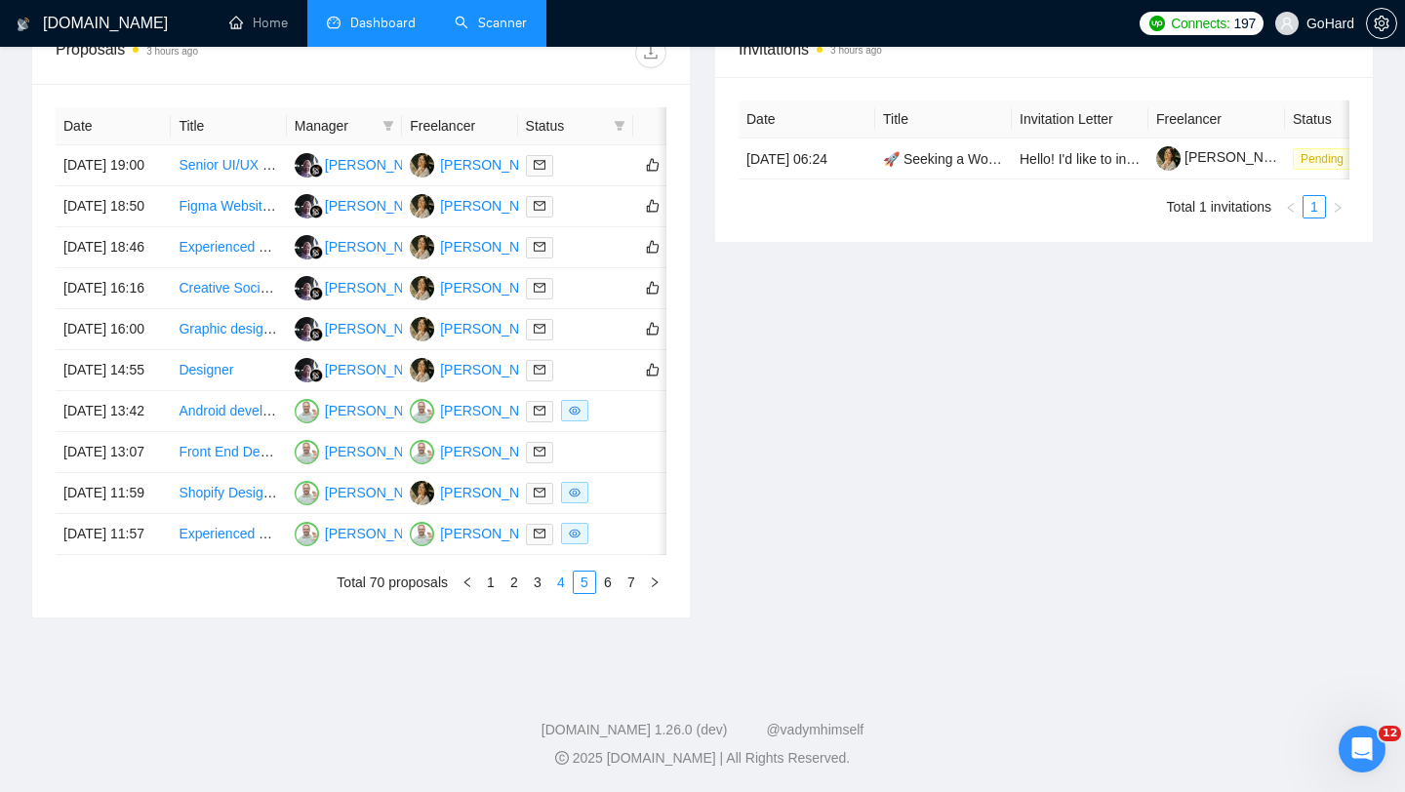
click at [562, 581] on link "4" at bounding box center [560, 582] width 21 height 21
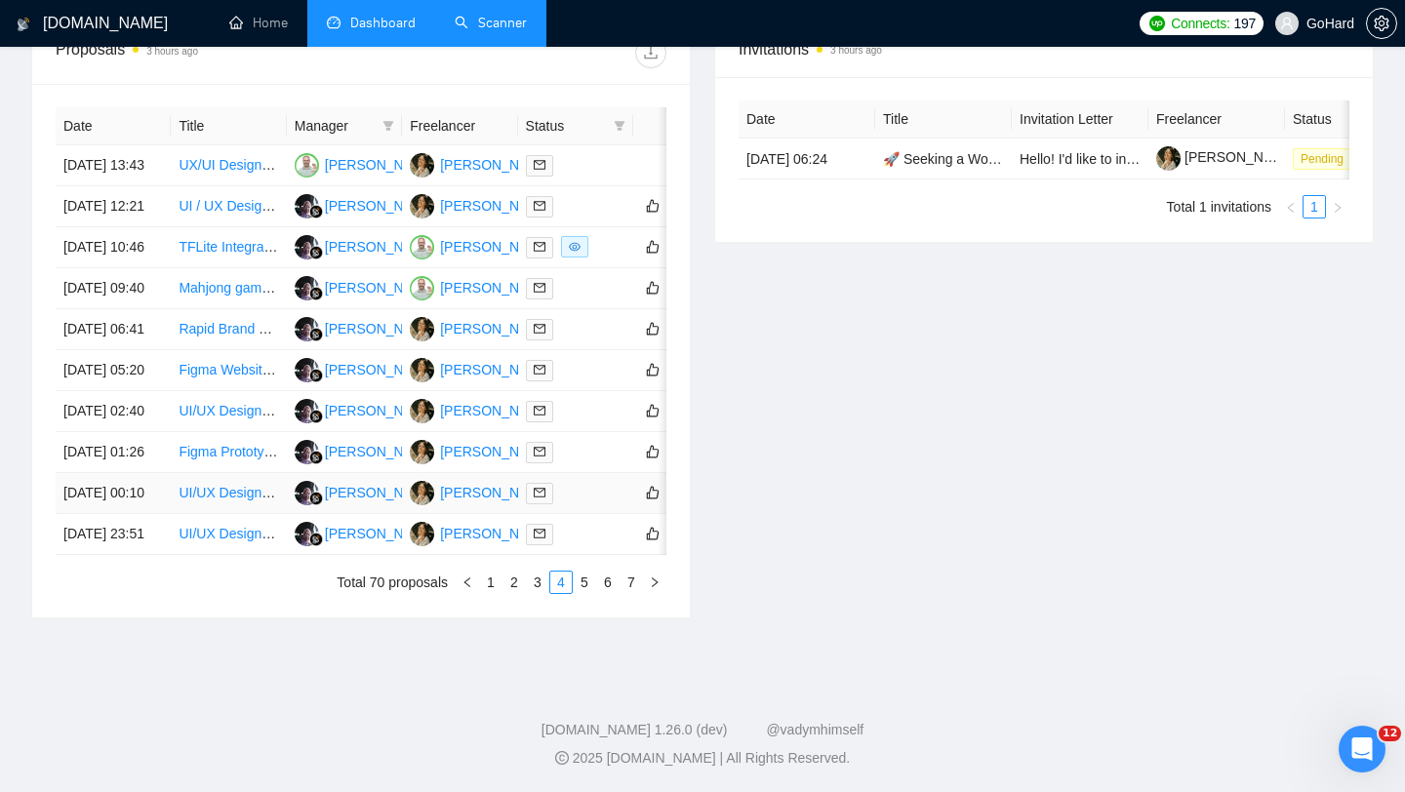
scroll to position [823, 0]
click at [537, 593] on link "3" at bounding box center [537, 582] width 21 height 21
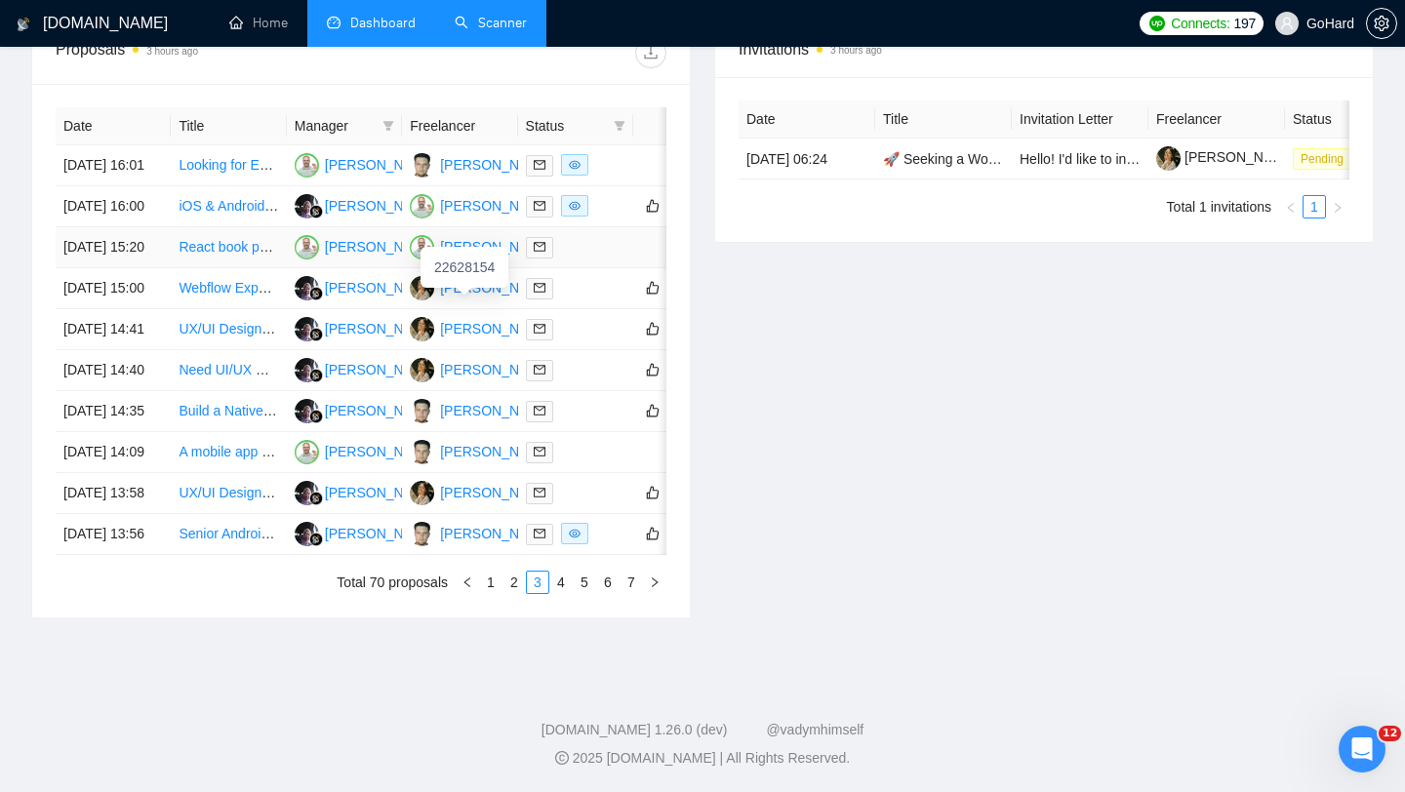
scroll to position [961, 0]
click at [514, 585] on link "2" at bounding box center [514, 582] width 21 height 21
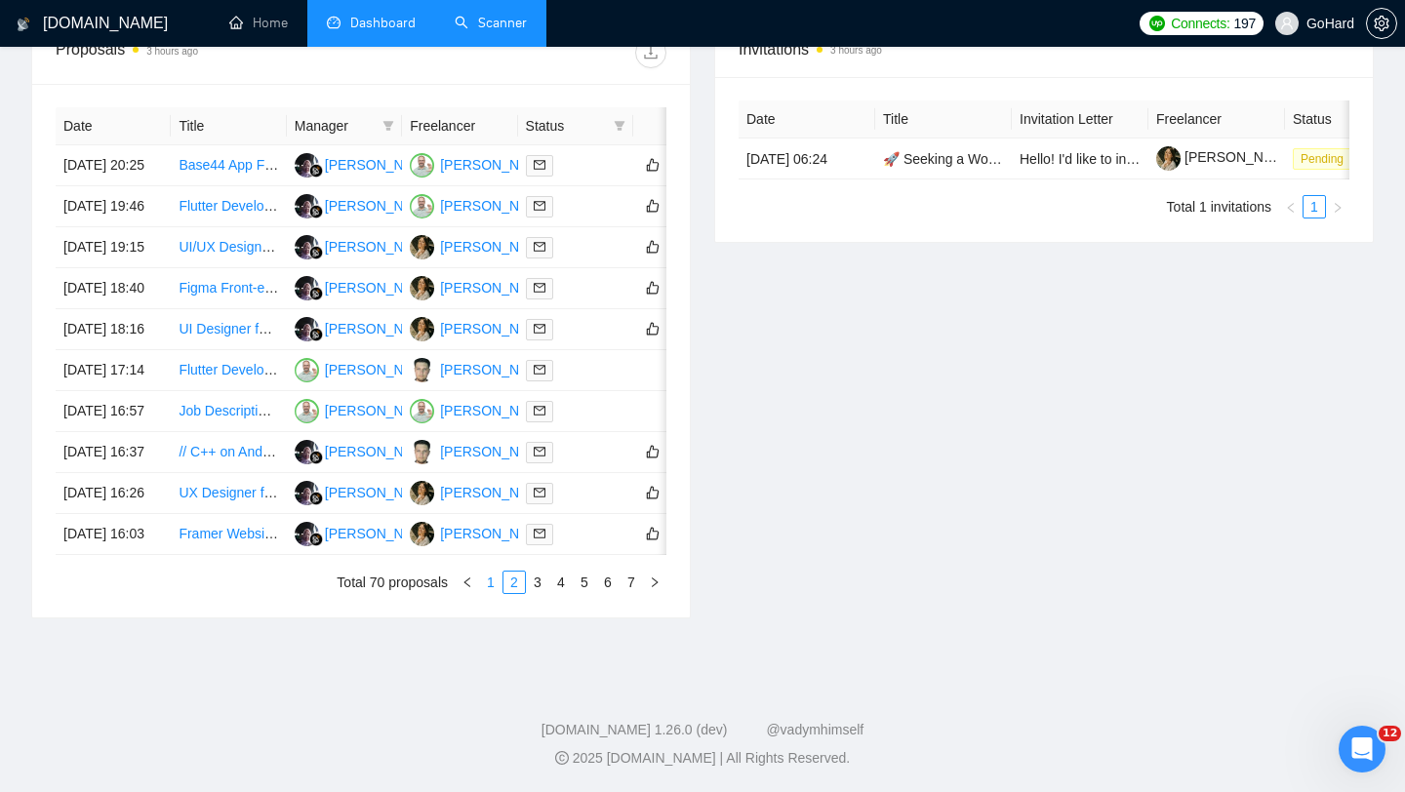
click at [489, 579] on link "1" at bounding box center [490, 582] width 21 height 21
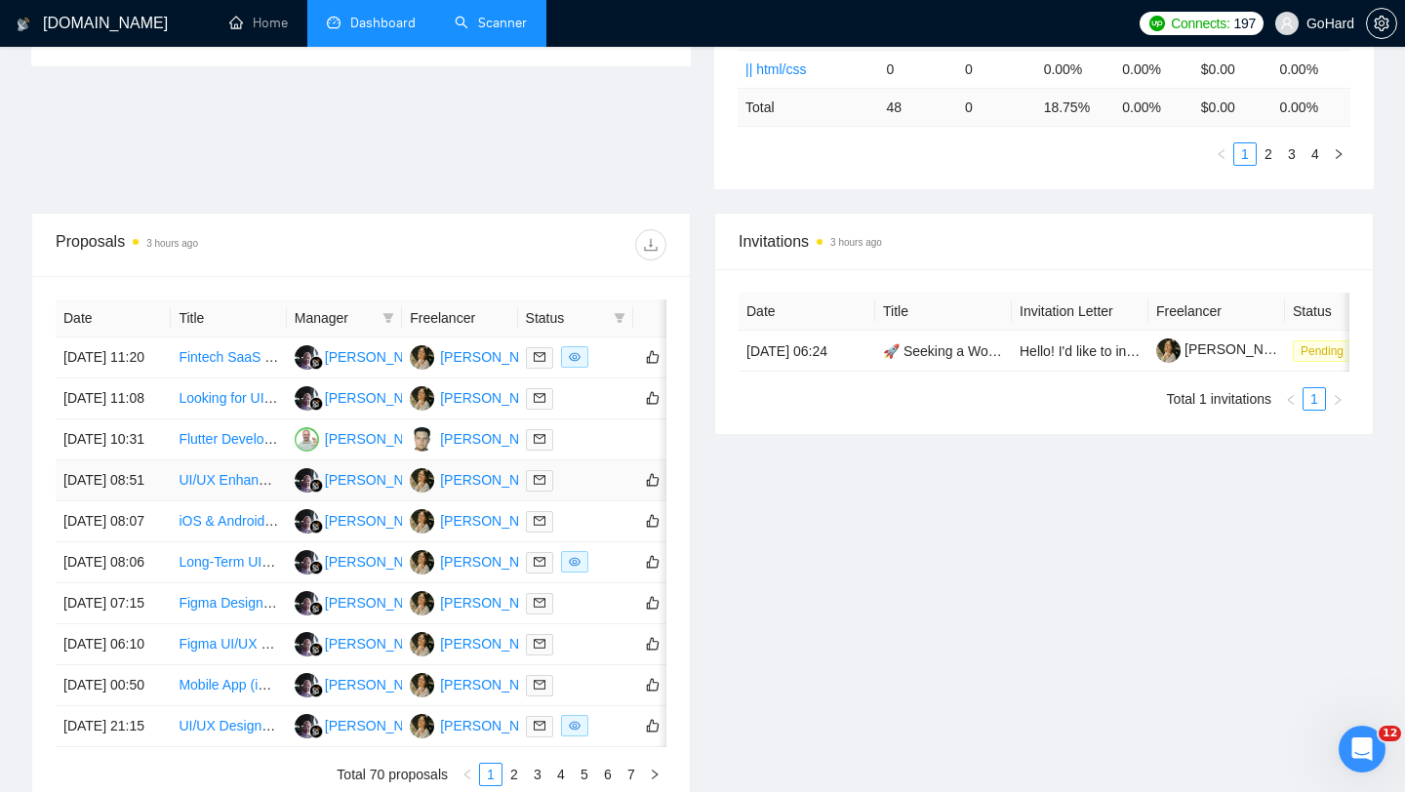
scroll to position [0, 0]
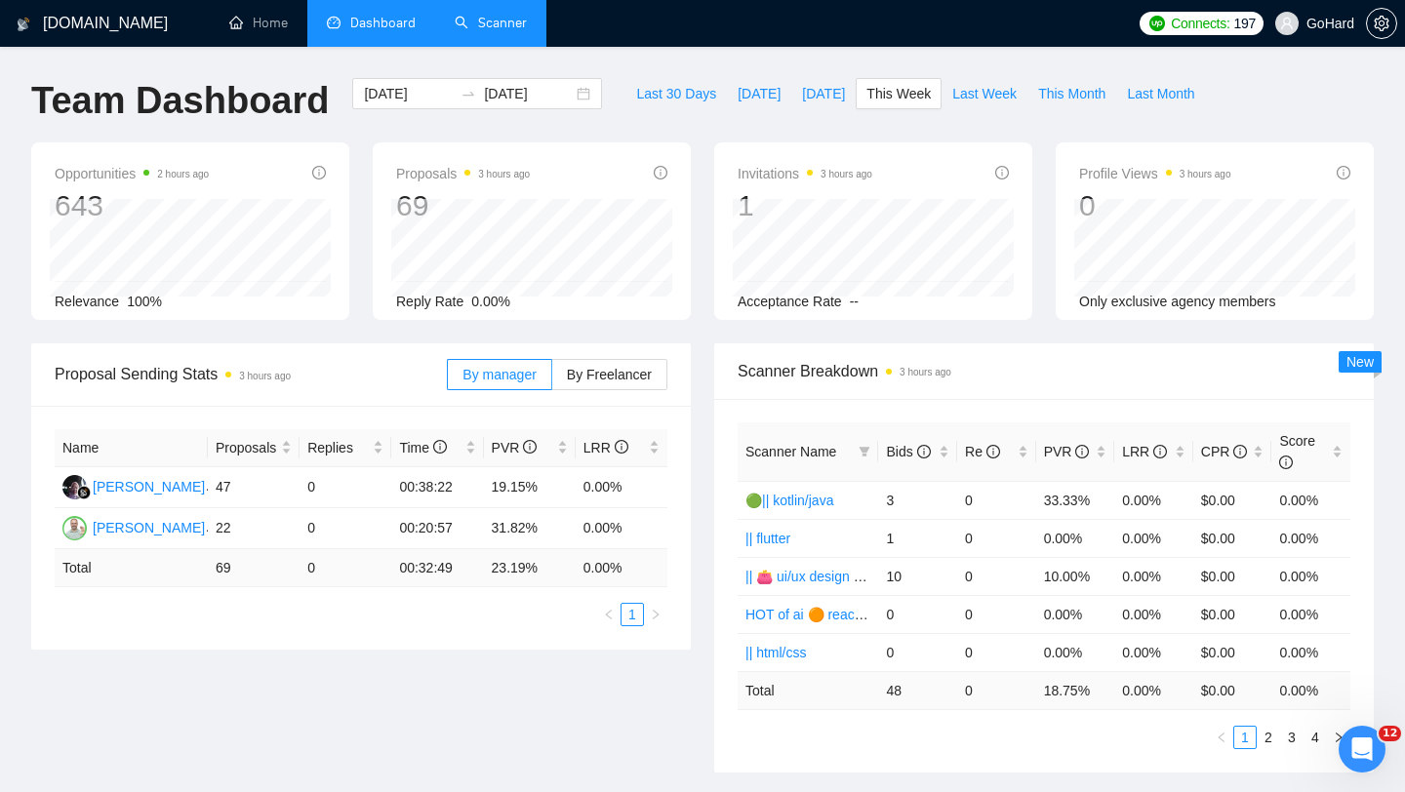
click at [488, 31] on link "Scanner" at bounding box center [491, 23] width 72 height 17
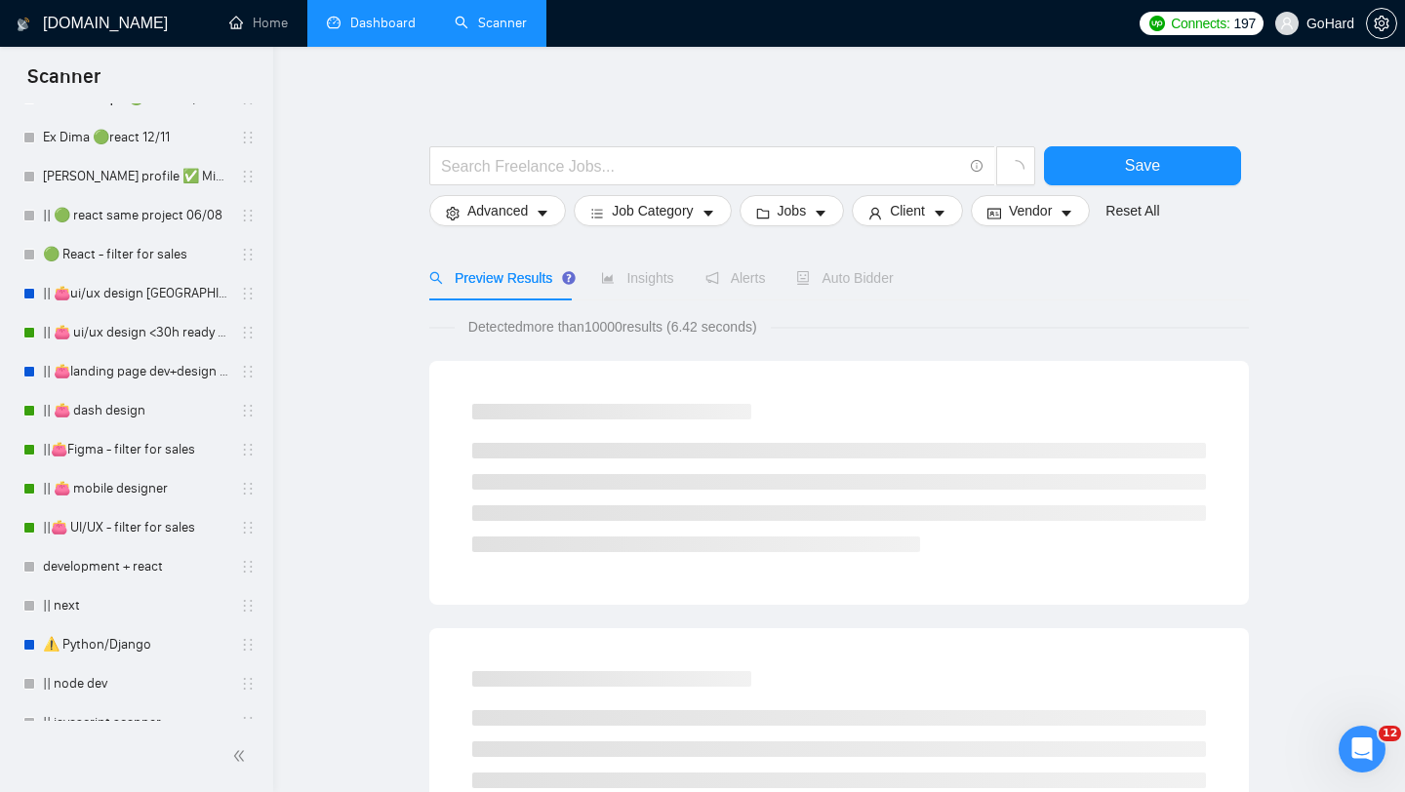
scroll to position [767, 0]
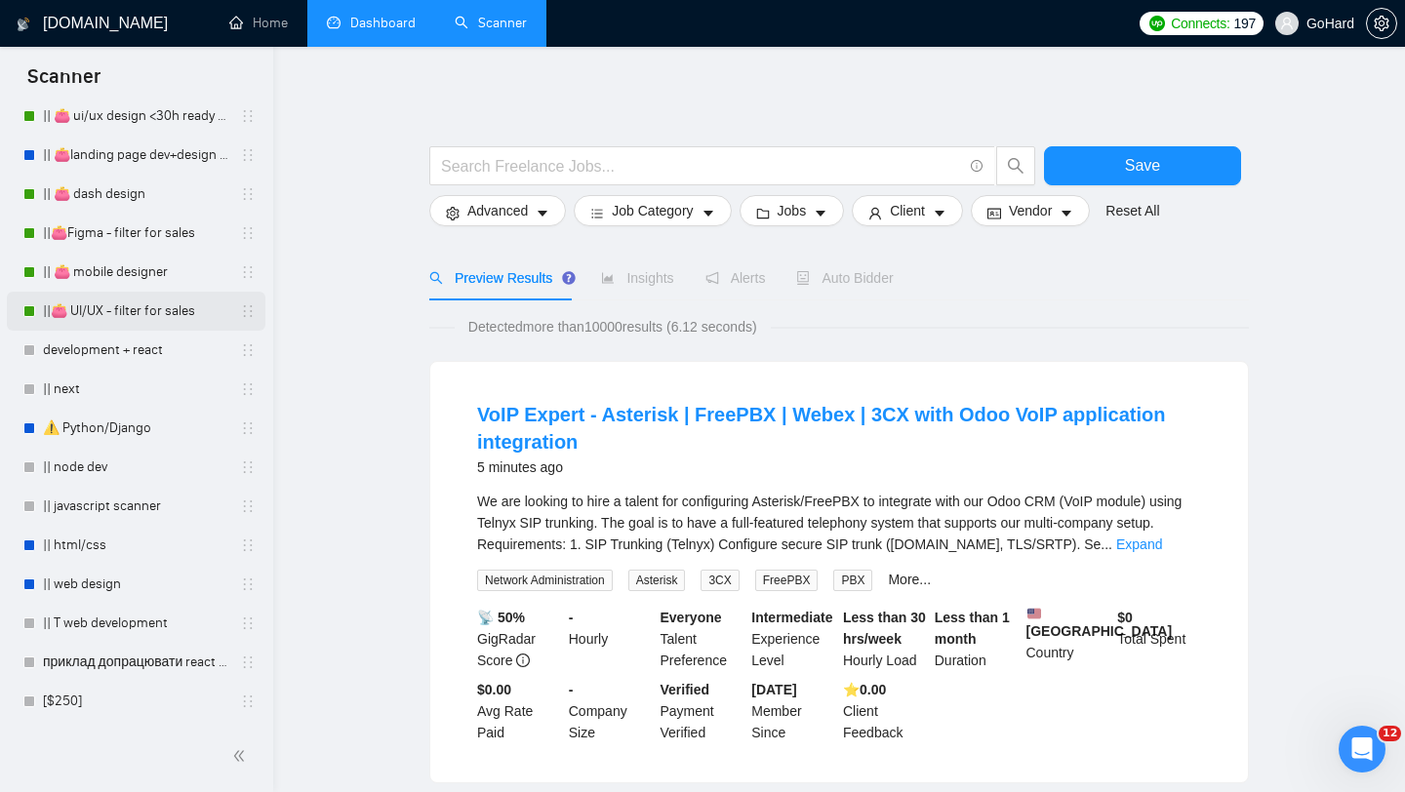
click at [148, 318] on link "||👛 UI/UX - filter for sales" at bounding box center [135, 311] width 185 height 39
